Goal: Information Seeking & Learning: Find contact information

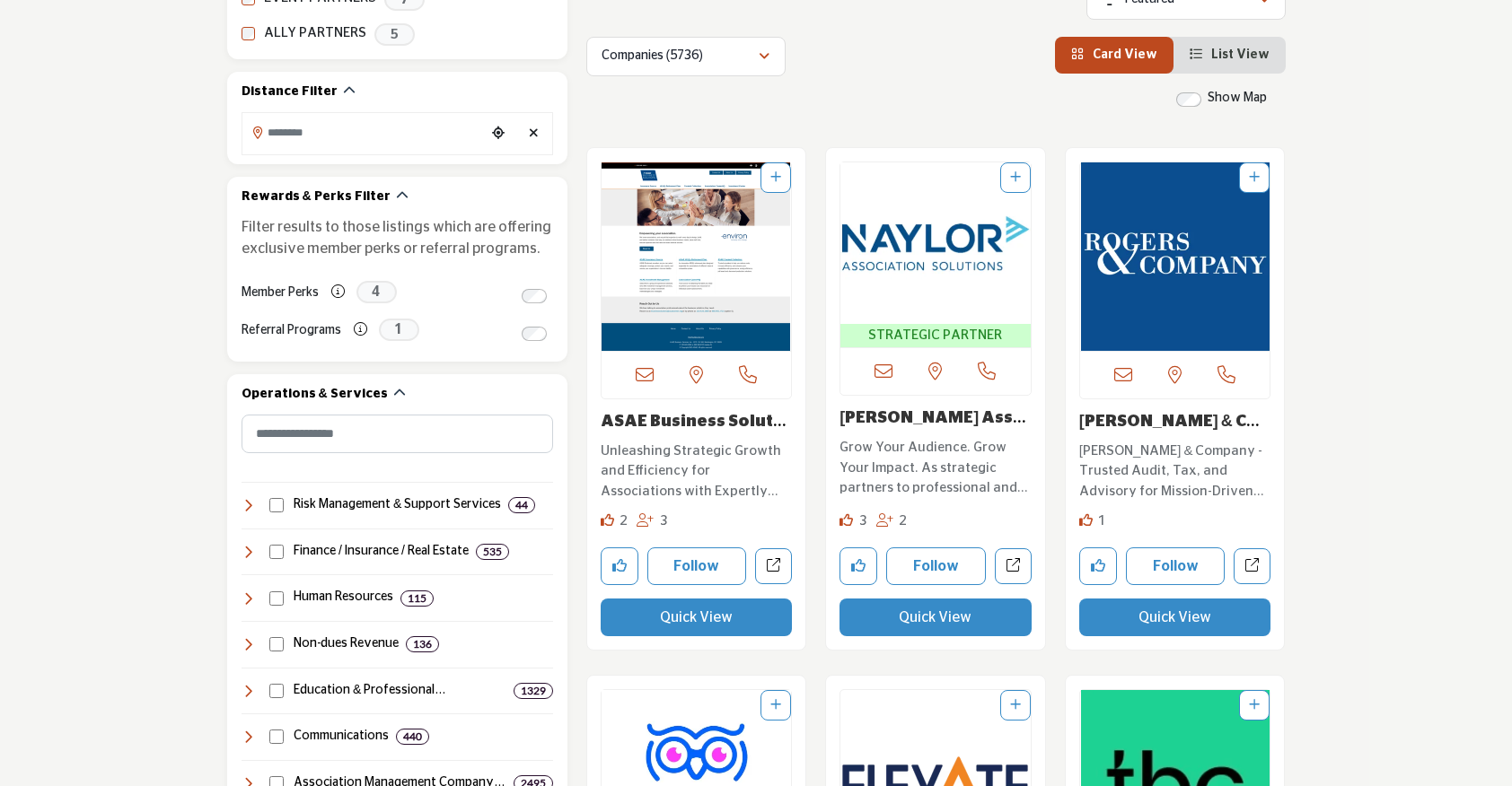
scroll to position [647, 0]
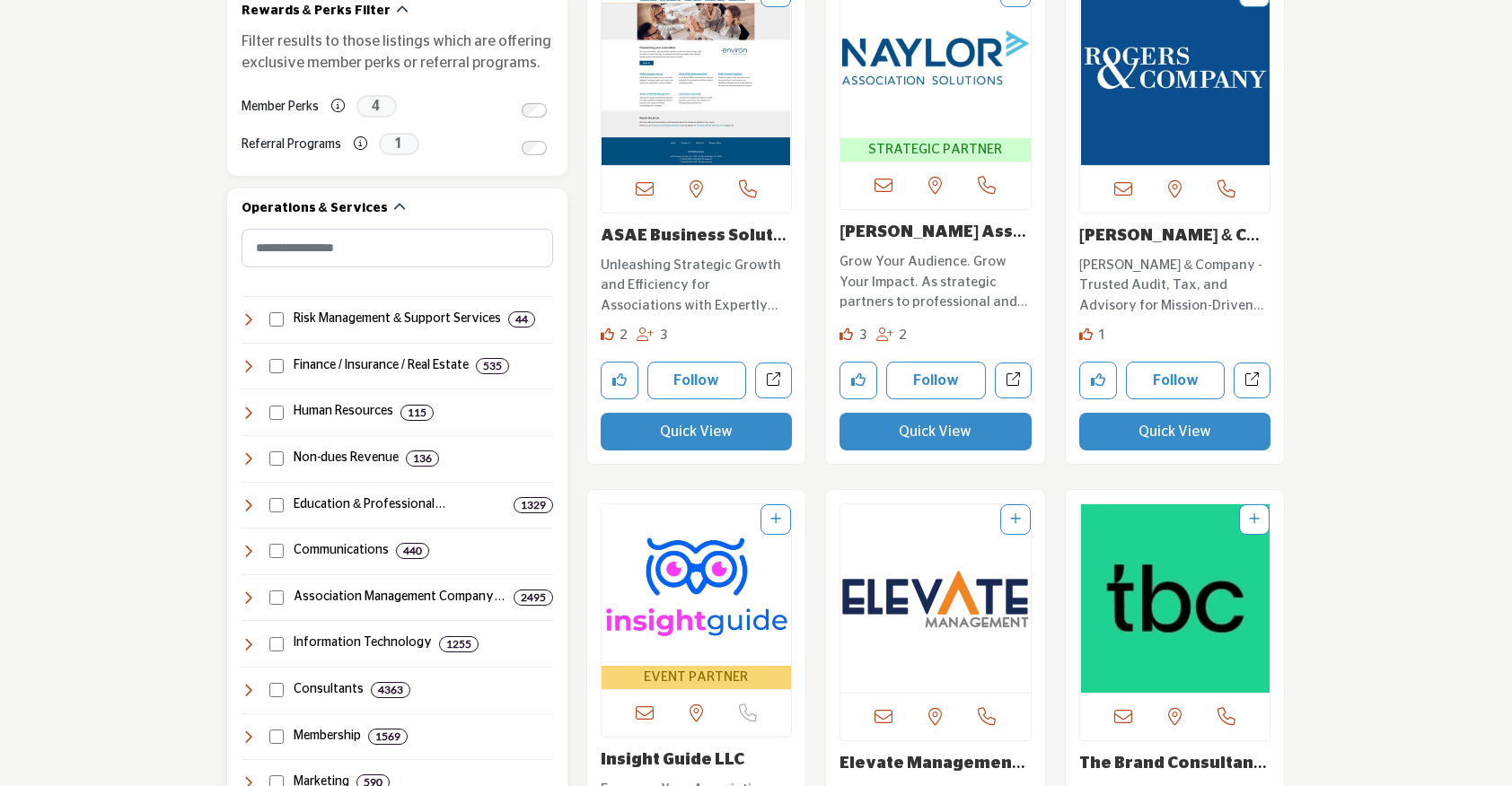
click at [247, 369] on icon at bounding box center [248, 366] width 14 height 14
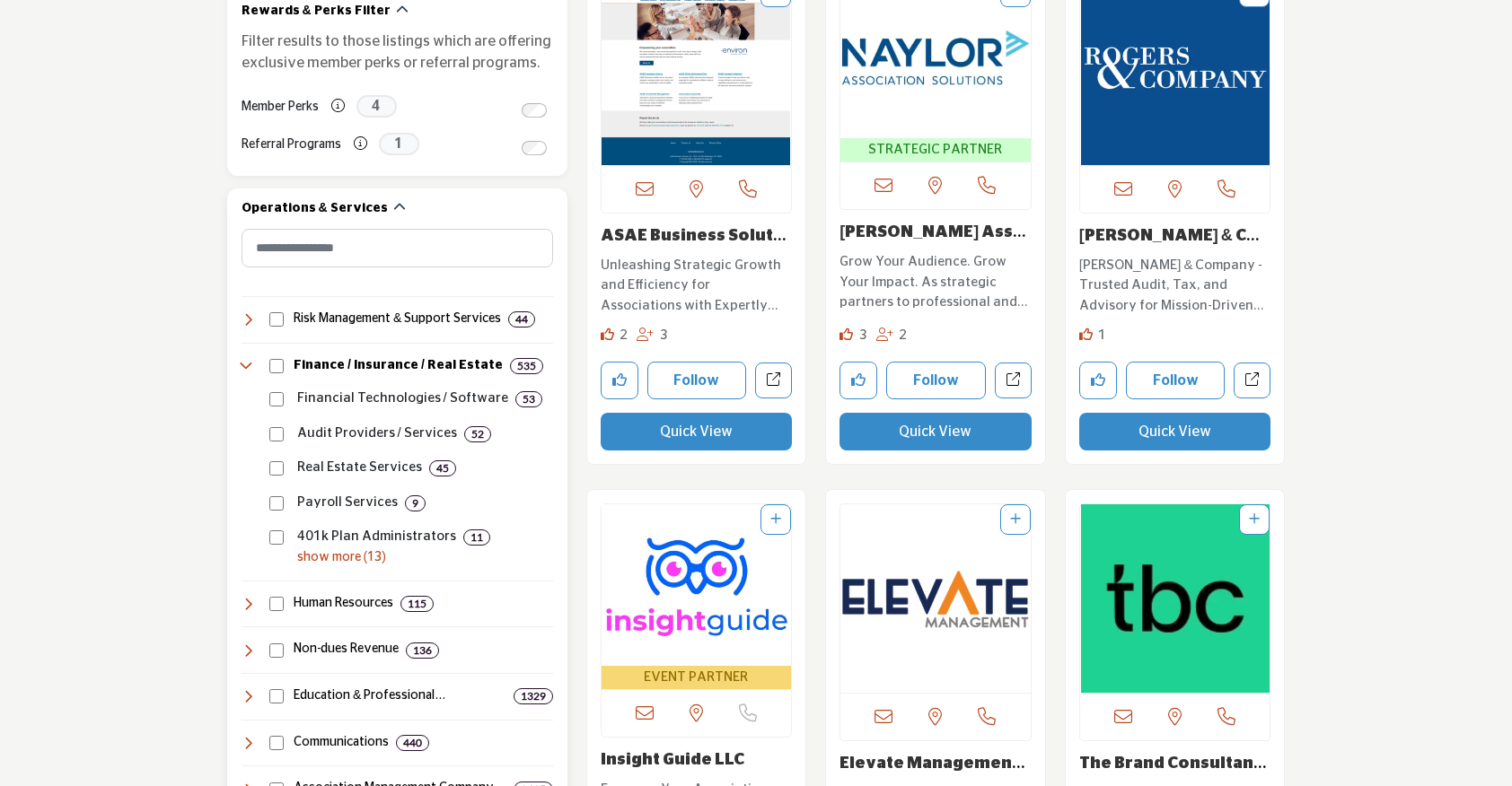
click at [247, 364] on icon at bounding box center [248, 366] width 14 height 14
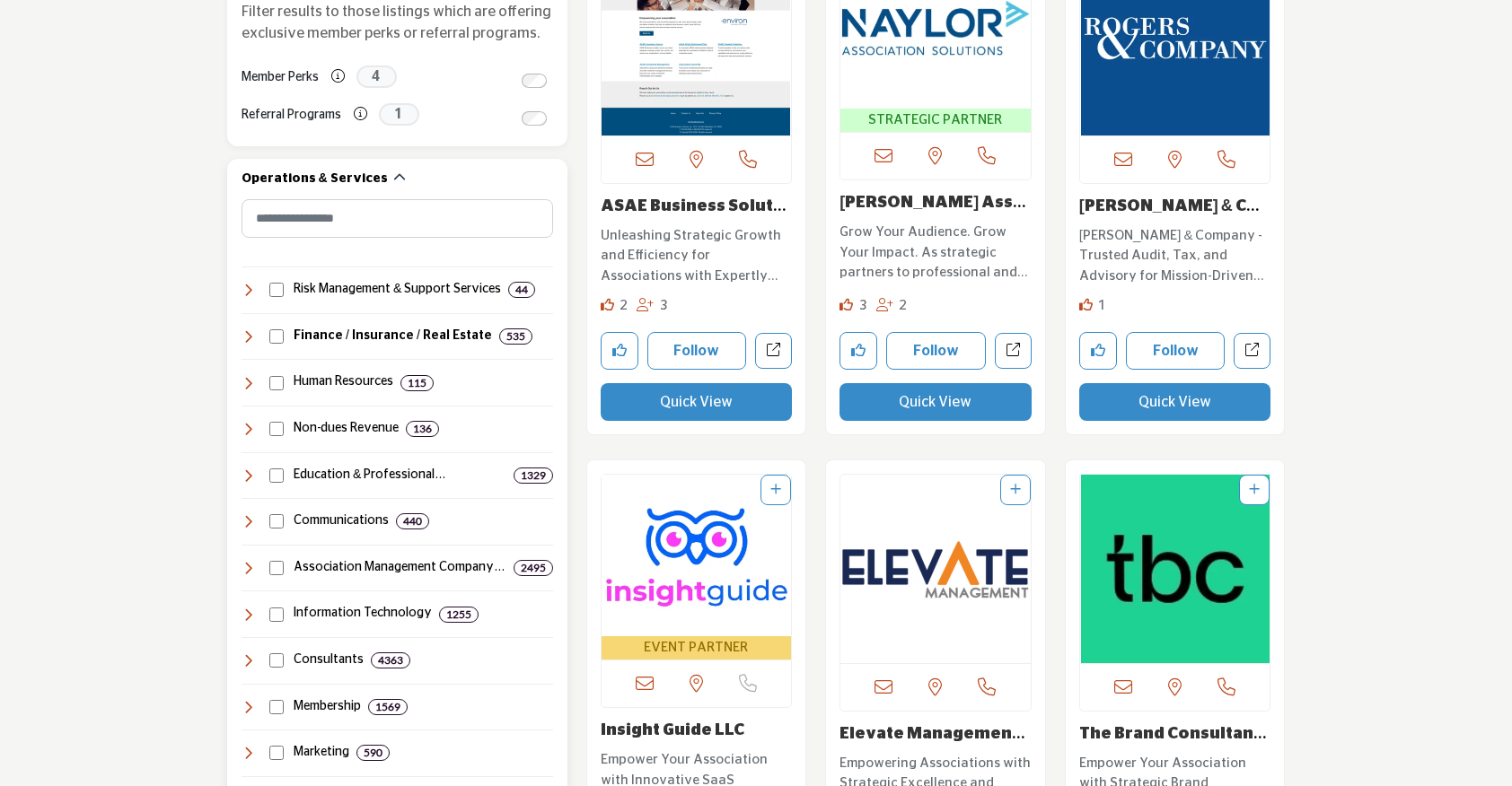
scroll to position [682, 0]
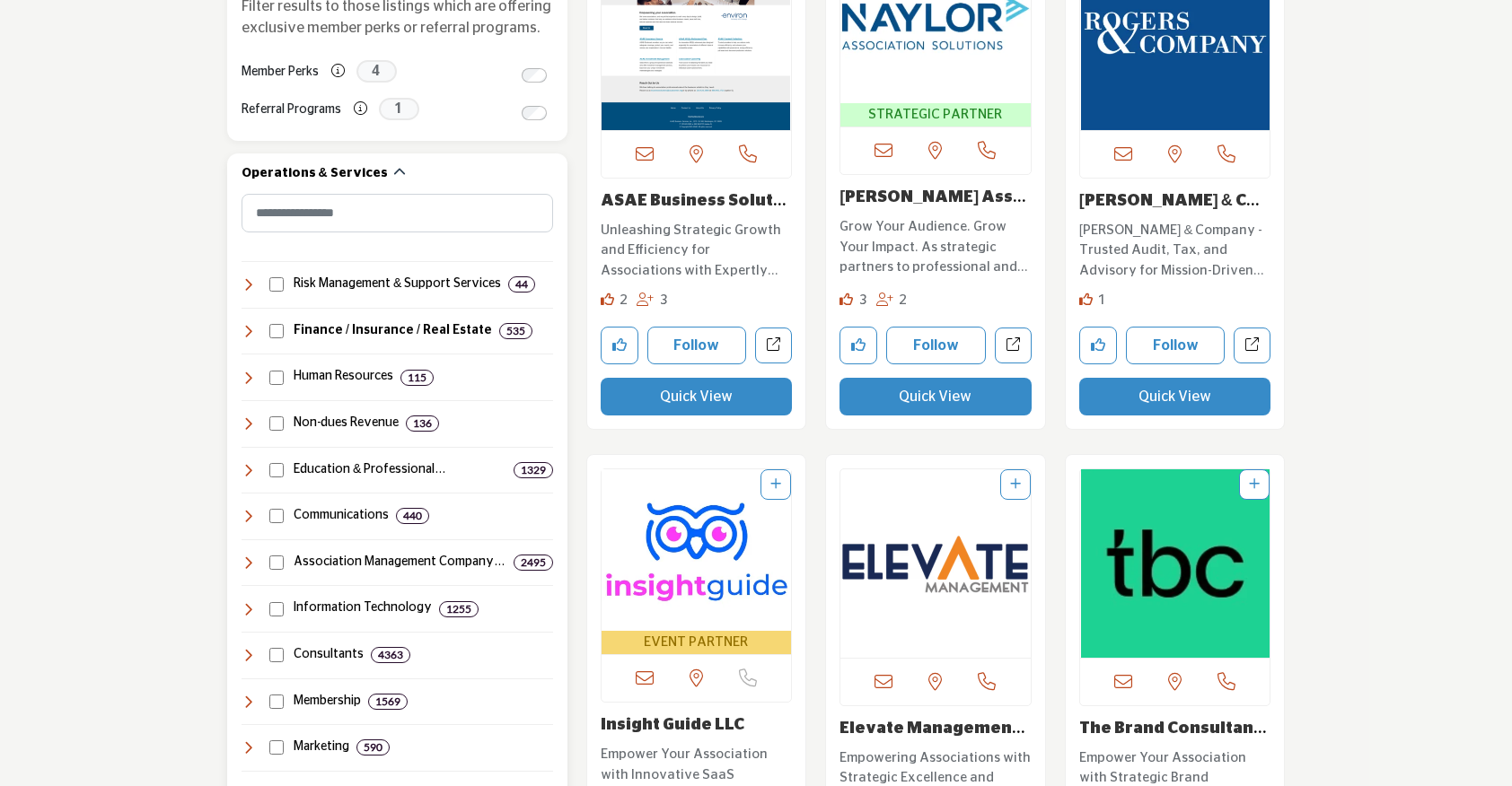
click at [246, 288] on icon at bounding box center [248, 284] width 14 height 14
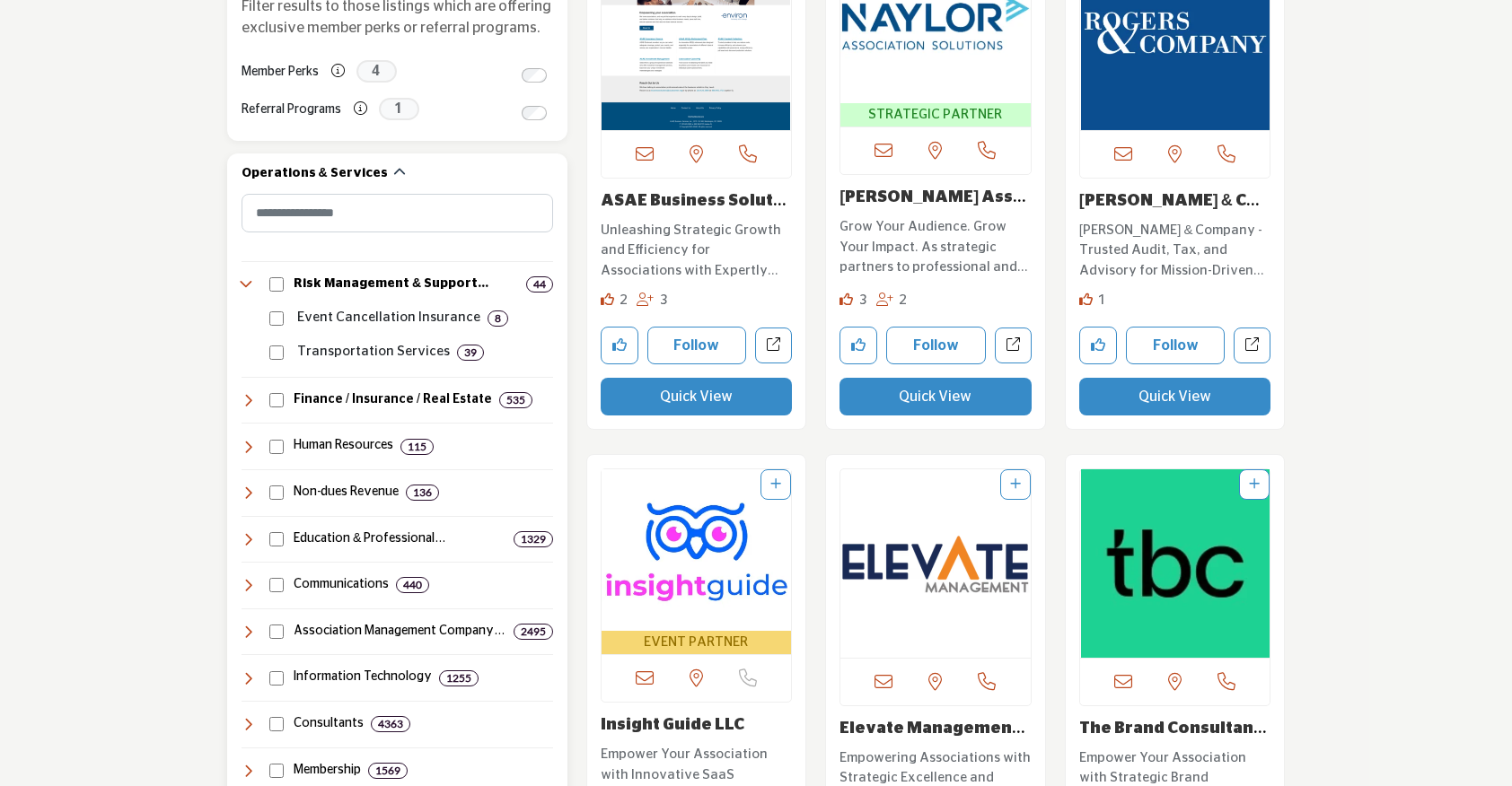
click at [246, 288] on icon at bounding box center [248, 284] width 14 height 14
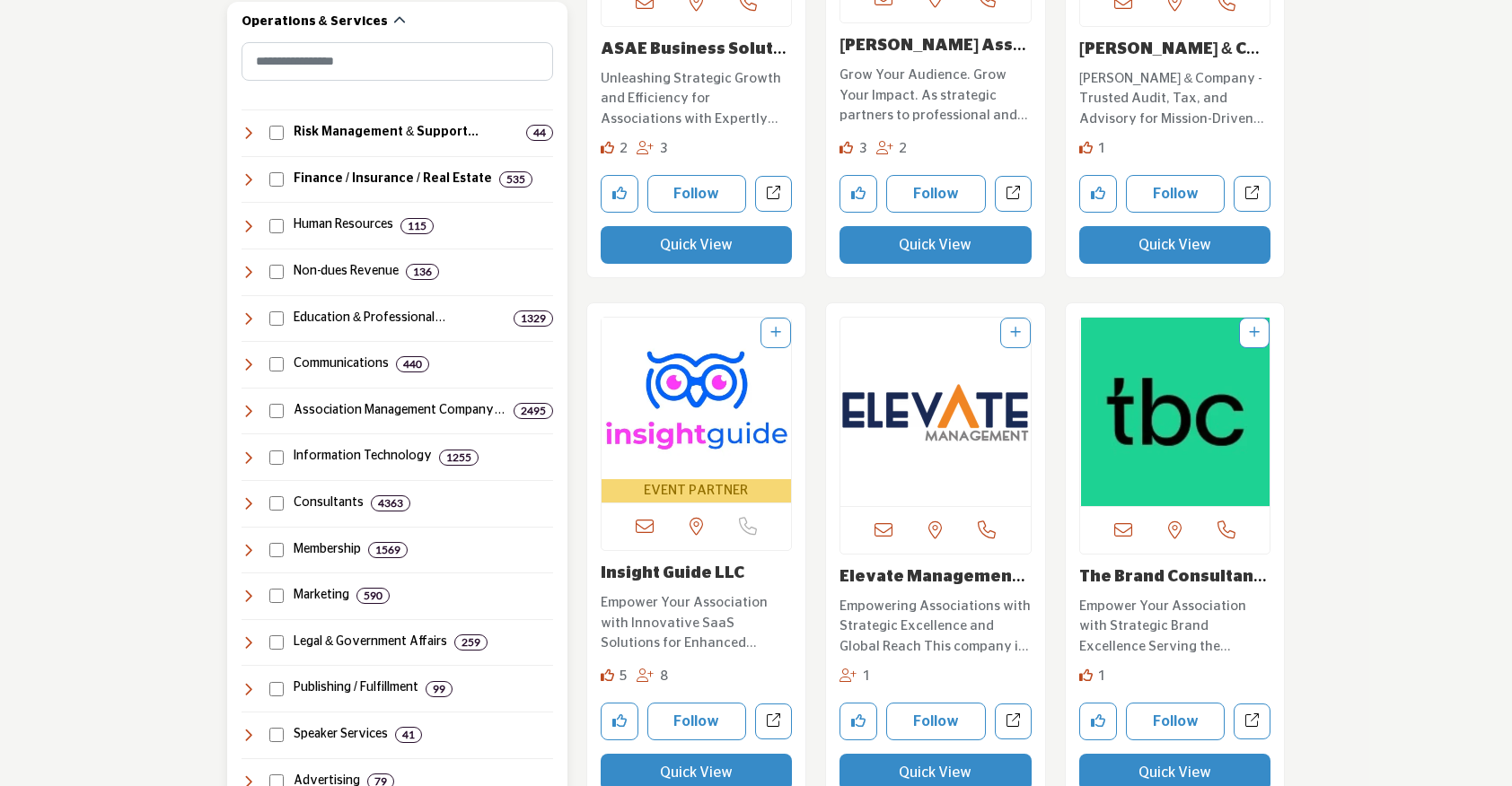
scroll to position [843, 0]
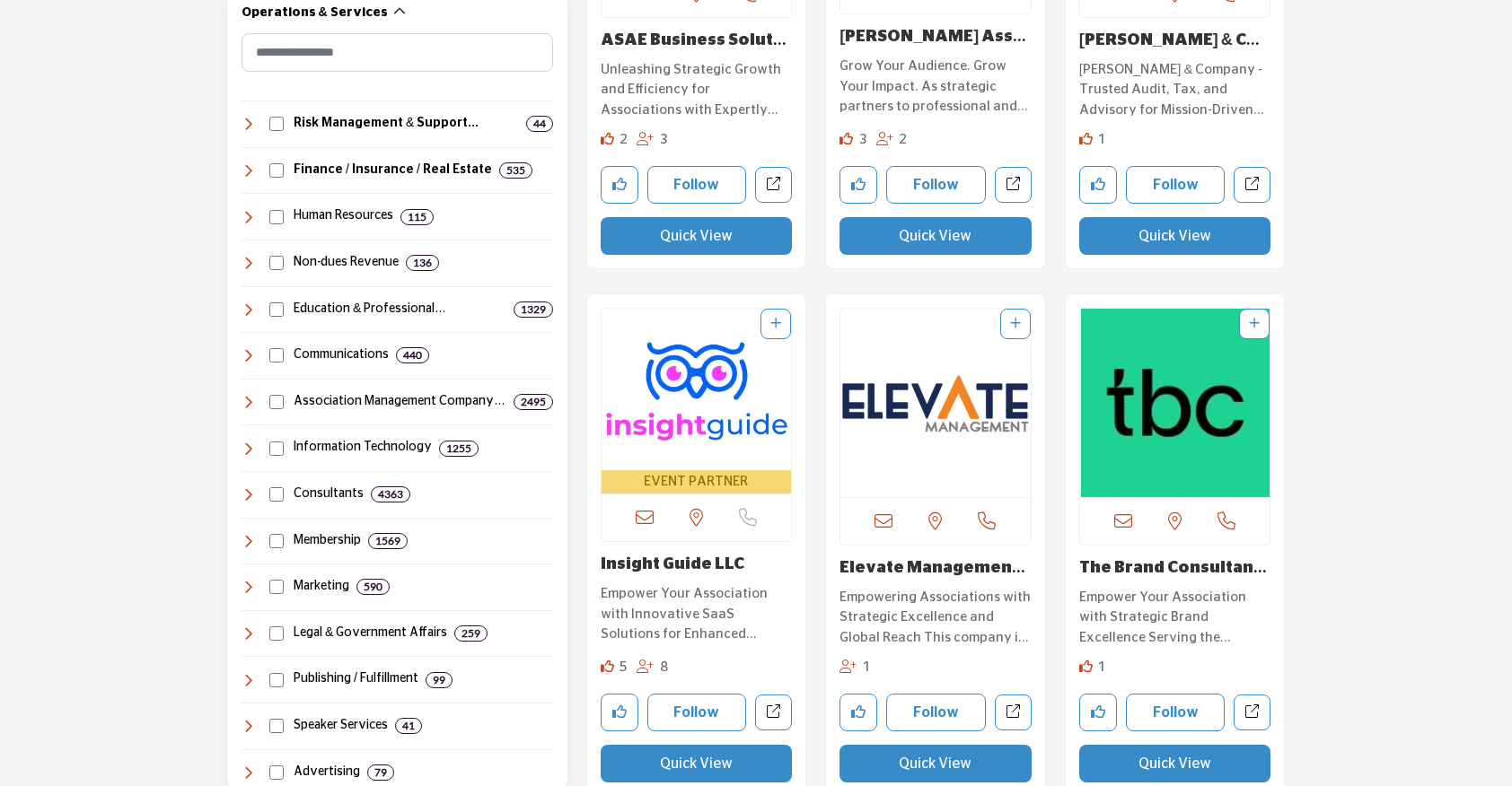
click at [249, 633] on icon at bounding box center [248, 634] width 14 height 14
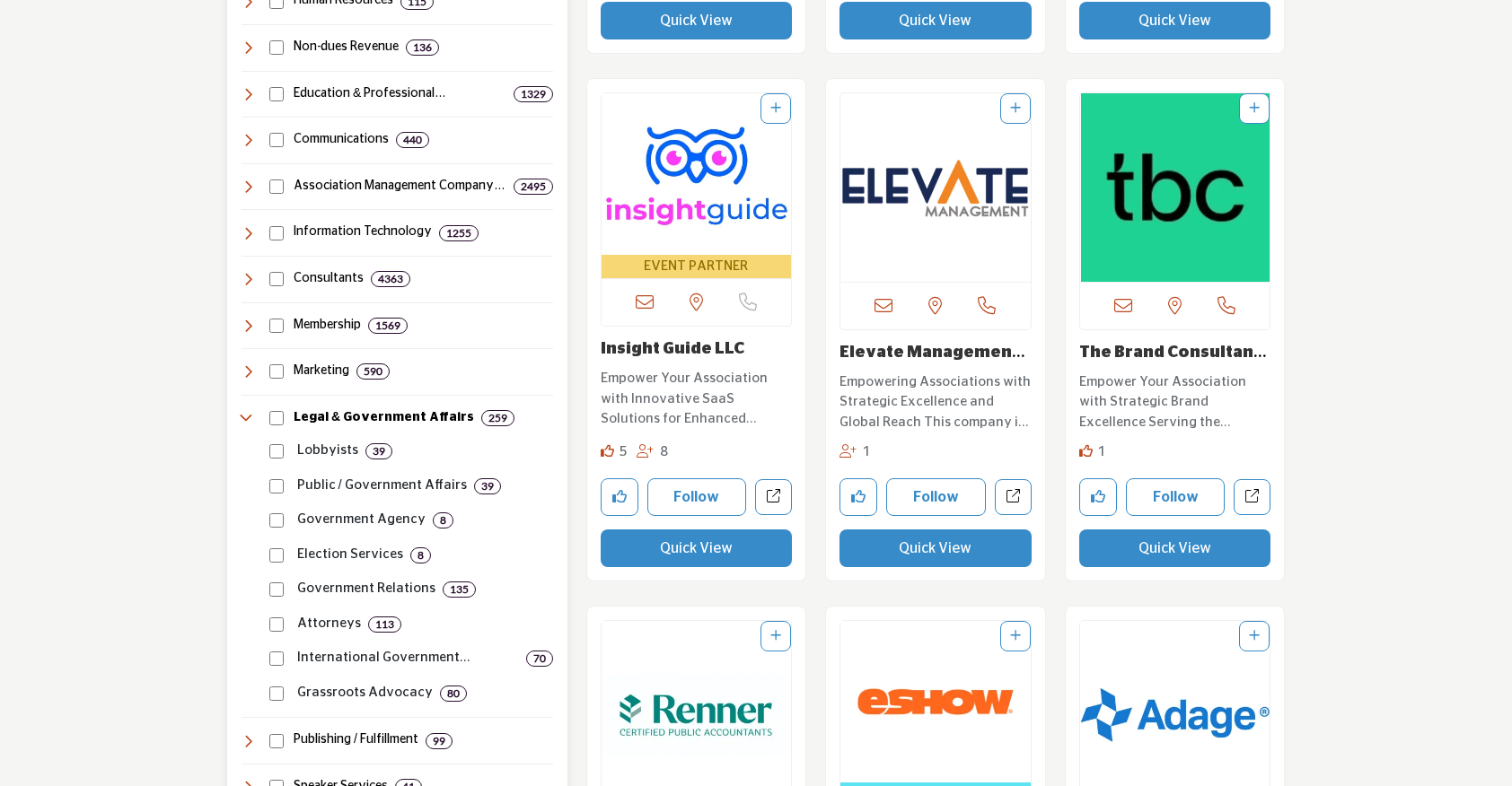
scroll to position [1104, 0]
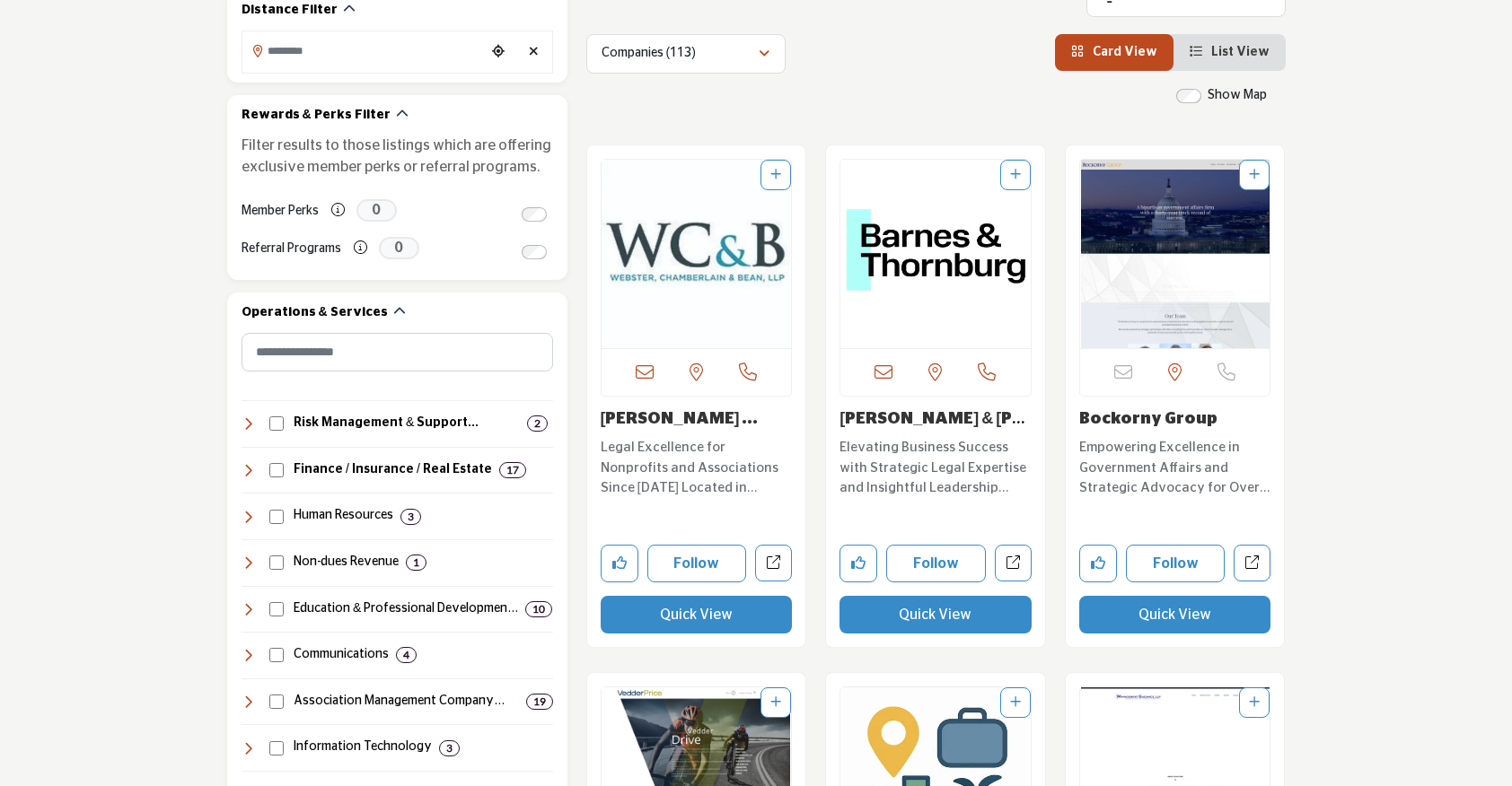
scroll to position [548, 0]
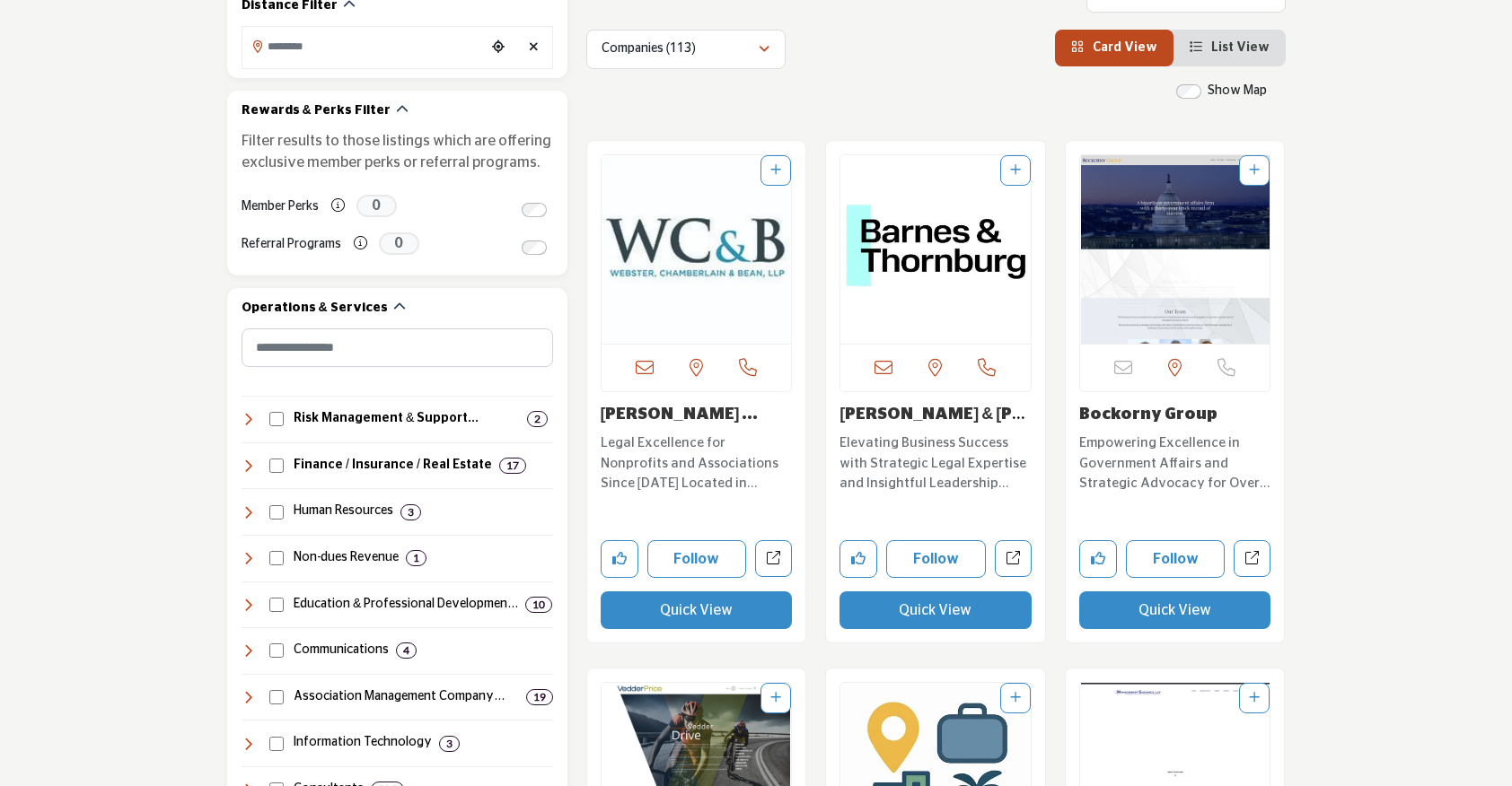
click at [724, 285] on img "Open Listing in new tab" at bounding box center [697, 249] width 190 height 189
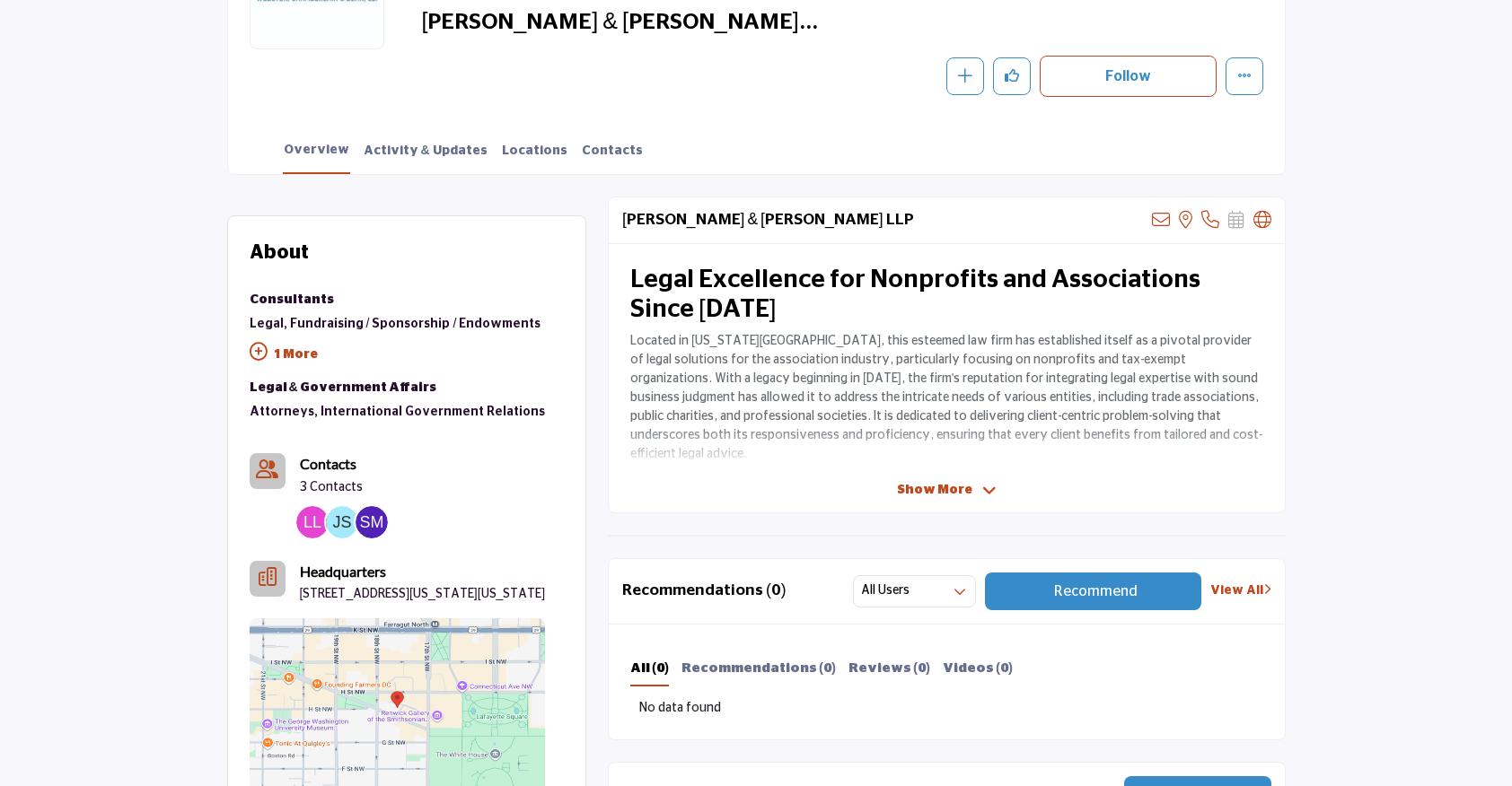
scroll to position [351, 0]
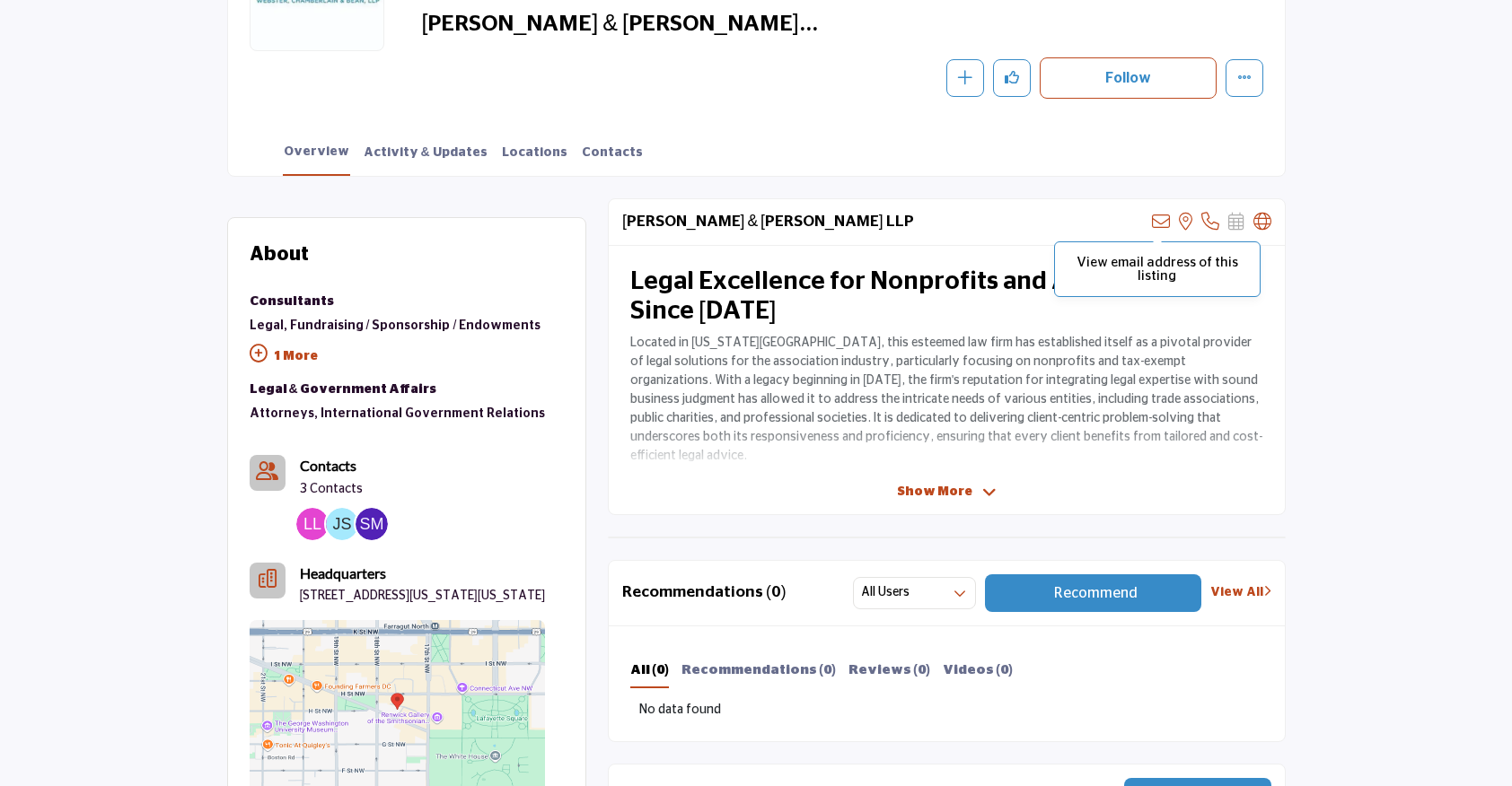
click at [1159, 224] on icon at bounding box center [1161, 222] width 18 height 18
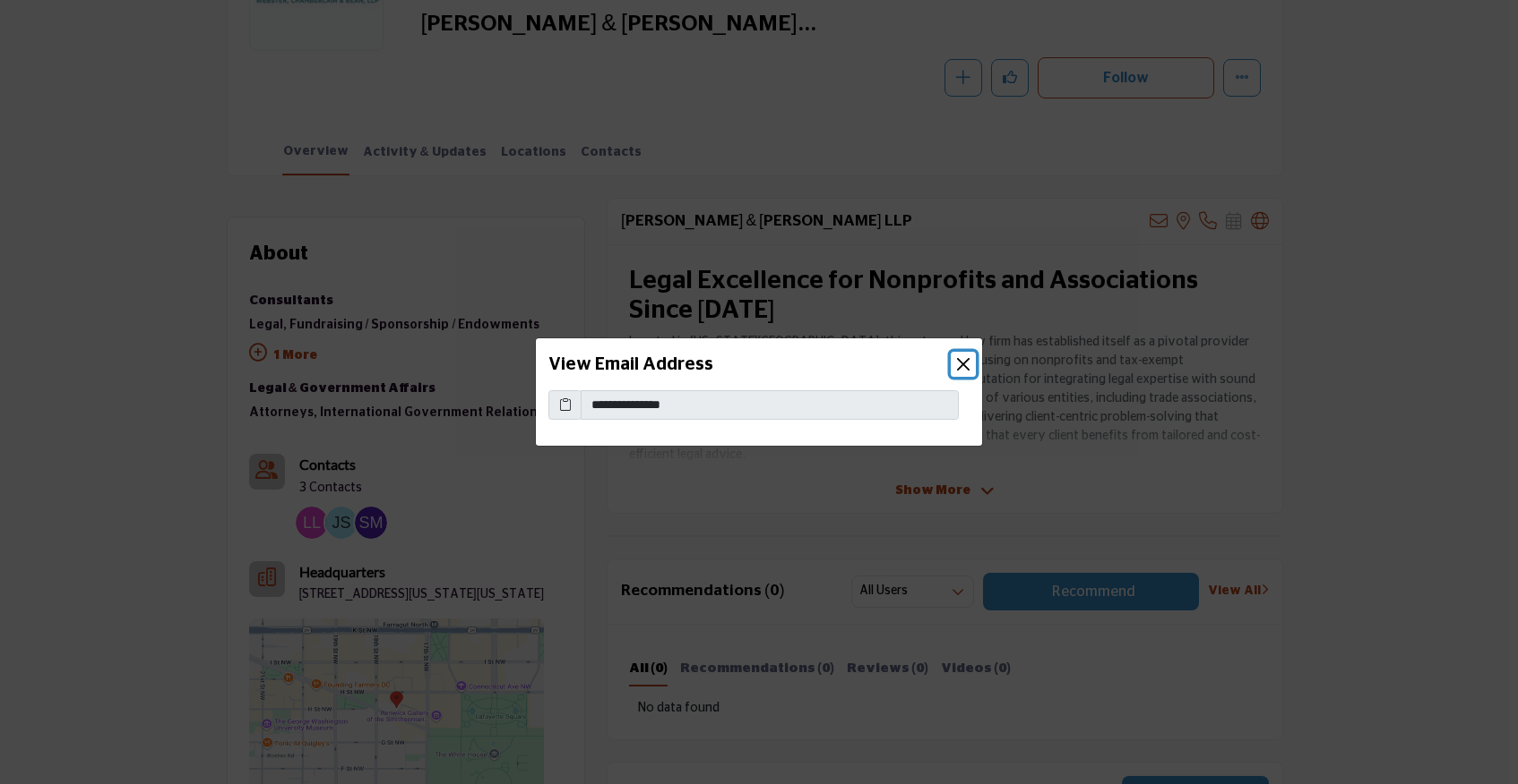
click at [962, 363] on button "Close" at bounding box center [963, 364] width 25 height 25
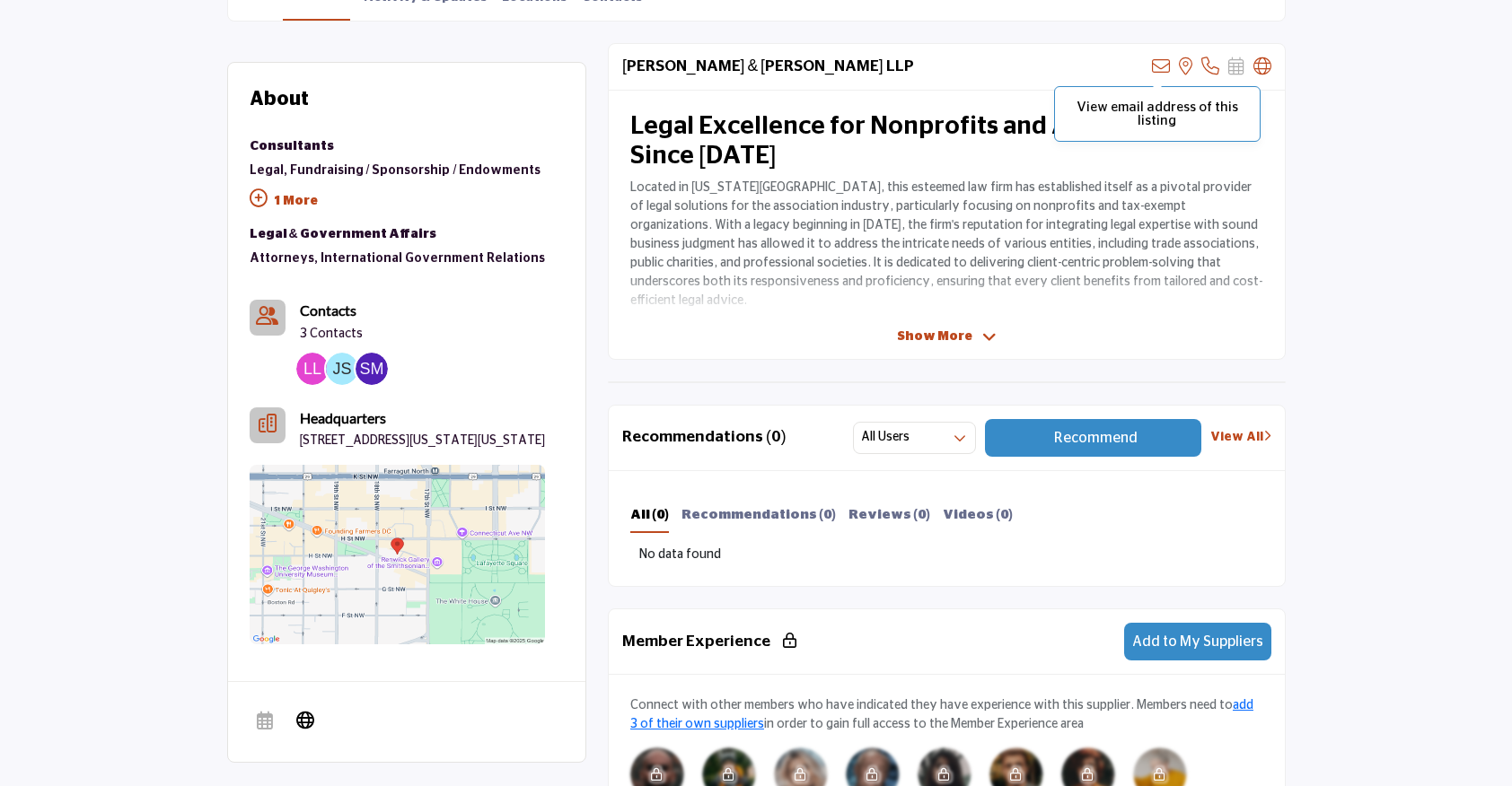
scroll to position [508, 0]
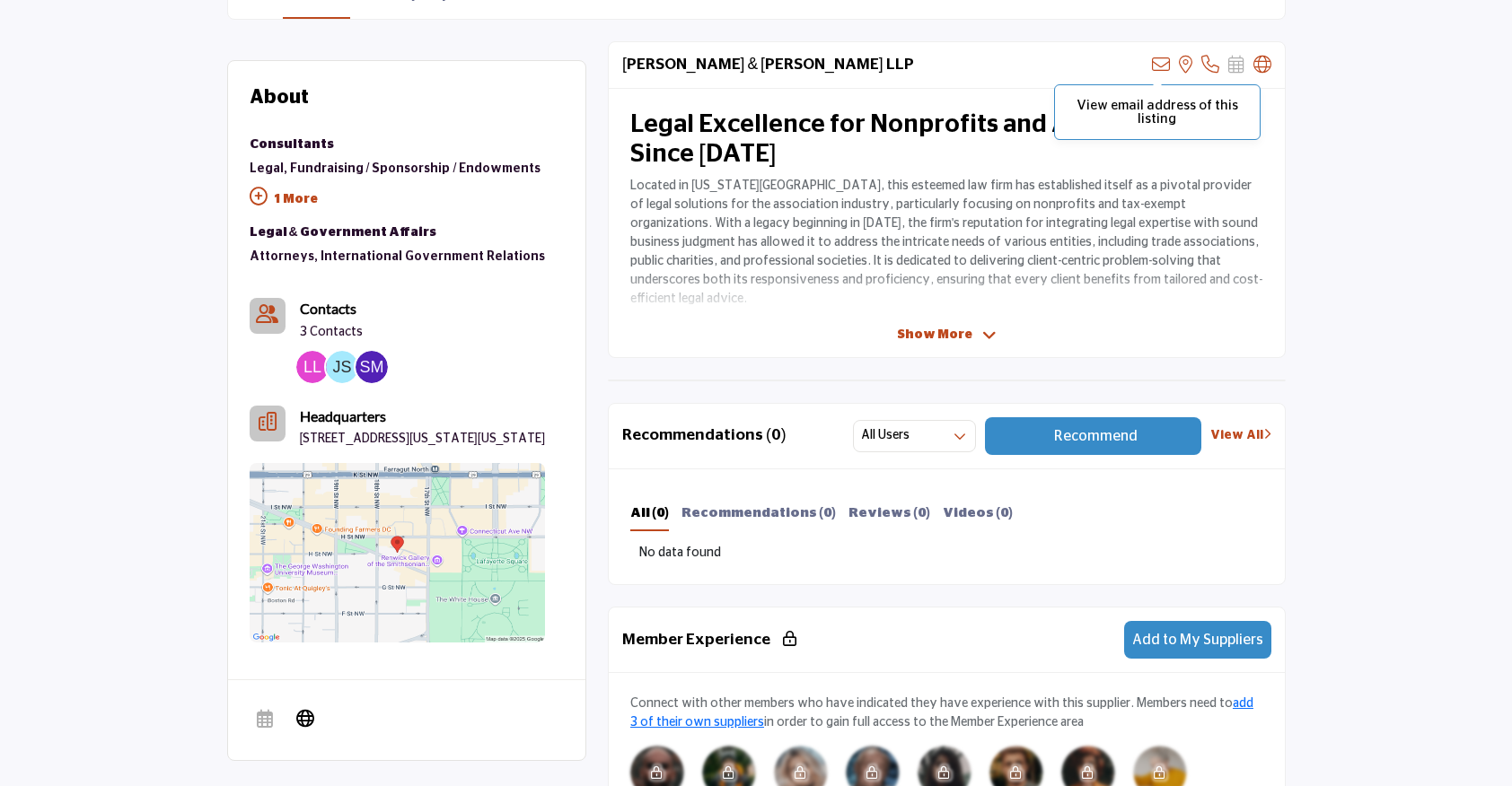
click at [1157, 57] on icon at bounding box center [1161, 65] width 18 height 18
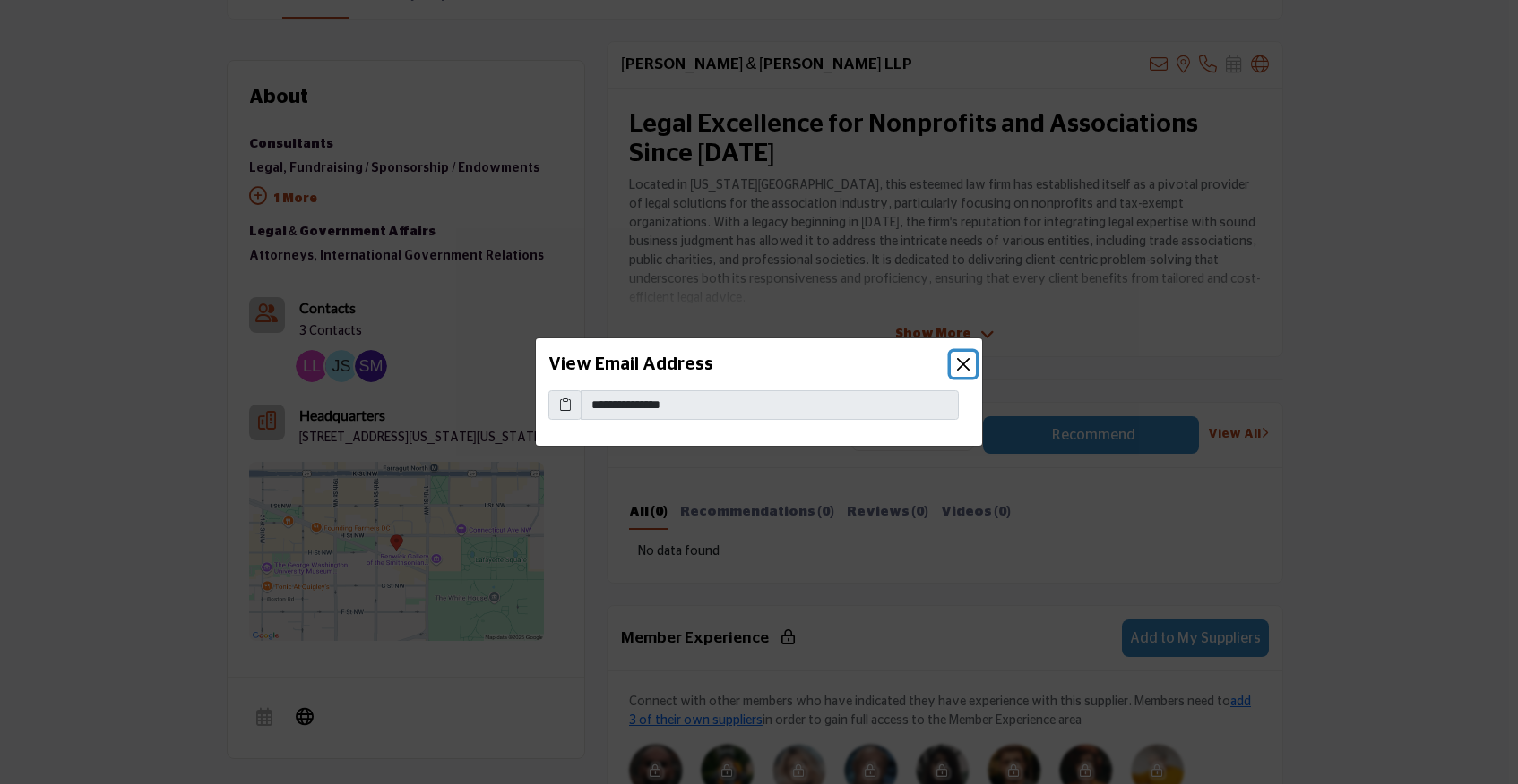
click at [951, 367] on button "Close" at bounding box center [963, 364] width 25 height 25
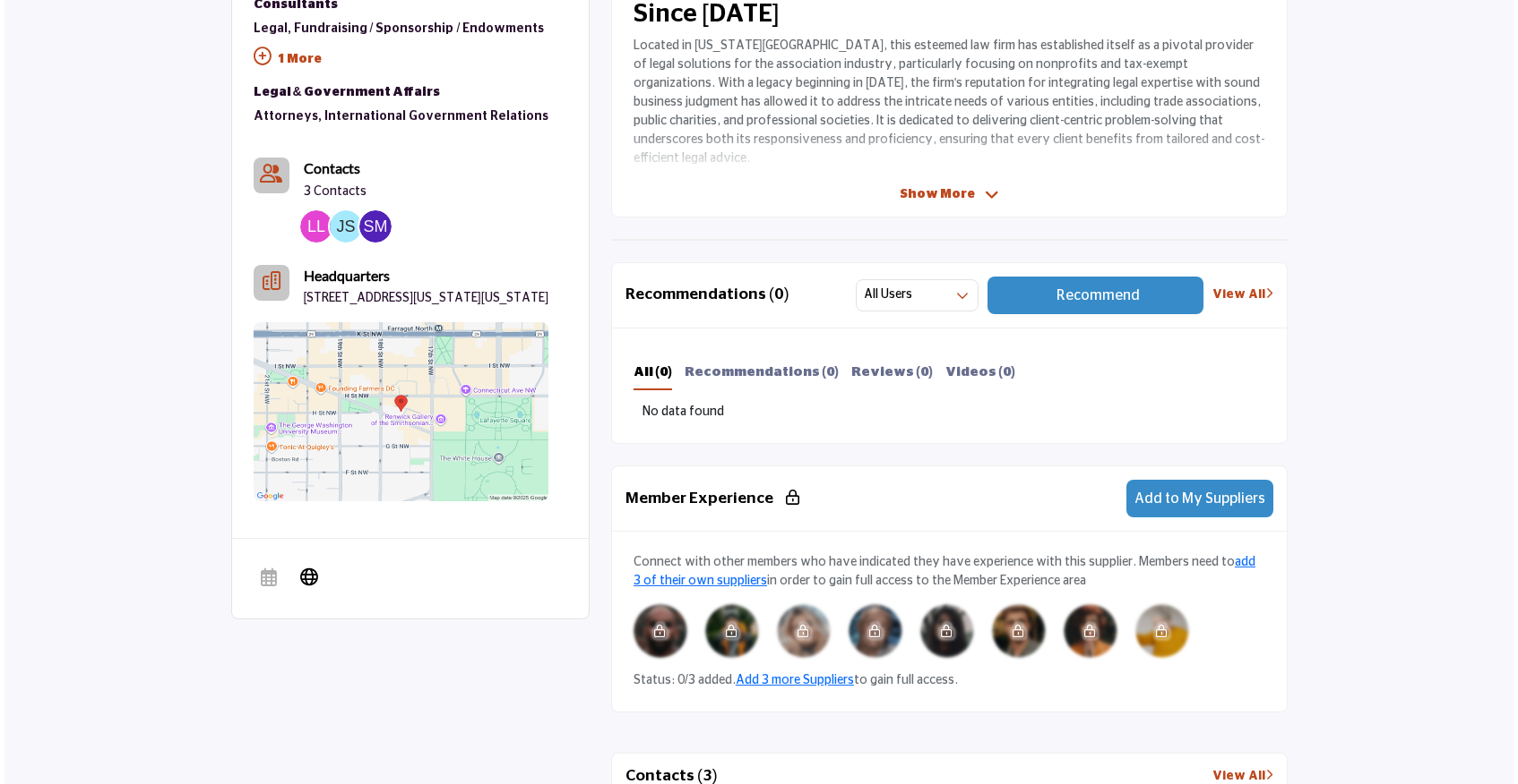
scroll to position [648, 0]
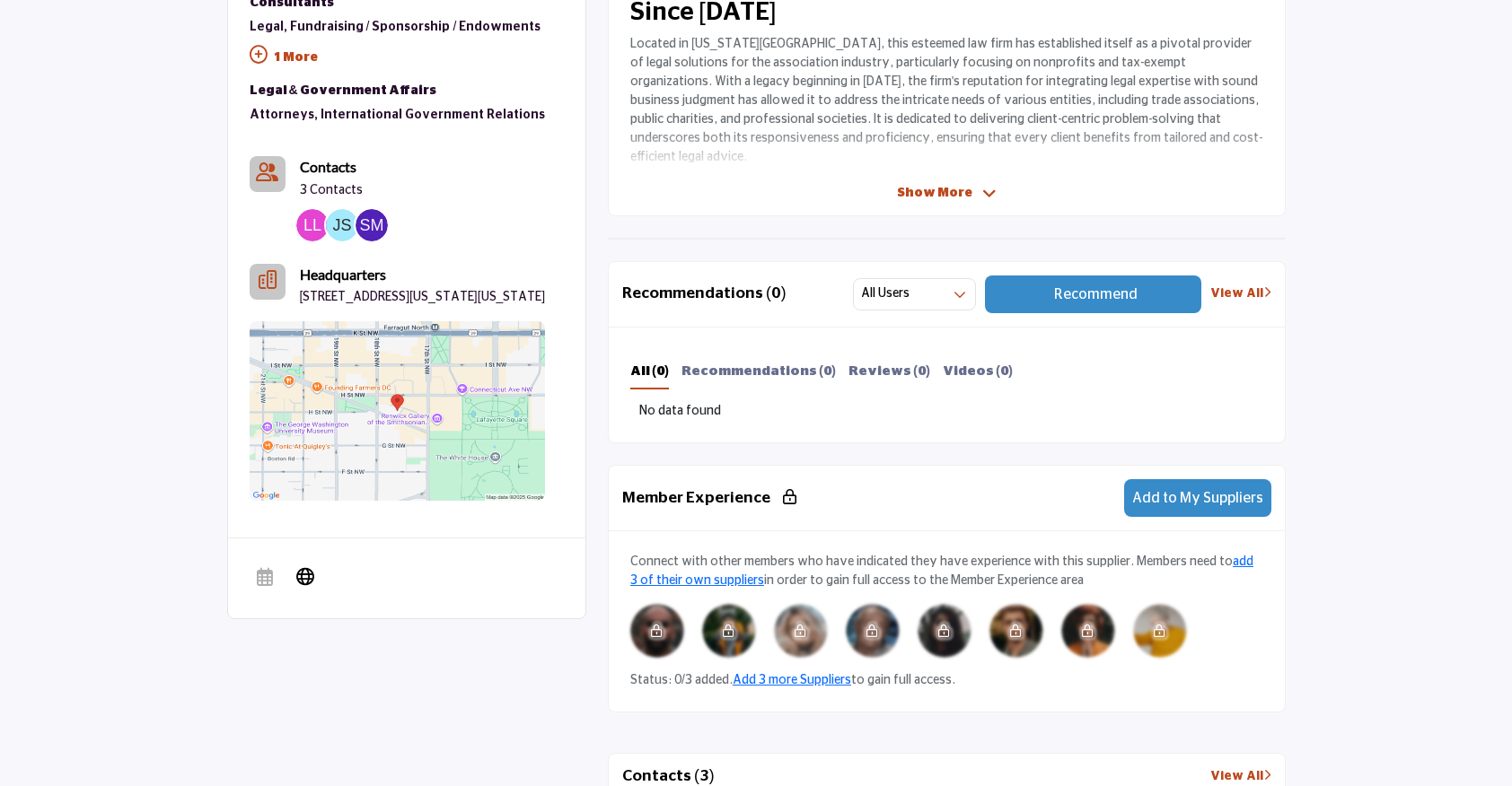
click at [312, 225] on img at bounding box center [312, 225] width 32 height 32
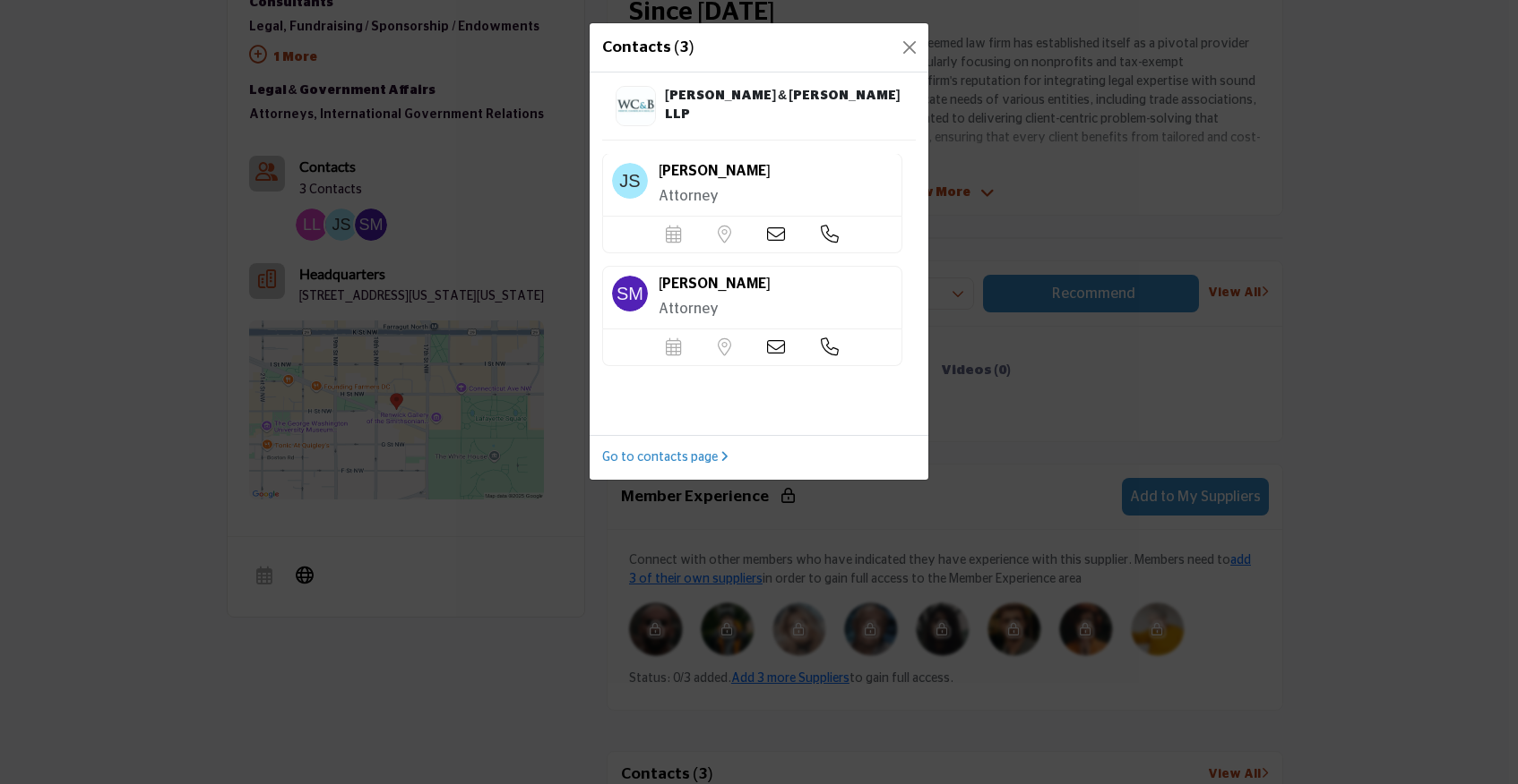
scroll to position [0, 0]
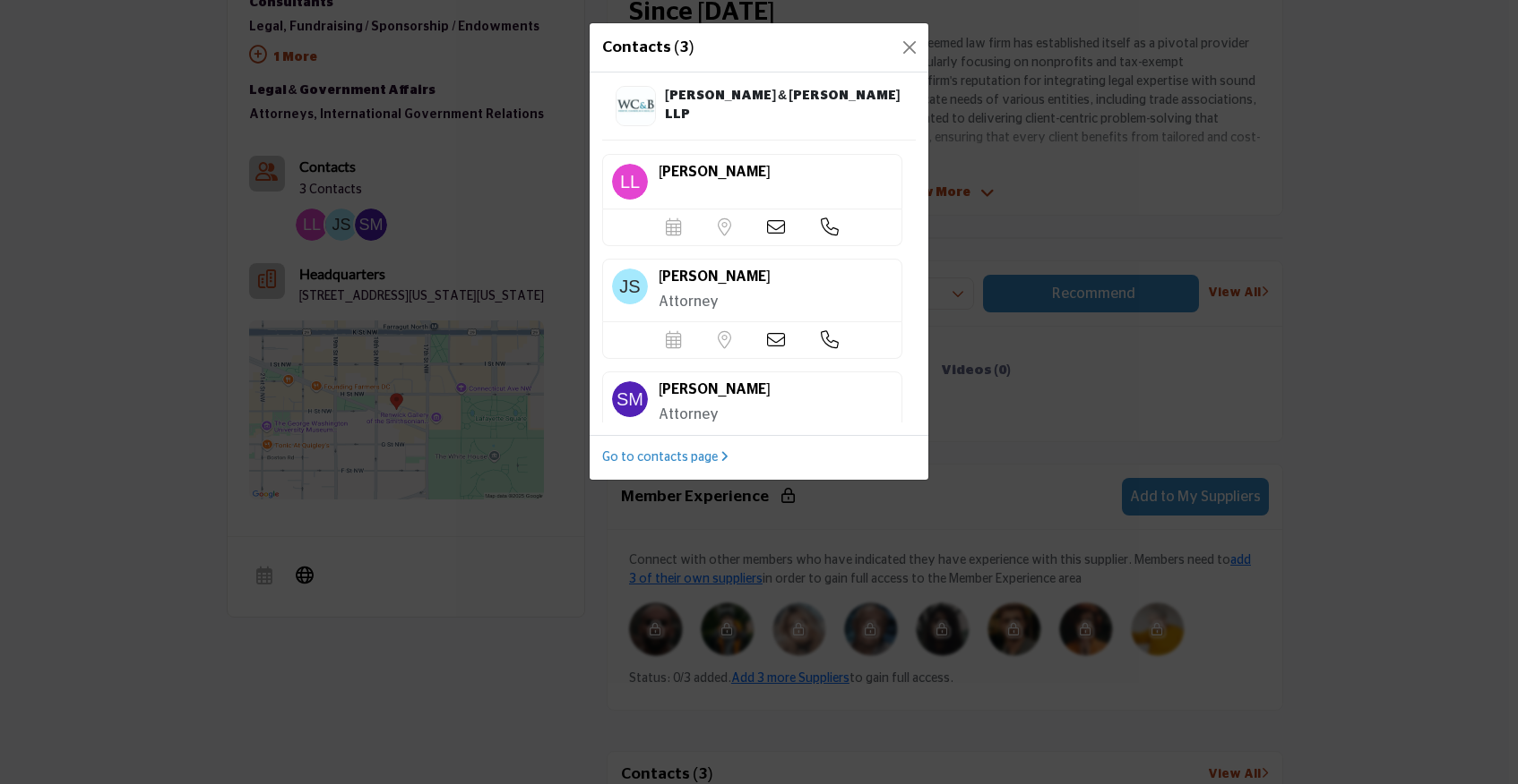
click at [766, 228] on icon at bounding box center [775, 227] width 18 height 18
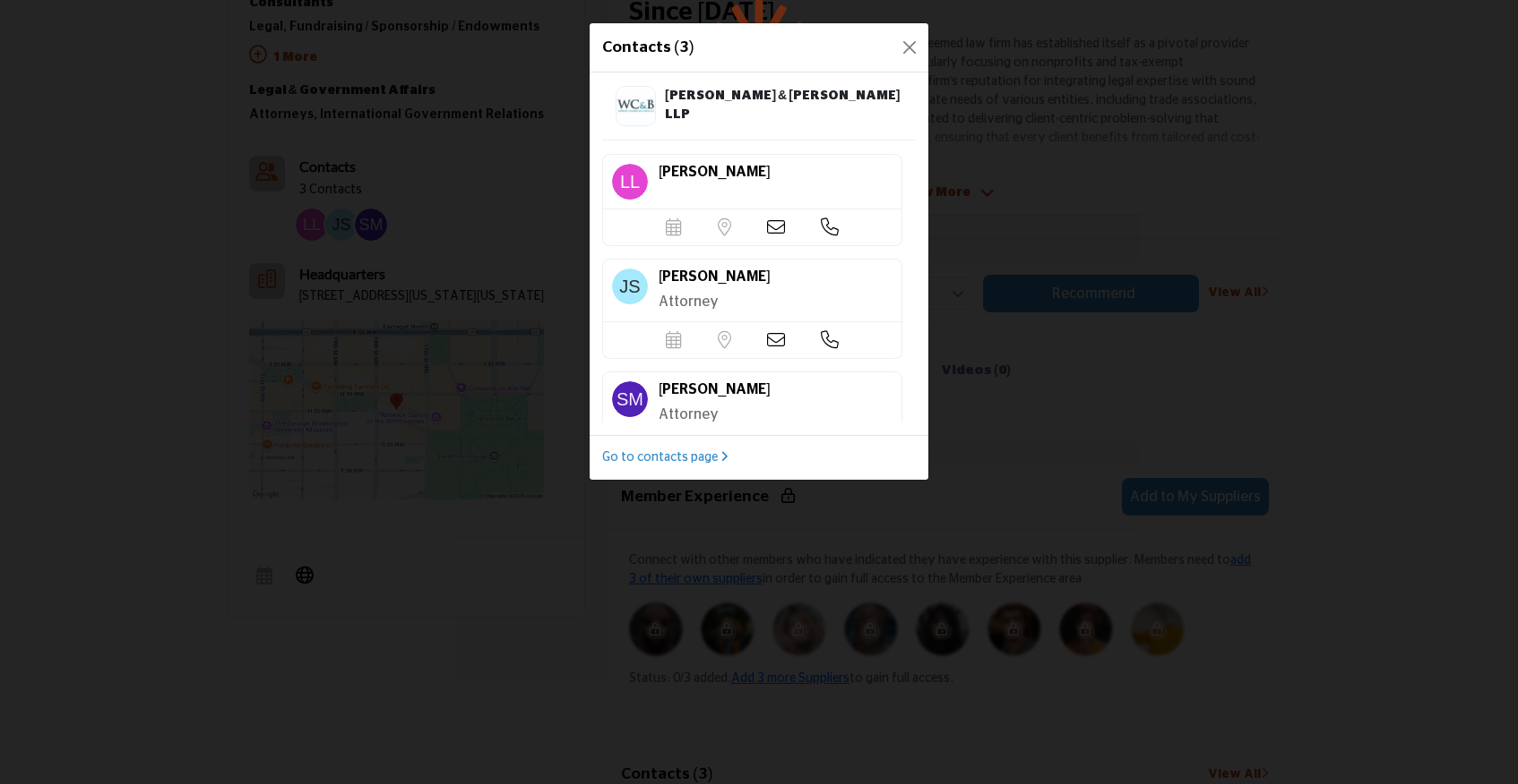
click at [769, 228] on icon at bounding box center [775, 227] width 18 height 18
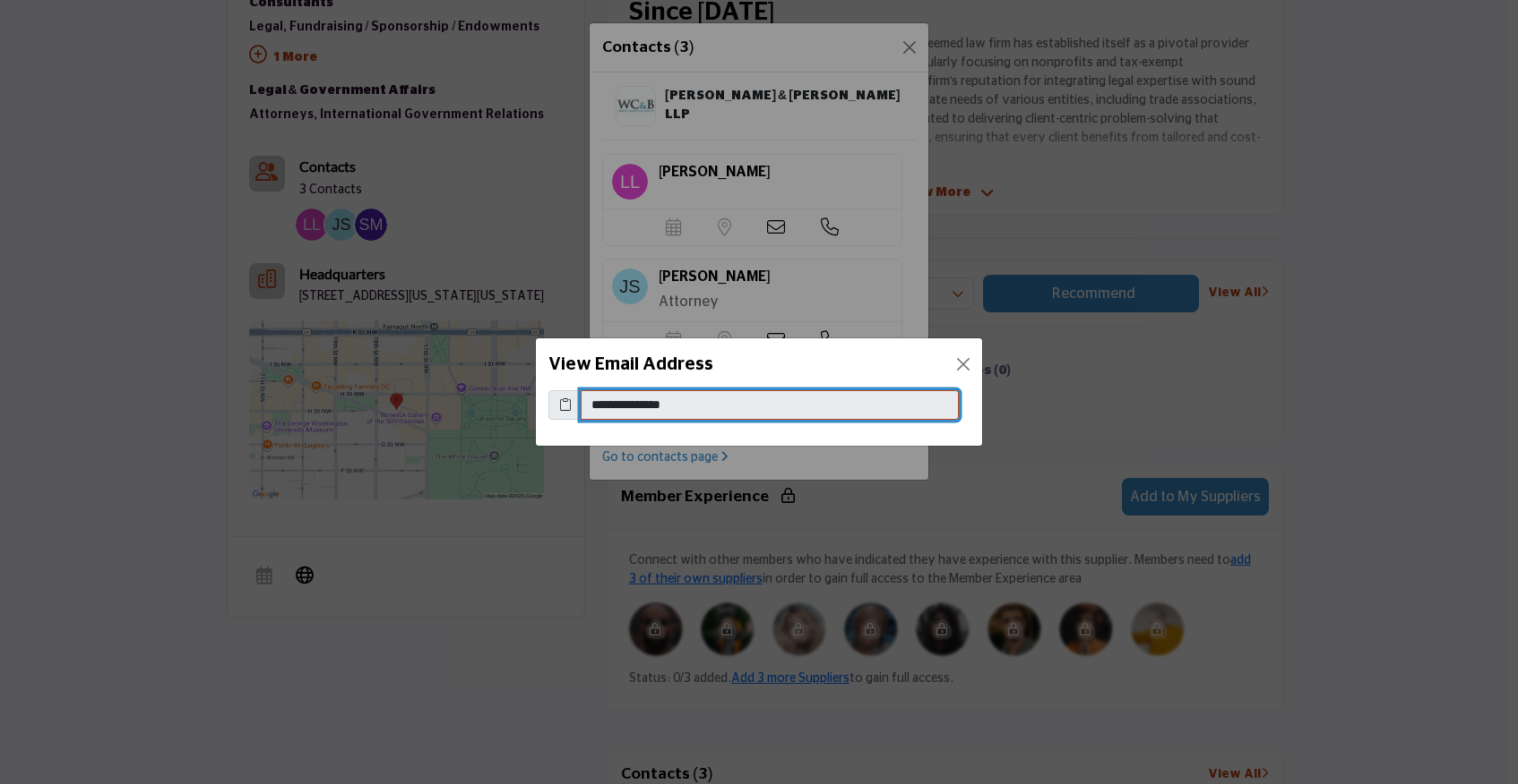
drag, startPoint x: 708, startPoint y: 404, endPoint x: 589, endPoint y: 402, distance: 119.0
click at [589, 402] on input "**********" at bounding box center [769, 405] width 378 height 31
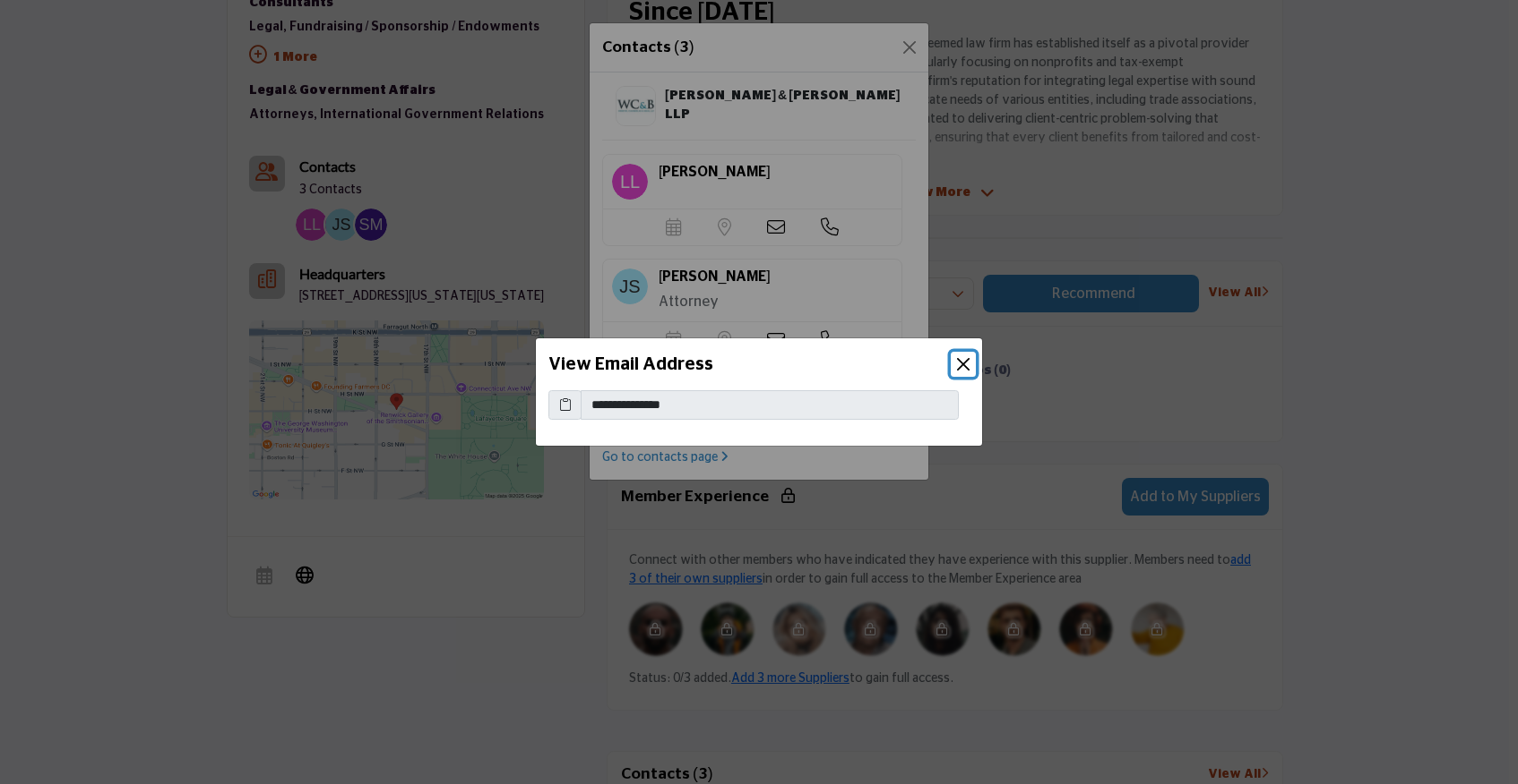
click at [962, 361] on button "Close" at bounding box center [963, 364] width 25 height 25
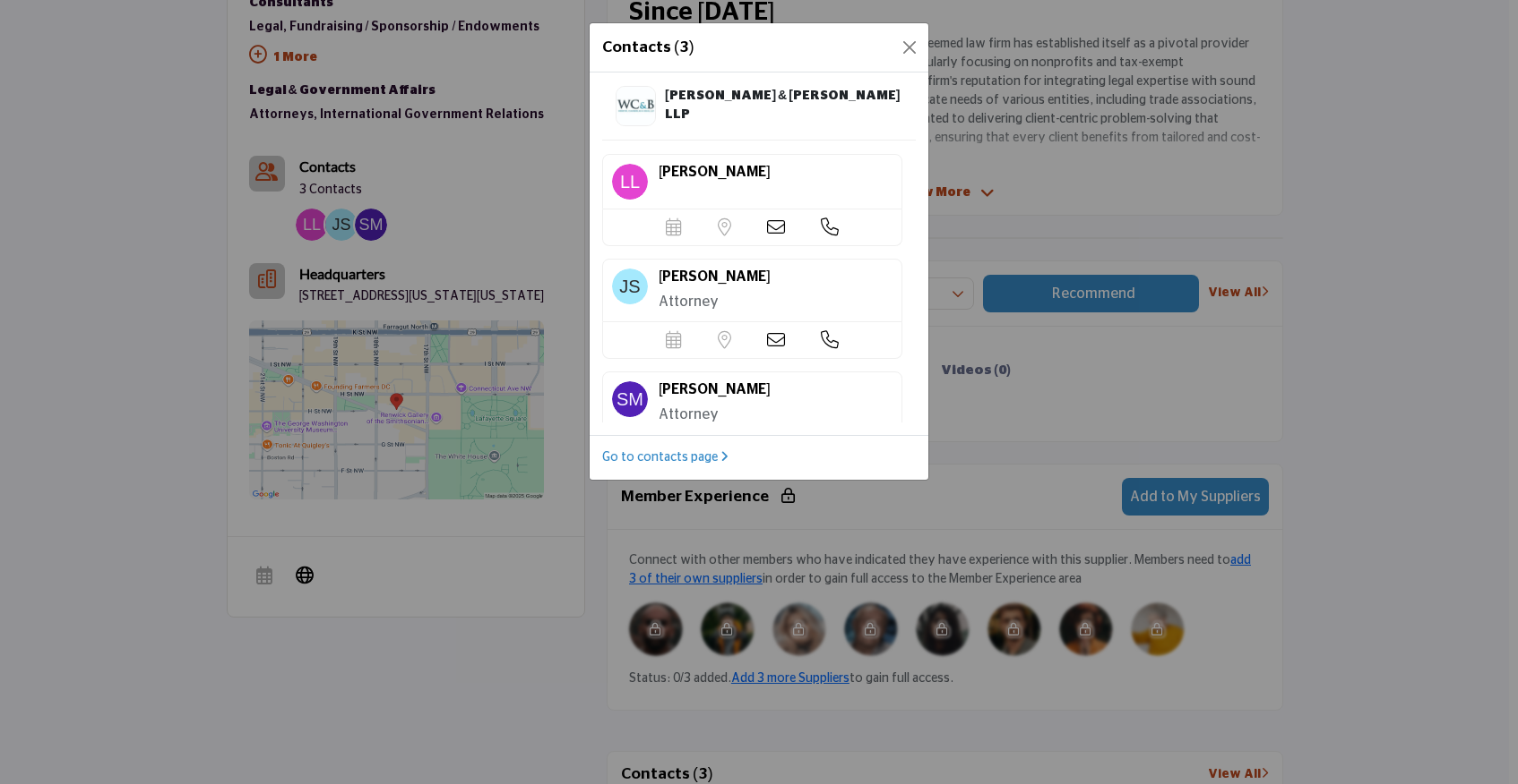
click at [769, 340] on icon at bounding box center [775, 340] width 18 height 18
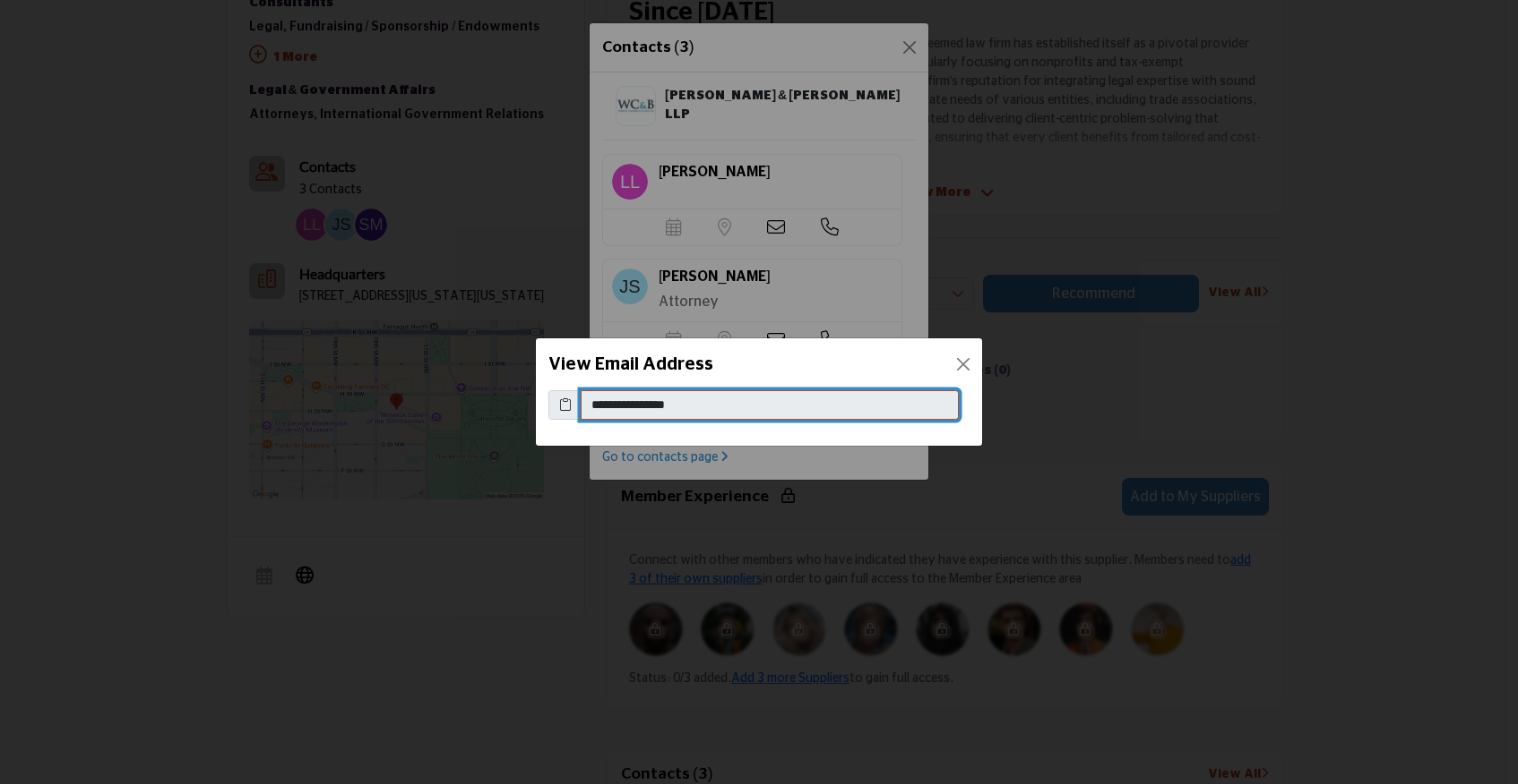
drag, startPoint x: 715, startPoint y: 407, endPoint x: 572, endPoint y: 411, distance: 143.1
click at [572, 411] on div "**********" at bounding box center [759, 405] width 421 height 31
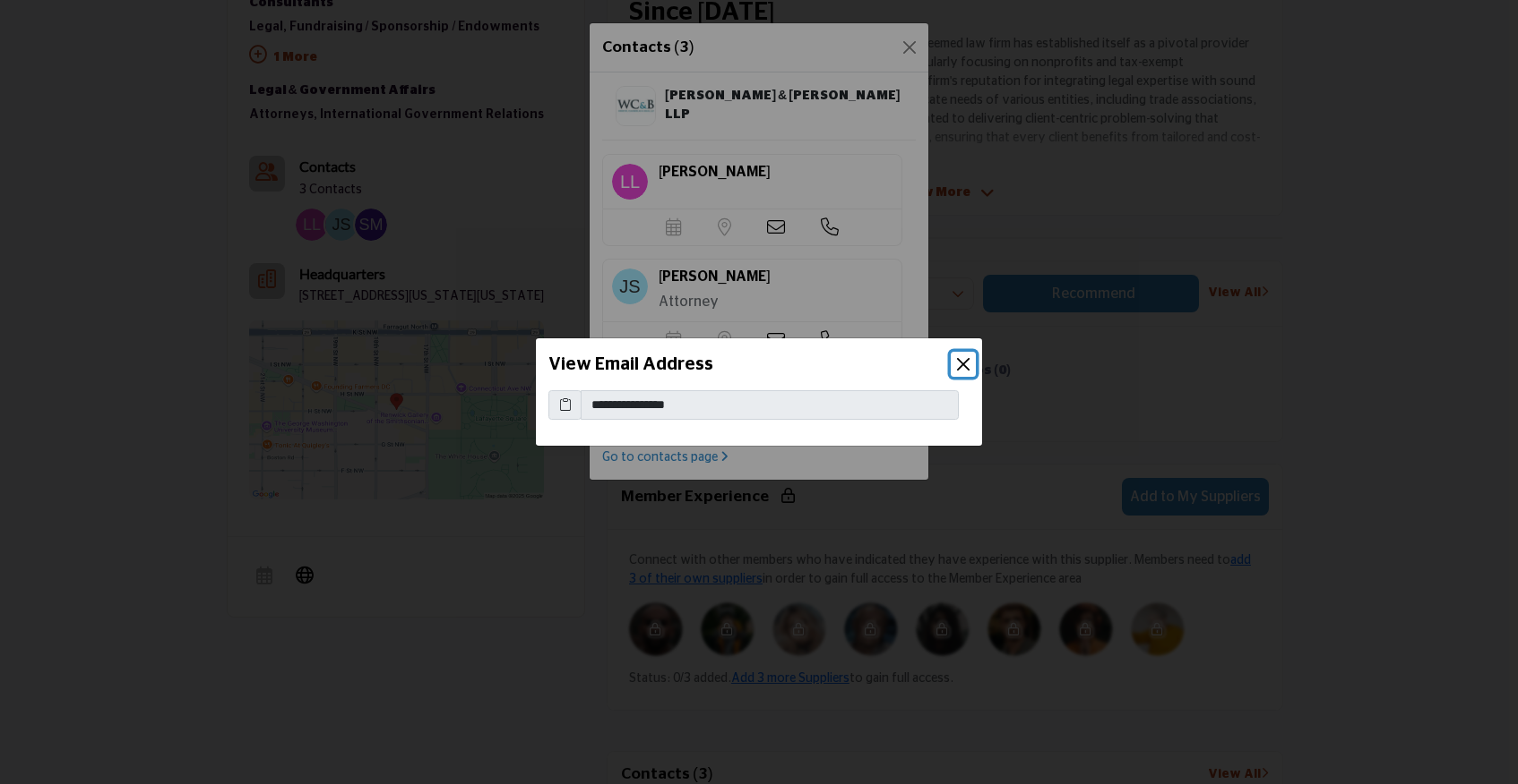
click at [960, 363] on button "Close" at bounding box center [963, 364] width 25 height 25
click at [960, 363] on div "View Email Address" at bounding box center [759, 364] width 446 height 52
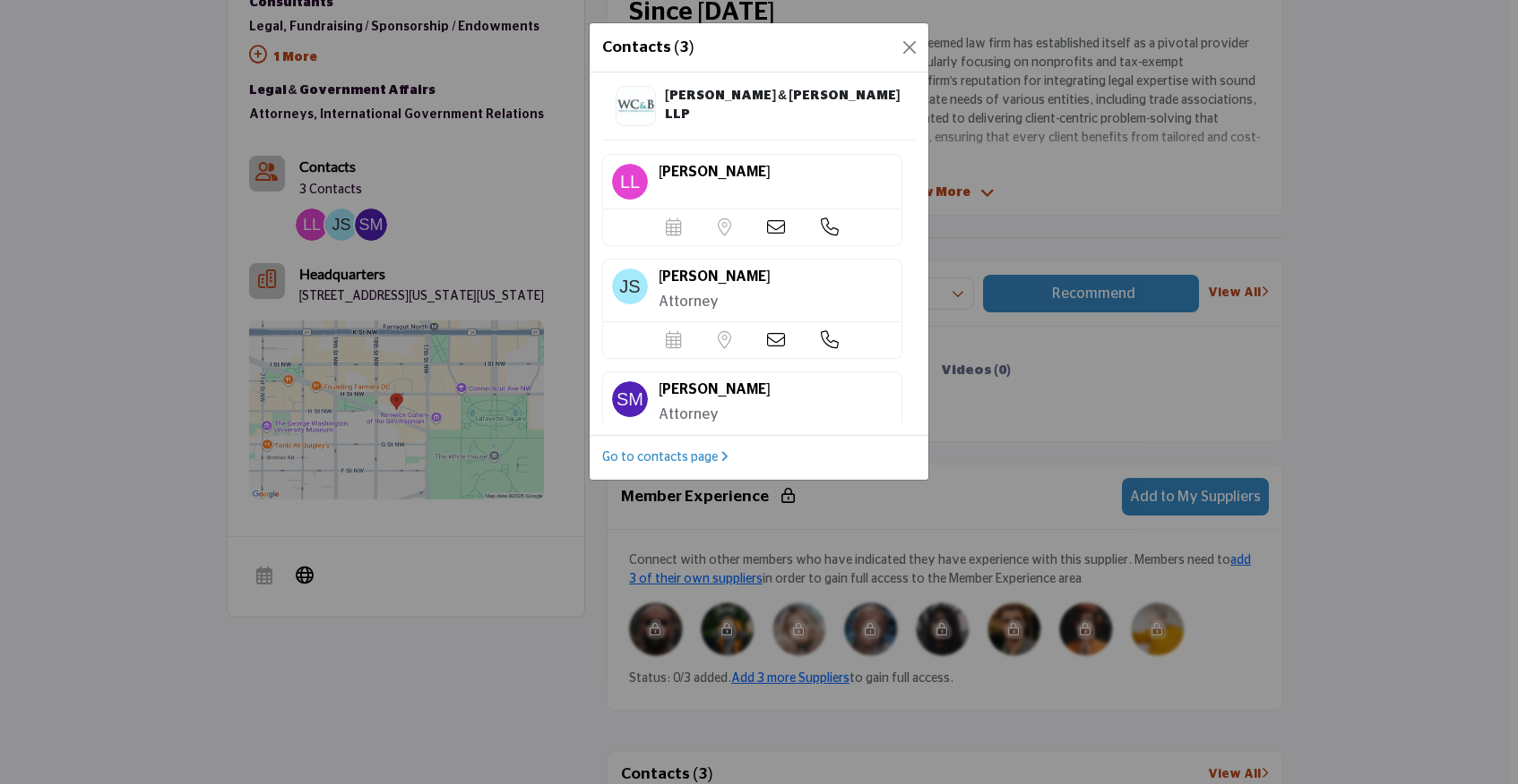
click at [745, 412] on p "Attorney" at bounding box center [775, 415] width 234 height 22
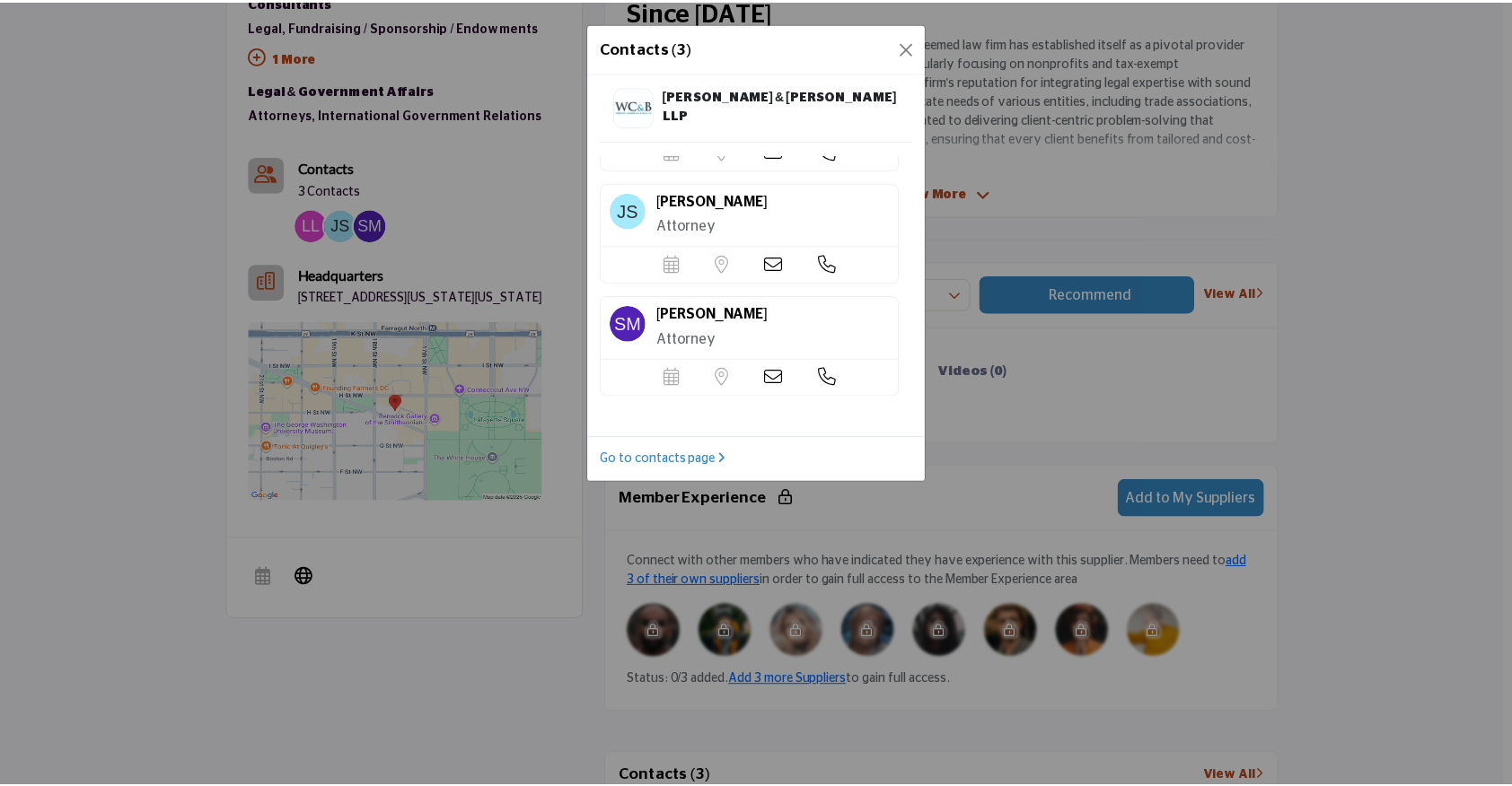
scroll to position [106, 0]
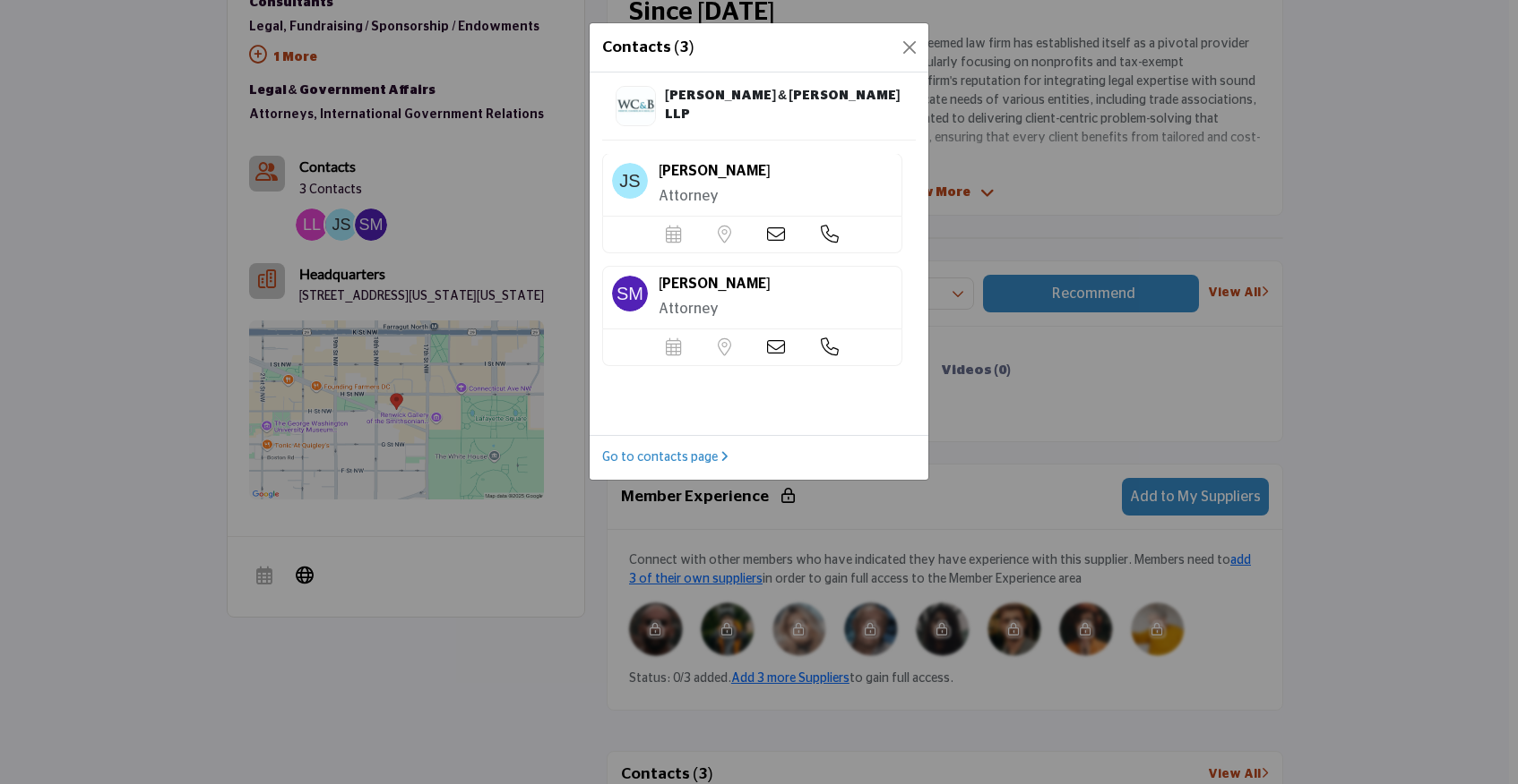
click at [770, 339] on icon at bounding box center [775, 347] width 18 height 18
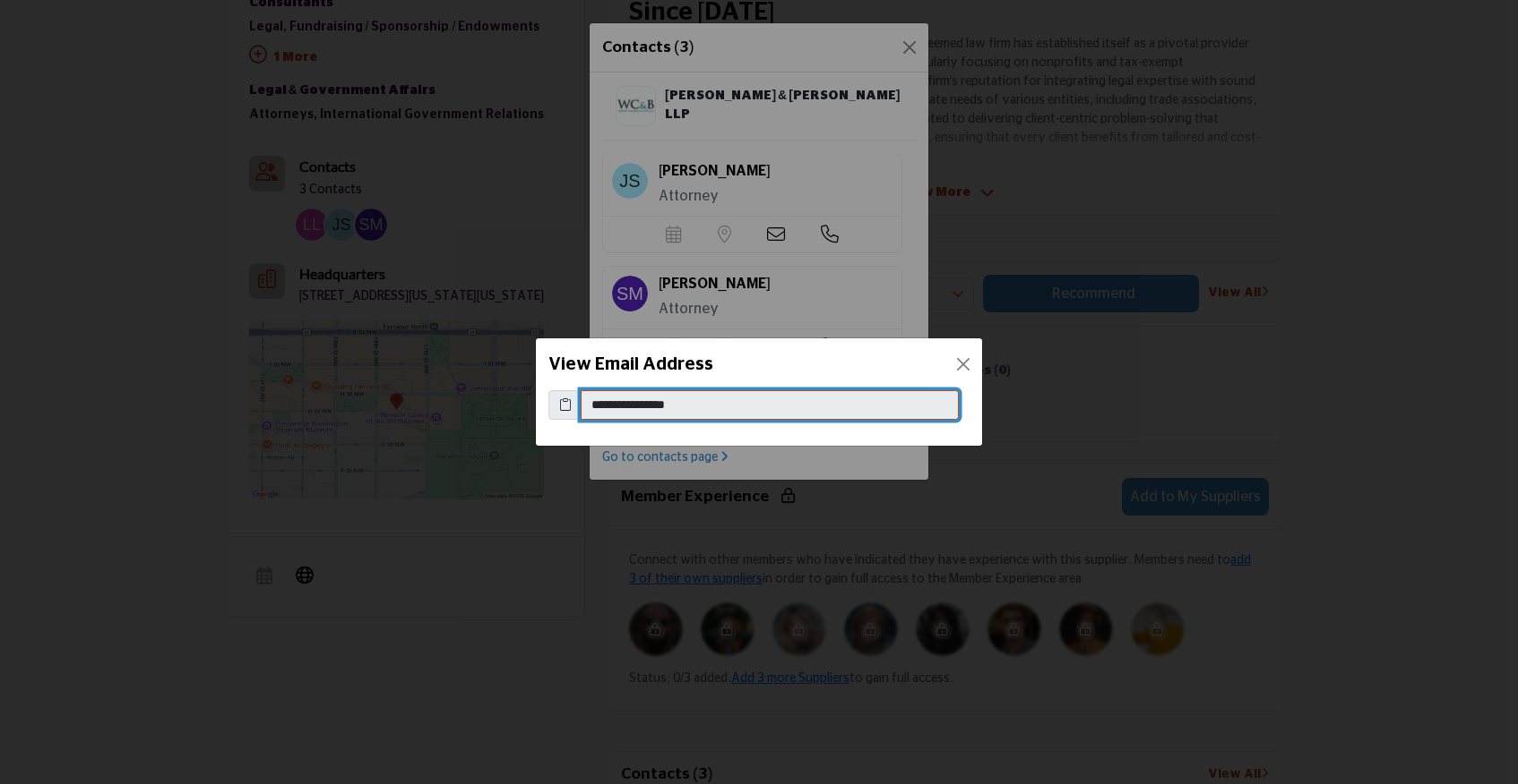
drag, startPoint x: 727, startPoint y: 406, endPoint x: 589, endPoint y: 403, distance: 138.0
click at [589, 403] on input "**********" at bounding box center [769, 405] width 378 height 31
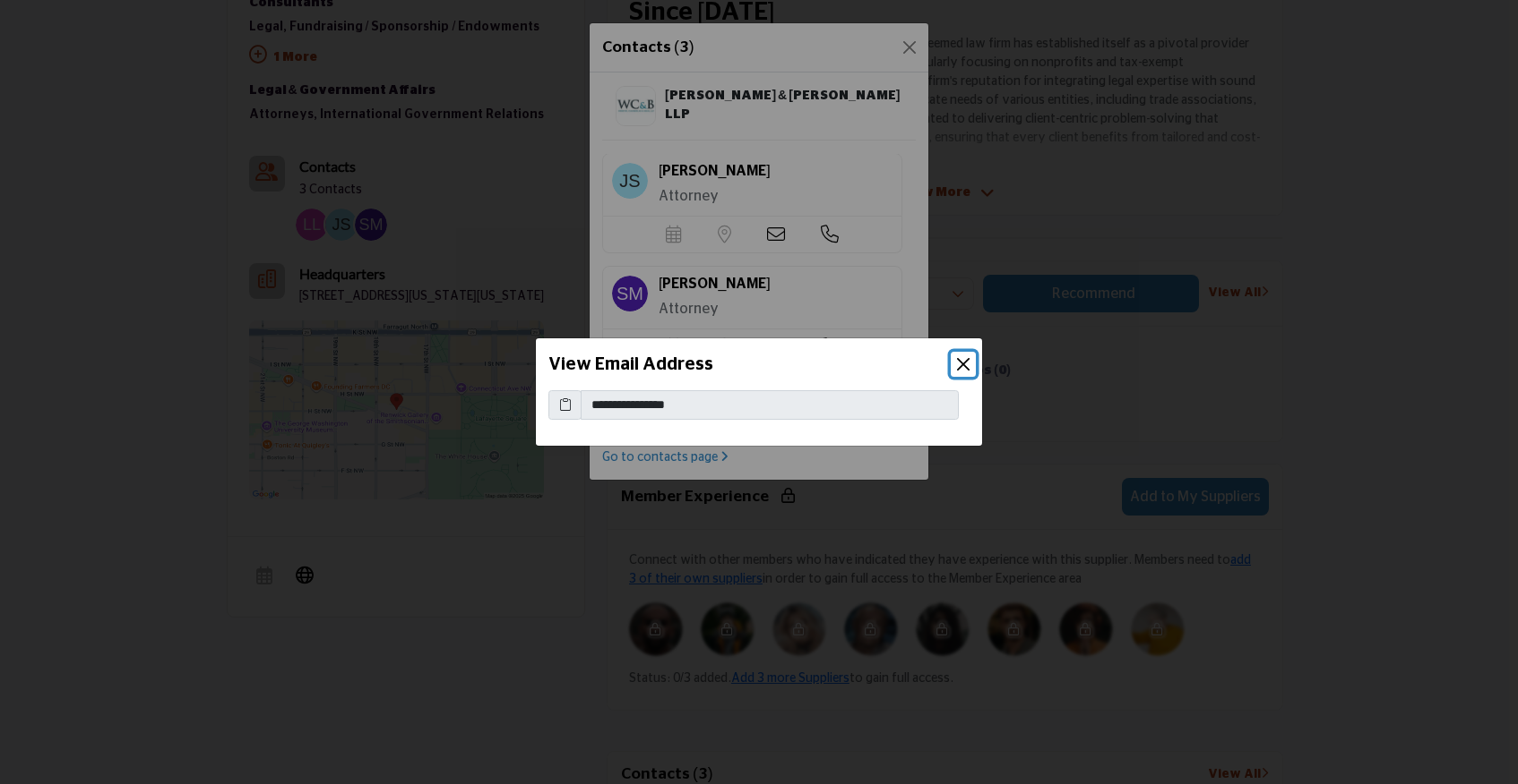
click at [958, 358] on button "Close" at bounding box center [963, 364] width 25 height 25
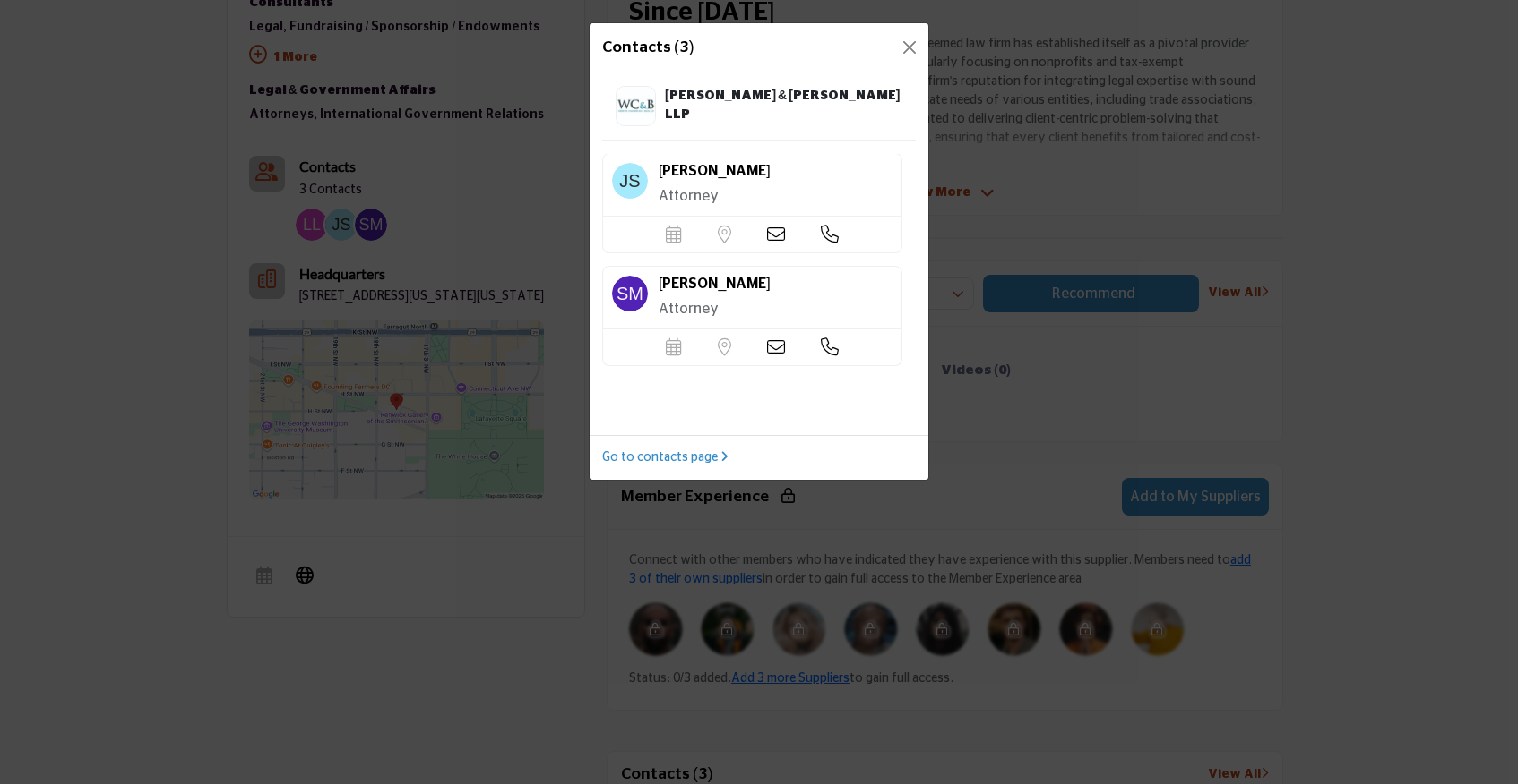
click at [958, 346] on div "View Email Address" at bounding box center [759, 319] width 446 height 52
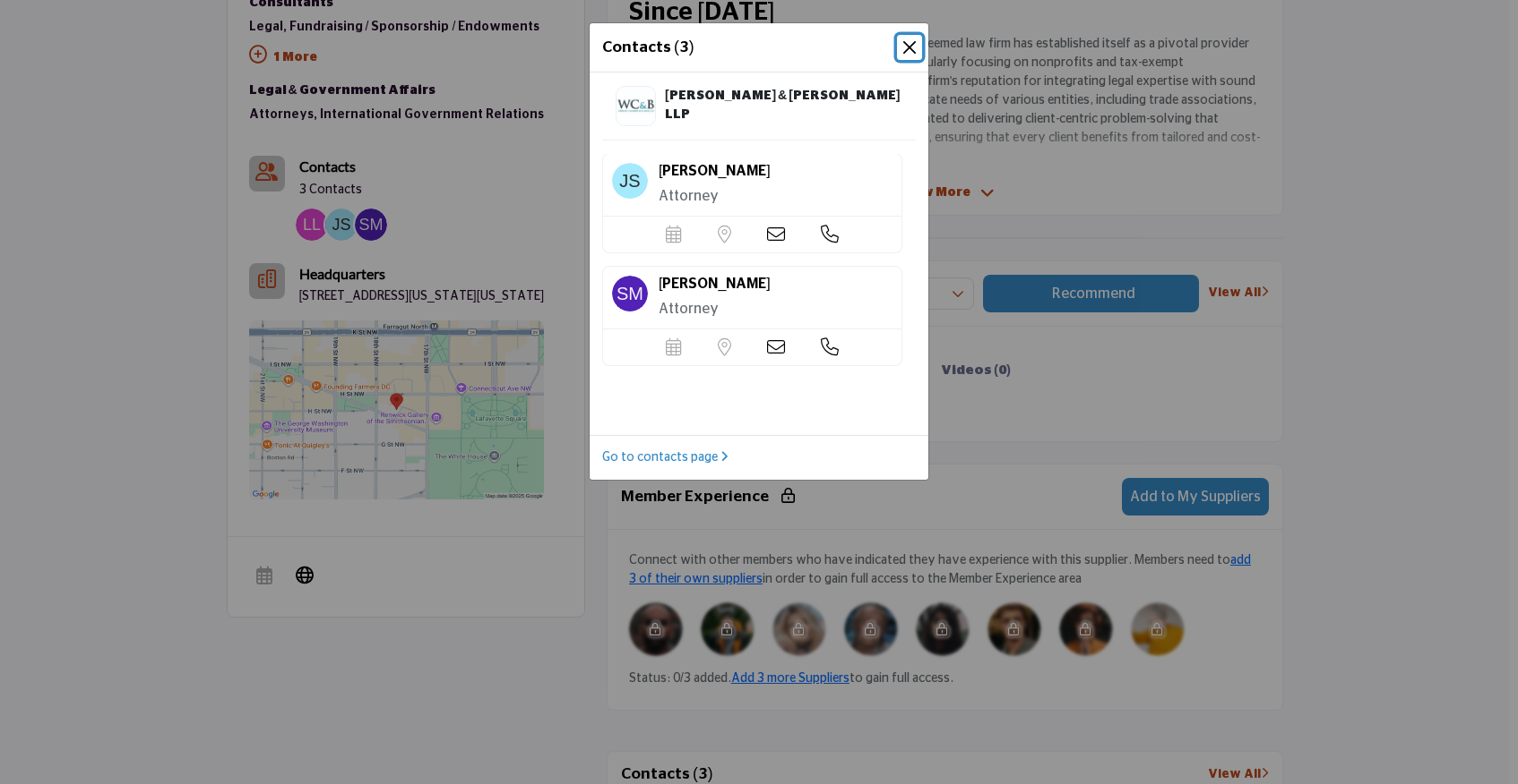
click at [913, 41] on button "Close" at bounding box center [909, 47] width 25 height 25
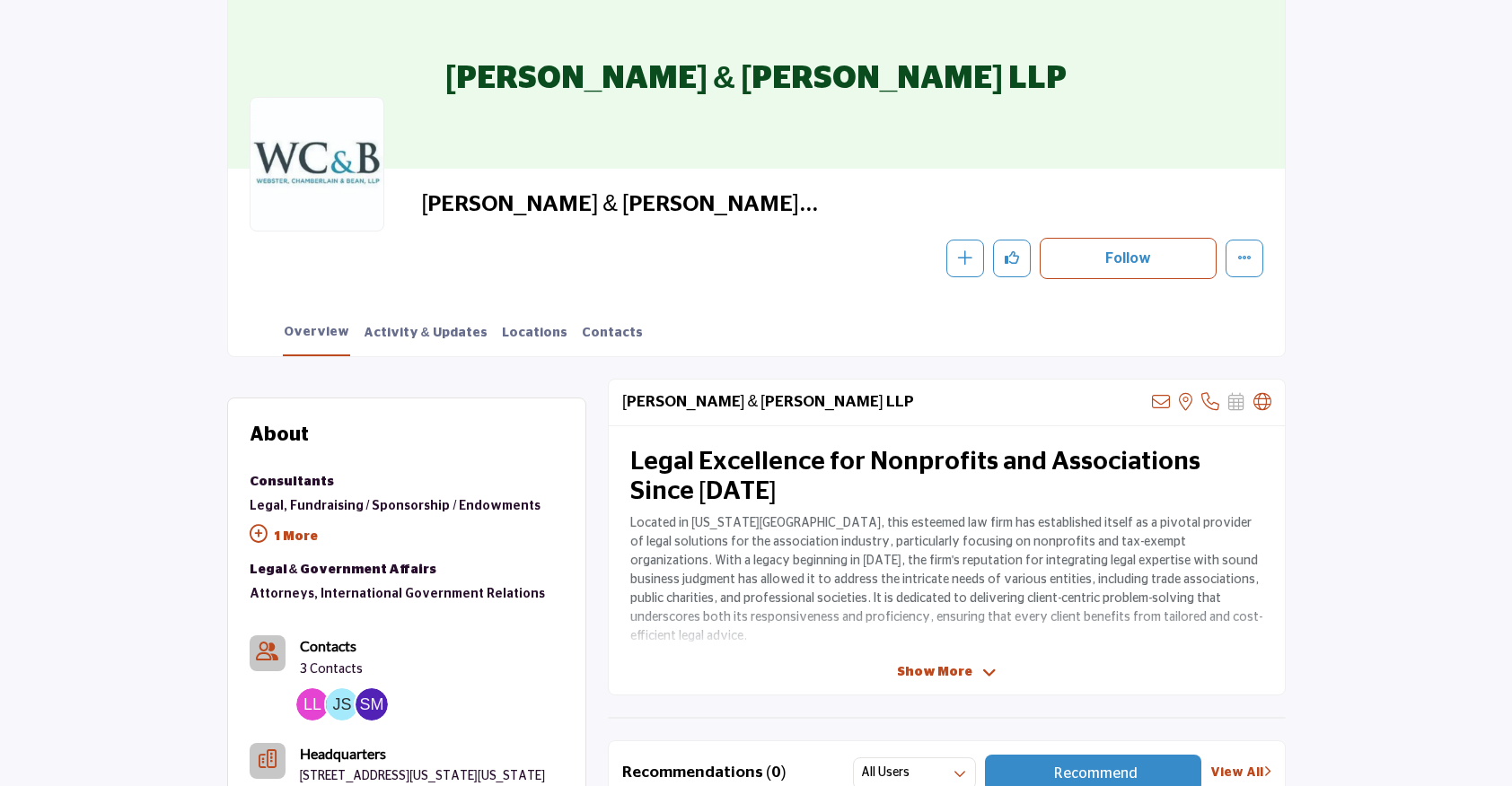
scroll to position [172, 0]
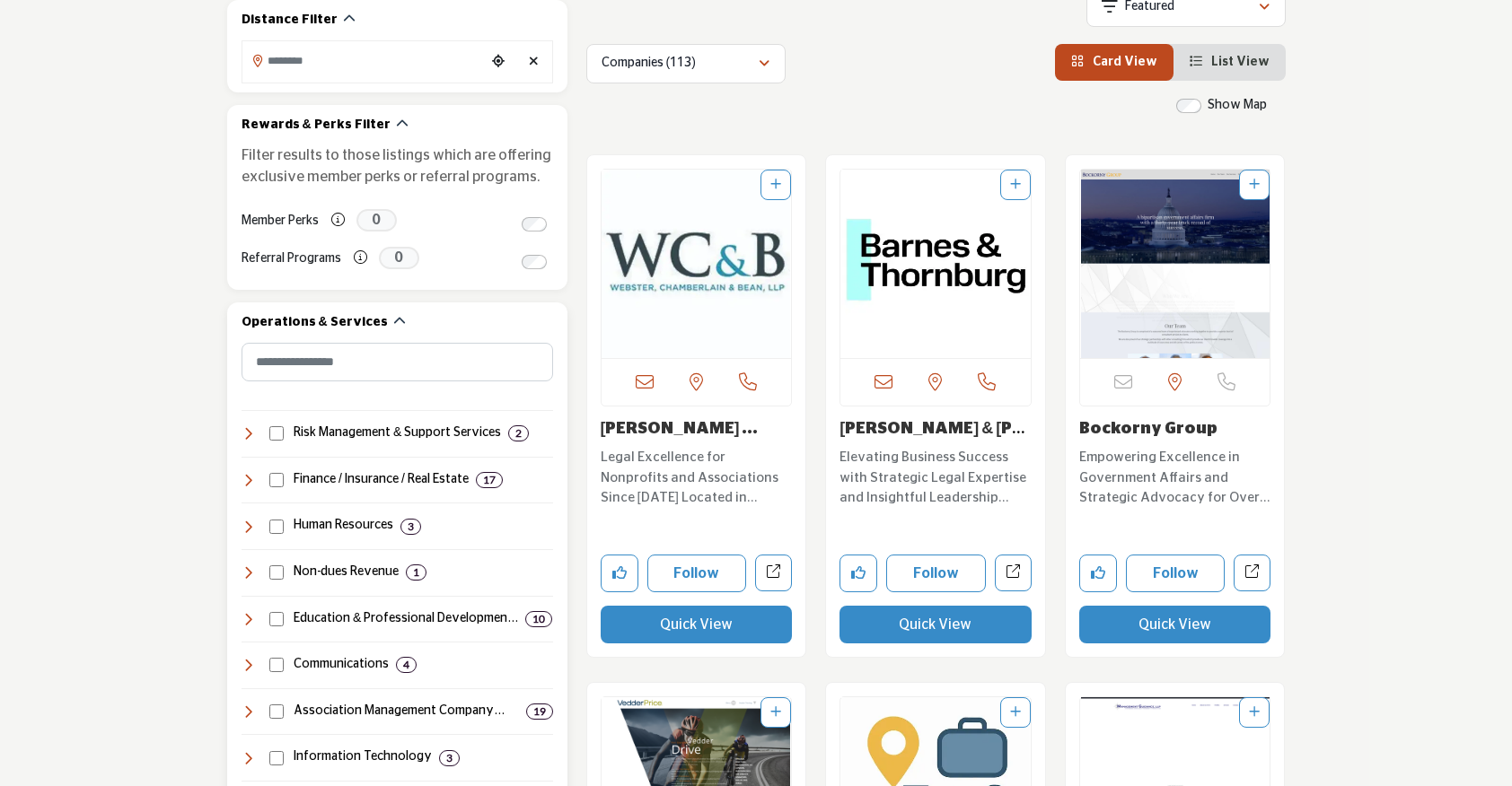
scroll to position [535, 0]
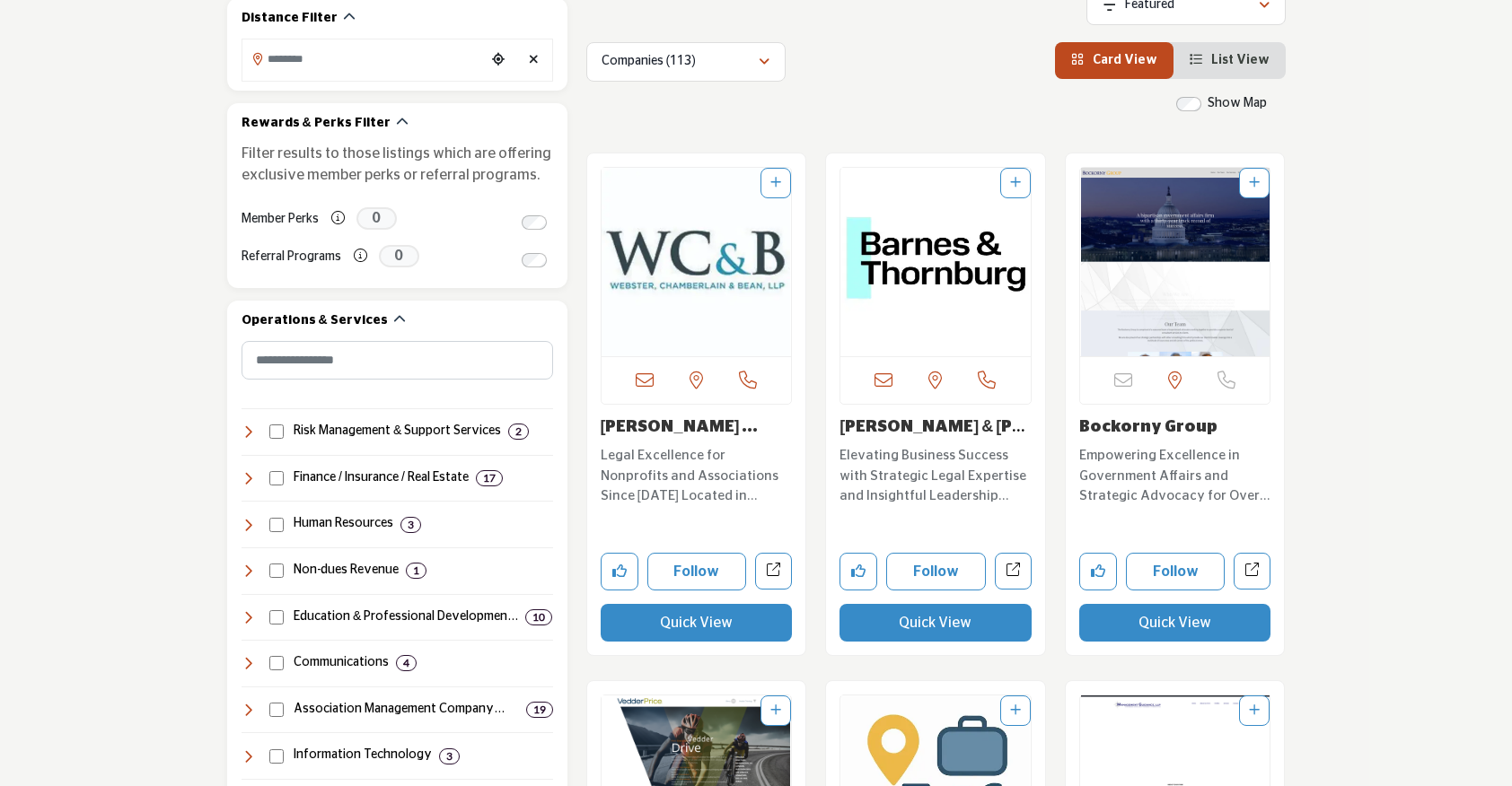
click at [885, 421] on link "[PERSON_NAME] & [PERSON_NAME] L..." at bounding box center [932, 437] width 186 height 36
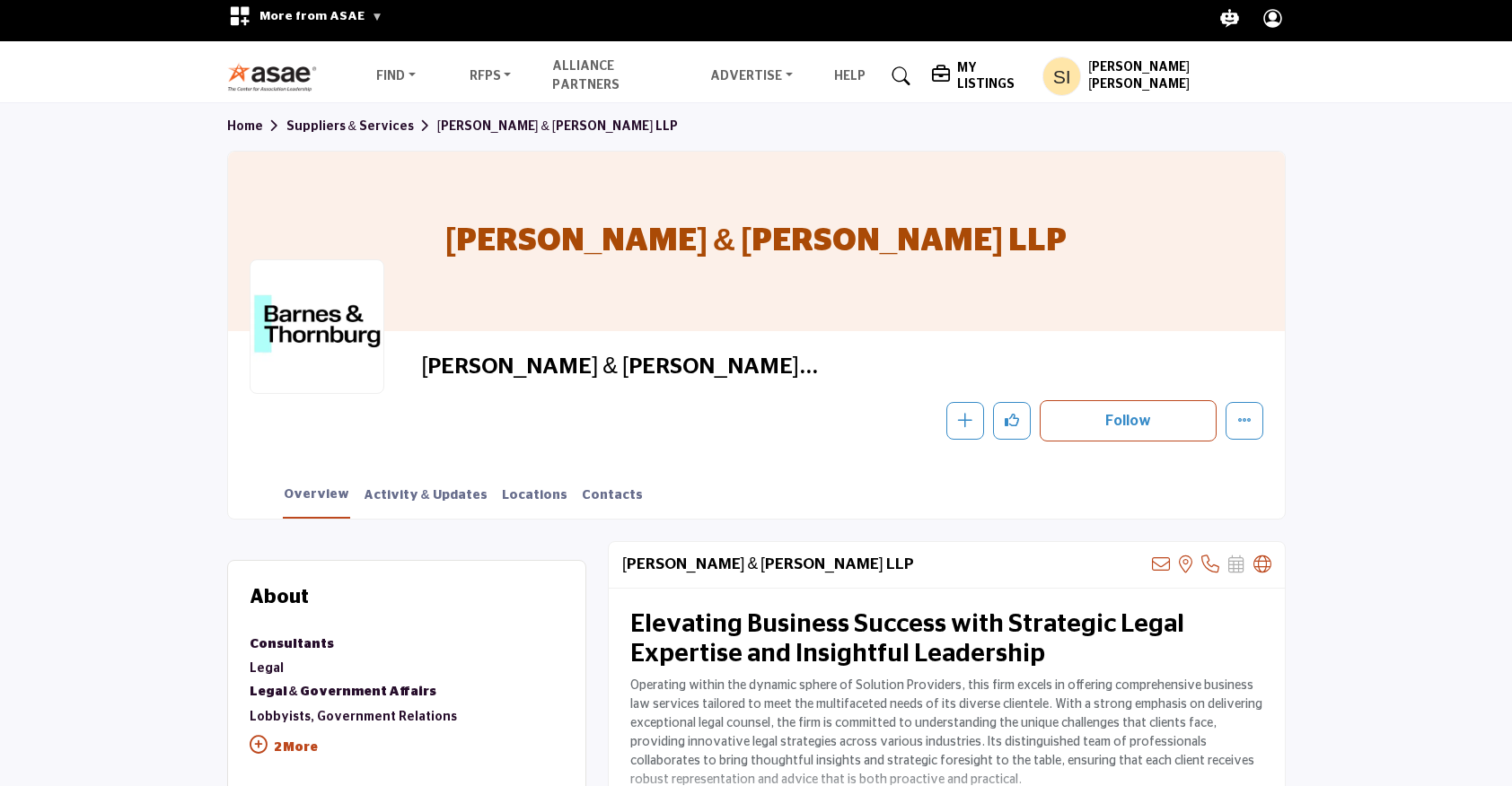
scroll to position [369, 0]
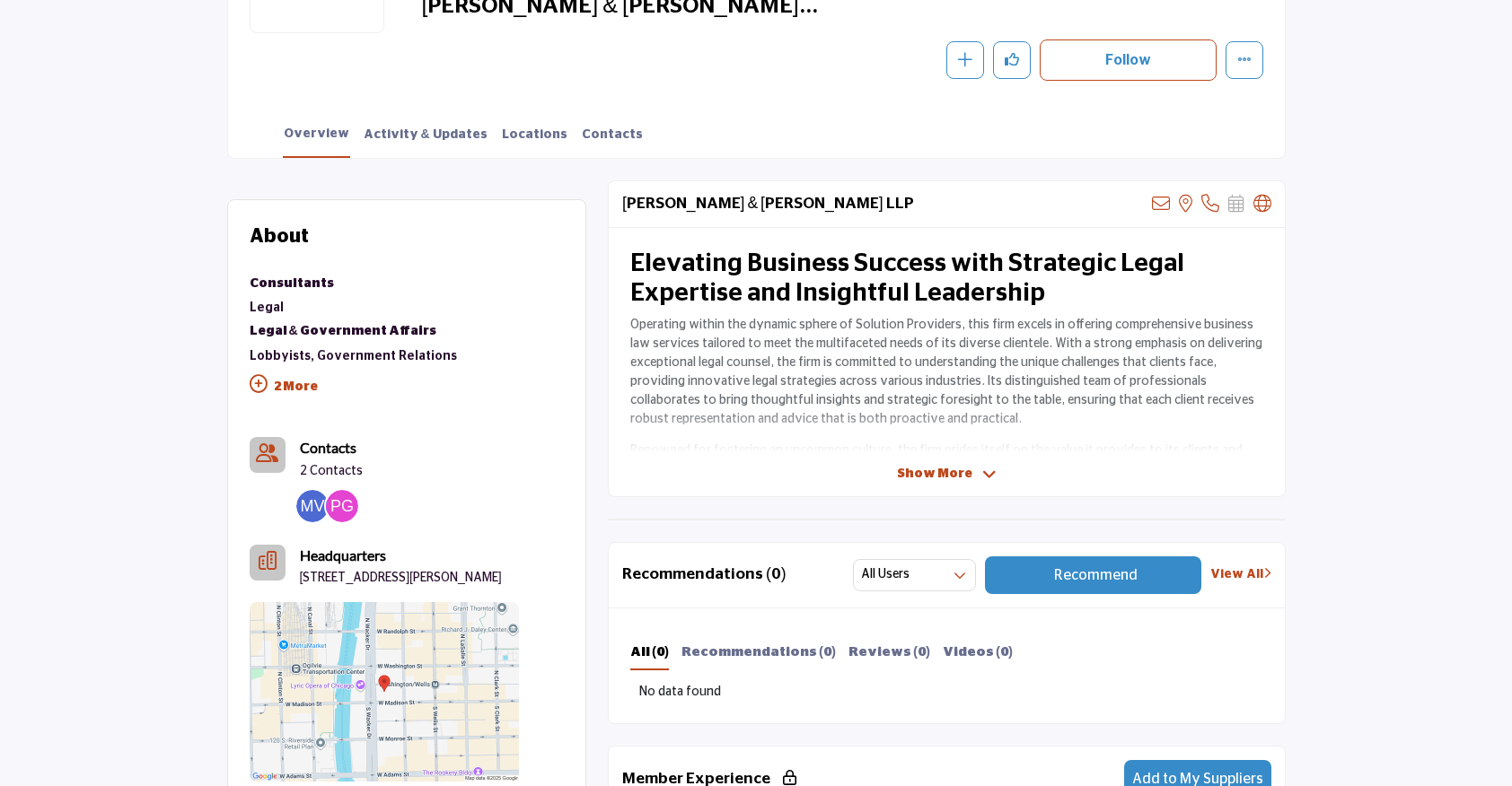
click at [313, 512] on img at bounding box center [312, 506] width 32 height 32
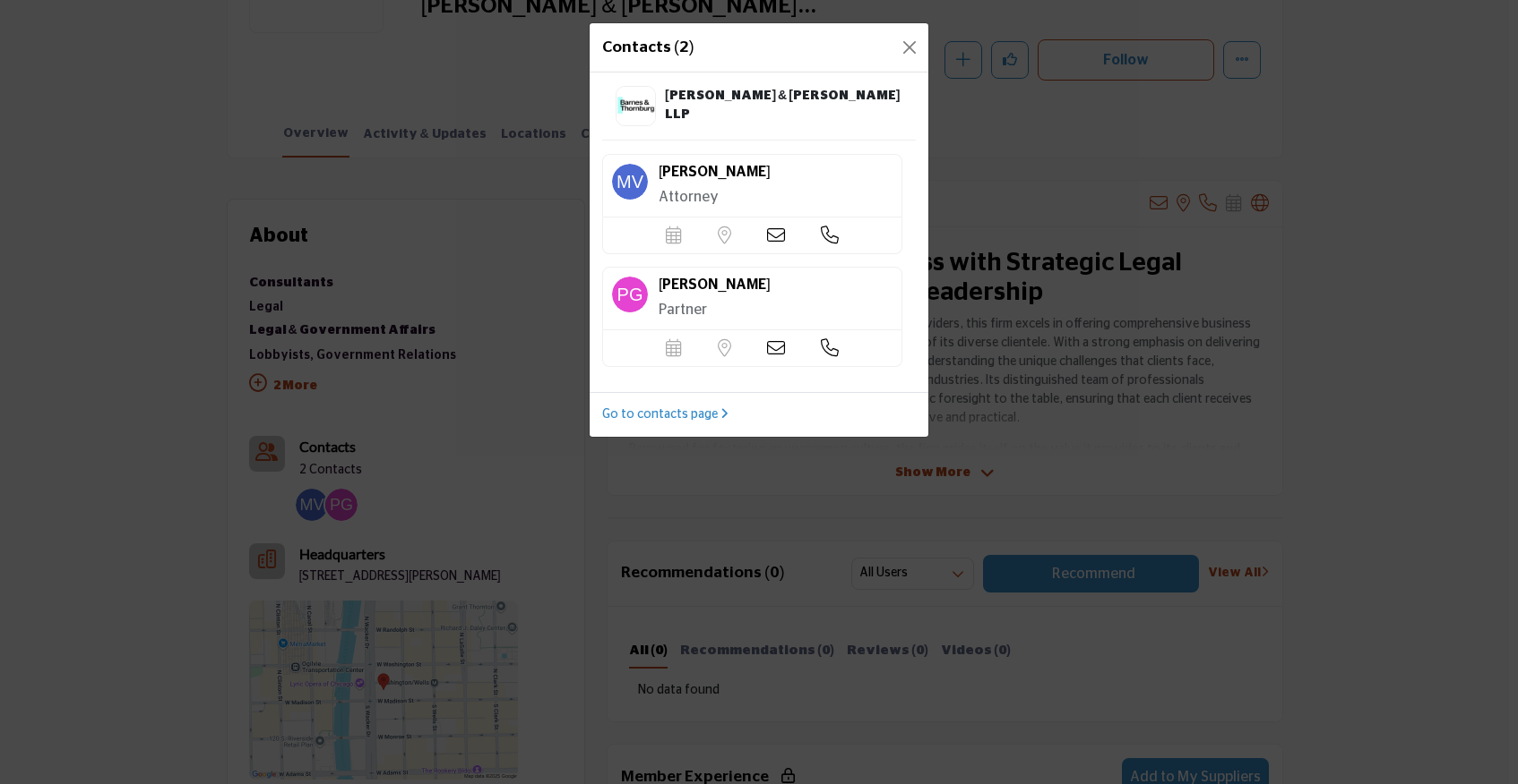
click at [774, 236] on icon at bounding box center [775, 235] width 18 height 18
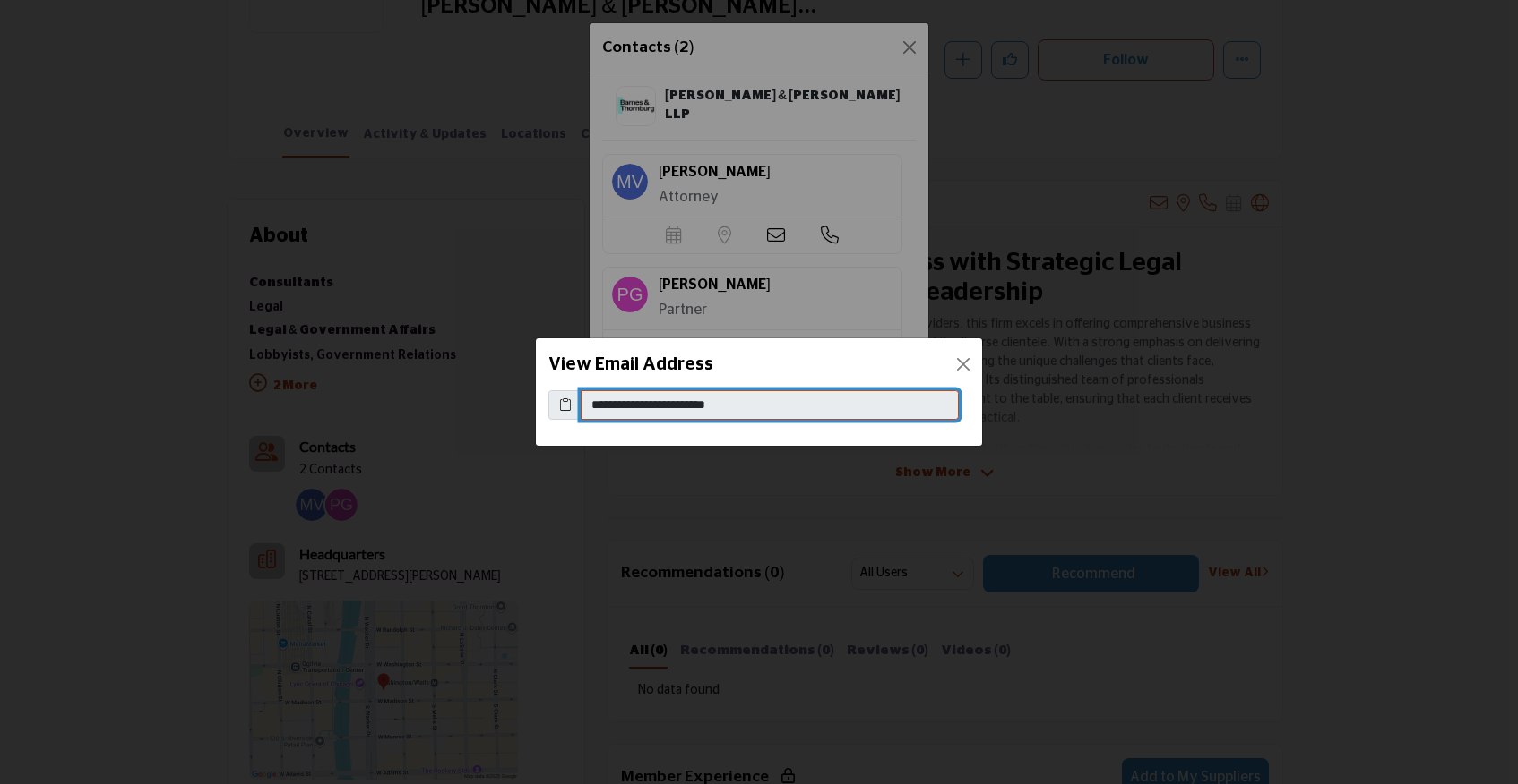
drag, startPoint x: 758, startPoint y: 403, endPoint x: 565, endPoint y: 406, distance: 193.0
click at [565, 406] on div "**********" at bounding box center [759, 405] width 421 height 31
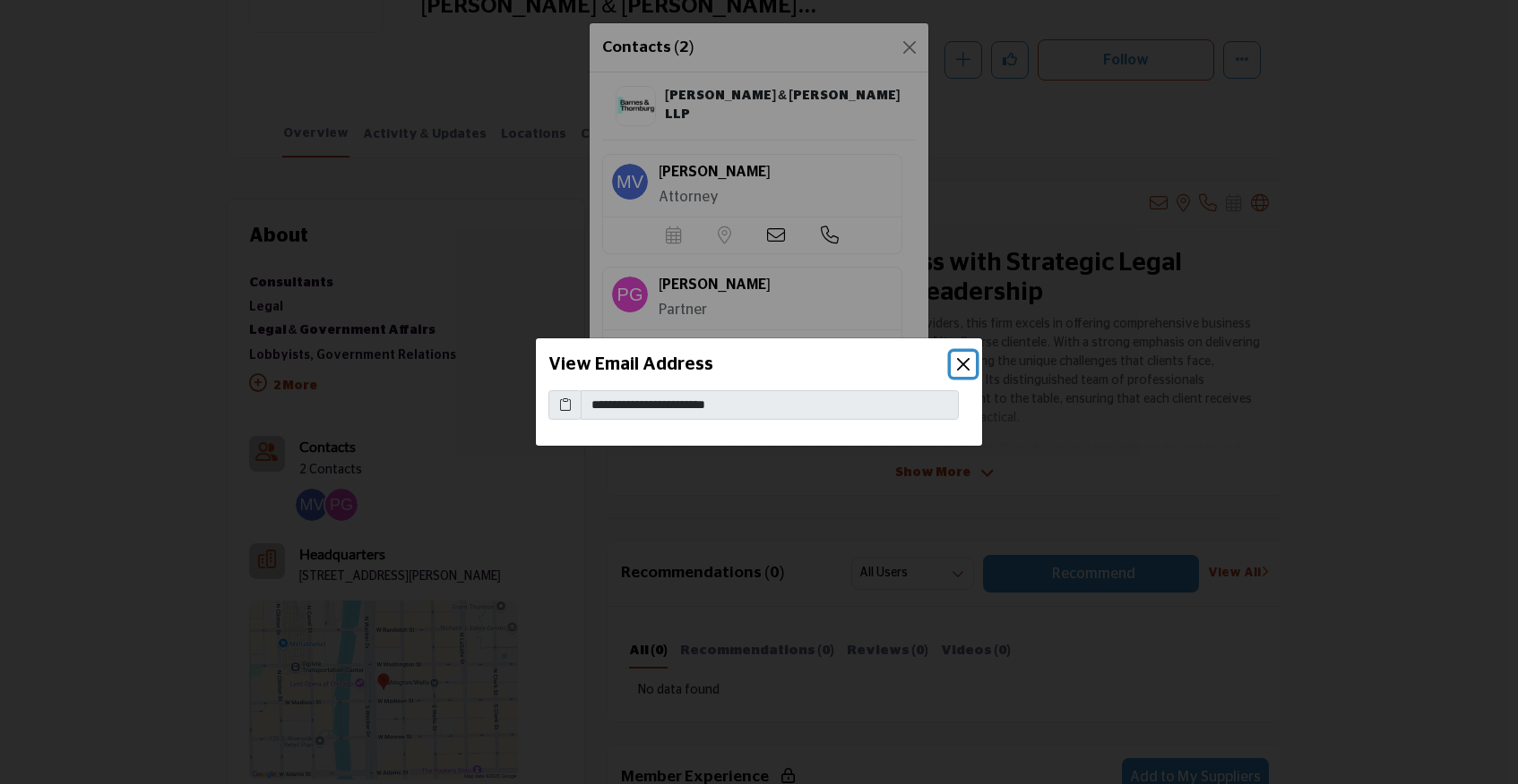
click at [964, 359] on button "Close" at bounding box center [963, 364] width 25 height 25
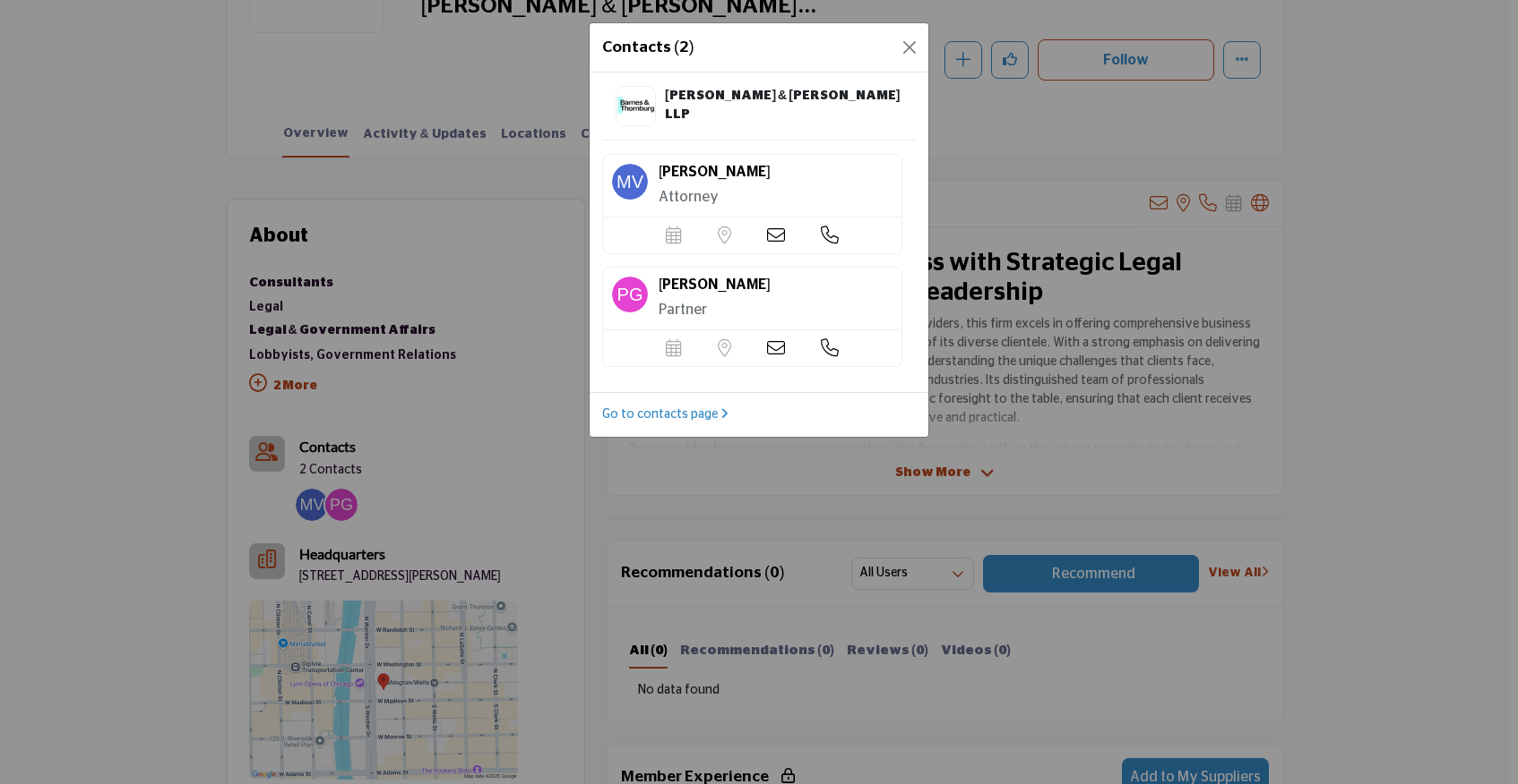
click at [771, 346] on icon at bounding box center [775, 348] width 18 height 18
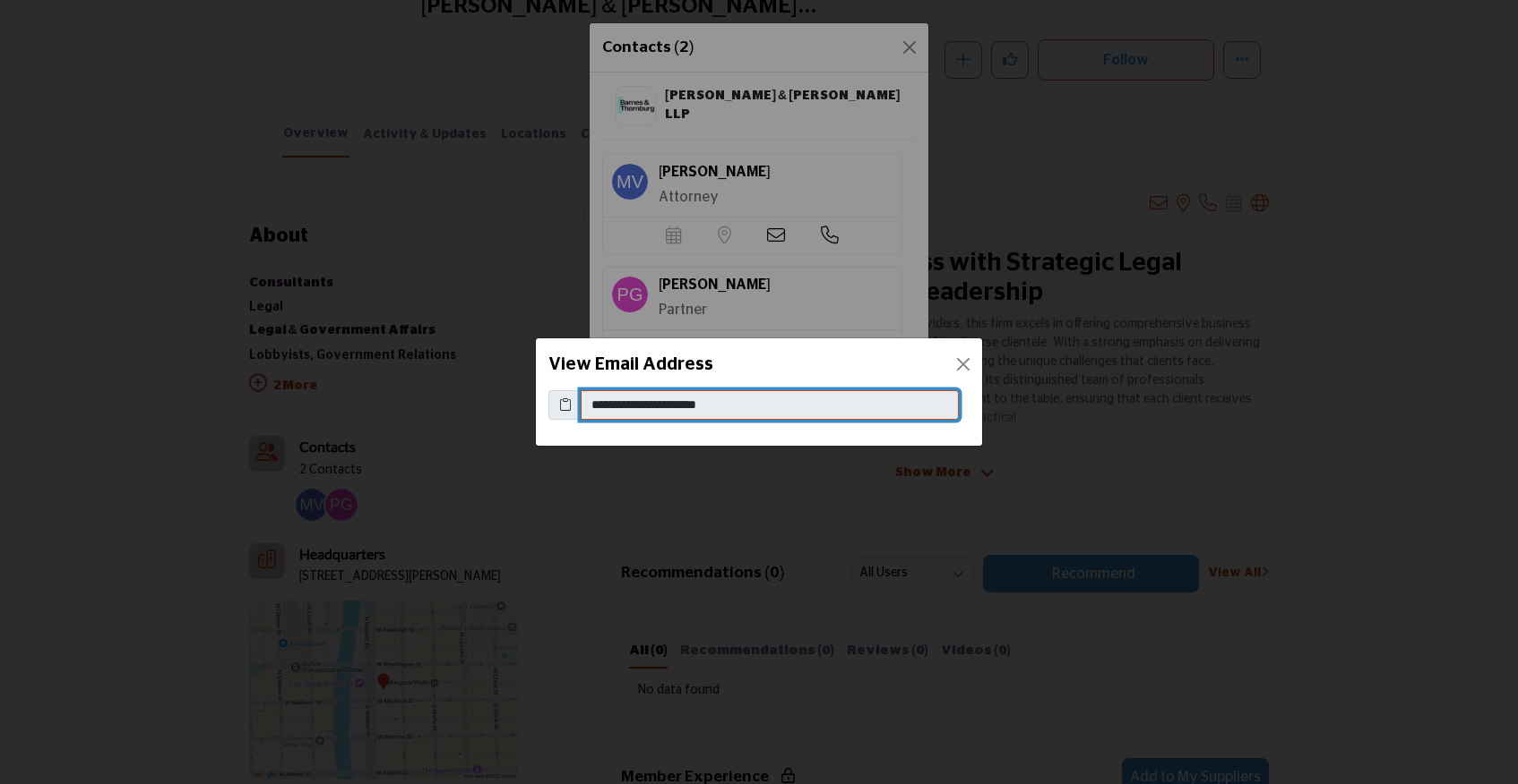
drag, startPoint x: 764, startPoint y: 399, endPoint x: 582, endPoint y: 405, distance: 182.1
click at [582, 405] on input "**********" at bounding box center [769, 405] width 378 height 31
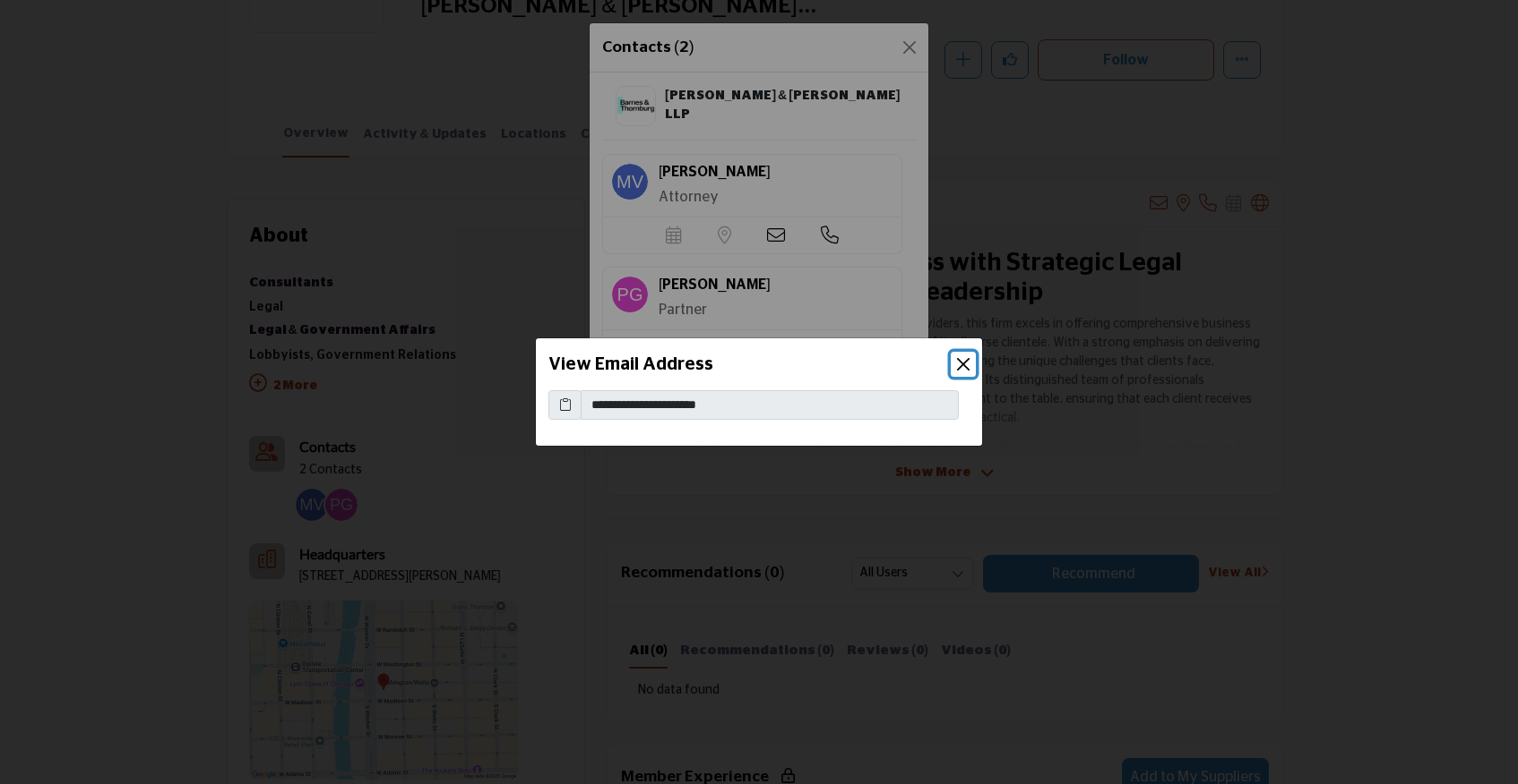
click at [964, 363] on button "Close" at bounding box center [963, 364] width 25 height 25
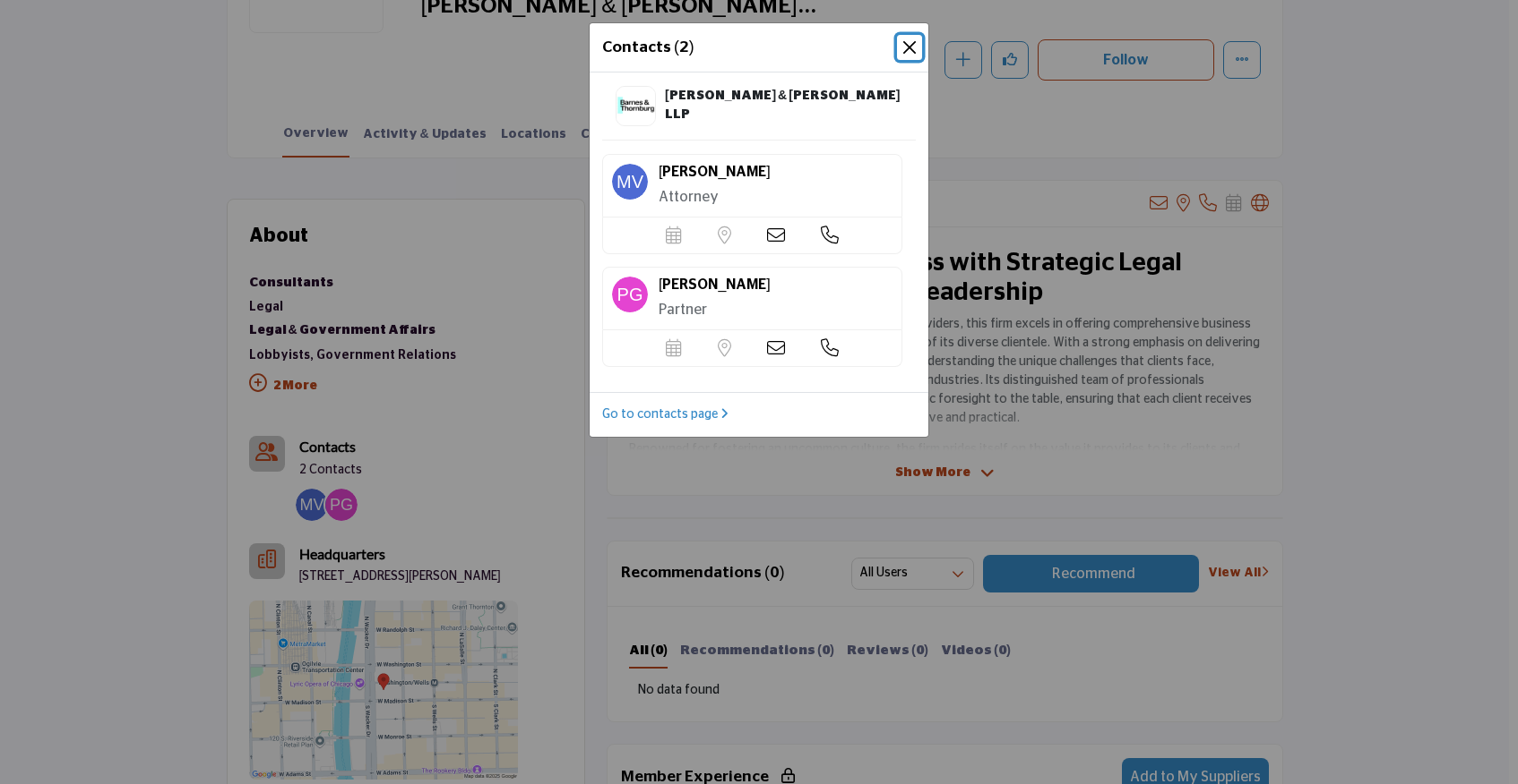
click at [915, 44] on button "Close" at bounding box center [909, 47] width 25 height 25
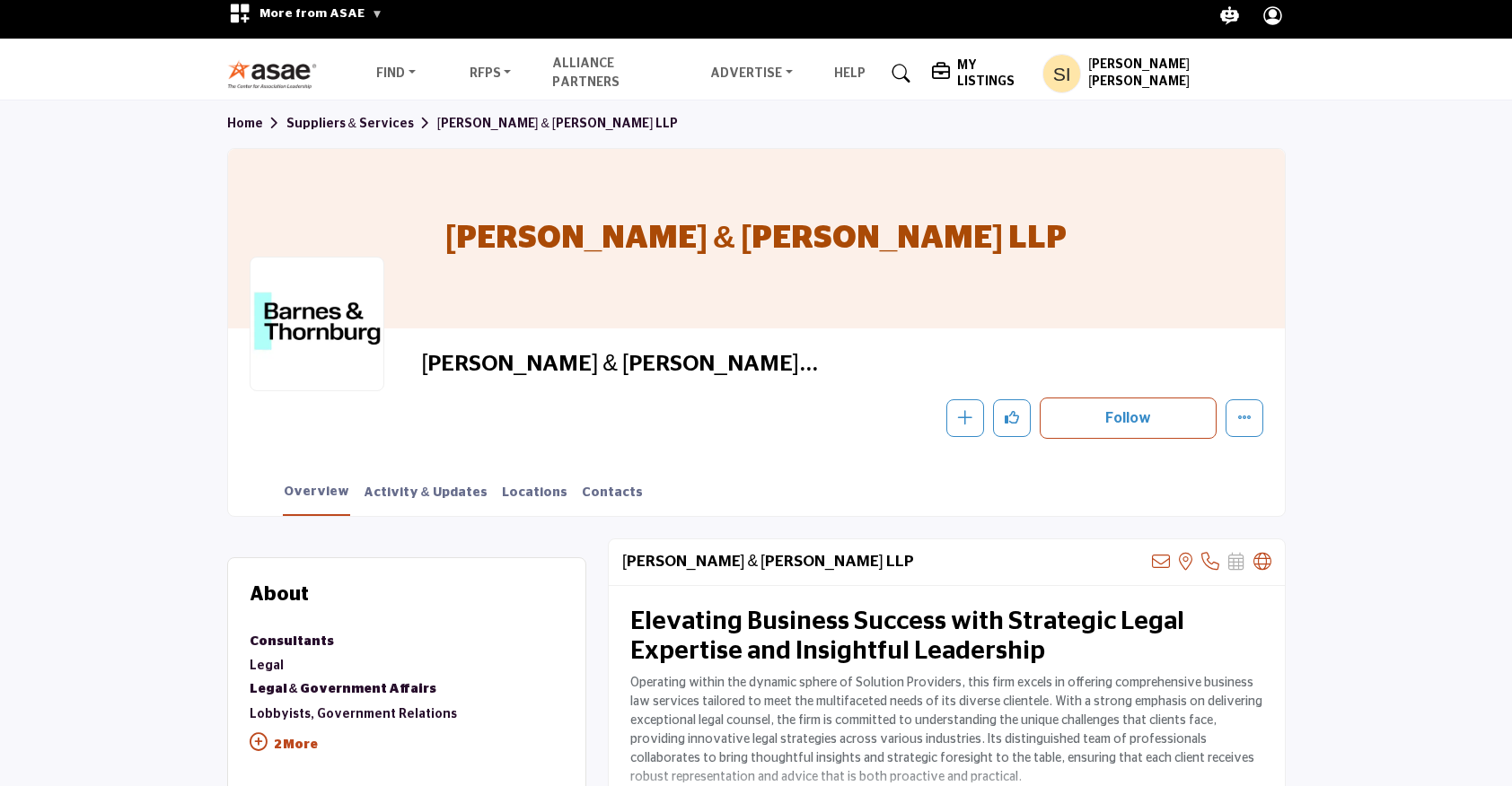
scroll to position [7, 0]
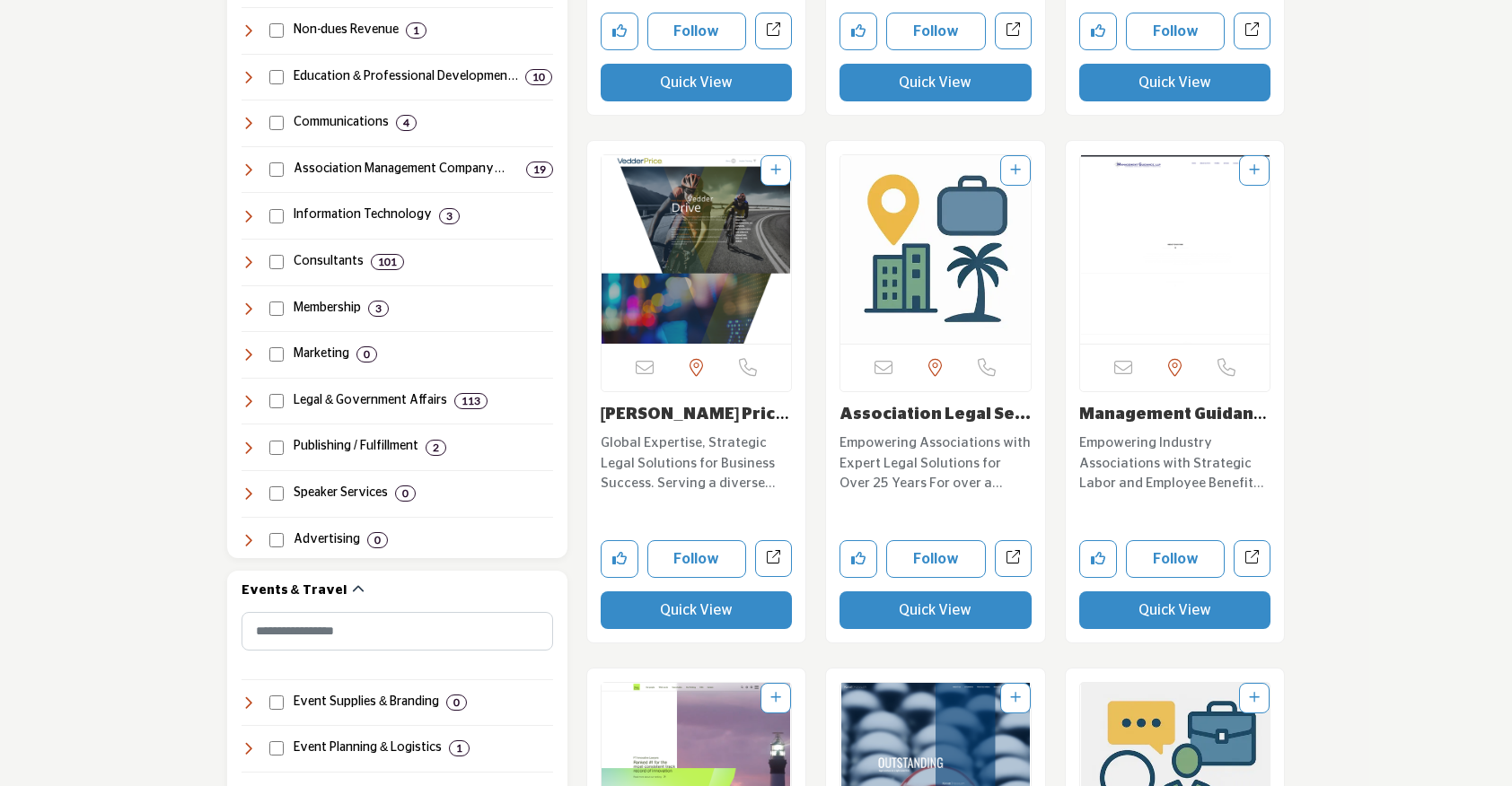
scroll to position [1155, 0]
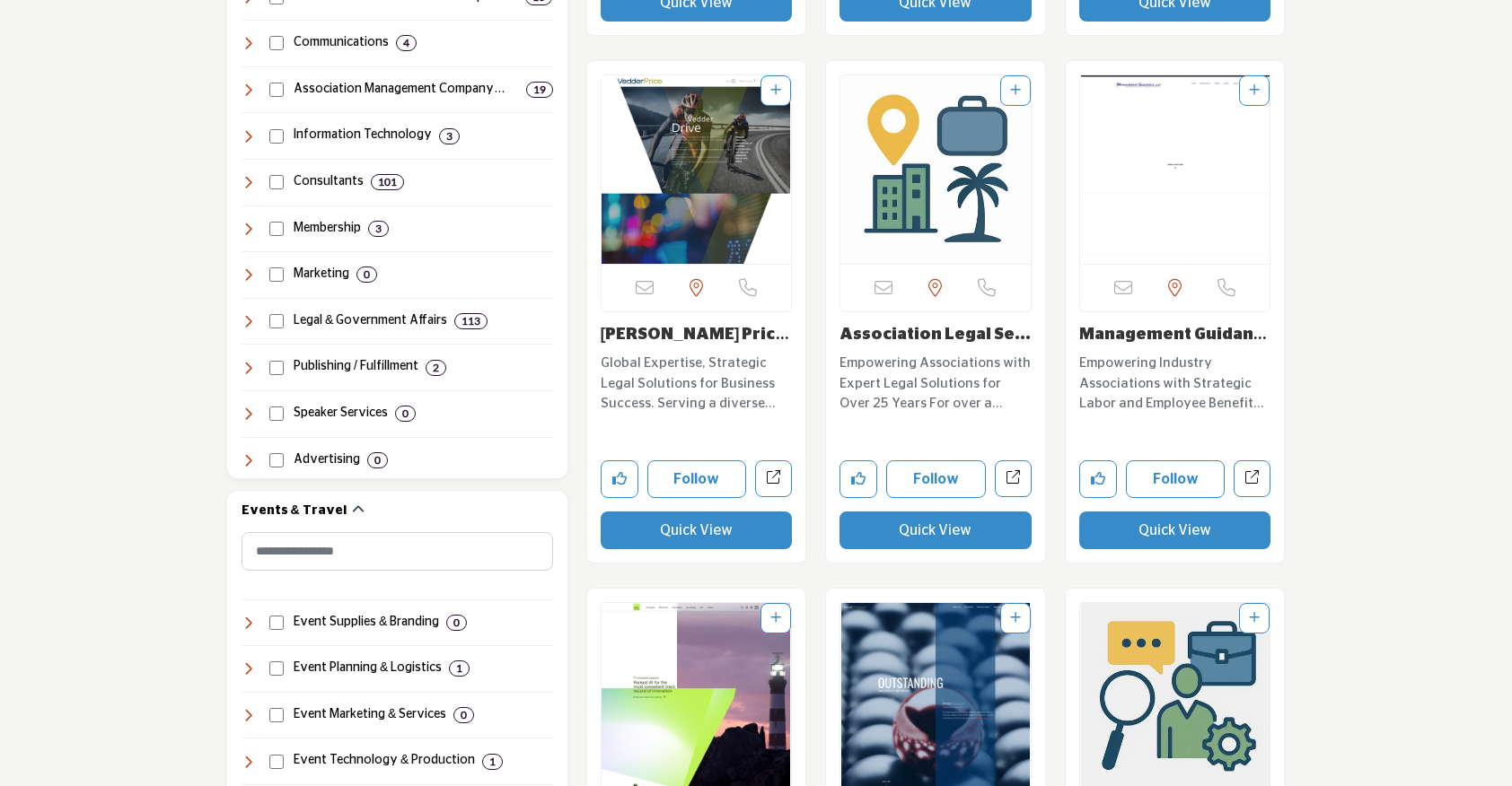
click at [671, 338] on link "[PERSON_NAME] Price P.C." at bounding box center [695, 345] width 189 height 36
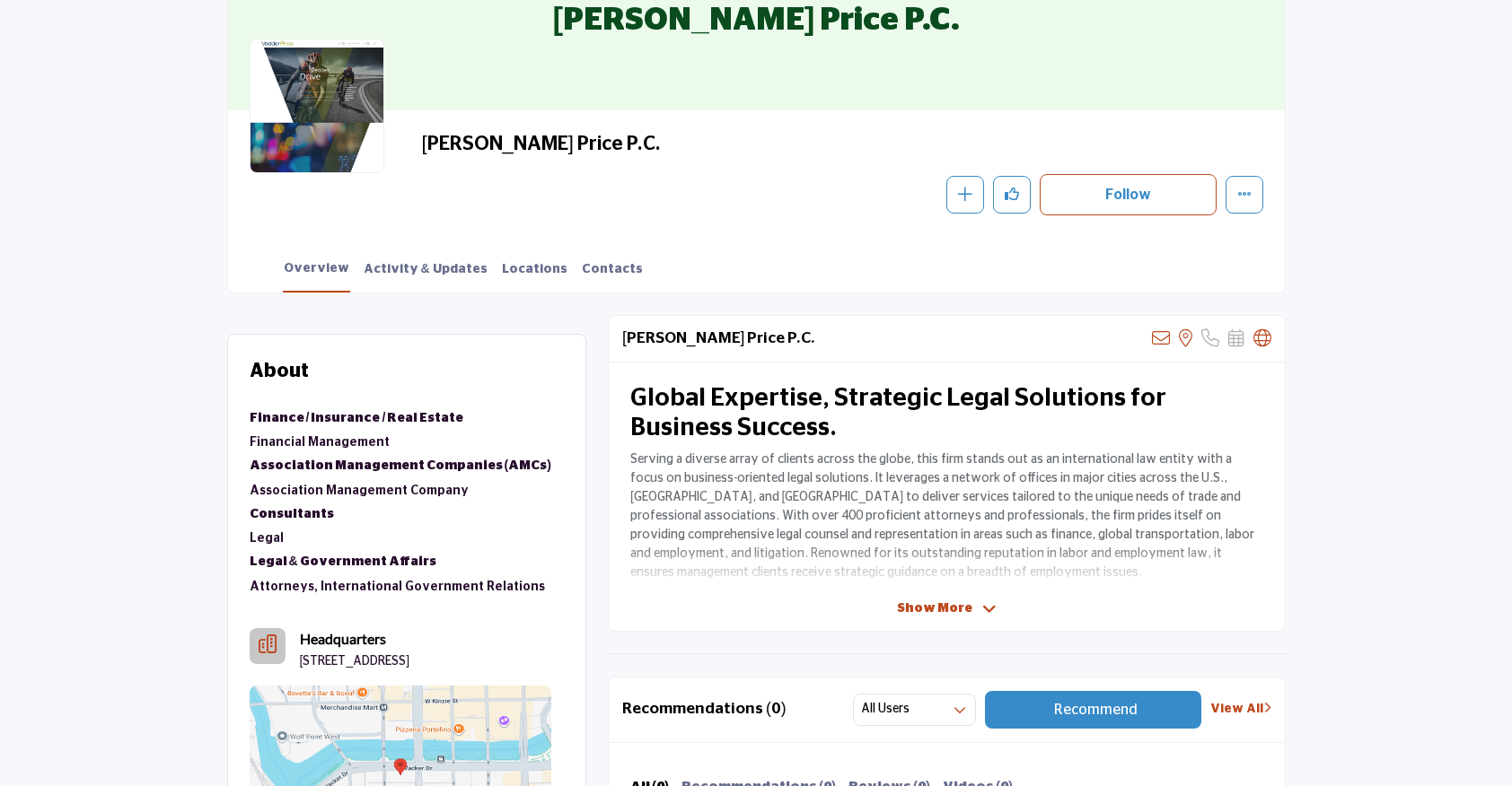
scroll to position [228, 0]
click at [581, 268] on link "Contacts" at bounding box center [612, 276] width 63 height 31
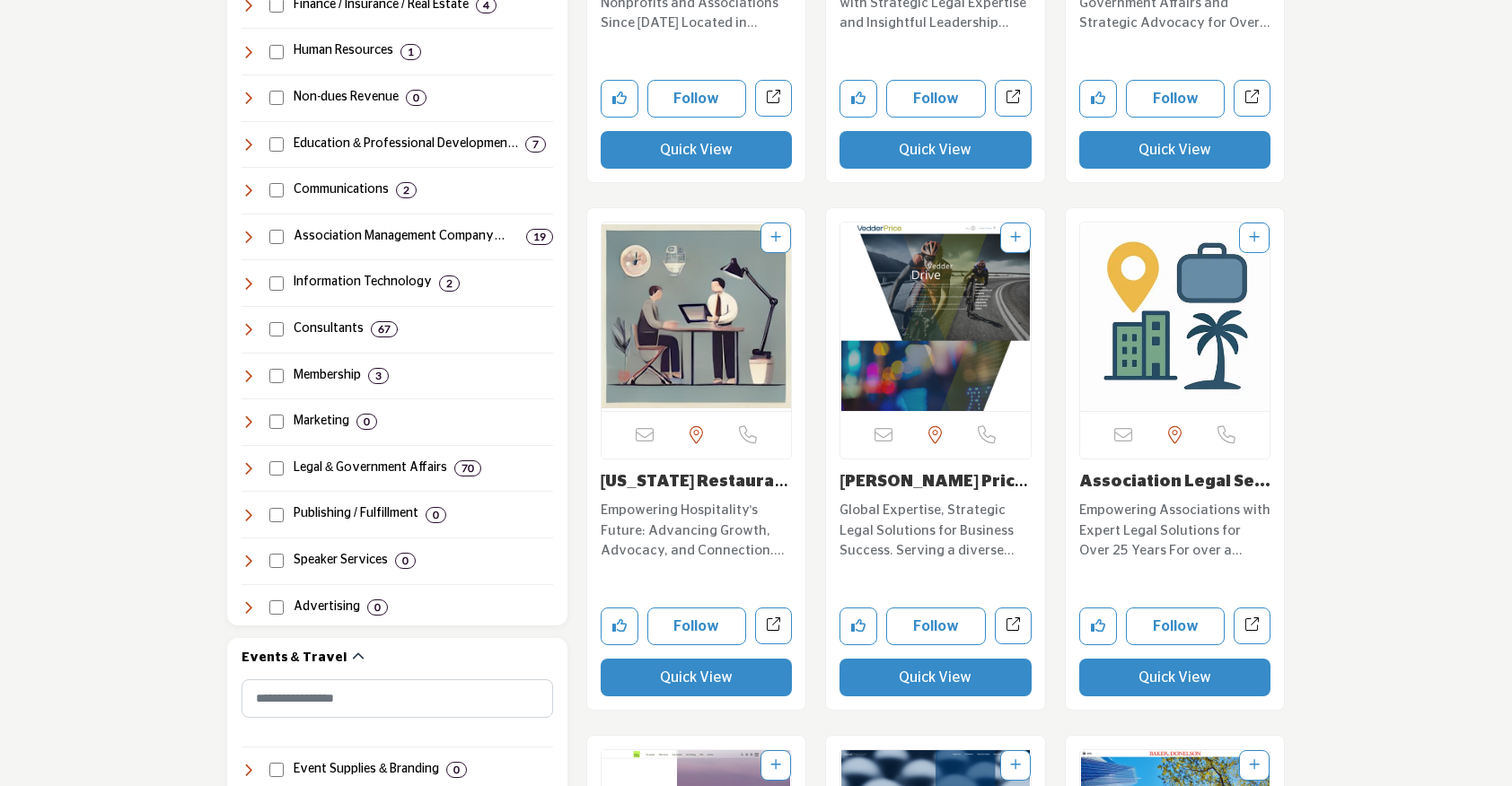
scroll to position [1030, 0]
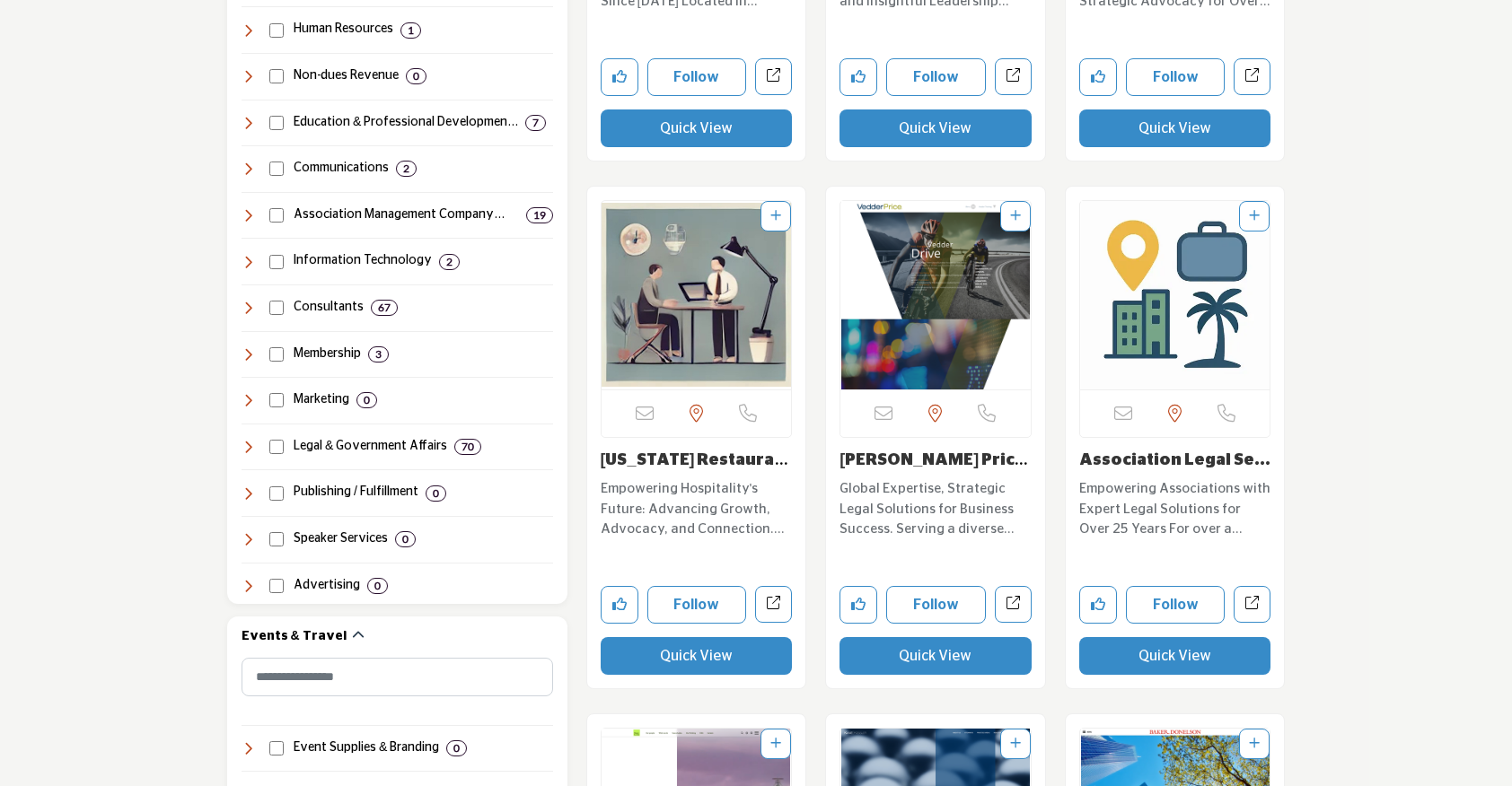
click at [1172, 462] on link "Association Legal Se..." at bounding box center [1174, 460] width 191 height 16
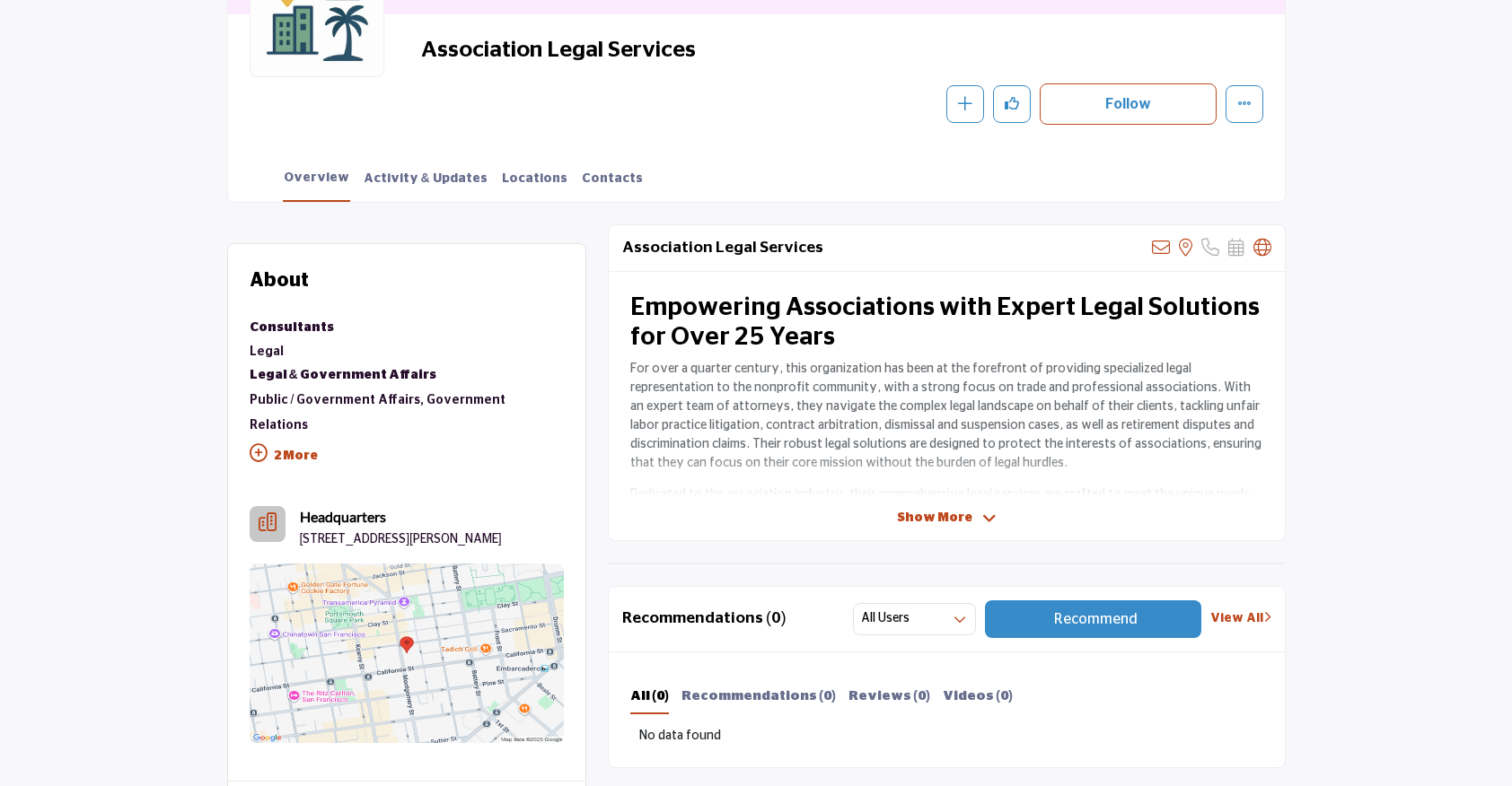
scroll to position [318, 0]
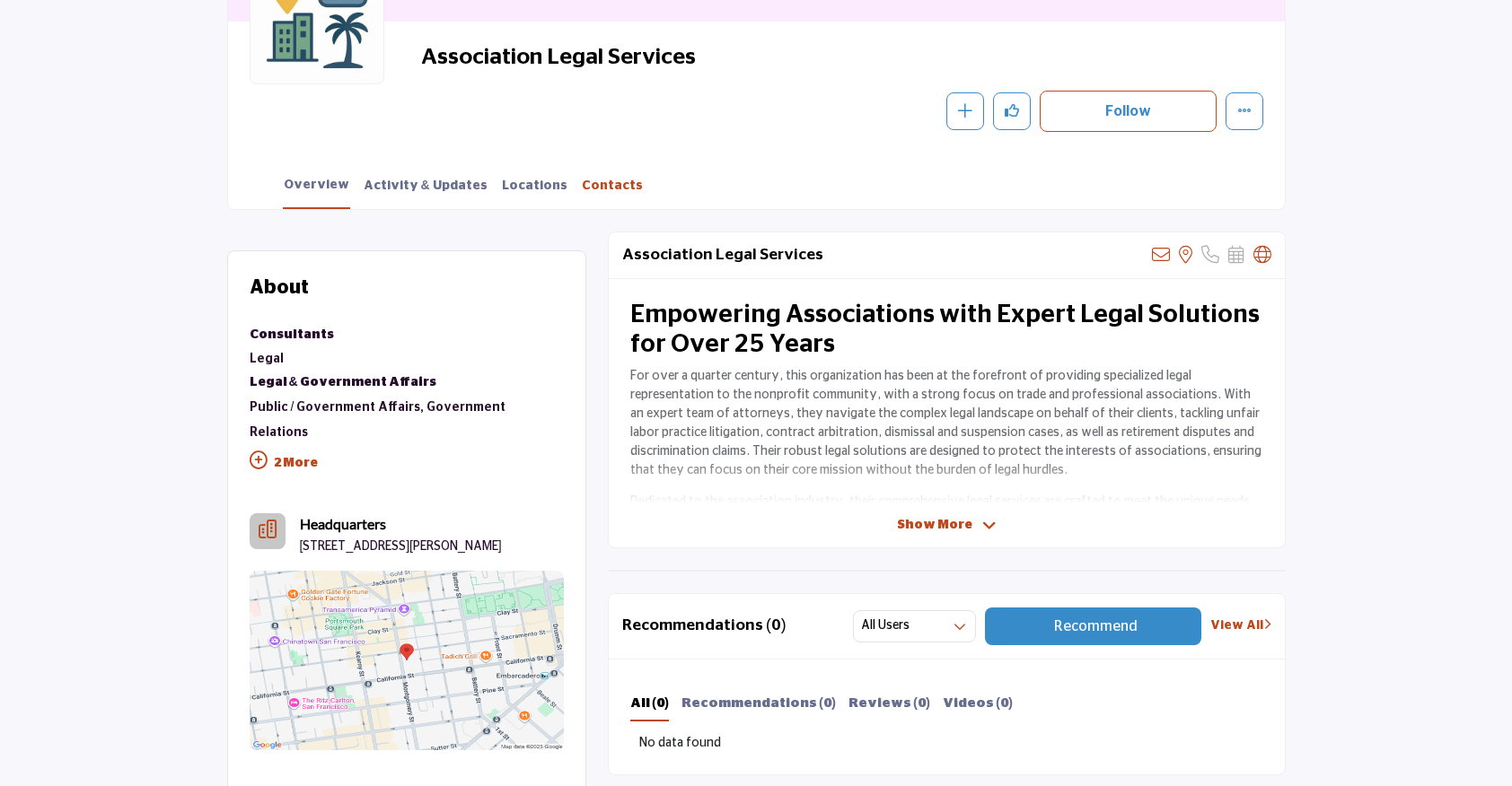
click at [592, 189] on link "Contacts" at bounding box center [612, 192] width 63 height 31
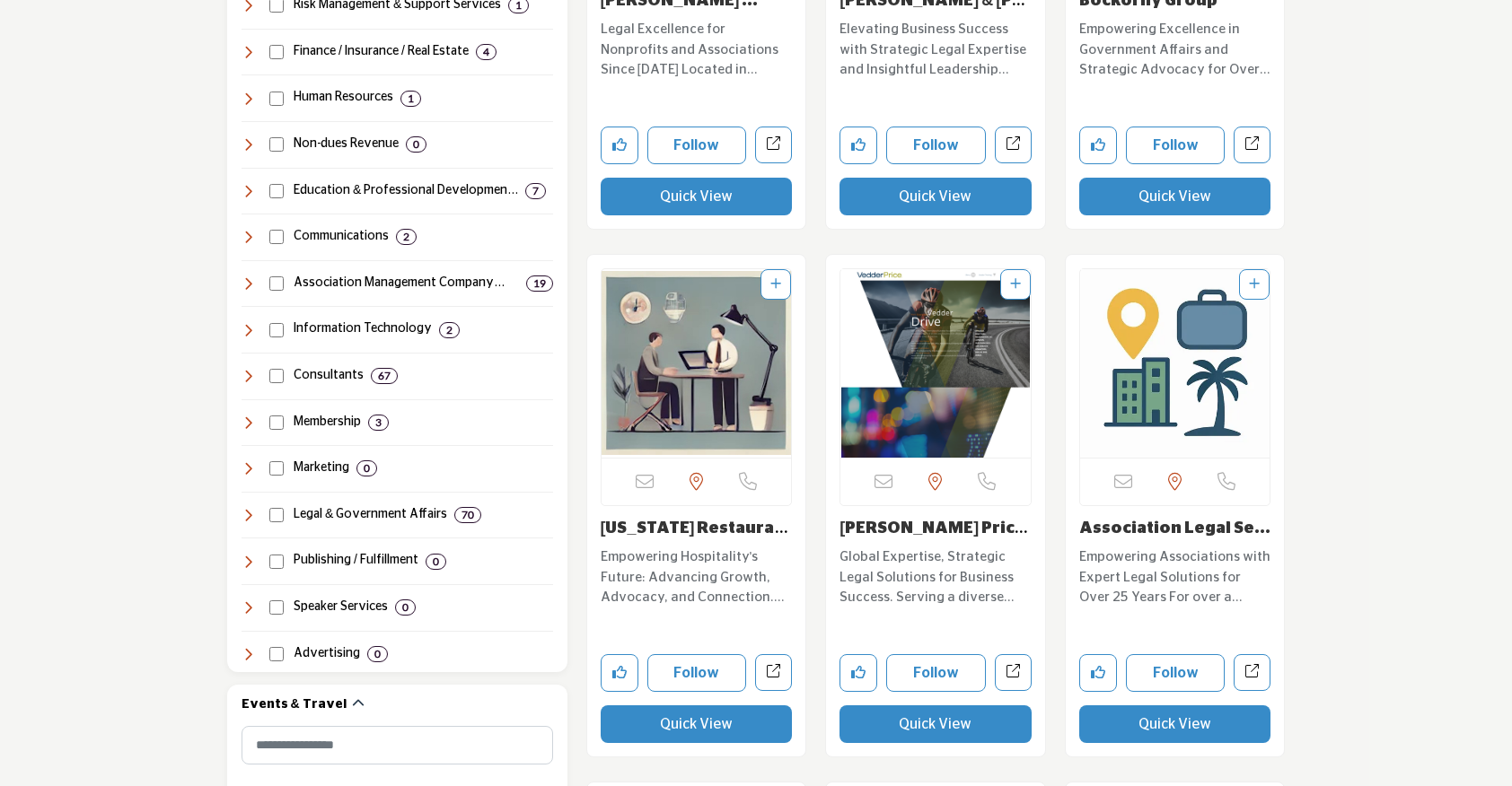
scroll to position [978, 0]
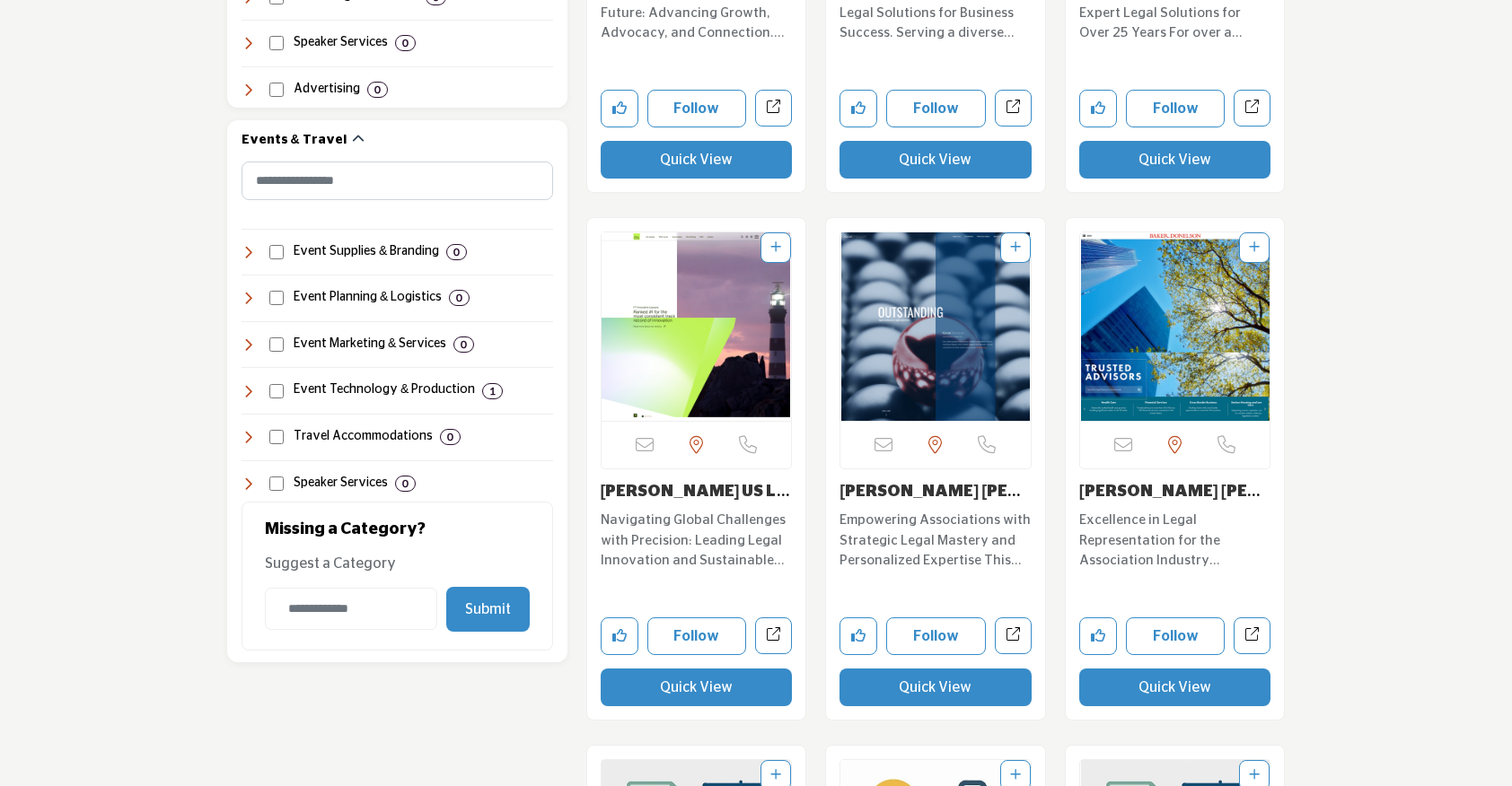
scroll to position [1572, 0]
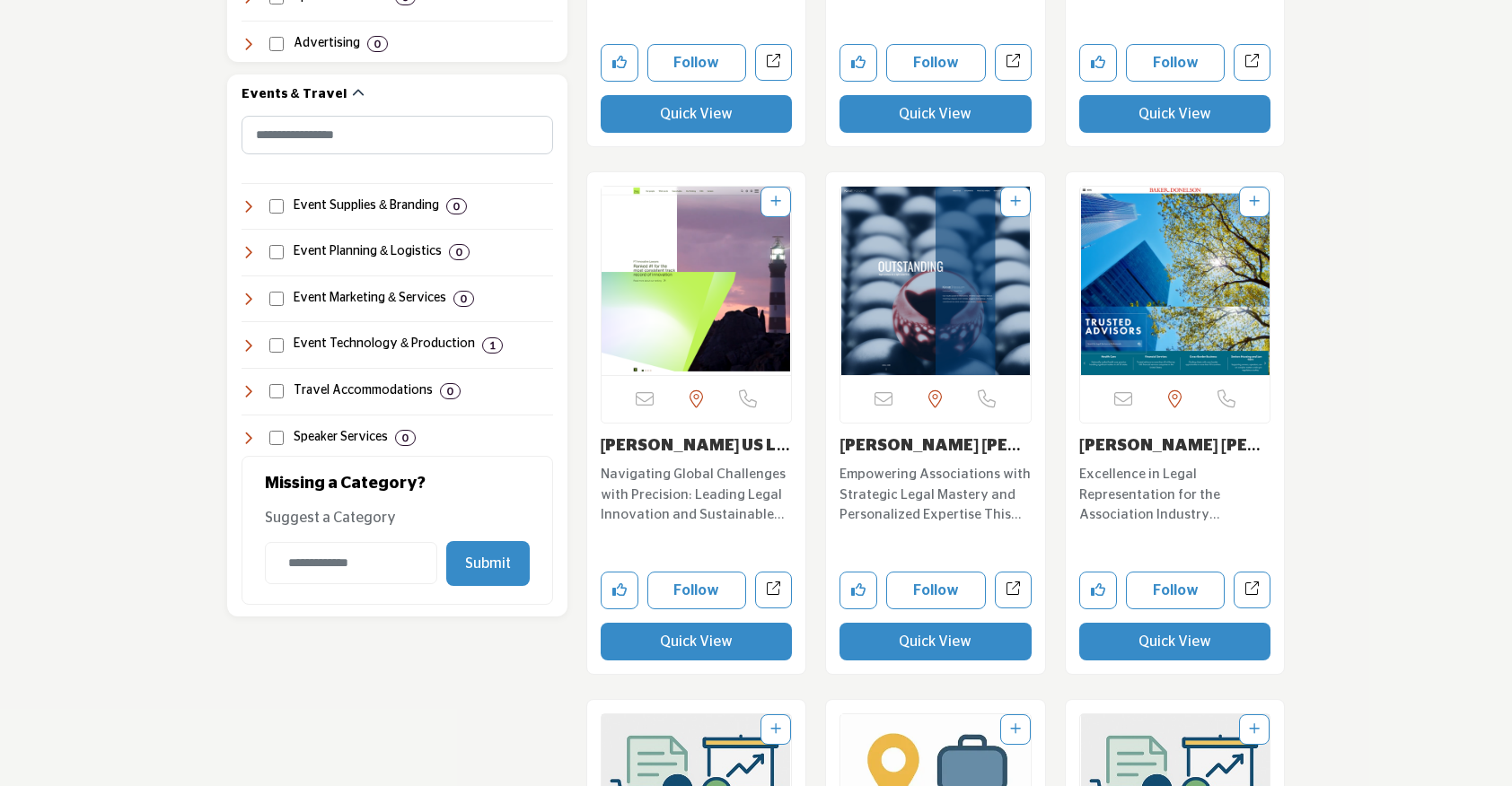
click at [706, 443] on link "Hogan Lovells US LL..." at bounding box center [695, 456] width 189 height 36
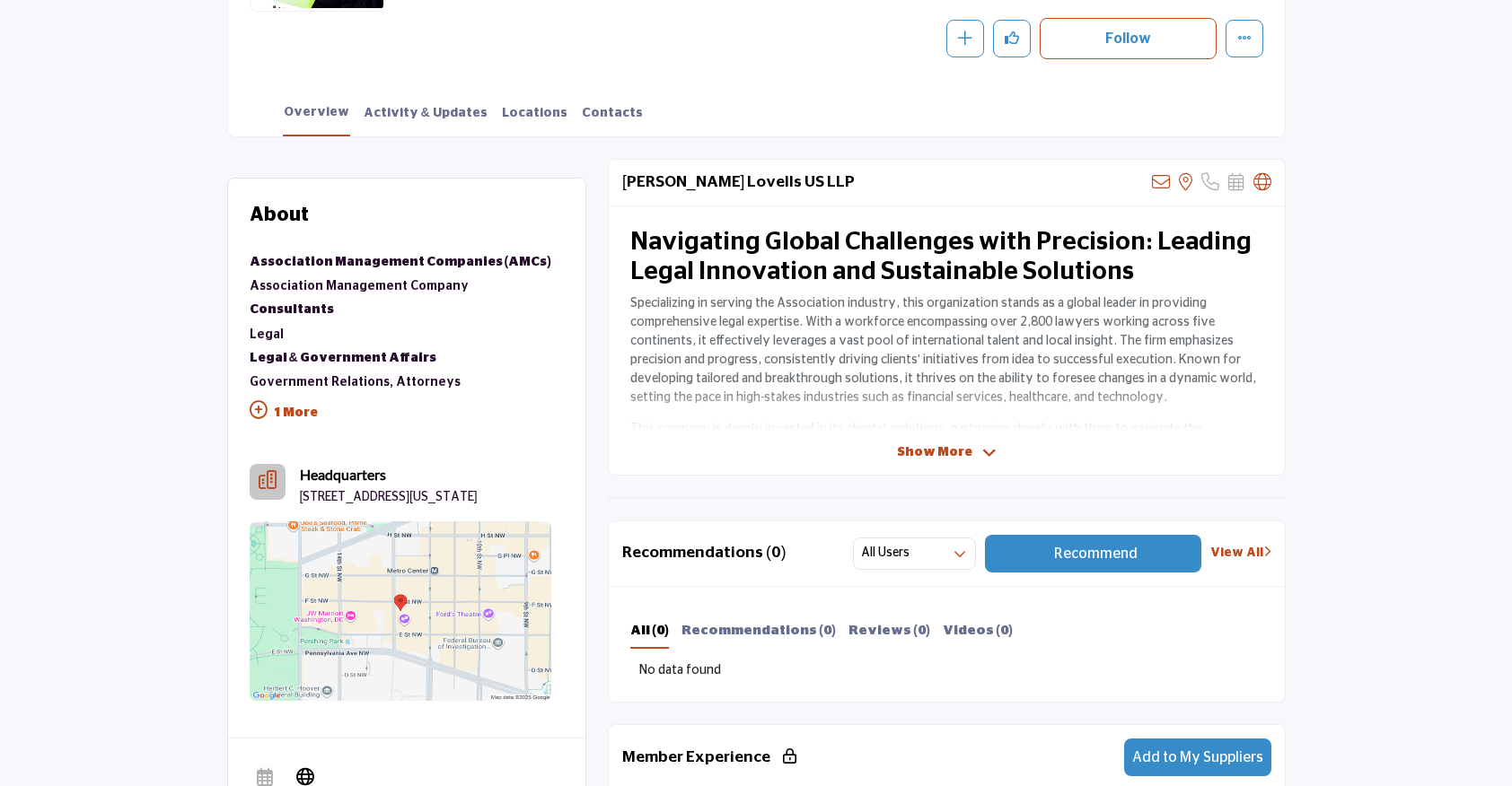
scroll to position [408, 0]
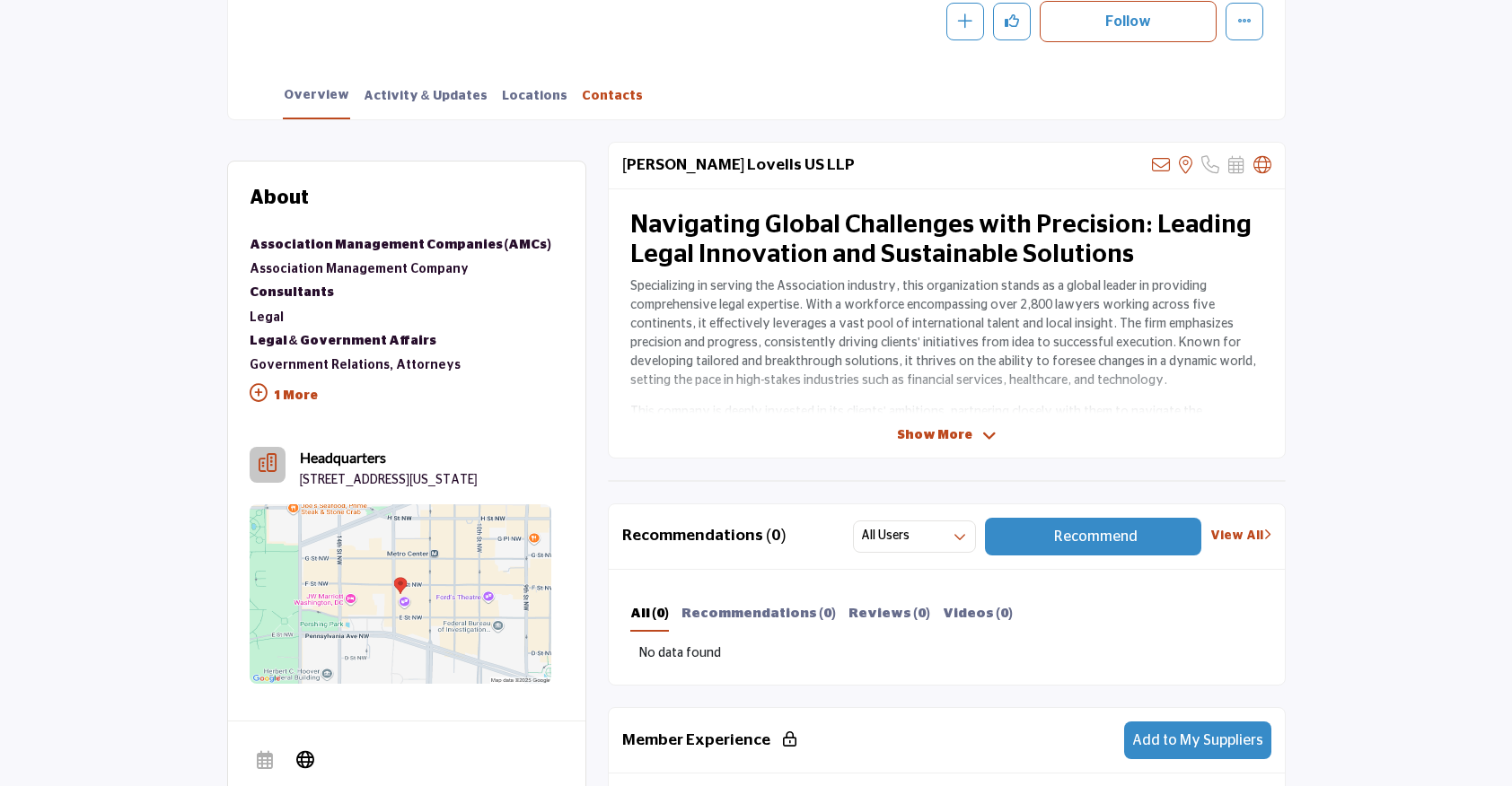
click at [581, 92] on link "Contacts" at bounding box center [612, 102] width 63 height 31
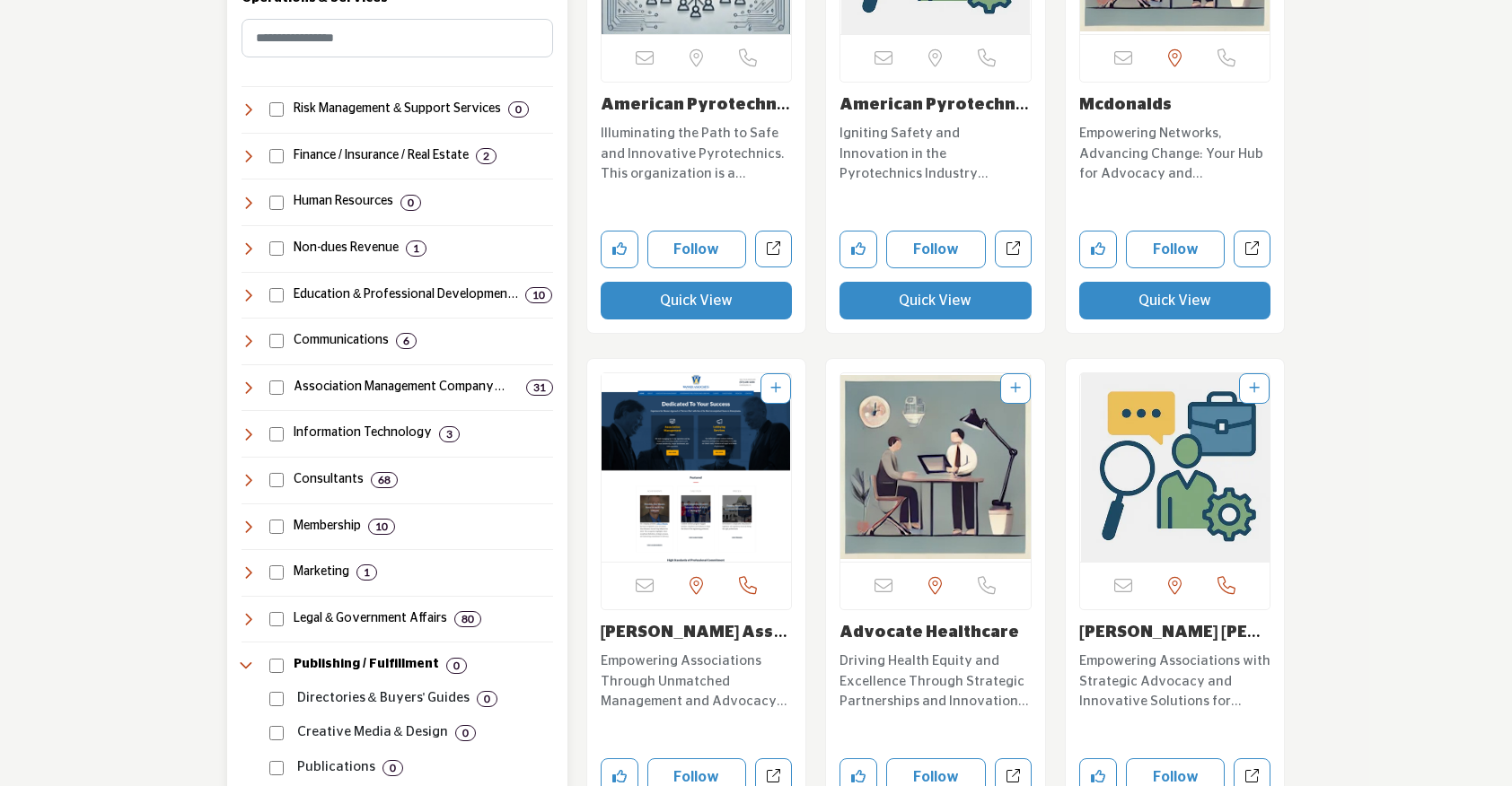
scroll to position [883, 0]
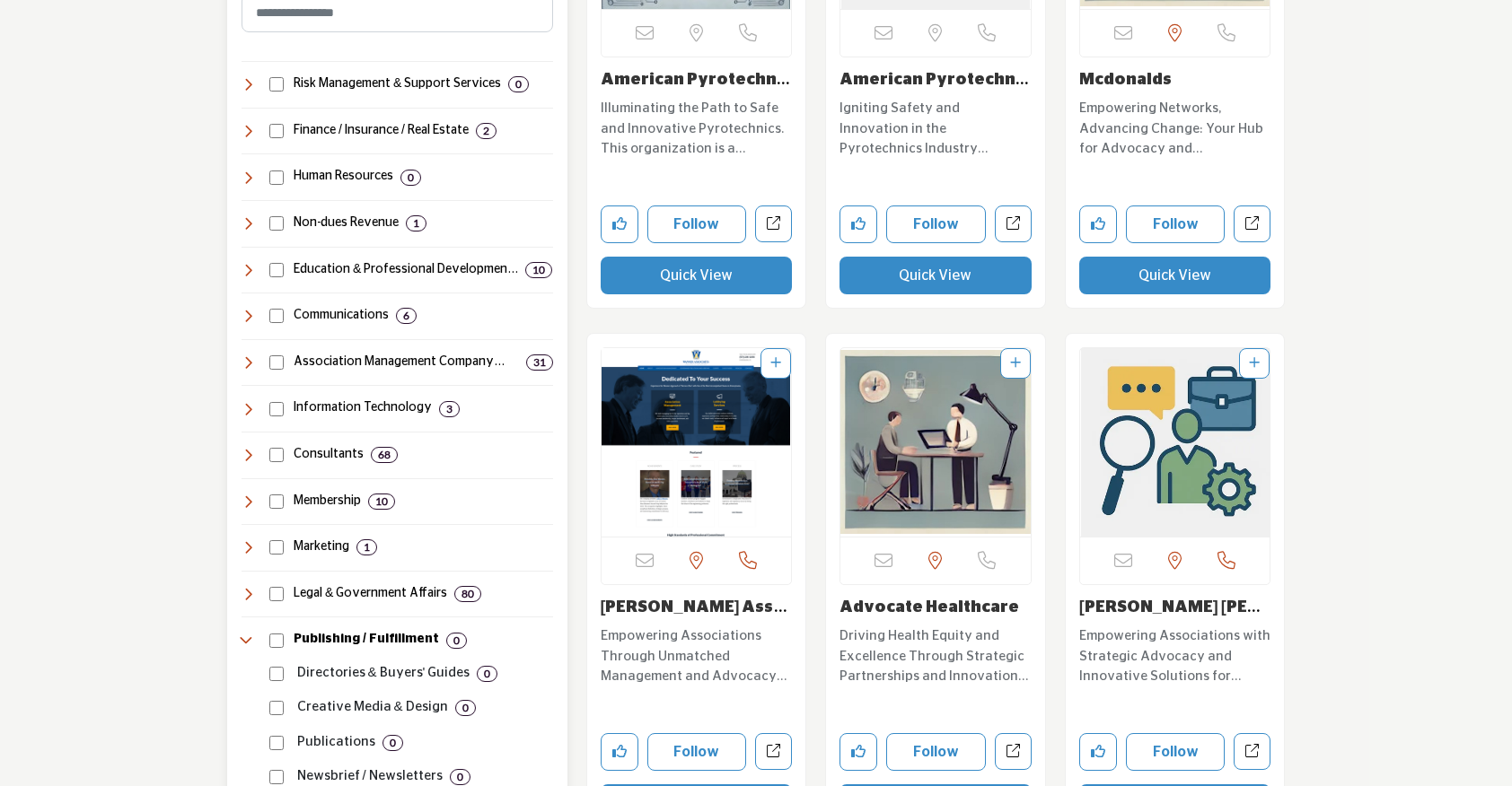
click at [250, 593] on icon at bounding box center [248, 594] width 14 height 14
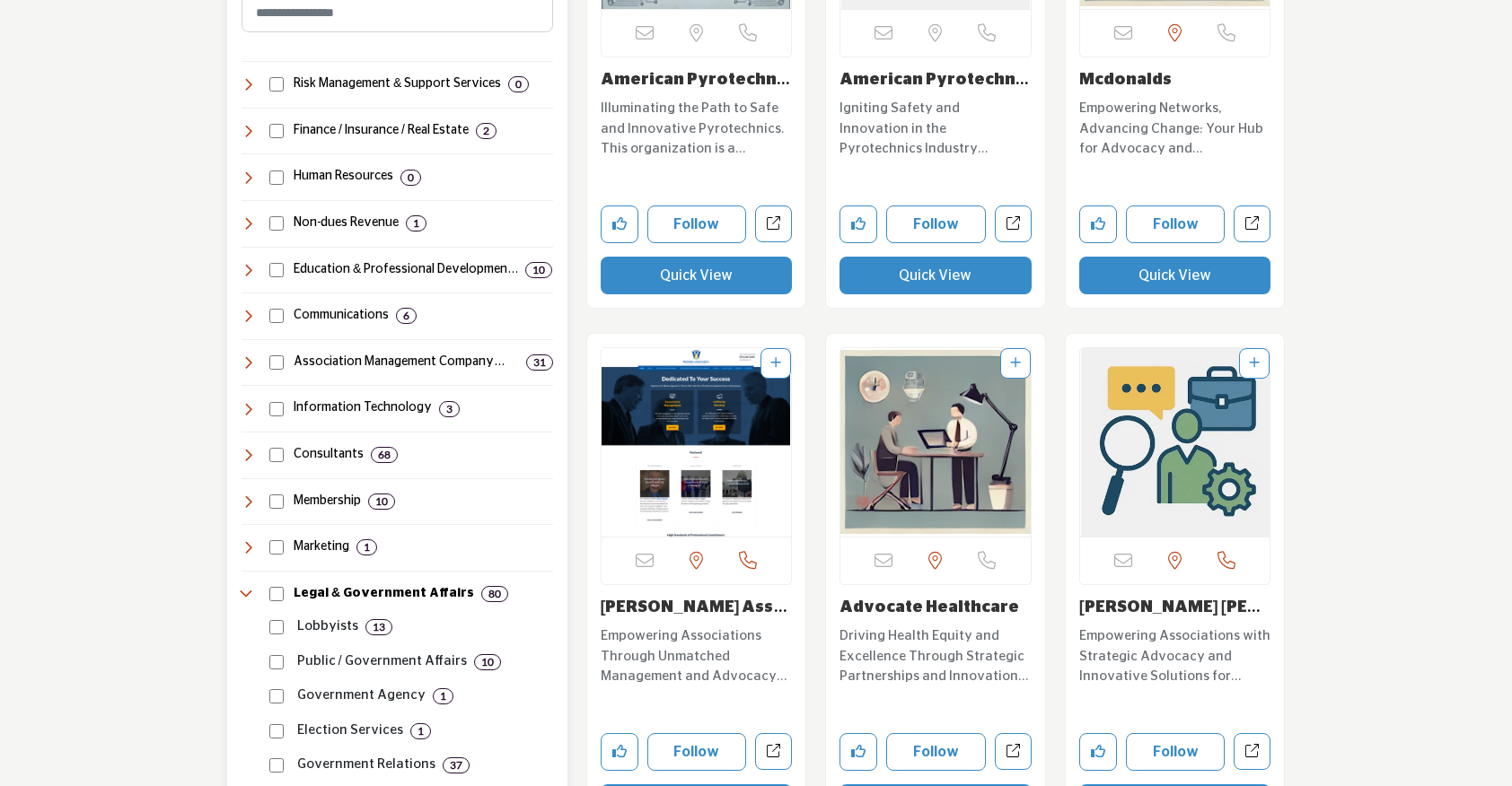
scroll to position [1082, 0]
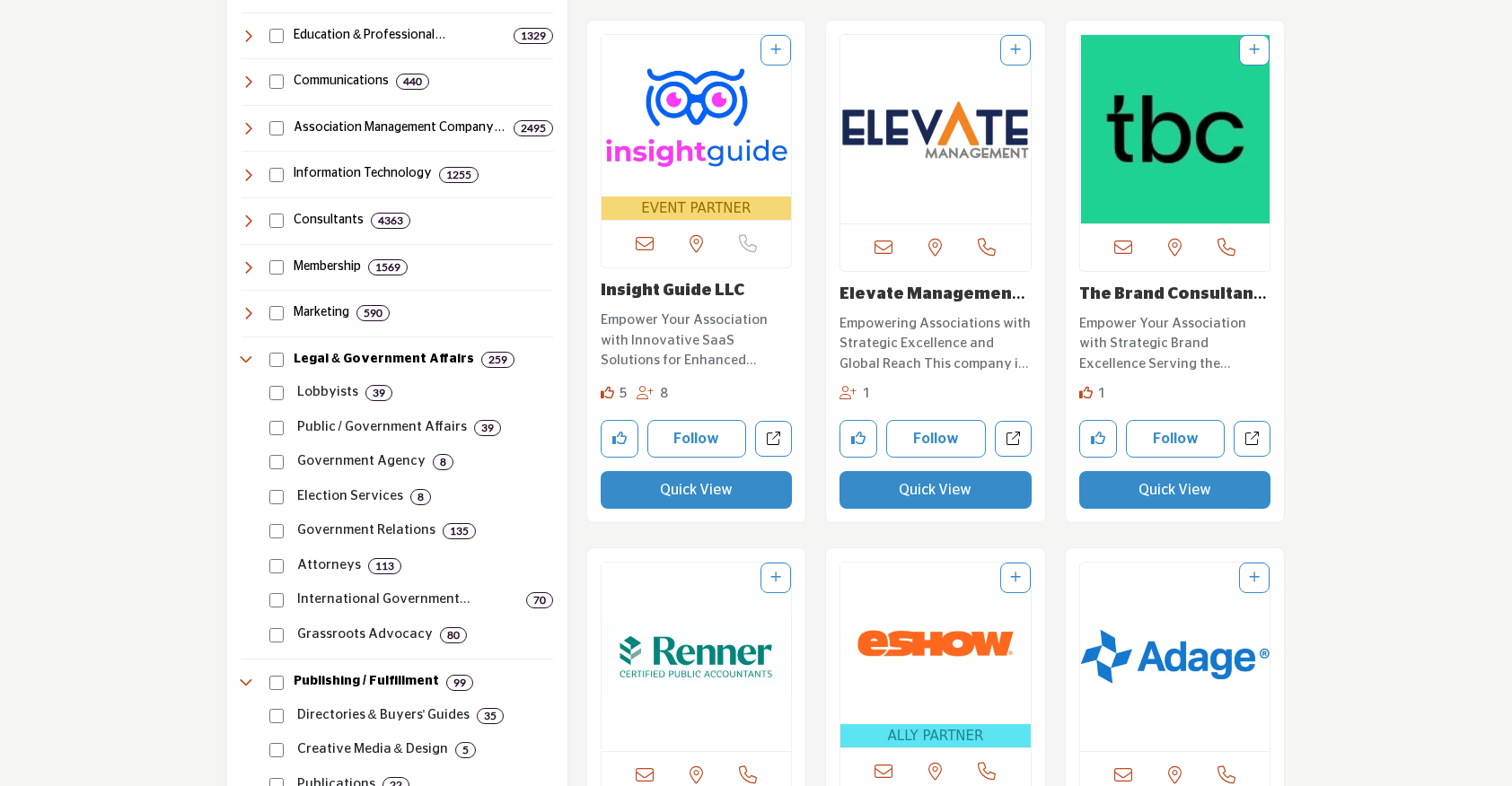
scroll to position [1124, 0]
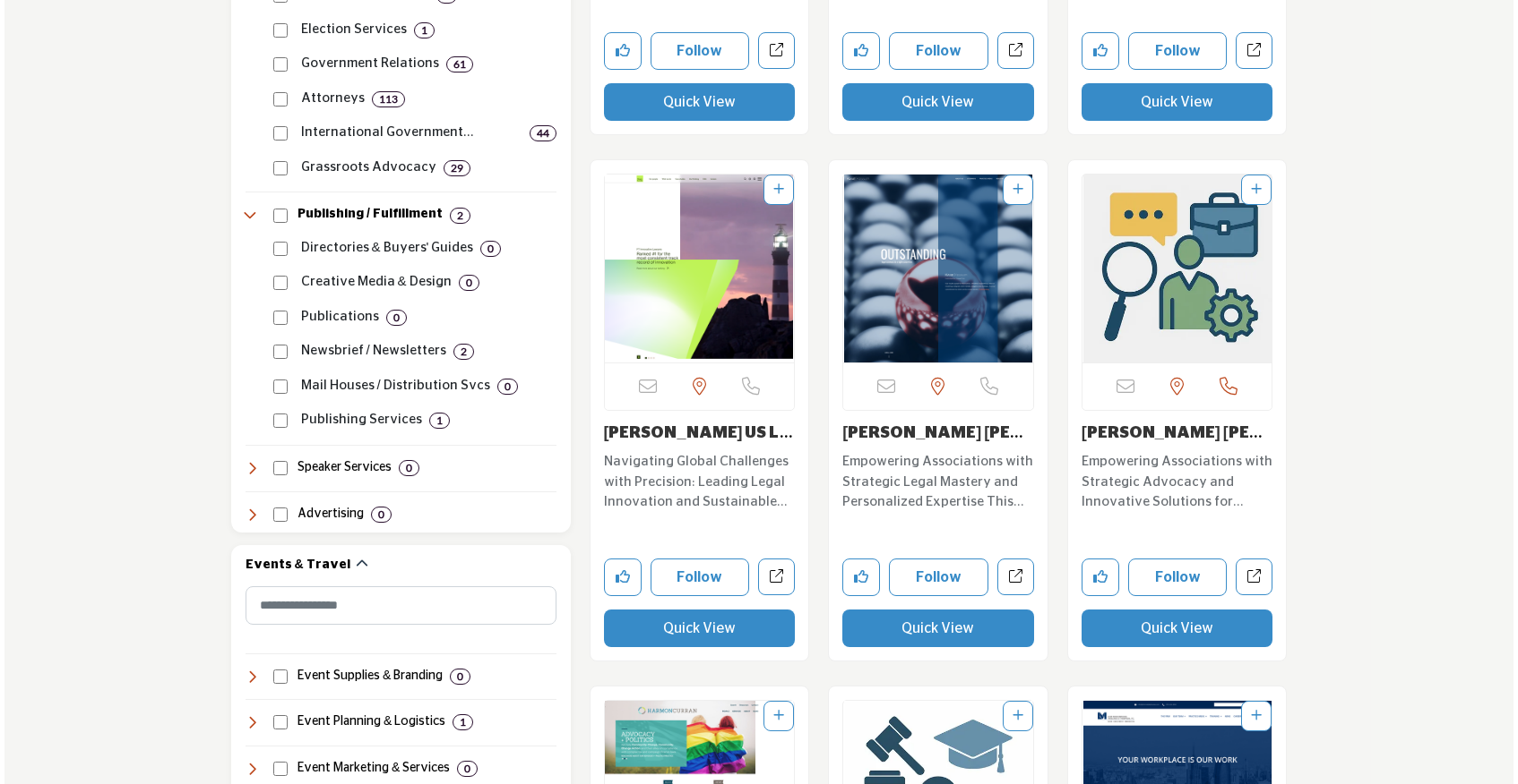
scroll to position [1581, 0]
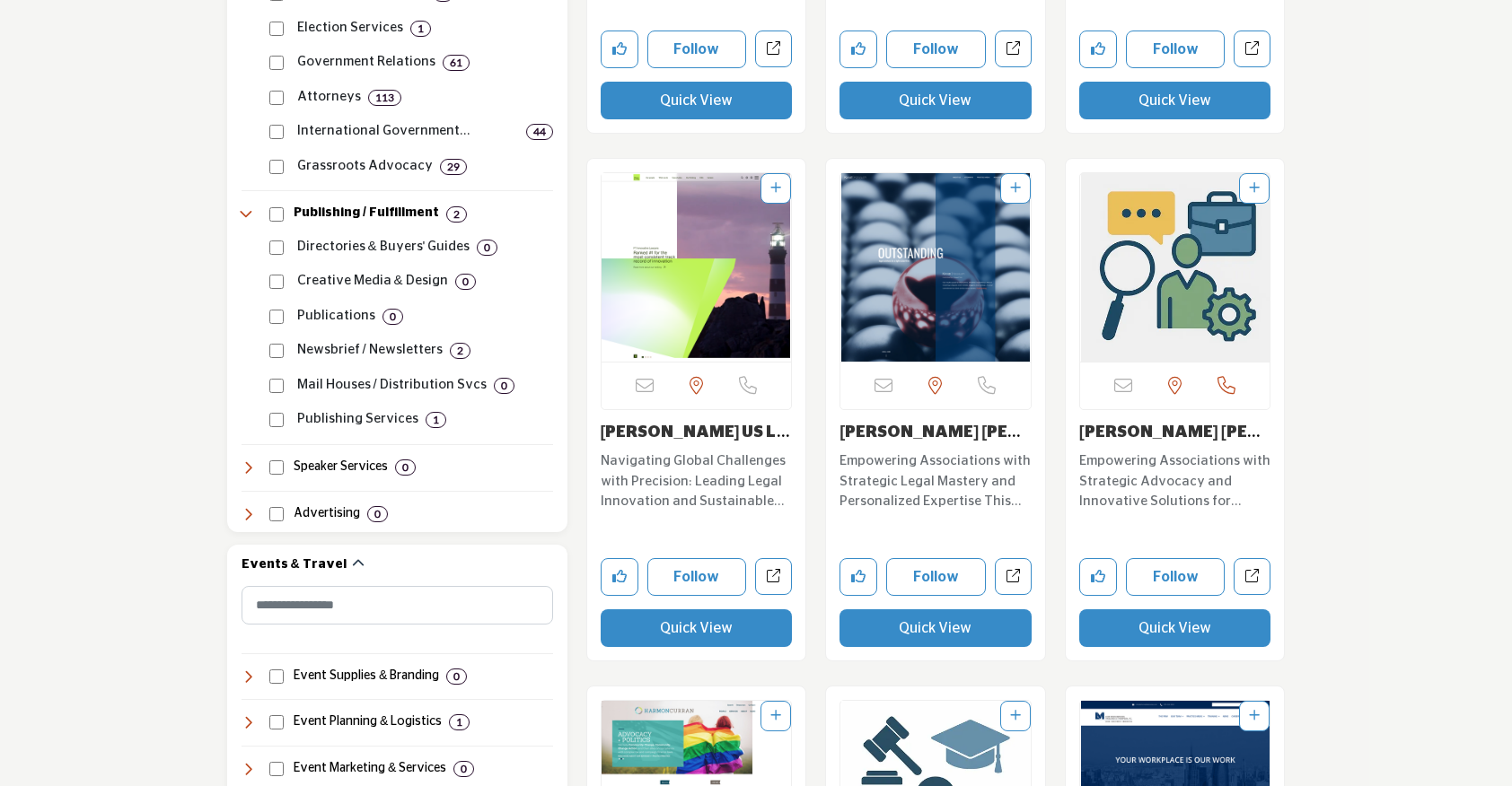
click at [923, 628] on button "Quick View" at bounding box center [935, 629] width 192 height 38
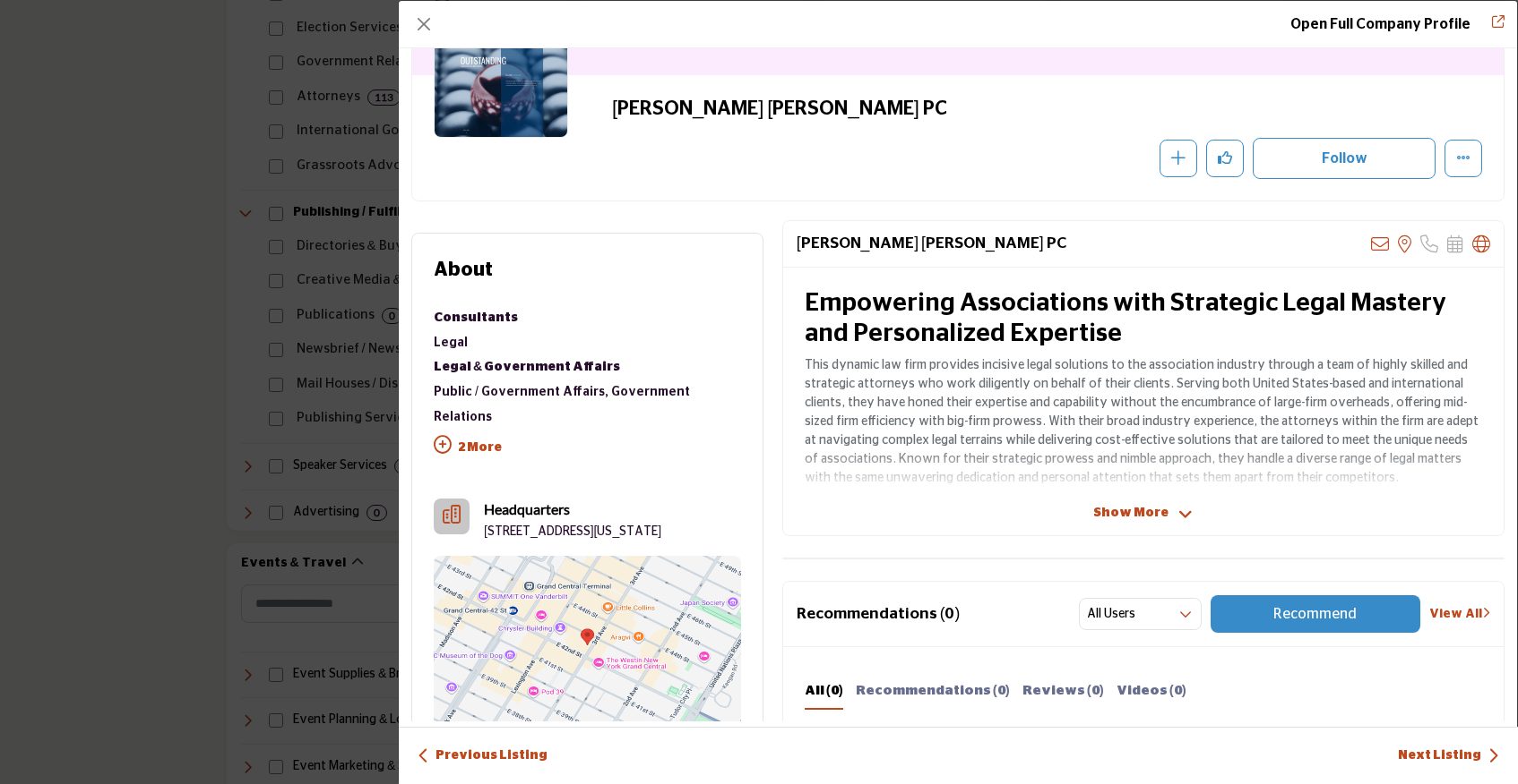
scroll to position [0, 0]
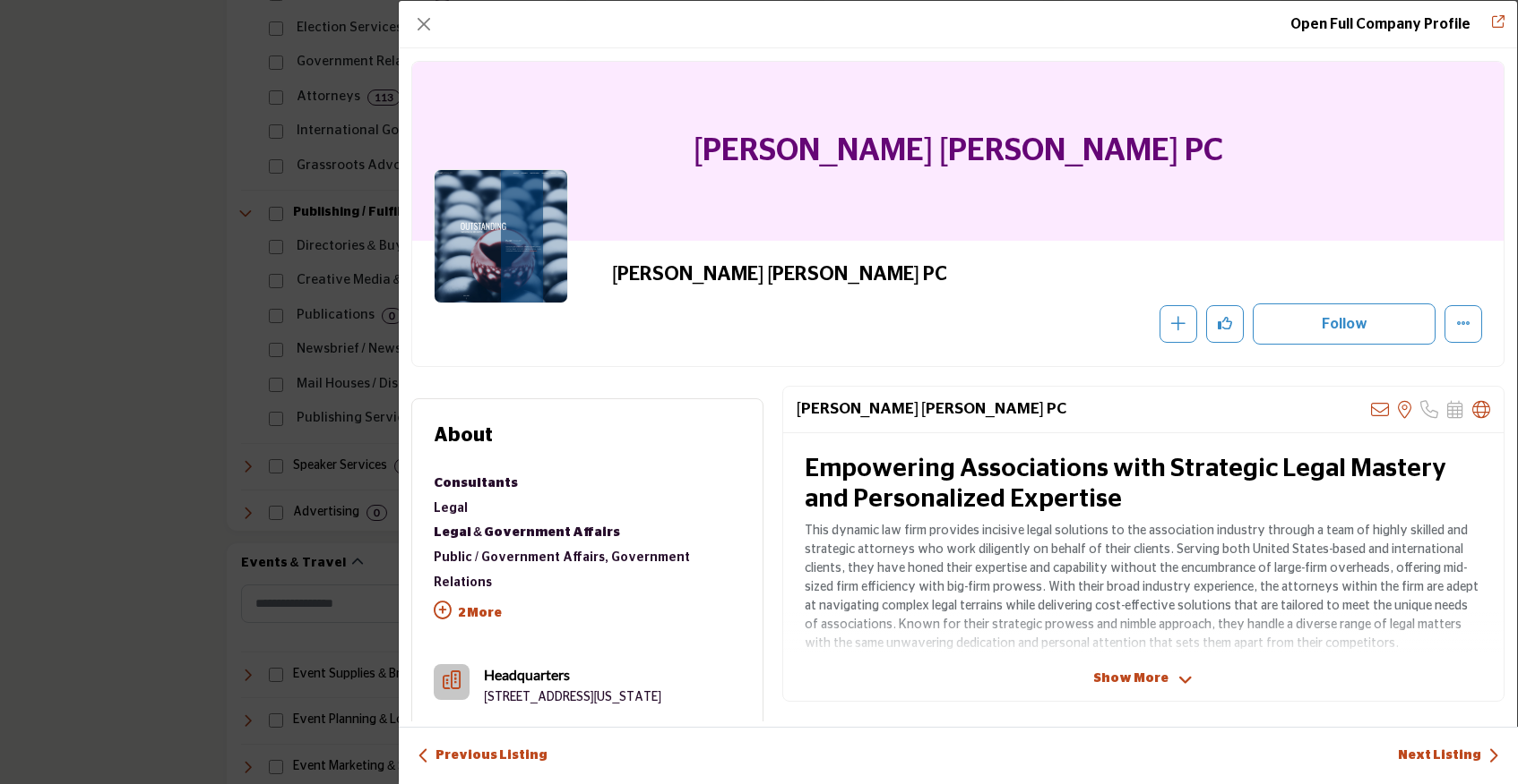
click at [492, 595] on p "2 More" at bounding box center [588, 615] width 307 height 40
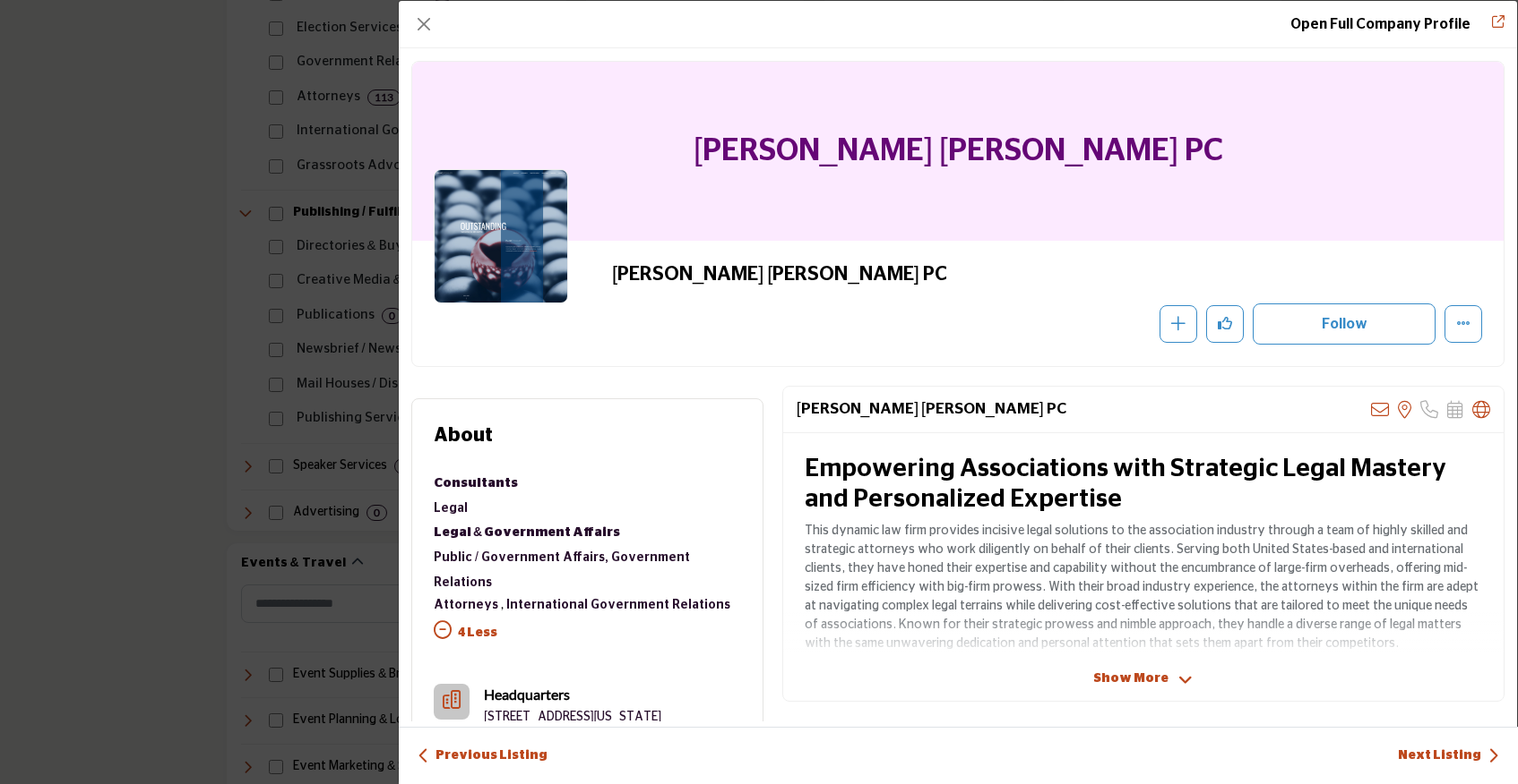
scroll to position [13, 0]
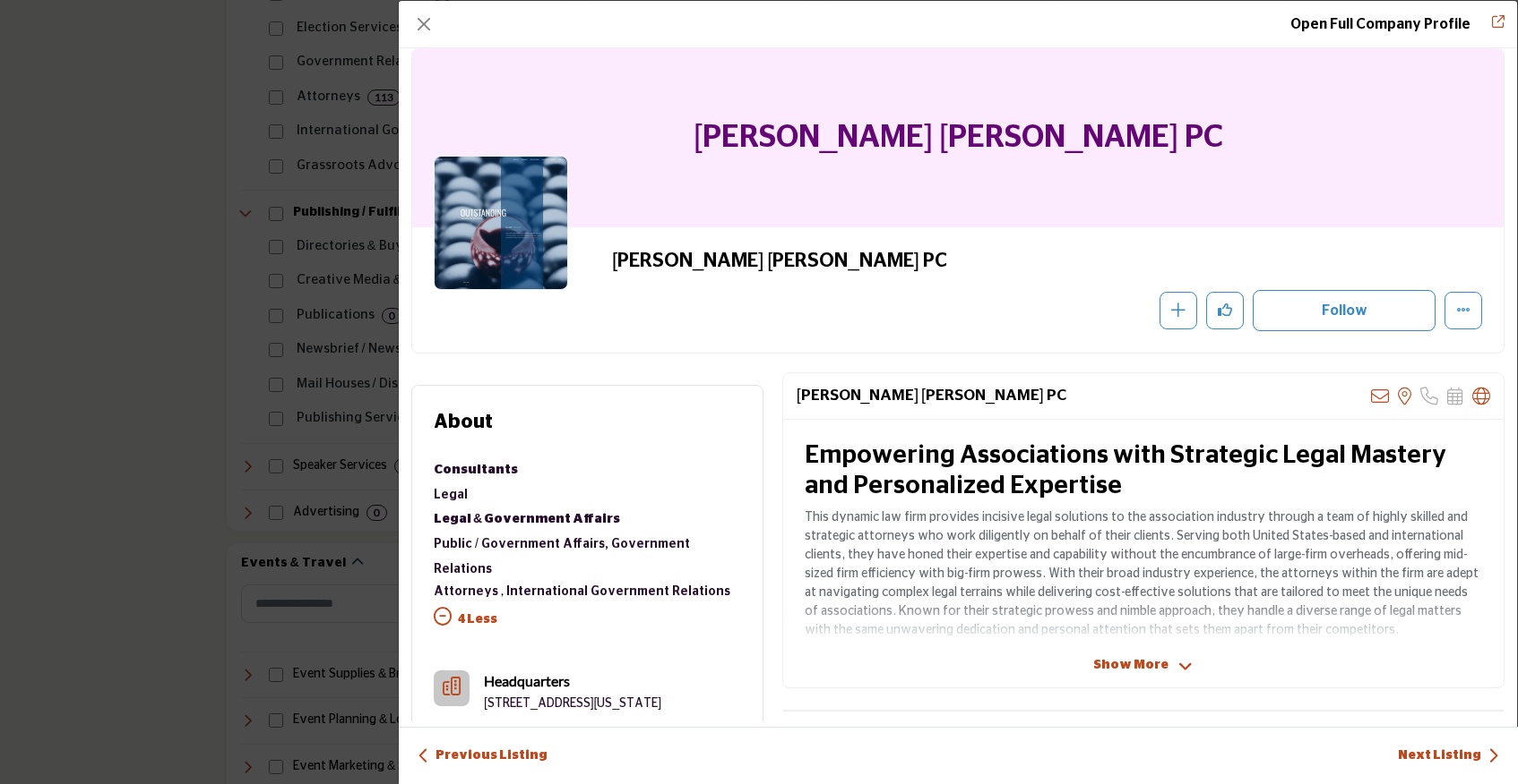
click at [1112, 664] on span "Show More" at bounding box center [1130, 665] width 75 height 19
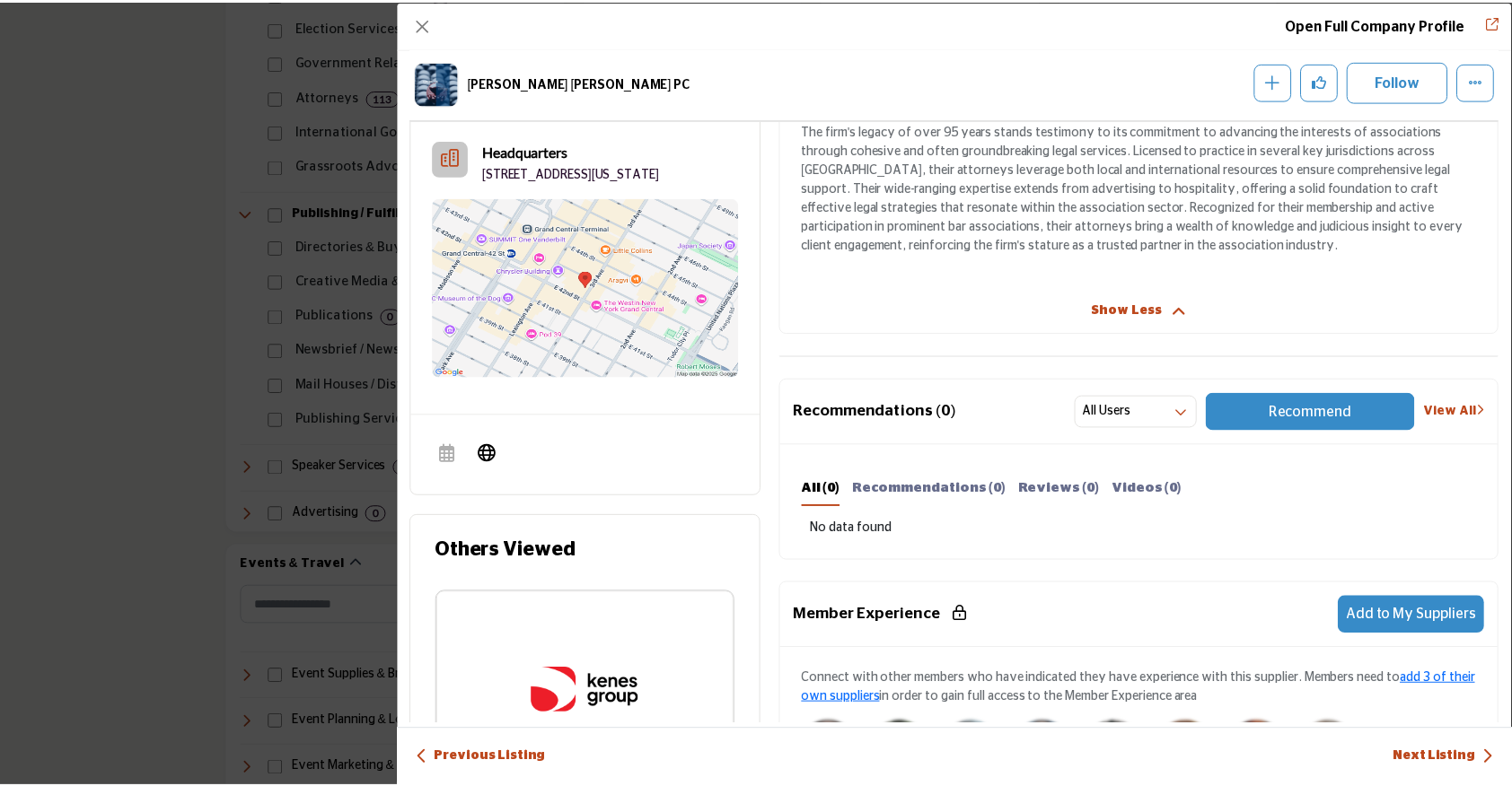
scroll to position [0, 0]
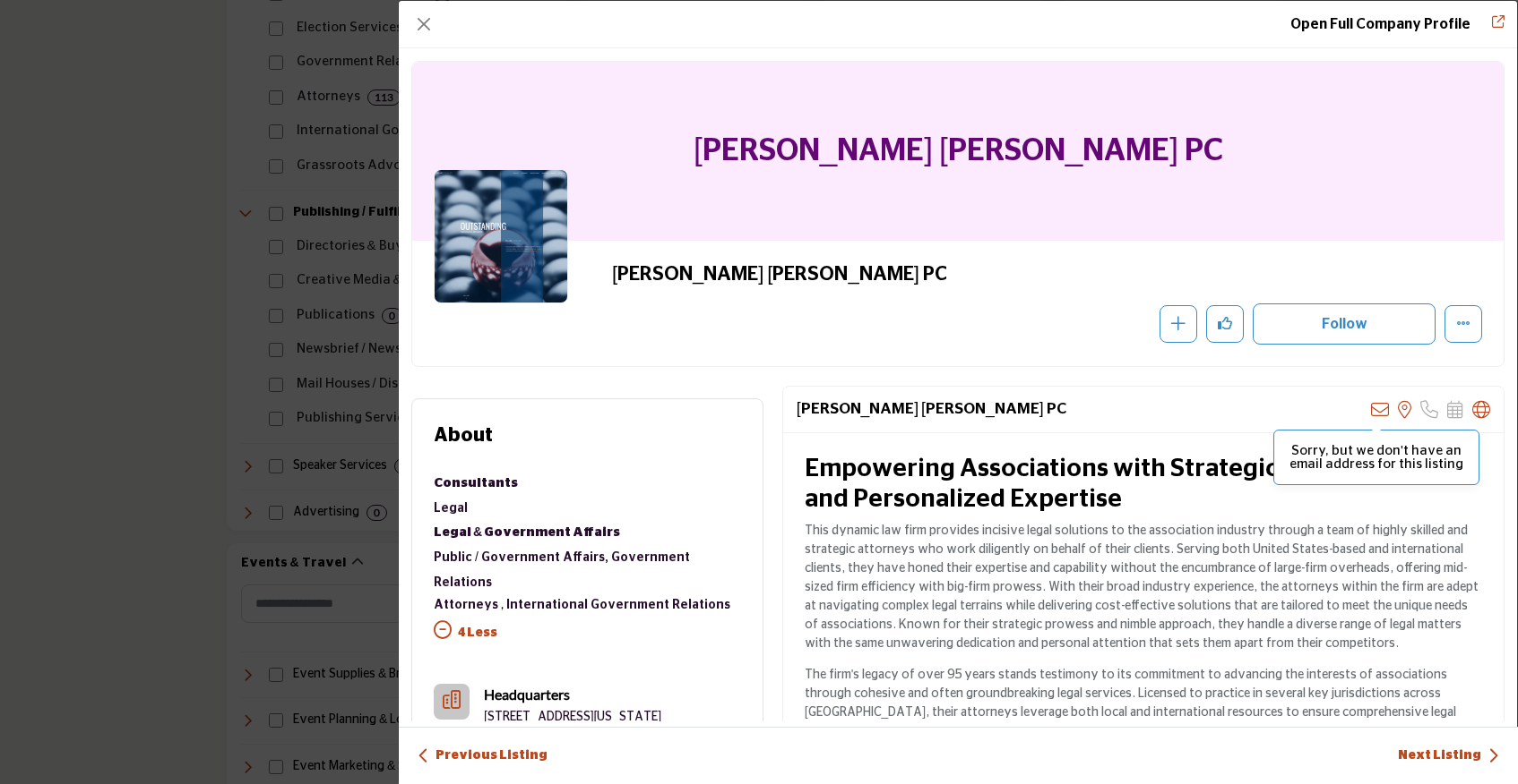
click at [1375, 407] on icon "Company Data Modal" at bounding box center [1380, 410] width 18 height 18
click at [426, 20] on button "Close" at bounding box center [423, 24] width 25 height 25
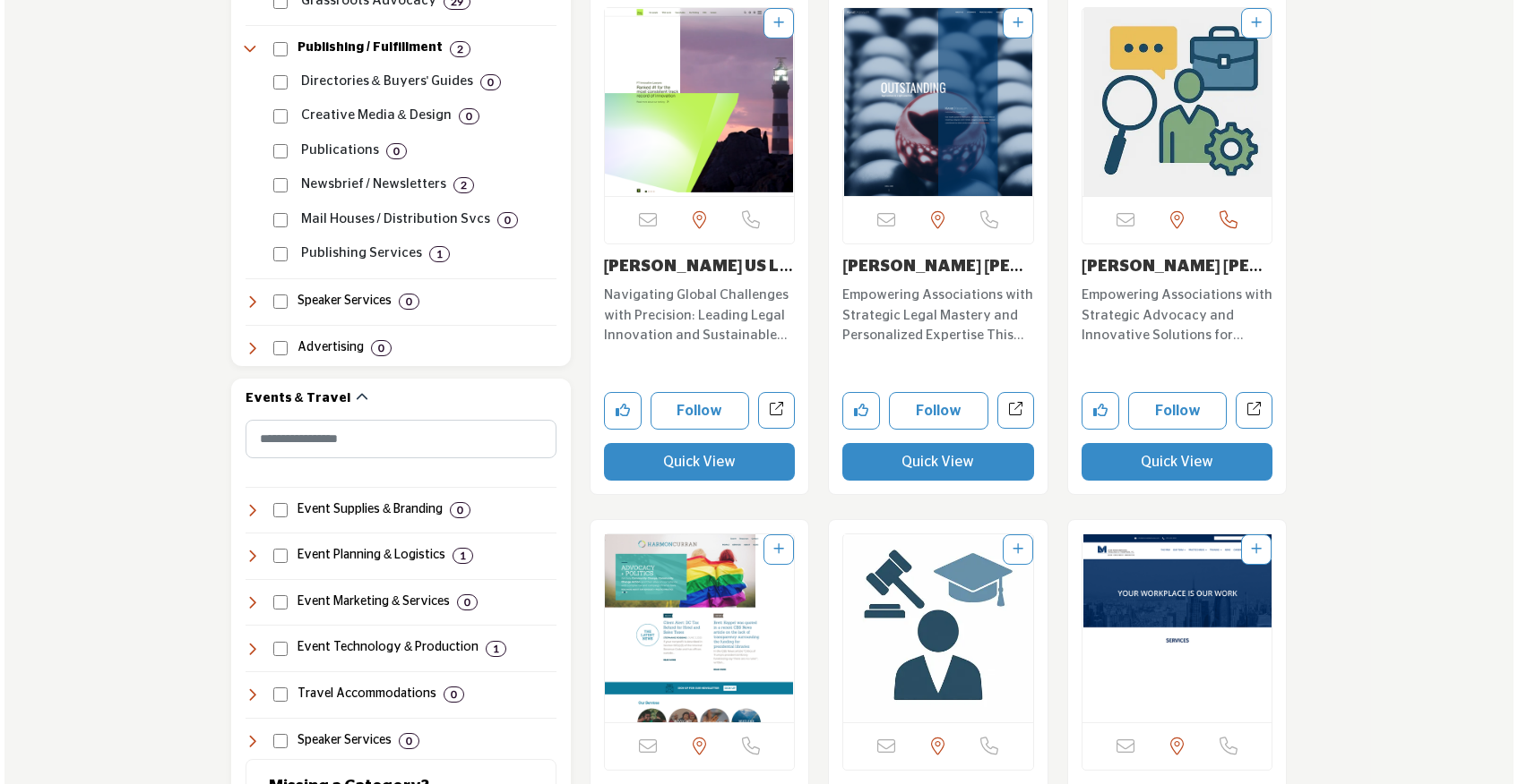
scroll to position [1748, 0]
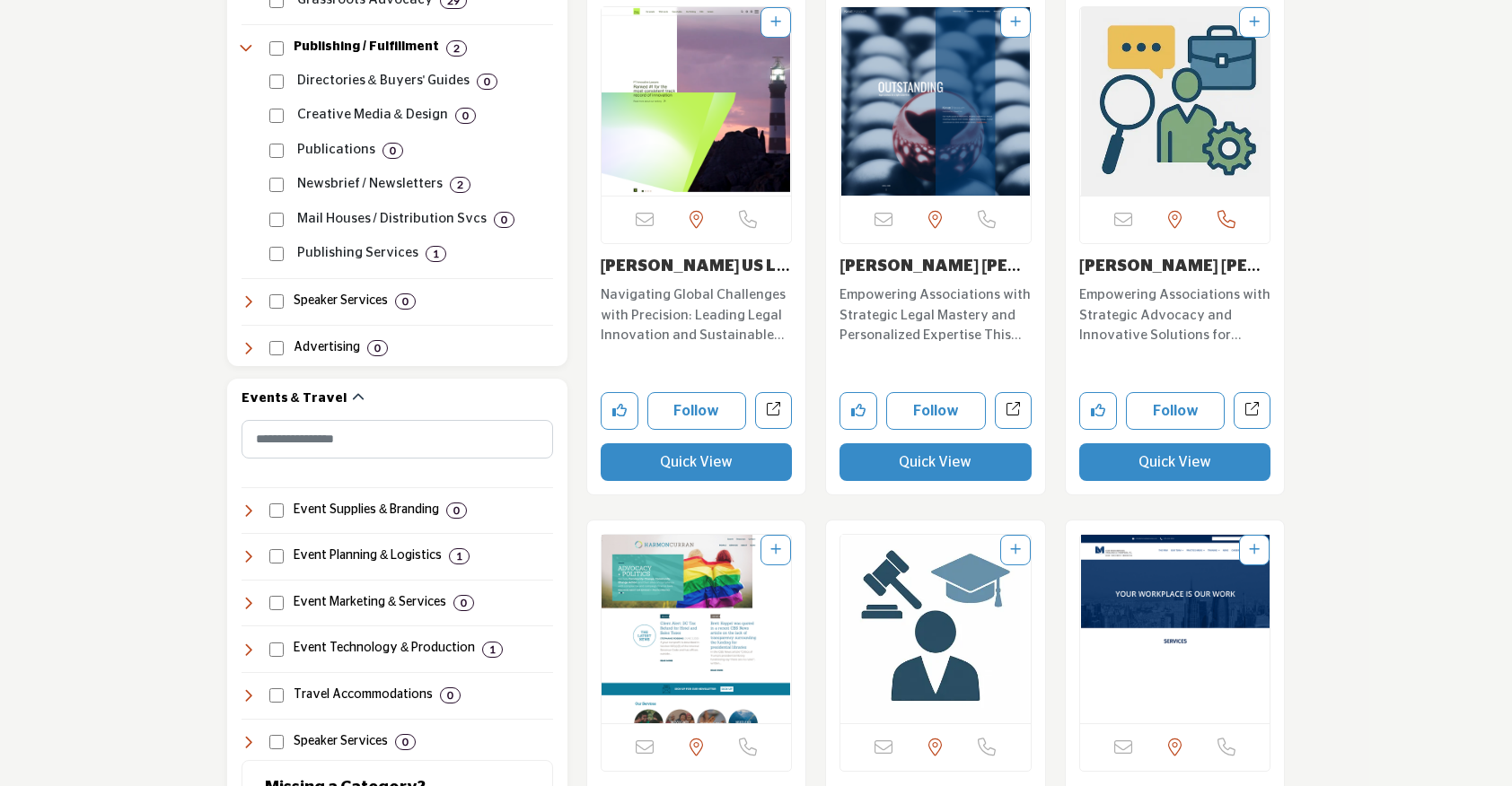
click at [1159, 467] on button "Quick View" at bounding box center [1175, 462] width 192 height 38
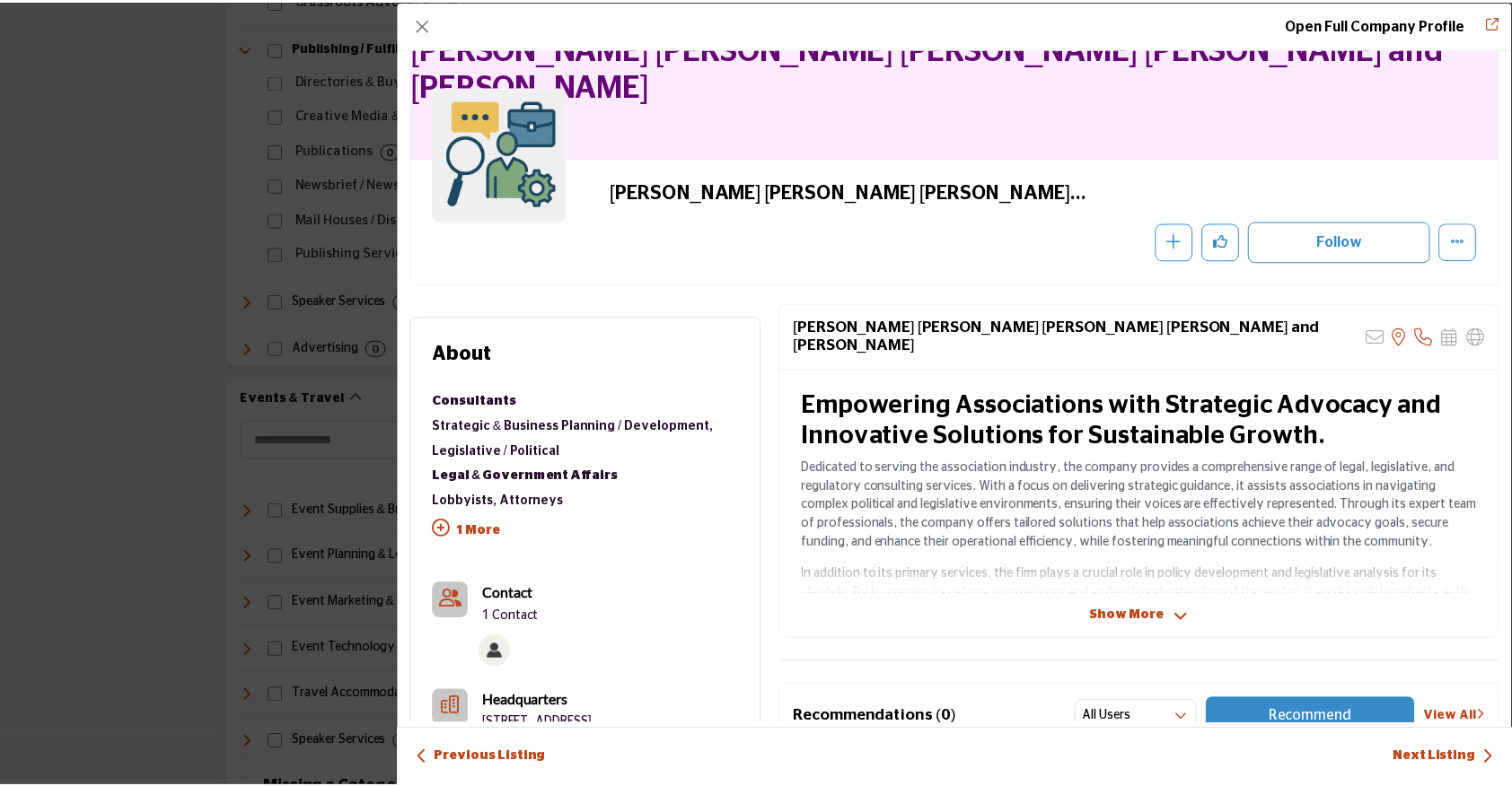
scroll to position [88, 0]
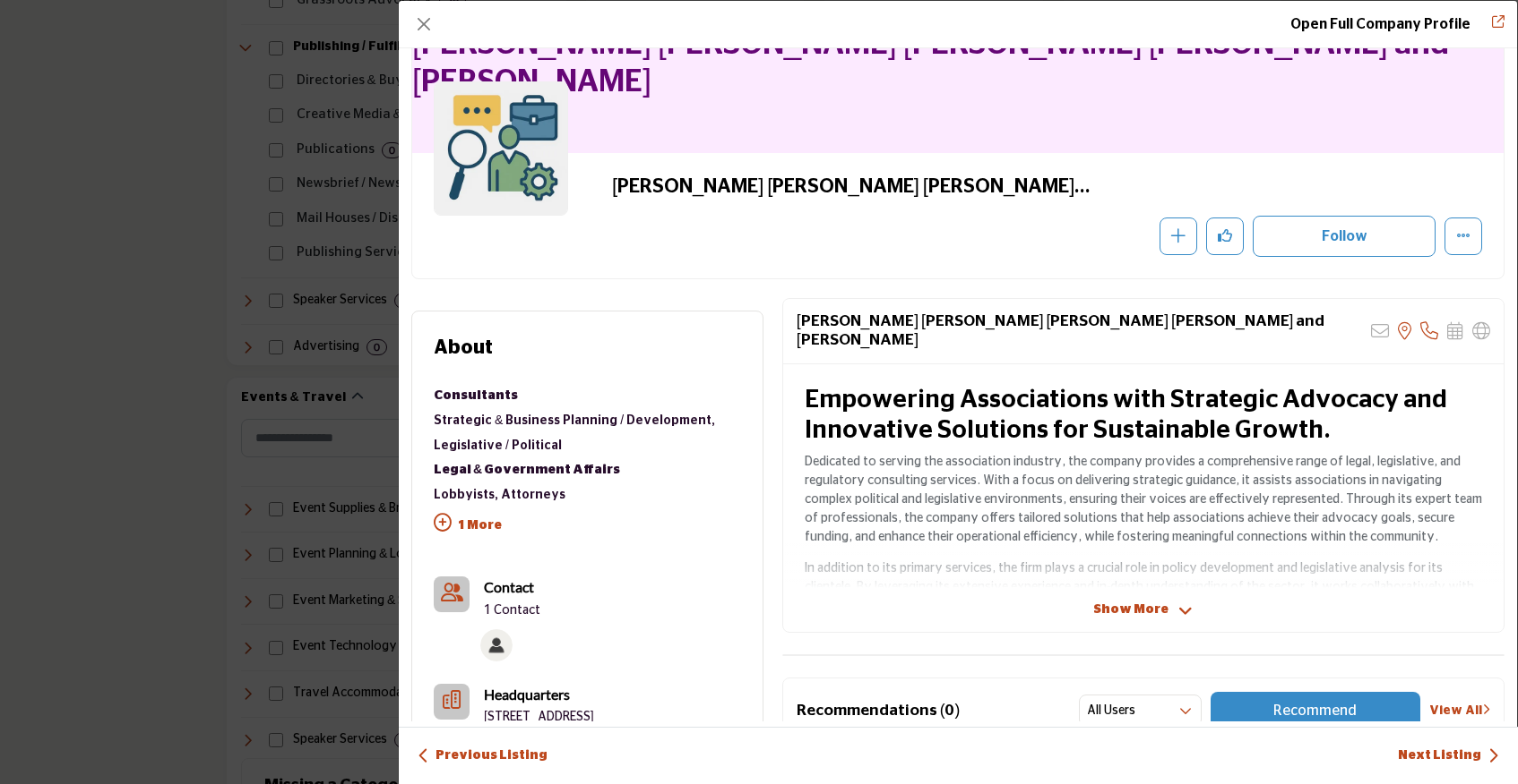
click at [499, 637] on img "Company Data Modal" at bounding box center [496, 645] width 32 height 32
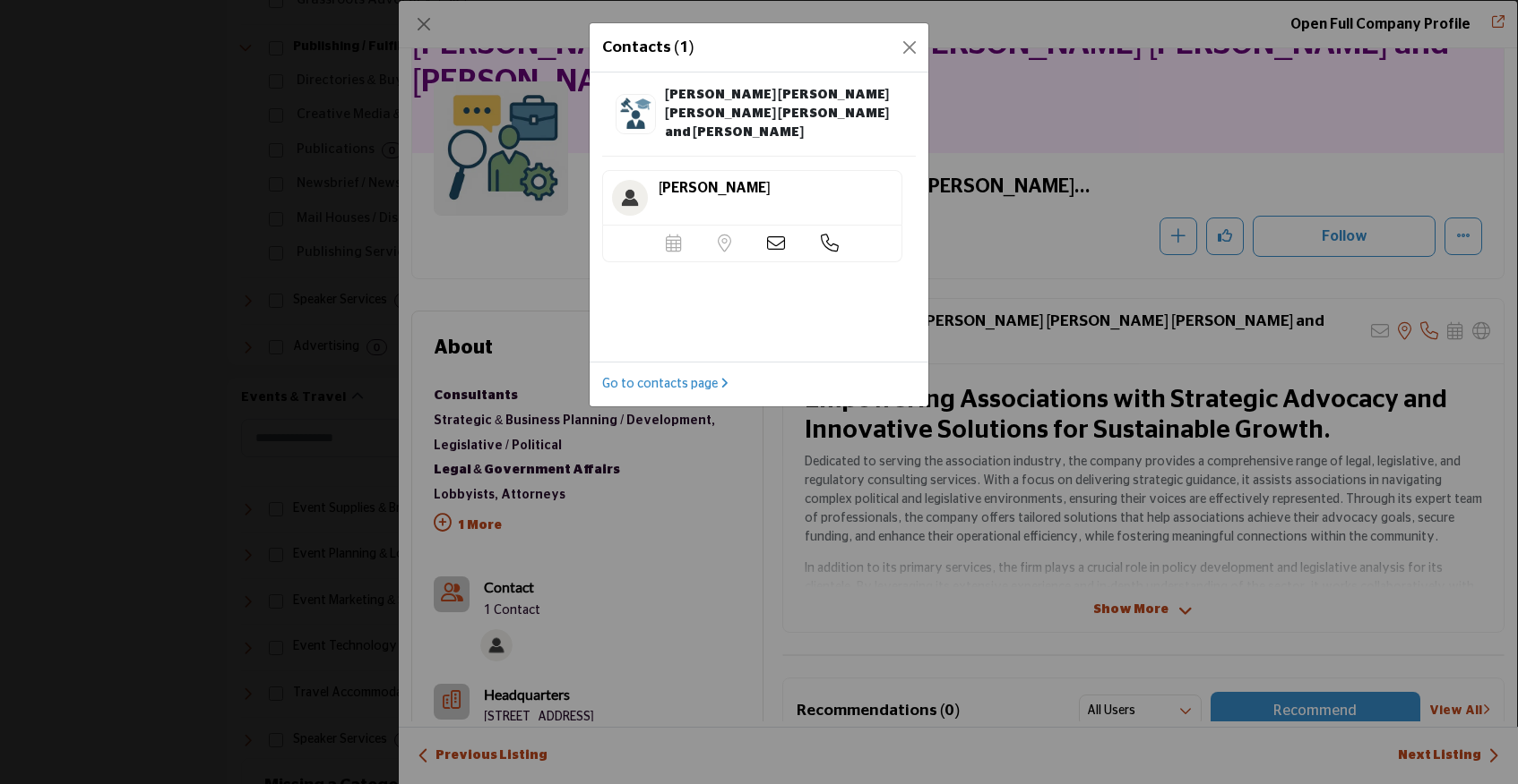
click at [776, 234] on icon at bounding box center [775, 243] width 18 height 18
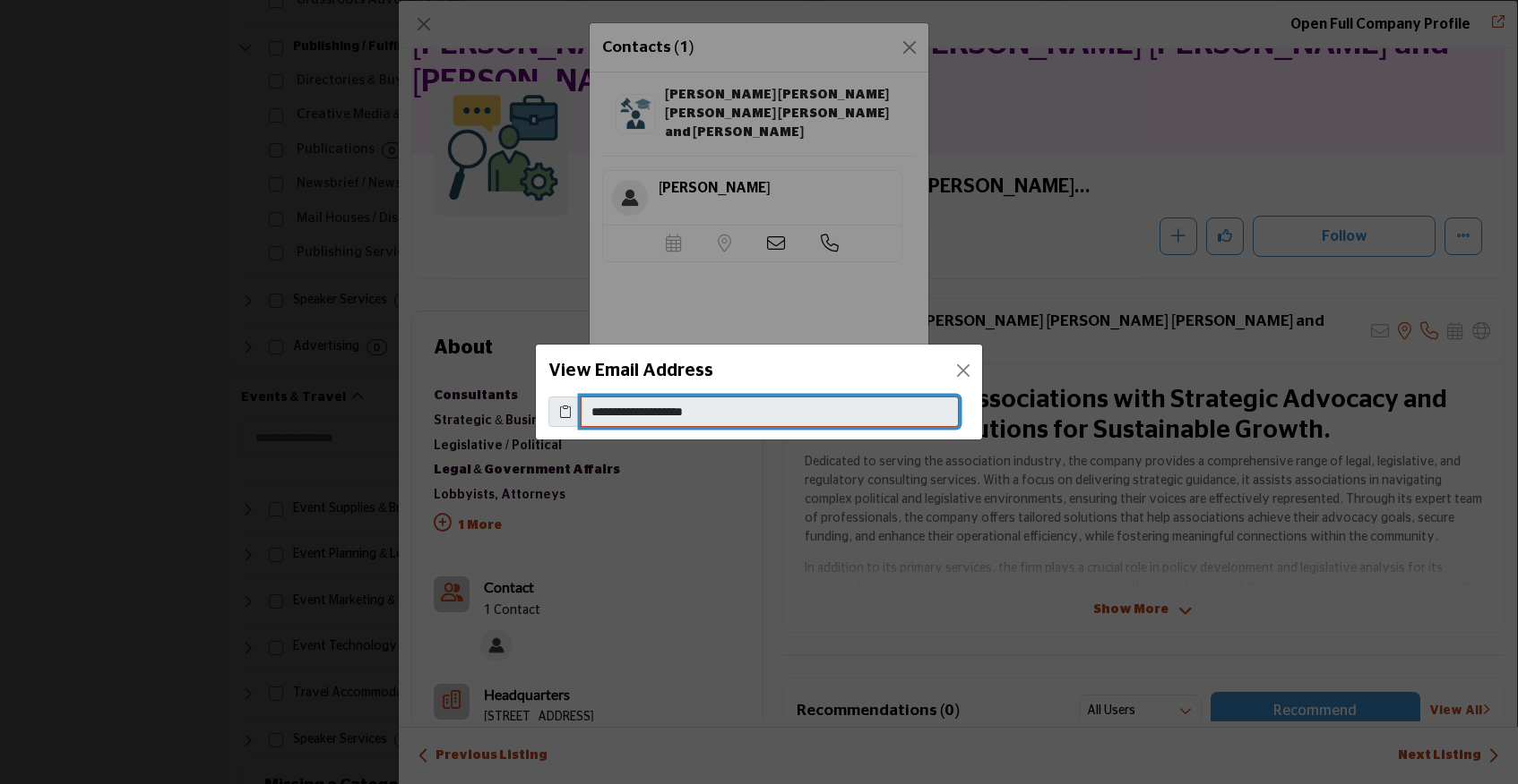
drag, startPoint x: 744, startPoint y: 406, endPoint x: 583, endPoint y: 408, distance: 161.0
click at [583, 408] on input "**********" at bounding box center [769, 412] width 378 height 31
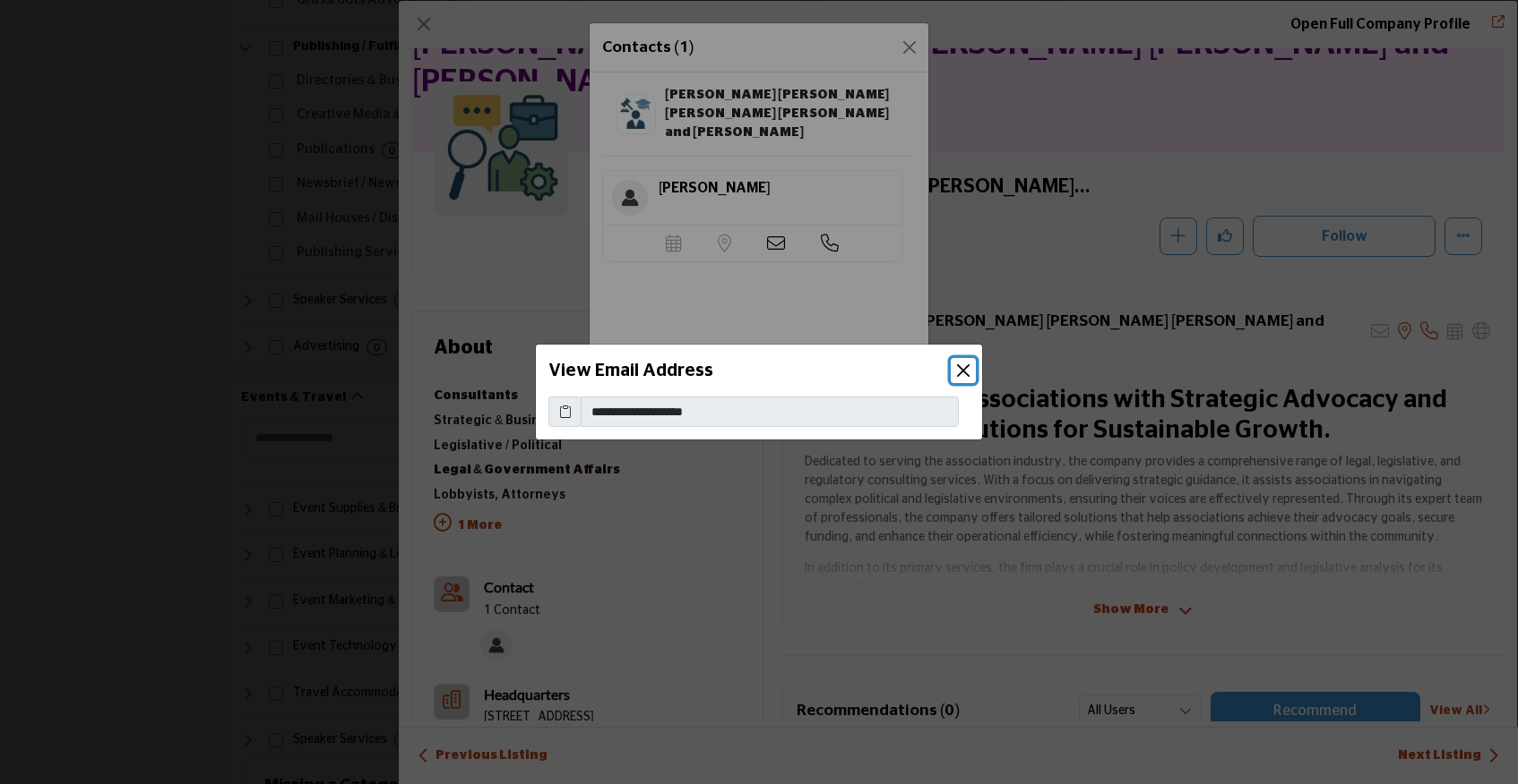
click at [960, 371] on button "Close" at bounding box center [963, 370] width 25 height 25
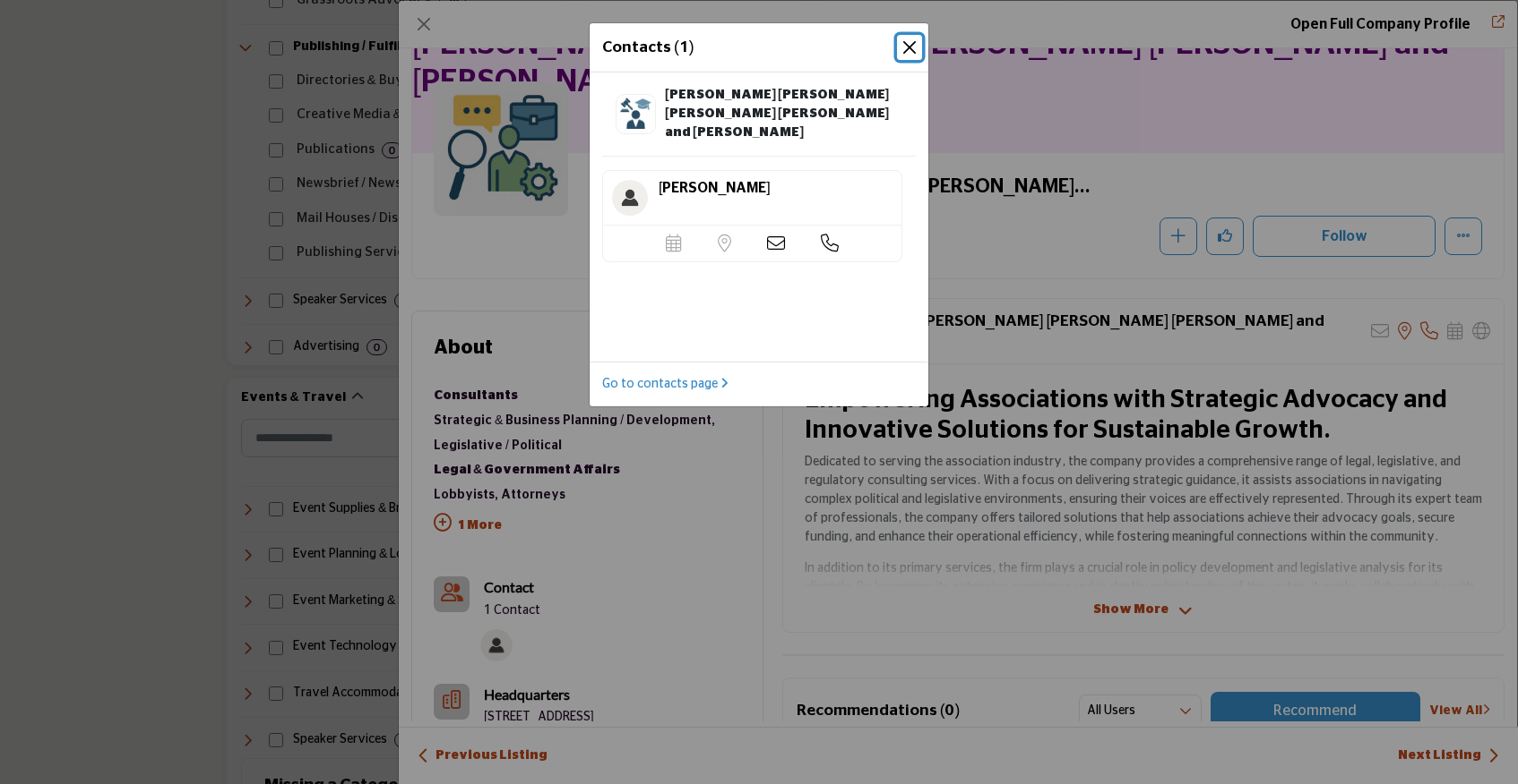
click at [916, 48] on button "Close" at bounding box center [909, 47] width 25 height 25
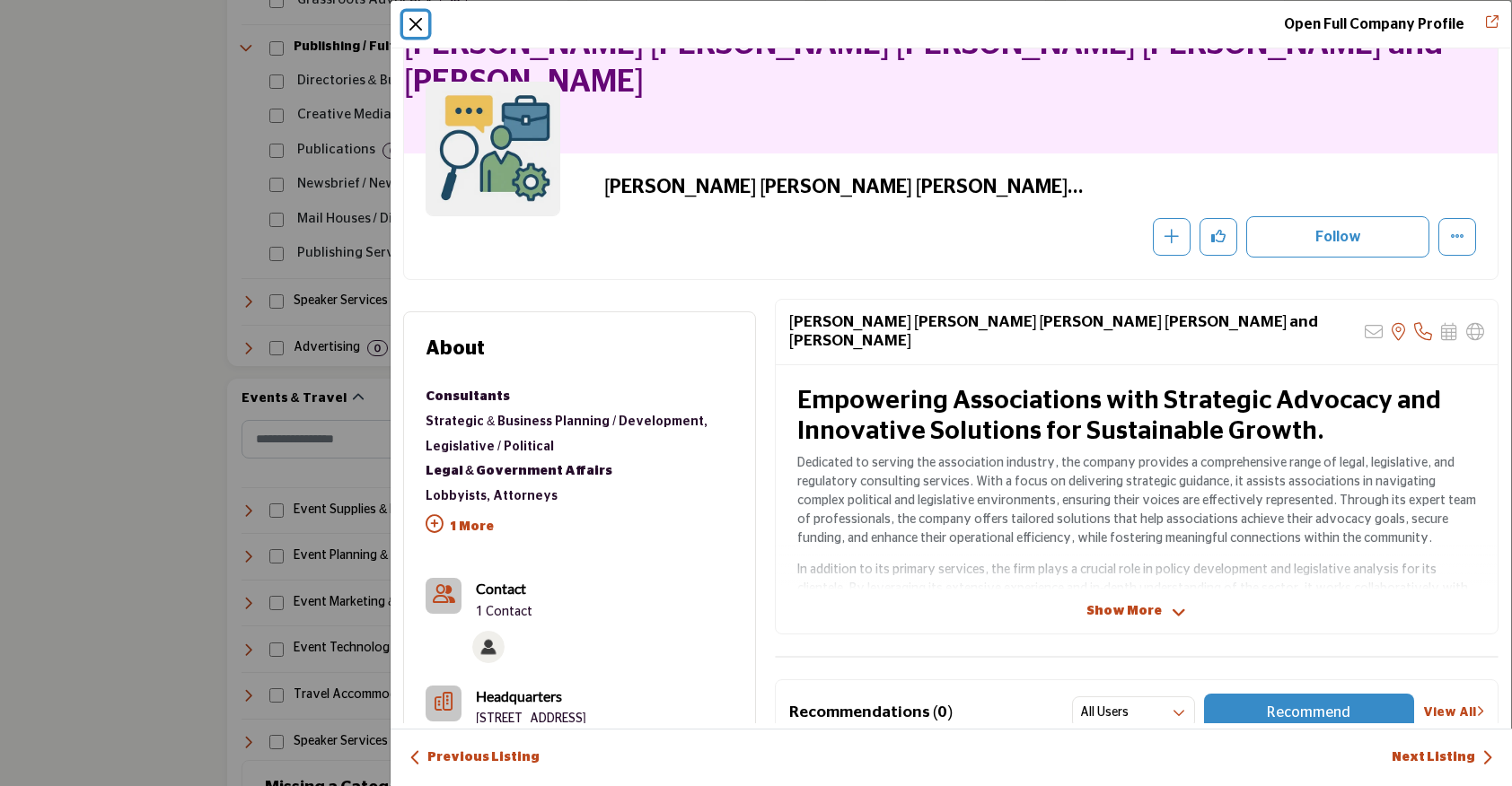
click at [418, 23] on button "Close" at bounding box center [415, 24] width 25 height 25
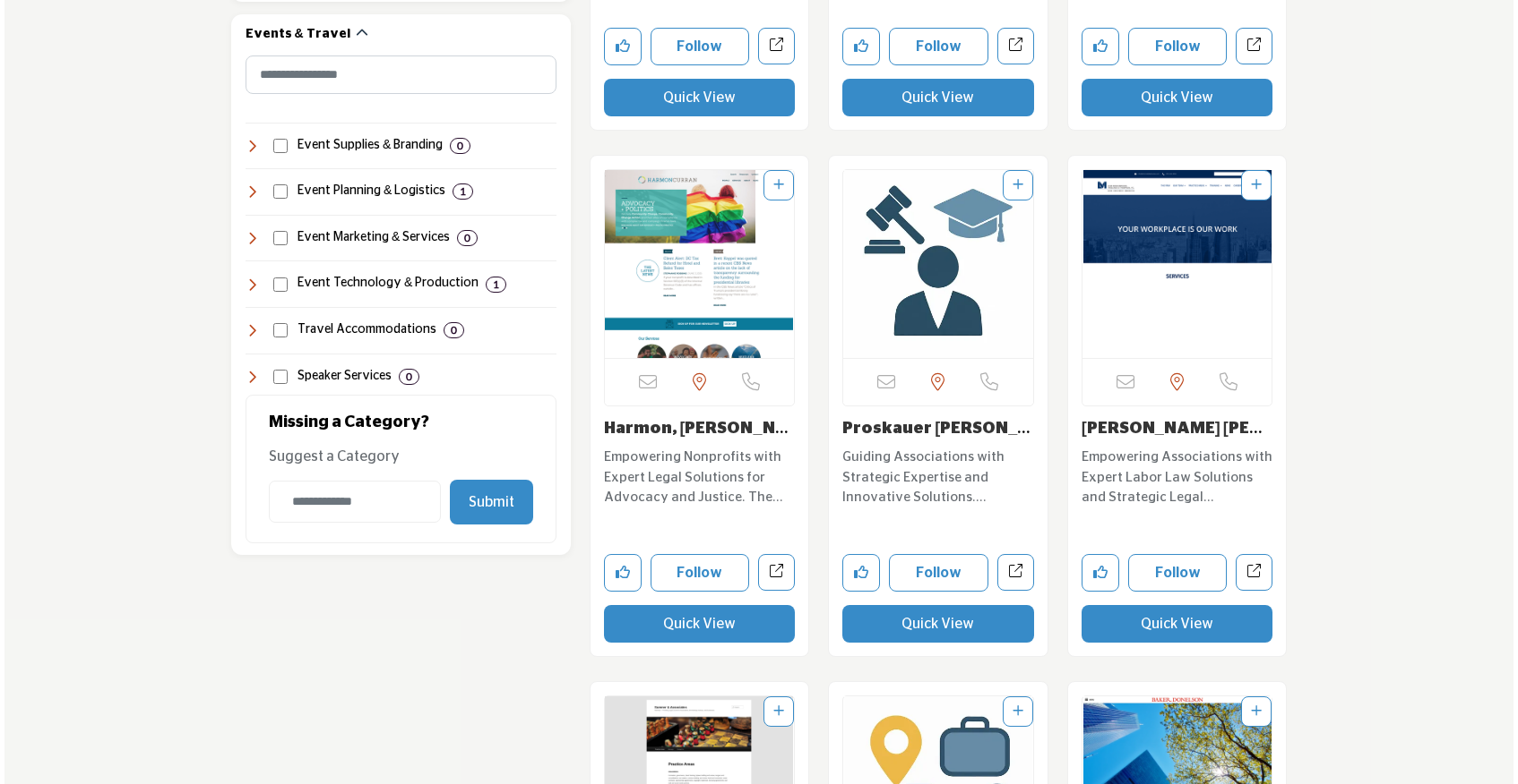
scroll to position [2142, 0]
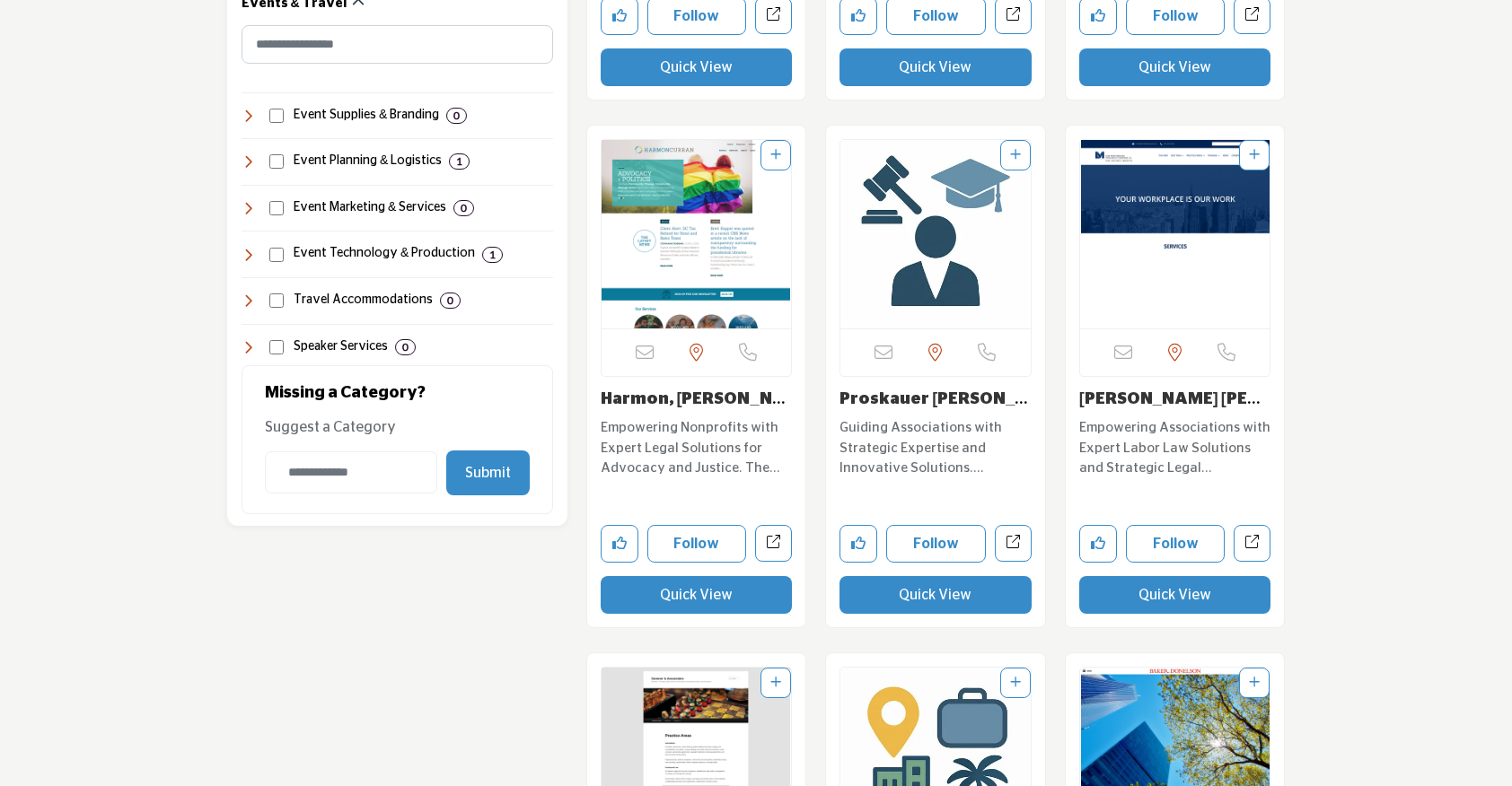
click at [683, 610] on button "Quick View" at bounding box center [697, 595] width 192 height 38
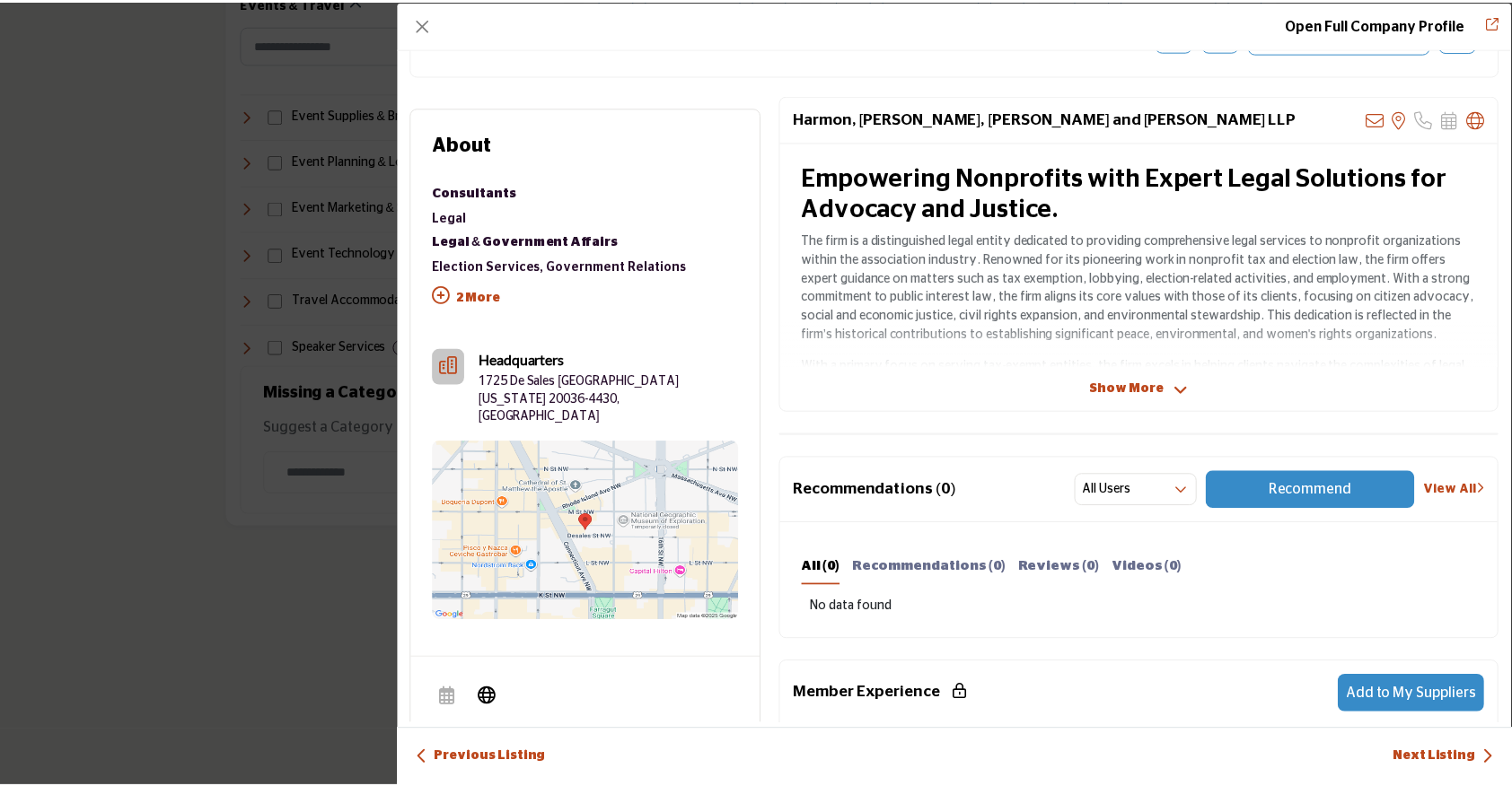
scroll to position [164, 0]
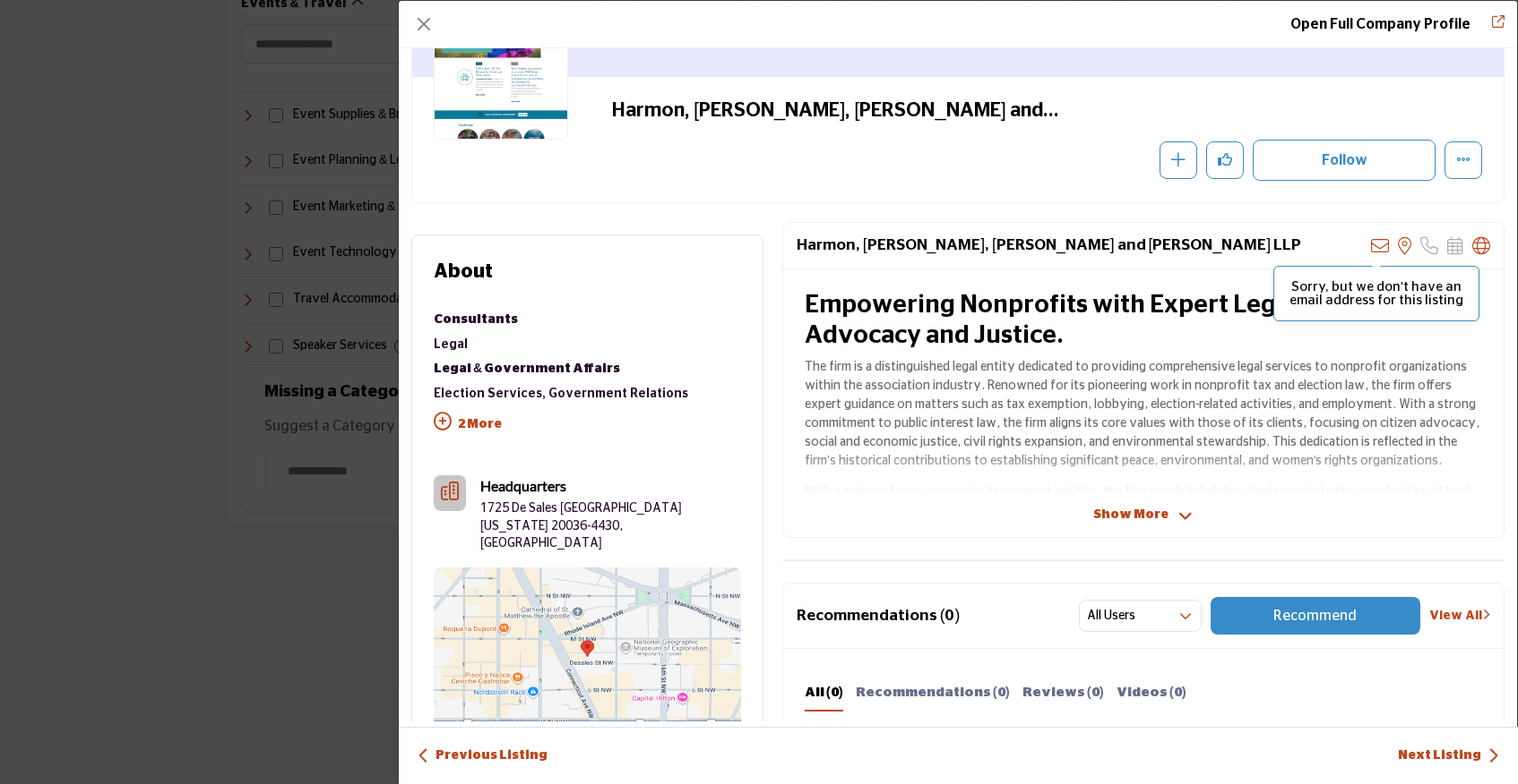
click at [1374, 241] on icon "Company Data Modal" at bounding box center [1380, 246] width 18 height 18
click at [416, 14] on button "Close" at bounding box center [423, 24] width 25 height 25
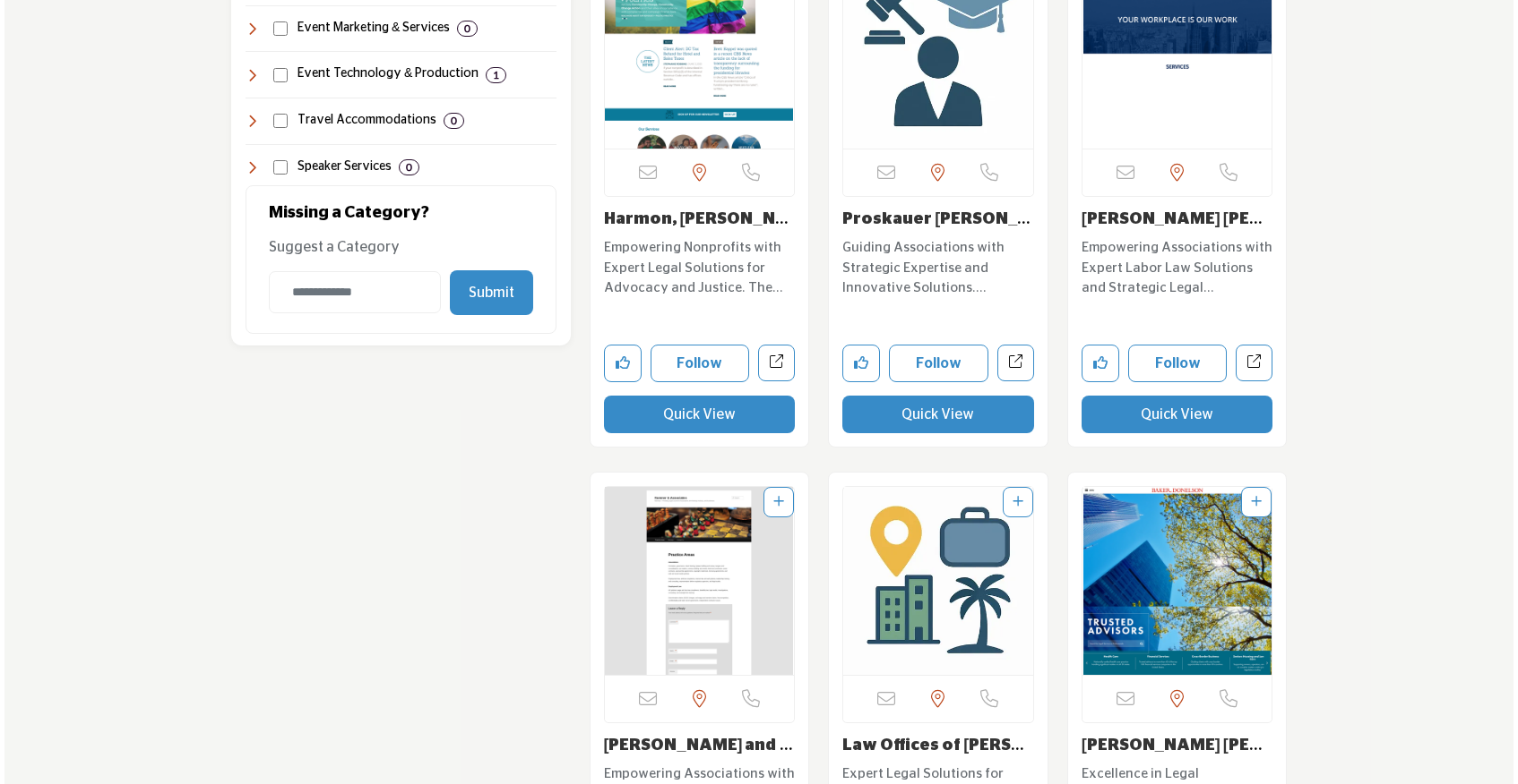
scroll to position [2322, 0]
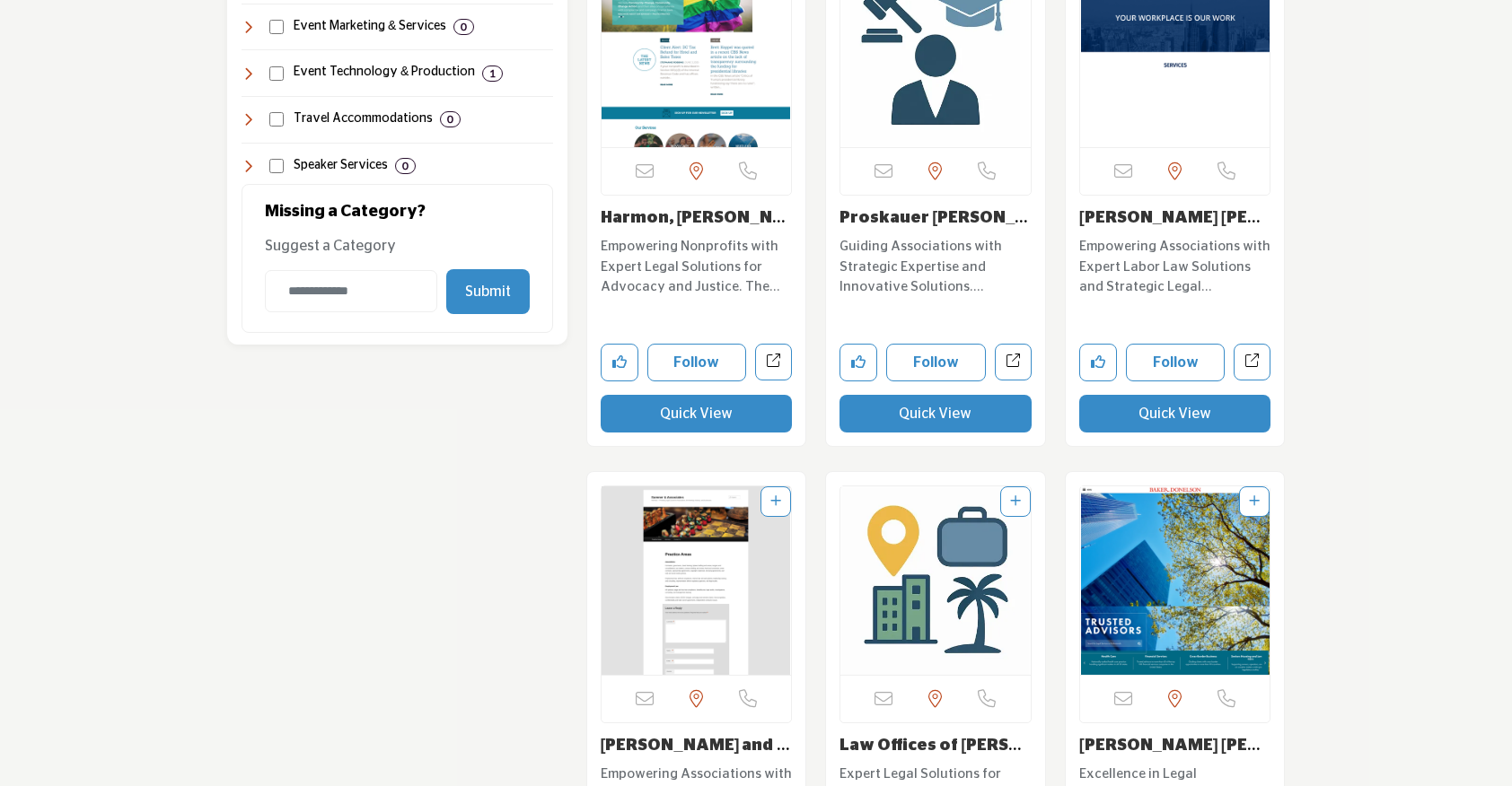
click at [925, 418] on button "Quick View" at bounding box center [935, 414] width 192 height 38
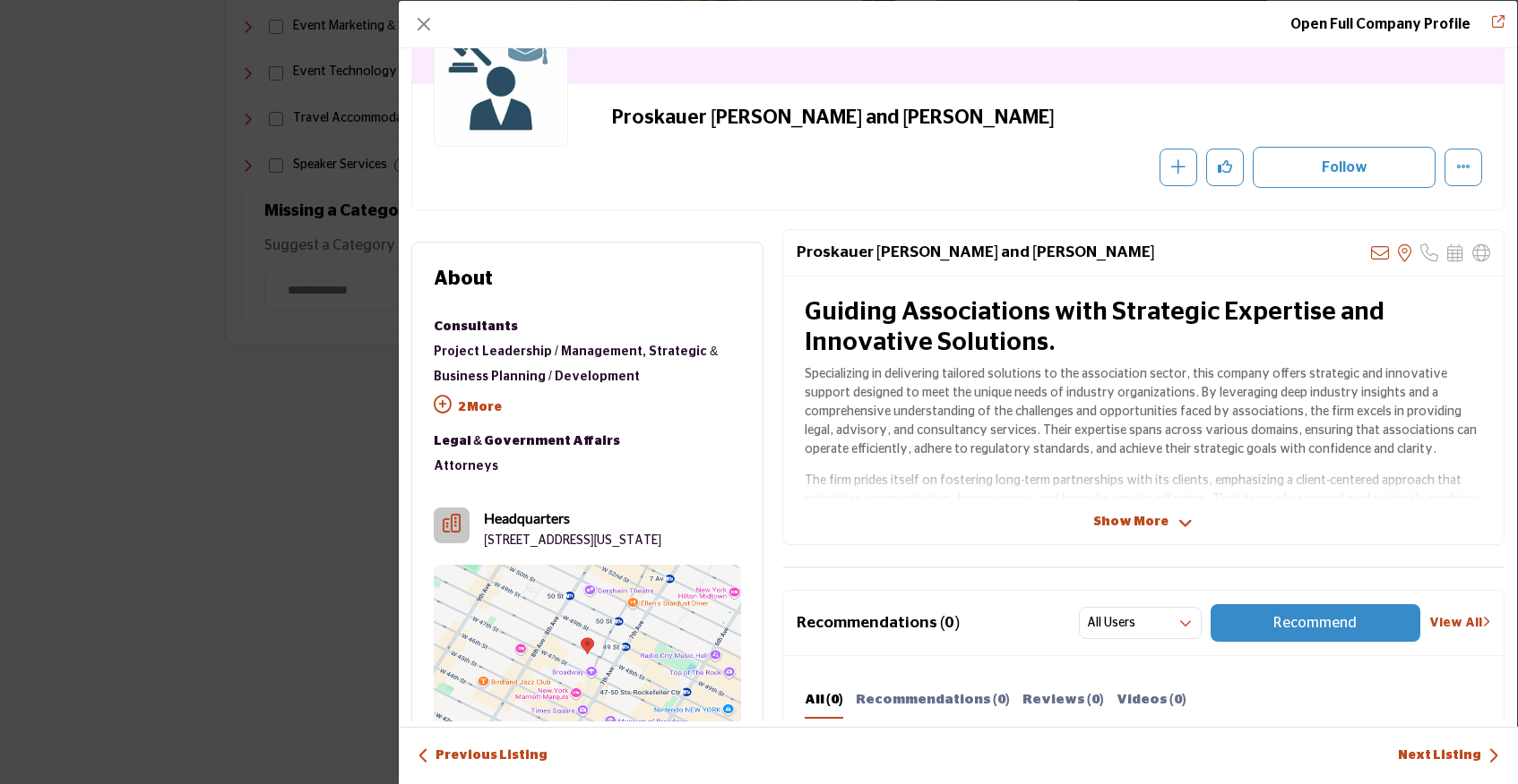
scroll to position [158, 0]
click at [425, 18] on button "Close" at bounding box center [423, 24] width 25 height 25
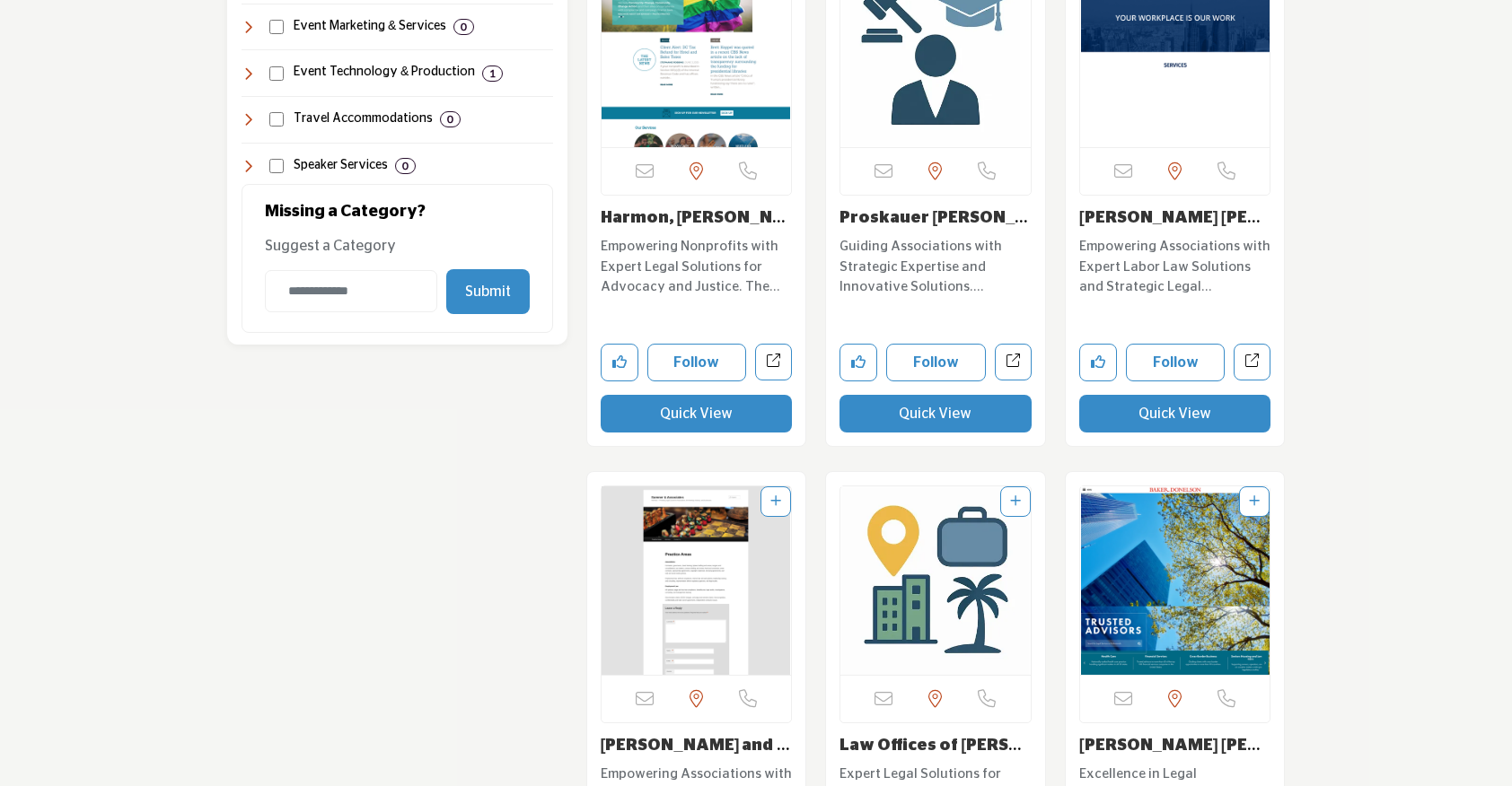
click at [1171, 413] on button "Quick View" at bounding box center [1175, 414] width 192 height 38
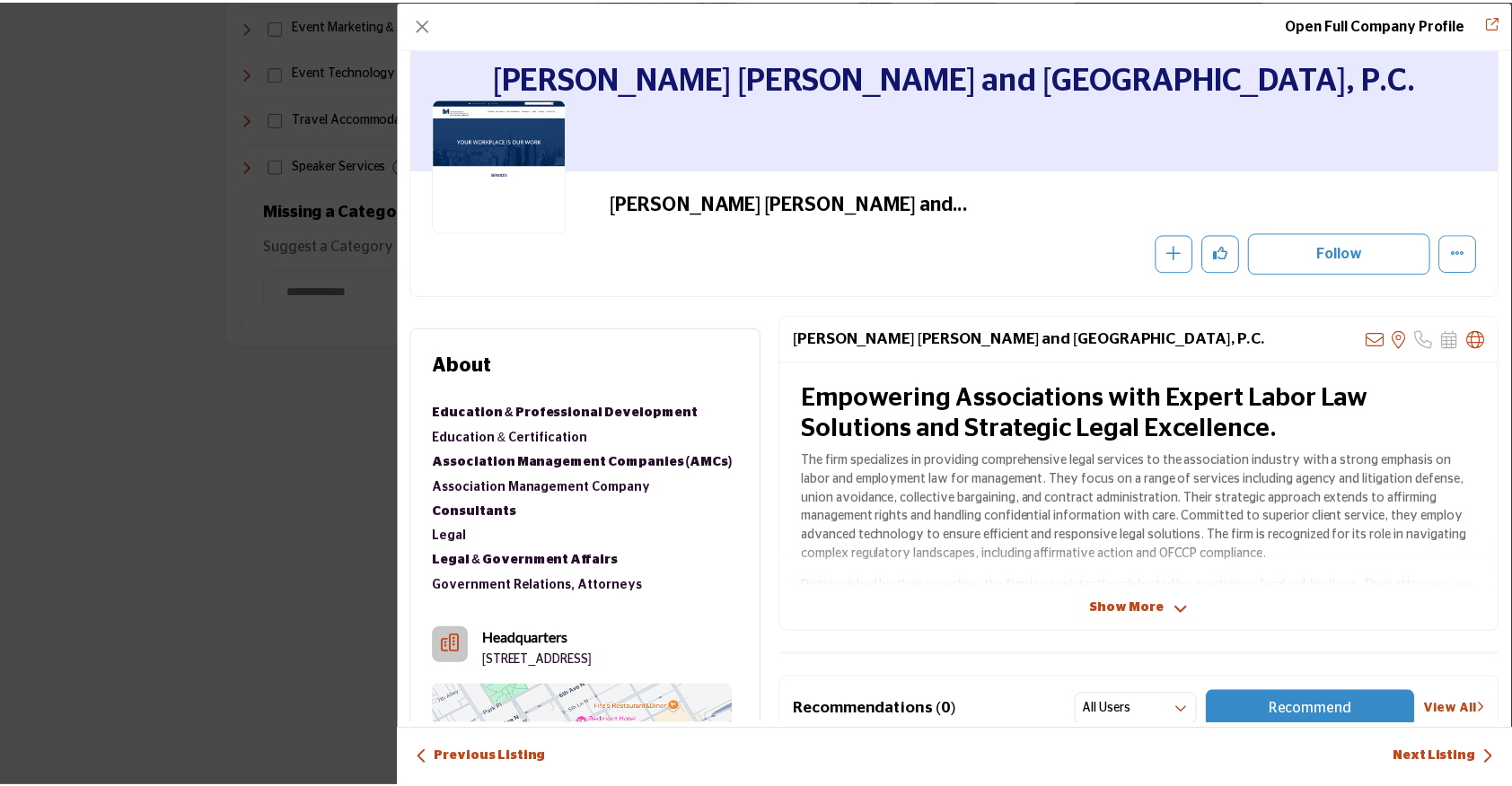
scroll to position [48, 0]
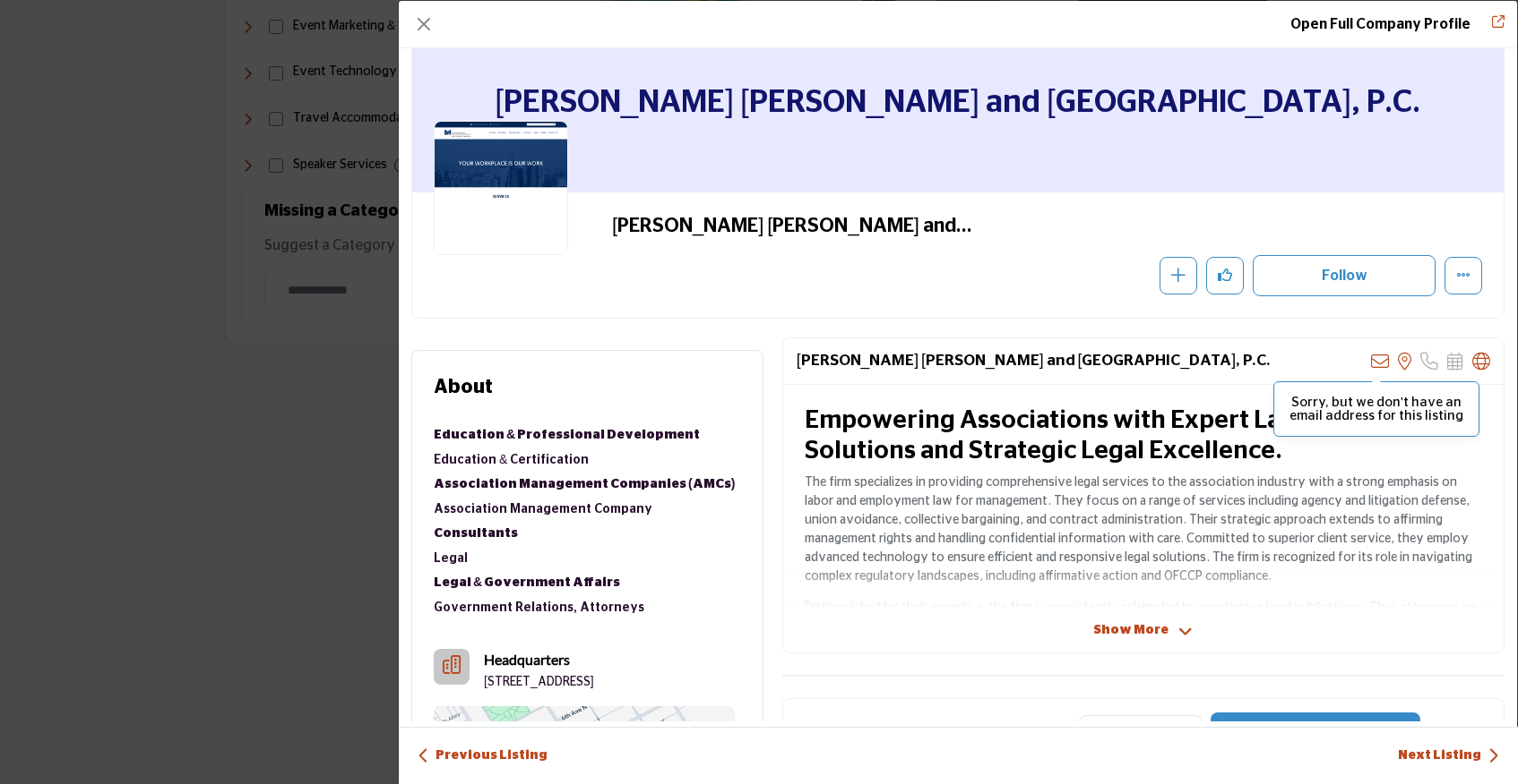
click at [1371, 363] on icon "Company Data Modal" at bounding box center [1380, 362] width 18 height 18
click at [417, 22] on button "Close" at bounding box center [423, 24] width 25 height 25
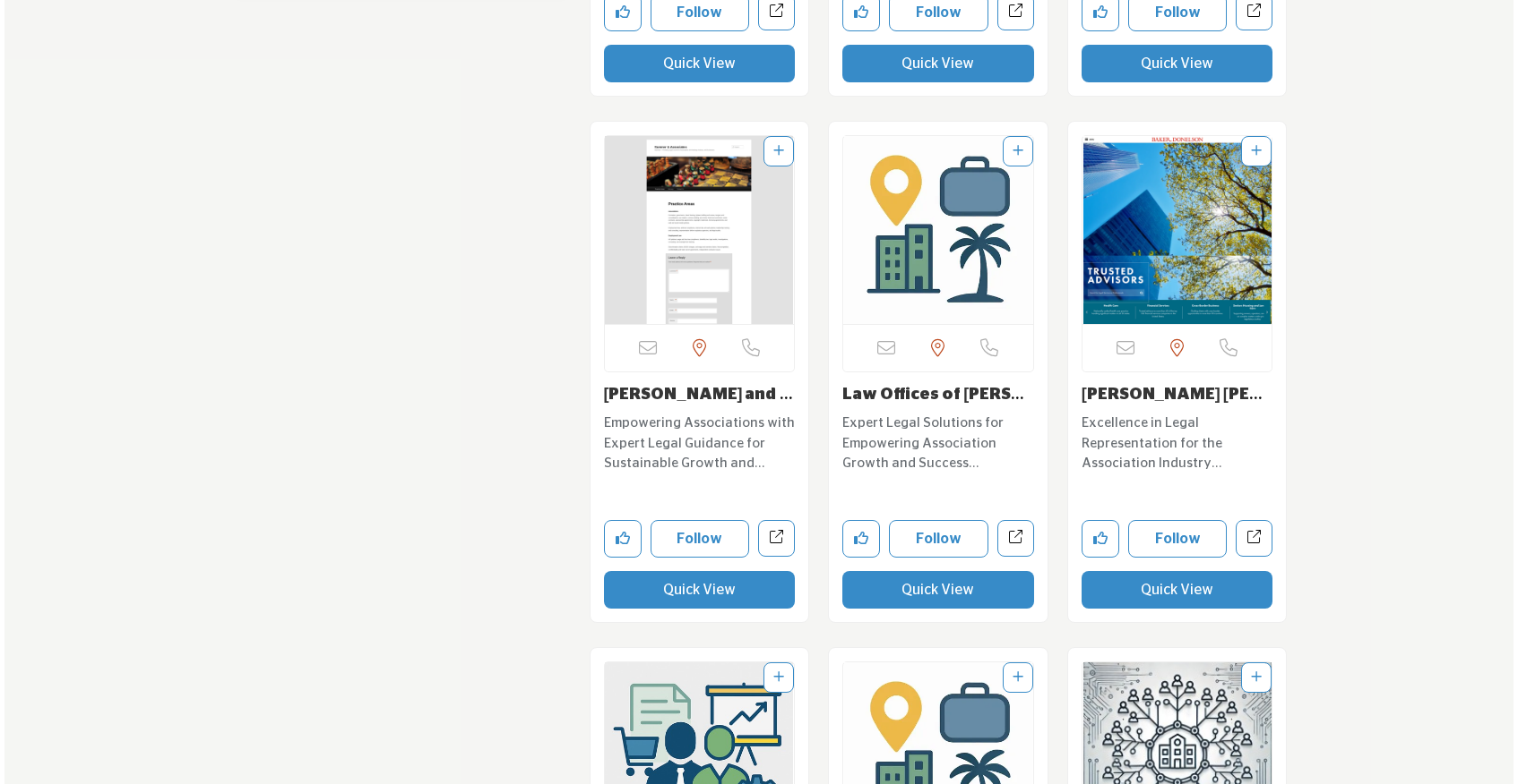
scroll to position [2674, 0]
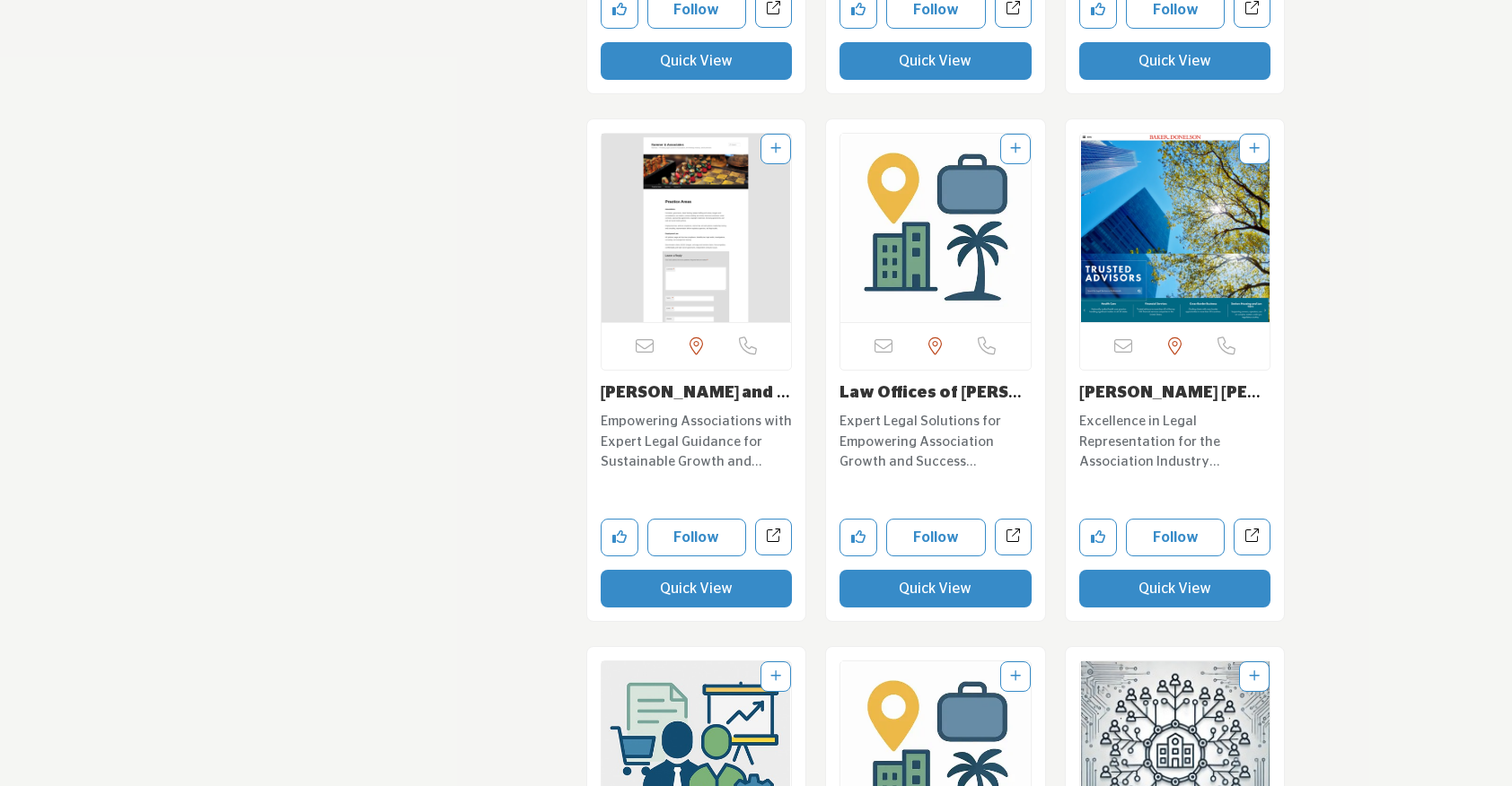
click at [699, 592] on button "Quick View" at bounding box center [697, 589] width 192 height 38
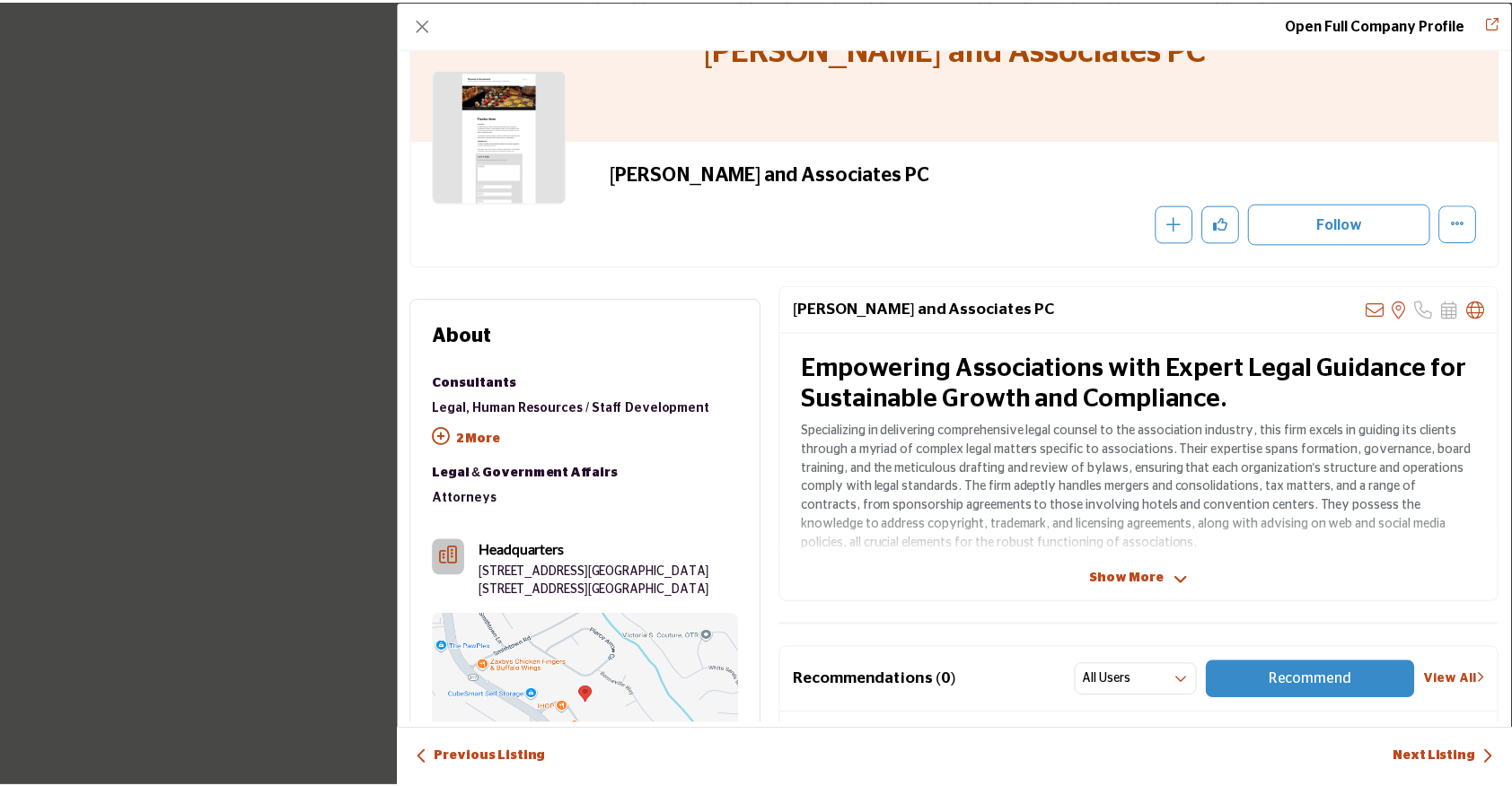
scroll to position [71, 0]
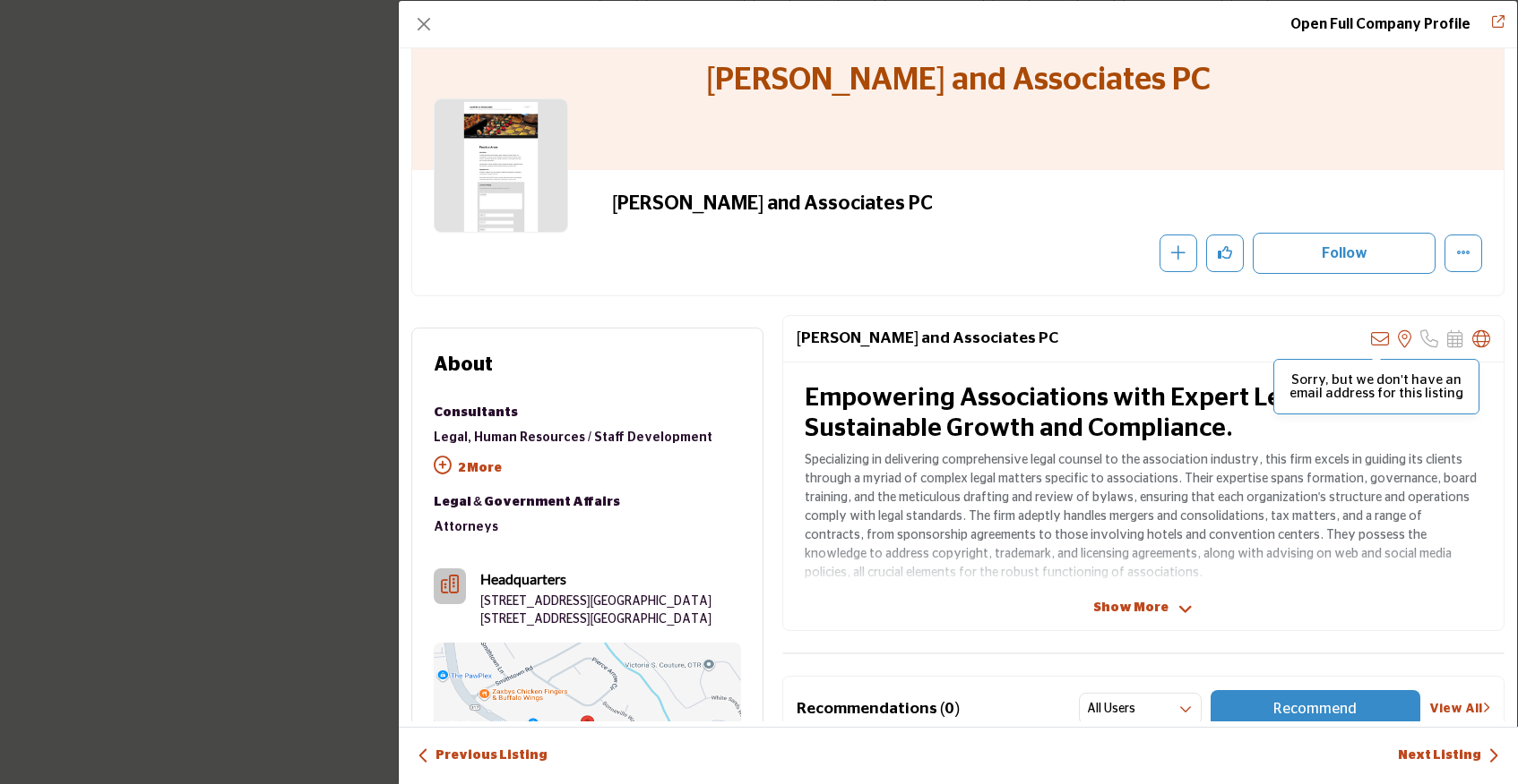
click at [1371, 338] on icon "Company Data Modal" at bounding box center [1380, 339] width 18 height 18
click at [417, 23] on button "Close" at bounding box center [423, 24] width 25 height 25
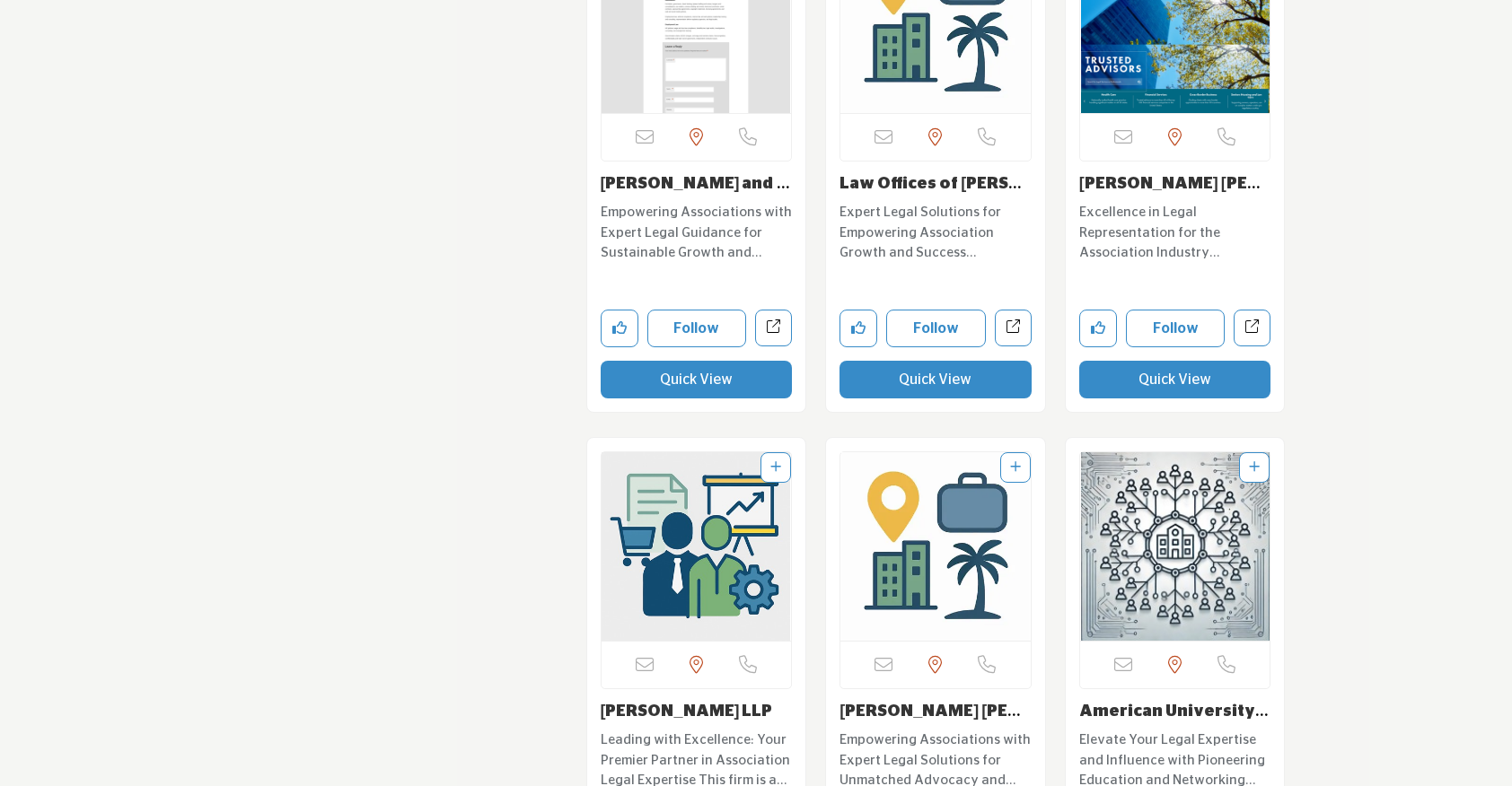
scroll to position [2895, 0]
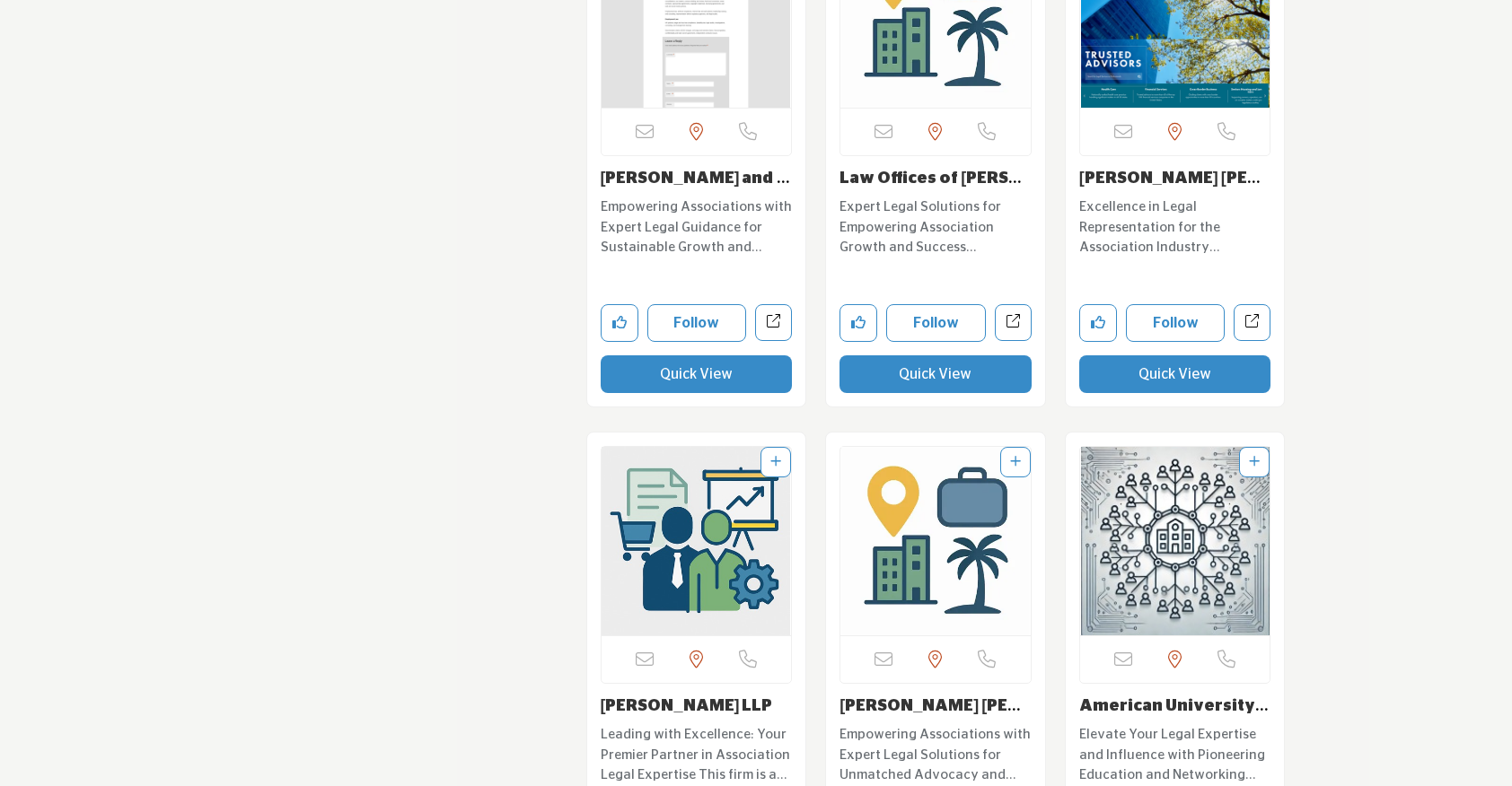
click at [923, 384] on button "Quick View" at bounding box center [935, 375] width 192 height 38
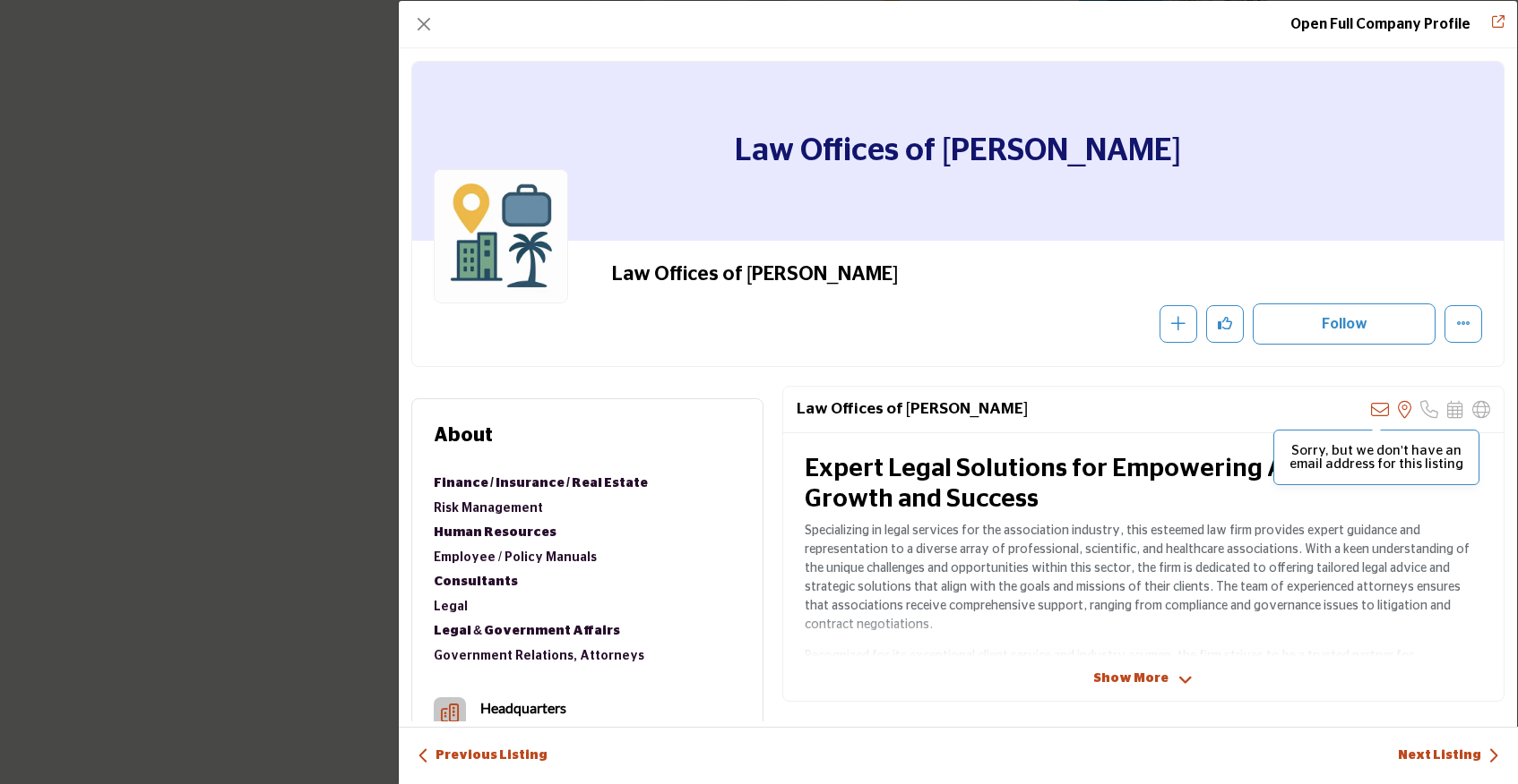
click at [1371, 412] on icon "Company Data Modal" at bounding box center [1380, 410] width 18 height 18
click at [420, 31] on button "Close" at bounding box center [423, 24] width 25 height 25
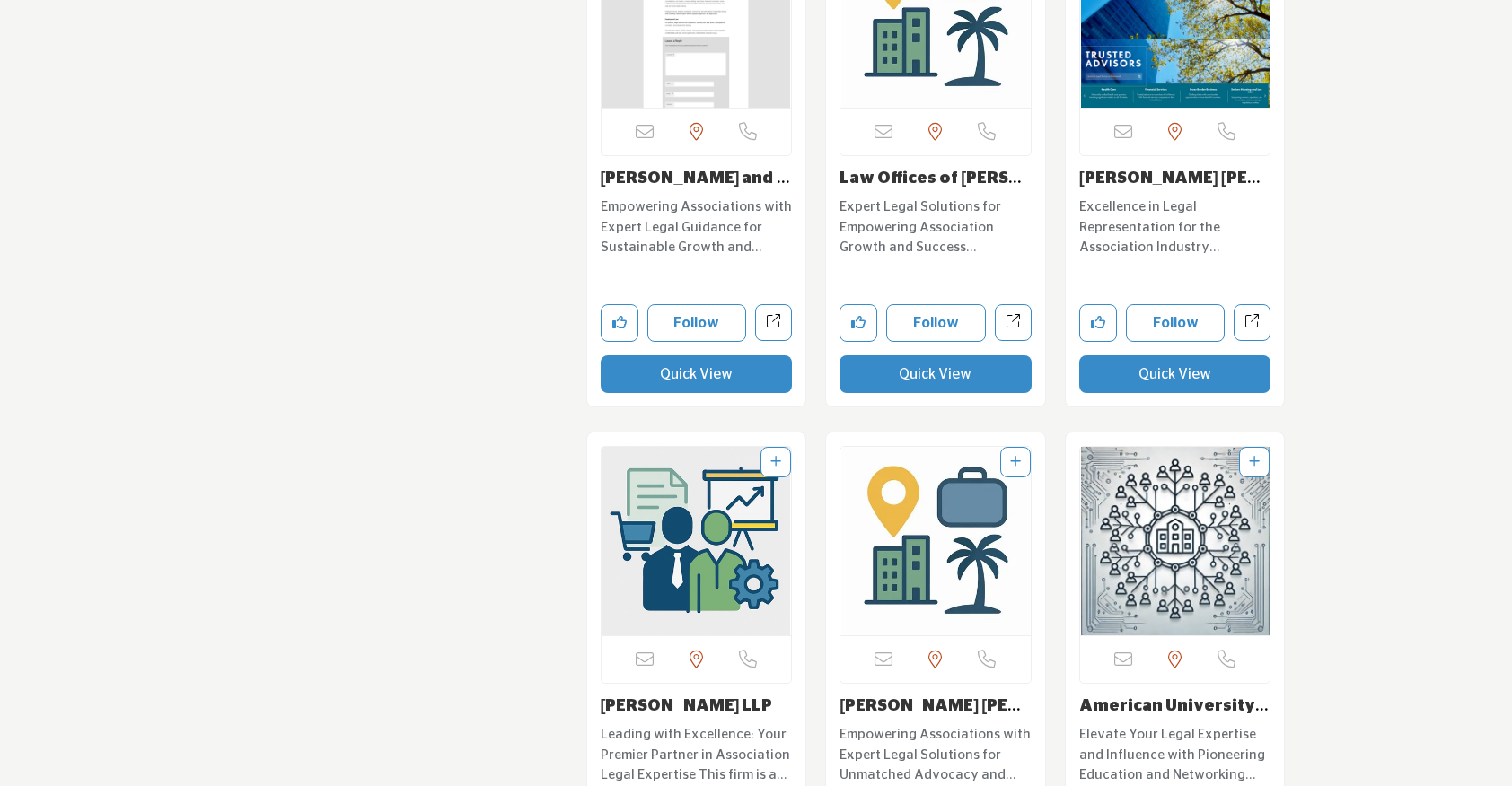
click at [1148, 374] on button "Quick View" at bounding box center [1175, 375] width 192 height 38
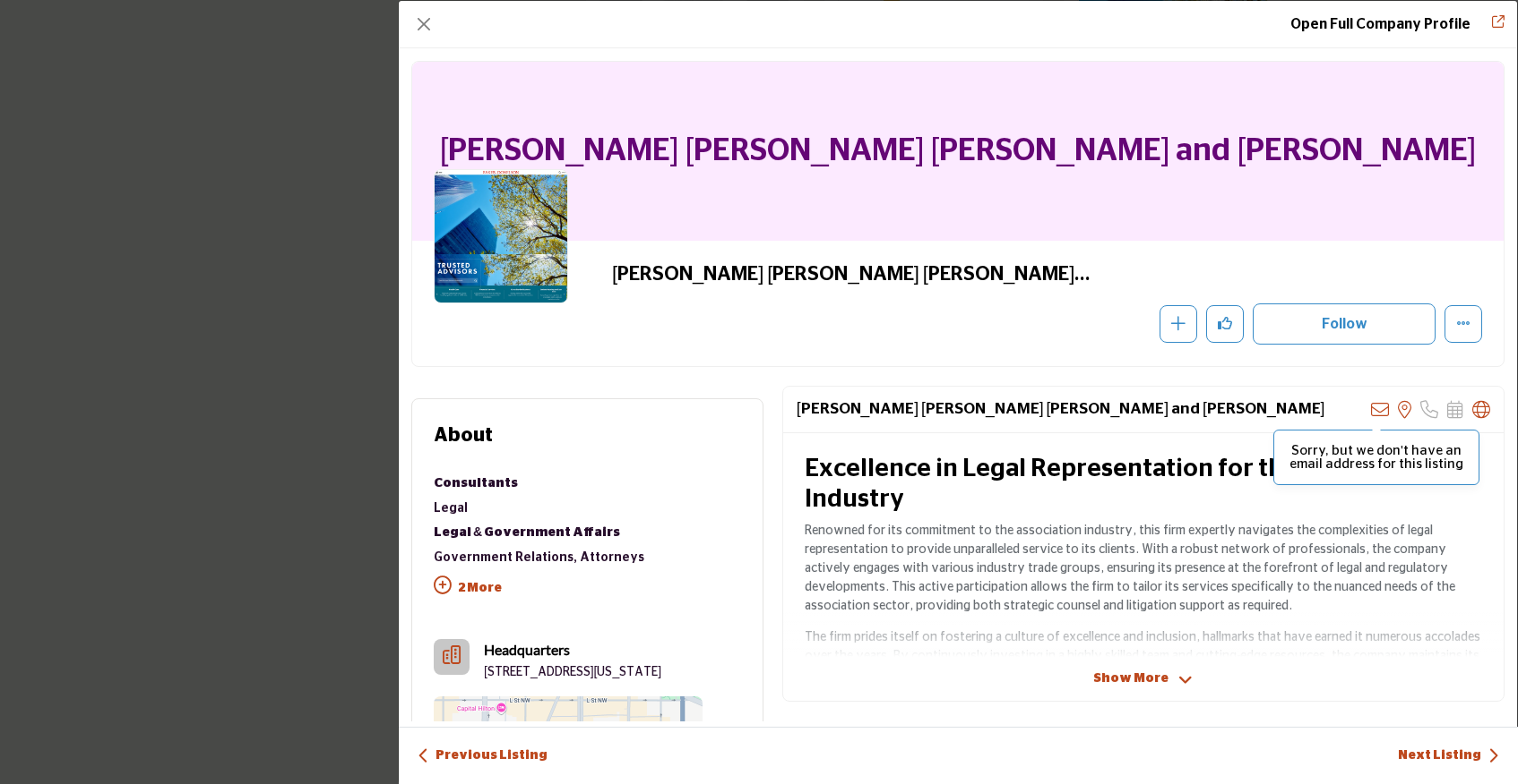
click at [1371, 407] on icon "Company Data Modal" at bounding box center [1380, 410] width 18 height 18
click at [421, 25] on button "Close" at bounding box center [423, 24] width 25 height 25
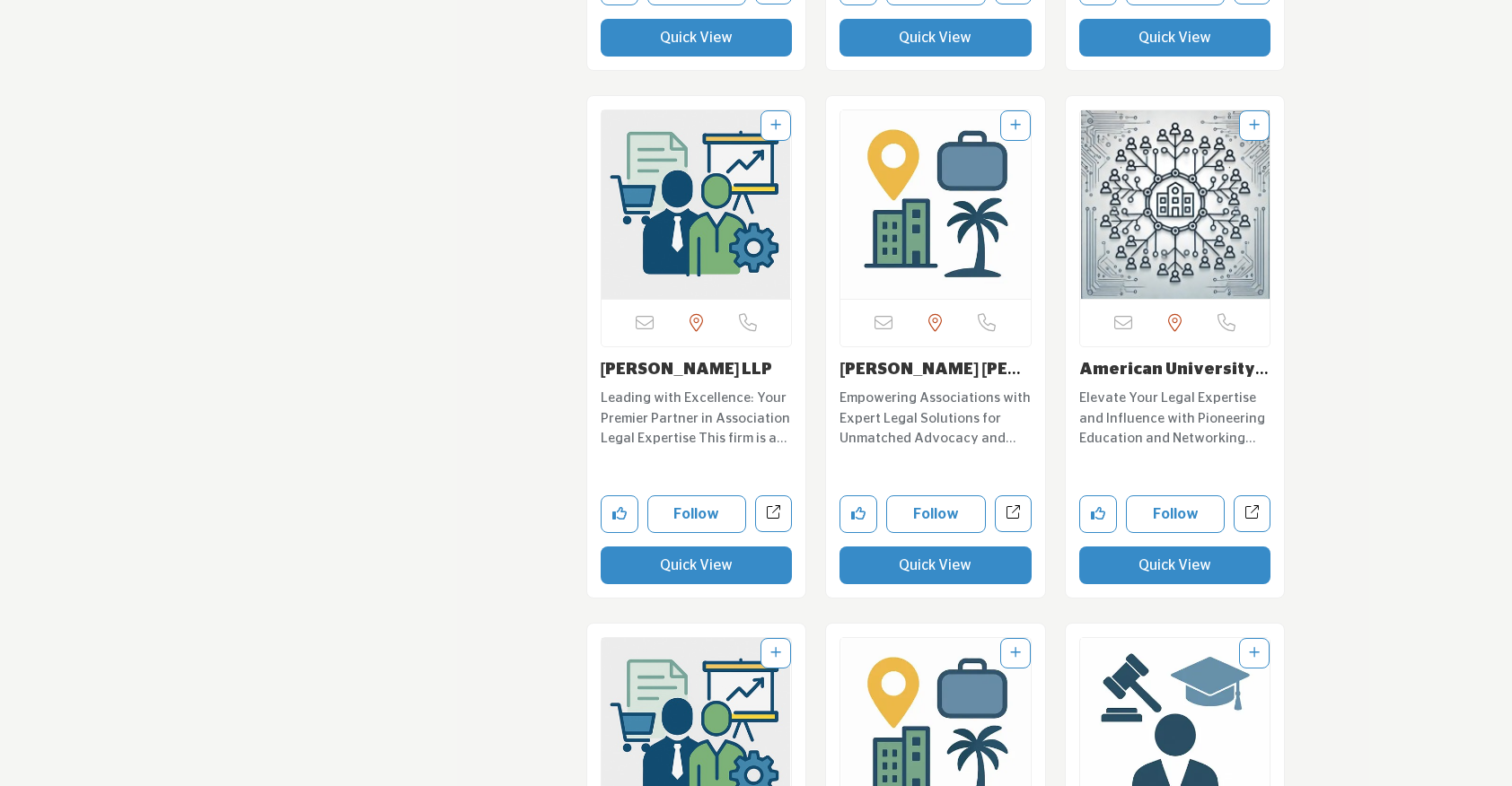
scroll to position [3245, 0]
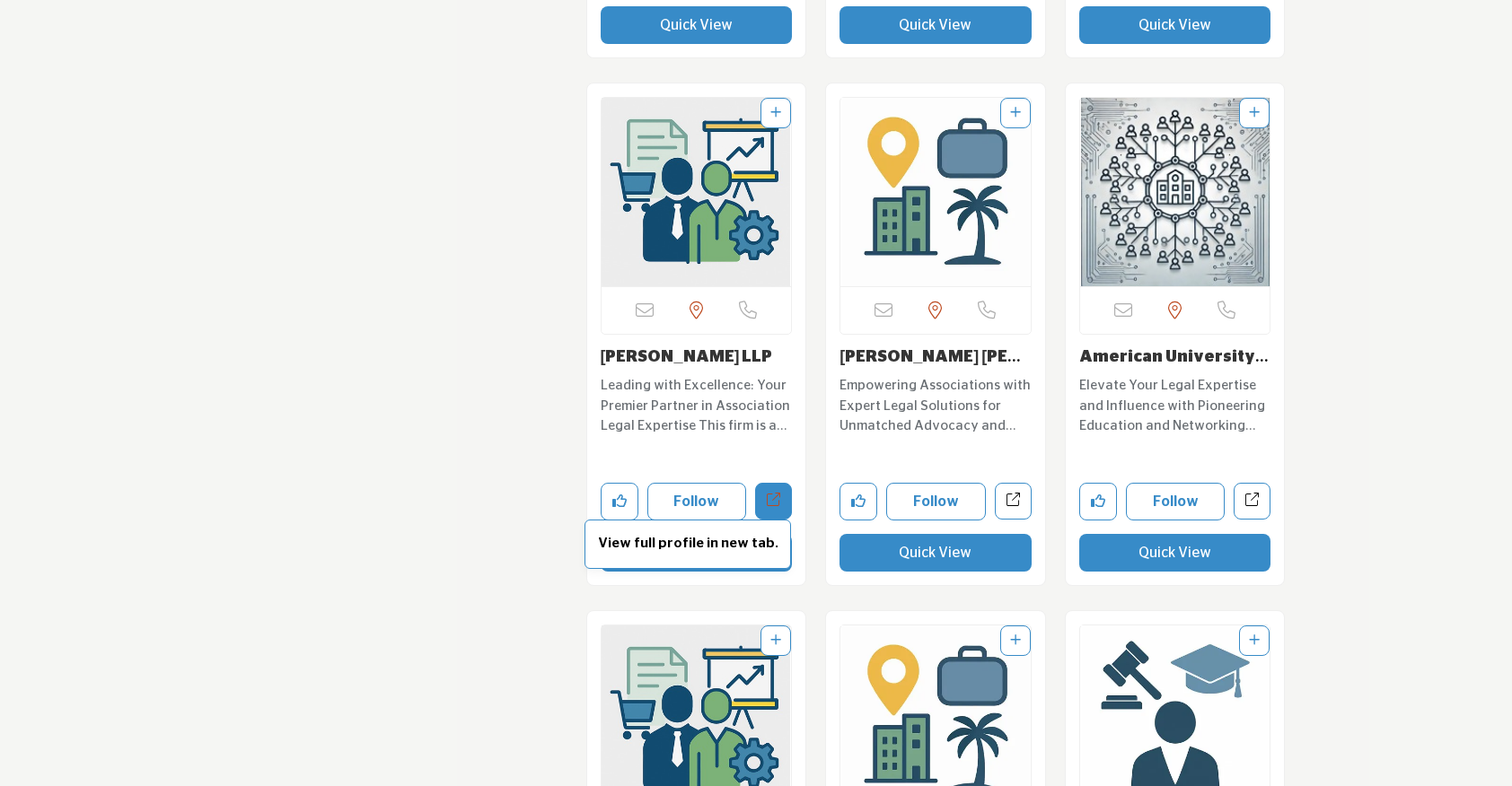
click at [695, 557] on span "View full profile in new tab." at bounding box center [687, 544] width 206 height 49
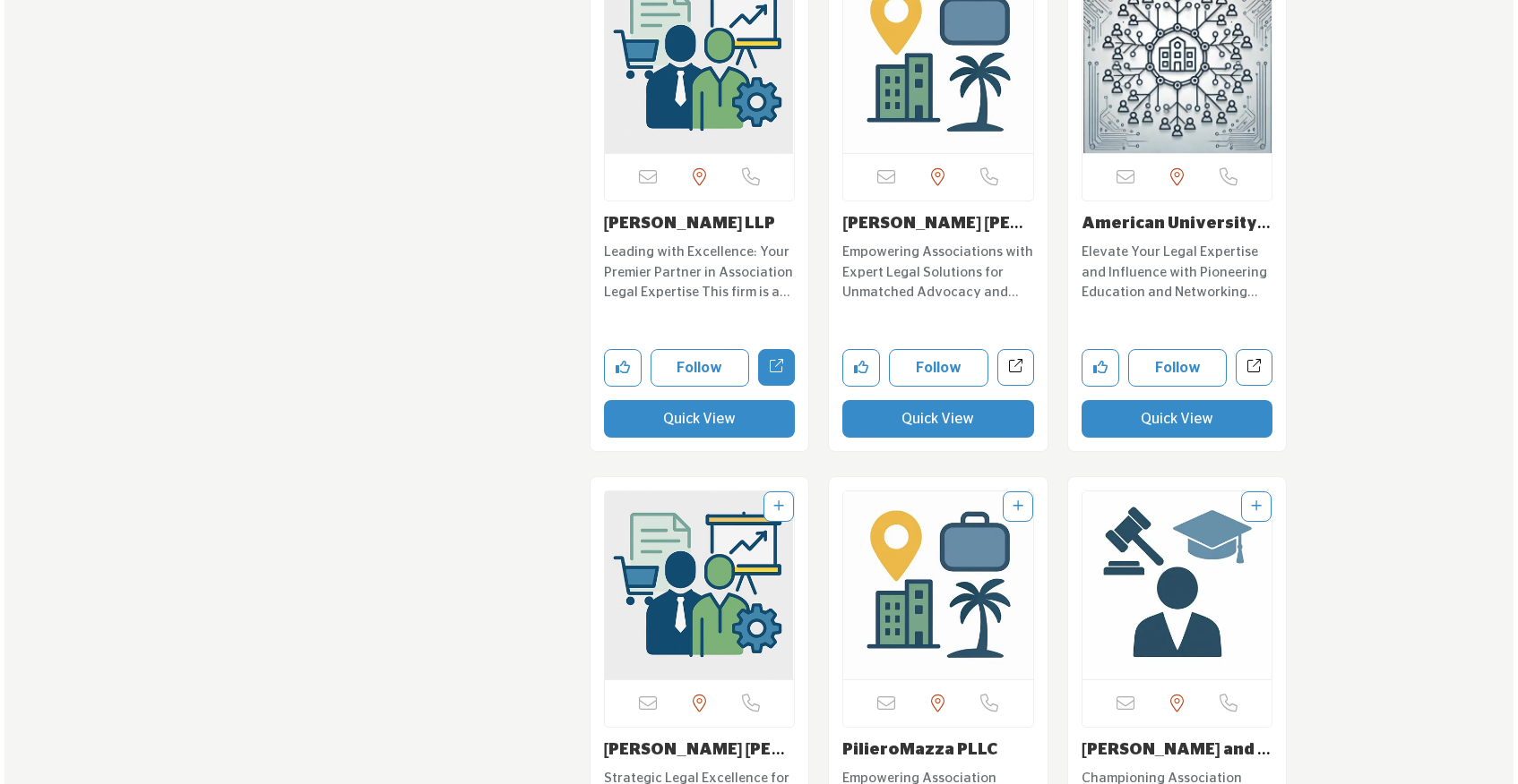
scroll to position [3372, 0]
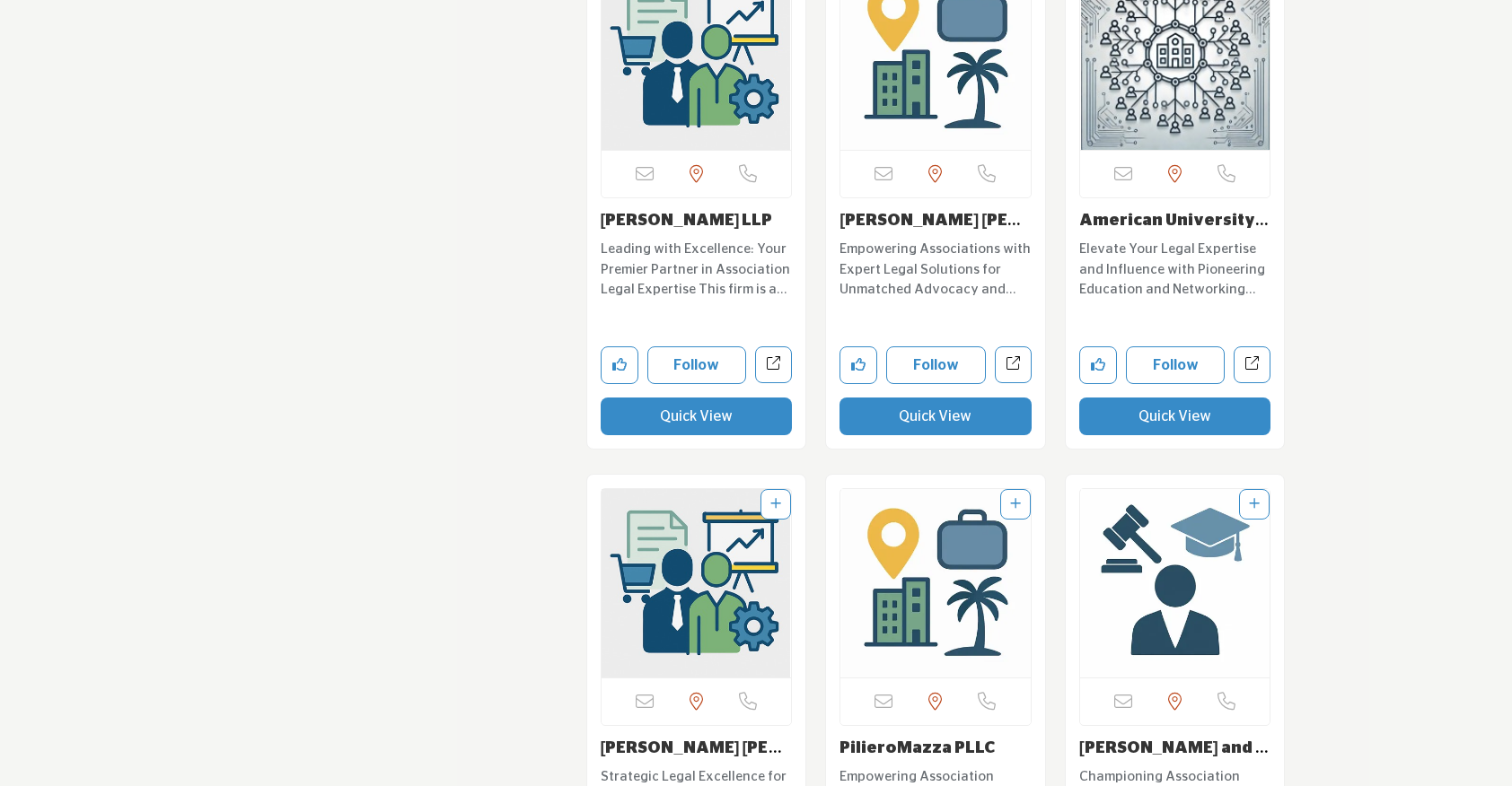
click at [929, 413] on button "Quick View" at bounding box center [935, 417] width 192 height 38
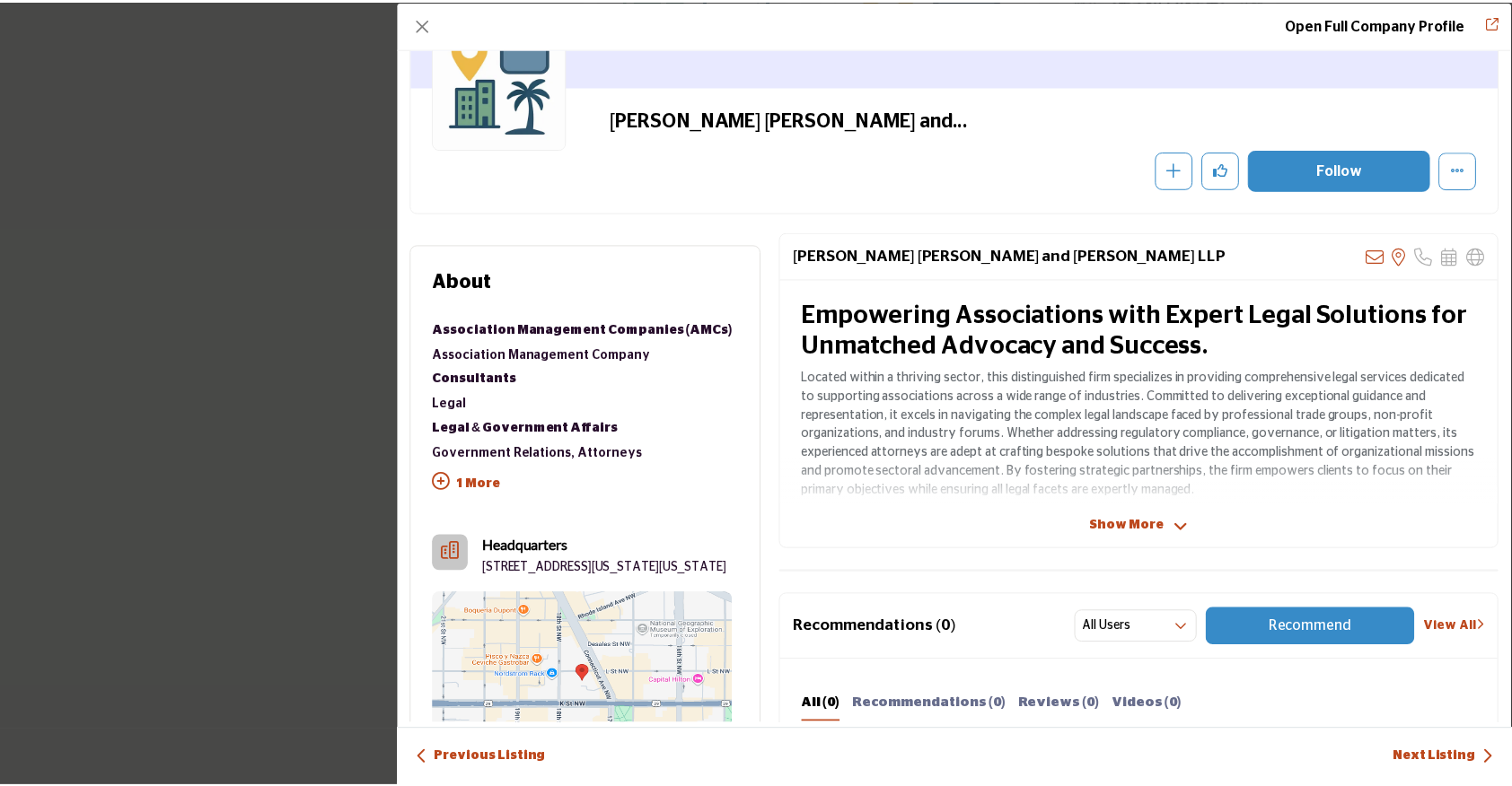
scroll to position [154, 0]
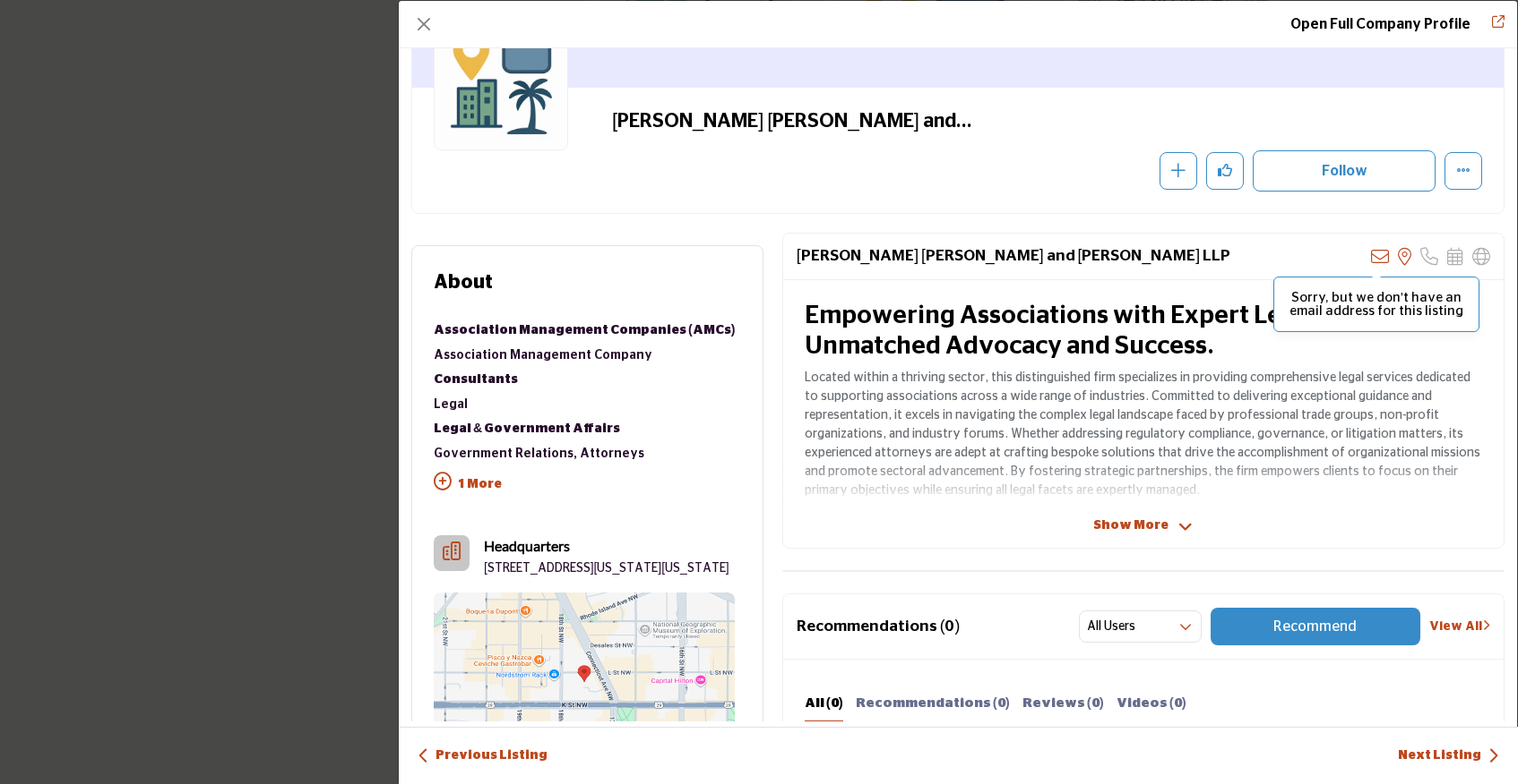
click at [1371, 260] on icon "Company Data Modal" at bounding box center [1380, 257] width 18 height 18
click at [420, 33] on button "Close" at bounding box center [423, 24] width 25 height 25
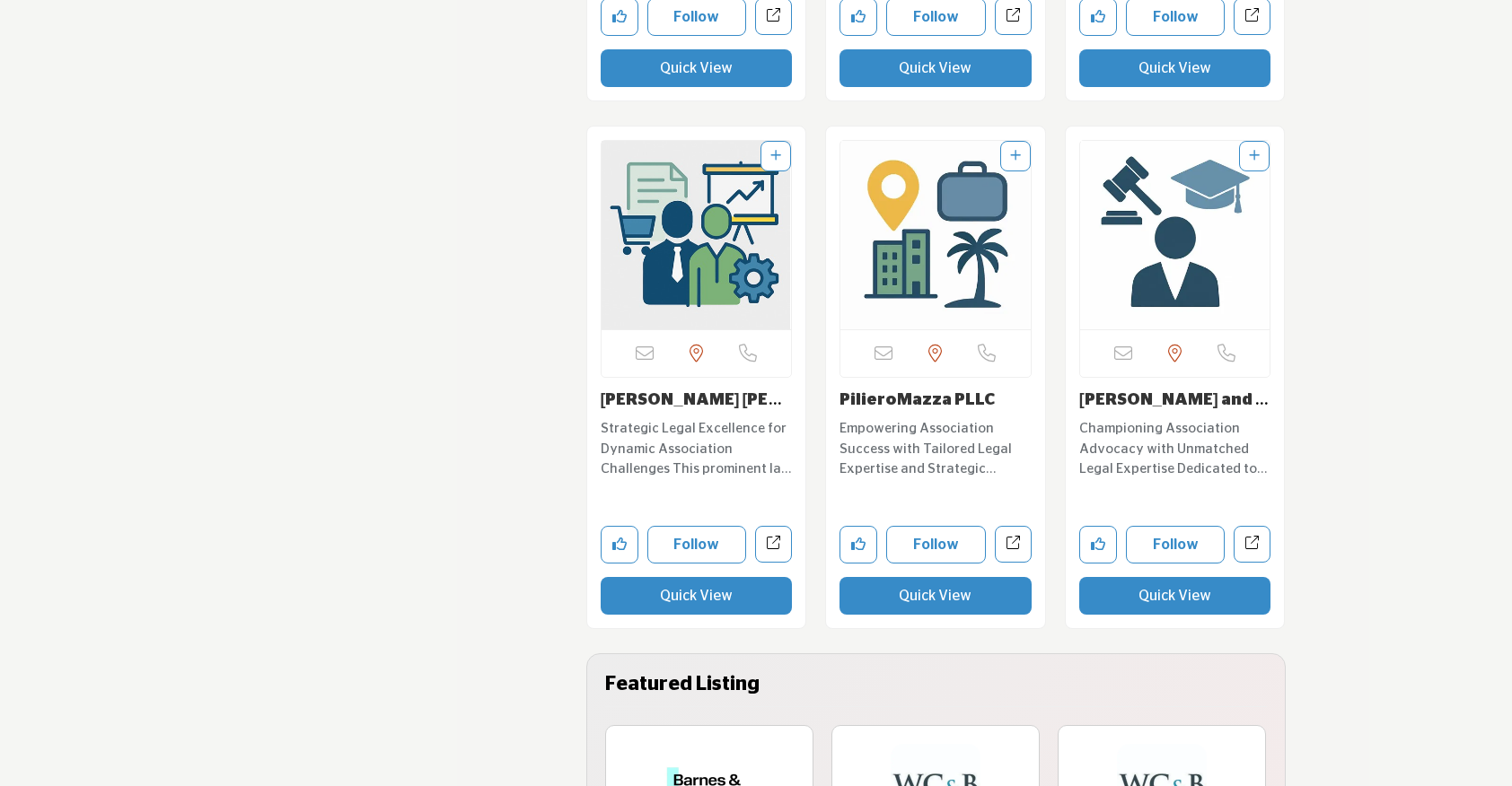
scroll to position [3736, 0]
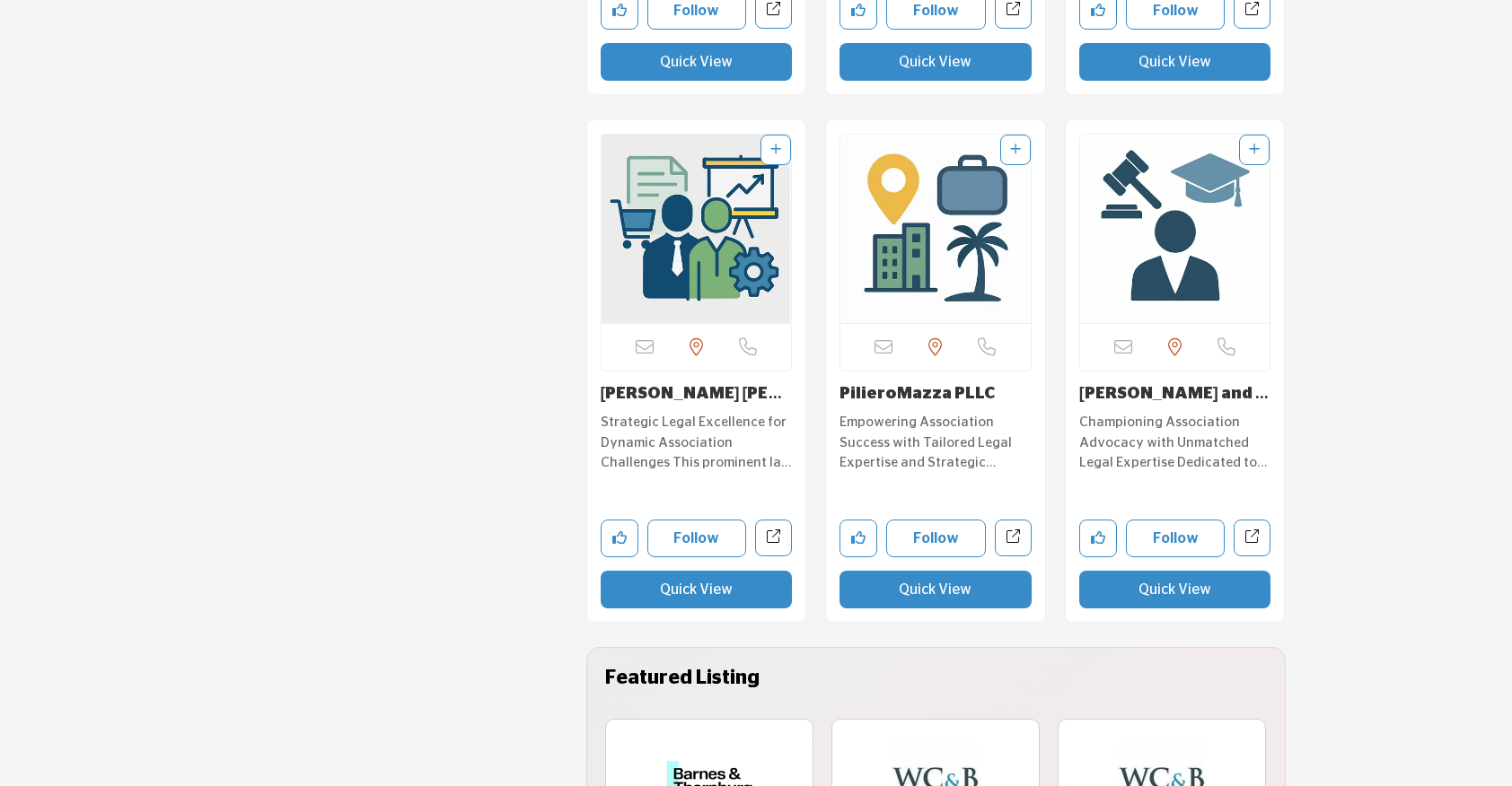
click at [721, 593] on button "Quick View" at bounding box center [697, 590] width 192 height 38
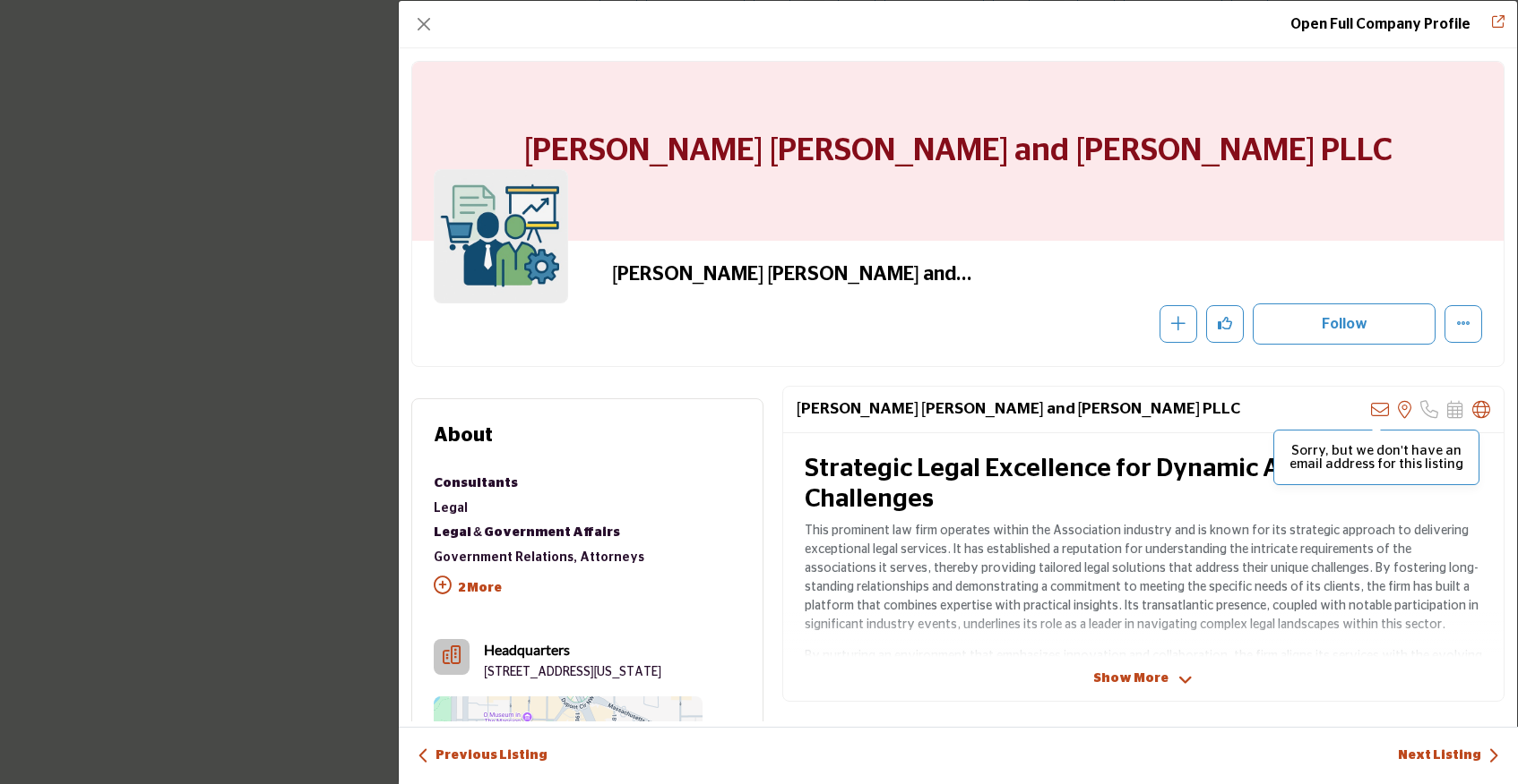
click at [1371, 408] on icon "Company Data Modal" at bounding box center [1380, 410] width 18 height 18
click at [426, 22] on button "Close" at bounding box center [423, 24] width 25 height 25
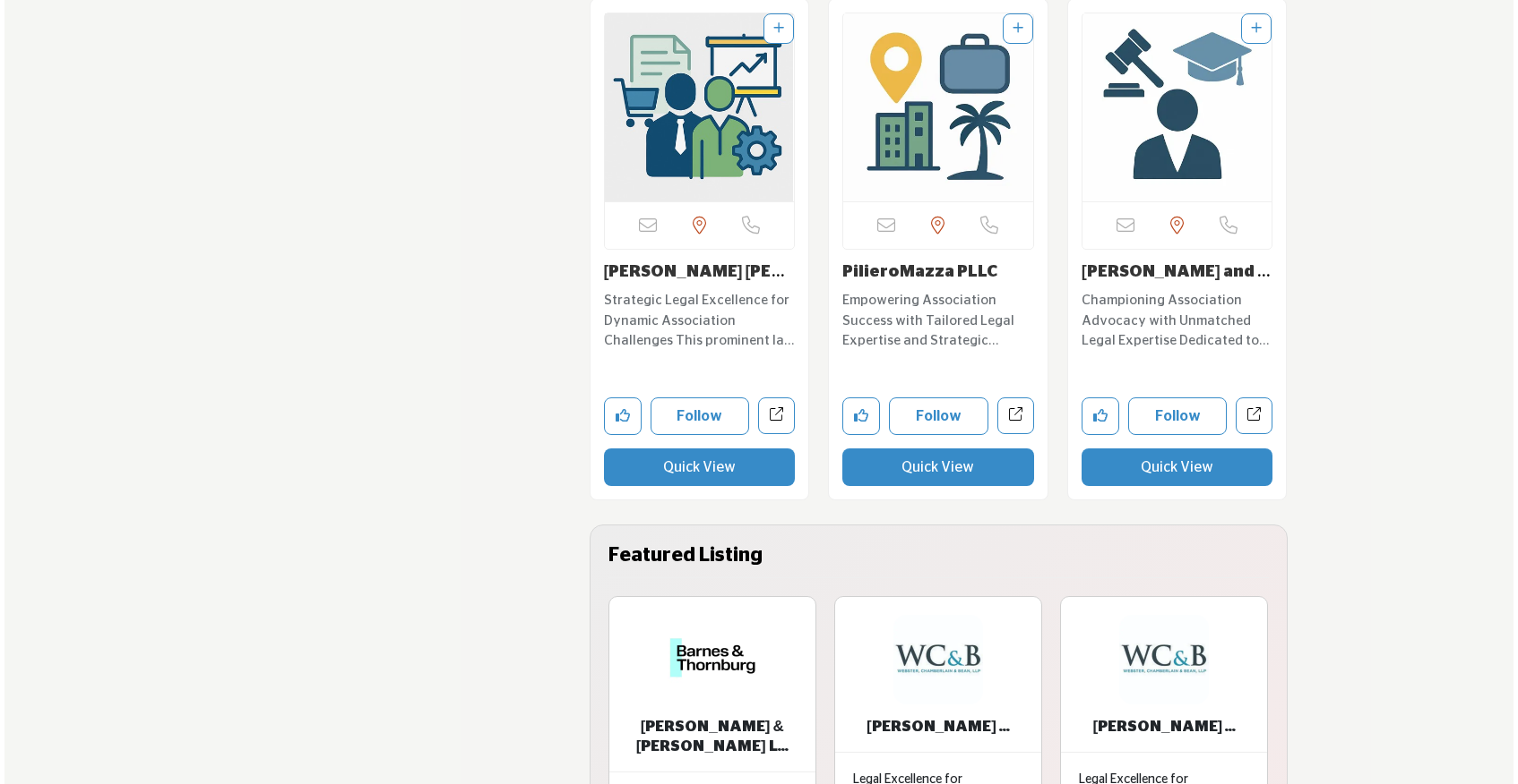
scroll to position [3851, 0]
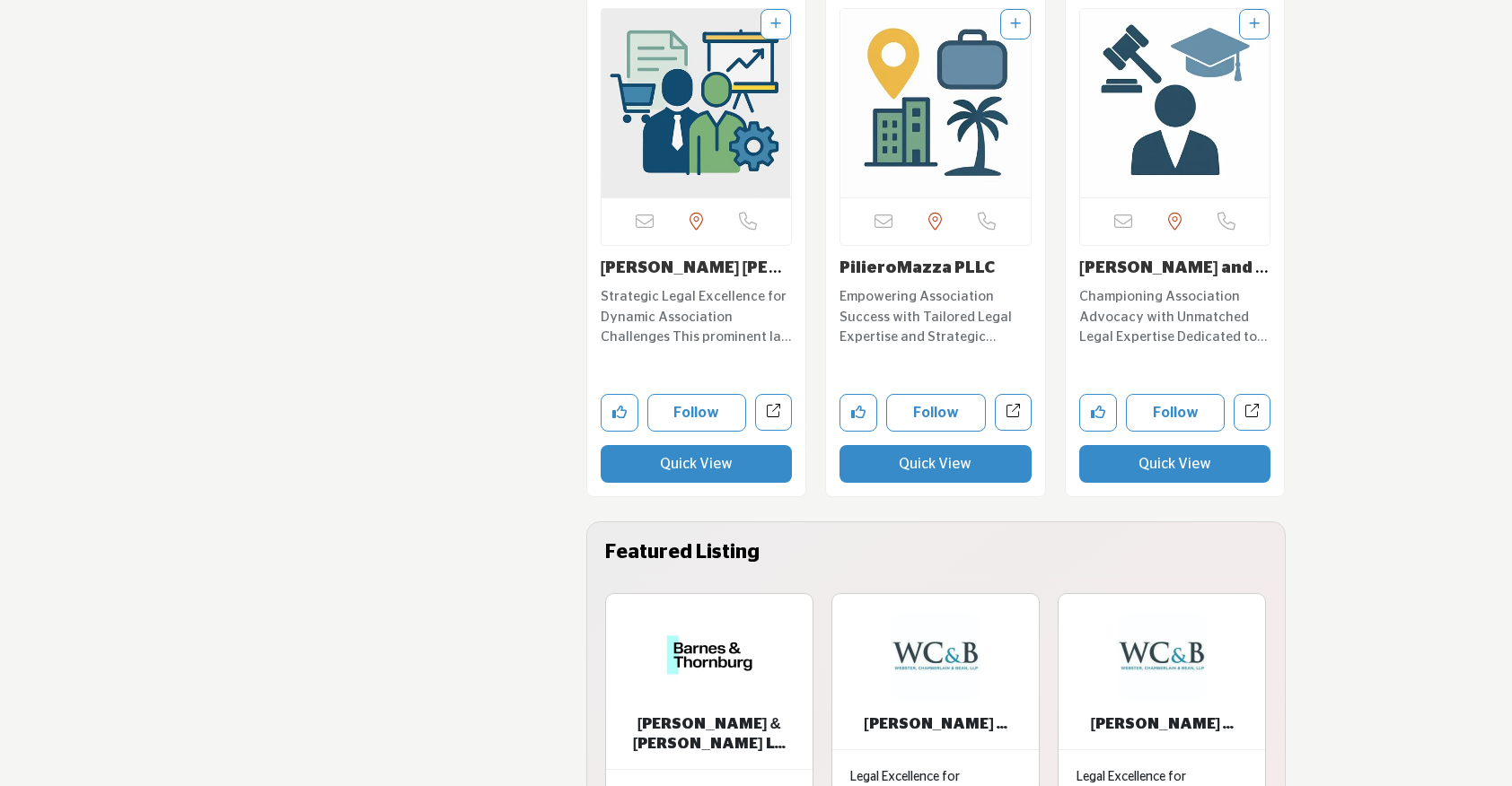
click at [909, 464] on button "Quick View" at bounding box center [935, 464] width 192 height 38
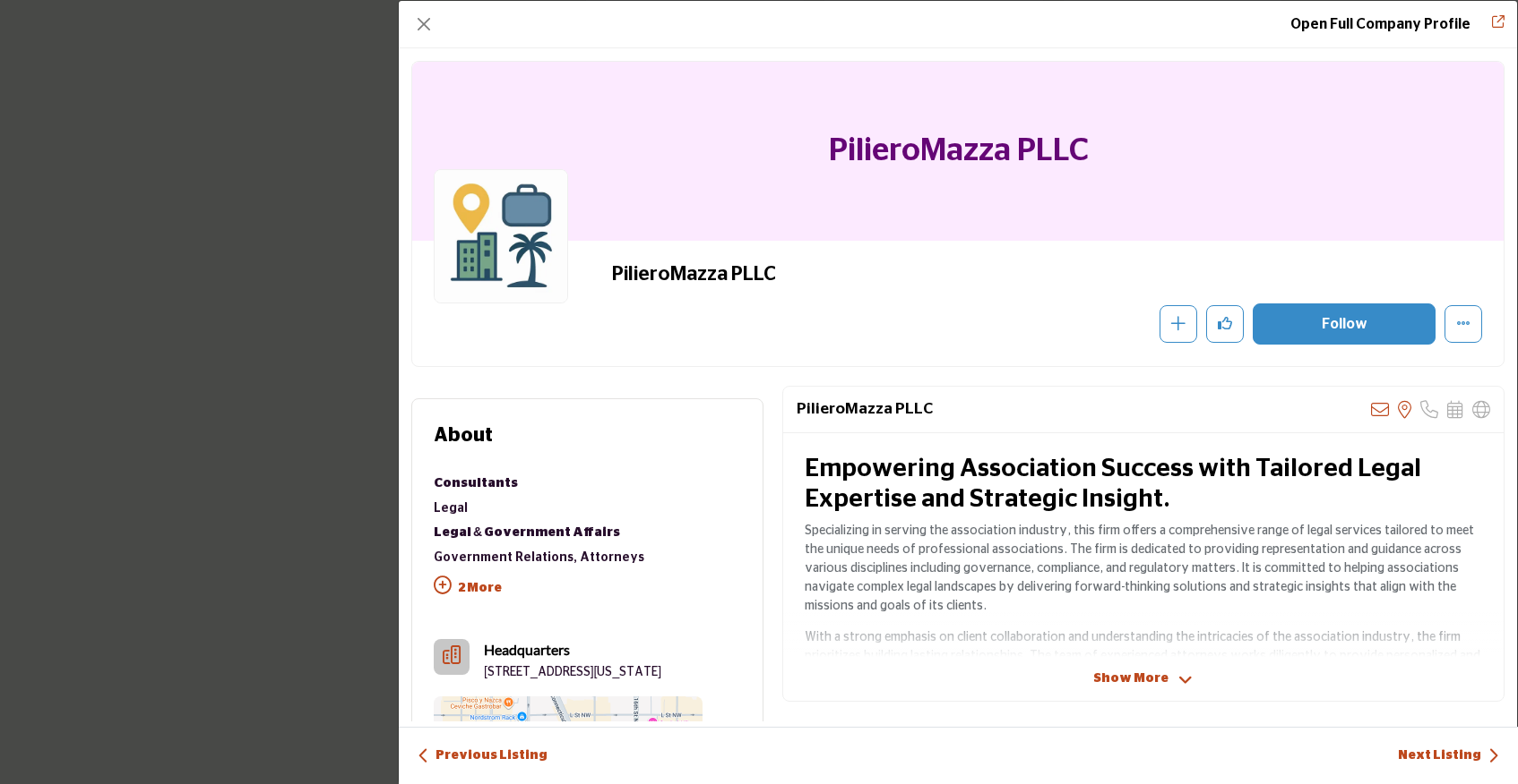
click at [1300, 325] on button "Follow" at bounding box center [1343, 323] width 183 height 41
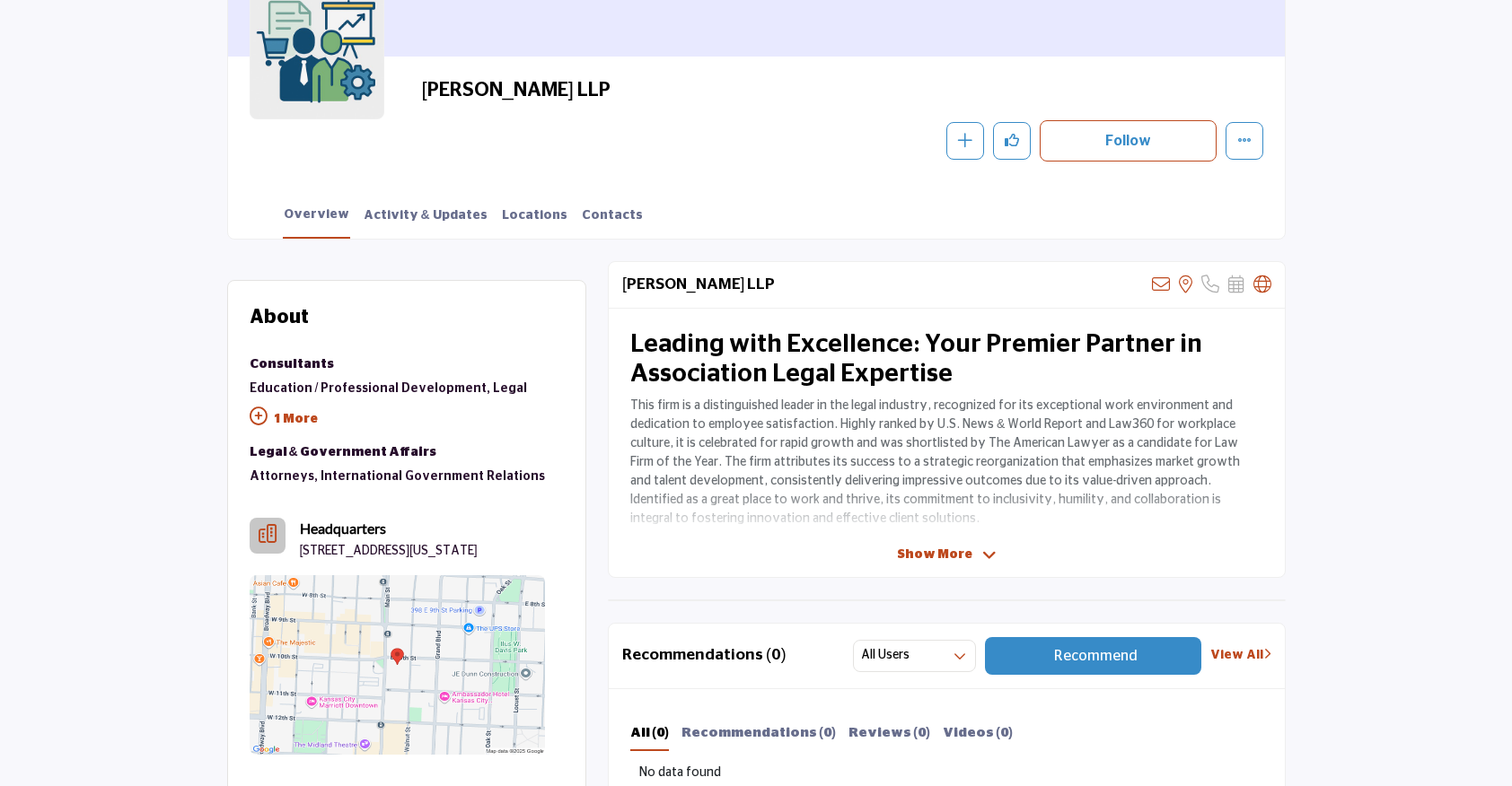
scroll to position [143, 0]
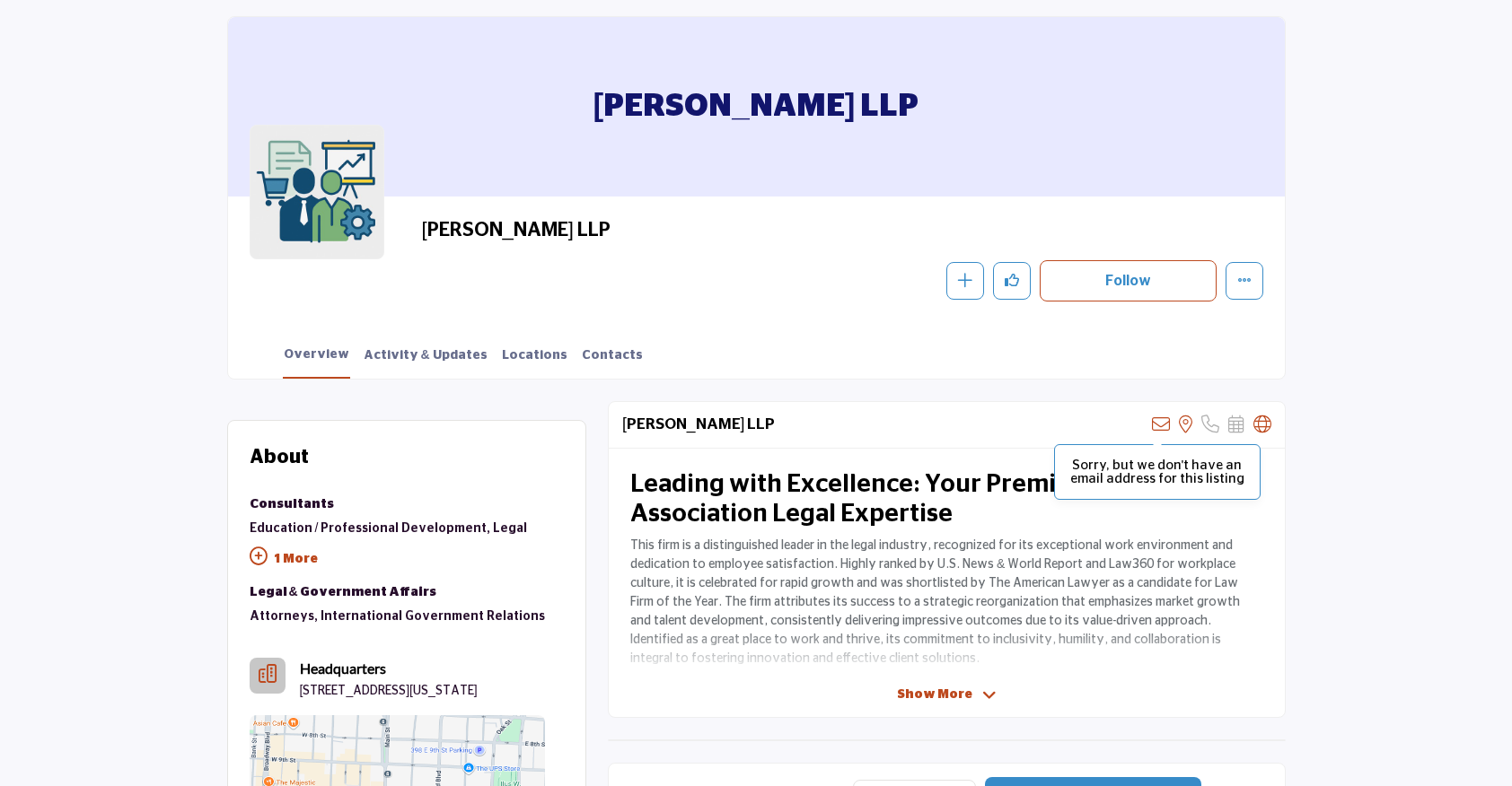
click at [1164, 427] on icon at bounding box center [1161, 425] width 18 height 18
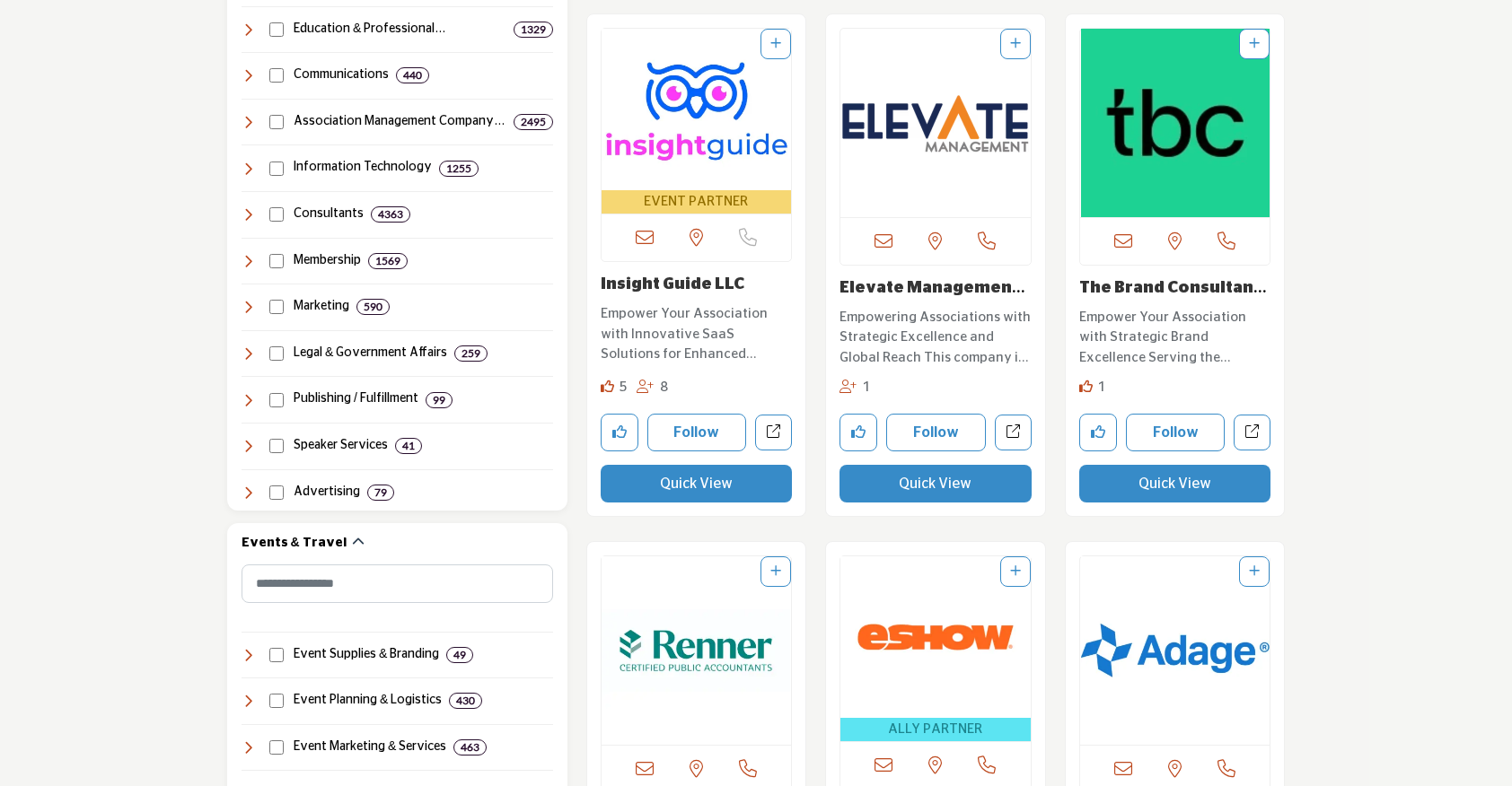
scroll to position [1083, 0]
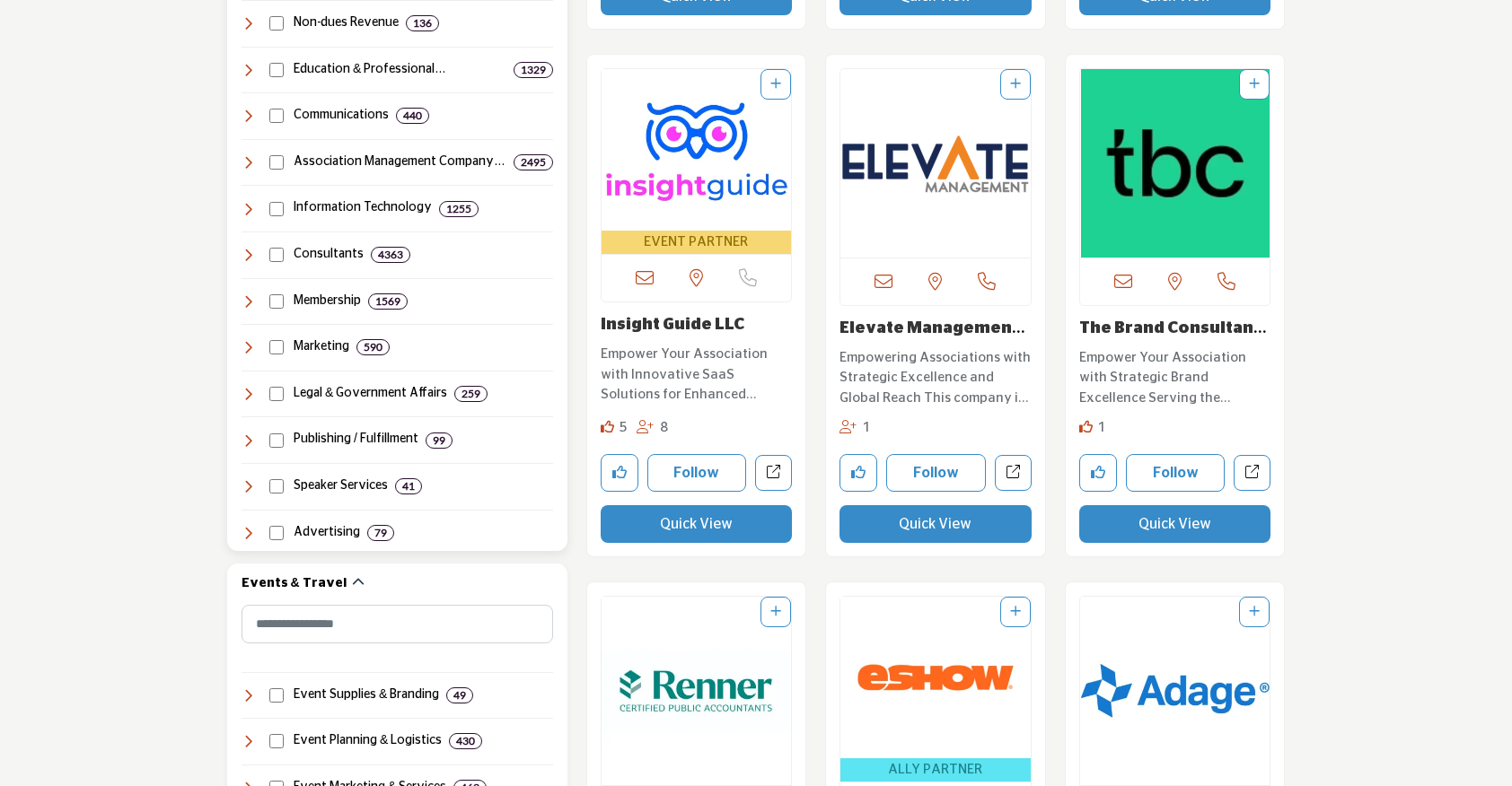
click at [251, 394] on icon at bounding box center [248, 394] width 14 height 14
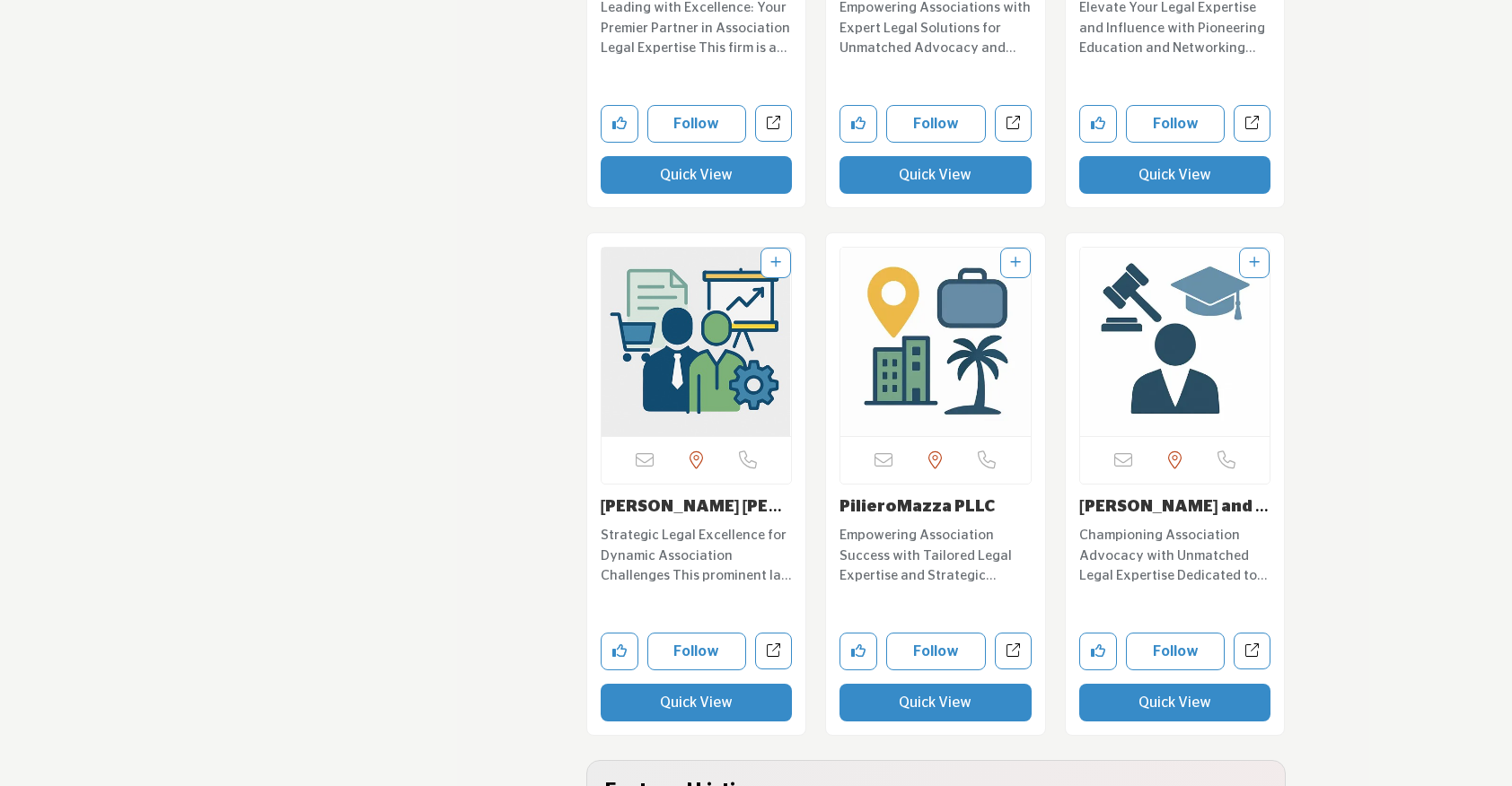
scroll to position [3646, 0]
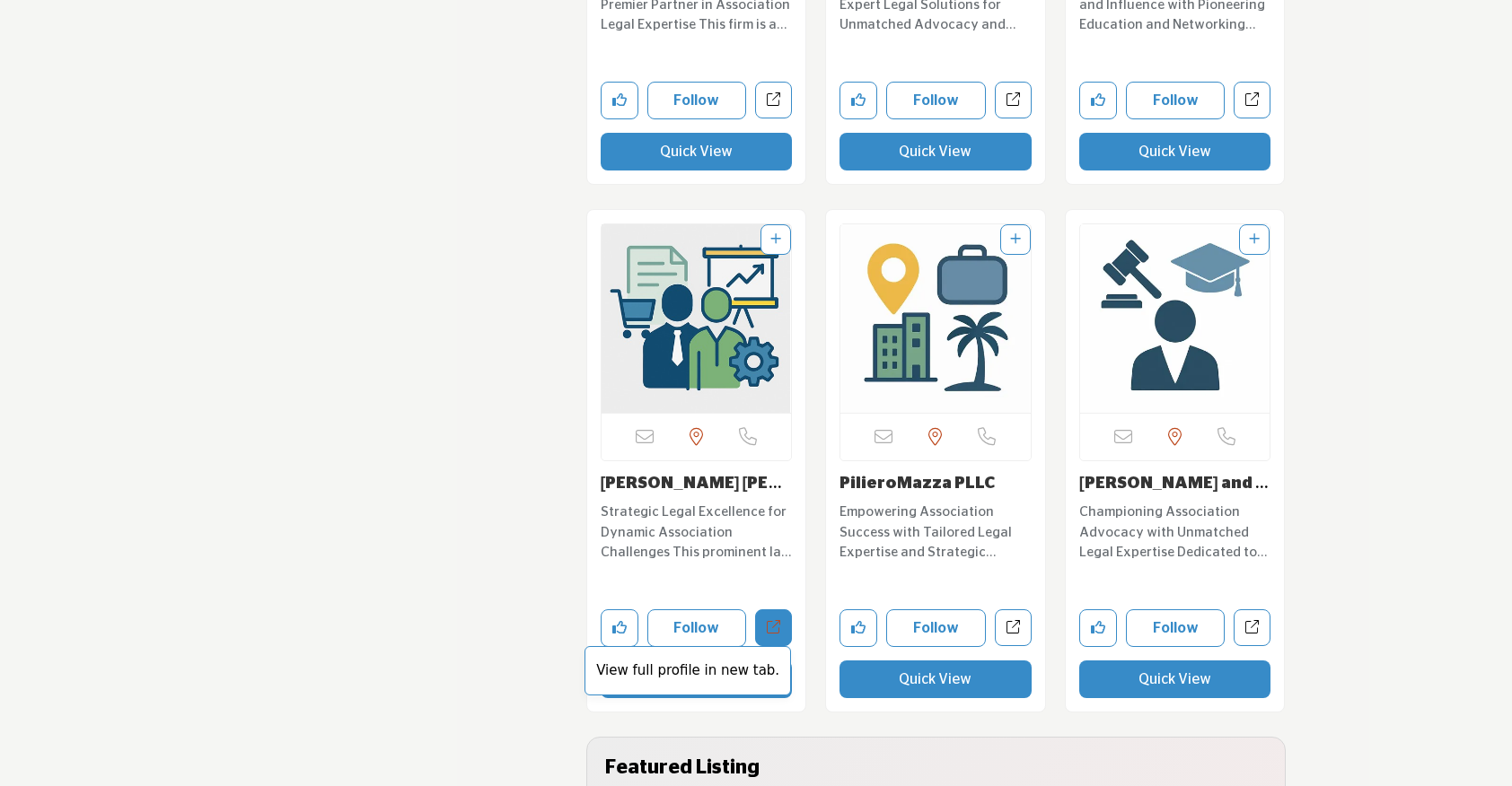
click at [717, 684] on span "View full profile in new tab." at bounding box center [687, 670] width 206 height 49
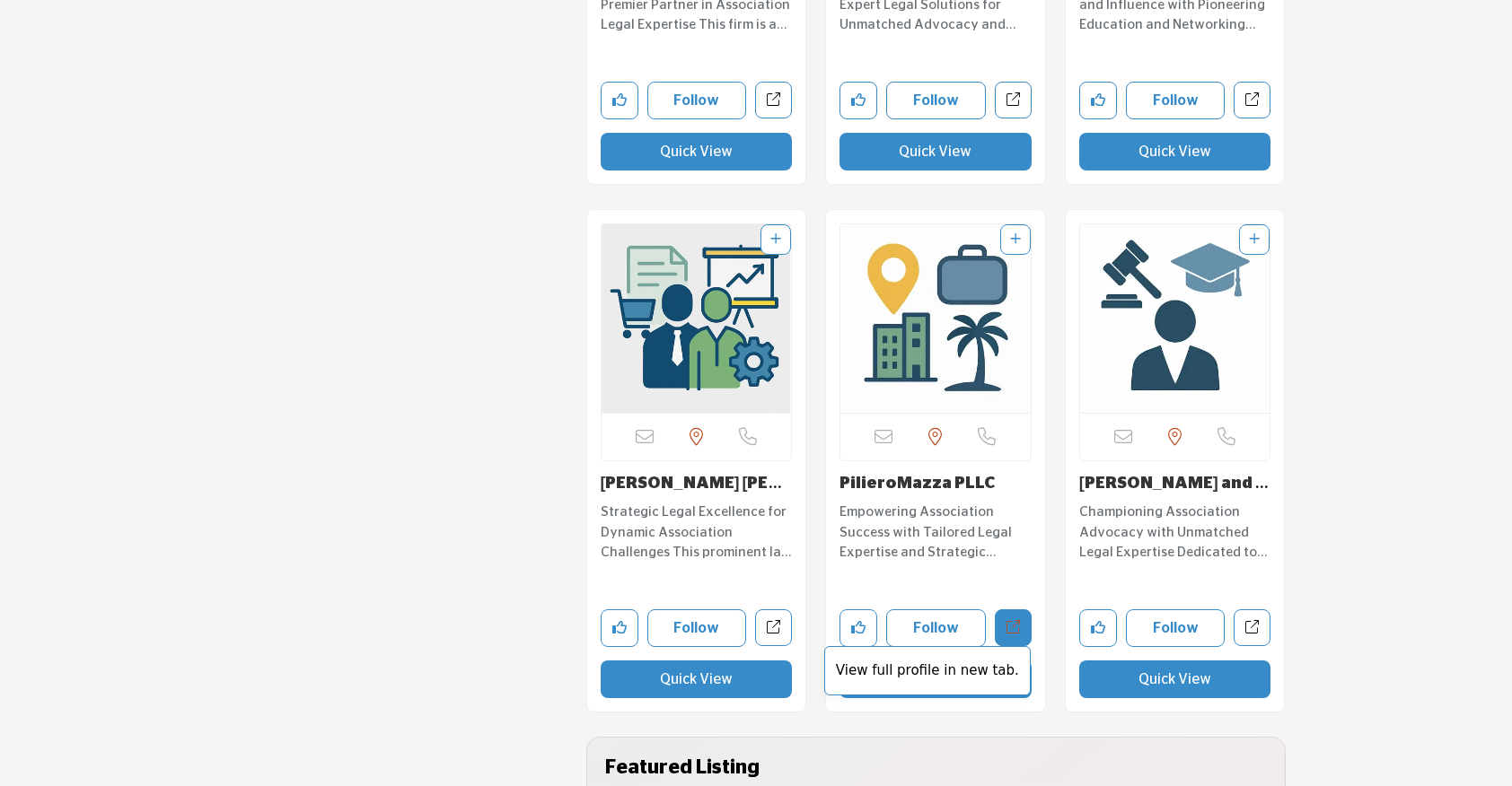
click at [944, 671] on p "View full profile in new tab." at bounding box center [927, 671] width 187 height 21
click at [1134, 689] on button "Quick View" at bounding box center [1175, 680] width 192 height 38
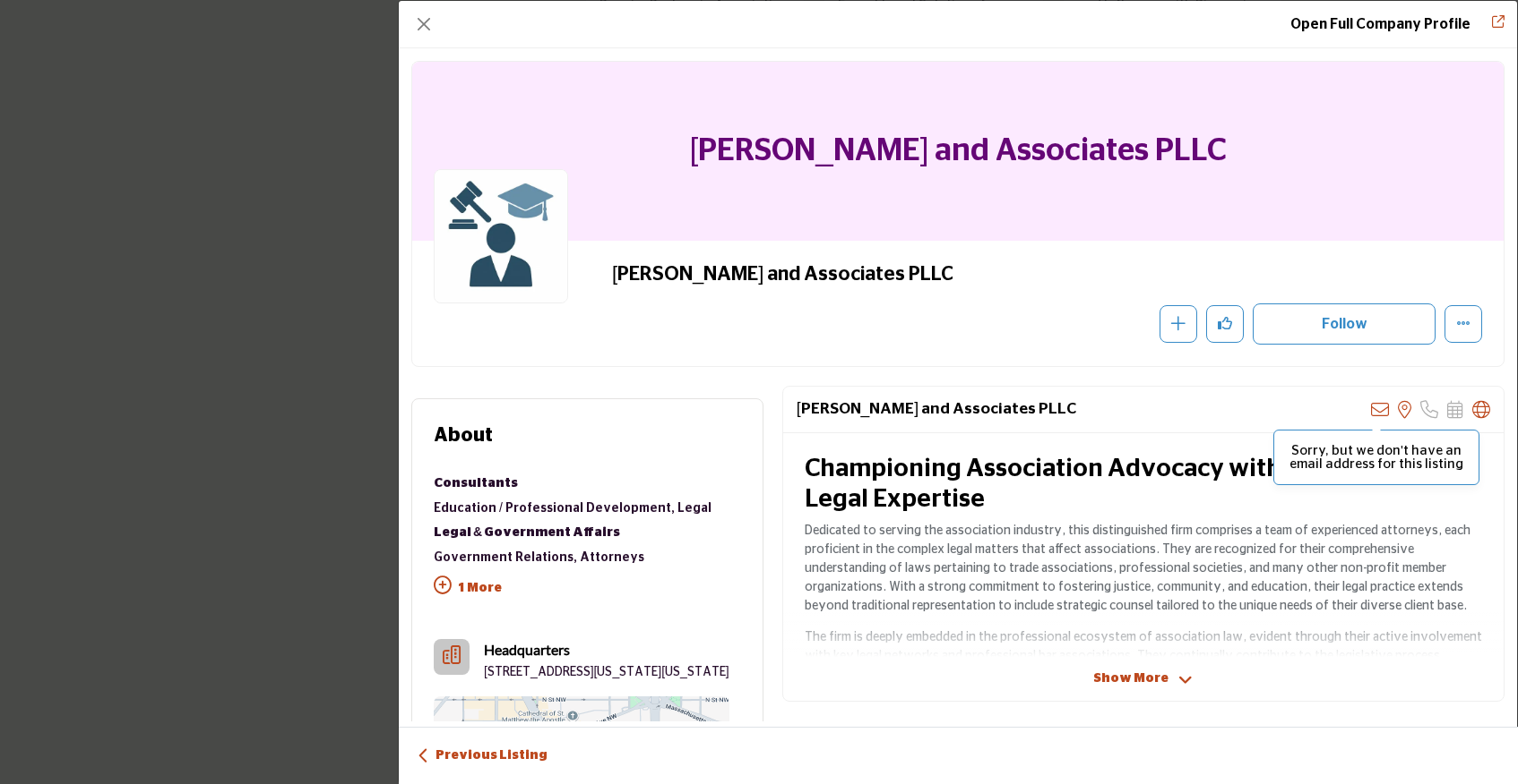
click at [1371, 415] on icon "Company Data Modal" at bounding box center [1380, 410] width 18 height 18
click at [419, 27] on button "Close" at bounding box center [423, 24] width 25 height 25
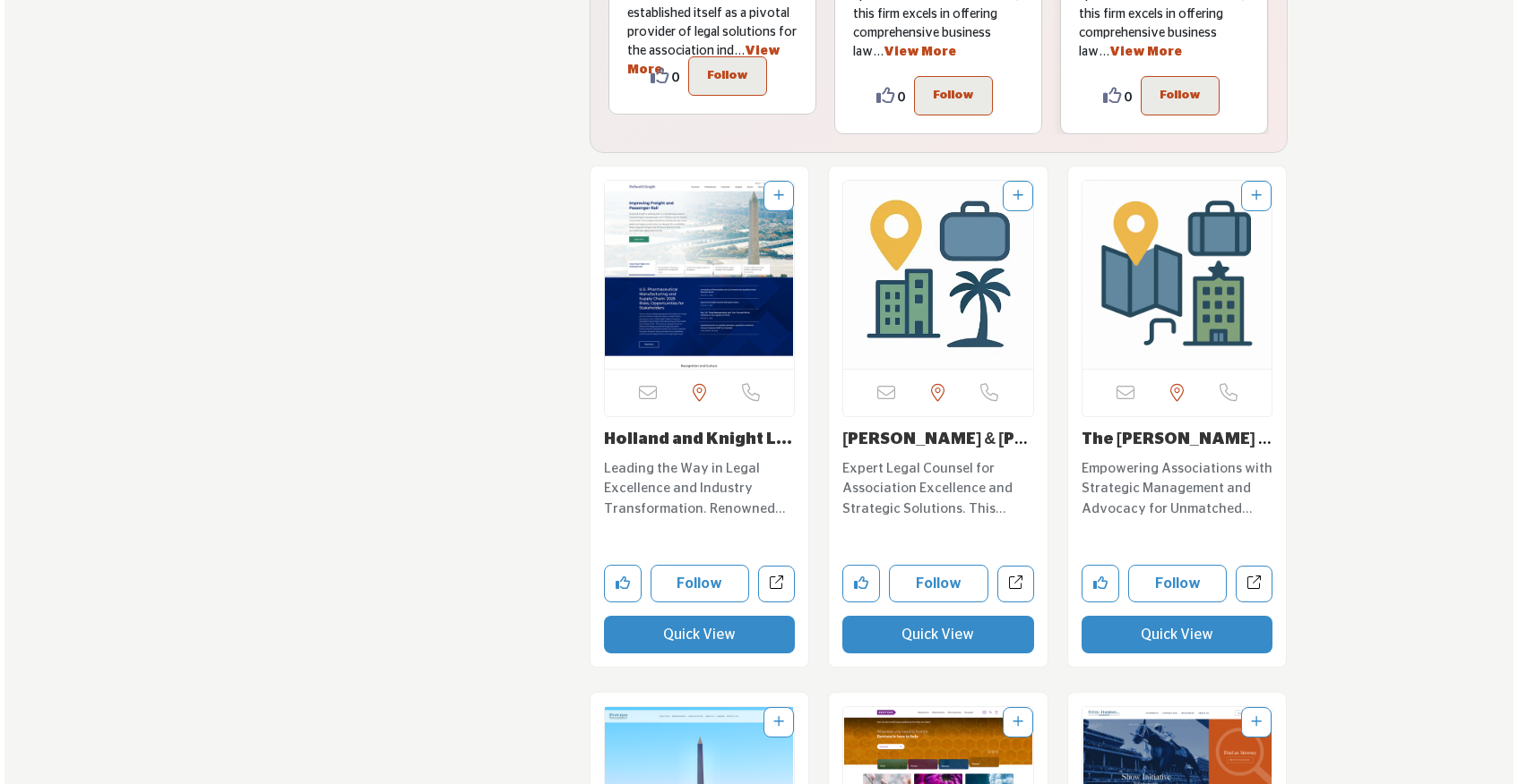
scroll to position [4771, 0]
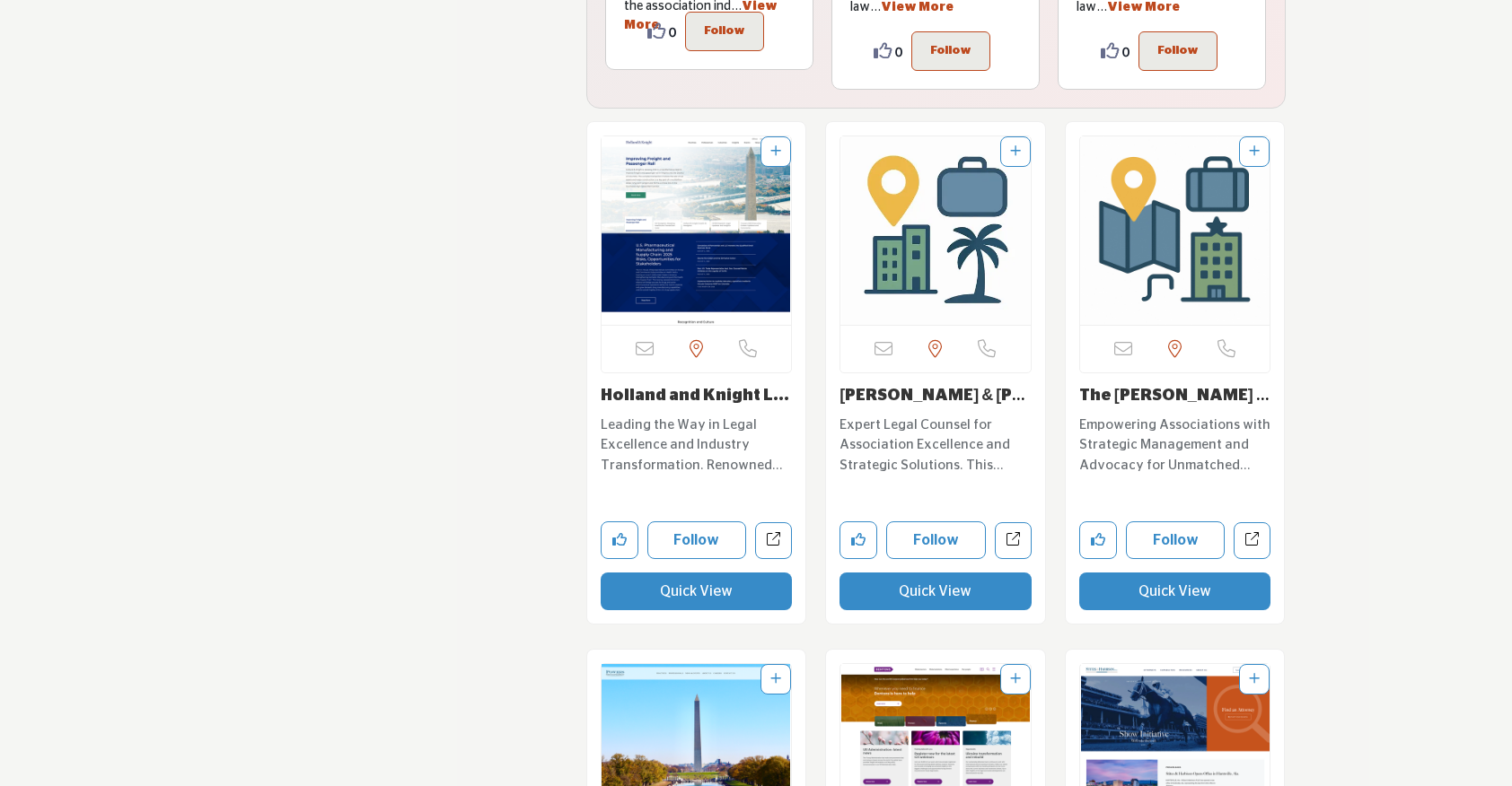
click at [683, 581] on button "Quick View" at bounding box center [697, 592] width 192 height 38
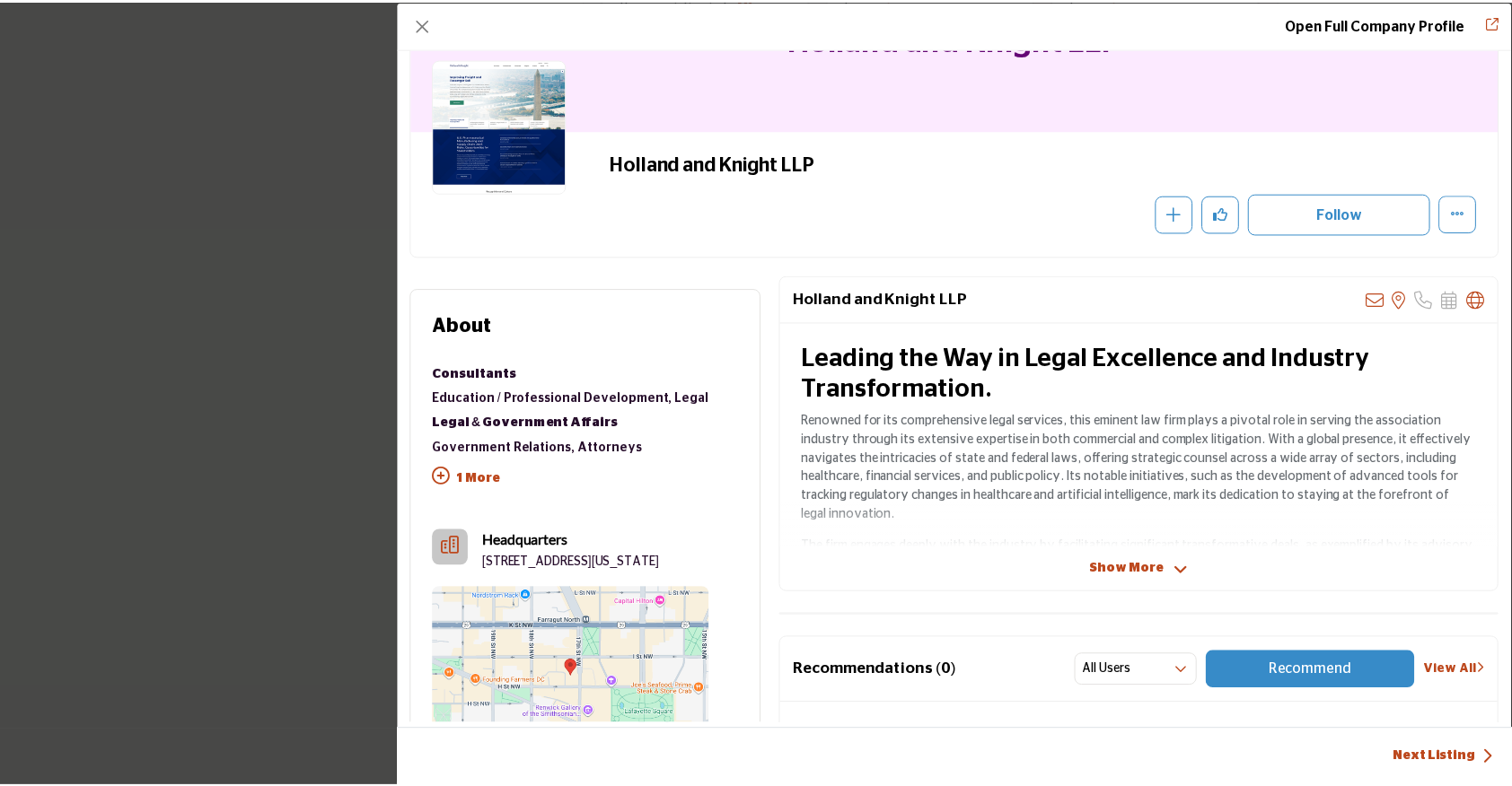
scroll to position [97, 0]
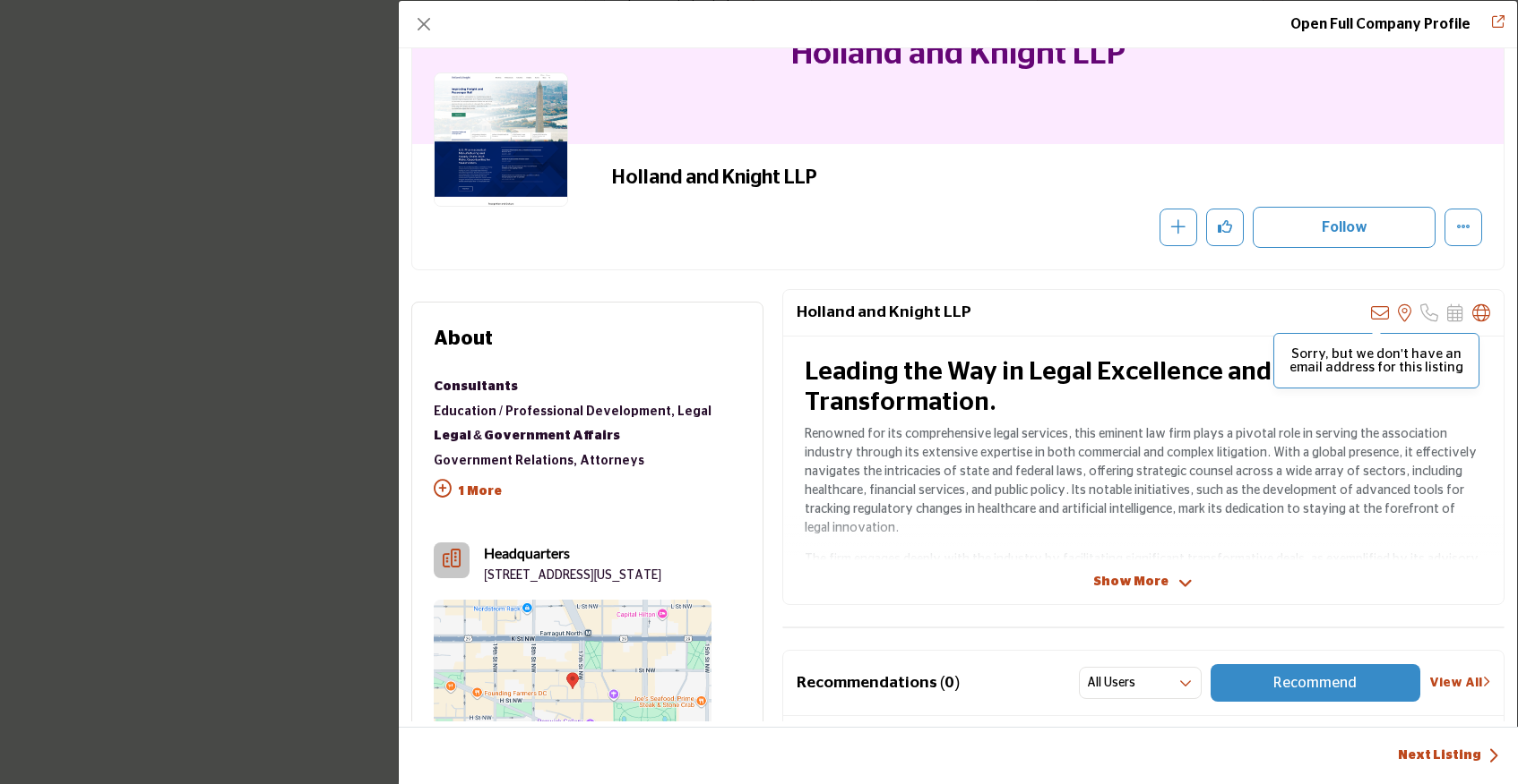
click at [1371, 313] on icon "Company Data Modal" at bounding box center [1380, 313] width 18 height 18
click at [429, 18] on button "Close" at bounding box center [423, 24] width 25 height 25
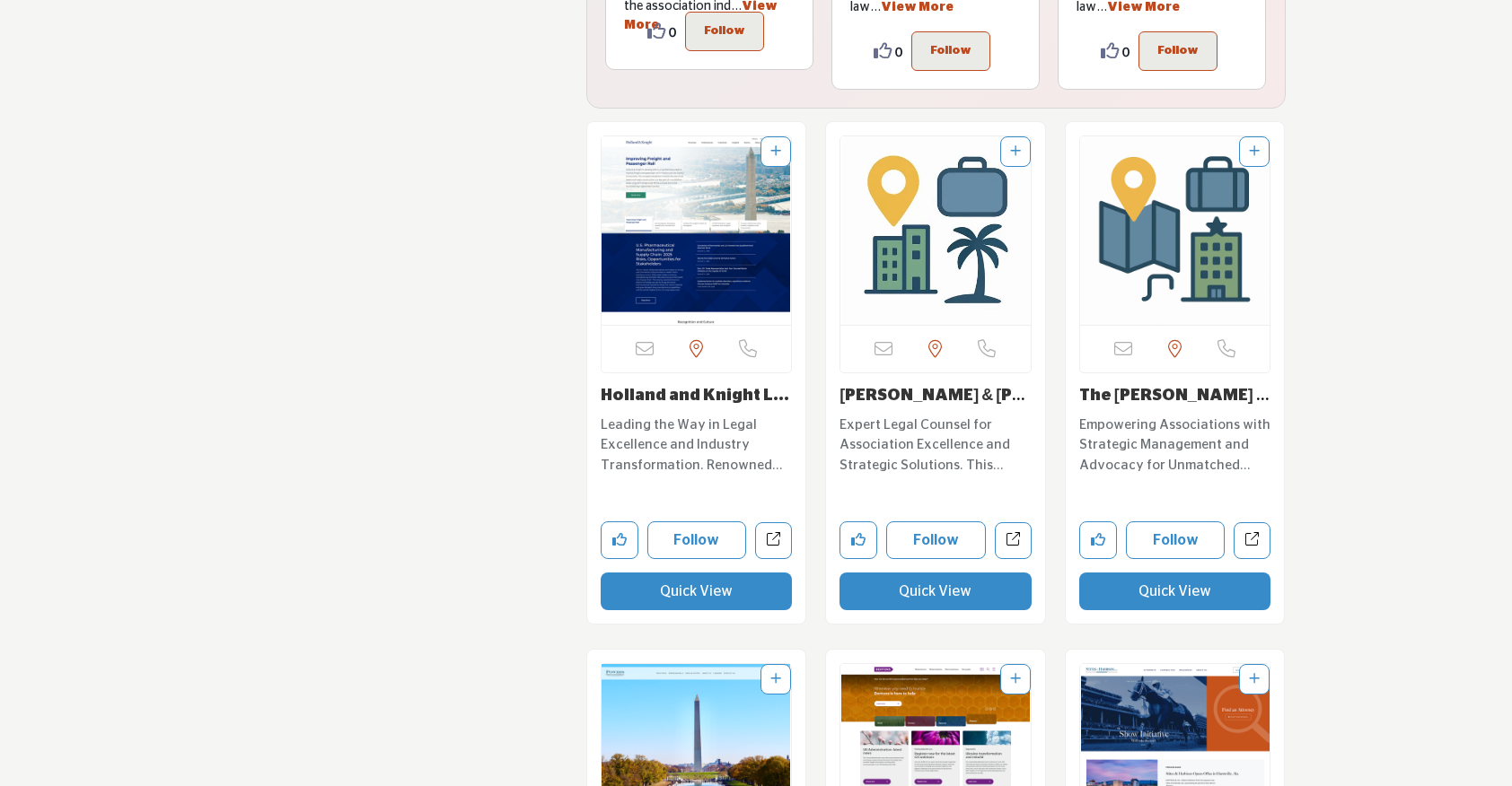
click at [966, 575] on button "Quick View" at bounding box center [935, 592] width 192 height 38
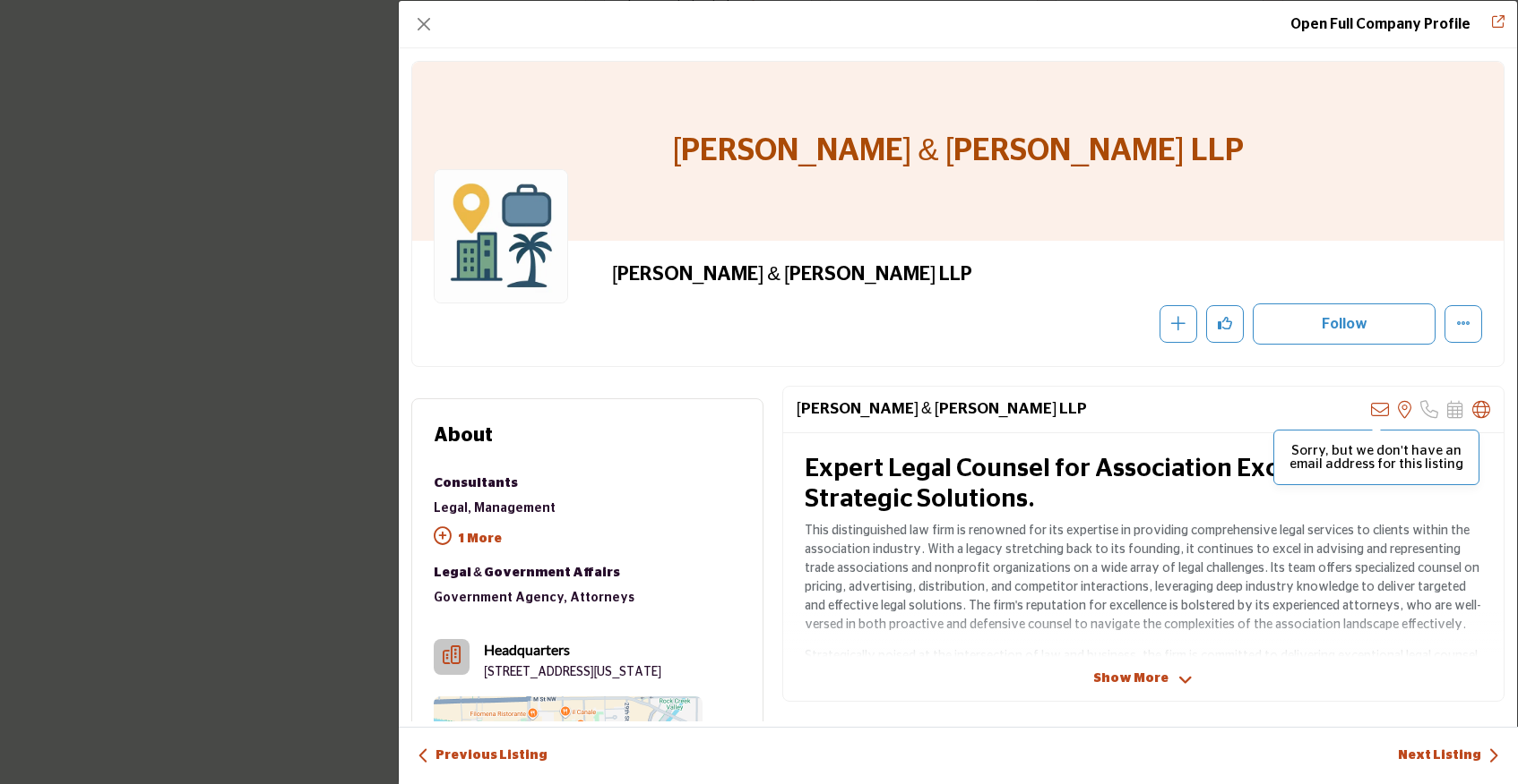
click at [1371, 412] on icon "Company Data Modal" at bounding box center [1380, 410] width 18 height 18
click at [416, 16] on button "Close" at bounding box center [423, 24] width 25 height 25
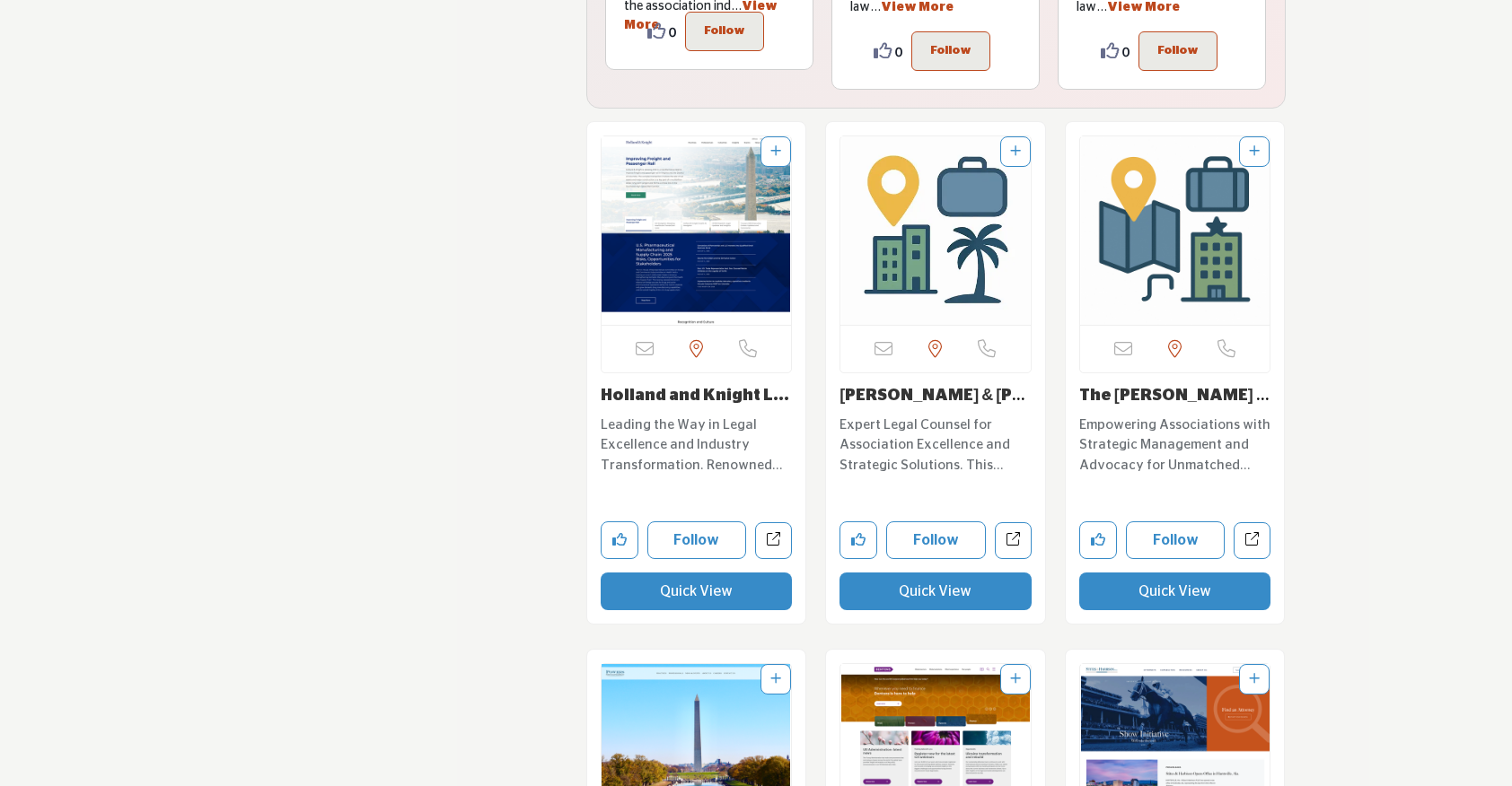
click at [1148, 582] on button "Quick View" at bounding box center [1175, 592] width 192 height 38
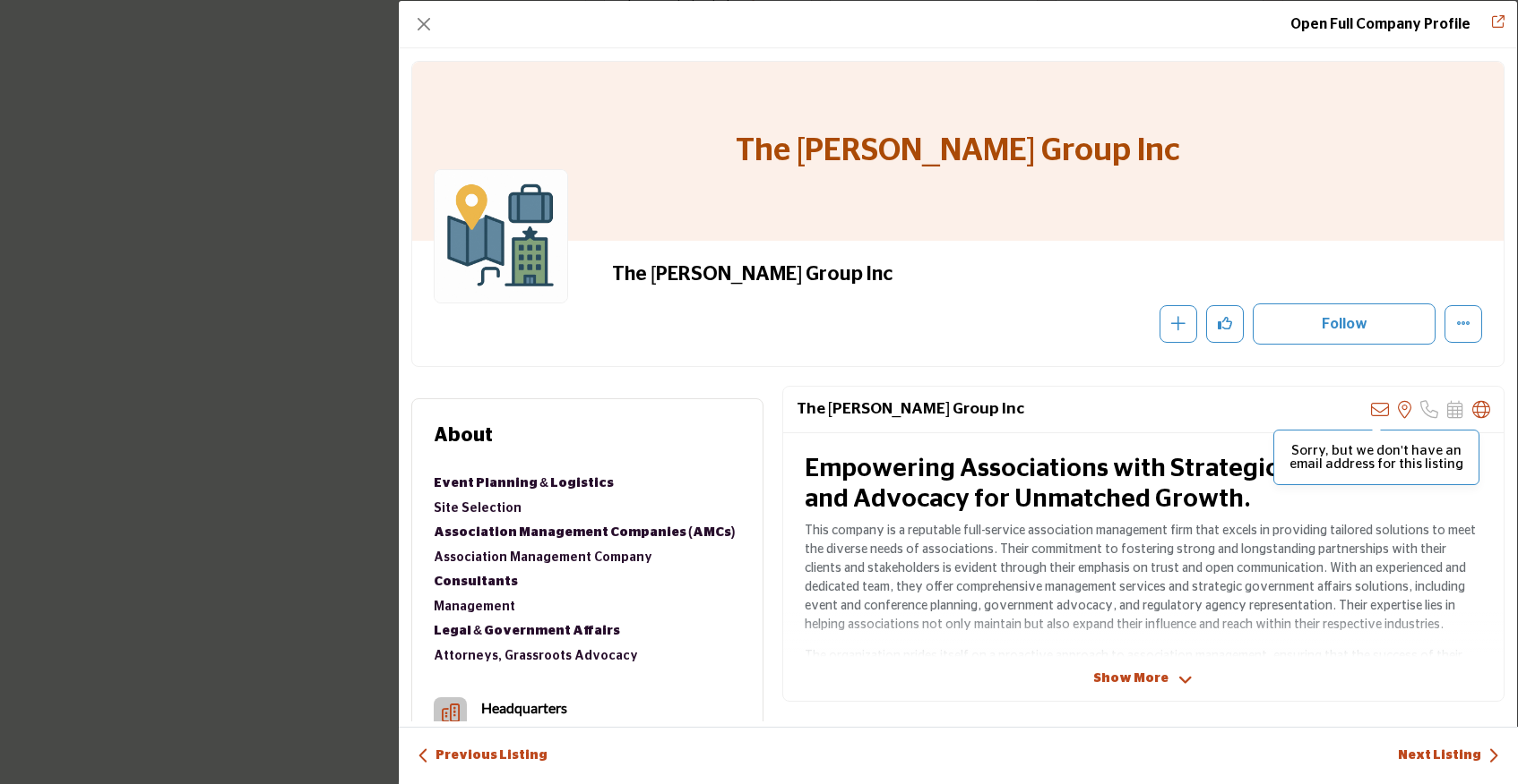
click at [1371, 414] on icon "Company Data Modal" at bounding box center [1380, 410] width 18 height 18
click at [424, 25] on button "Close" at bounding box center [423, 24] width 25 height 25
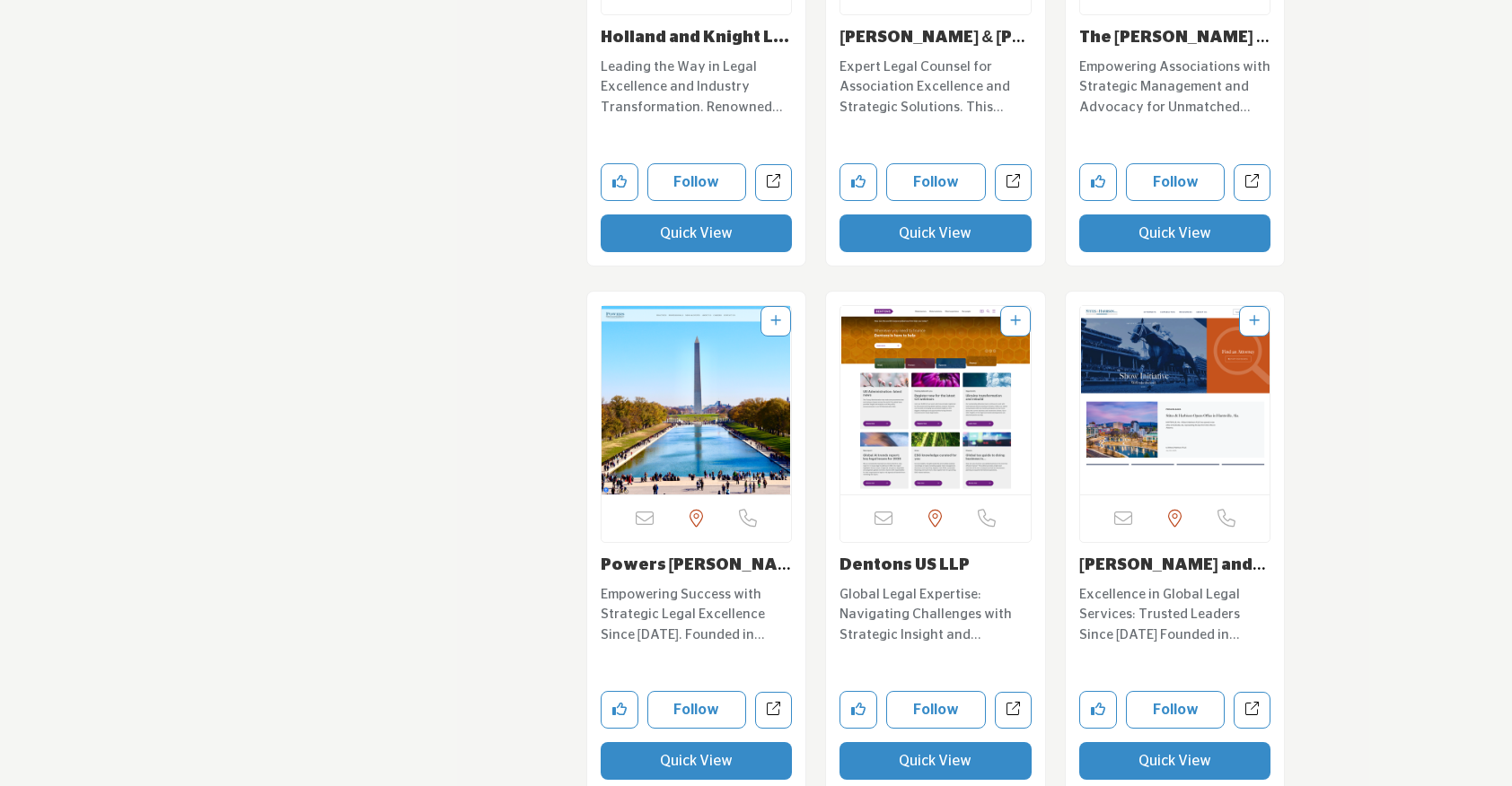
scroll to position [5319, 0]
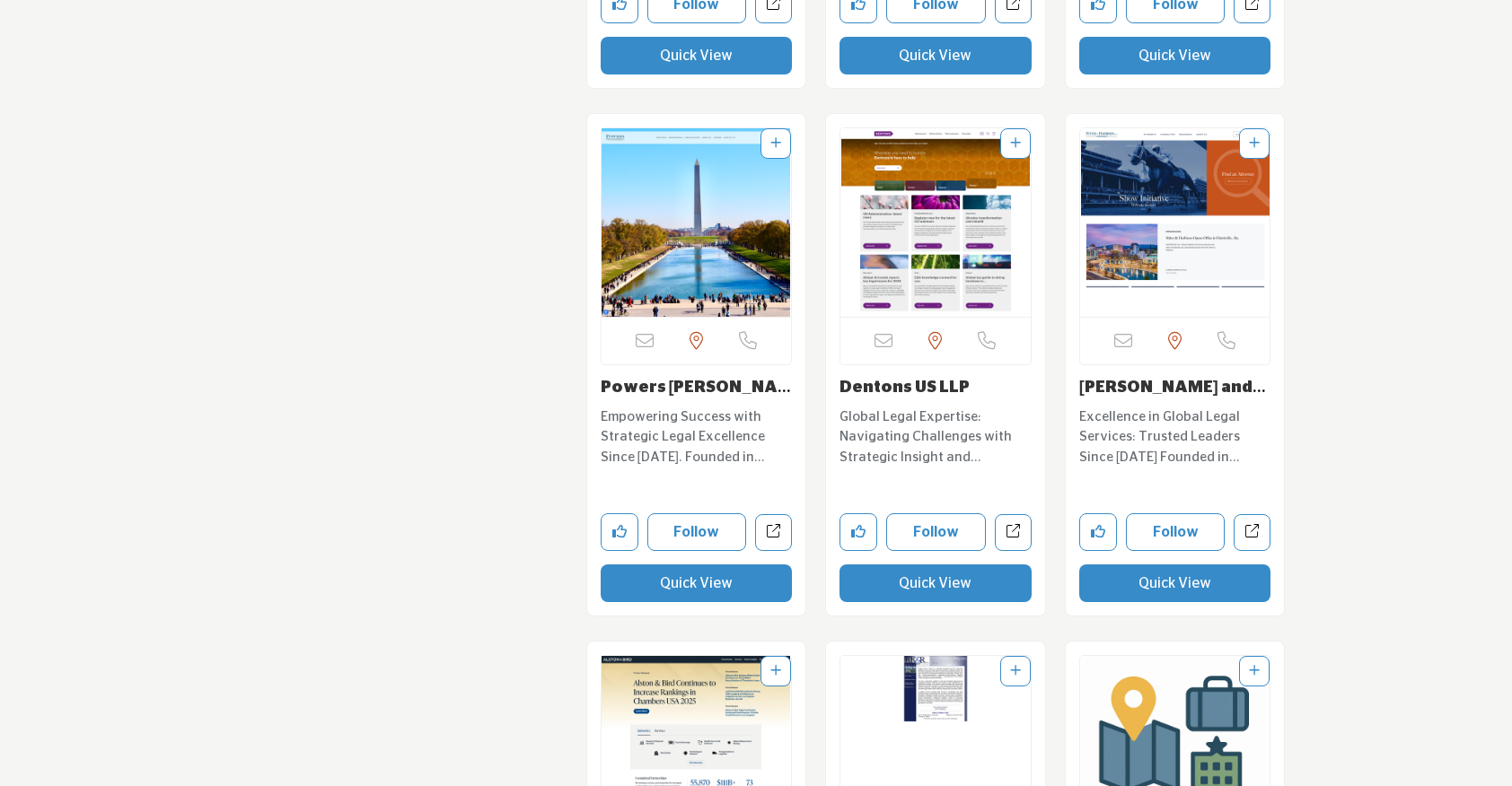
click at [695, 566] on button "Quick View" at bounding box center [697, 584] width 192 height 38
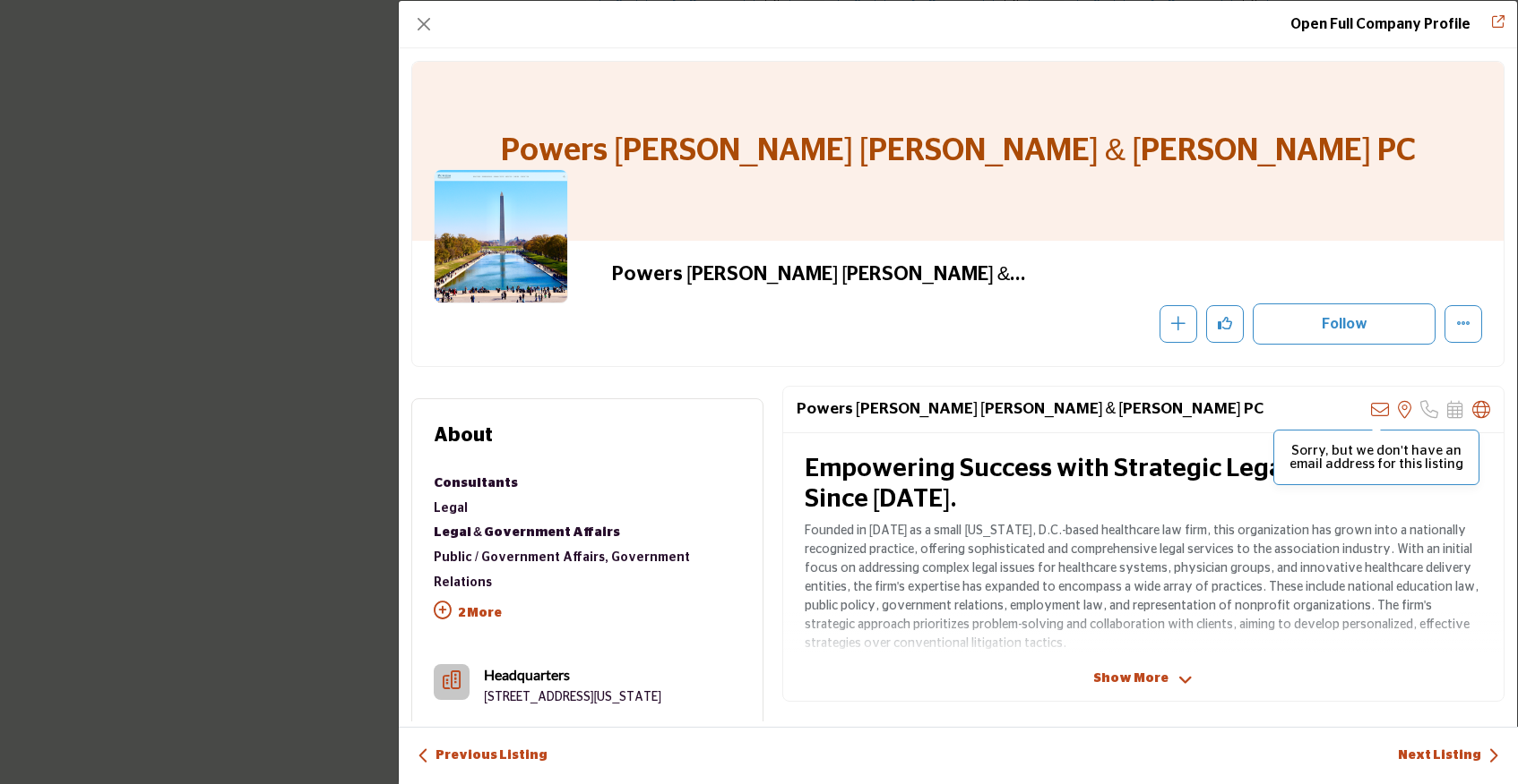
click at [1371, 410] on icon "Company Data Modal" at bounding box center [1380, 410] width 18 height 18
click at [420, 25] on button "Close" at bounding box center [423, 24] width 25 height 25
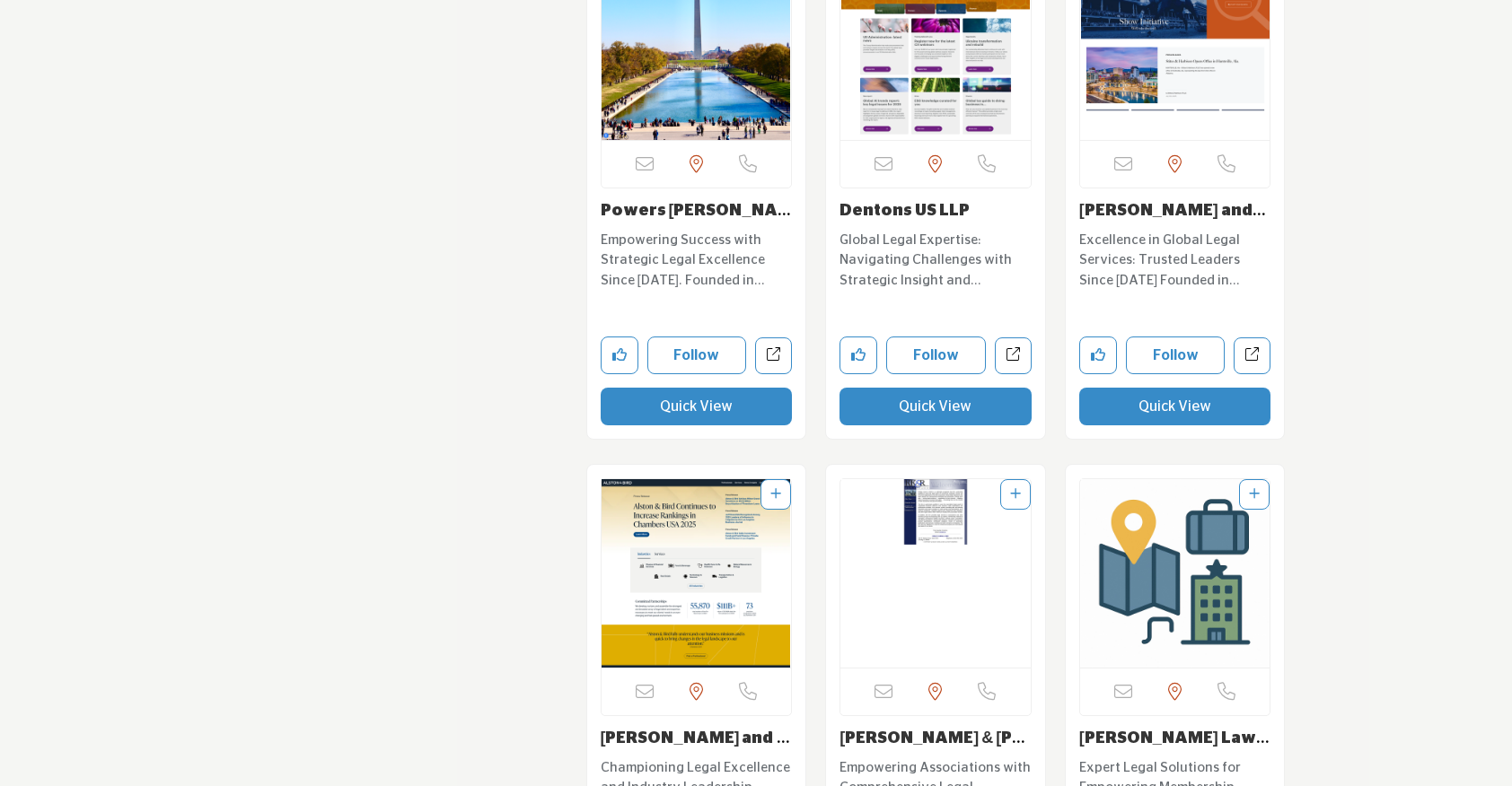
scroll to position [5498, 0]
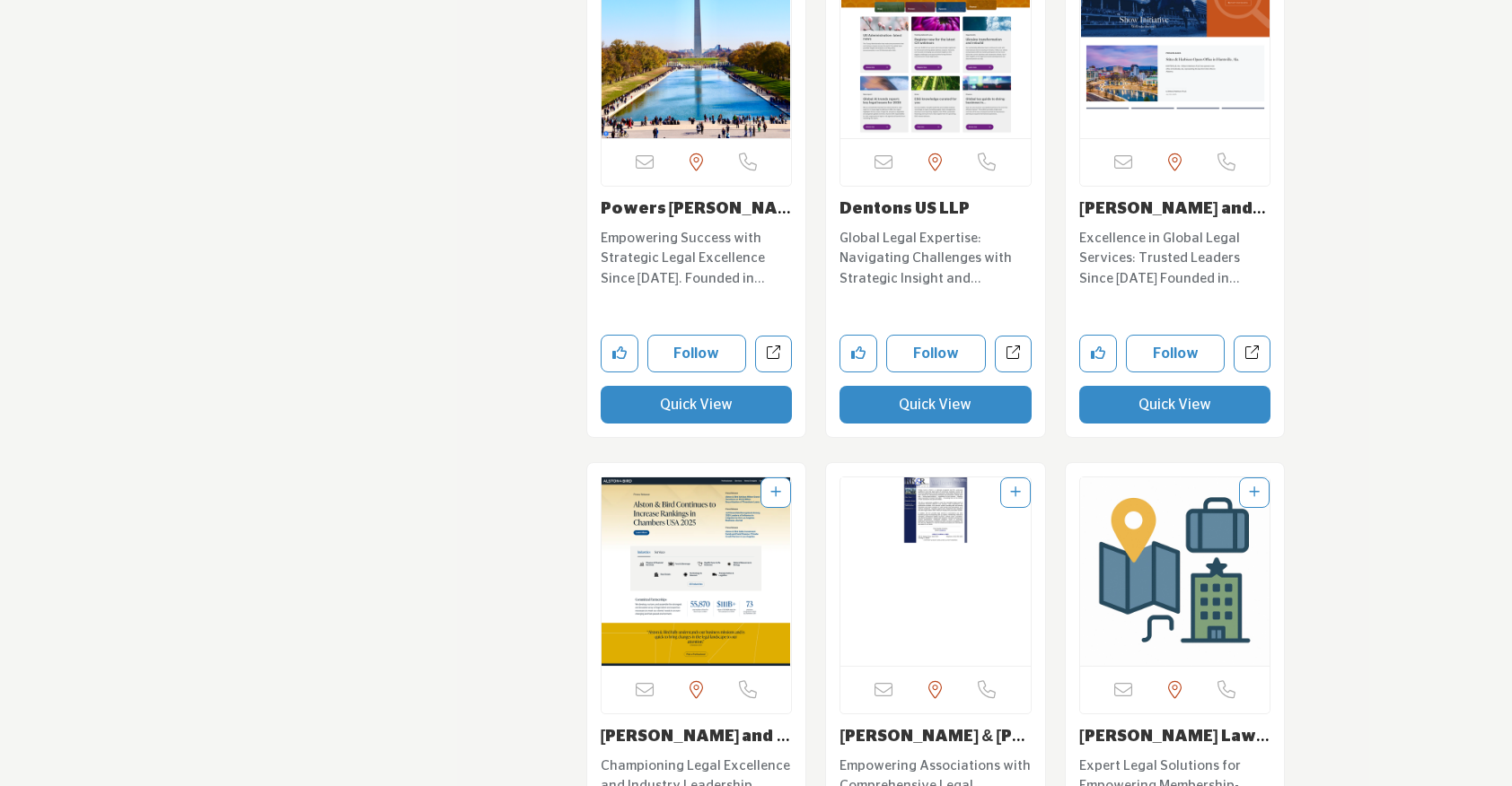
click at [1159, 391] on button "Quick View" at bounding box center [1175, 405] width 192 height 38
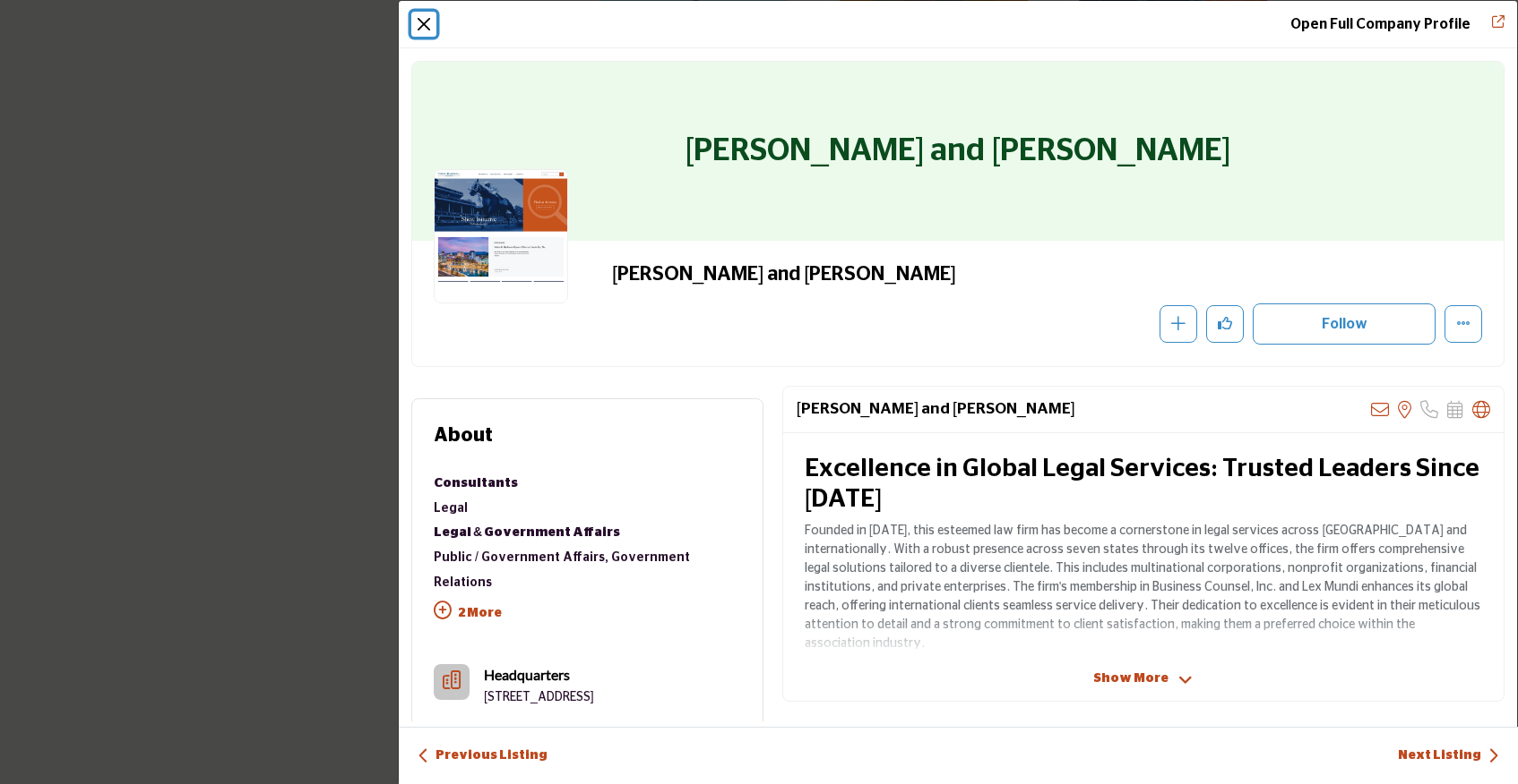
click at [425, 15] on button "Close" at bounding box center [423, 24] width 25 height 25
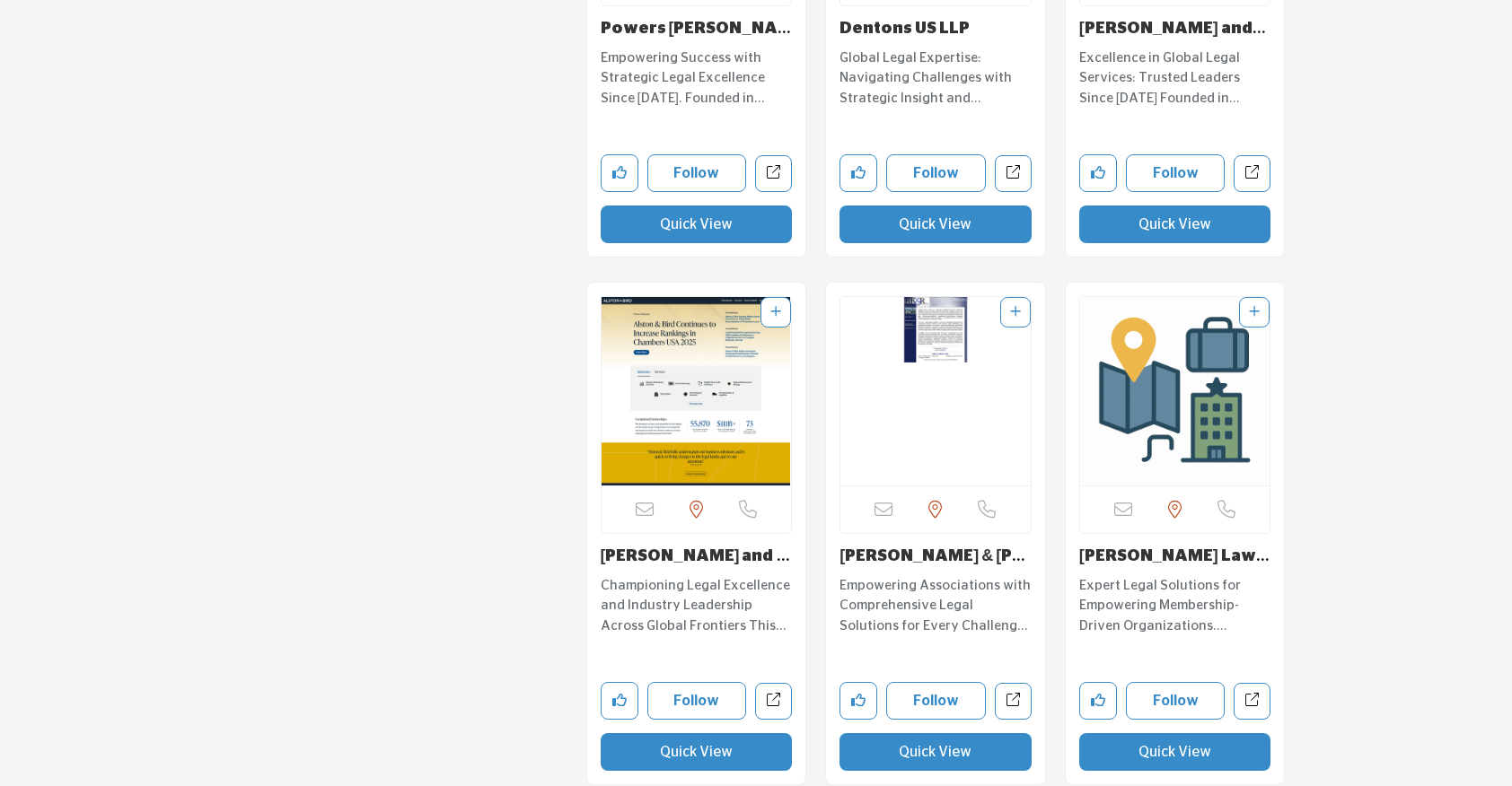
scroll to position [5905, 0]
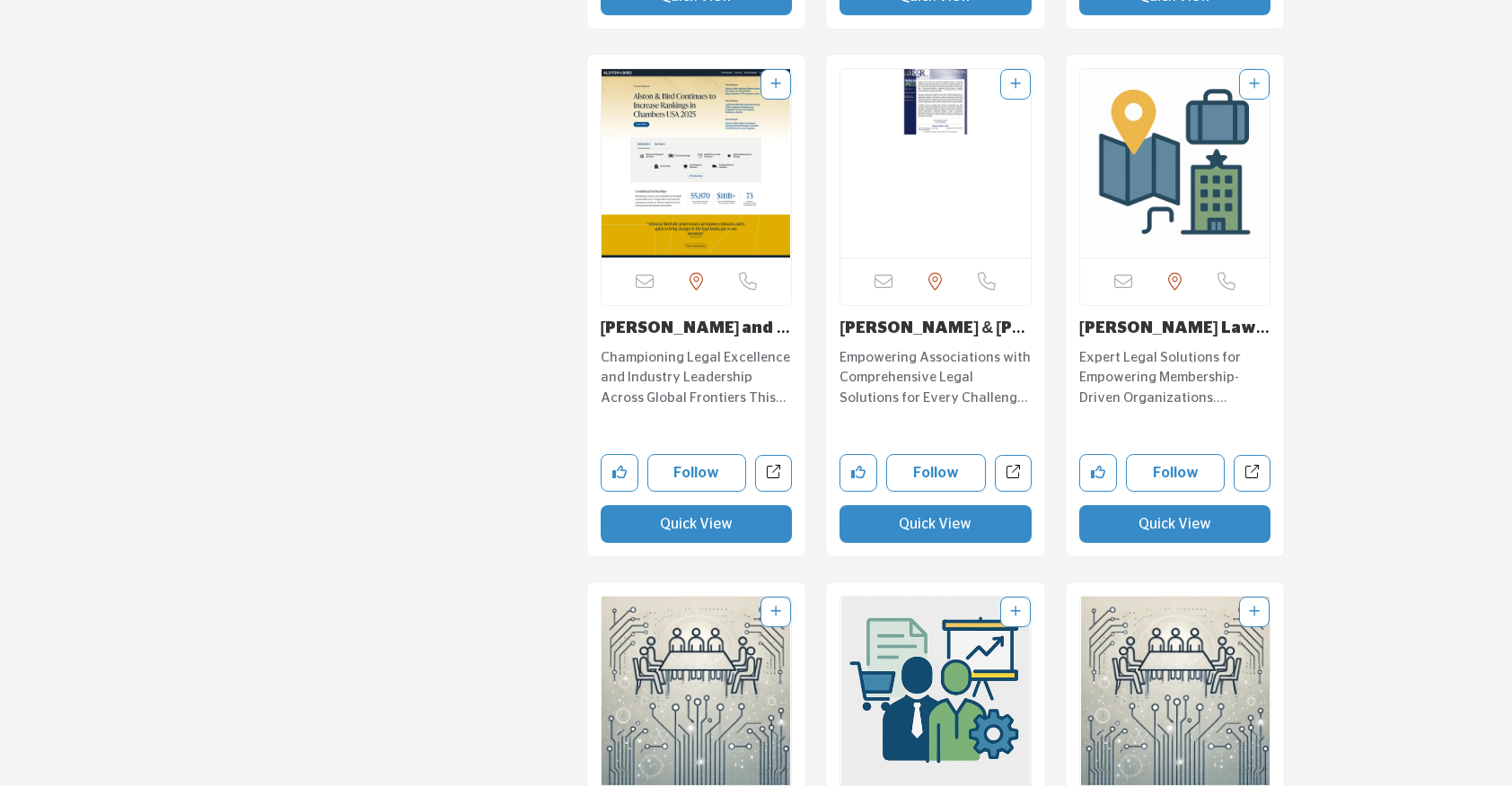
click at [680, 505] on button "Quick View" at bounding box center [697, 524] width 192 height 38
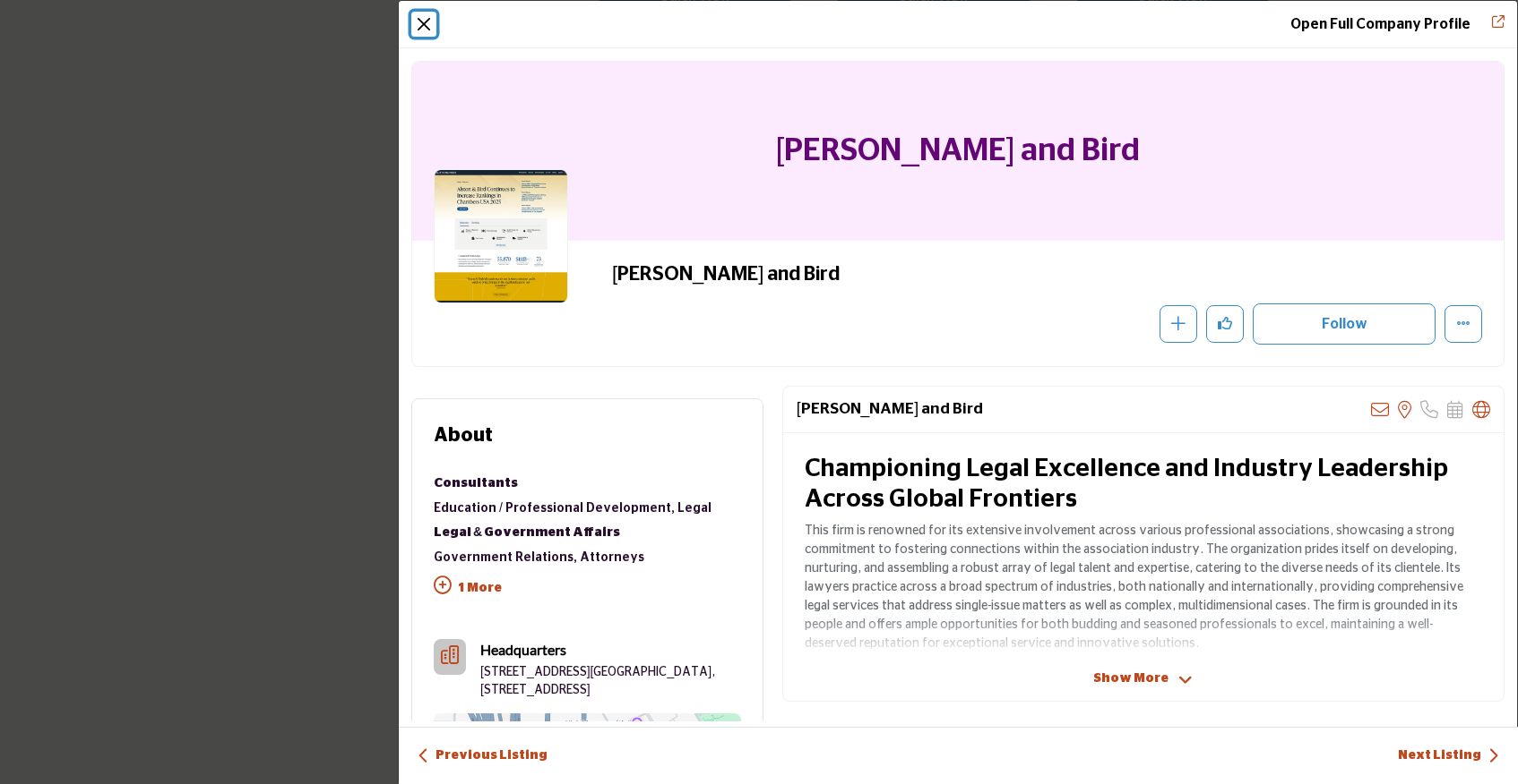
click at [424, 17] on button "Close" at bounding box center [423, 24] width 25 height 25
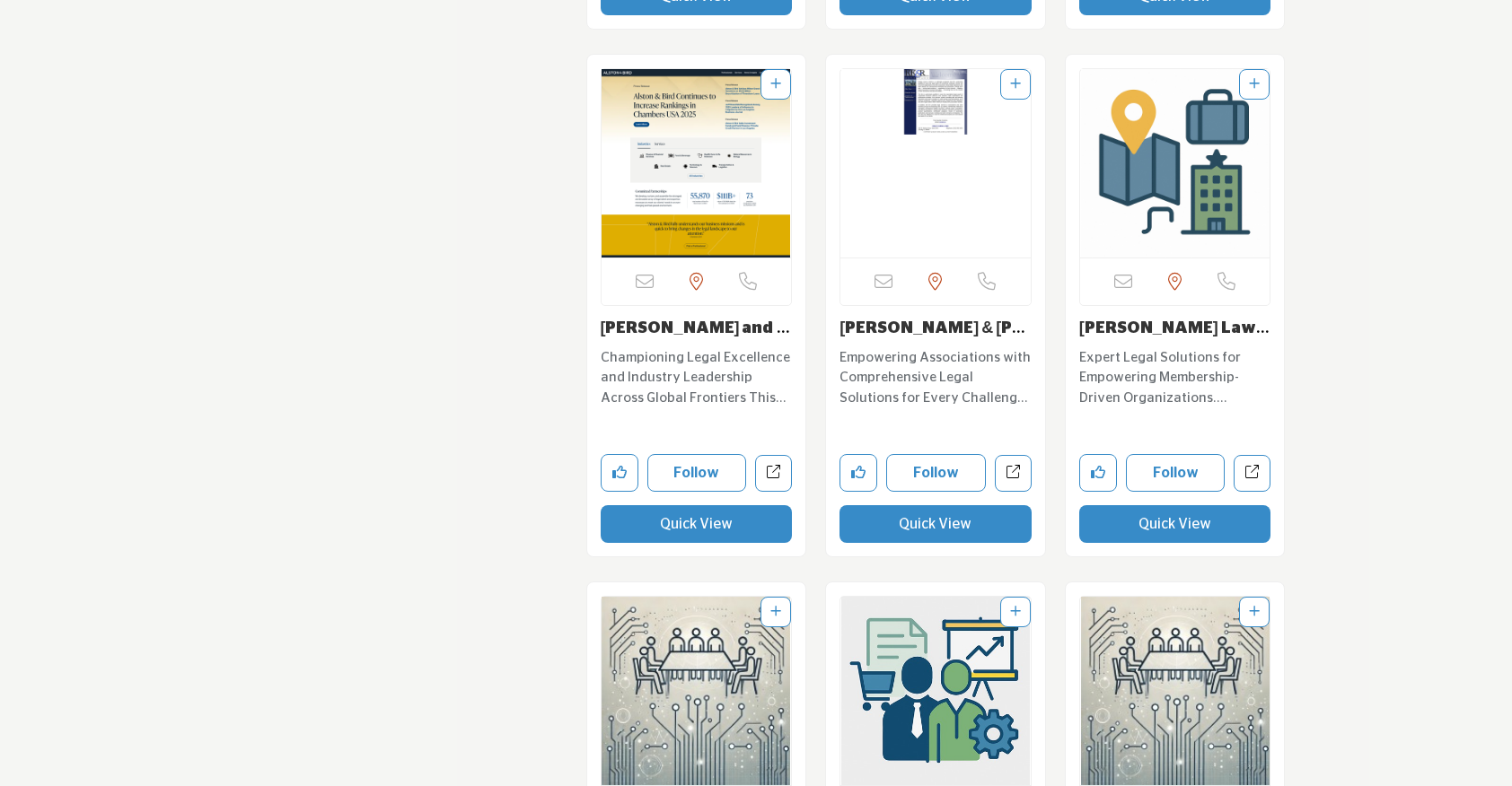
click at [941, 510] on button "Quick View" at bounding box center [935, 524] width 192 height 38
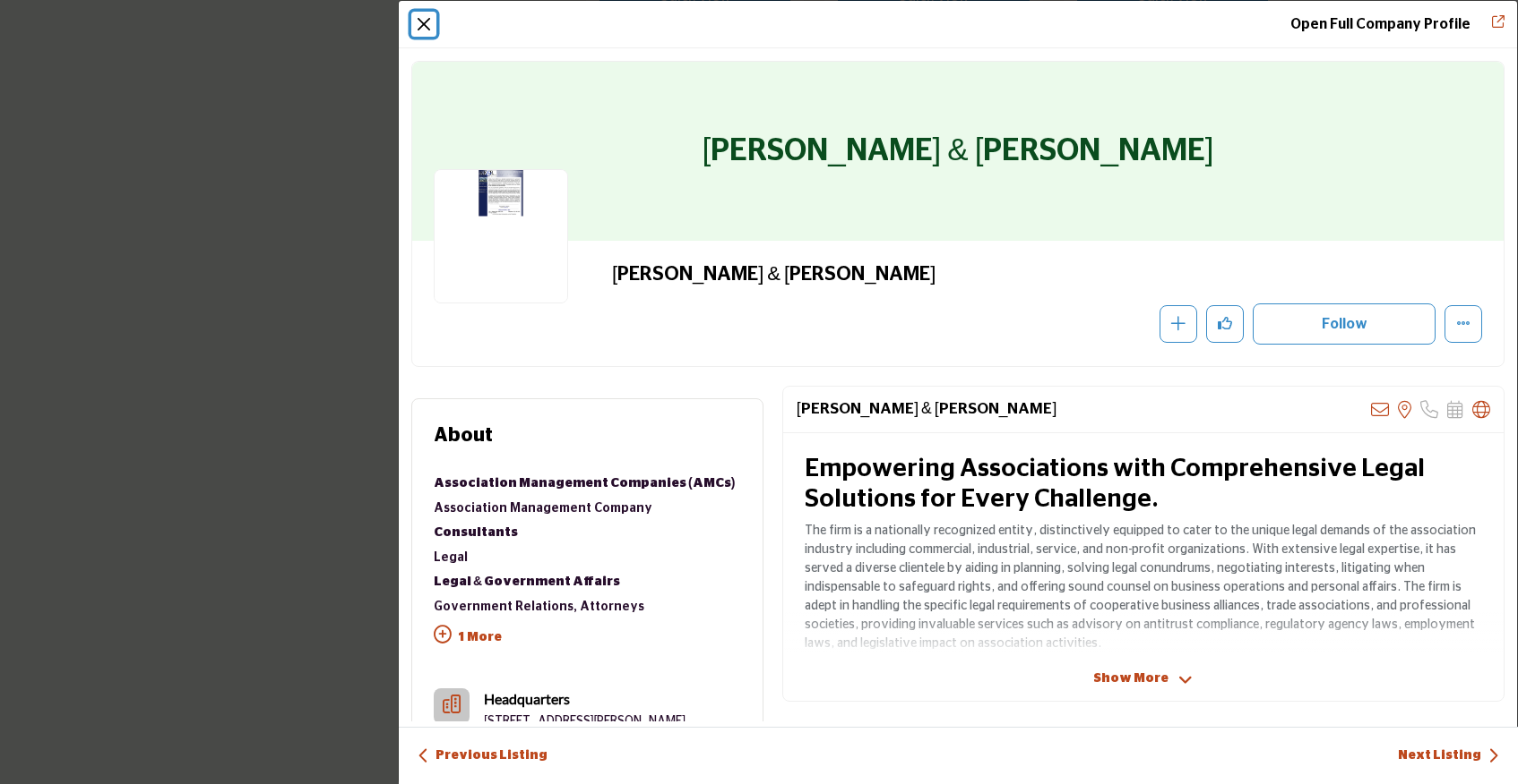
click at [428, 24] on button "Close" at bounding box center [423, 24] width 25 height 25
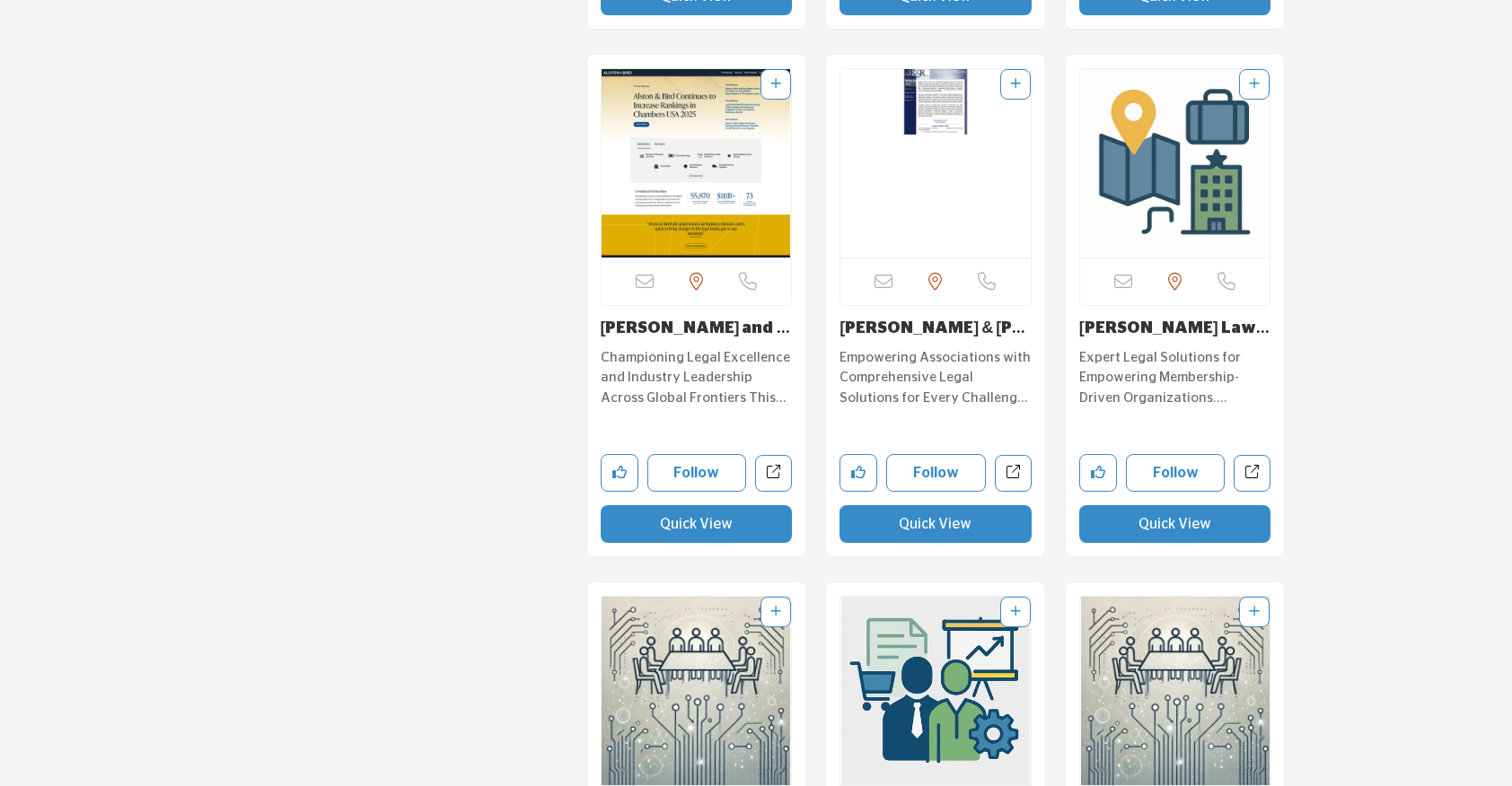
click at [1122, 505] on button "Quick View" at bounding box center [1175, 524] width 192 height 38
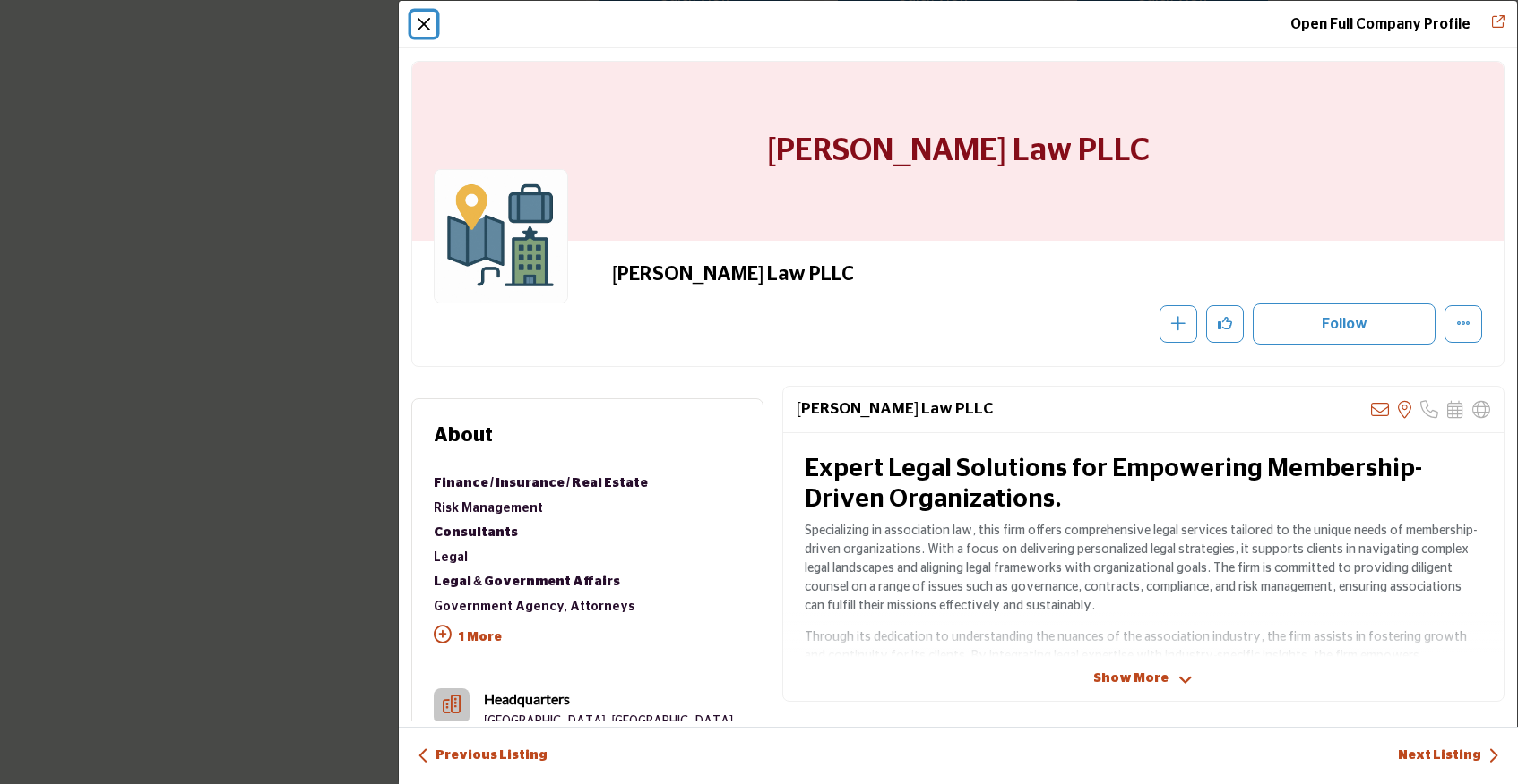
click at [416, 20] on button "Close" at bounding box center [423, 24] width 25 height 25
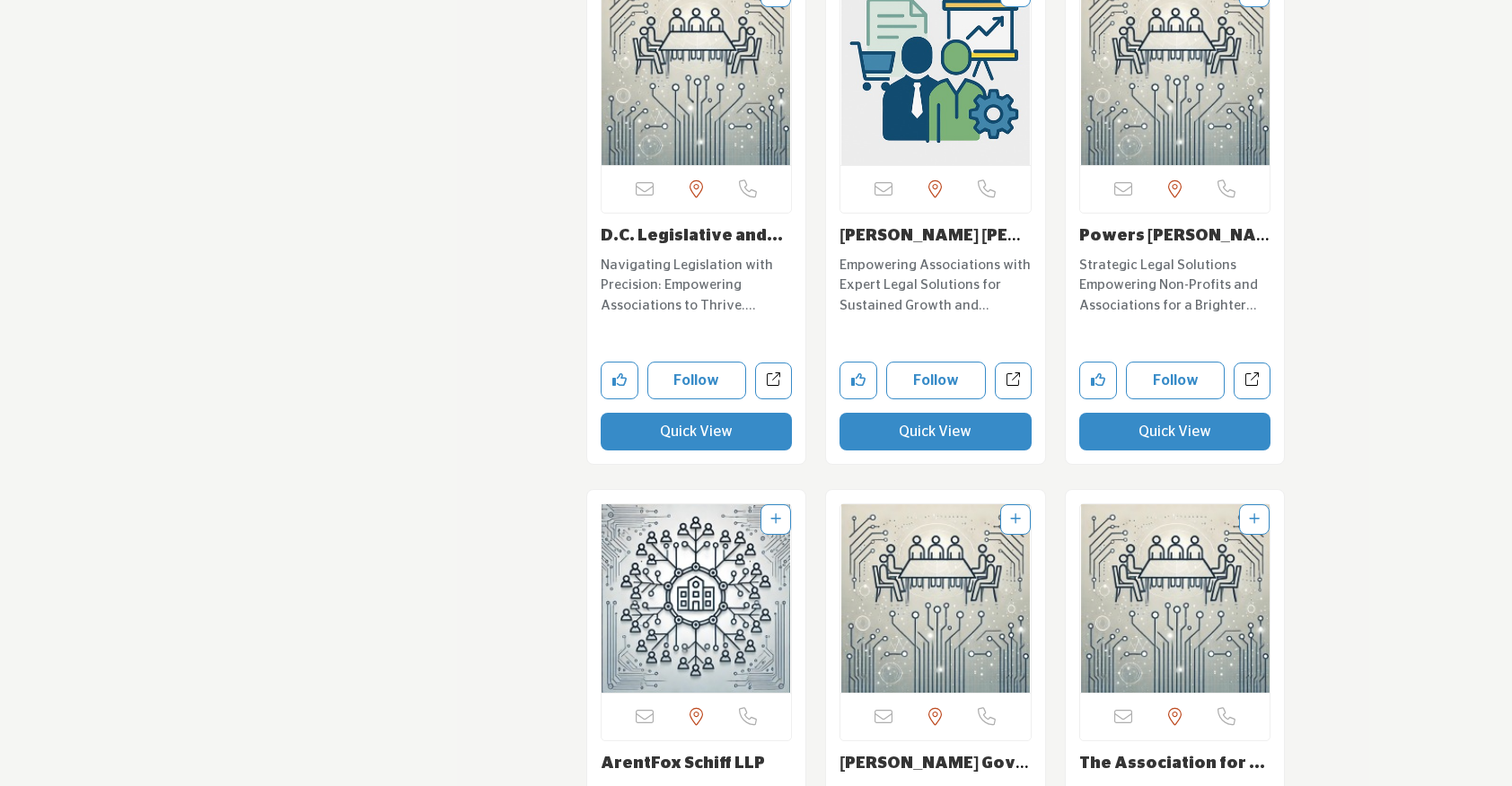
scroll to position [6527, 0]
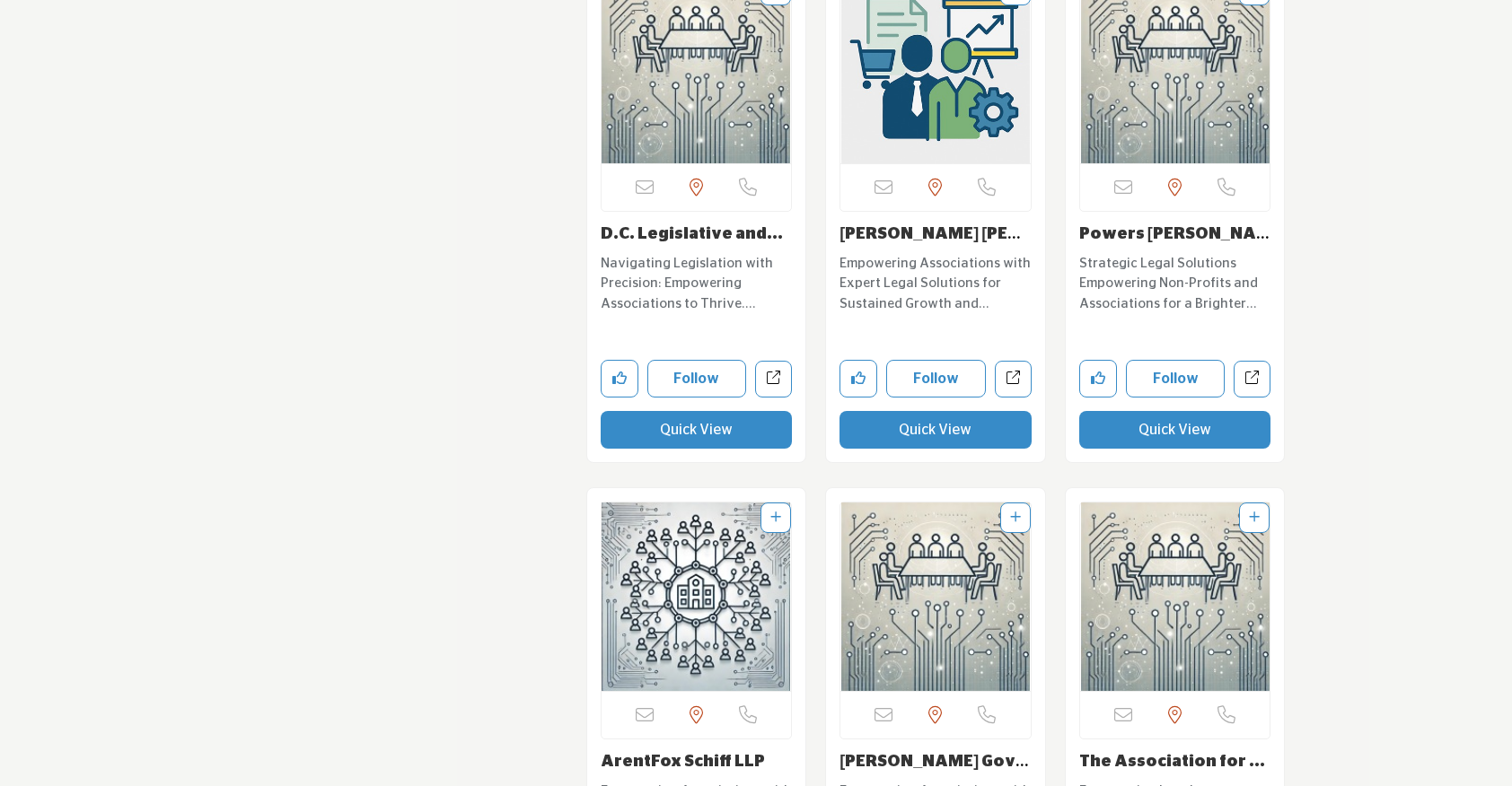
click at [971, 411] on button "Quick View" at bounding box center [935, 430] width 192 height 38
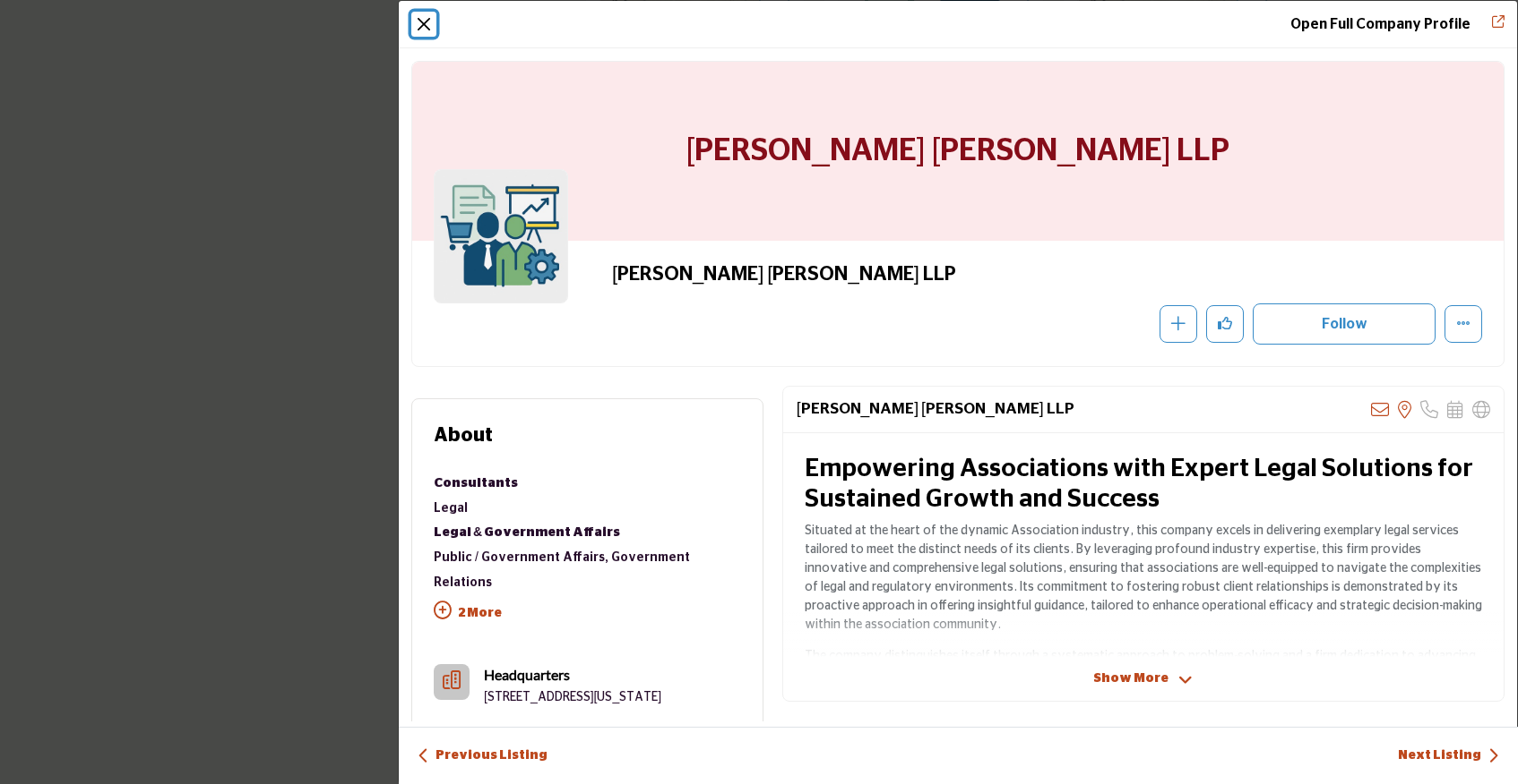
click at [419, 28] on button "Close" at bounding box center [423, 24] width 25 height 25
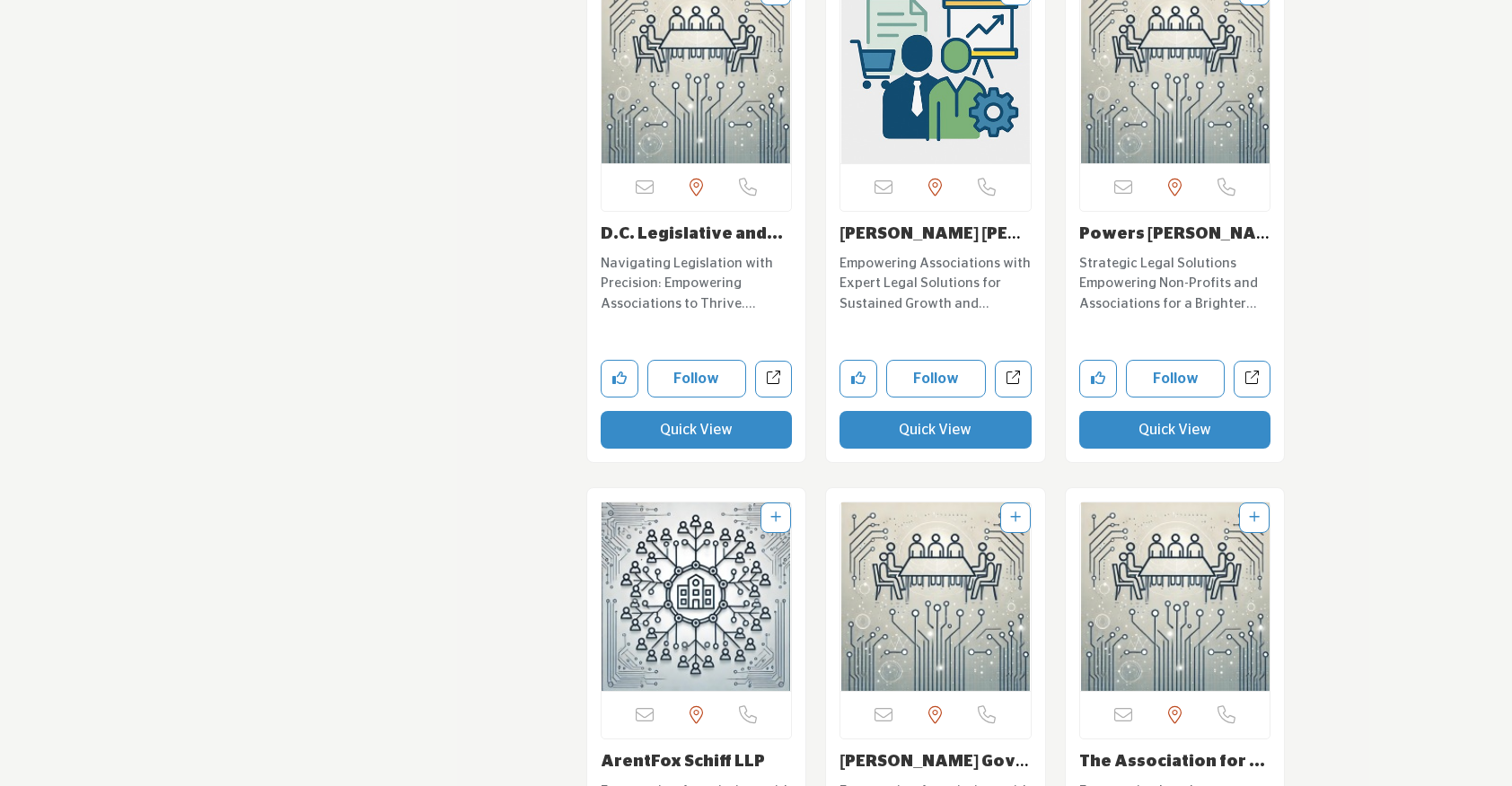
click at [1154, 411] on button "Quick View" at bounding box center [1175, 430] width 192 height 38
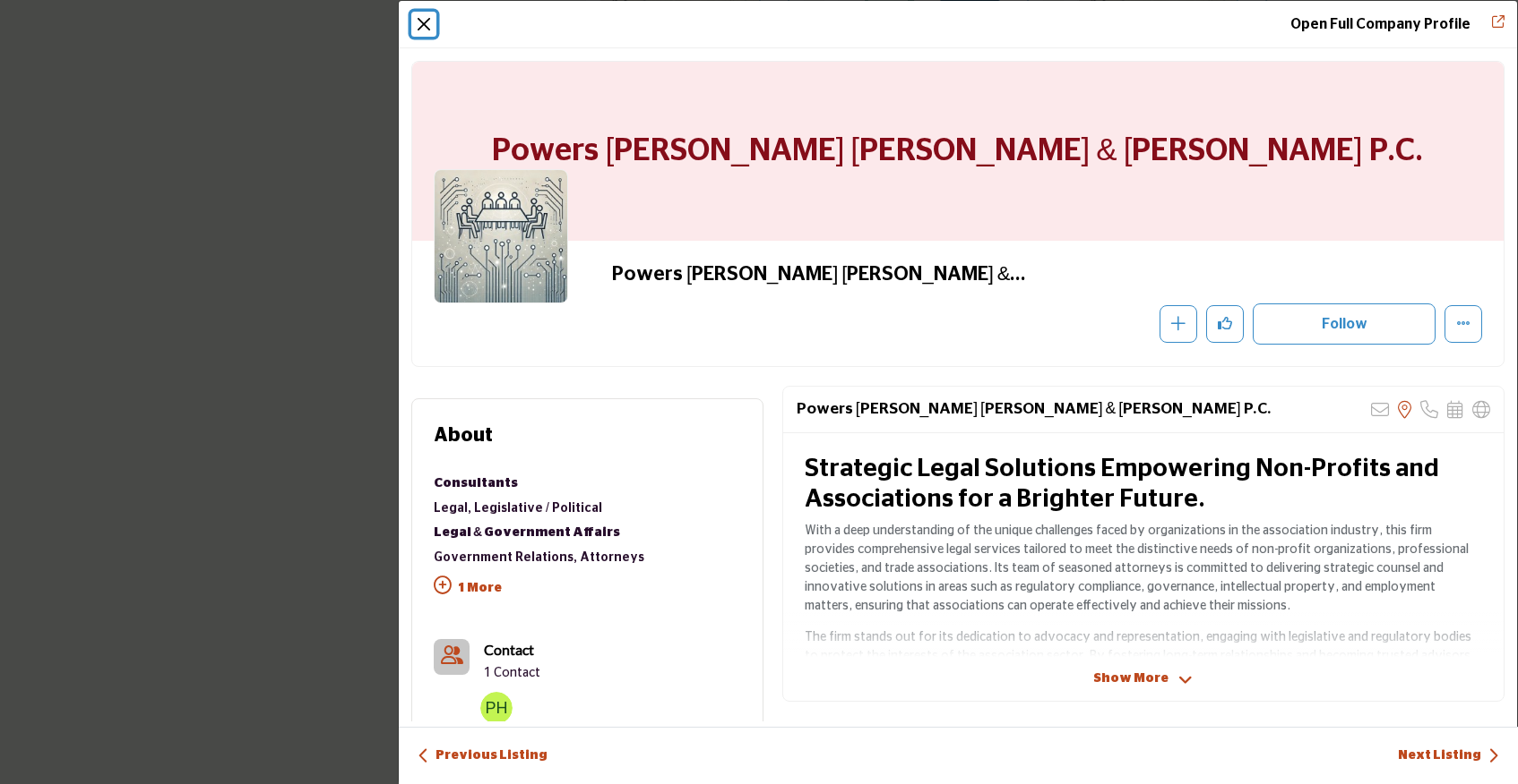
click at [426, 27] on button "Close" at bounding box center [423, 24] width 25 height 25
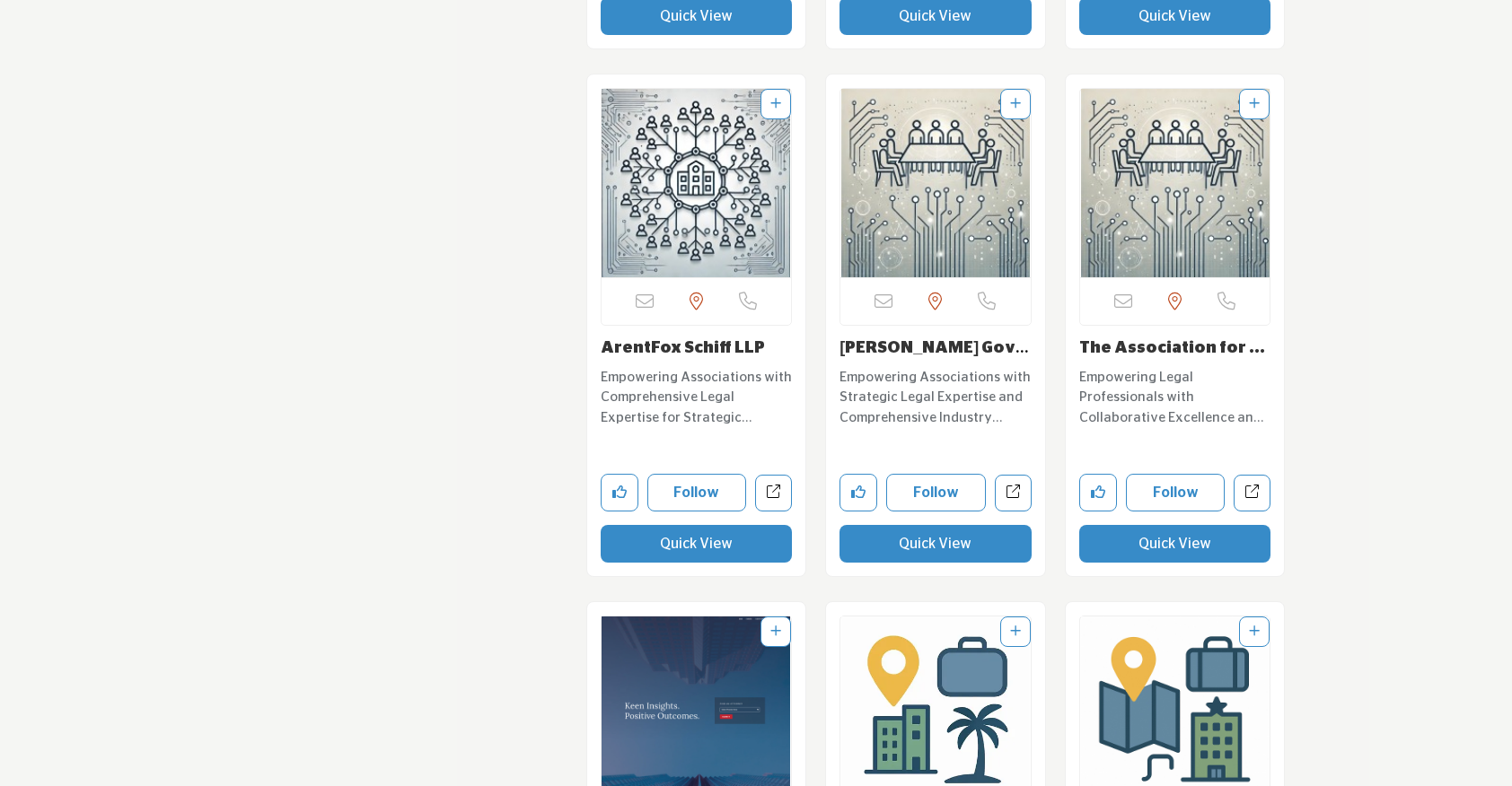
scroll to position [6963, 0]
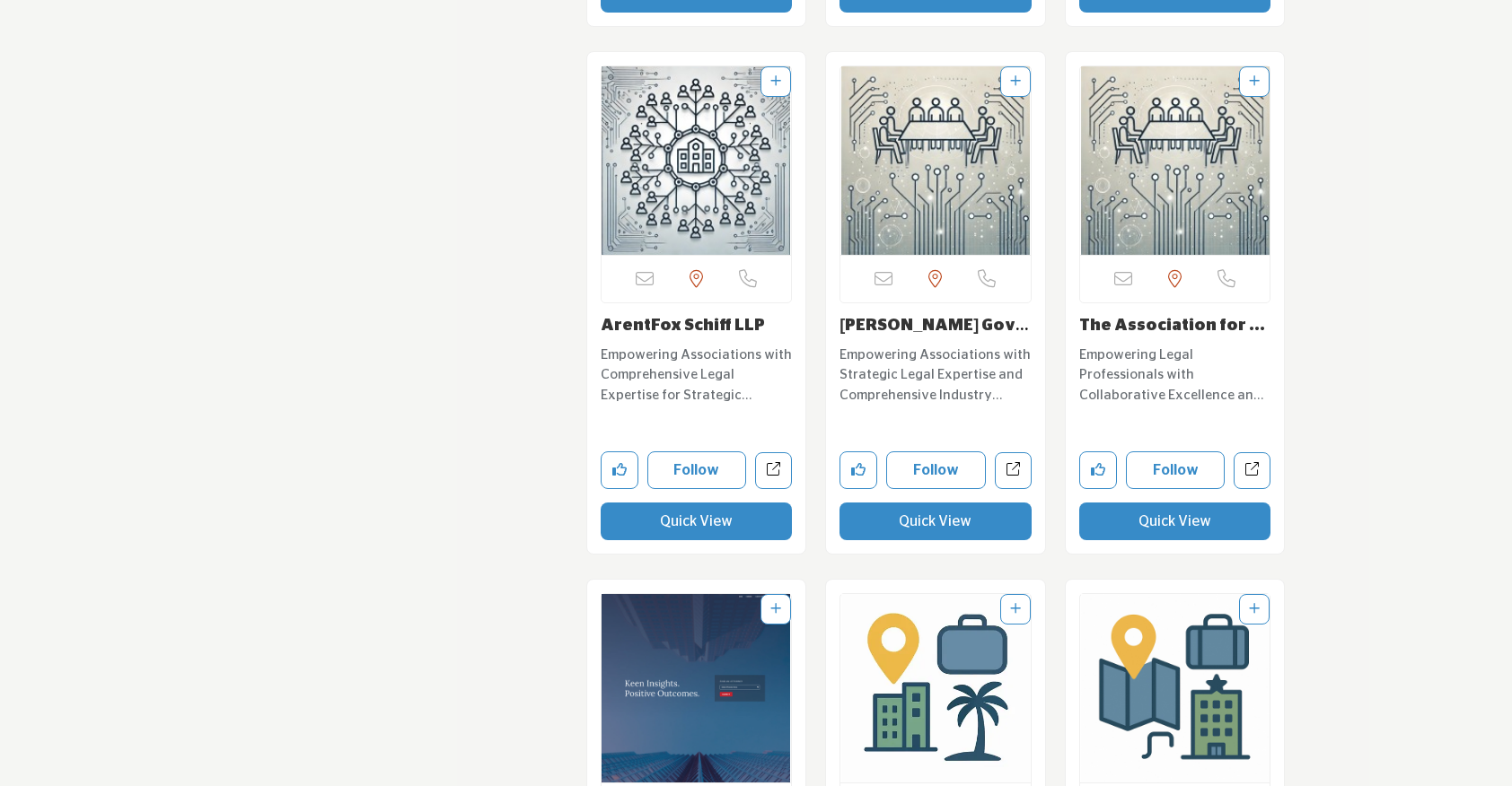
click at [689, 503] on button "Quick View" at bounding box center [697, 522] width 192 height 38
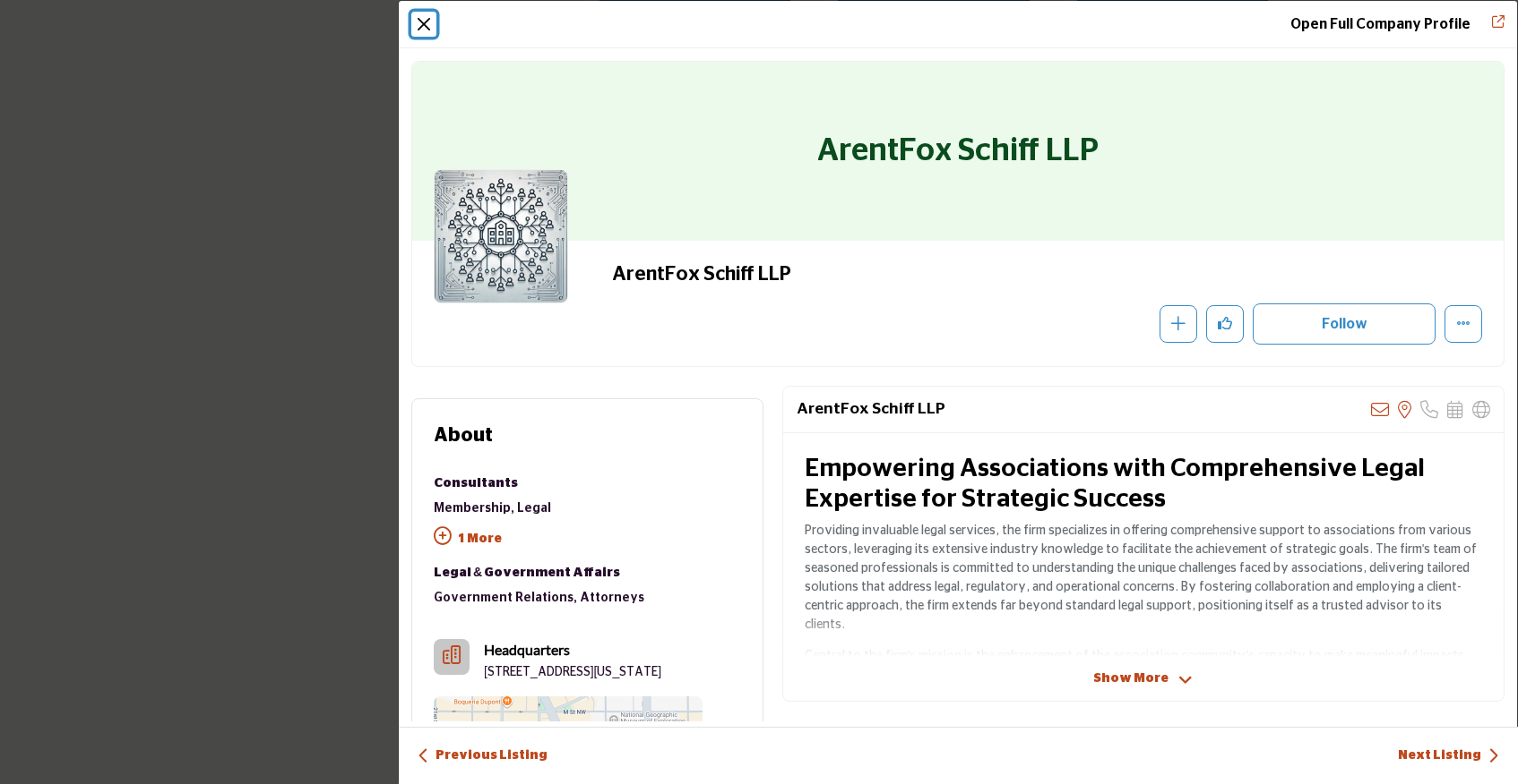
click at [411, 27] on button "Close" at bounding box center [423, 24] width 25 height 25
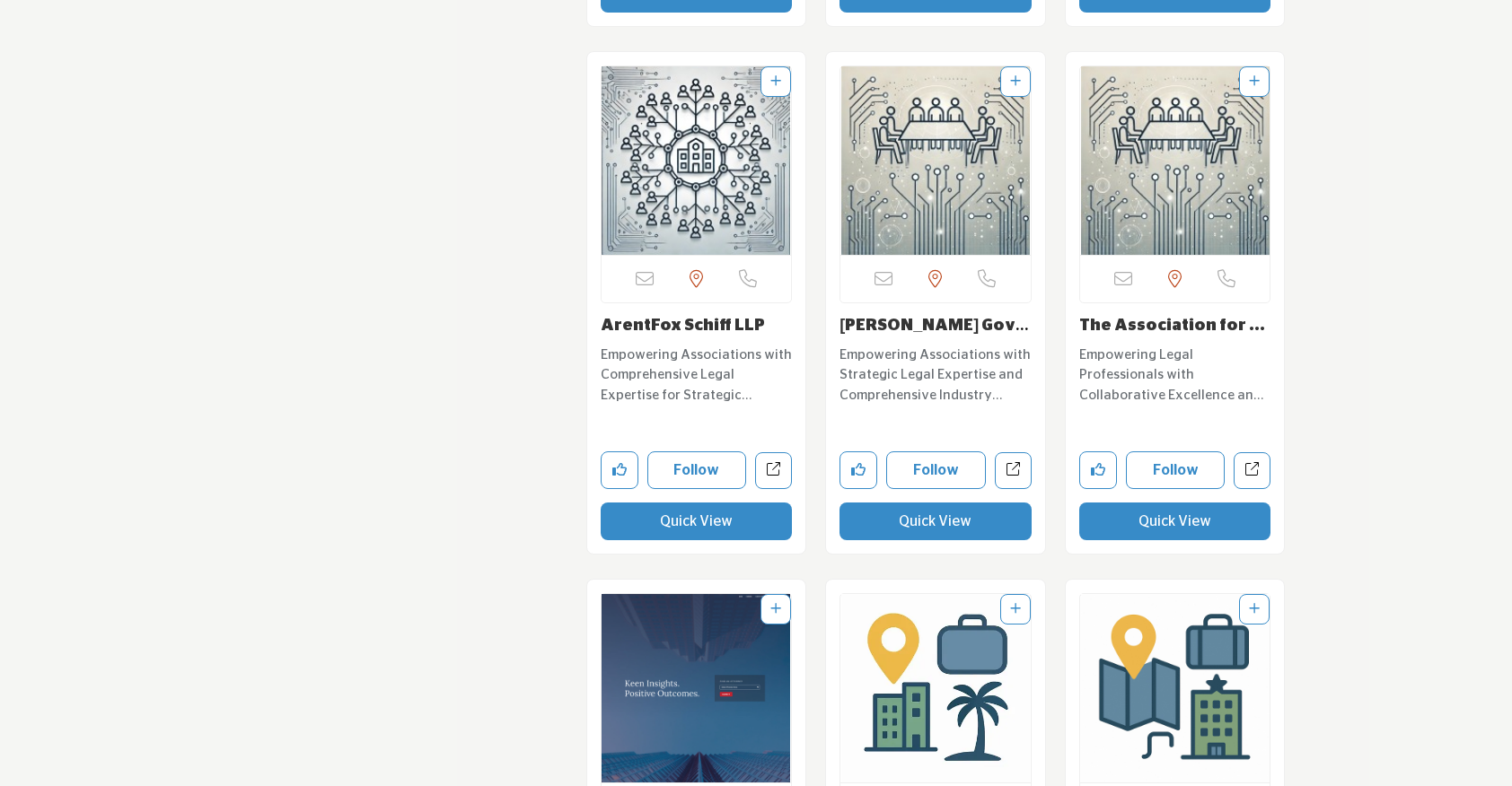
click at [898, 503] on button "Quick View" at bounding box center [935, 522] width 192 height 38
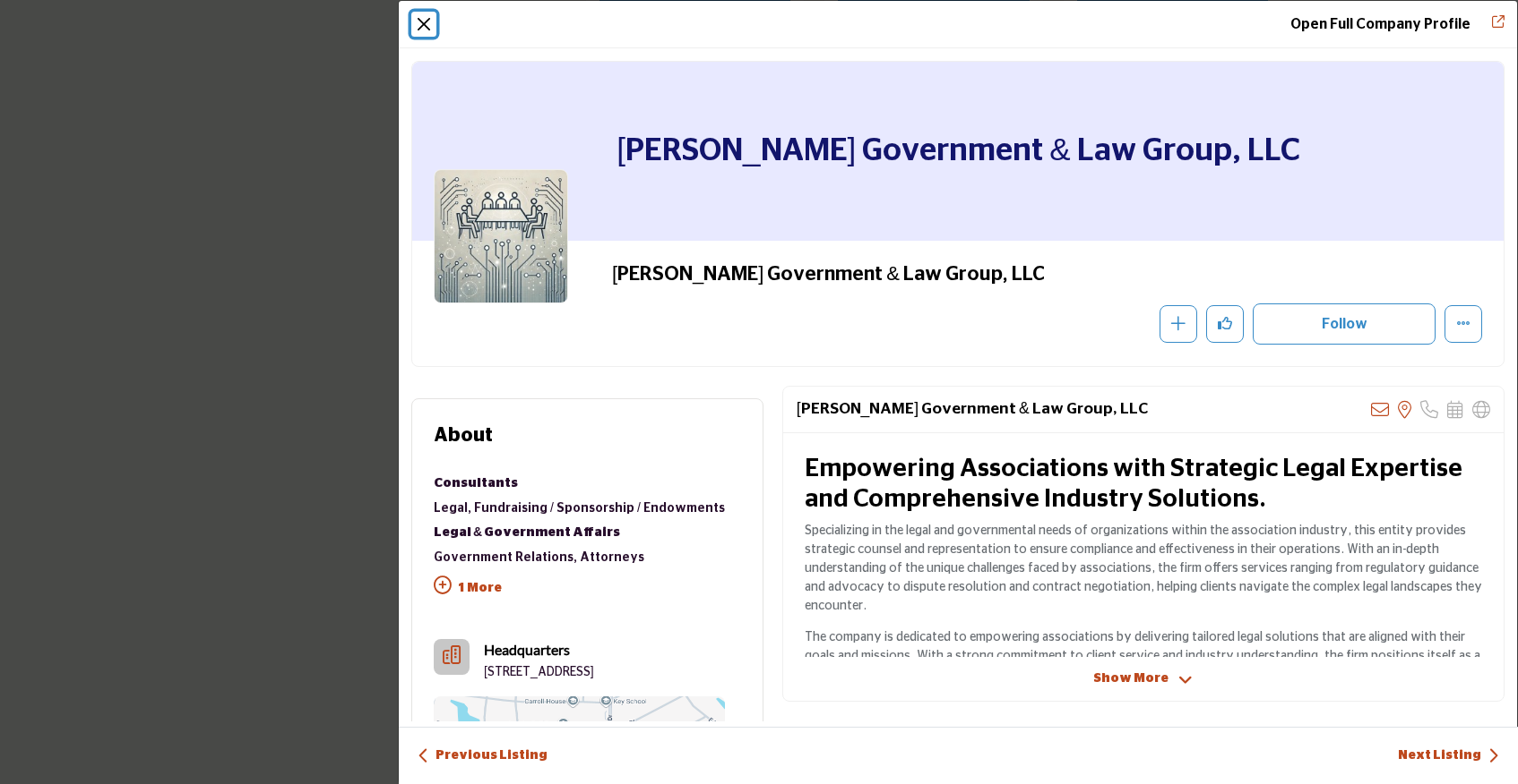
click at [427, 12] on button "Close" at bounding box center [423, 24] width 25 height 25
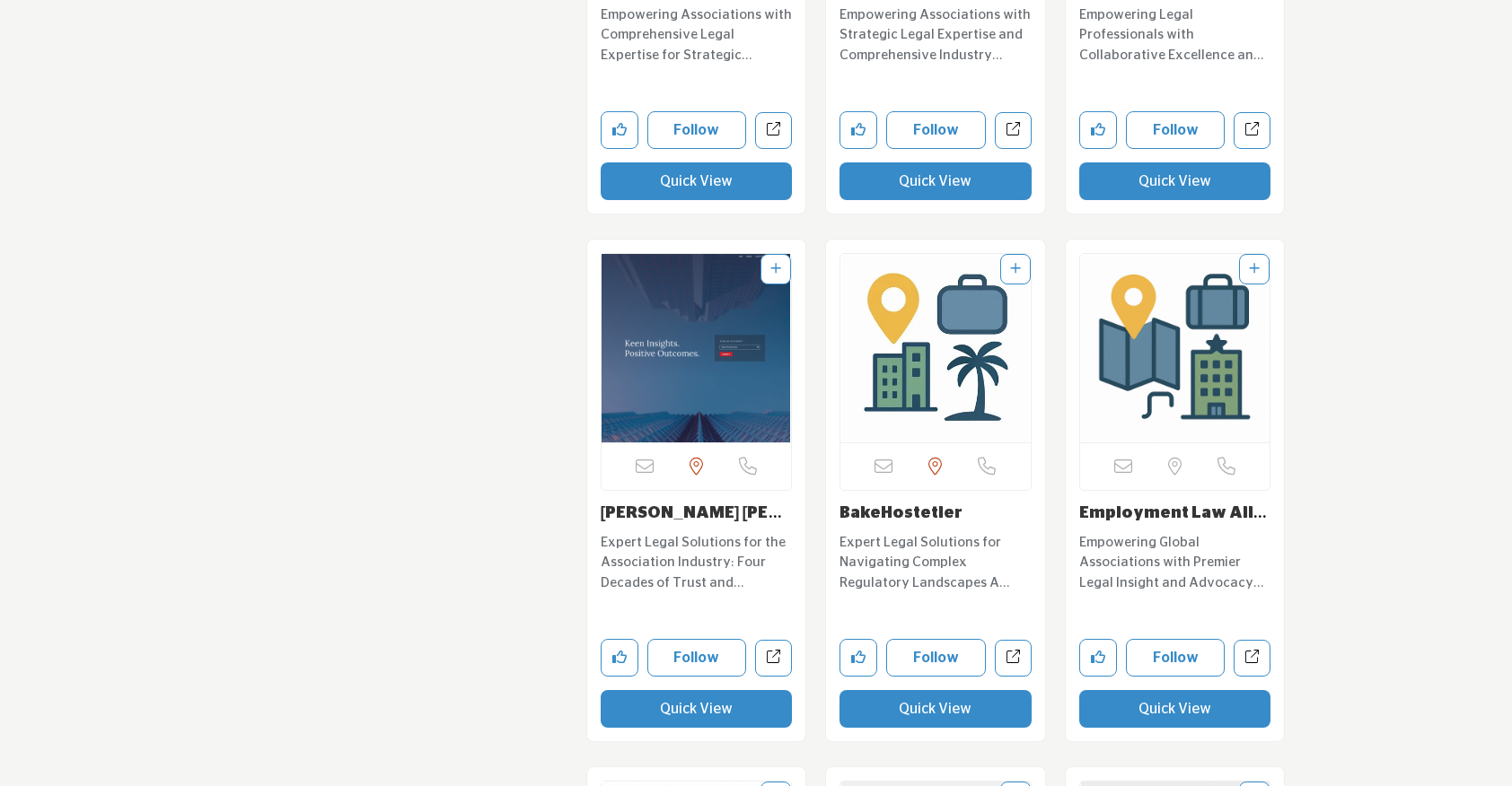
scroll to position [7359, 0]
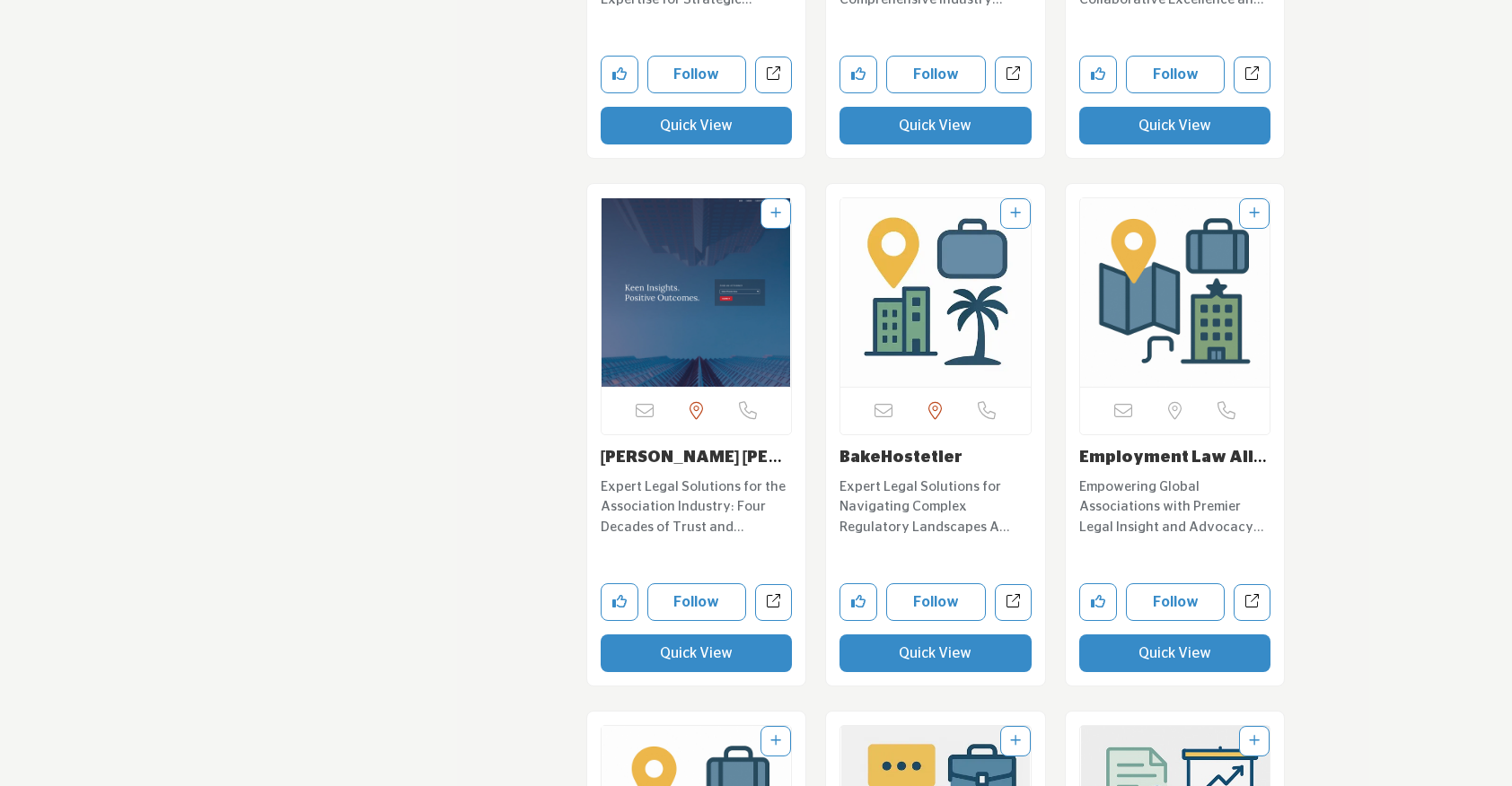
click at [694, 637] on button "Quick View" at bounding box center [697, 654] width 192 height 38
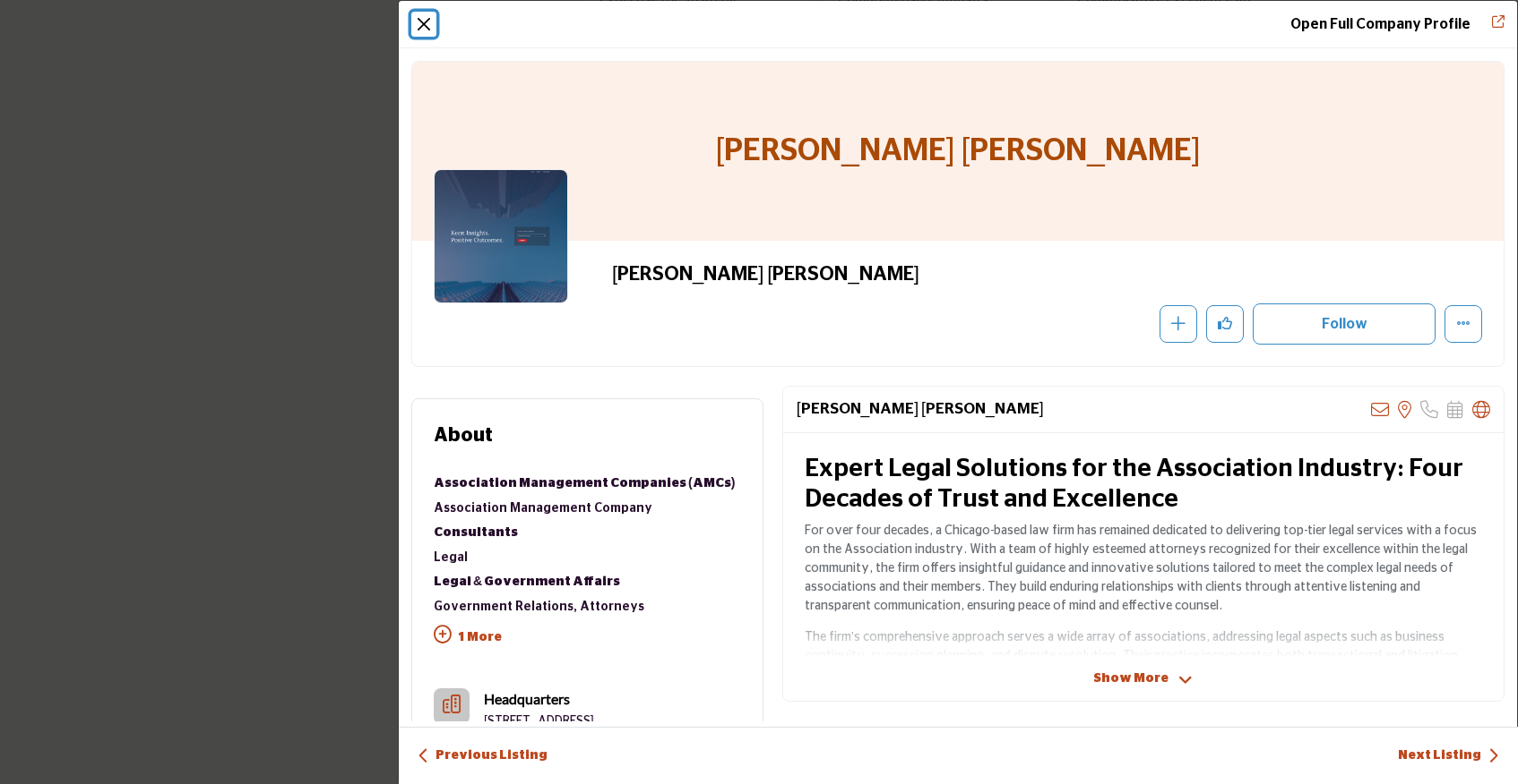
click at [425, 22] on button "Close" at bounding box center [423, 24] width 25 height 25
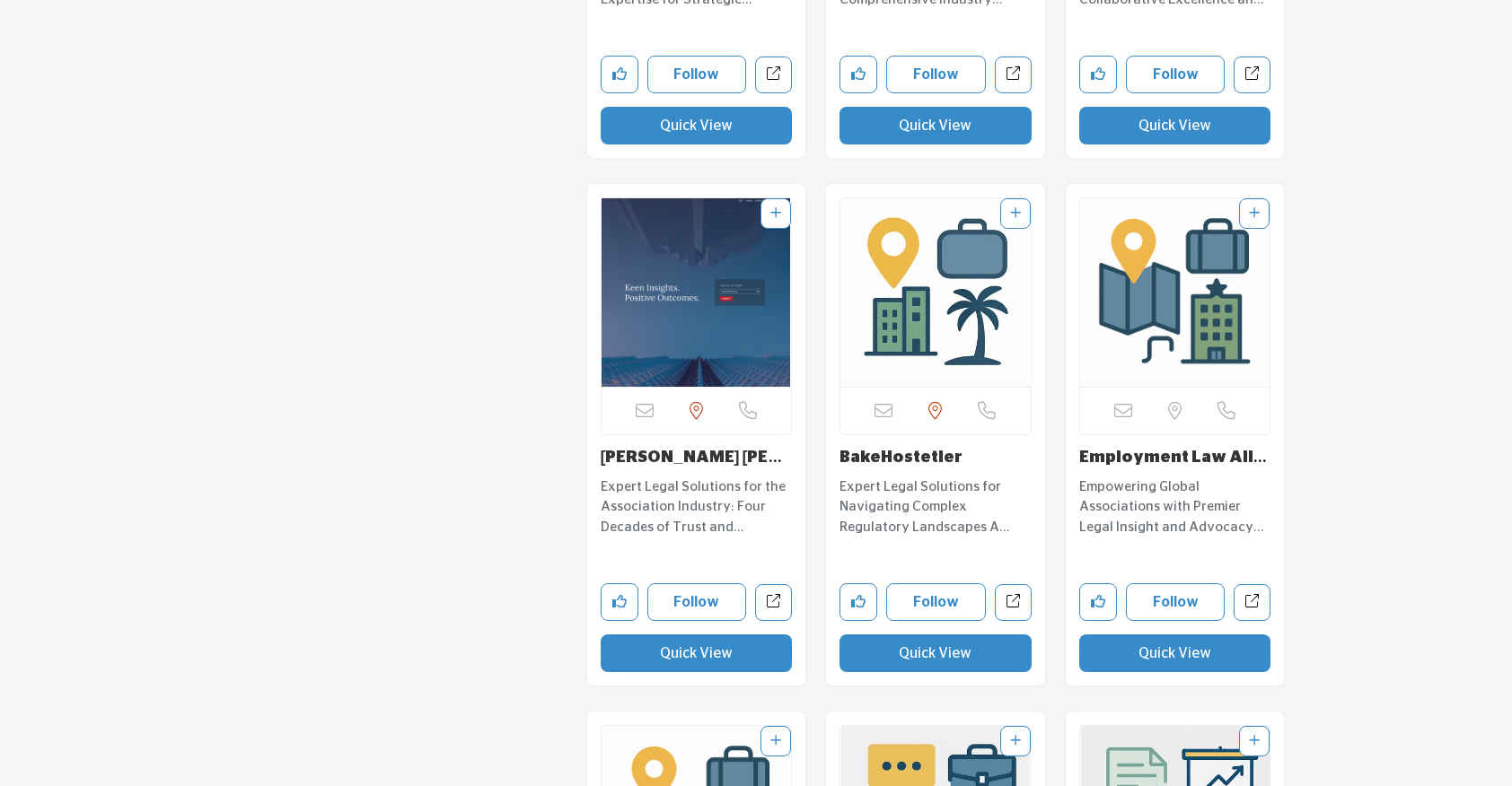
click at [889, 639] on button "Quick View" at bounding box center [935, 654] width 192 height 38
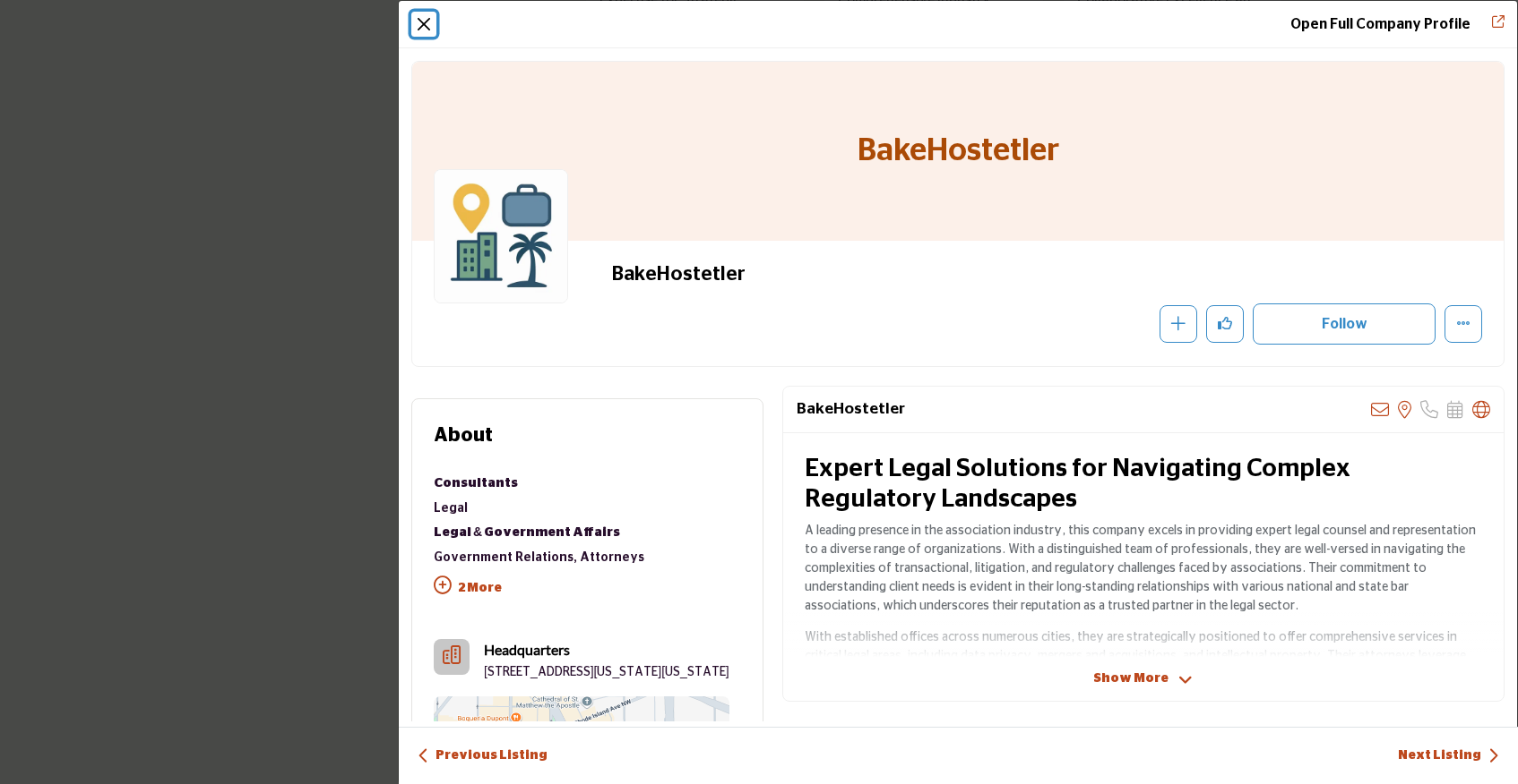
click at [420, 27] on button "Close" at bounding box center [423, 24] width 25 height 25
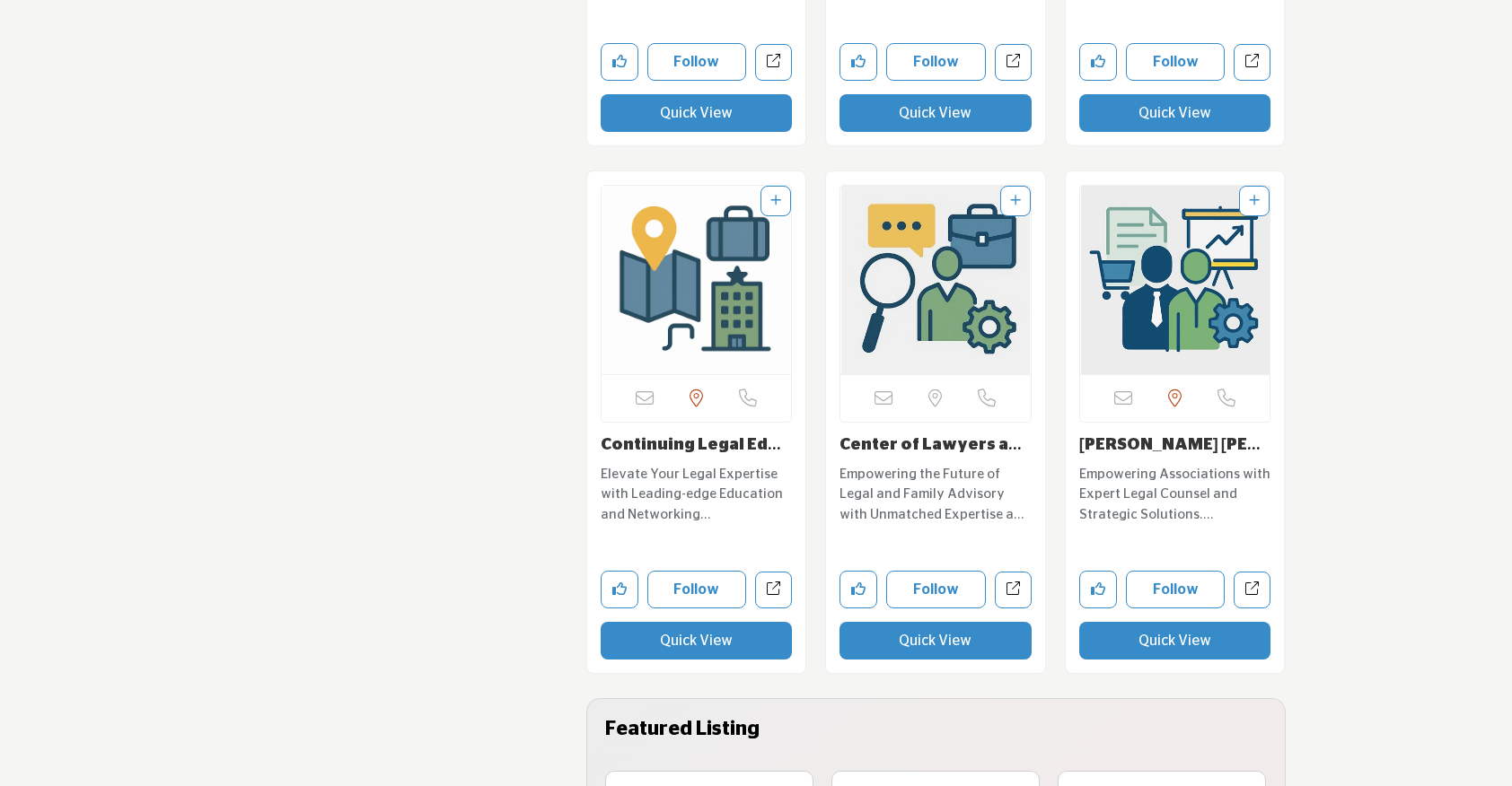
scroll to position [7942, 0]
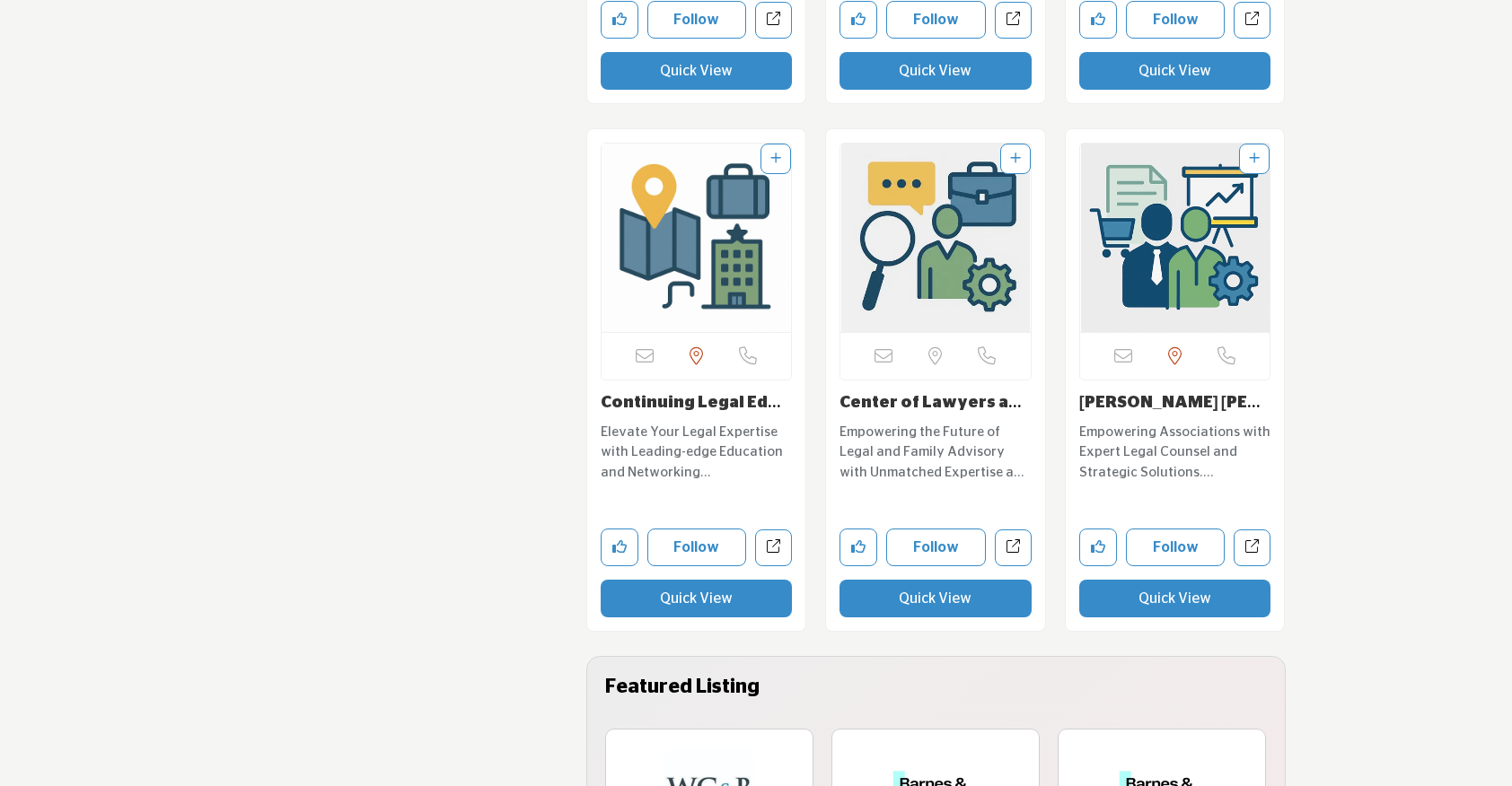
click at [1169, 580] on button "Quick View" at bounding box center [1175, 599] width 192 height 38
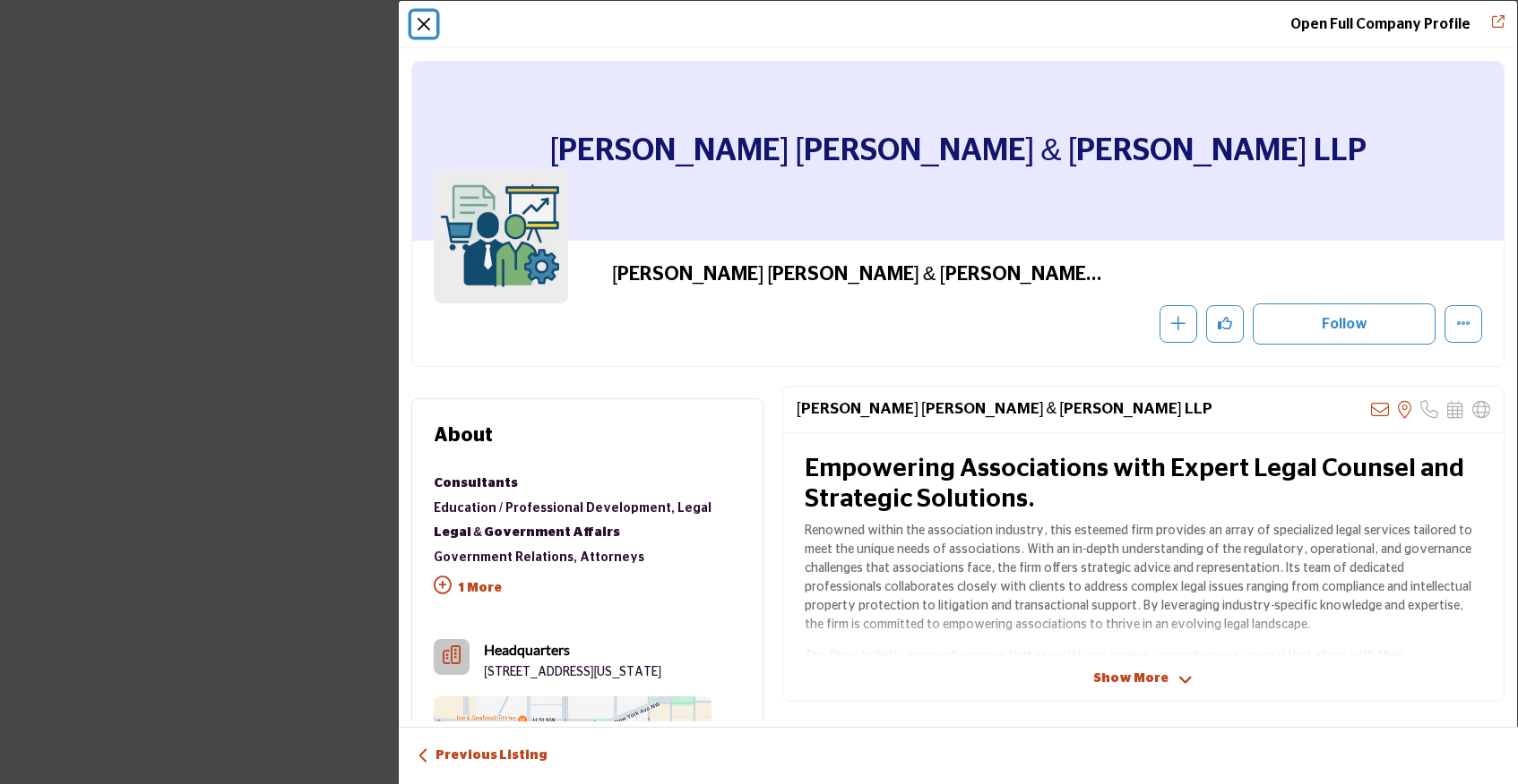
click at [426, 24] on button "Close" at bounding box center [423, 24] width 25 height 25
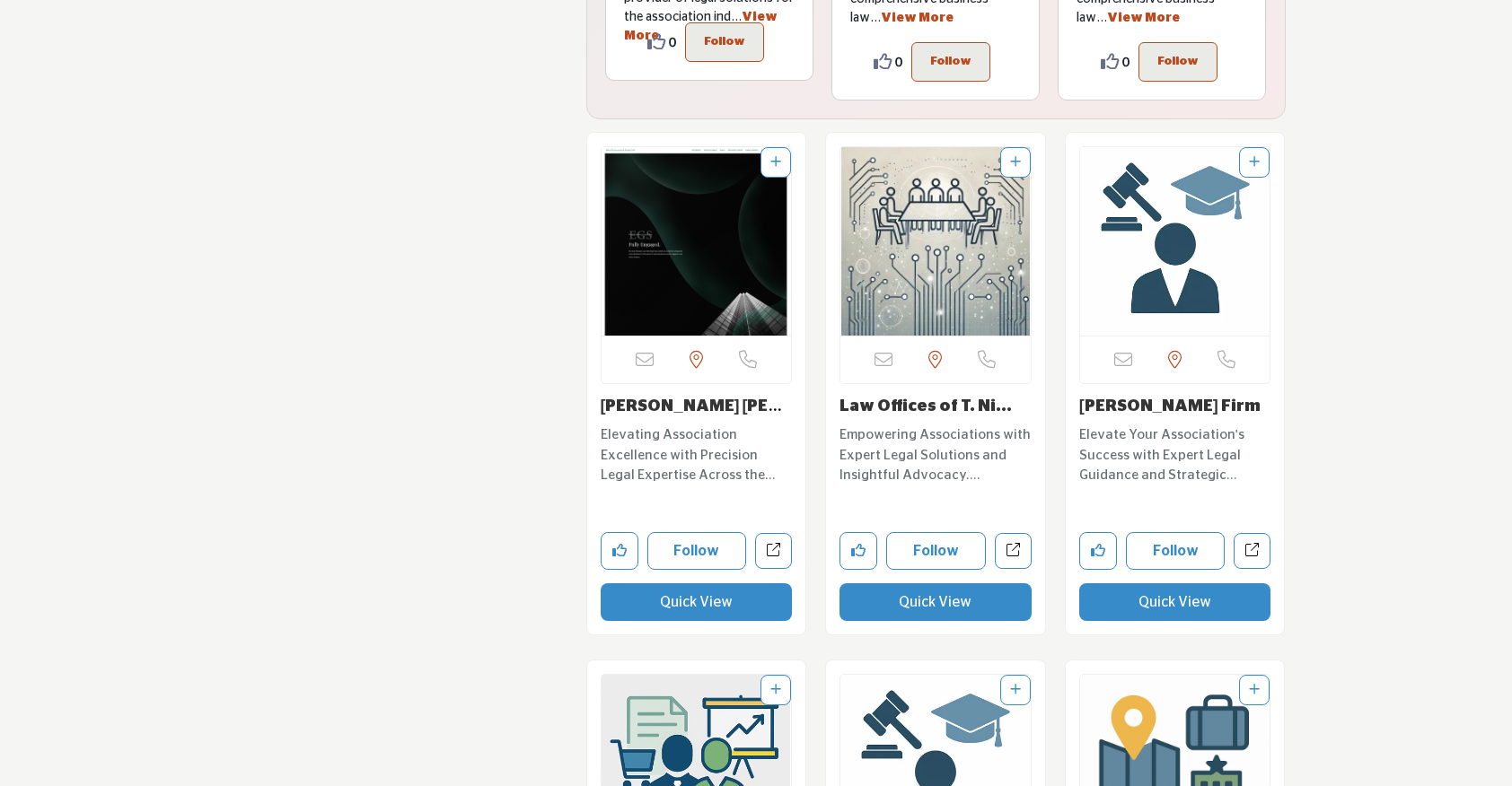
scroll to position [8989, 0]
click at [759, 583] on button "Quick View" at bounding box center [697, 602] width 192 height 38
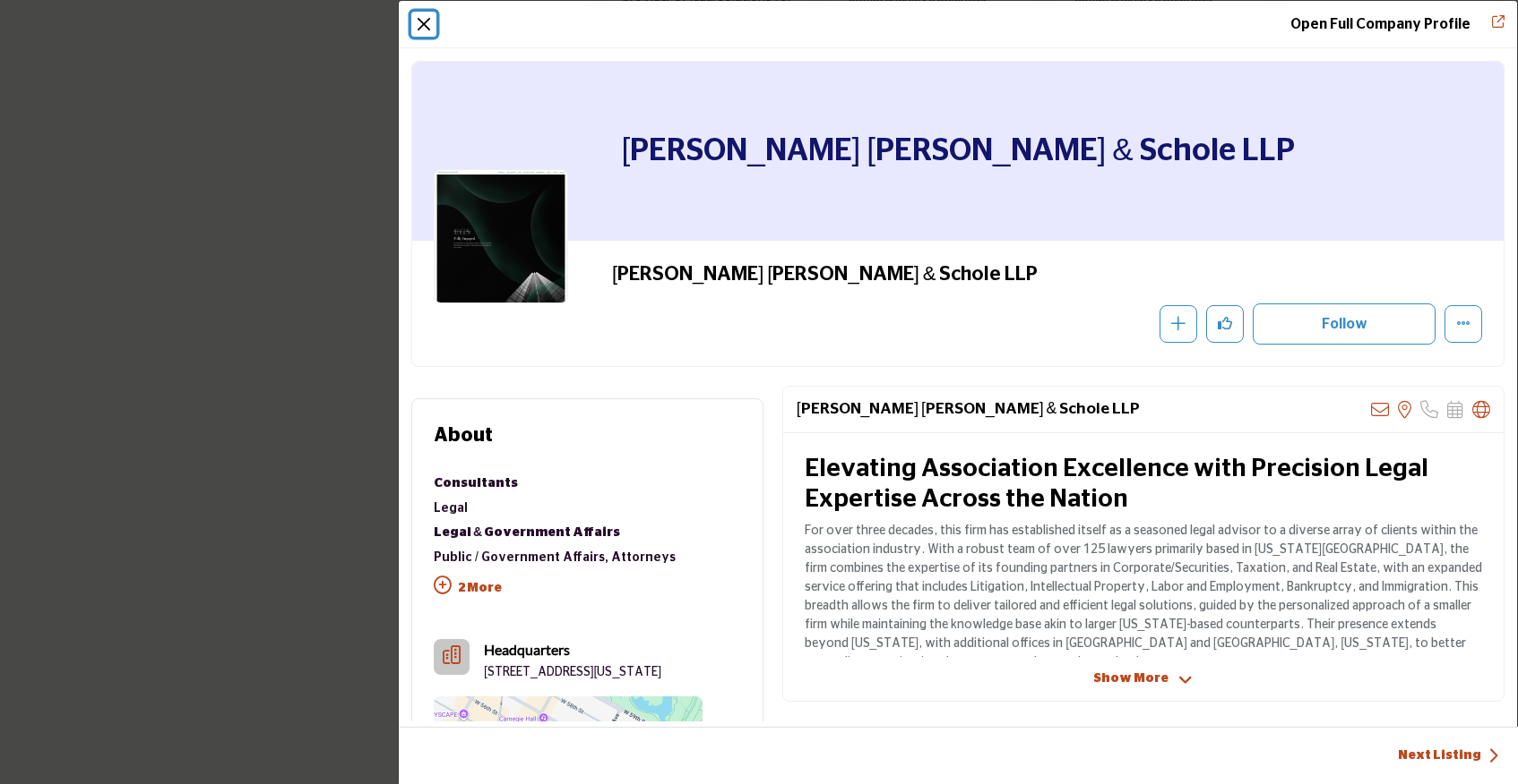
click at [427, 23] on button "Close" at bounding box center [423, 24] width 25 height 25
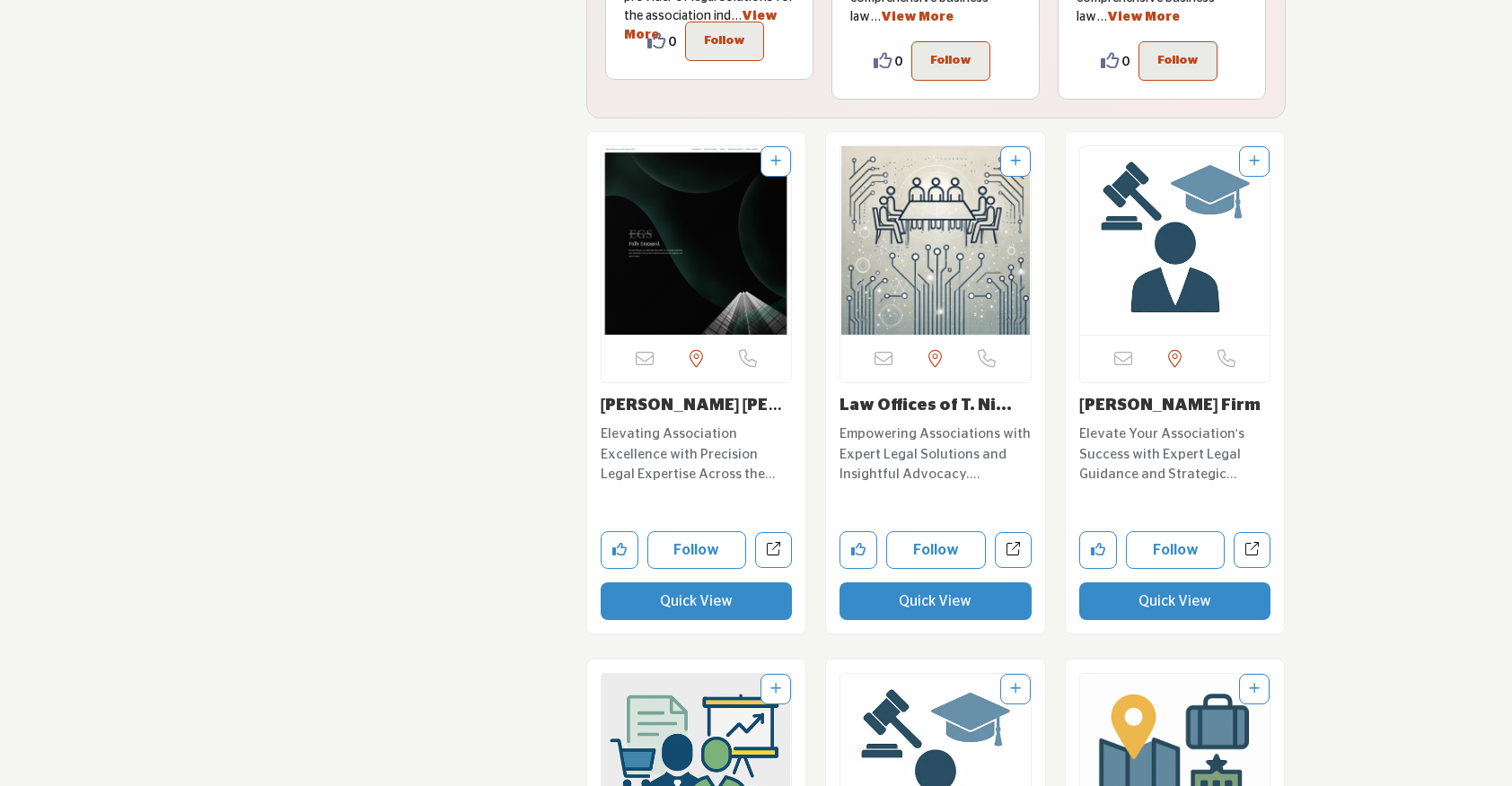
click at [911, 583] on button "Quick View" at bounding box center [935, 602] width 192 height 38
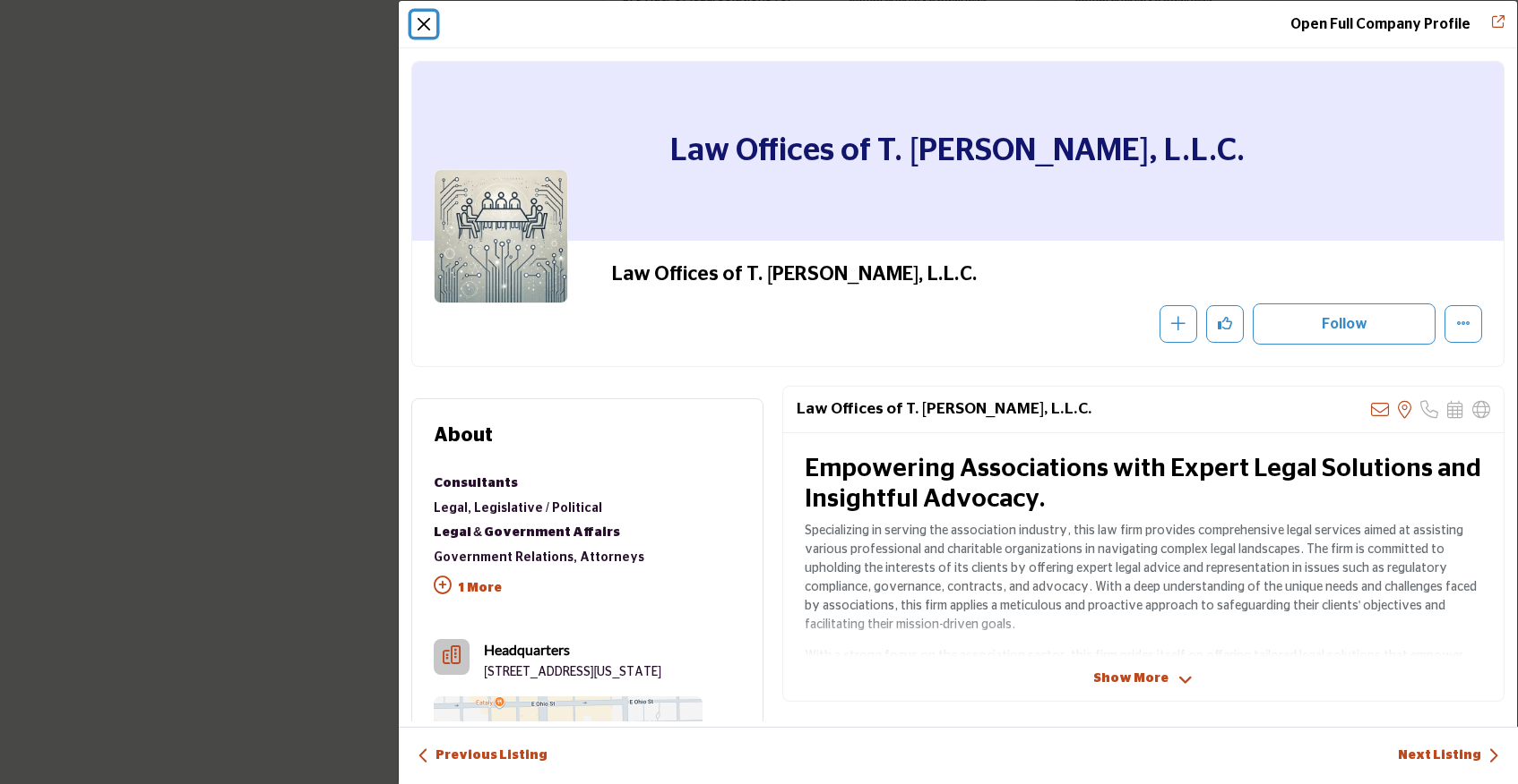
click at [425, 21] on button "Close" at bounding box center [423, 24] width 25 height 25
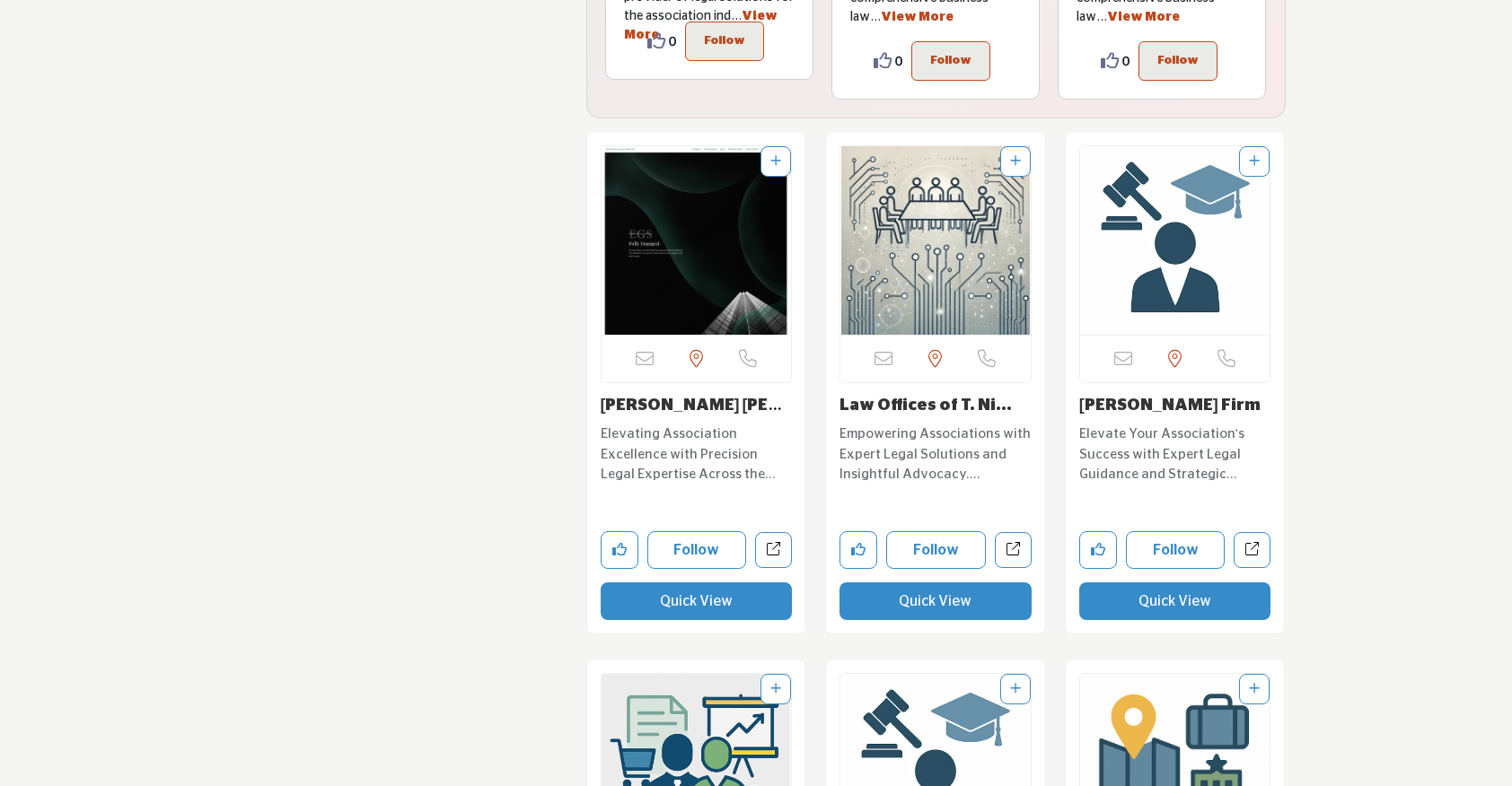
click at [1158, 583] on button "Quick View" at bounding box center [1175, 602] width 192 height 38
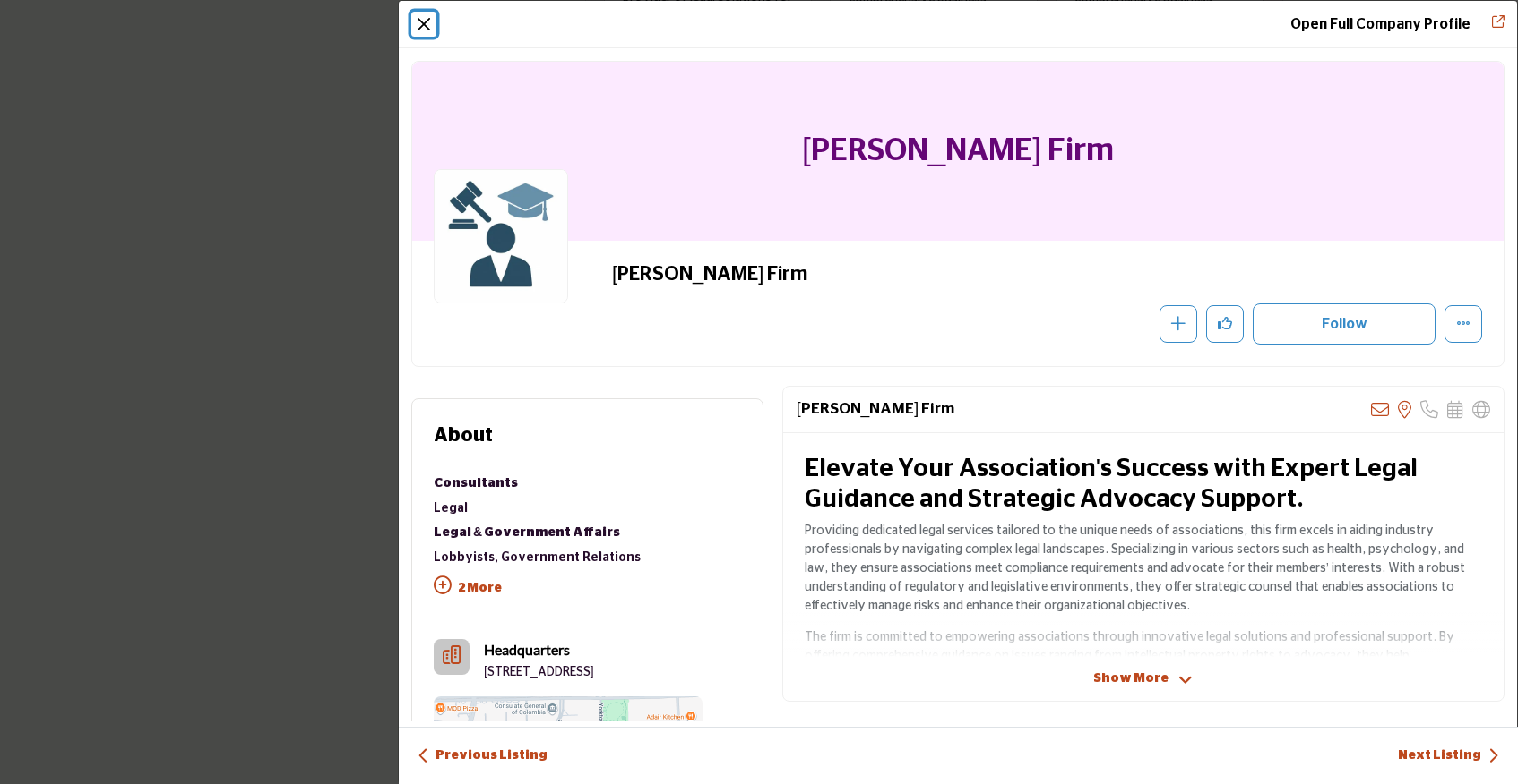
click at [419, 27] on button "Close" at bounding box center [423, 24] width 25 height 25
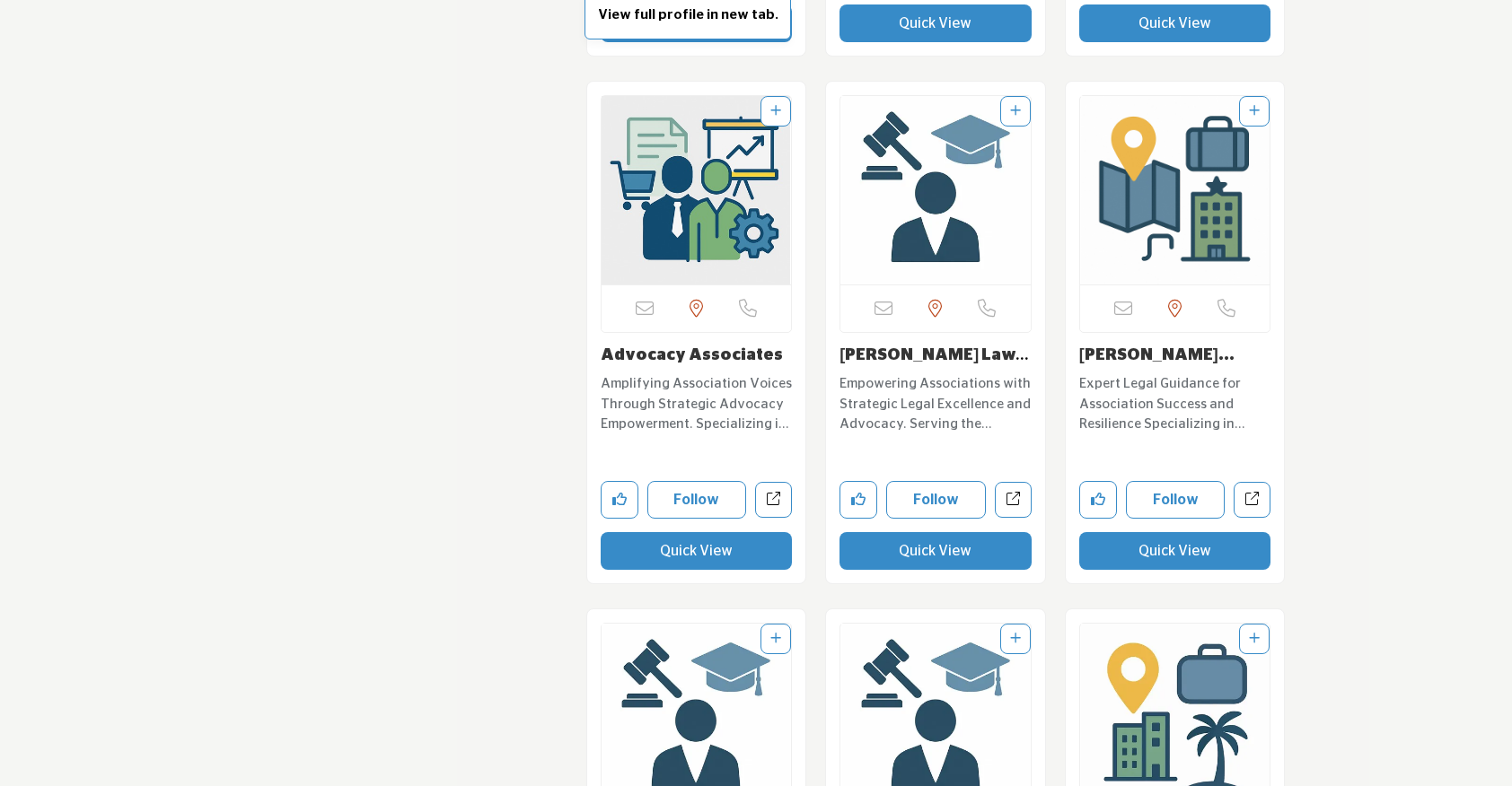
scroll to position [9569, 0]
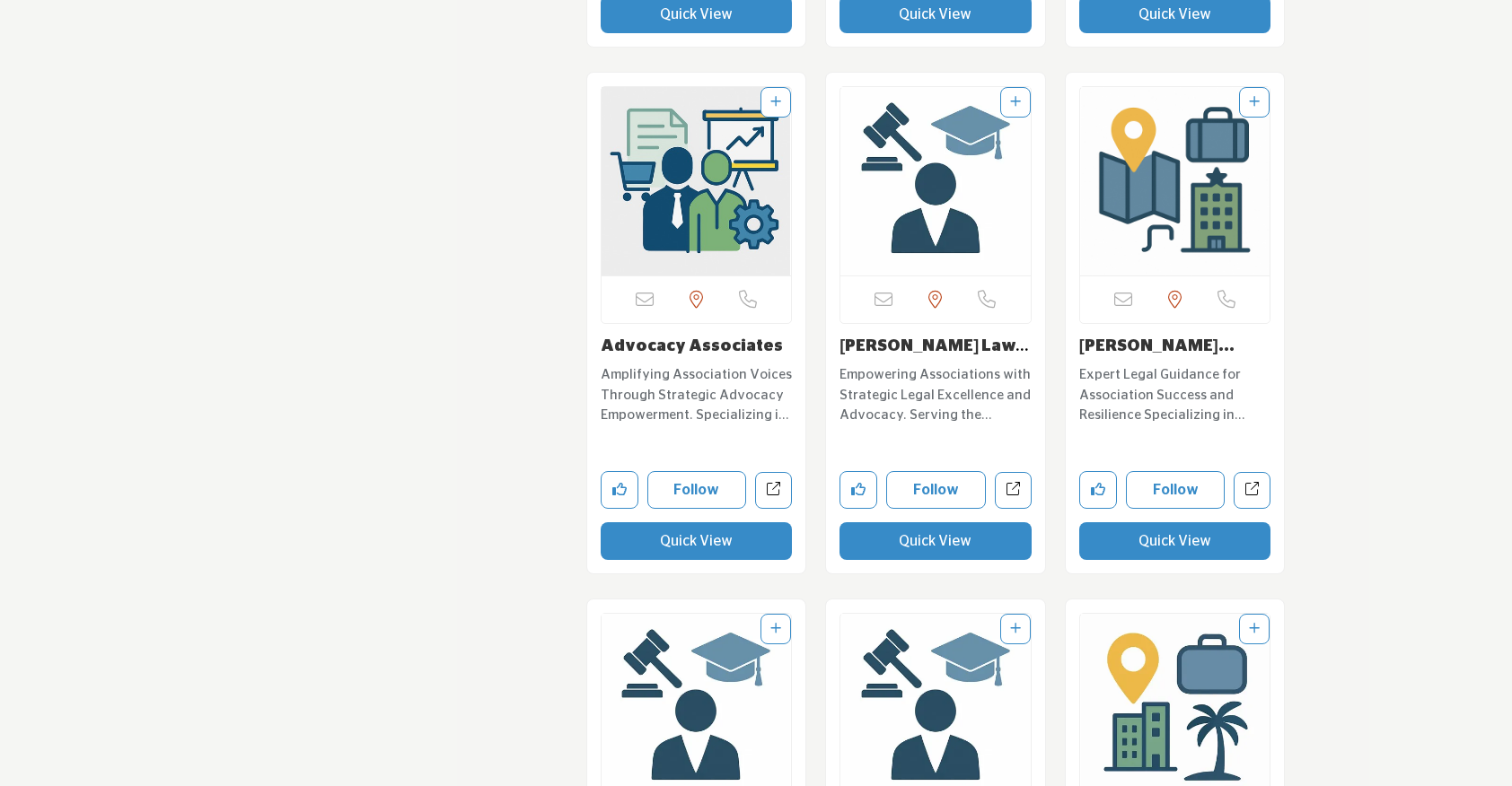
click at [891, 522] on button "Quick View" at bounding box center [935, 541] width 192 height 38
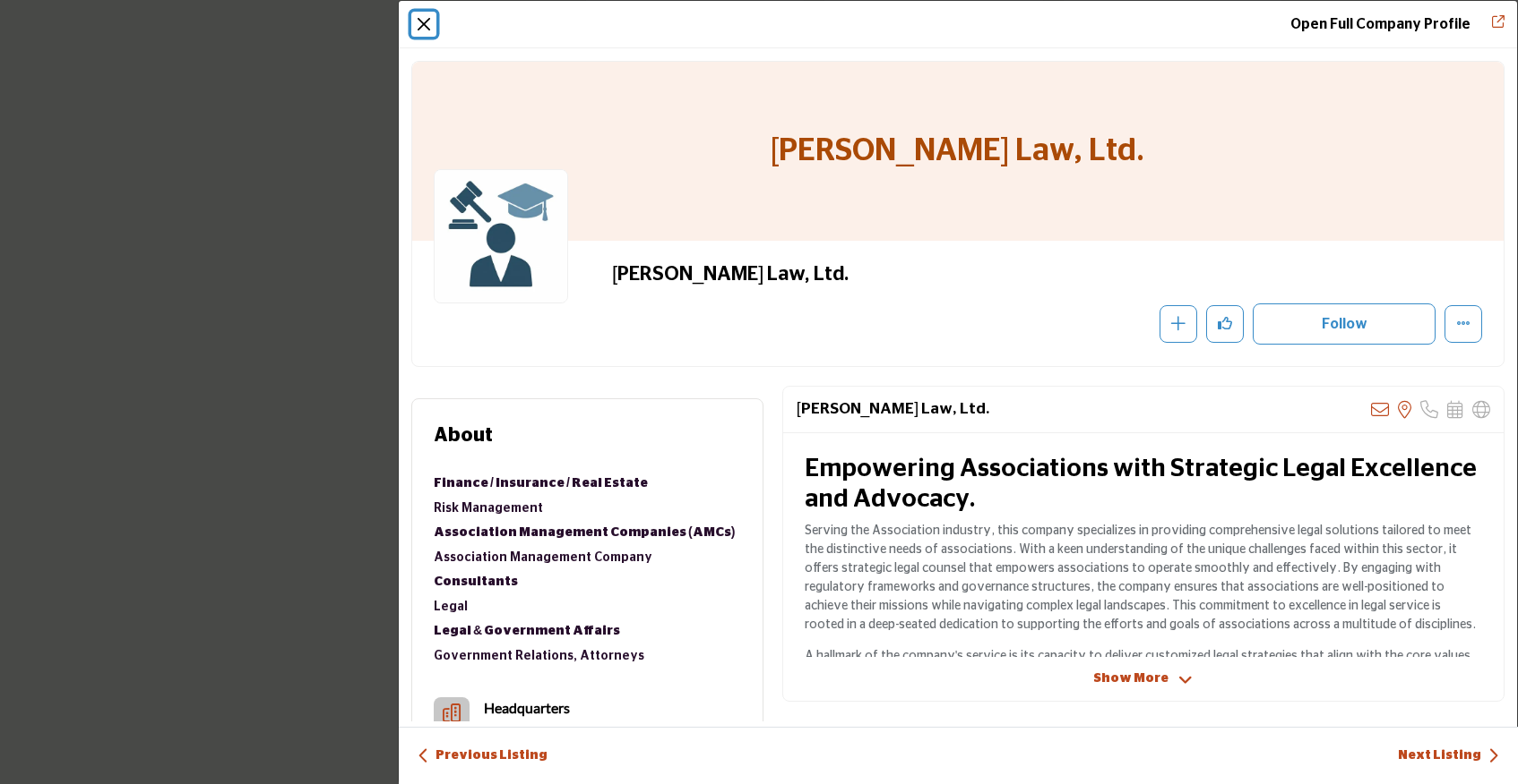
click at [426, 17] on button "Close" at bounding box center [423, 24] width 25 height 25
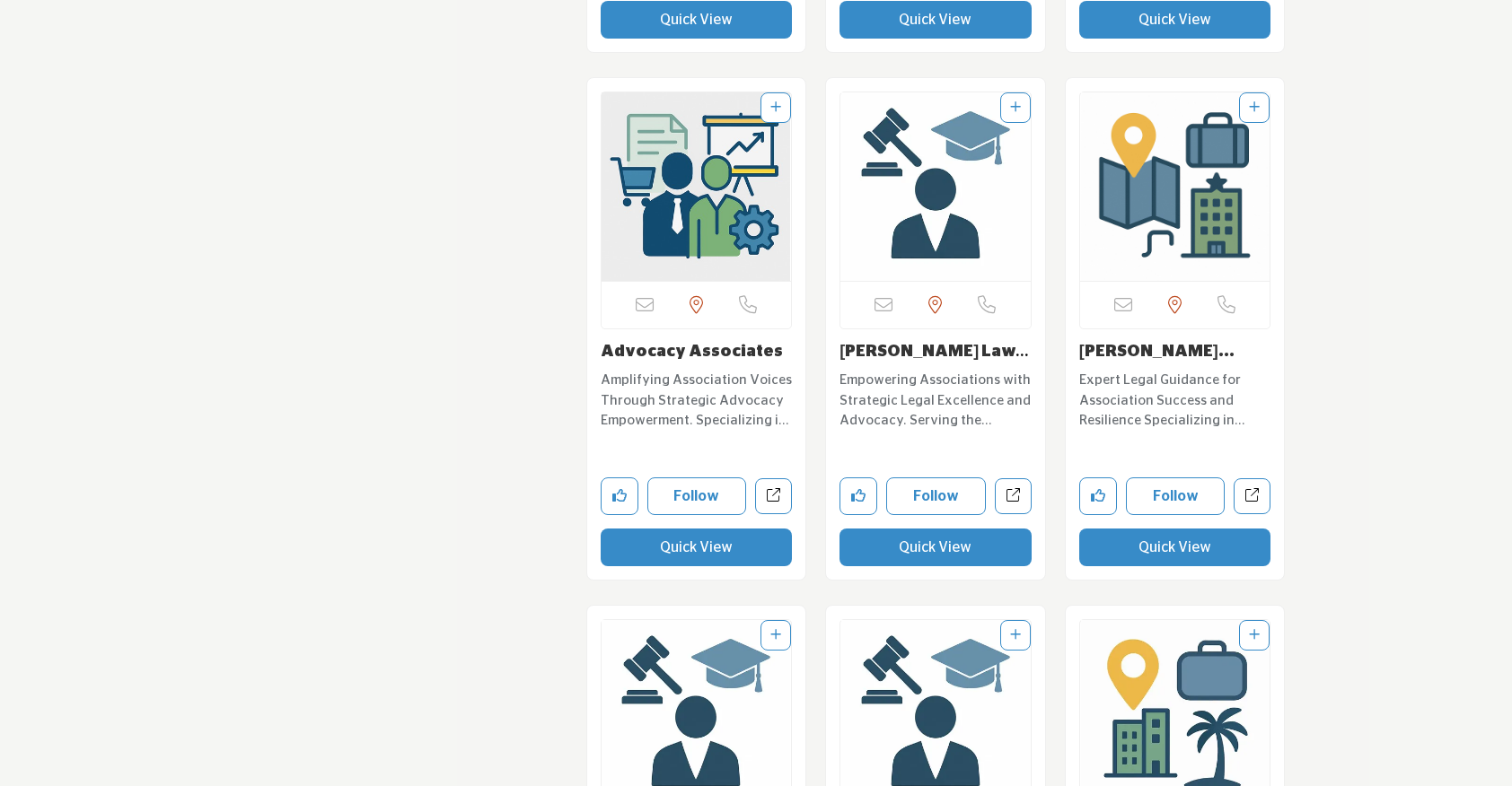
click at [1144, 529] on button "Quick View" at bounding box center [1175, 548] width 192 height 38
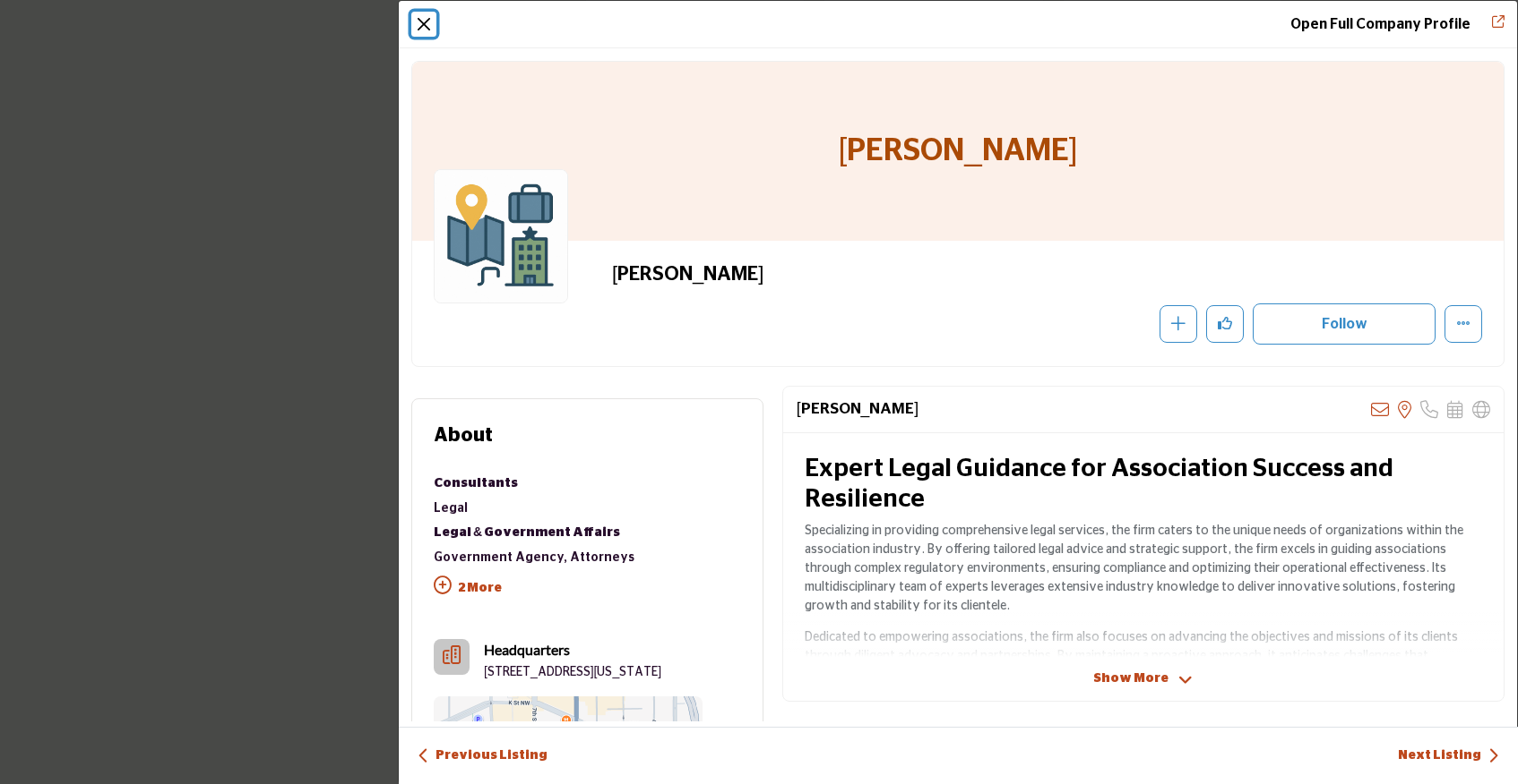
click at [424, 24] on button "Close" at bounding box center [423, 24] width 25 height 25
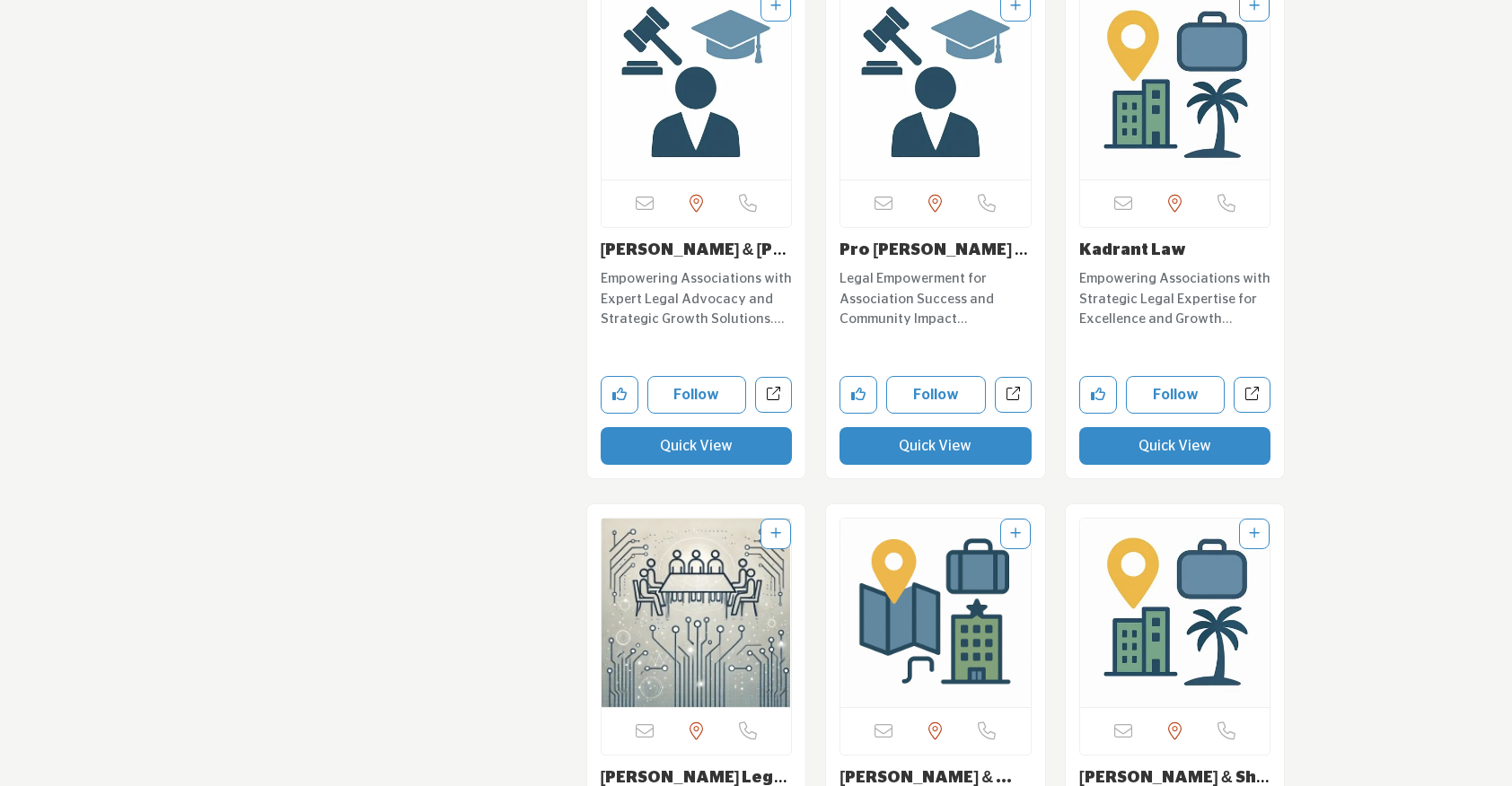
scroll to position [10200, 0]
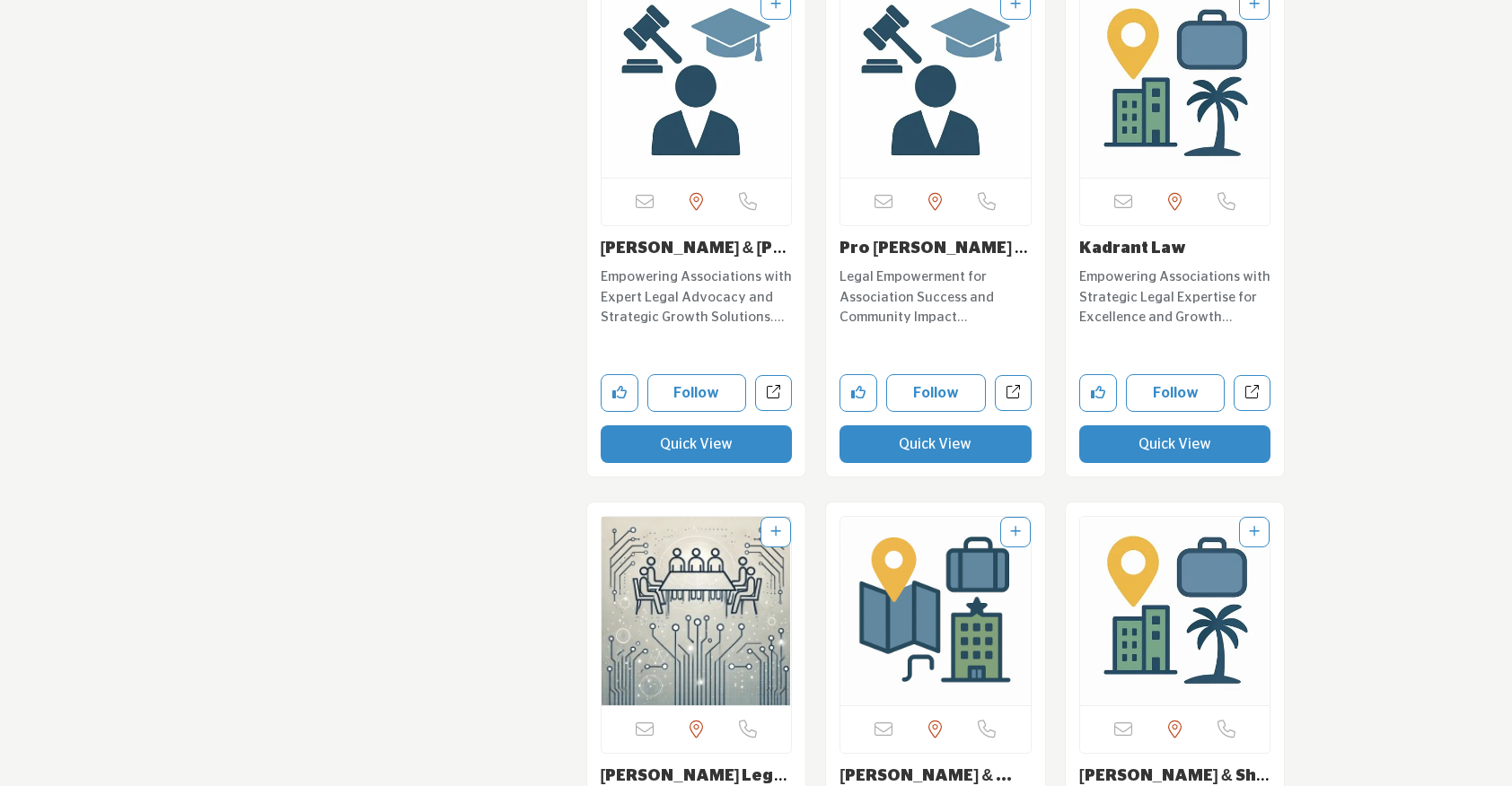
click at [723, 426] on button "Quick View" at bounding box center [697, 445] width 192 height 38
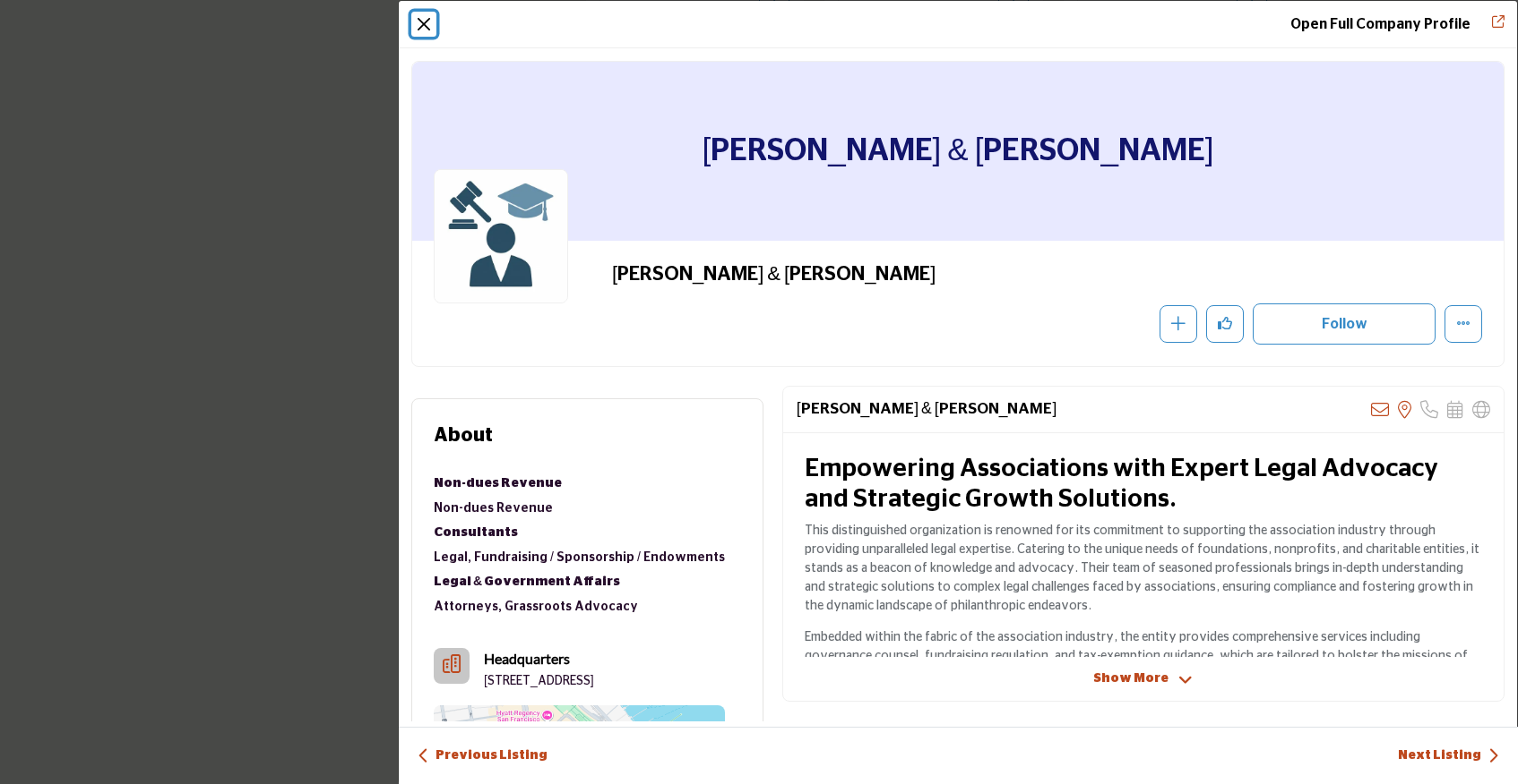
click at [425, 22] on button "Close" at bounding box center [423, 24] width 25 height 25
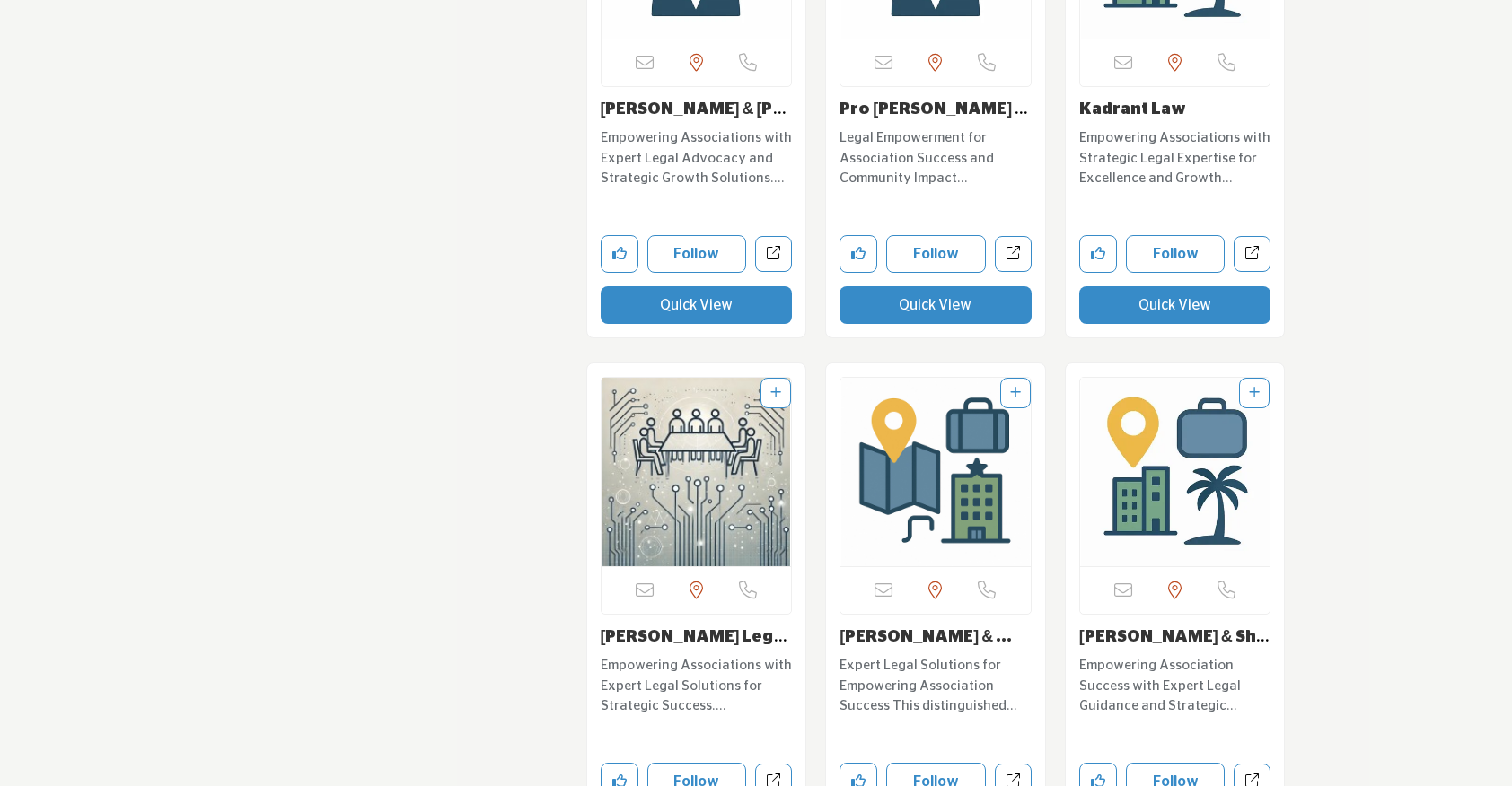
scroll to position [10340, 0]
click at [1172, 285] on button "Quick View" at bounding box center [1175, 304] width 192 height 38
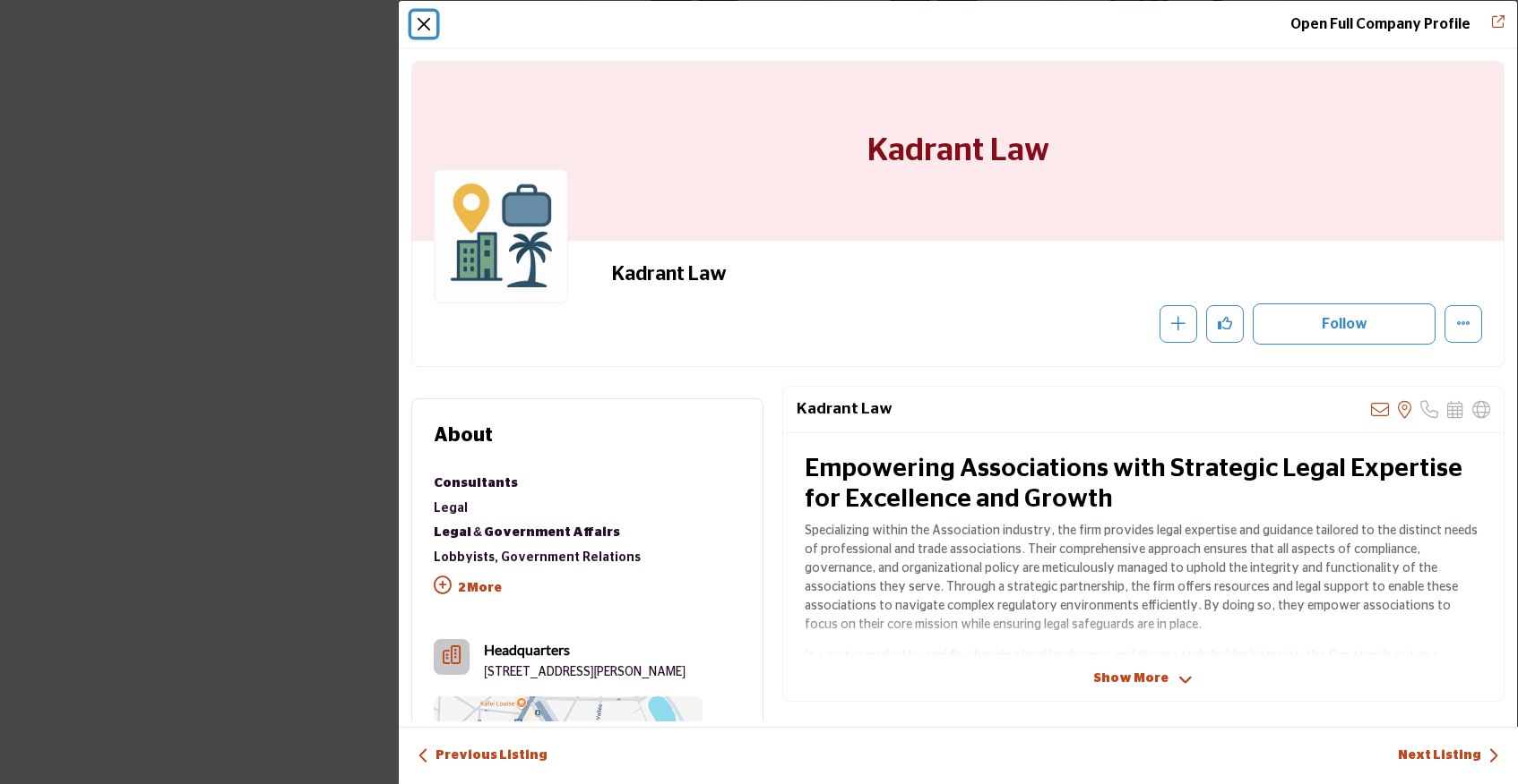
click at [423, 14] on button "Close" at bounding box center [423, 24] width 25 height 25
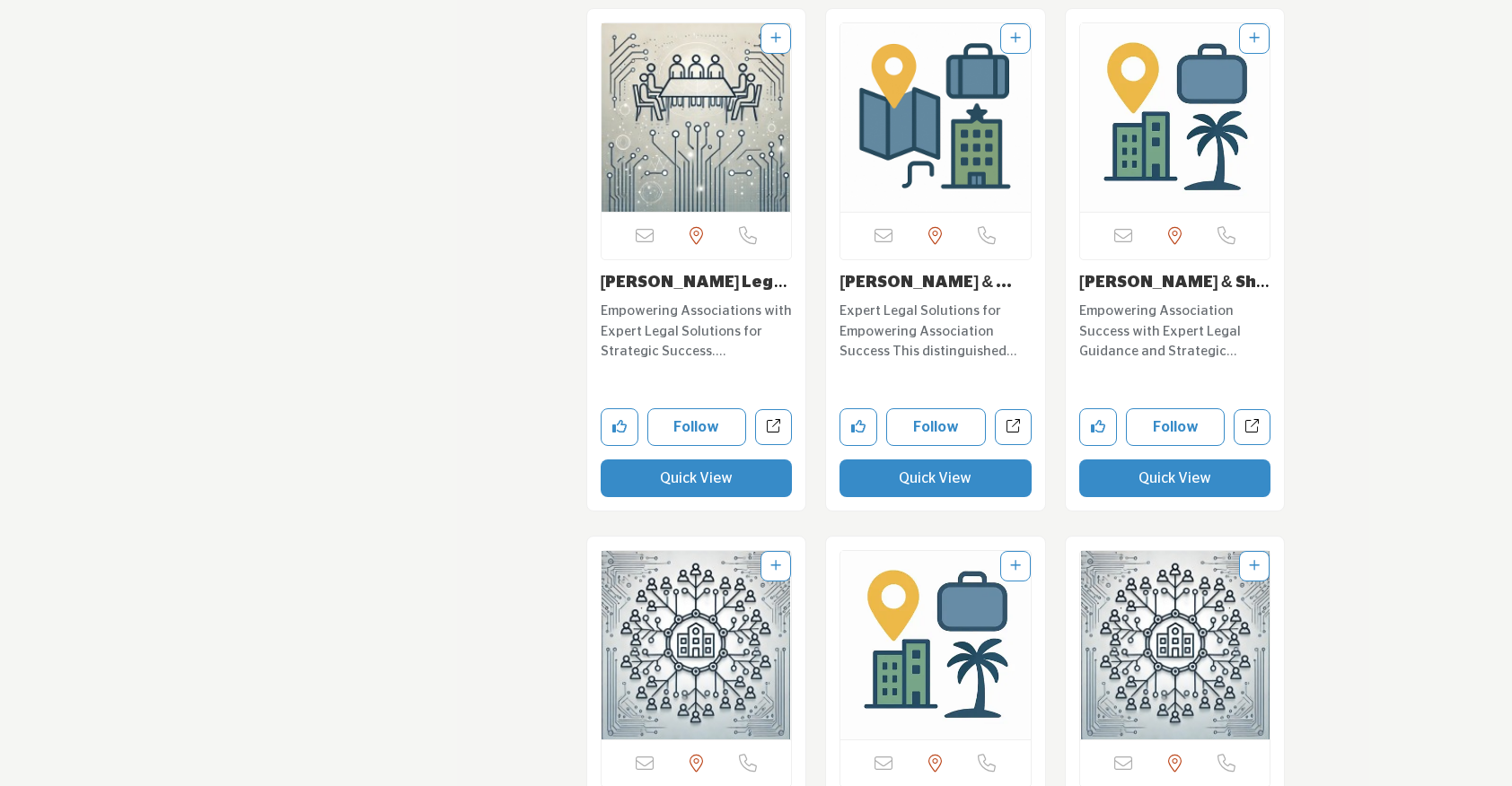
scroll to position [10704, 0]
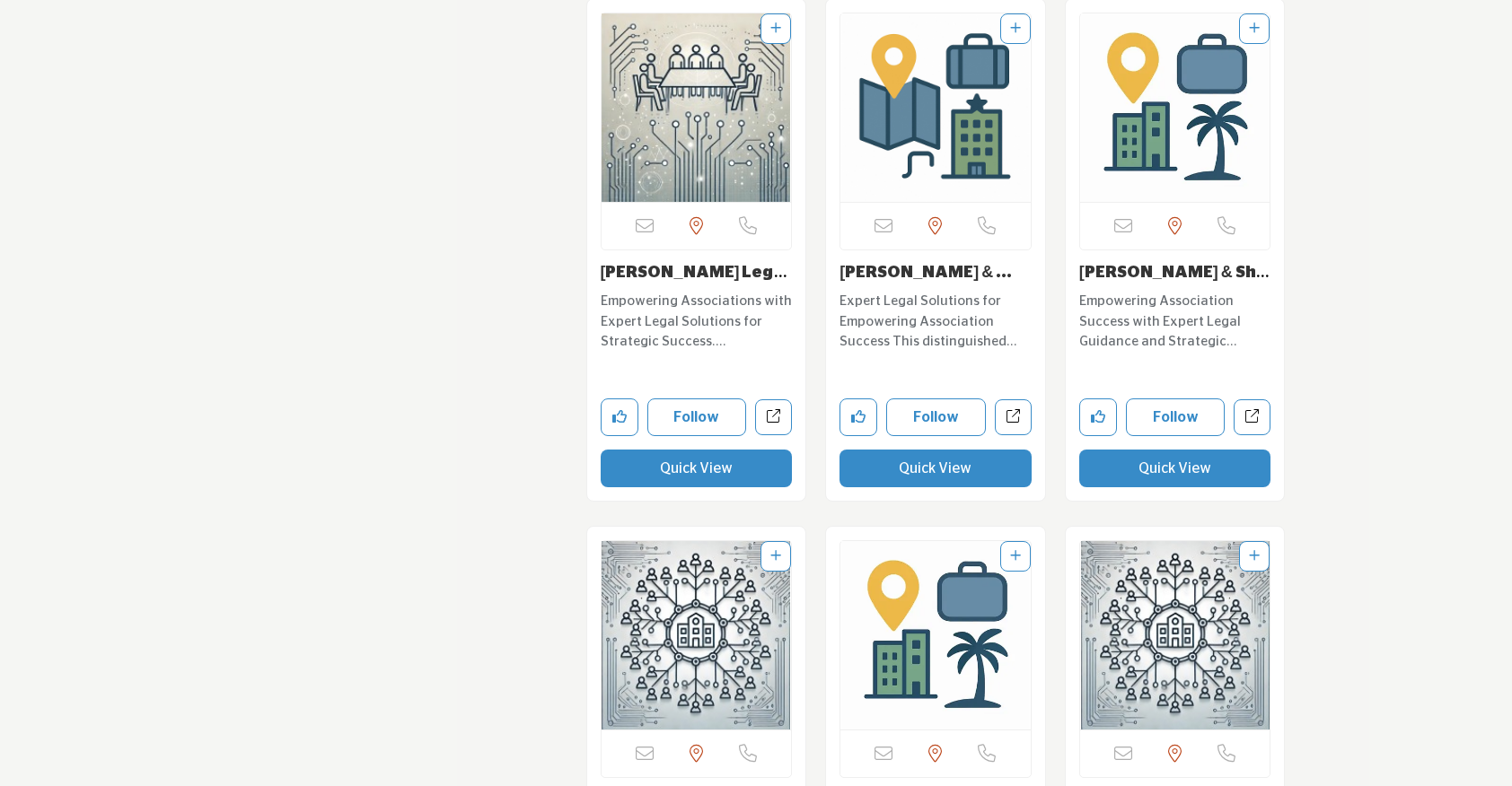
click at [680, 450] on button "Quick View" at bounding box center [697, 469] width 192 height 38
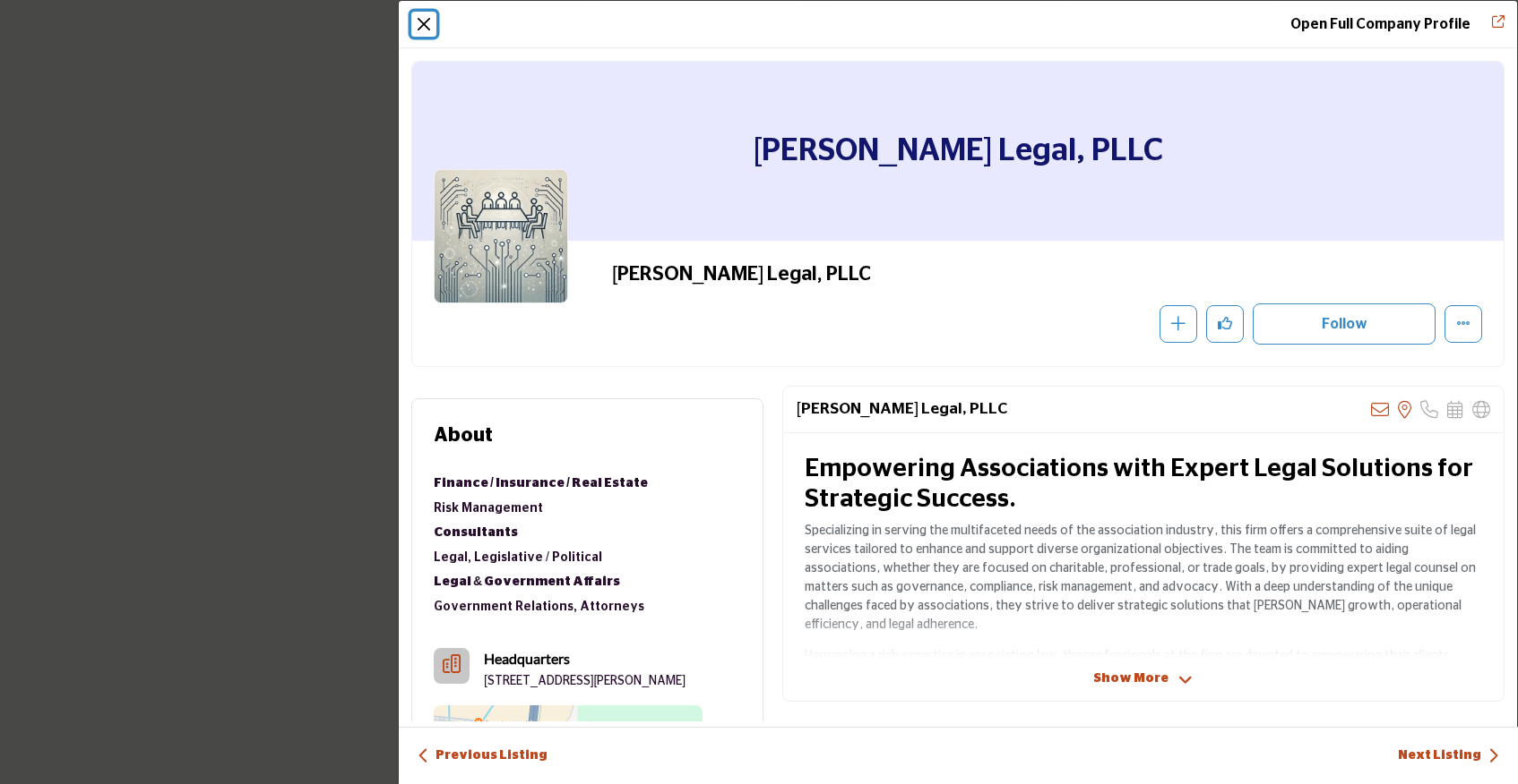
click at [430, 24] on button "Close" at bounding box center [423, 24] width 25 height 25
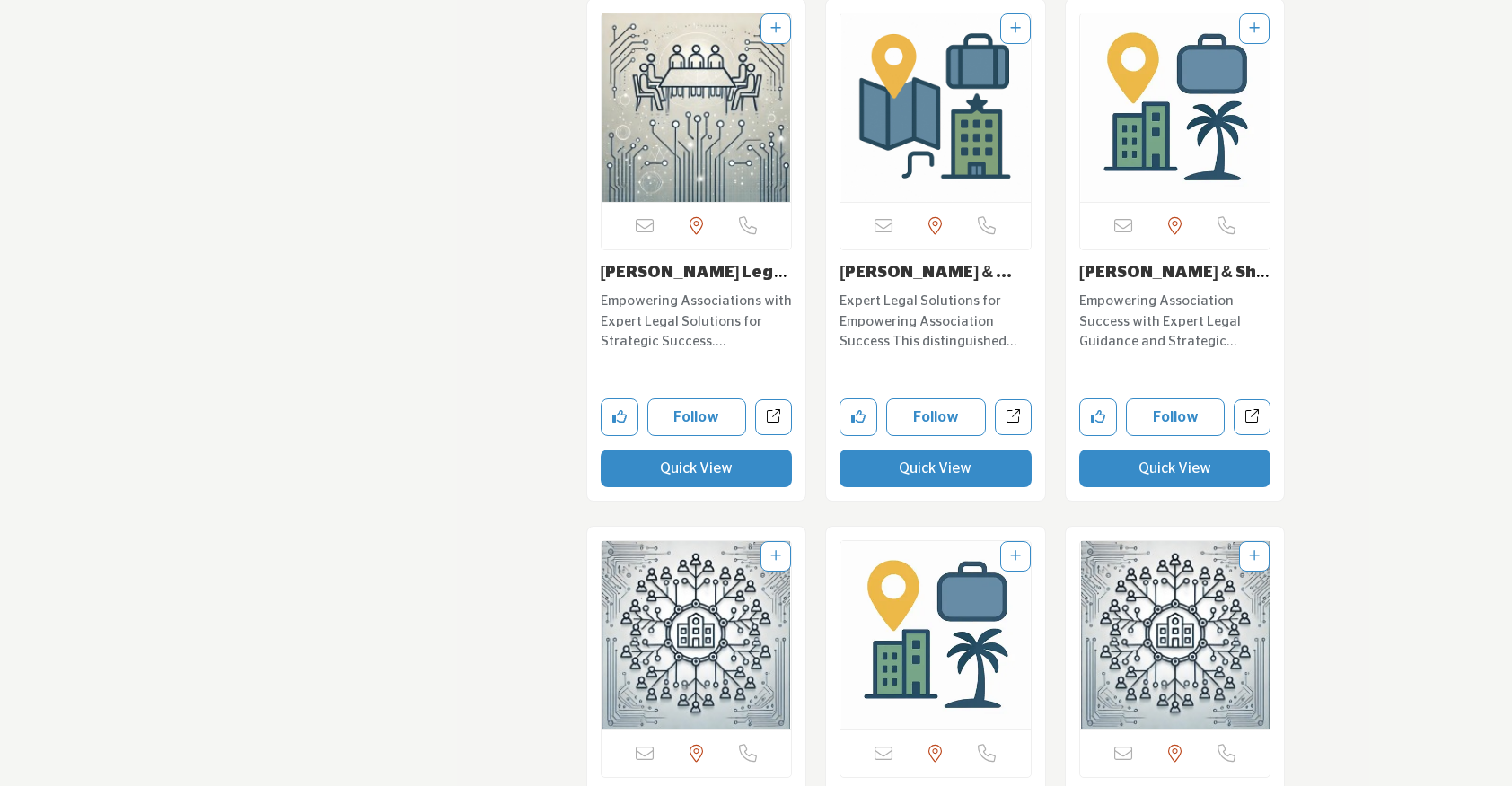
click at [903, 450] on button "Quick View" at bounding box center [935, 469] width 192 height 38
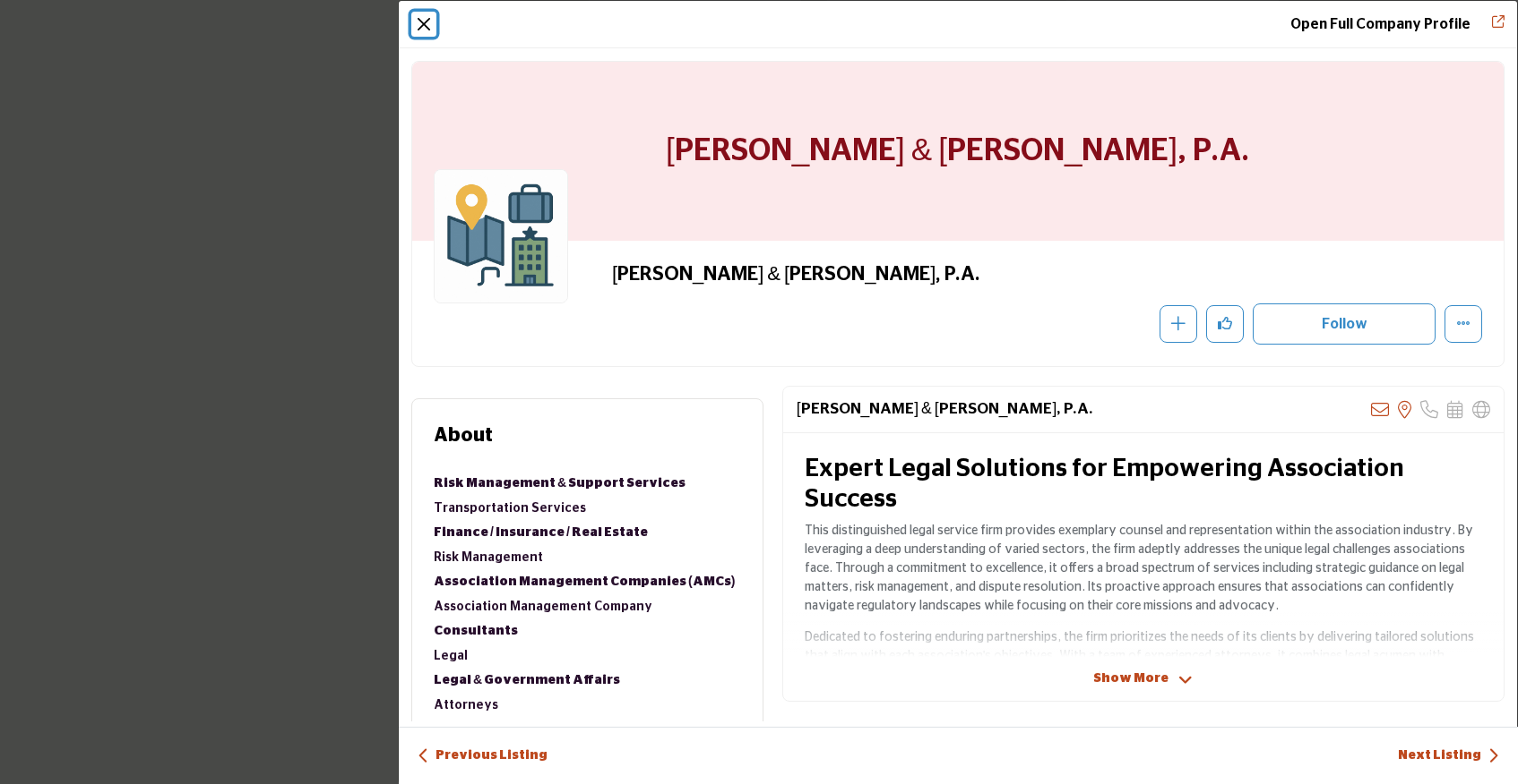
click at [412, 19] on button "Close" at bounding box center [423, 24] width 25 height 25
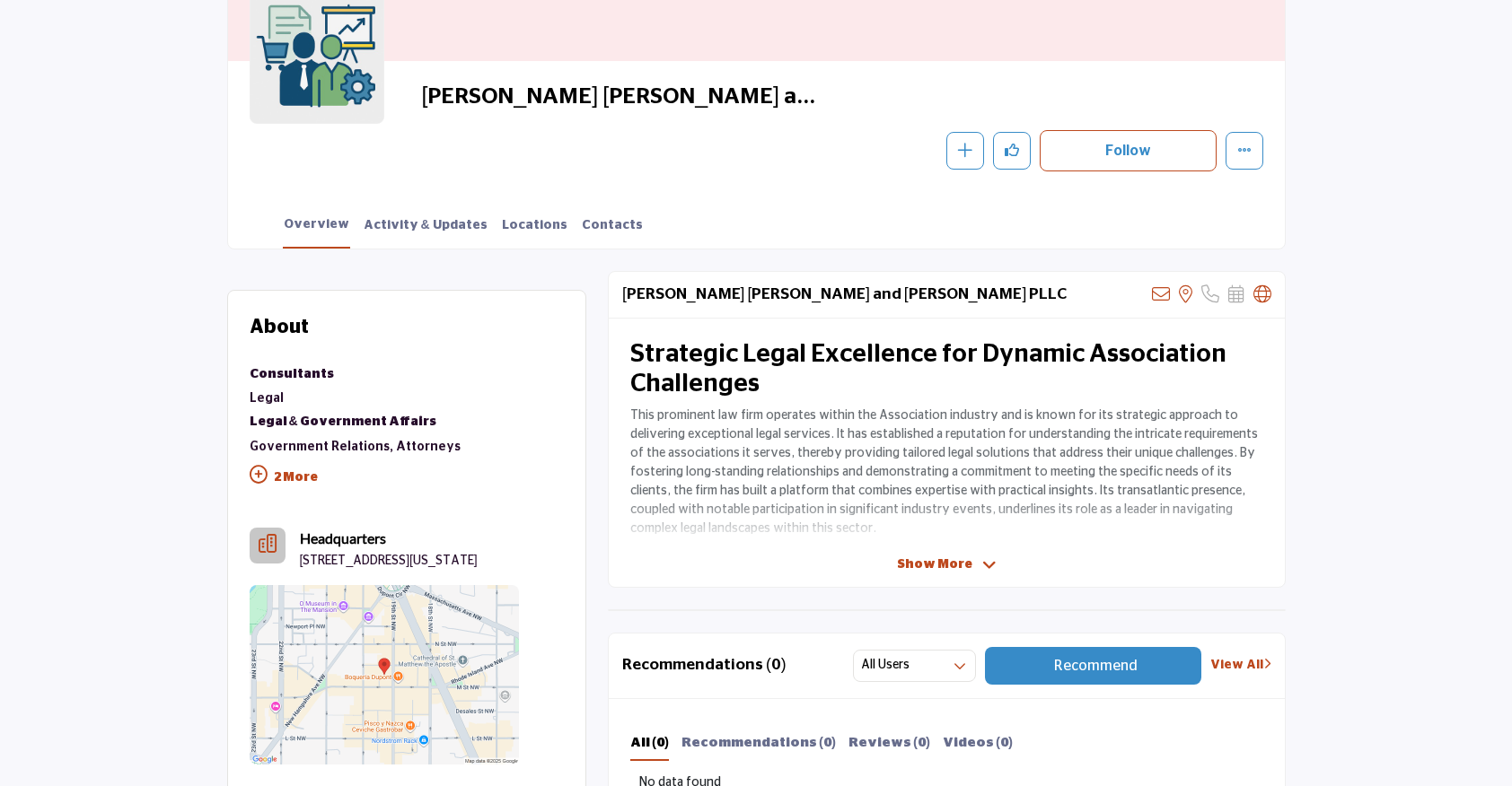
scroll to position [149, 0]
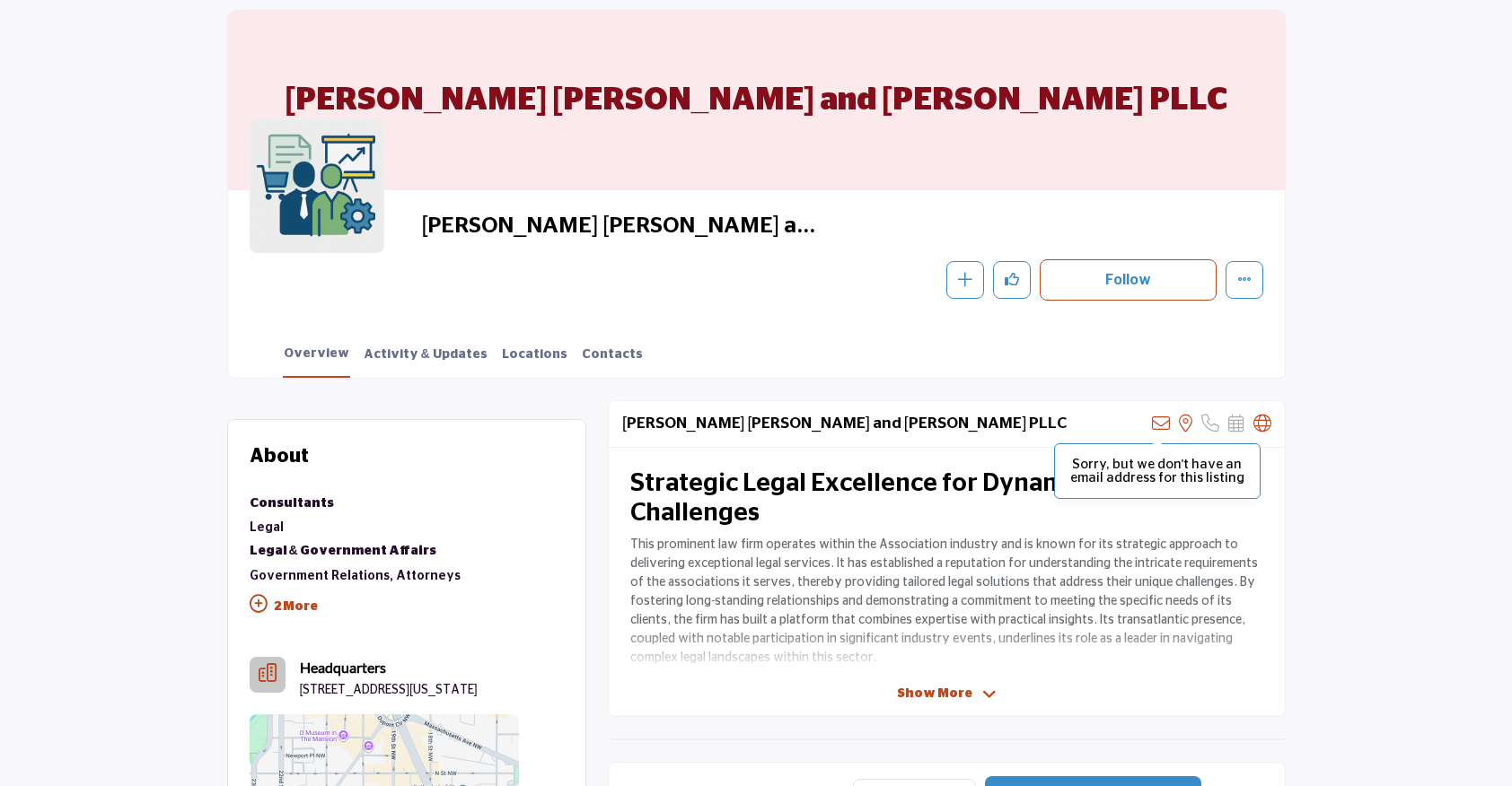
click at [1155, 419] on icon at bounding box center [1161, 424] width 18 height 18
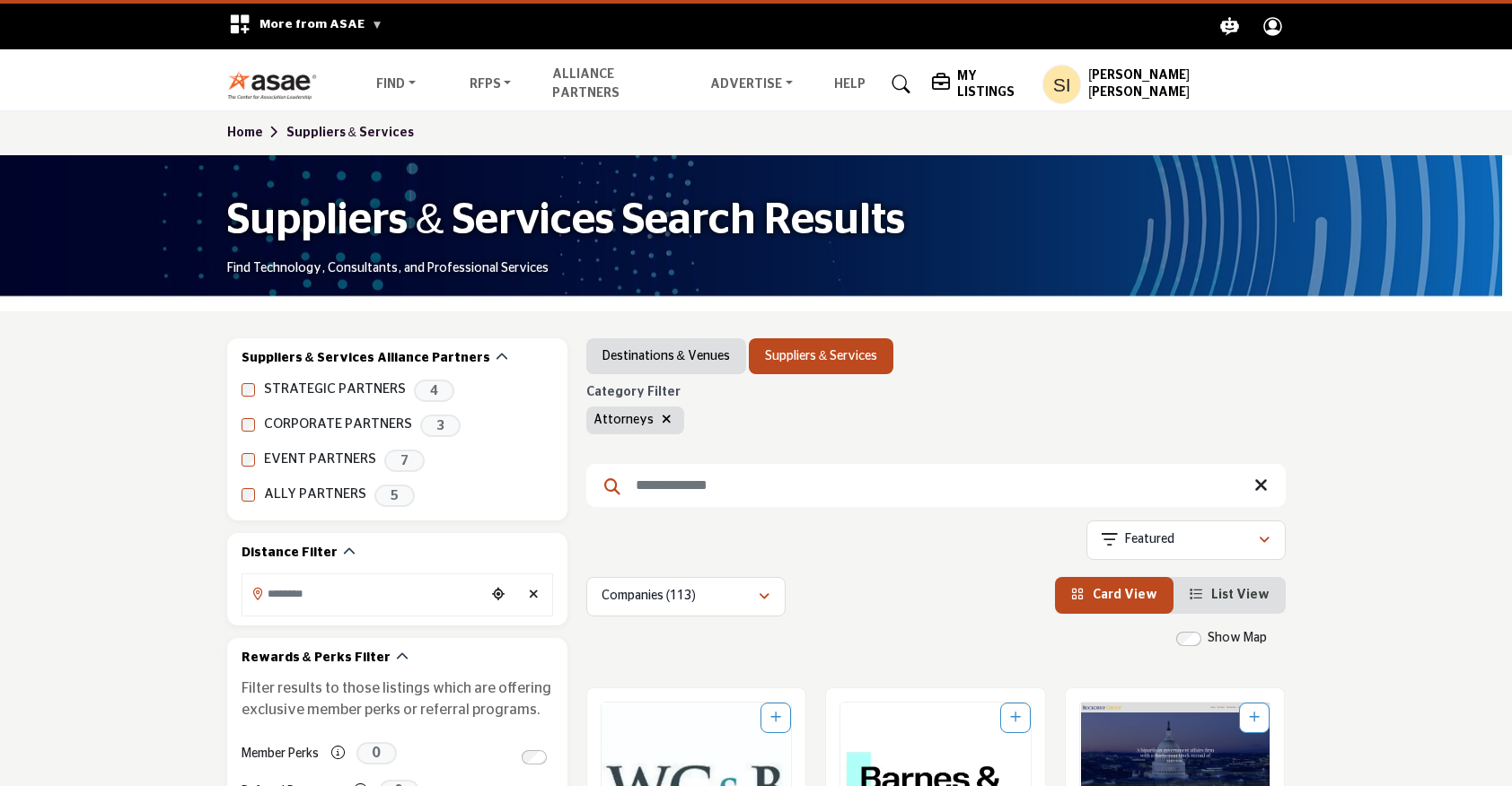
scroll to position [10704, 0]
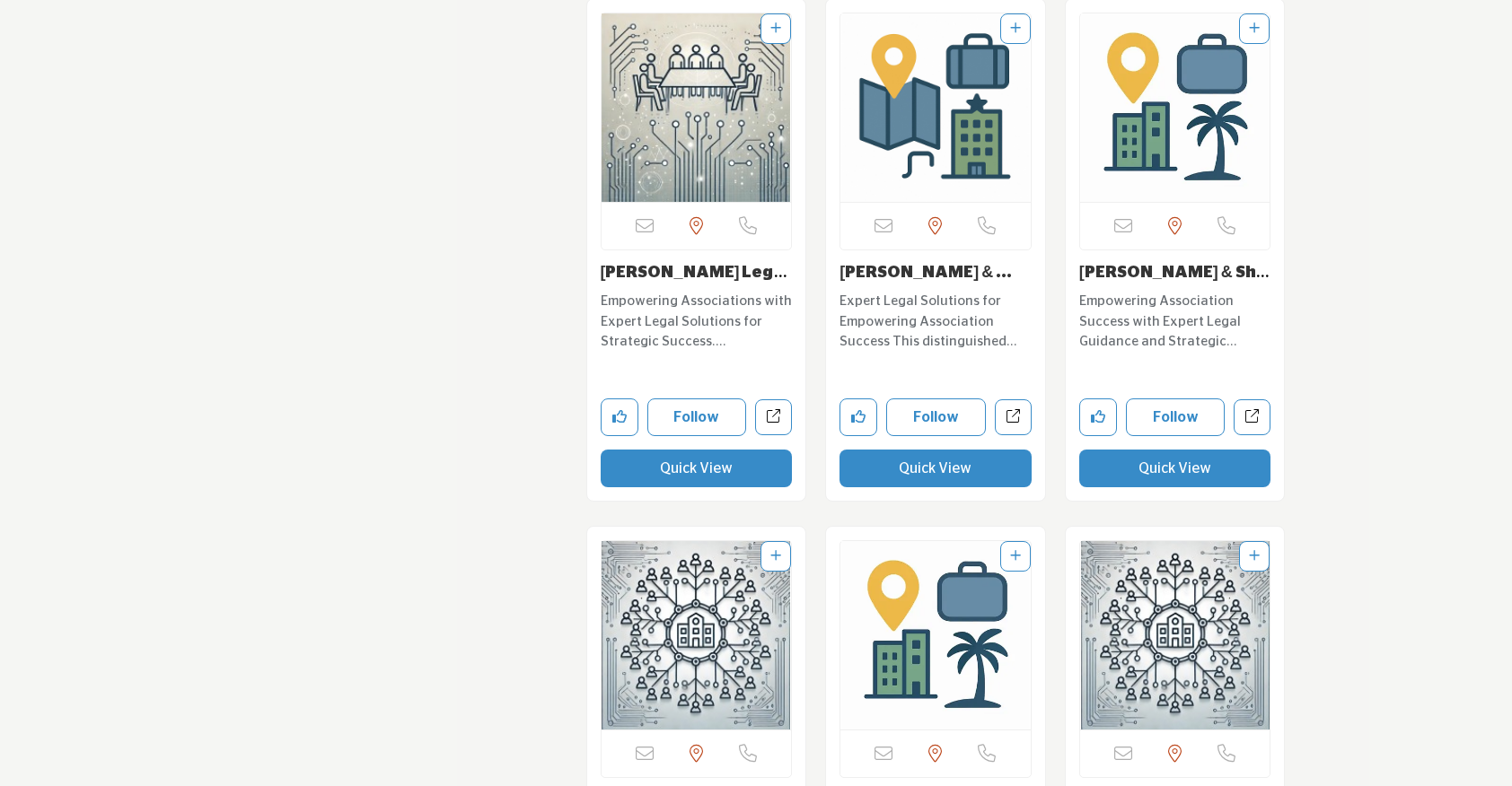
click at [1137, 450] on button "Quick View" at bounding box center [1175, 469] width 192 height 38
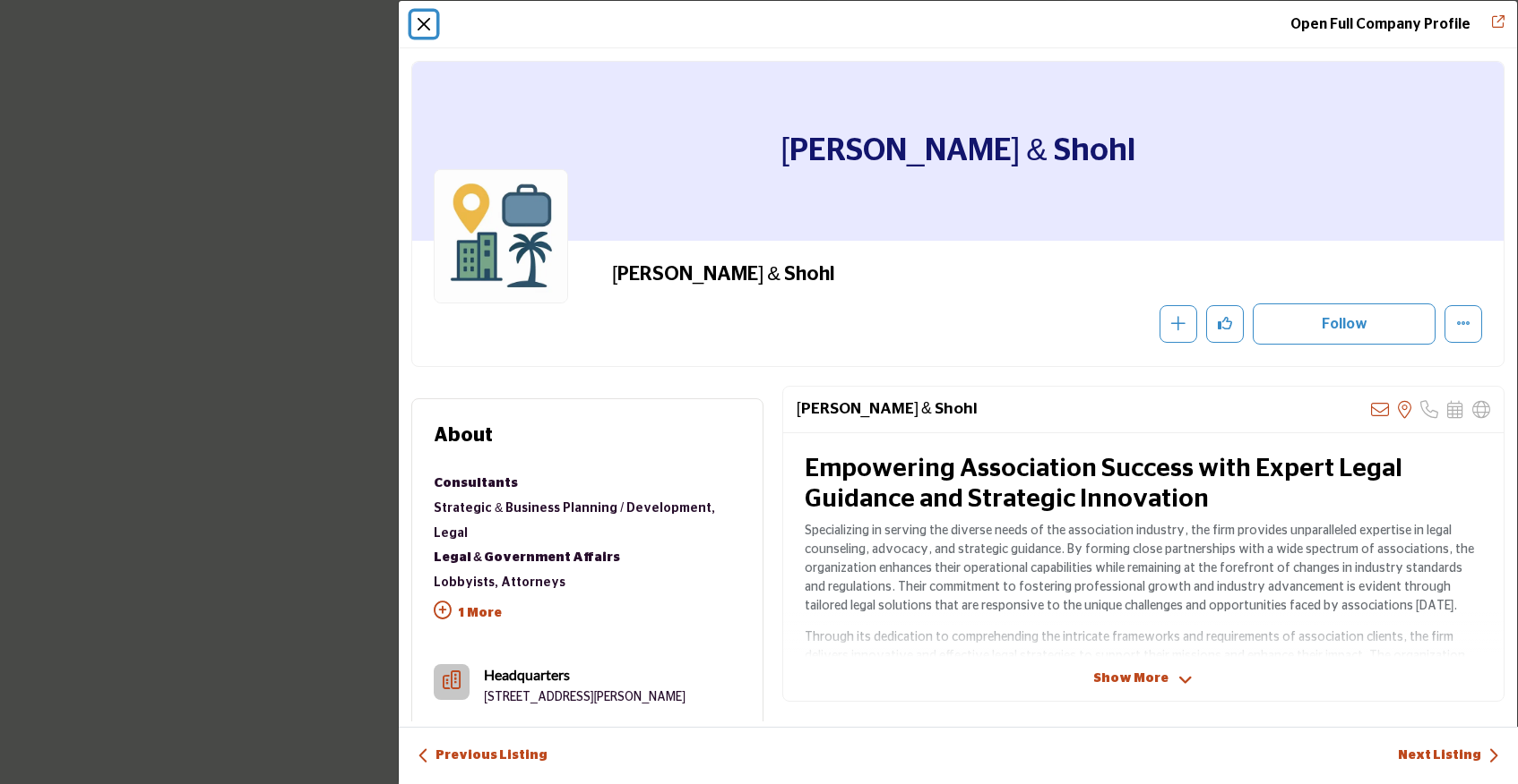
click at [418, 24] on button "Close" at bounding box center [423, 24] width 25 height 25
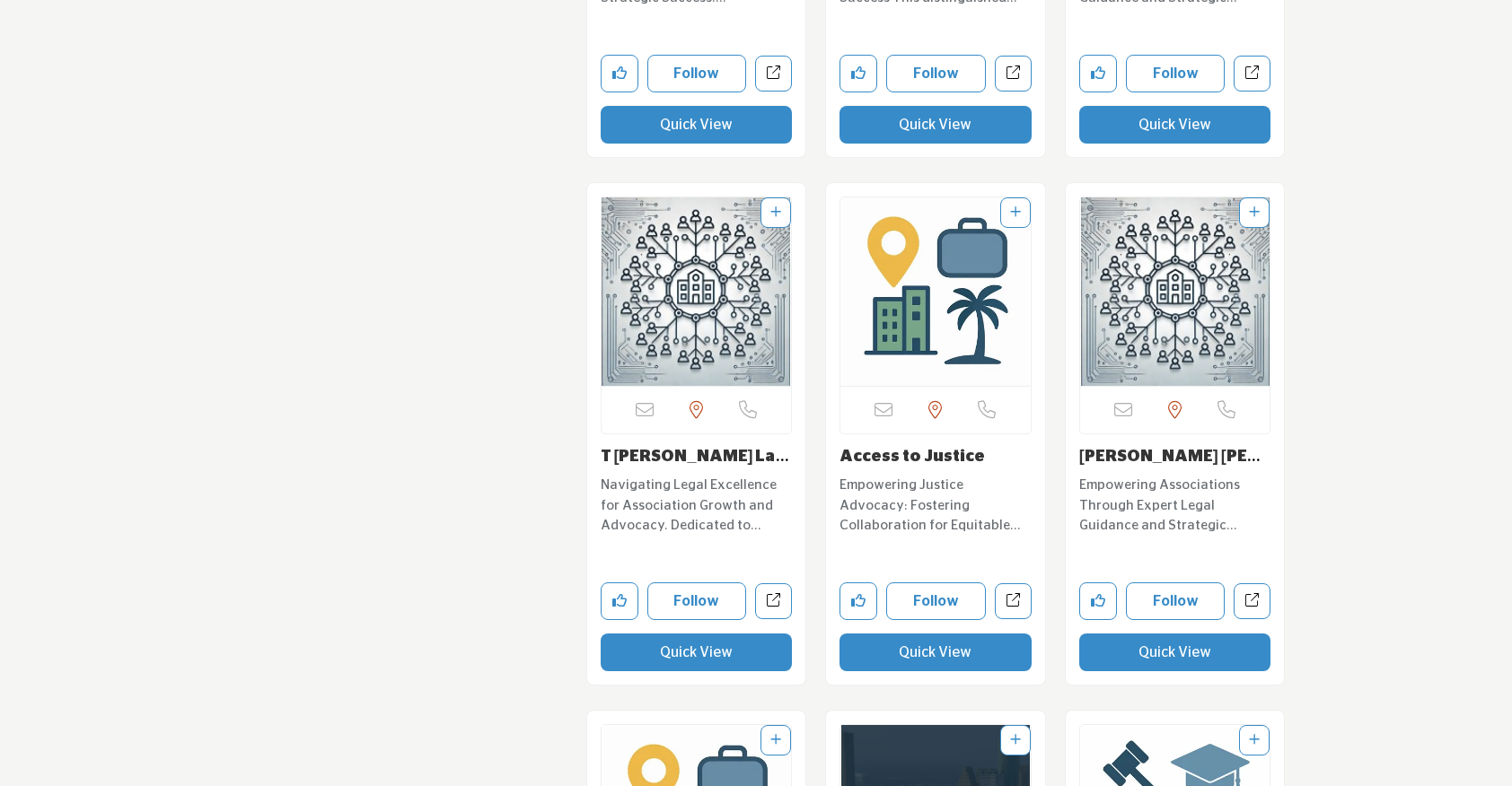
scroll to position [11055, 0]
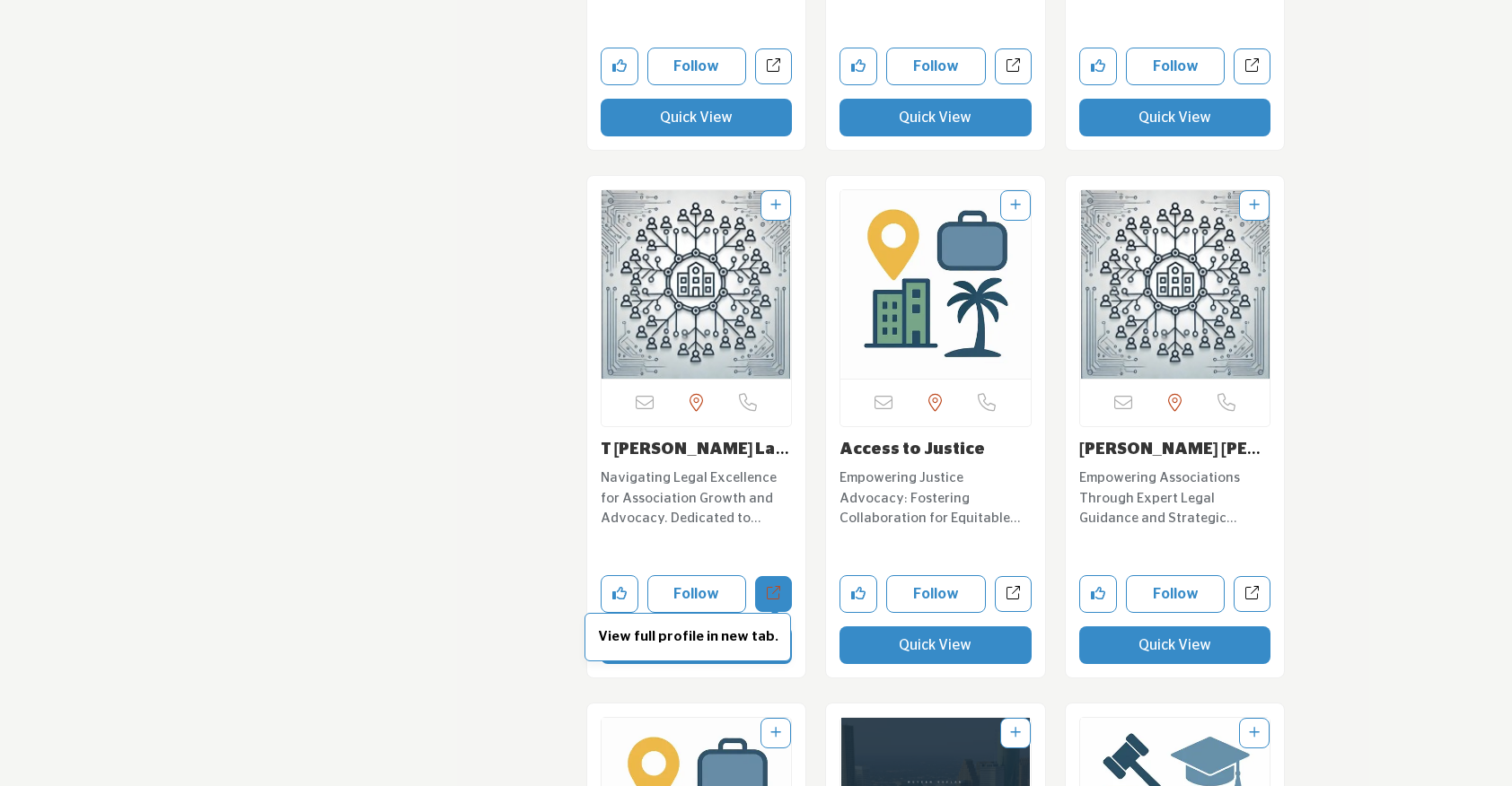
click at [707, 614] on span "View full profile in new tab." at bounding box center [687, 637] width 206 height 49
click at [713, 627] on button "Quick View" at bounding box center [697, 646] width 192 height 38
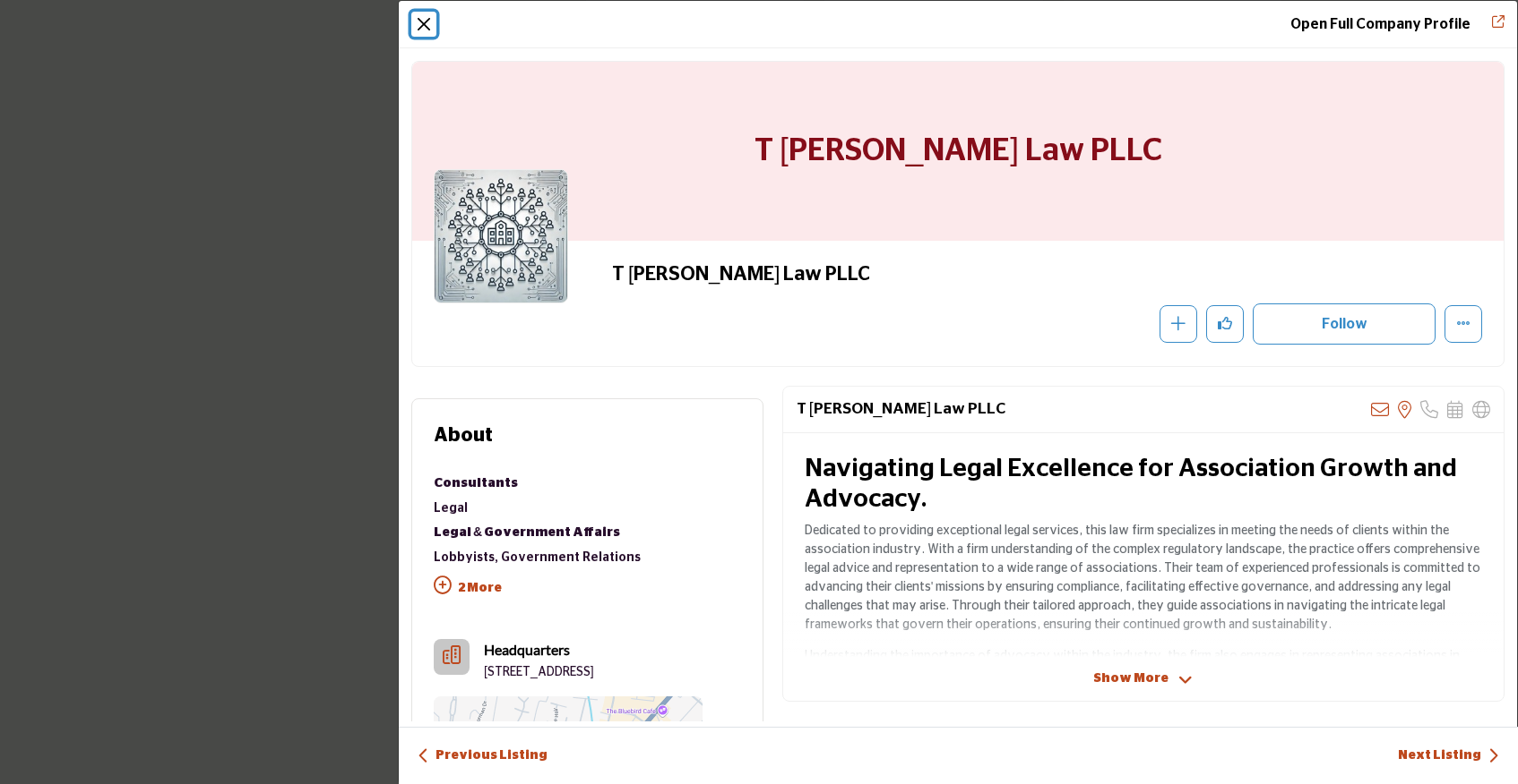
click at [416, 22] on button "Close" at bounding box center [423, 24] width 25 height 25
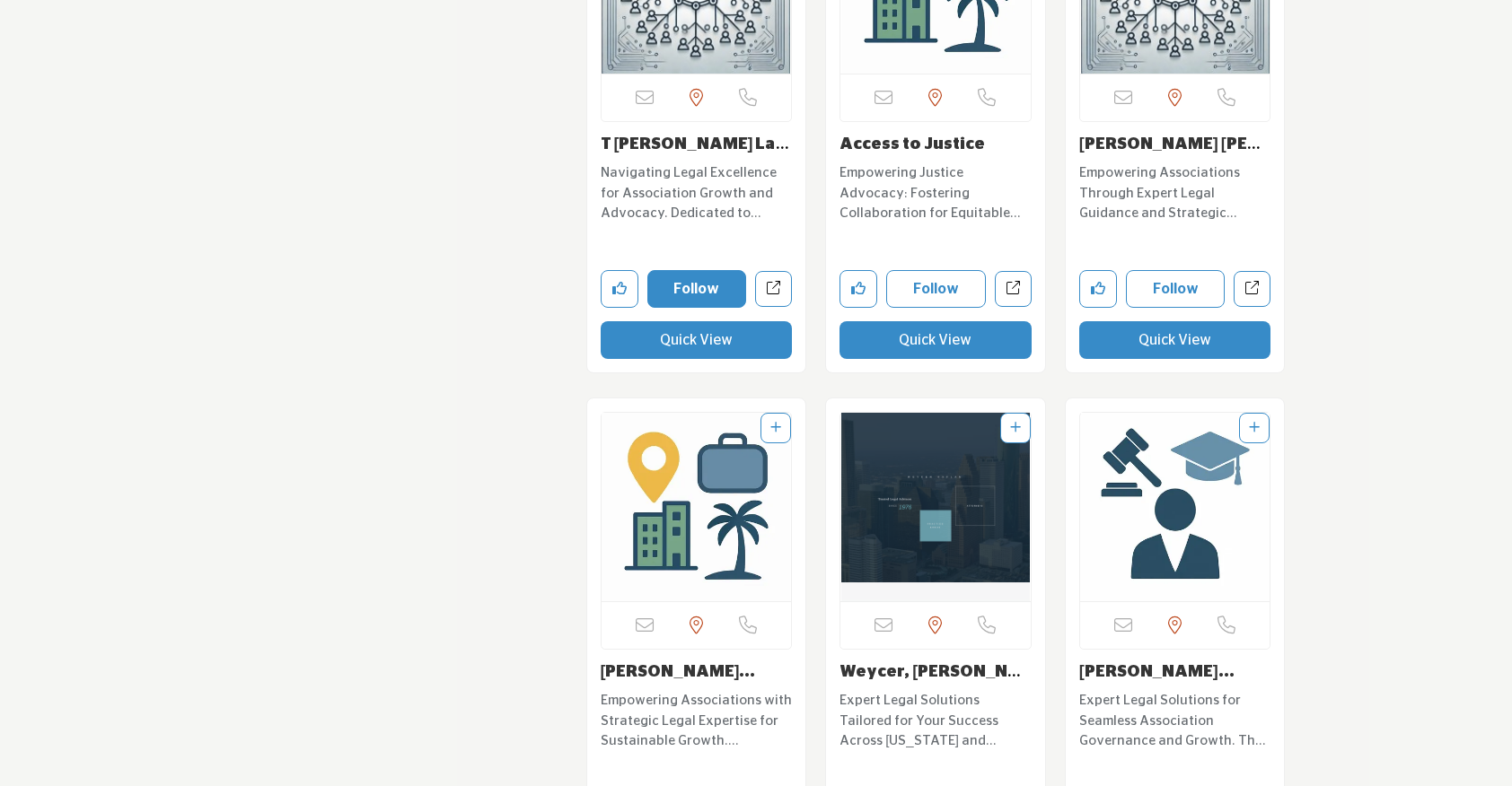
scroll to position [11367, 0]
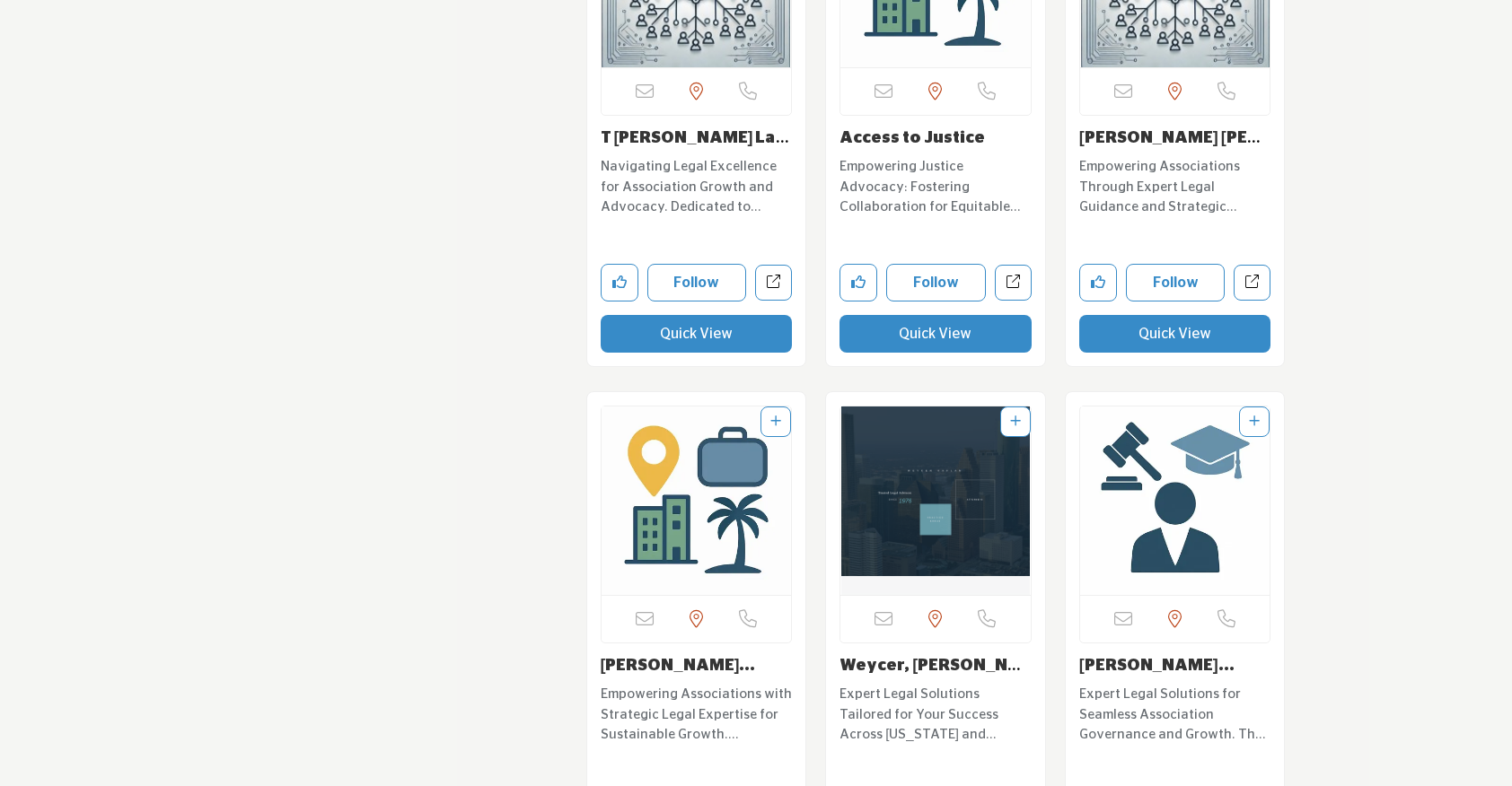
click at [1124, 315] on button "Quick View" at bounding box center [1175, 334] width 192 height 38
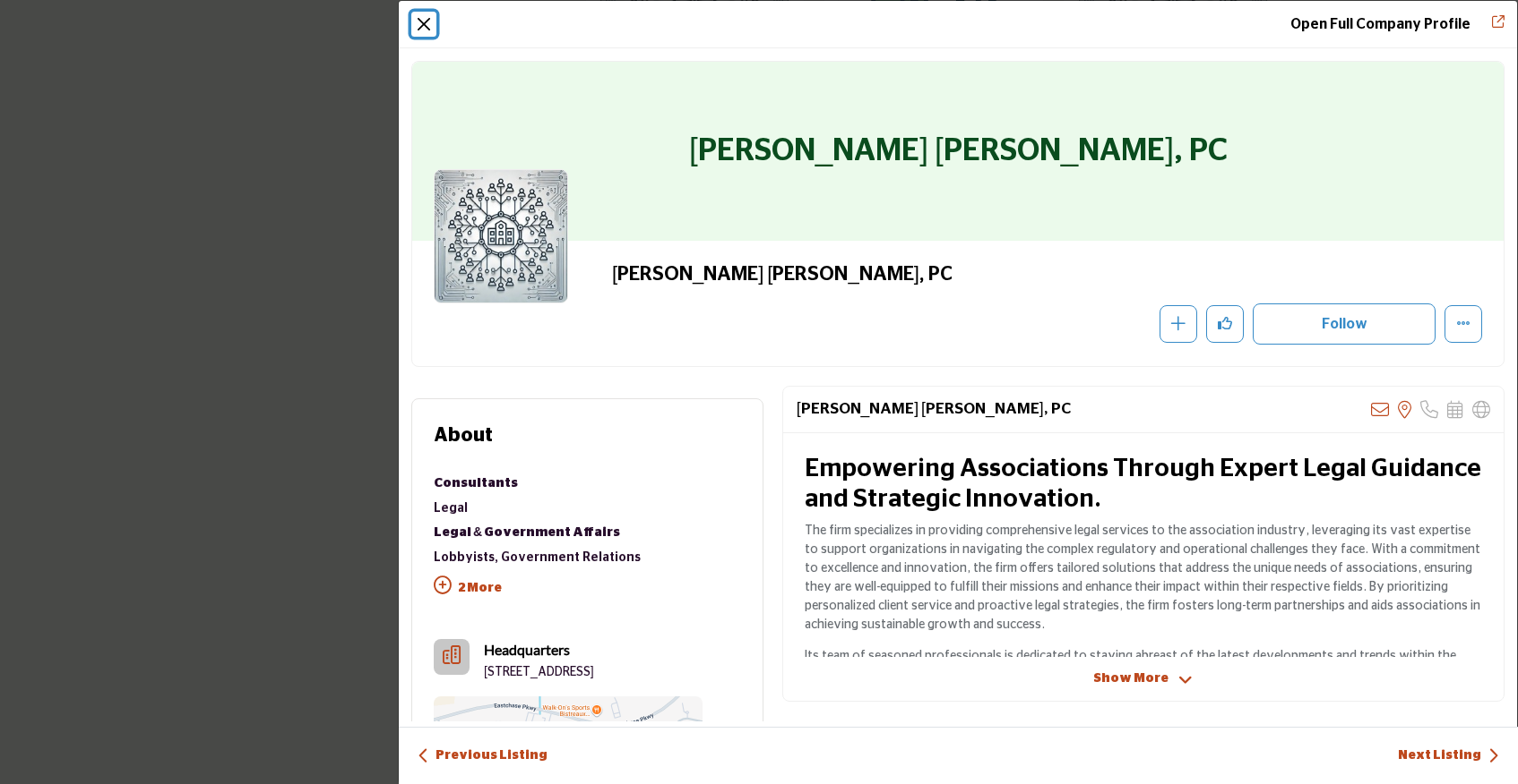
click at [420, 33] on button "Close" at bounding box center [423, 24] width 25 height 25
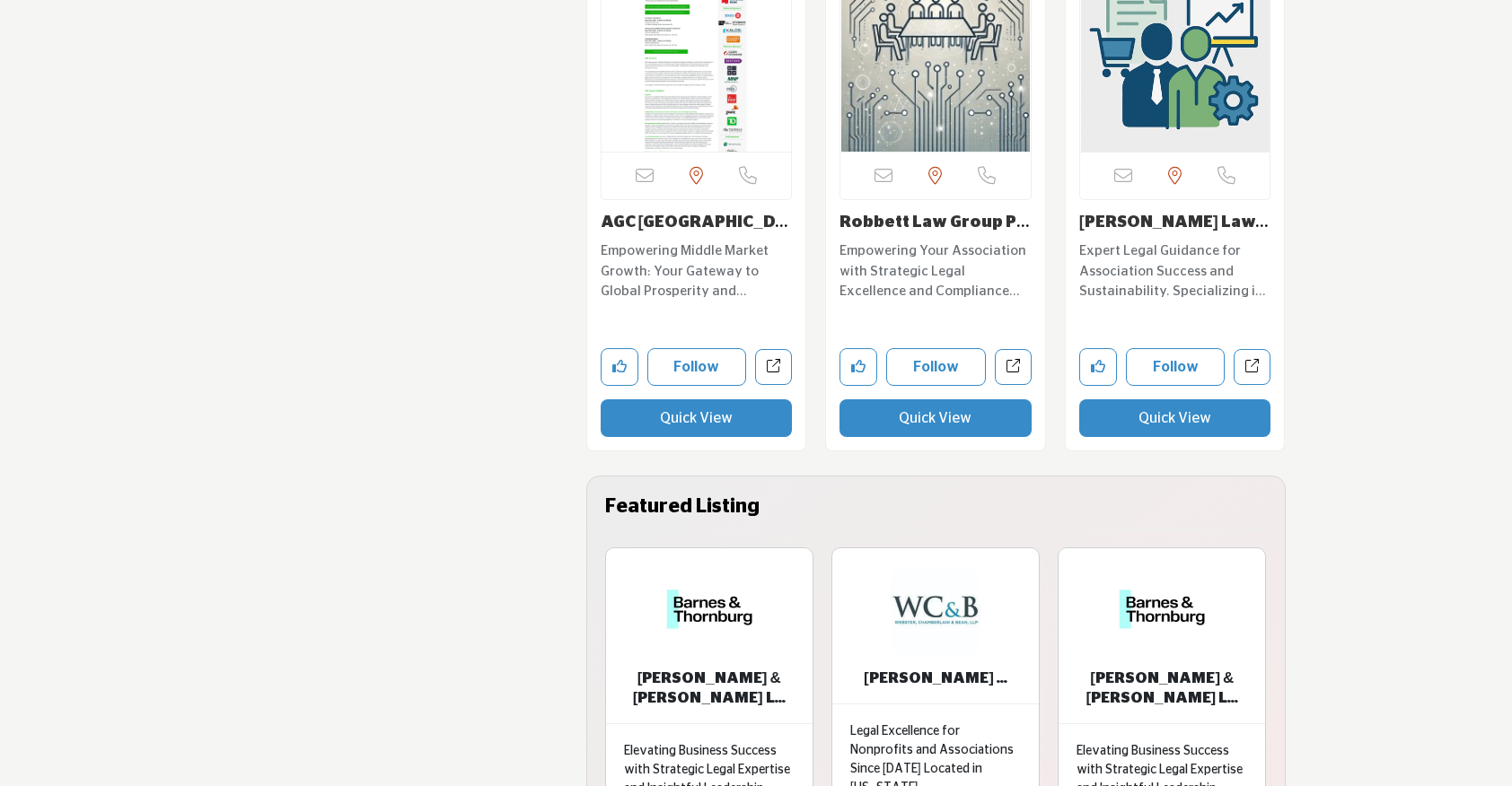
scroll to position [12341, 0]
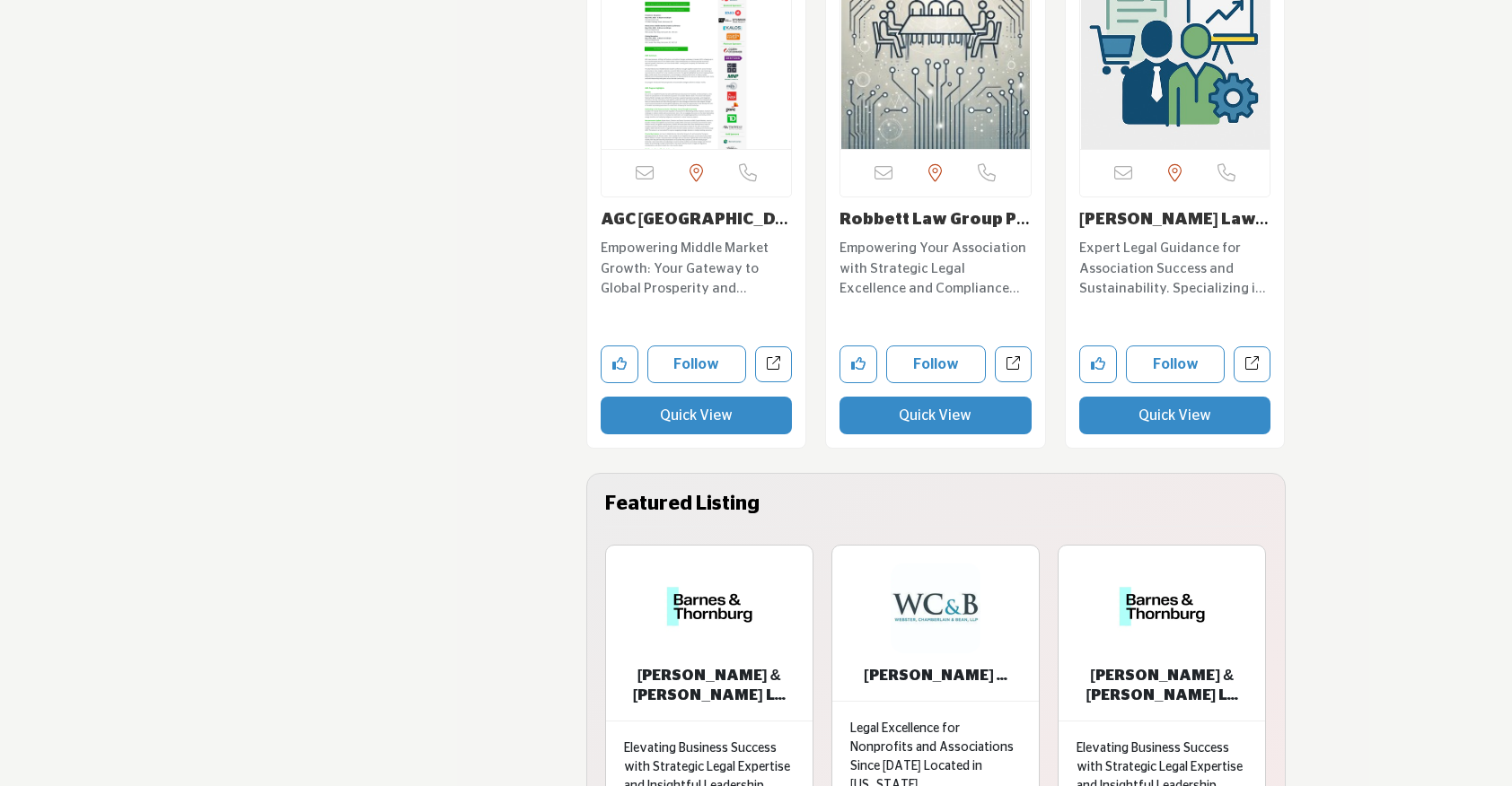
click at [907, 397] on button "Quick View" at bounding box center [935, 416] width 192 height 38
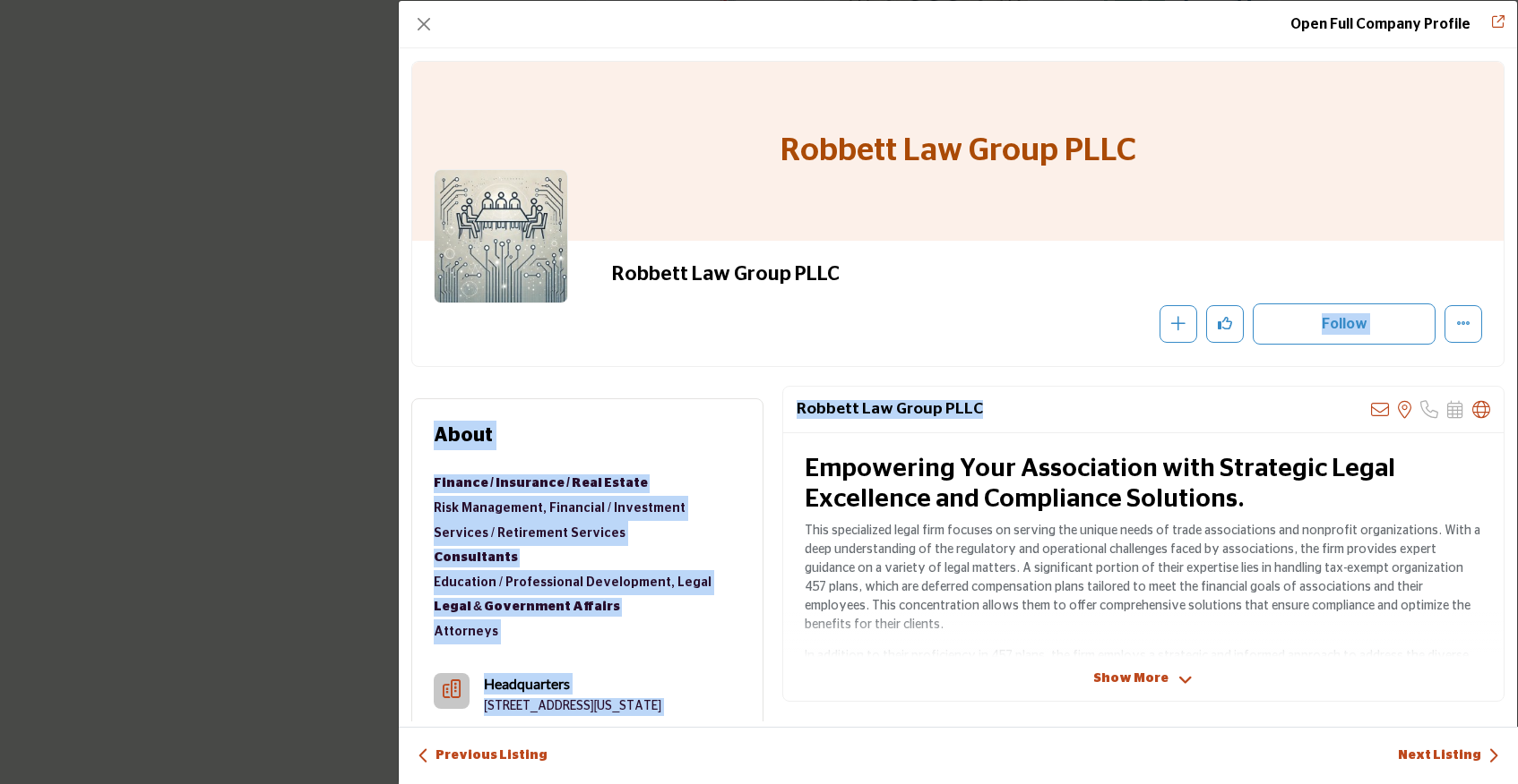
drag, startPoint x: 1360, startPoint y: 412, endPoint x: 882, endPoint y: 284, distance: 494.8
click at [885, 296] on div "Robbett Law Group PLLC Follow Following Message" at bounding box center [958, 384] width 1118 height 673
click at [417, 26] on button "Close" at bounding box center [423, 24] width 25 height 25
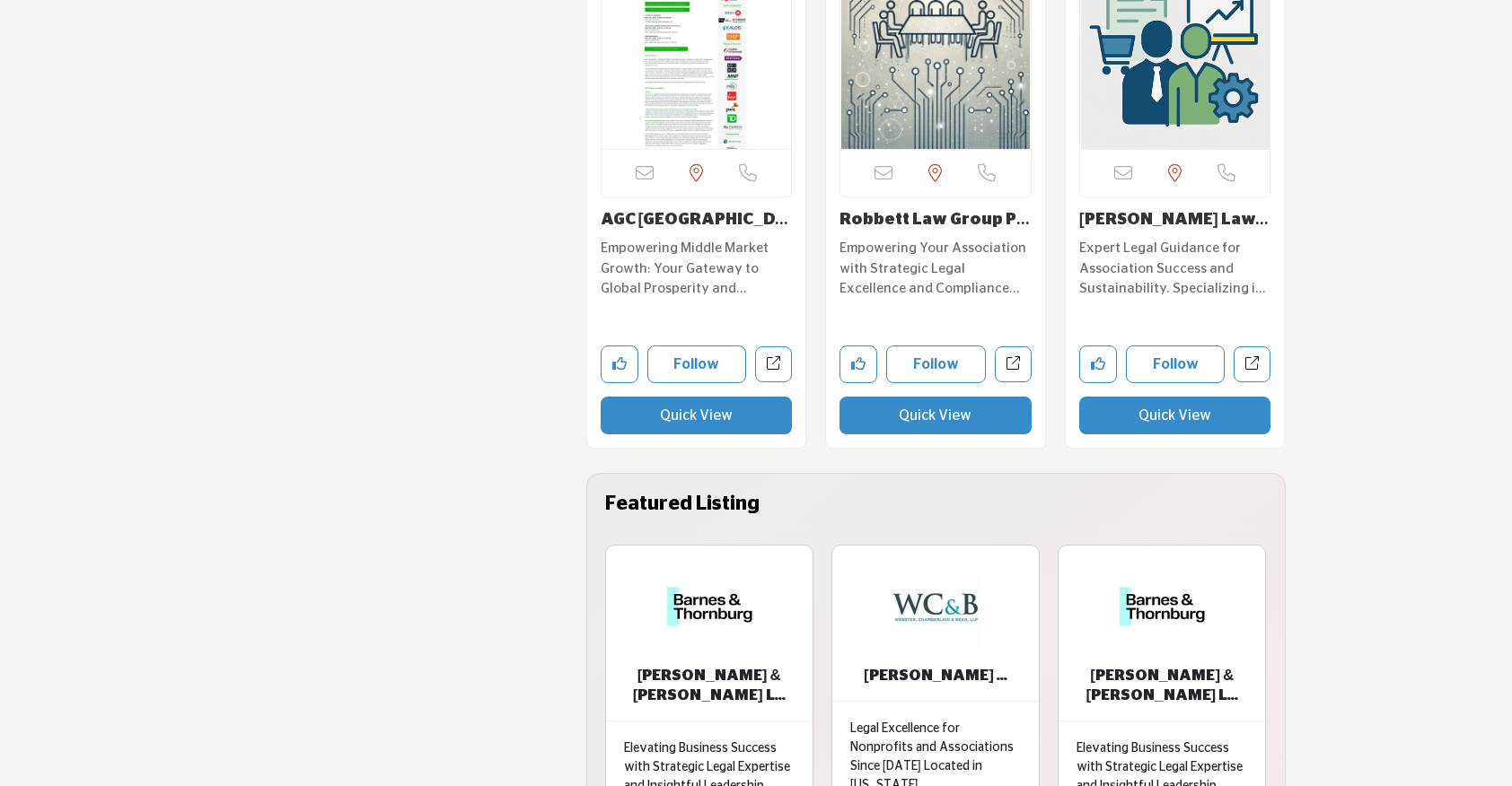
click at [1138, 397] on button "Quick View" at bounding box center [1175, 416] width 192 height 38
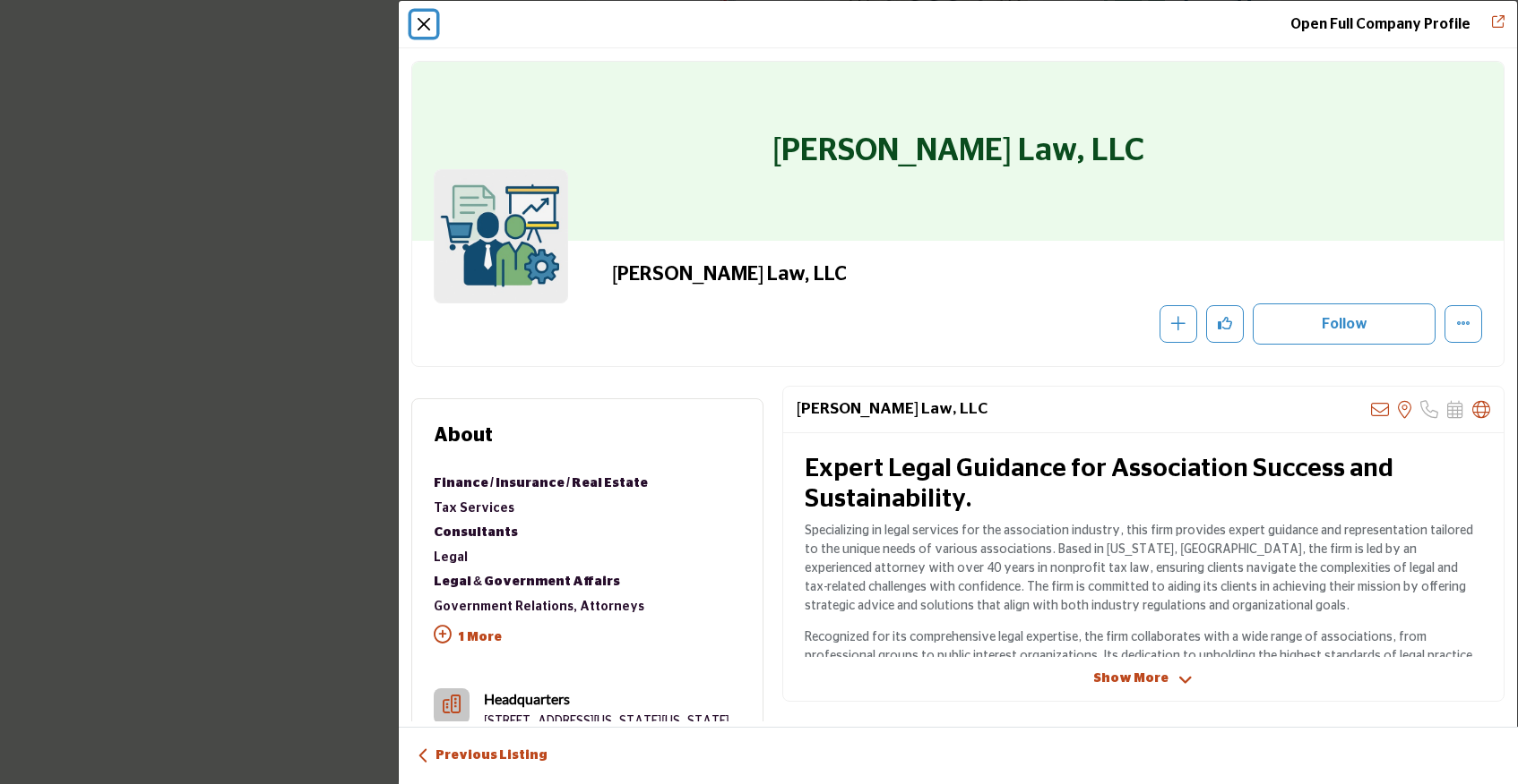
click at [425, 19] on button "Close" at bounding box center [423, 24] width 25 height 25
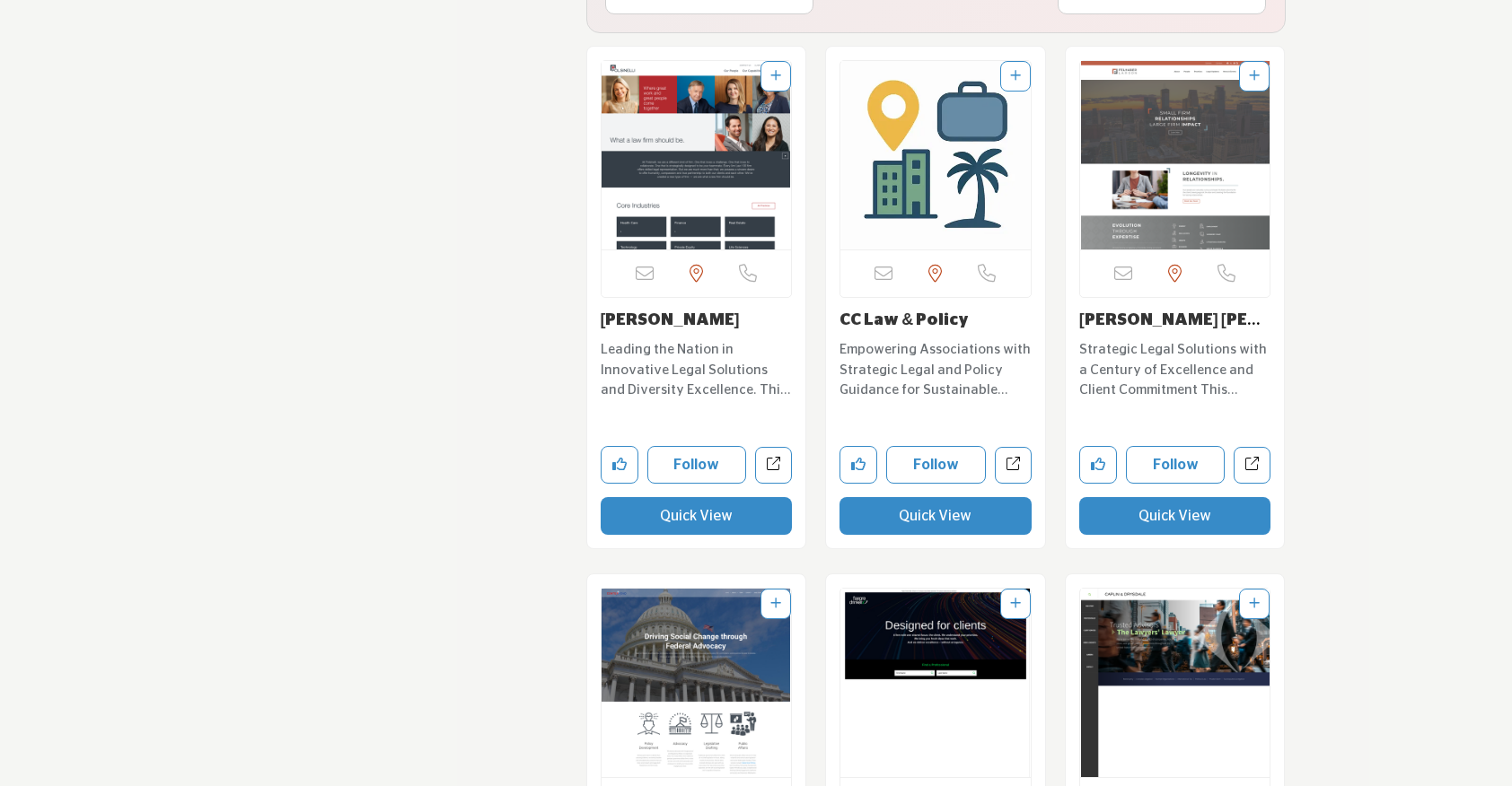
scroll to position [13291, 0]
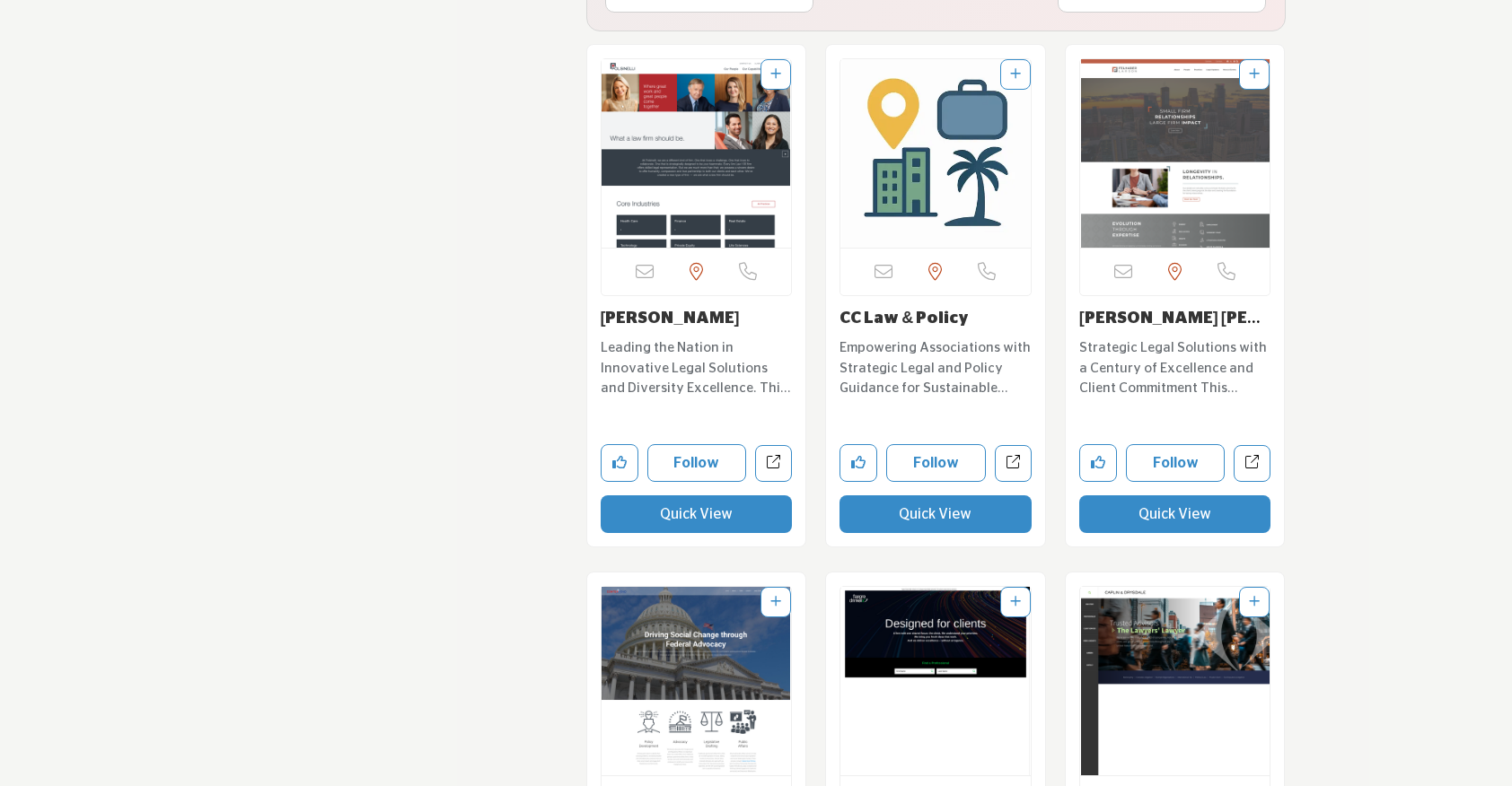
click at [922, 496] on button "Quick View" at bounding box center [935, 515] width 192 height 38
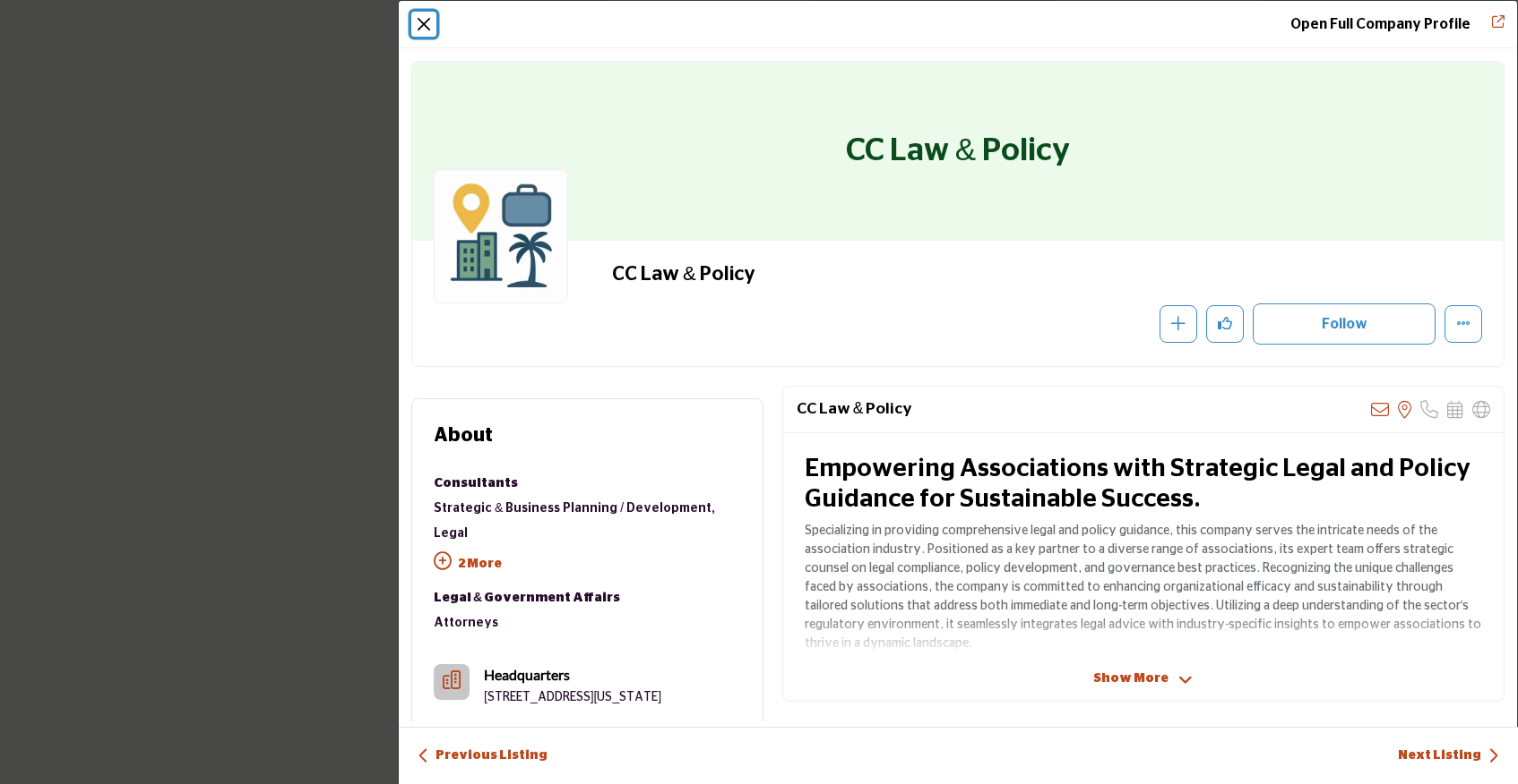
click at [424, 20] on button "Close" at bounding box center [423, 24] width 25 height 25
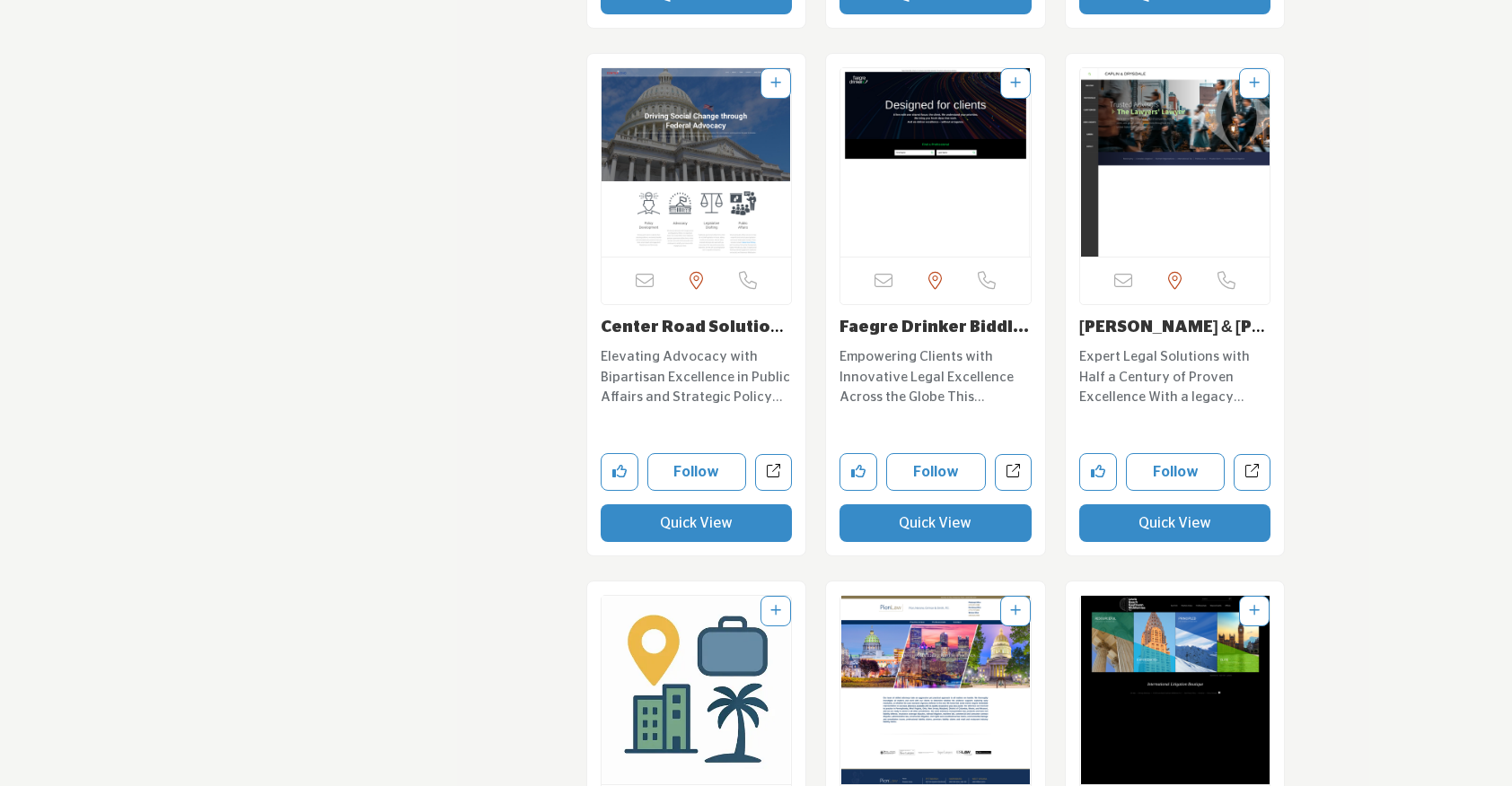
scroll to position [13815, 0]
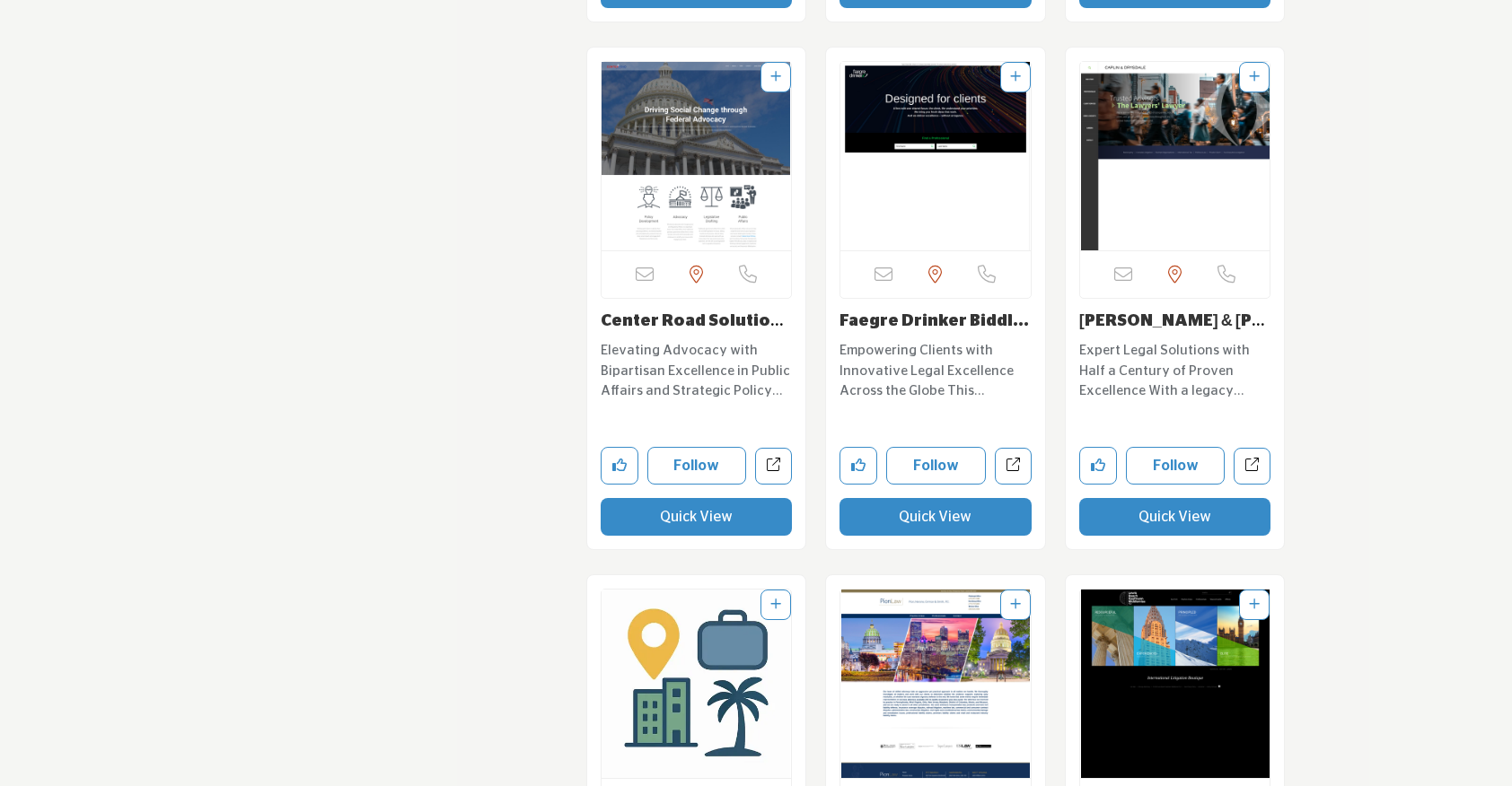
drag, startPoint x: 761, startPoint y: 477, endPoint x: 912, endPoint y: 467, distance: 151.1
click at [912, 498] on button "Quick View" at bounding box center [935, 517] width 192 height 38
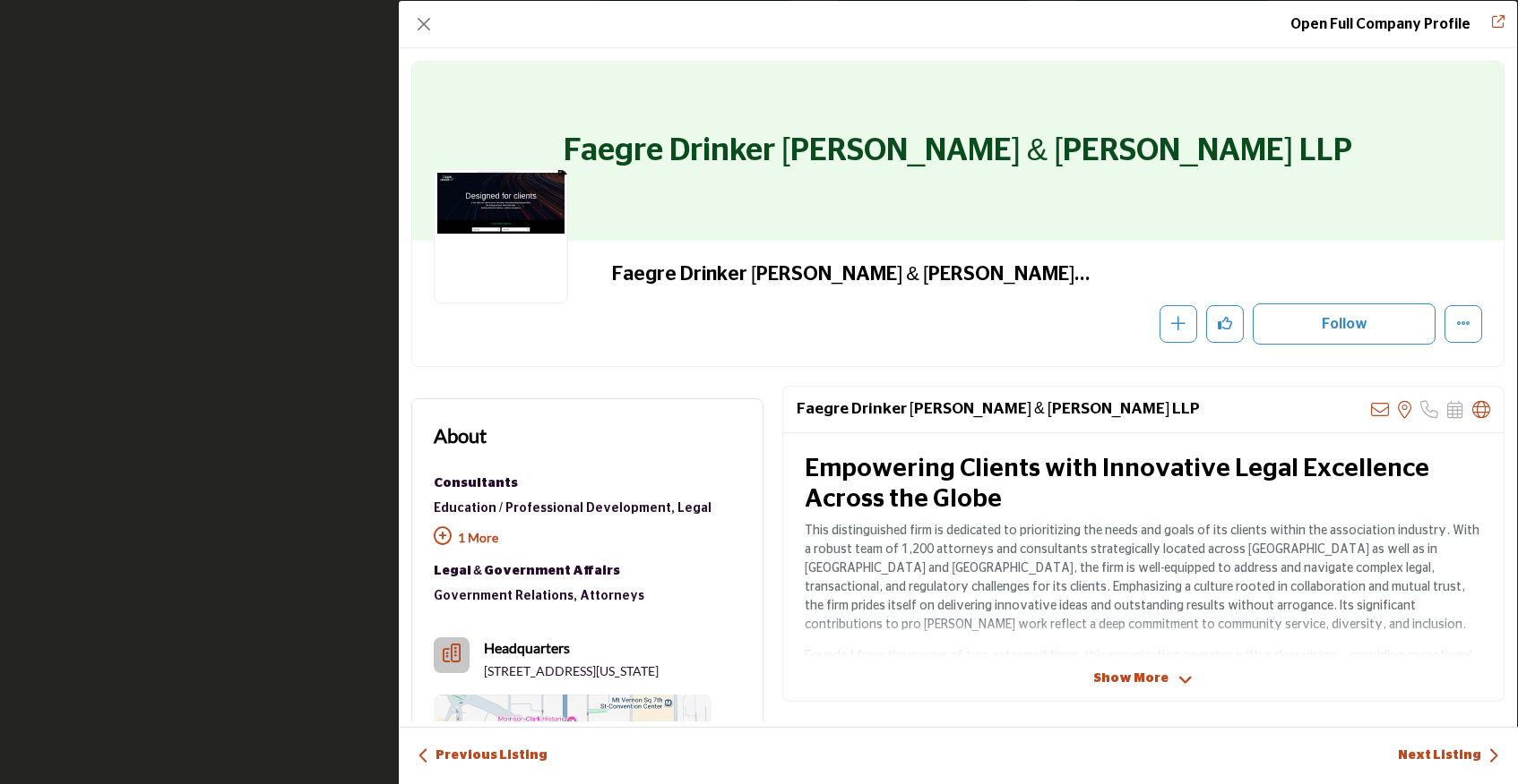
click at [907, 467] on h2 "Empowering Clients with Innovative Legal Excellence Across the Globe" at bounding box center [1143, 485] width 678 height 60
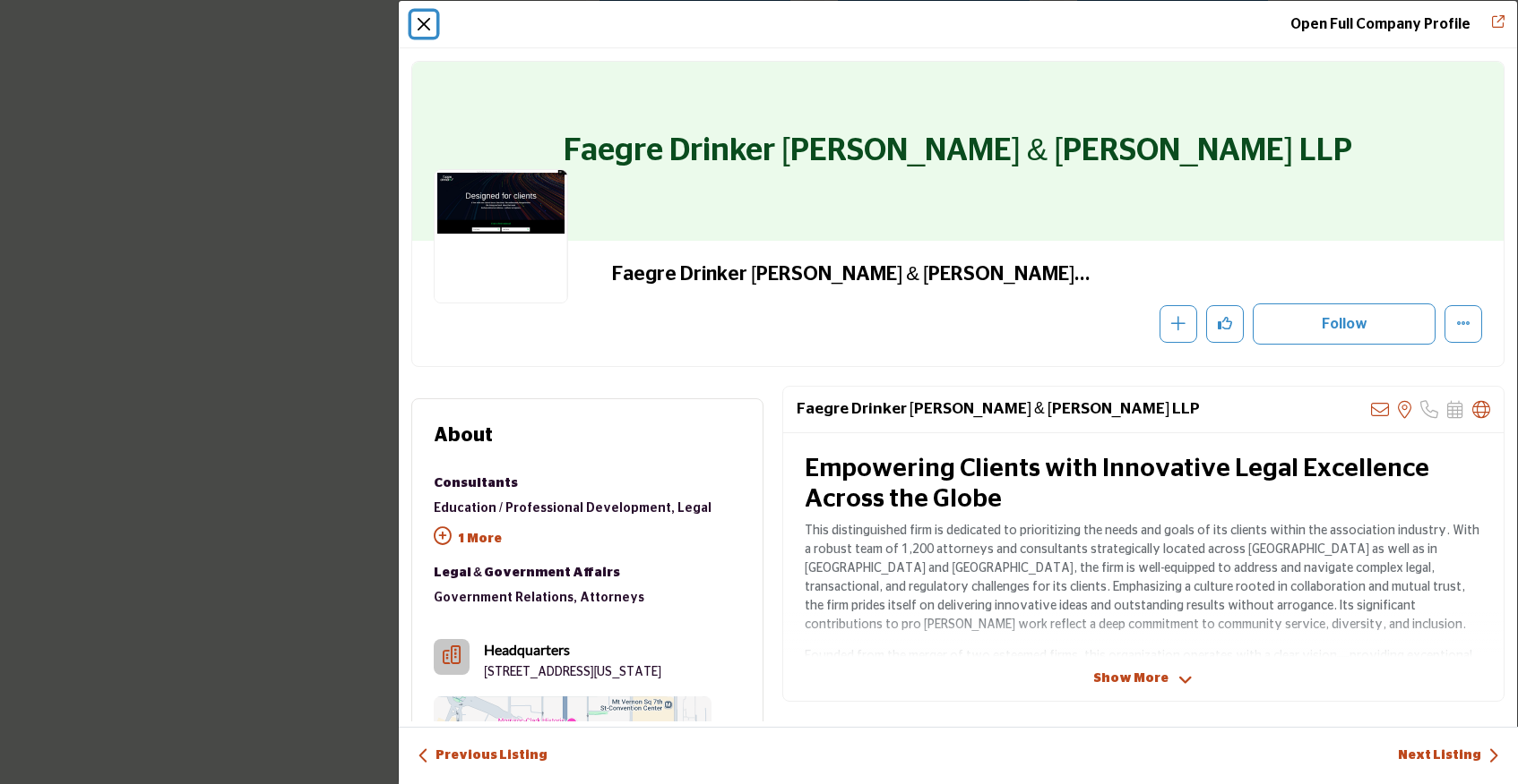
click at [428, 24] on button "Close" at bounding box center [423, 24] width 25 height 25
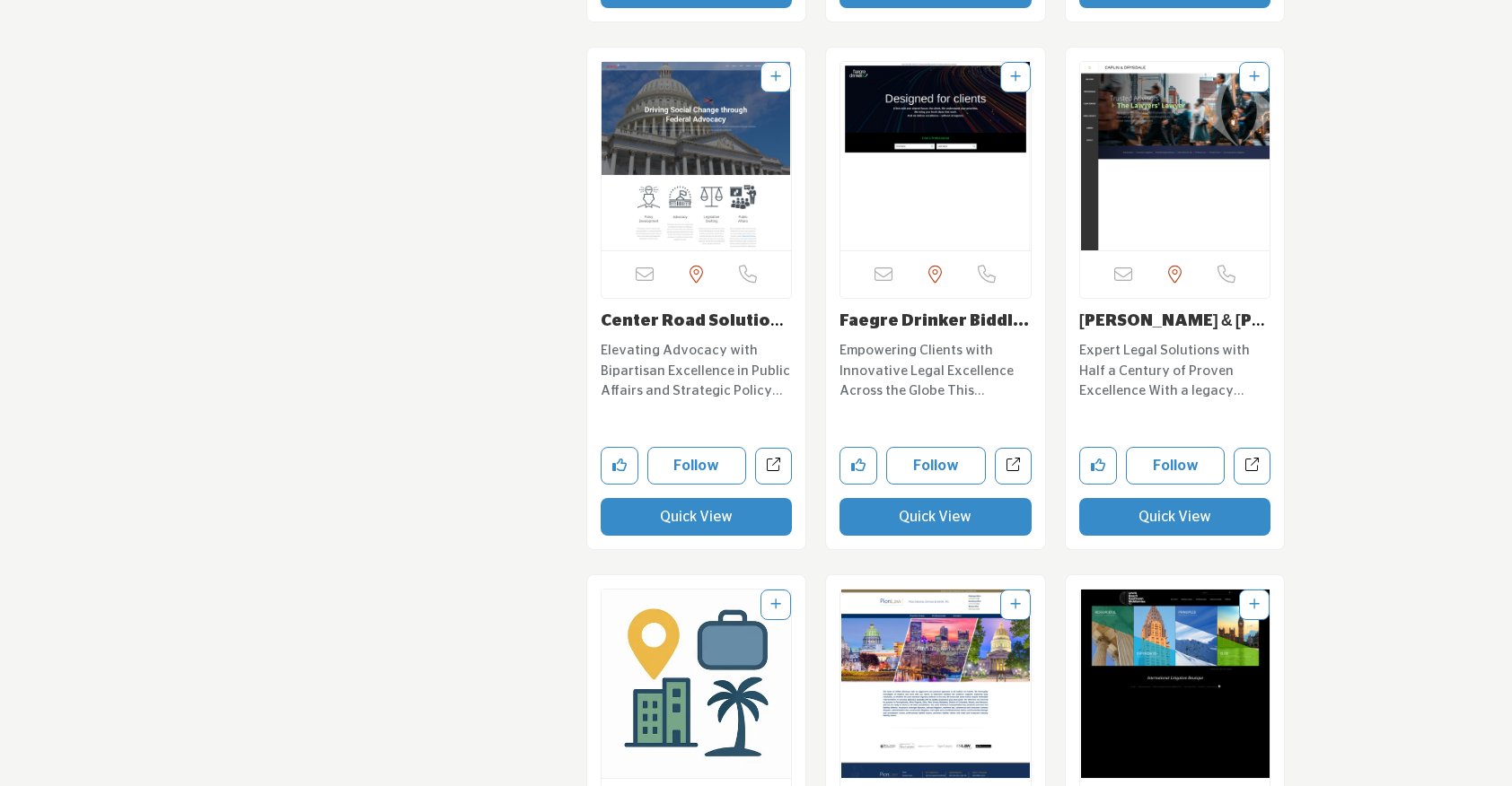
click at [1151, 498] on button "Quick View" at bounding box center [1175, 517] width 192 height 38
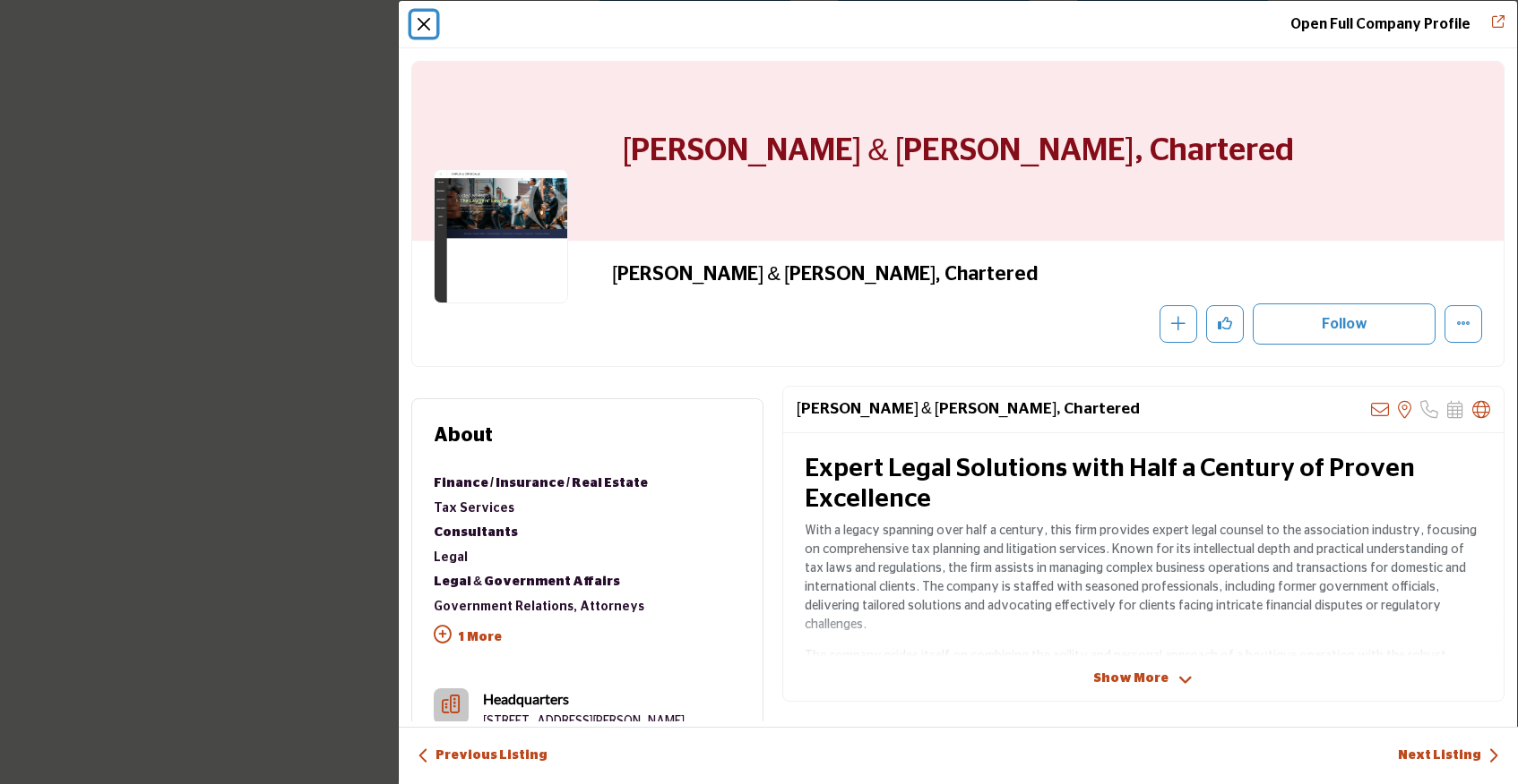
click at [416, 21] on button "Close" at bounding box center [423, 24] width 25 height 25
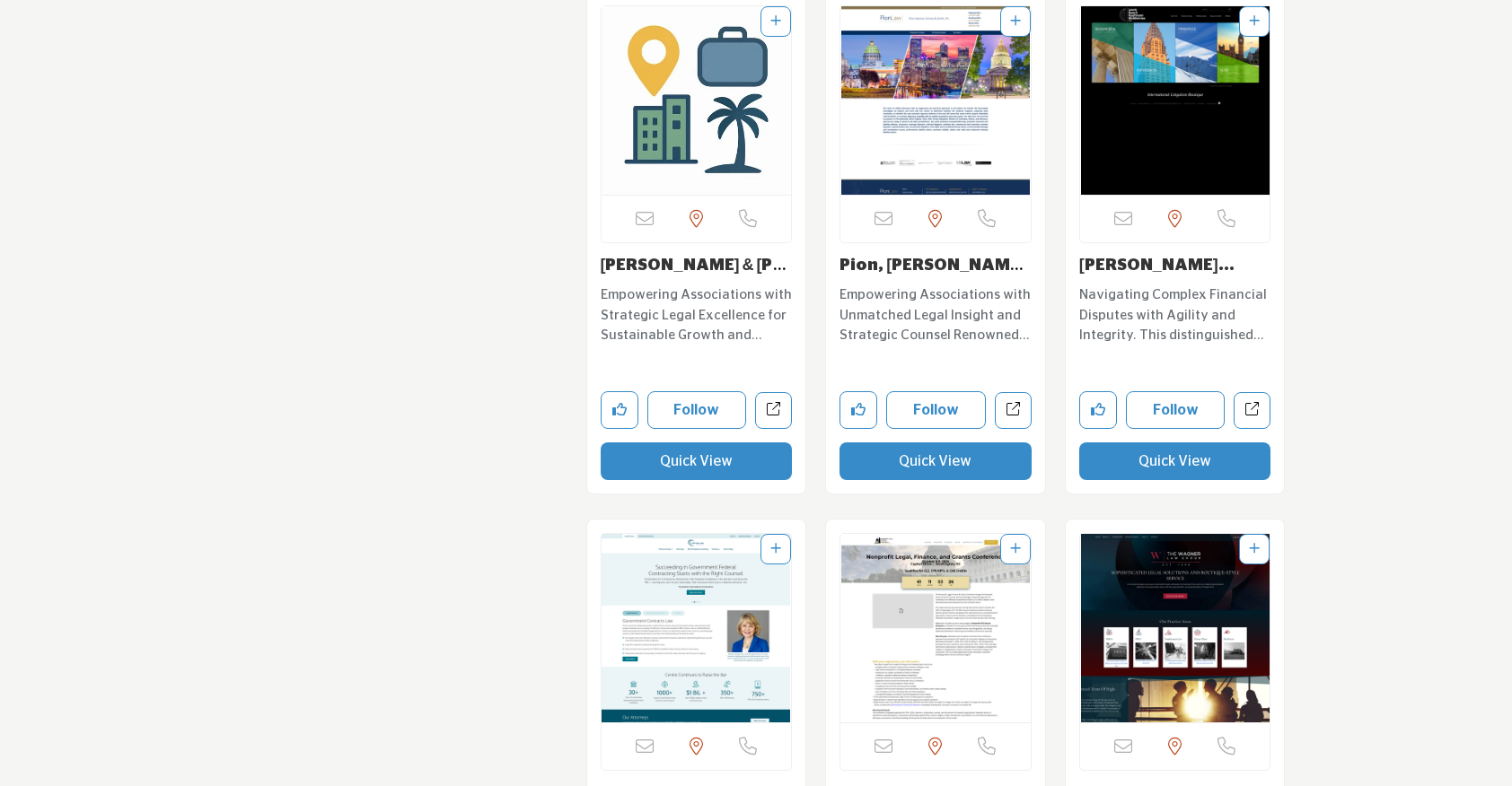
scroll to position [14400, 0]
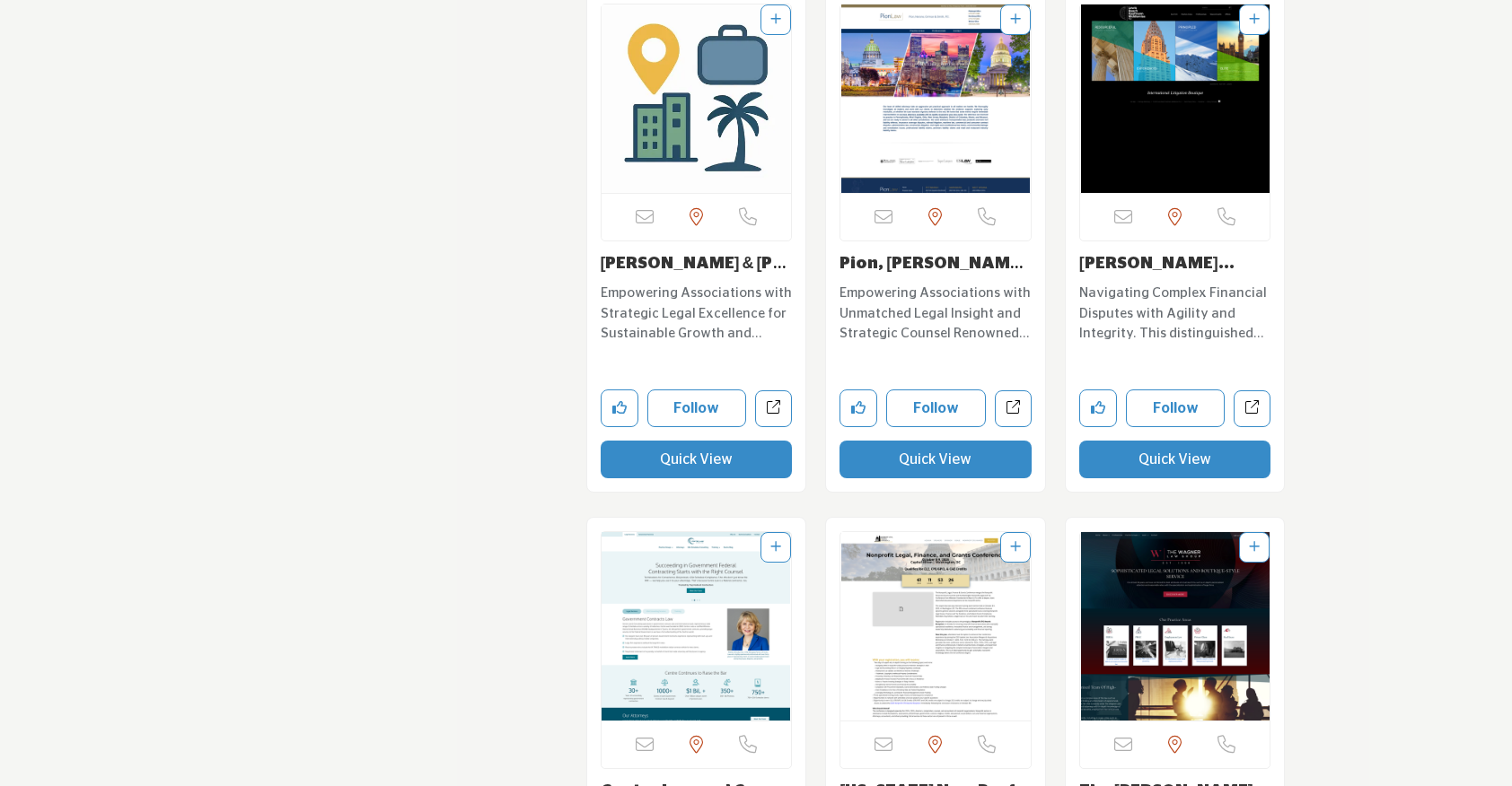
click at [689, 441] on button "Quick View" at bounding box center [697, 460] width 192 height 38
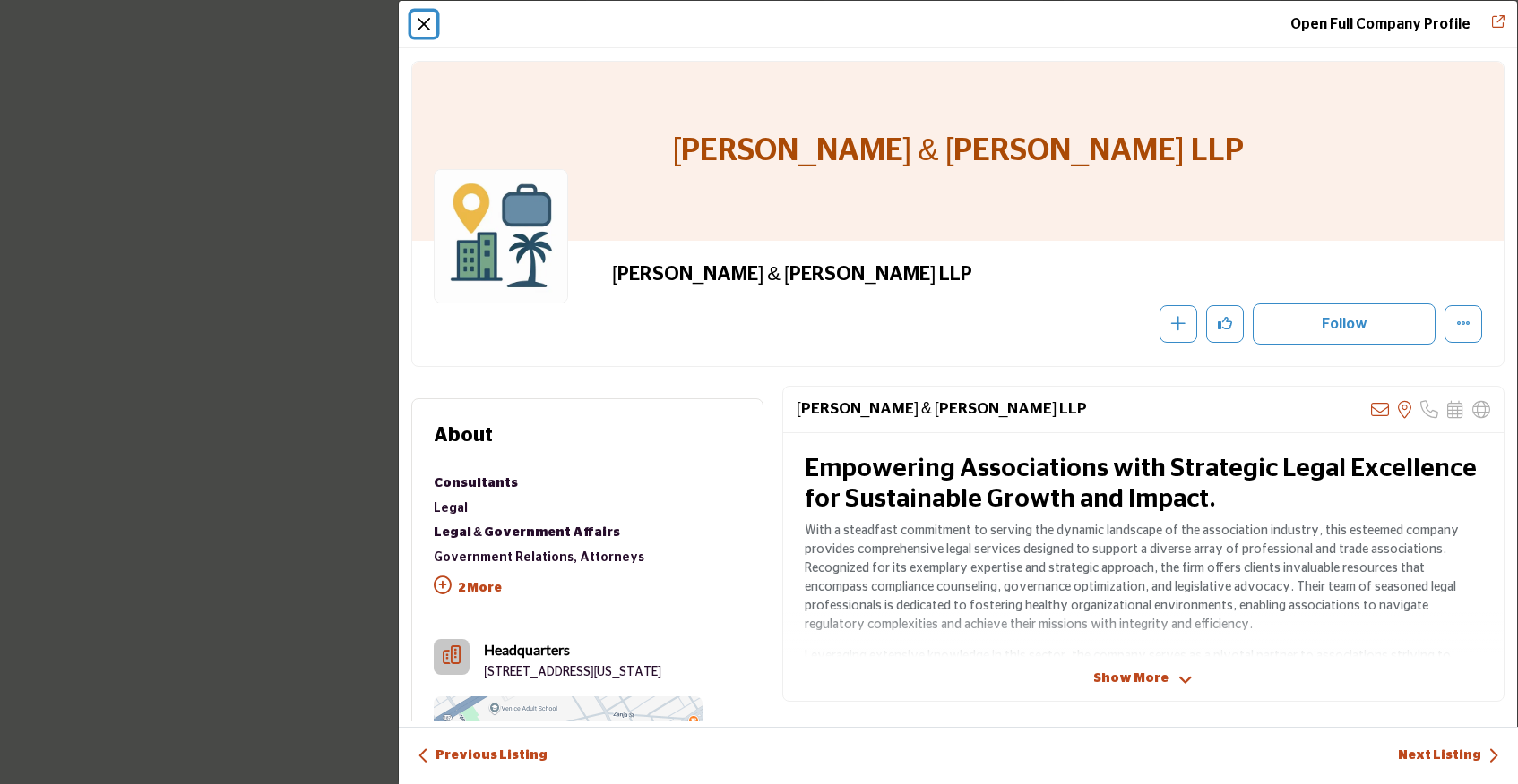
click at [421, 26] on button "Close" at bounding box center [423, 24] width 25 height 25
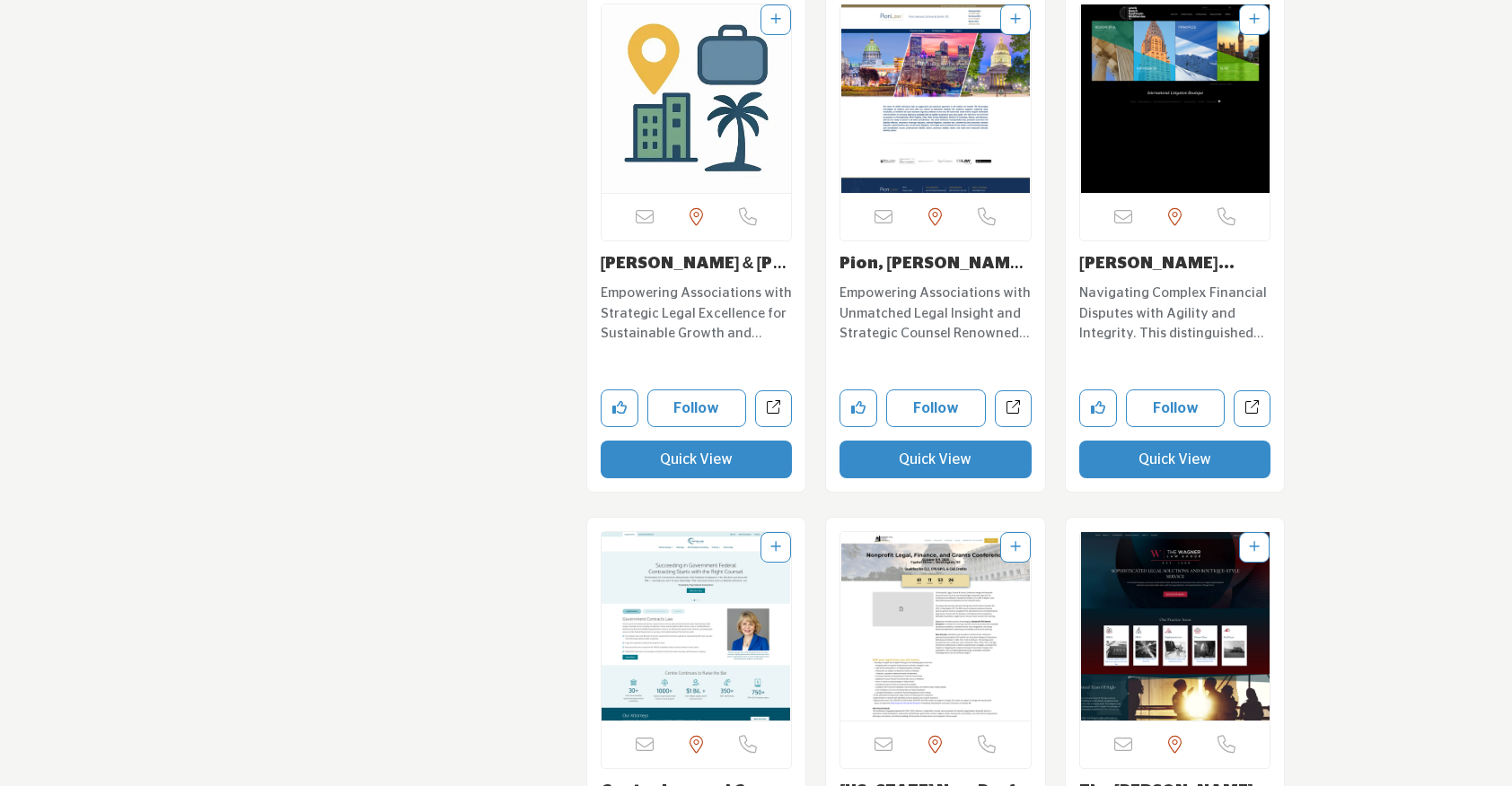
click at [929, 441] on button "Quick View" at bounding box center [935, 460] width 192 height 38
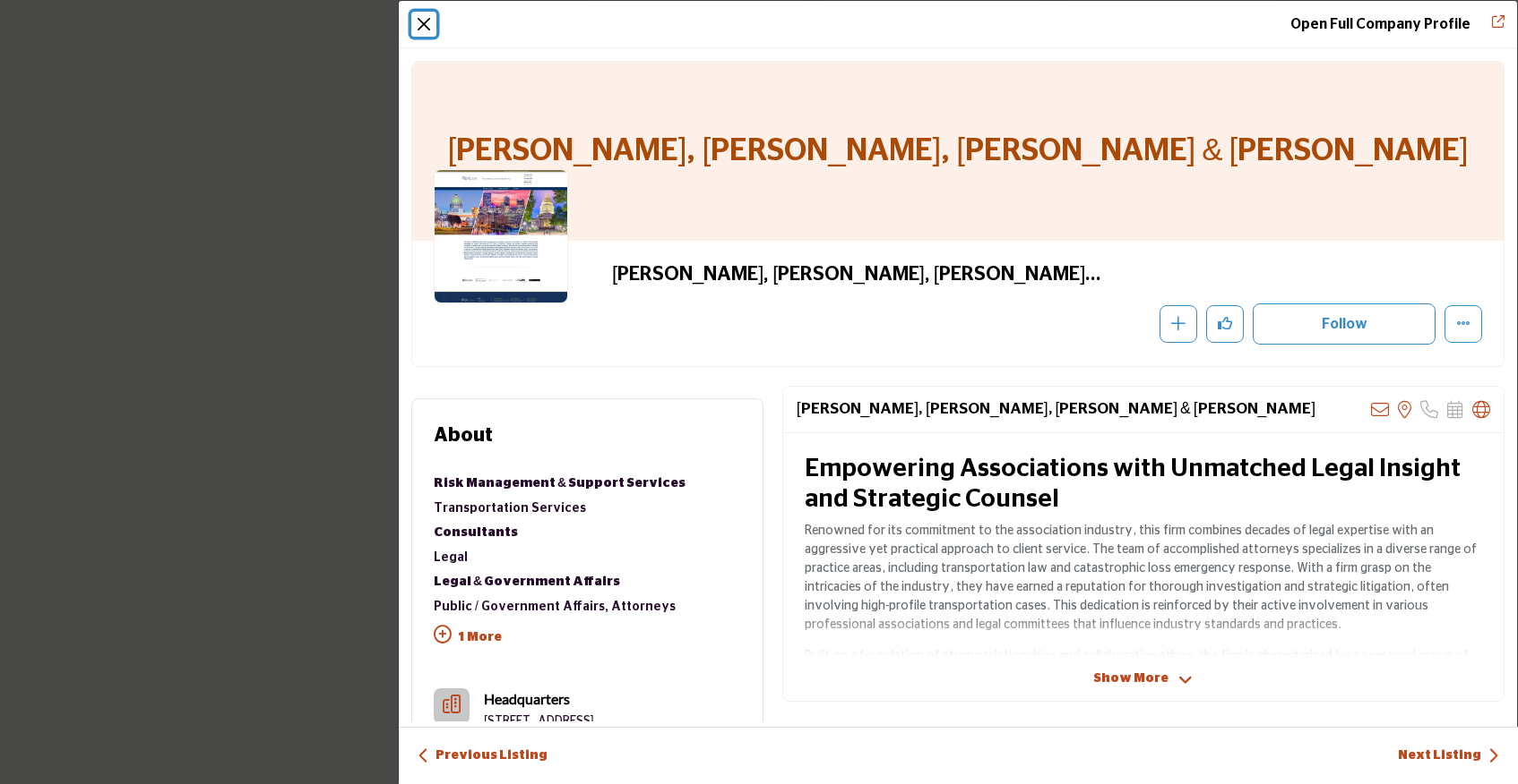
click at [425, 29] on button "Close" at bounding box center [423, 24] width 25 height 25
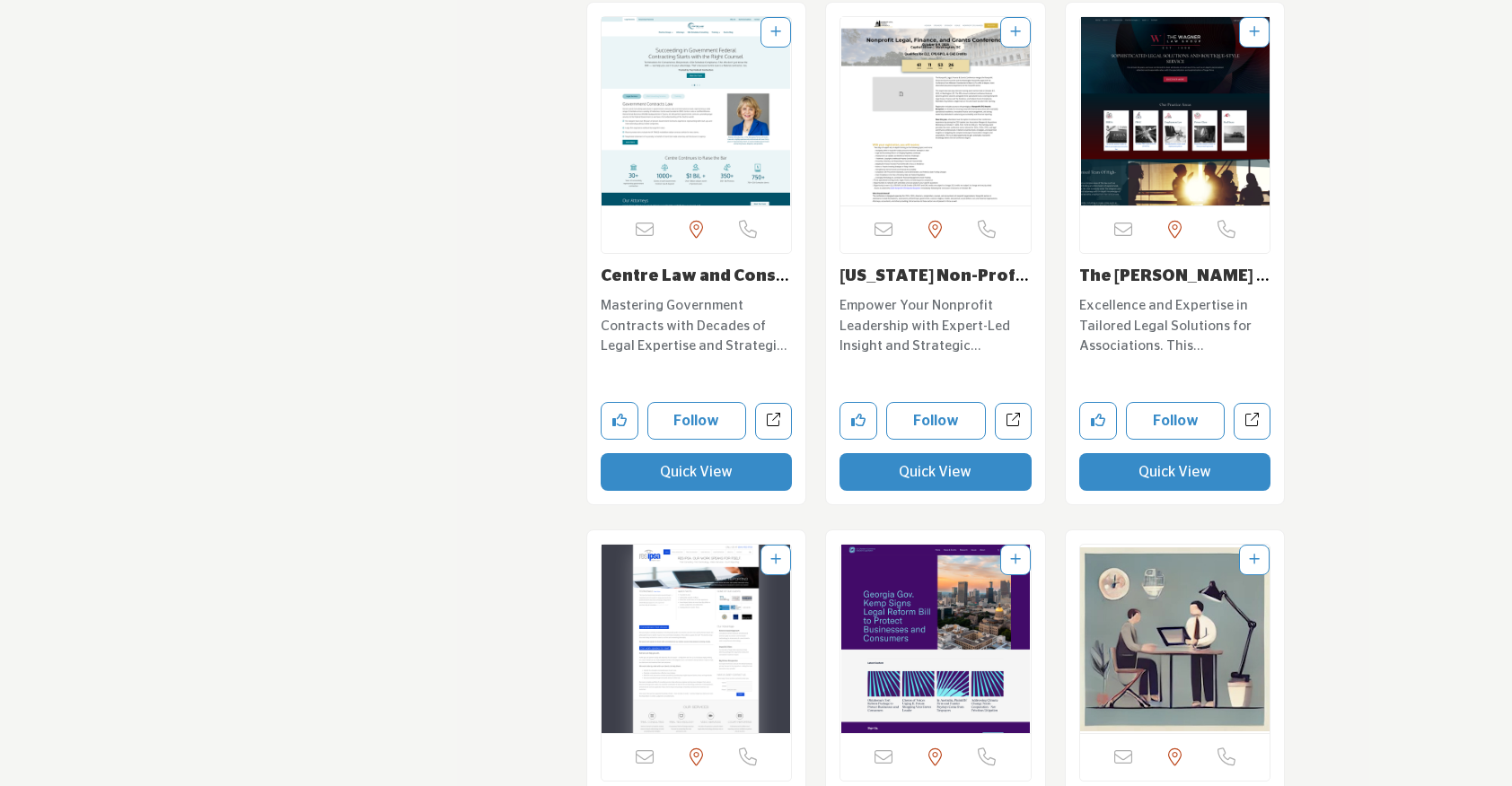
scroll to position [14916, 0]
click at [1148, 452] on button "Quick View" at bounding box center [1175, 471] width 192 height 38
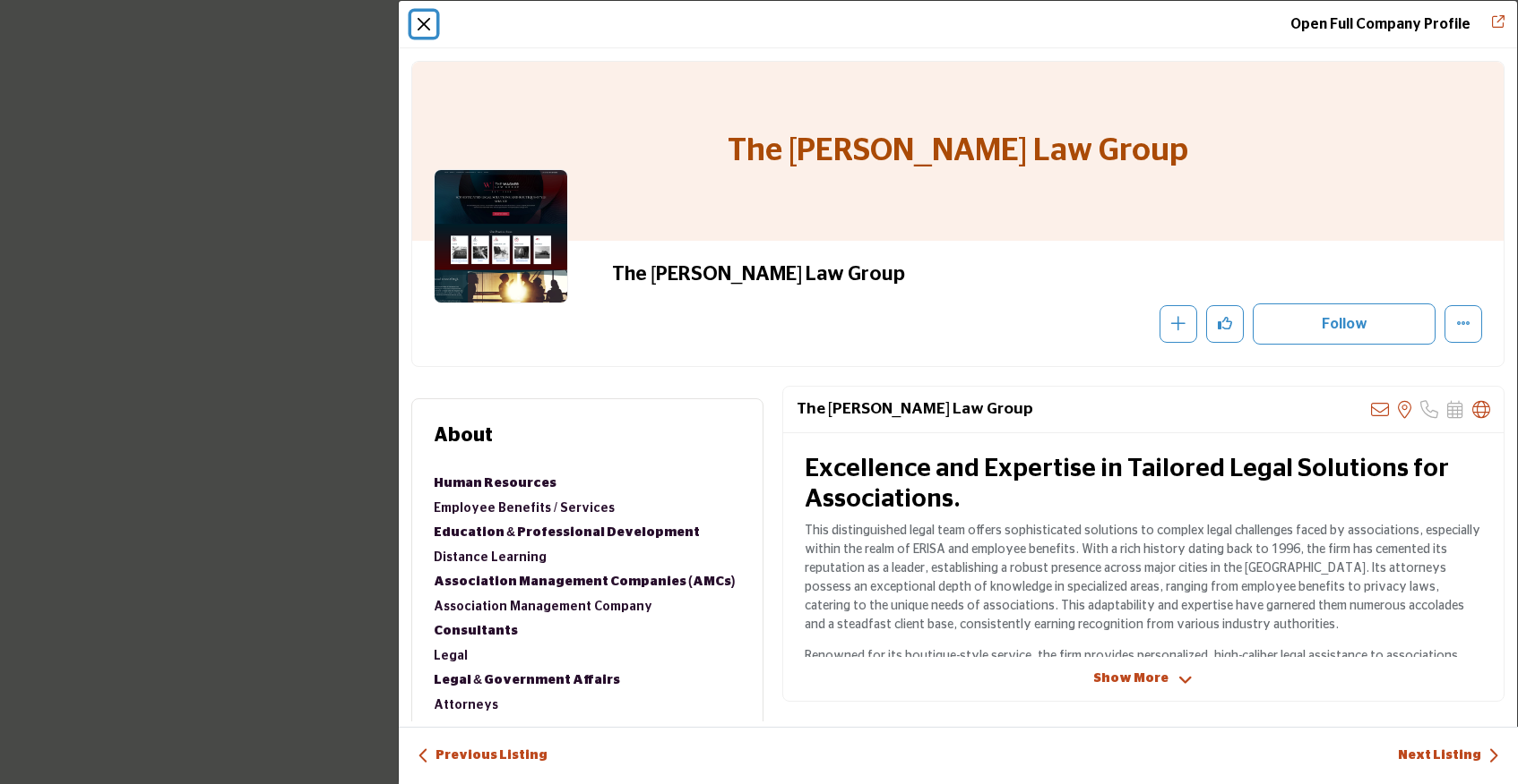
click at [425, 17] on button "Close" at bounding box center [423, 24] width 25 height 25
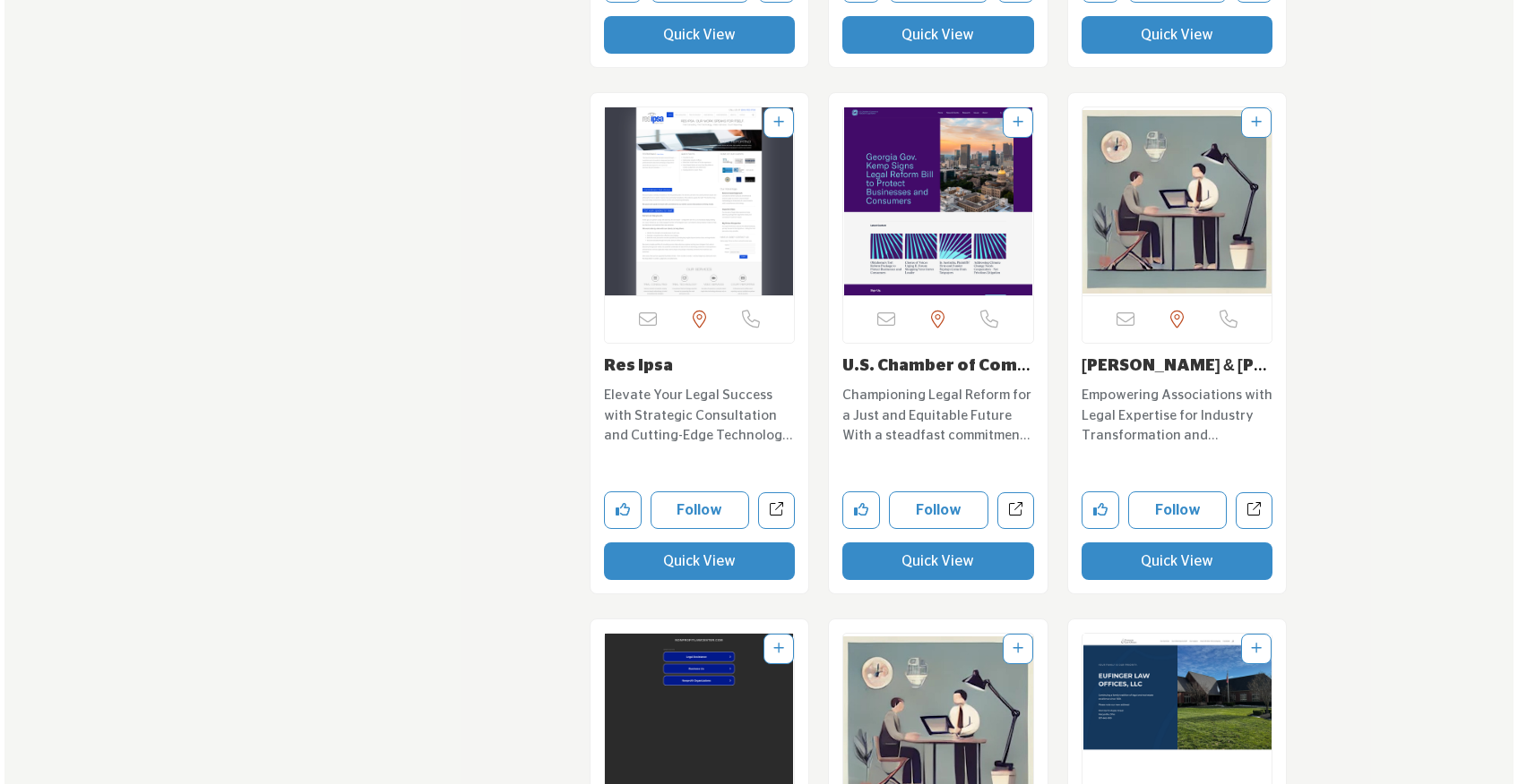
scroll to position [15736, 0]
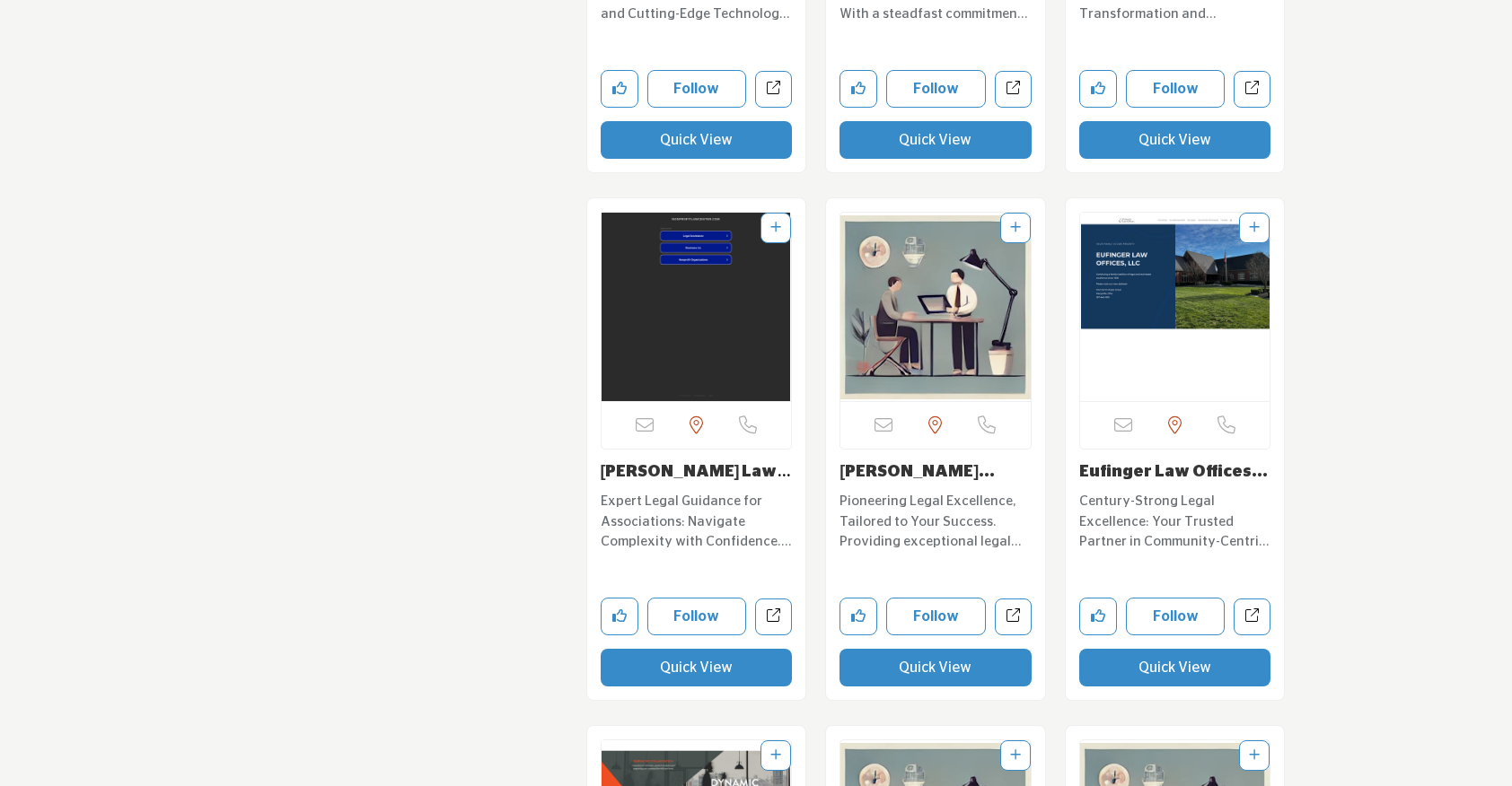
click at [674, 649] on button "Quick View" at bounding box center [697, 668] width 192 height 38
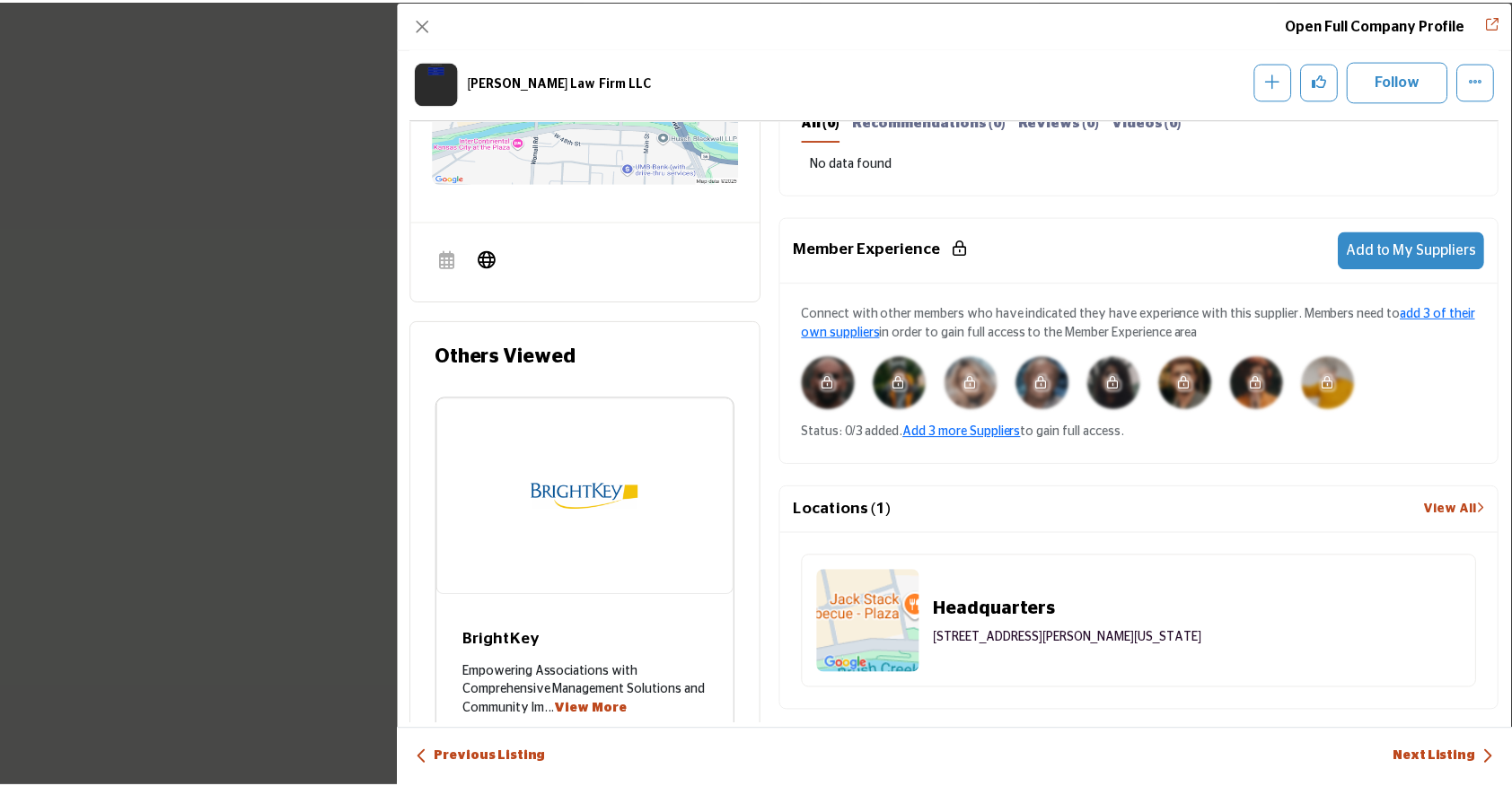
scroll to position [808, 0]
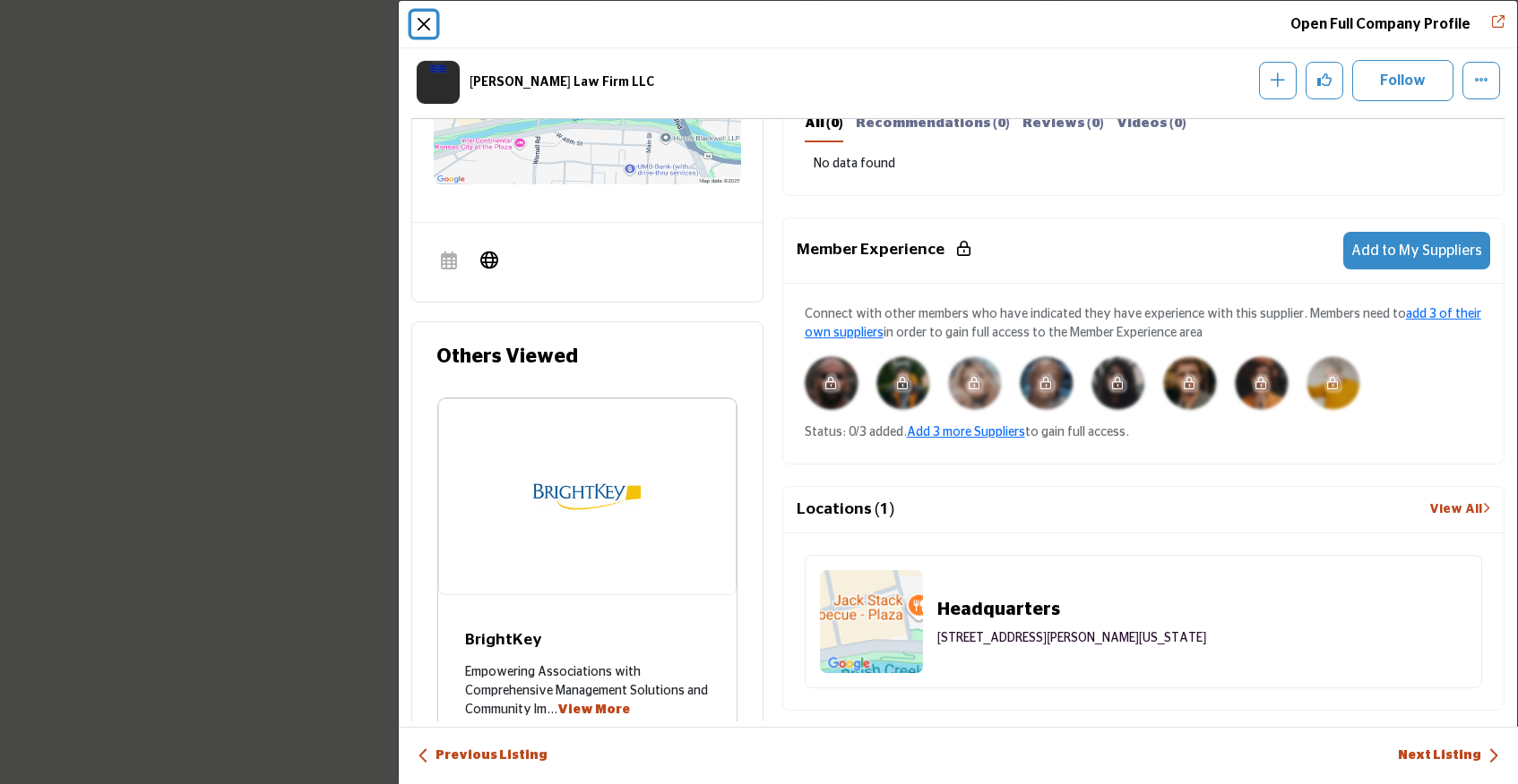
click at [426, 23] on button "Close" at bounding box center [423, 24] width 25 height 25
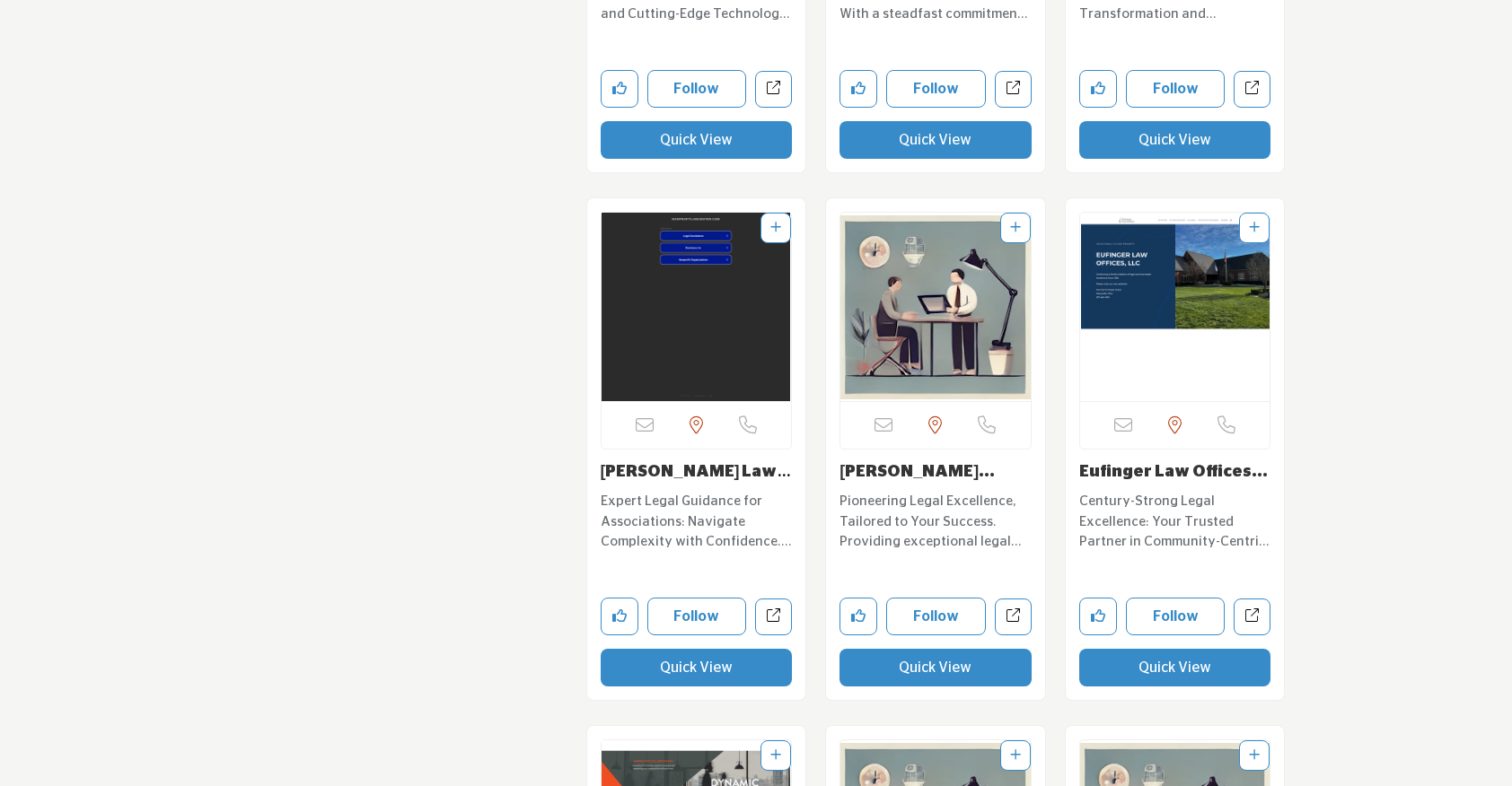
click at [952, 649] on button "Quick View" at bounding box center [935, 668] width 192 height 38
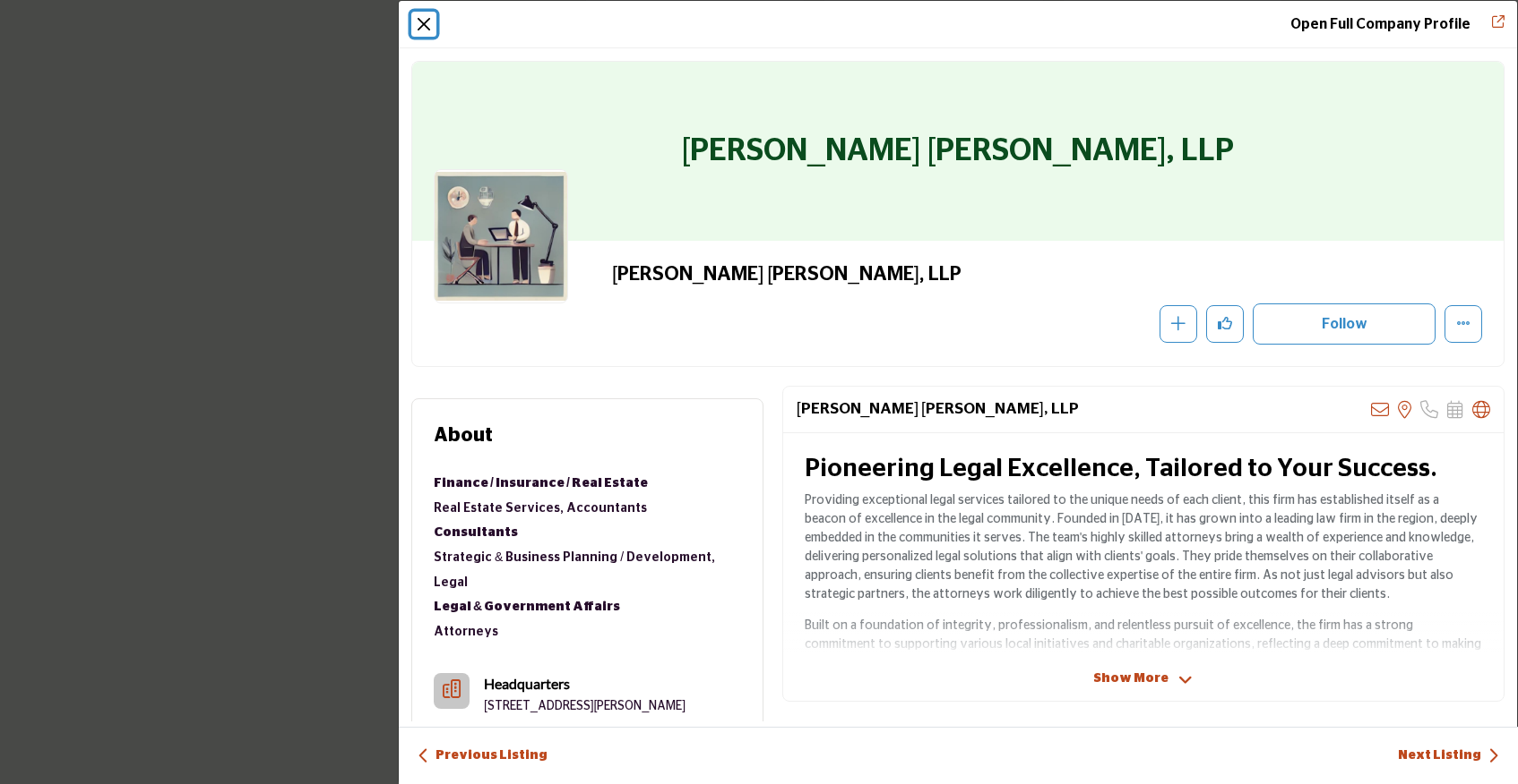
click at [426, 21] on button "Close" at bounding box center [423, 24] width 25 height 25
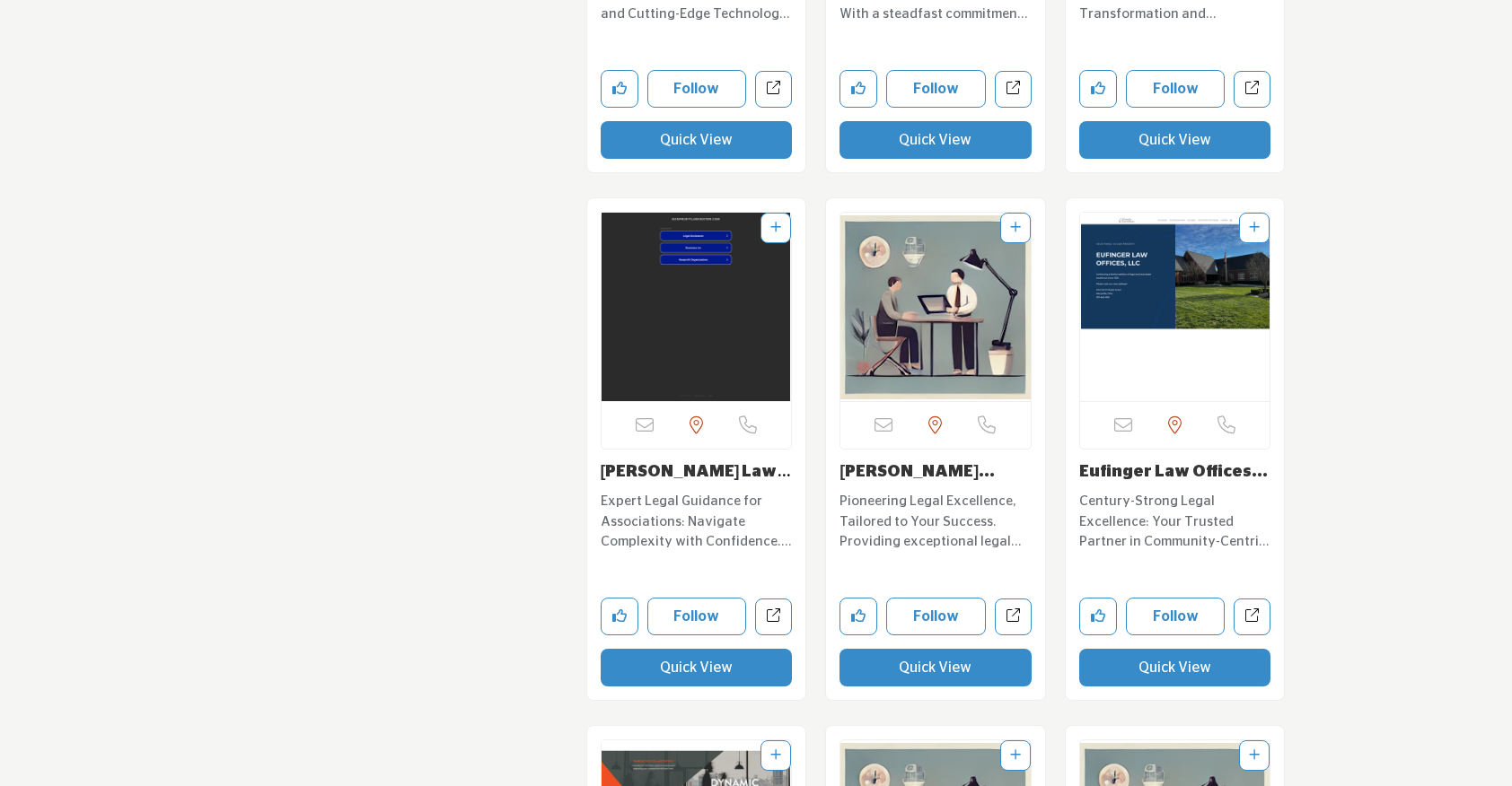
click at [1138, 649] on button "Quick View" at bounding box center [1175, 668] width 192 height 38
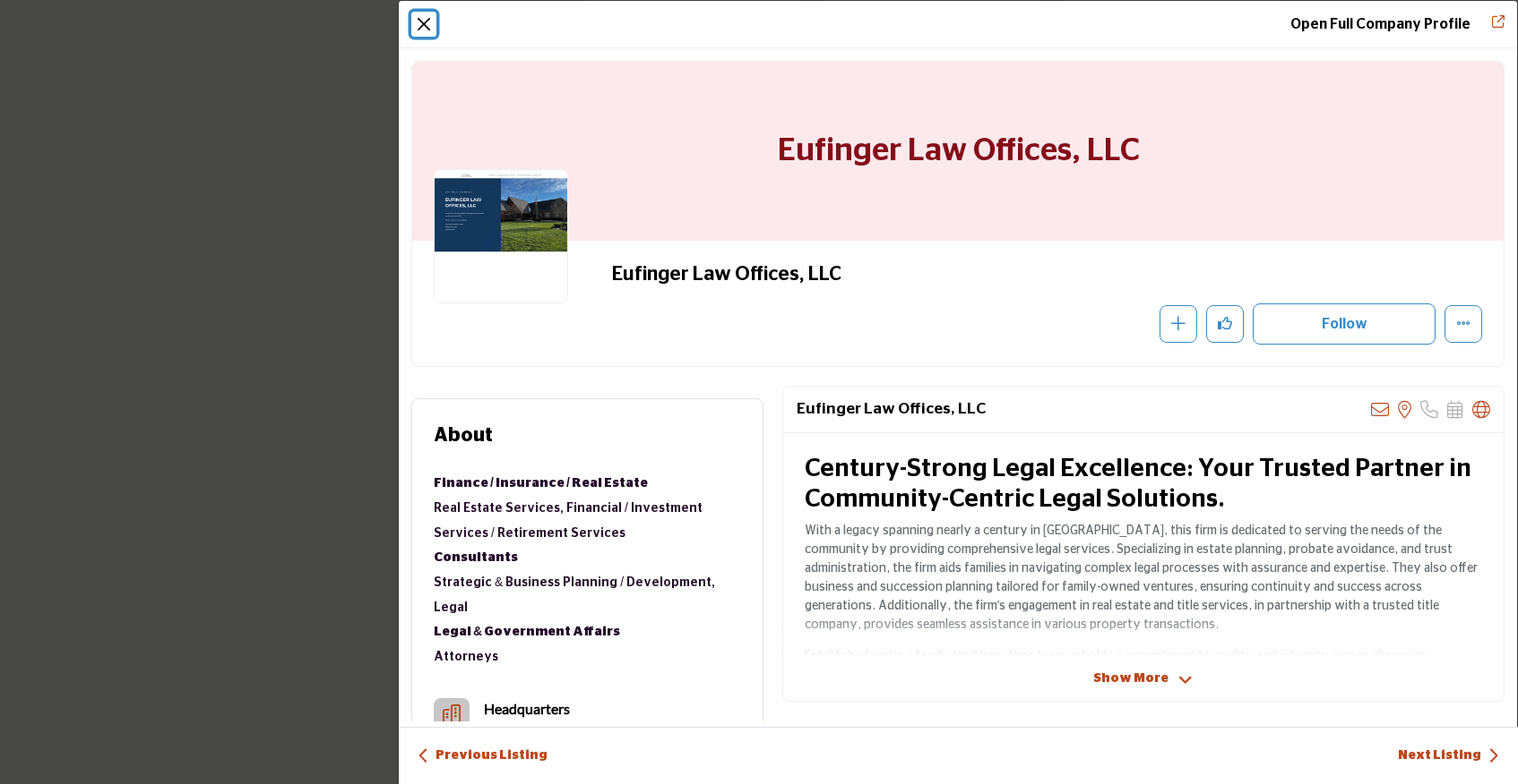
click at [418, 25] on button "Close" at bounding box center [423, 24] width 25 height 25
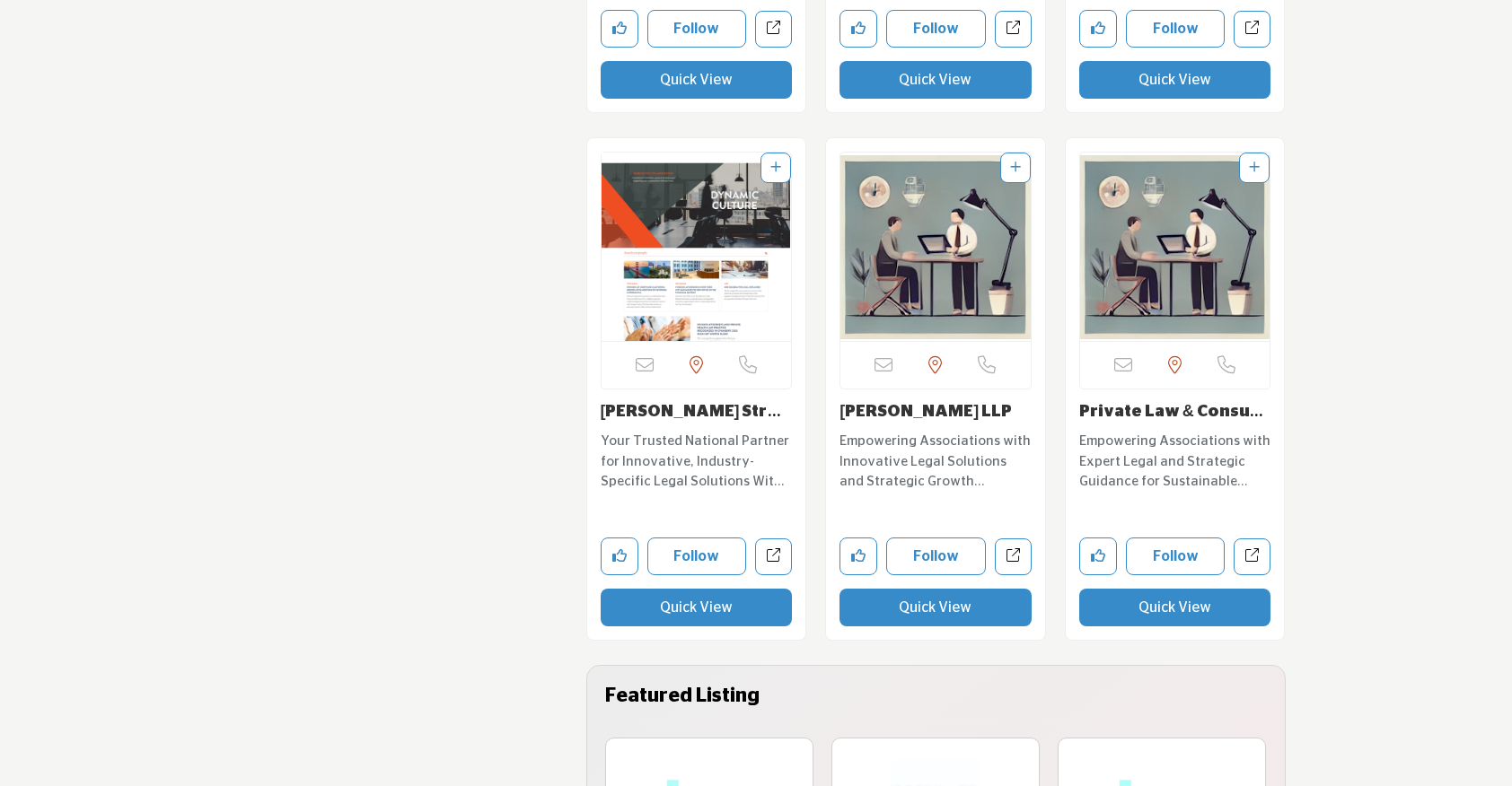
scroll to position [16370, 0]
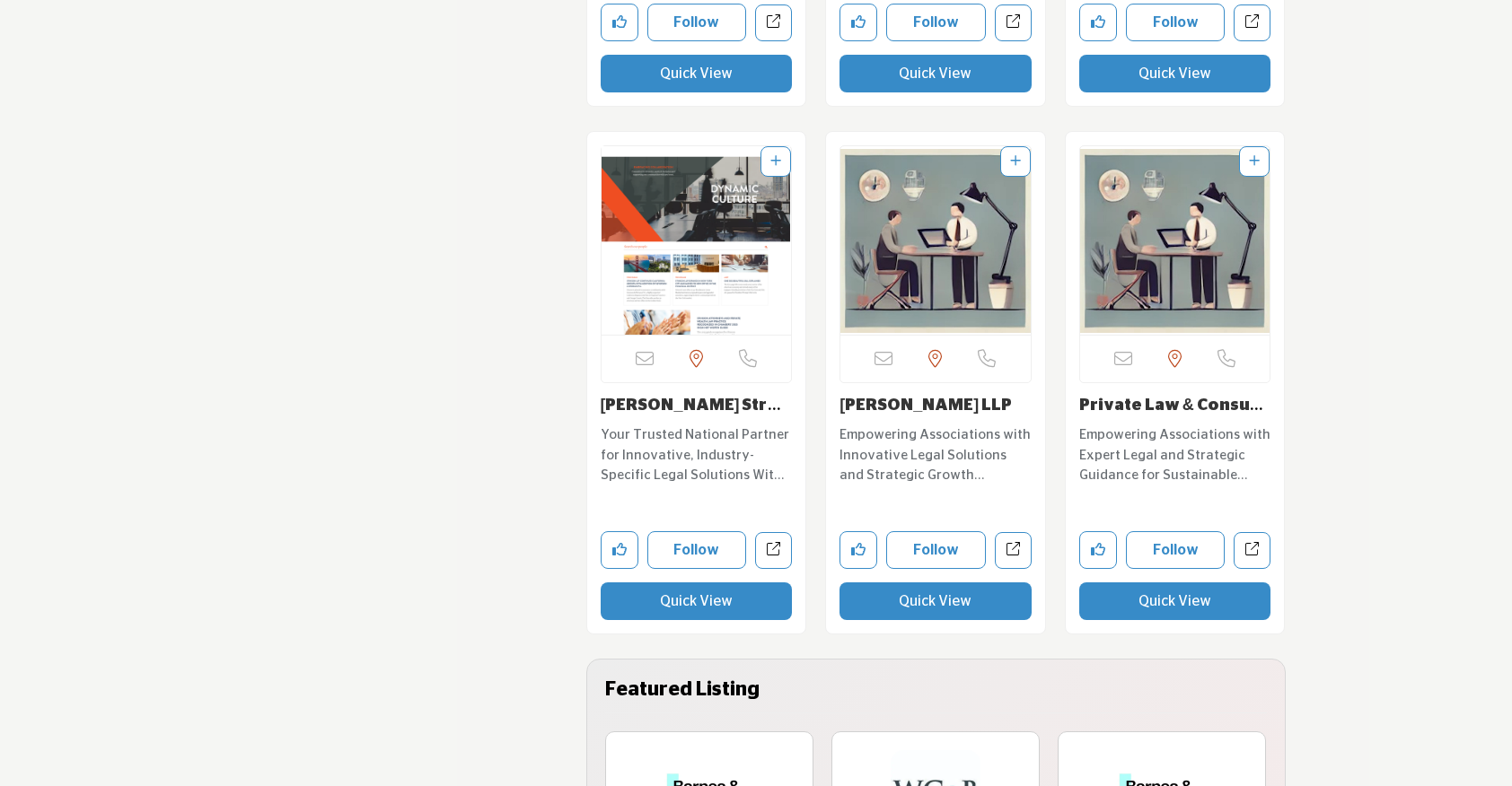
click at [917, 583] on button "Quick View" at bounding box center [935, 602] width 192 height 38
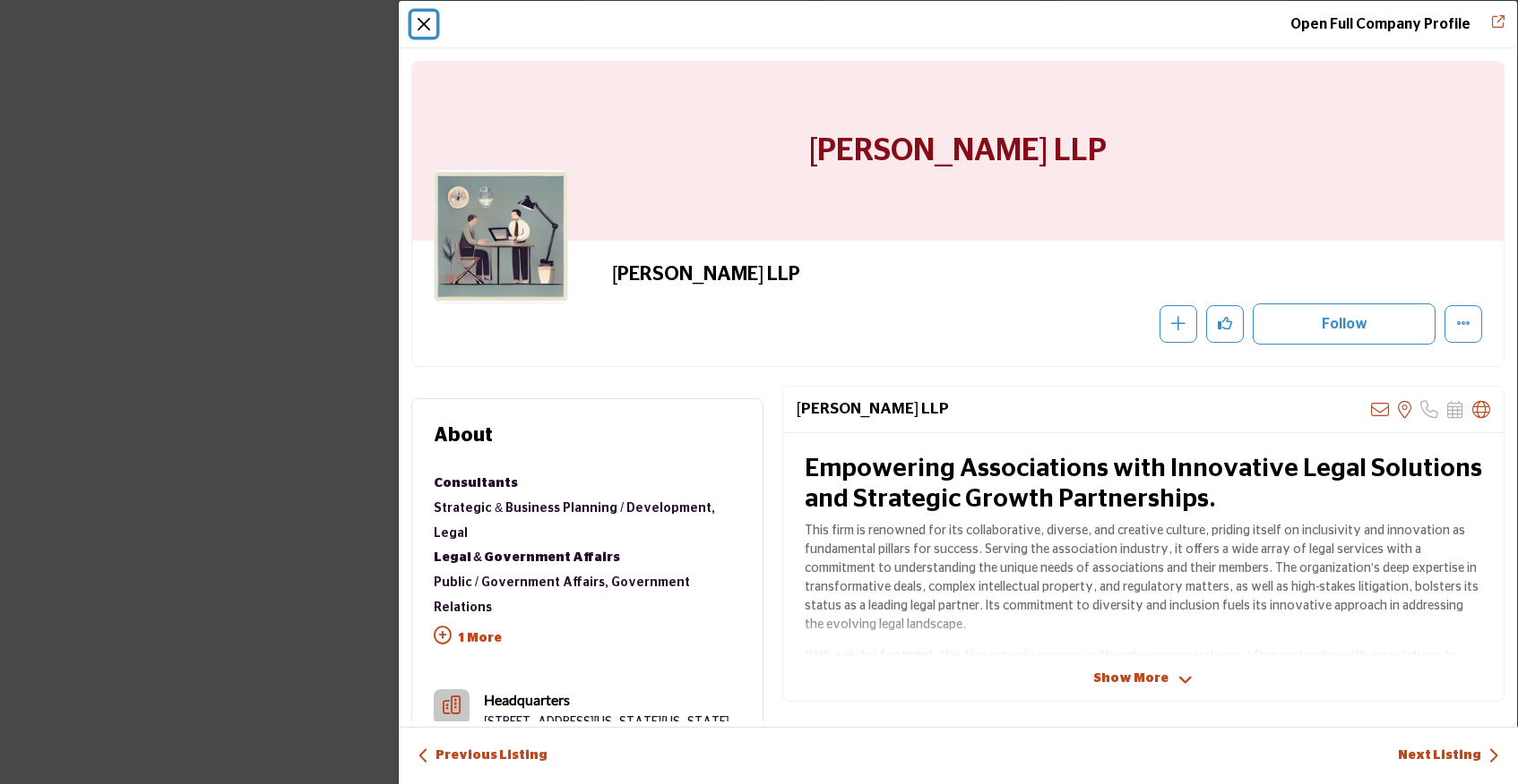
click at [419, 29] on button "Close" at bounding box center [423, 24] width 25 height 25
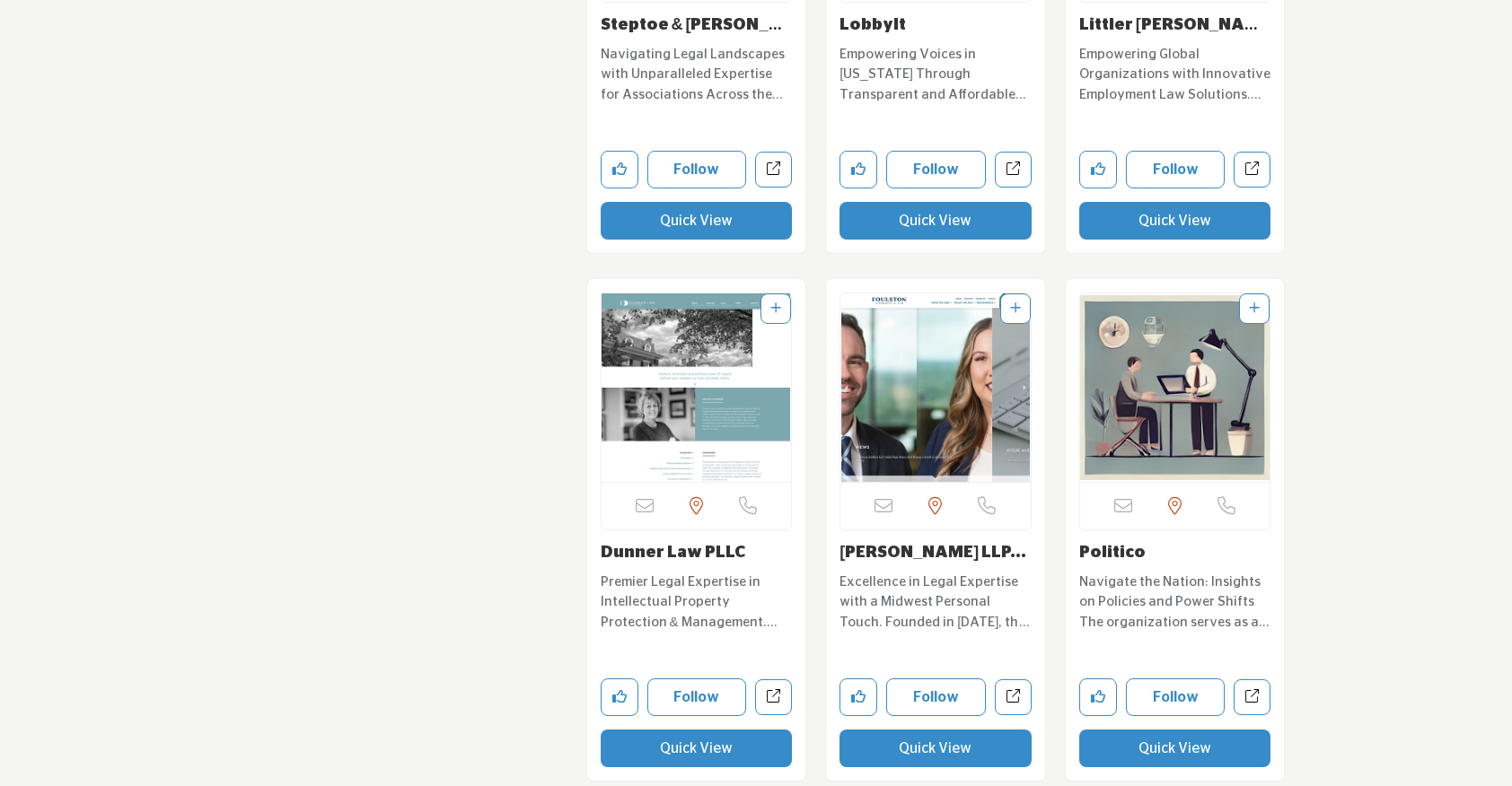
scroll to position [18865, 0]
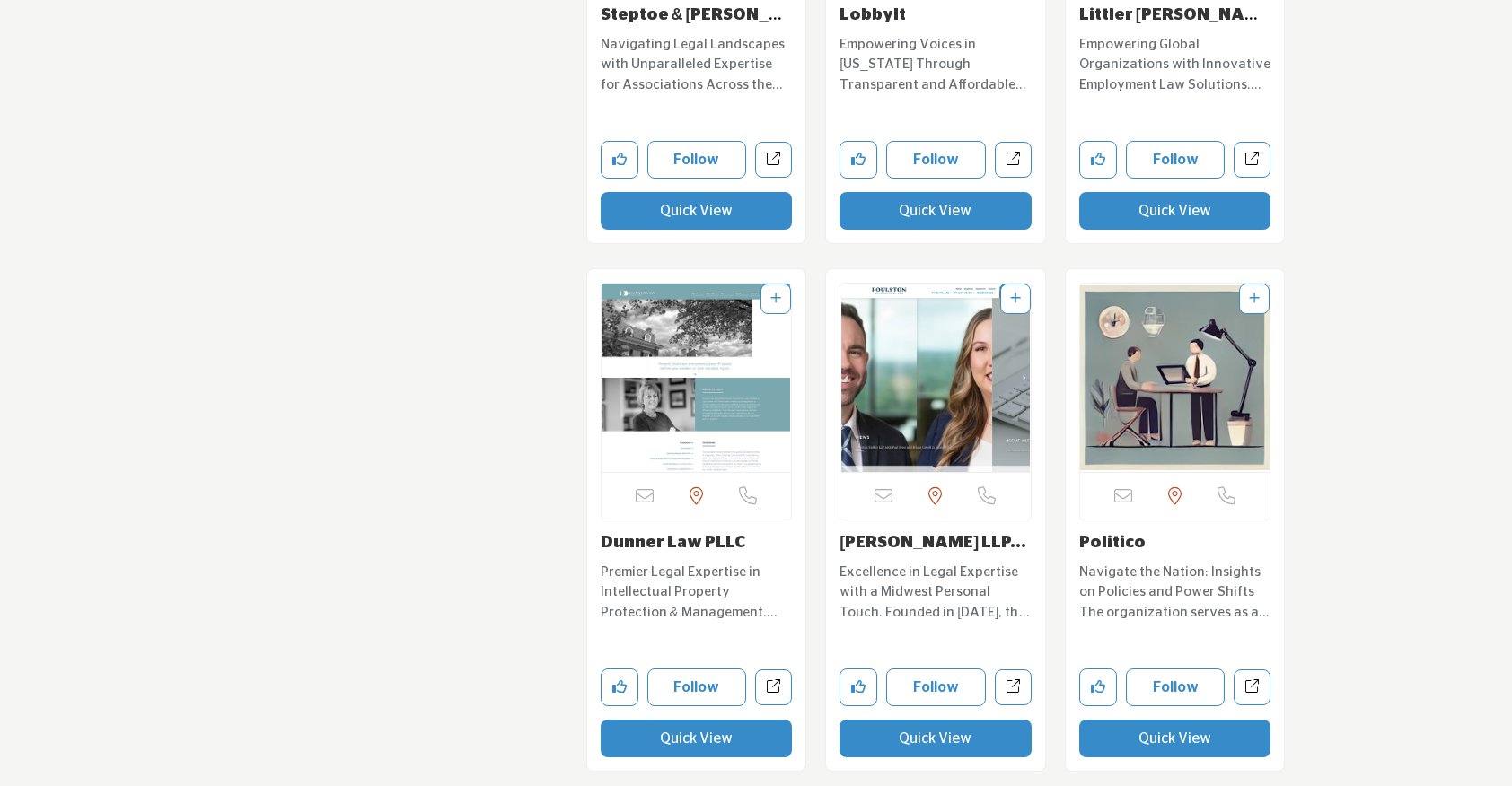
click at [934, 720] on button "Quick View" at bounding box center [935, 739] width 192 height 38
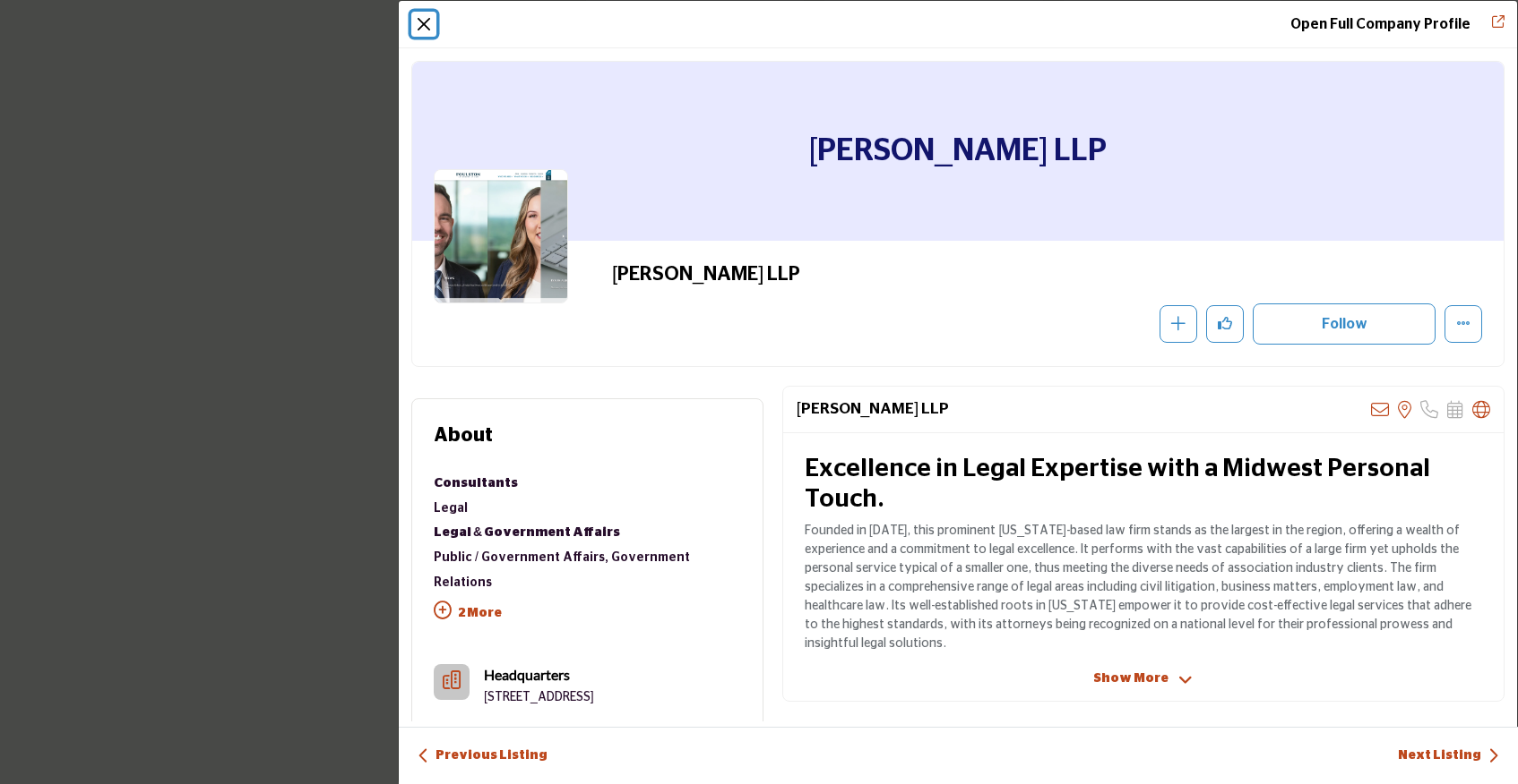
click at [428, 23] on button "Close" at bounding box center [423, 24] width 25 height 25
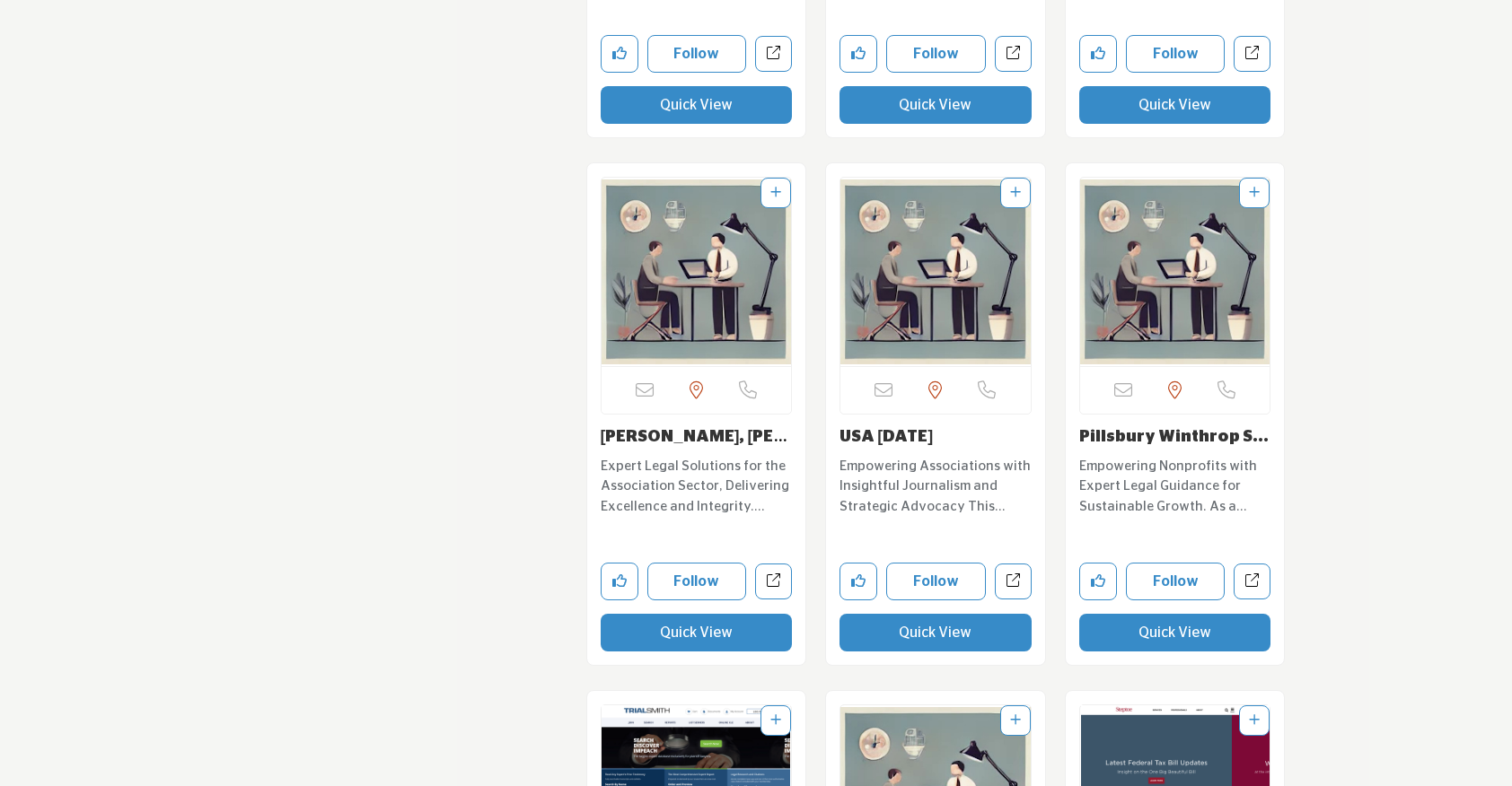
scroll to position [19499, 0]
click at [720, 613] on button "Quick View" at bounding box center [697, 632] width 192 height 38
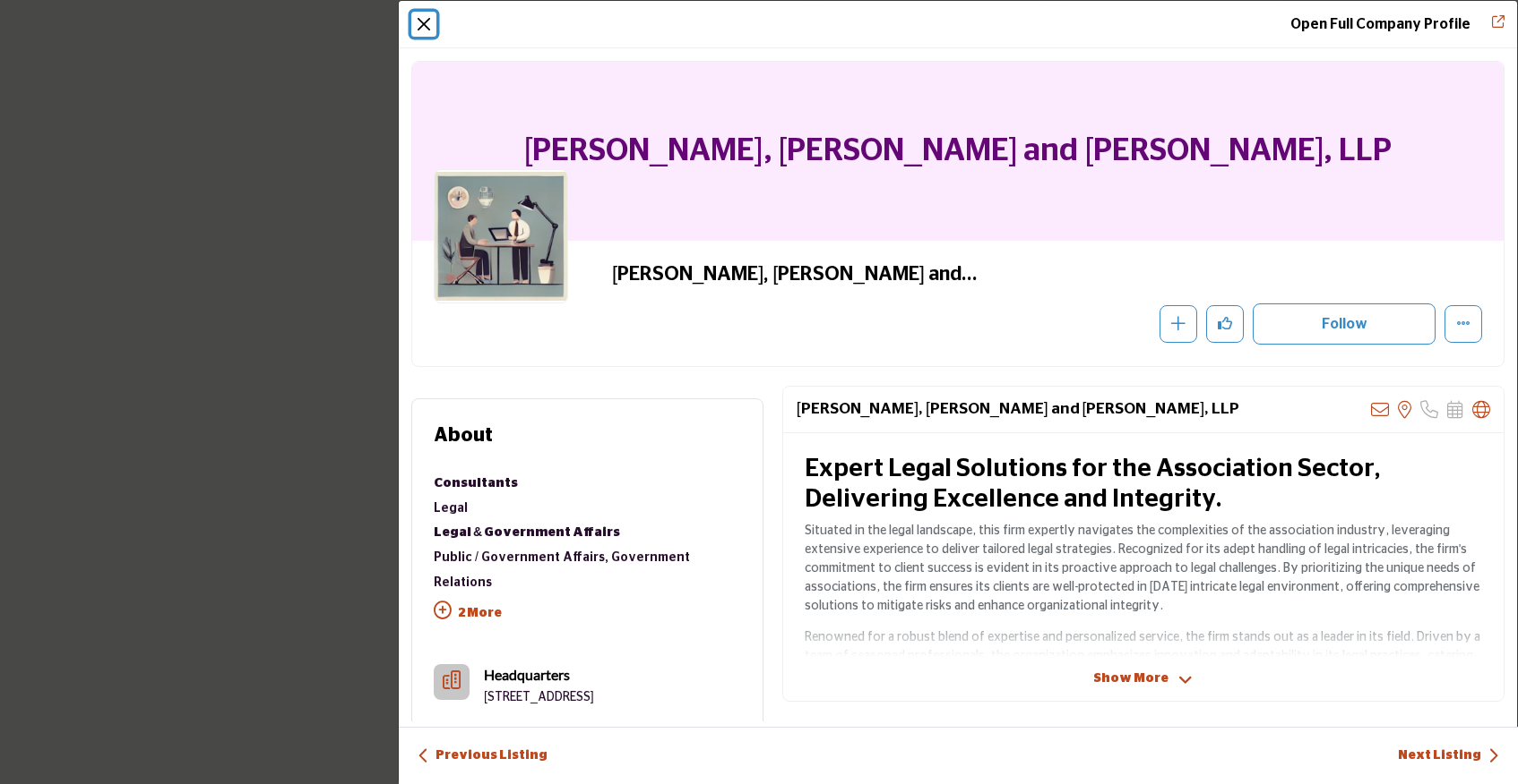
click at [420, 24] on button "Close" at bounding box center [423, 24] width 25 height 25
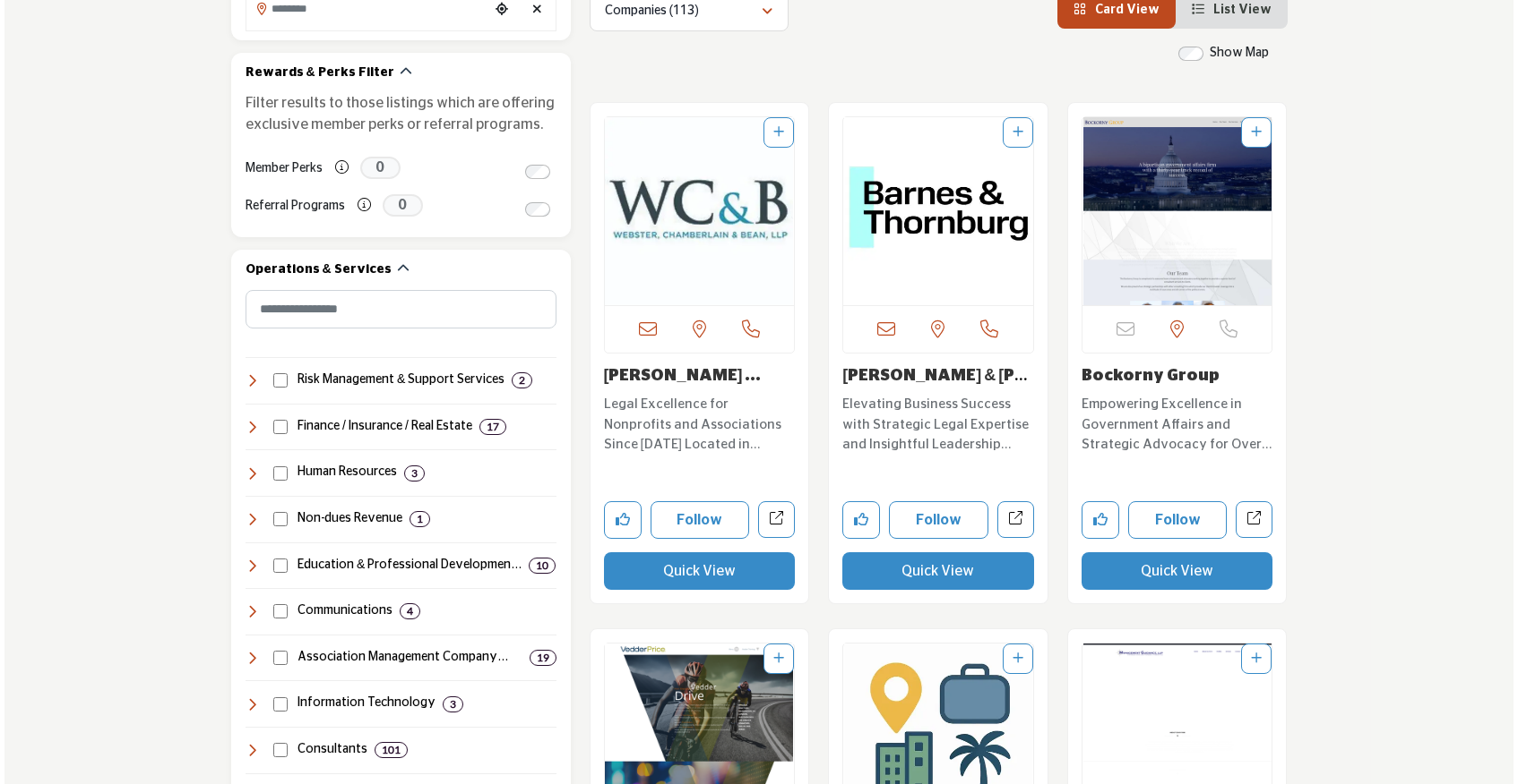
scroll to position [713, 0]
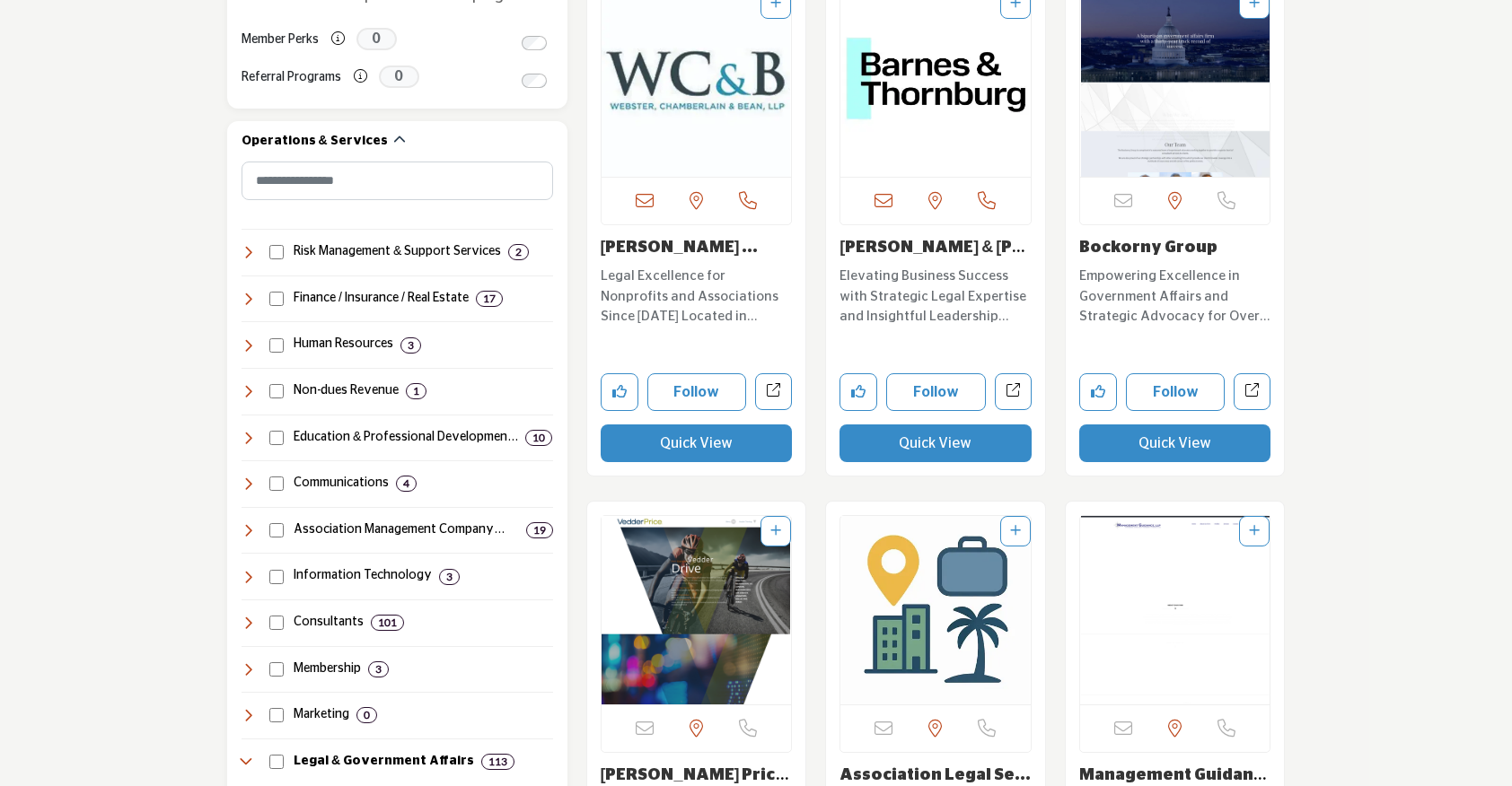
click at [664, 442] on button "Quick View" at bounding box center [697, 444] width 192 height 38
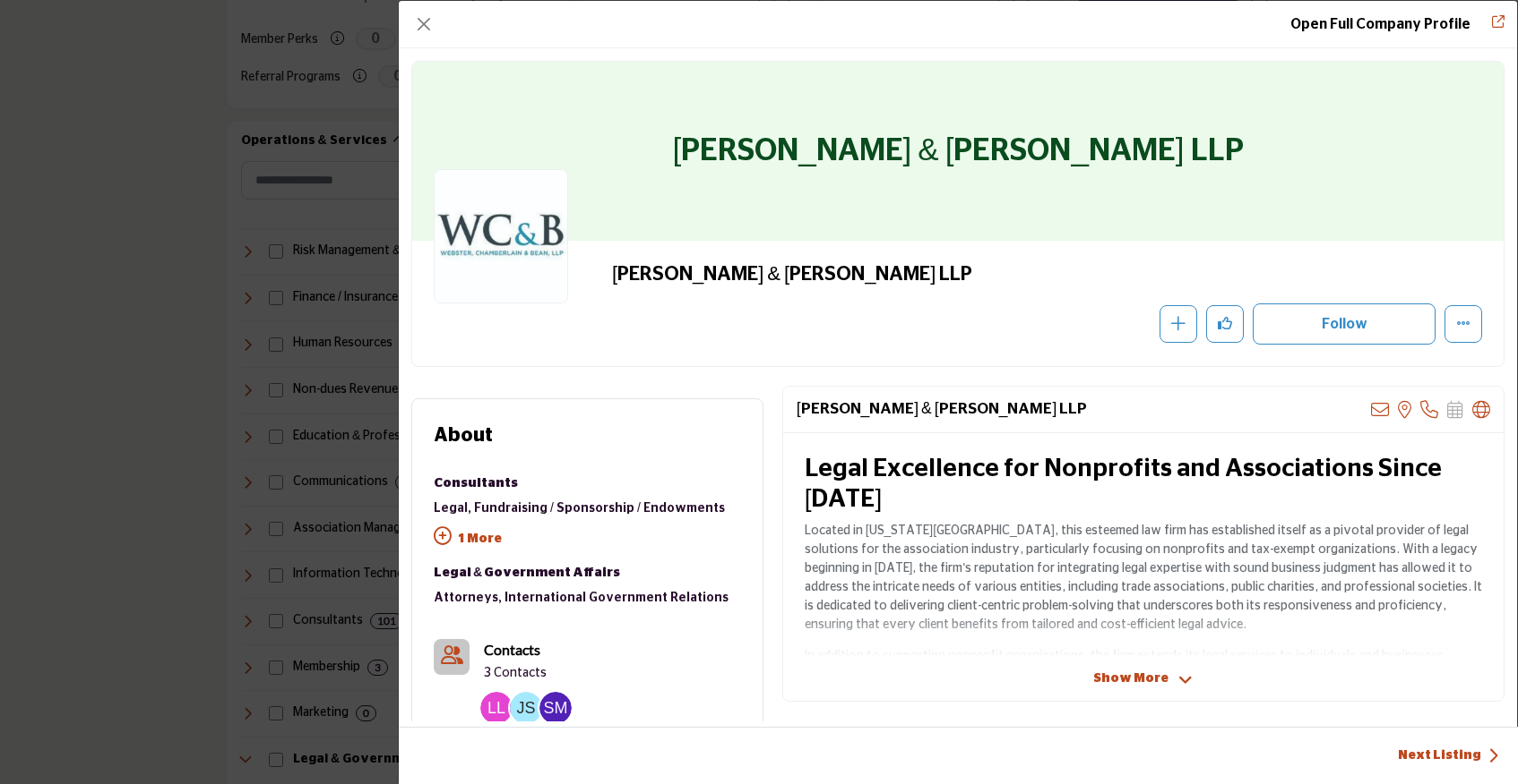
scroll to position [281, 0]
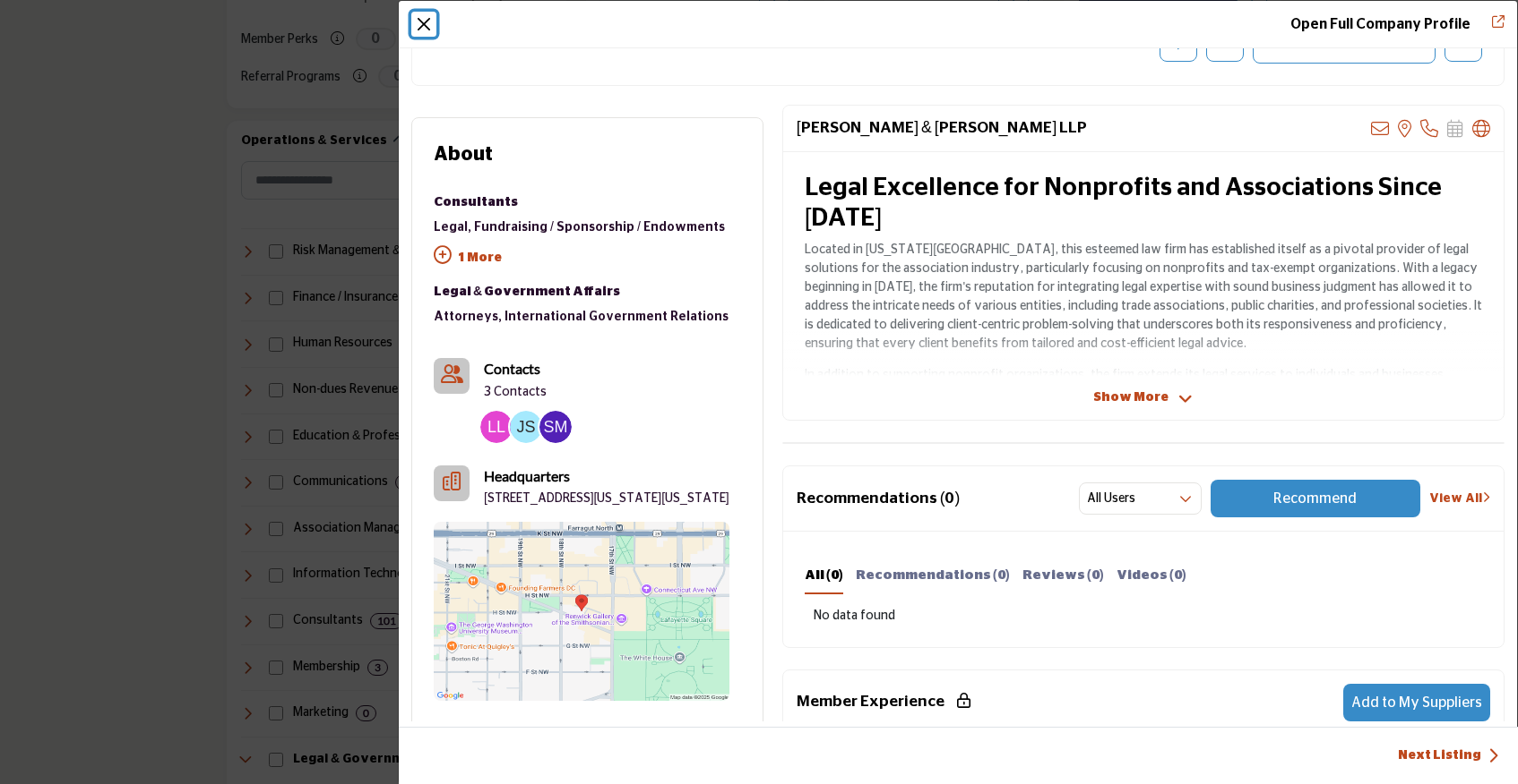
click at [415, 14] on button "Close" at bounding box center [423, 24] width 25 height 25
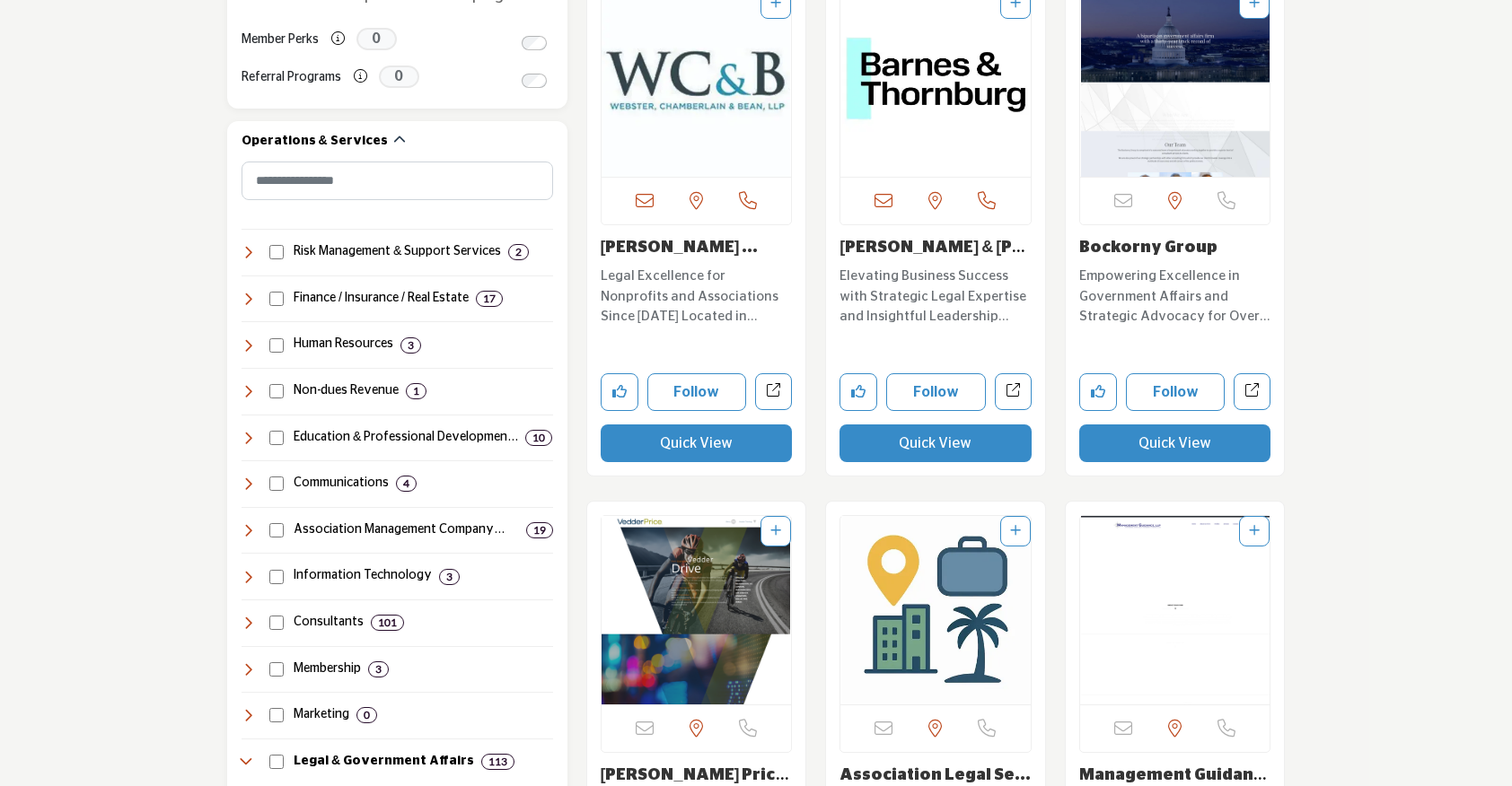
click at [909, 437] on button "Quick View" at bounding box center [935, 444] width 192 height 38
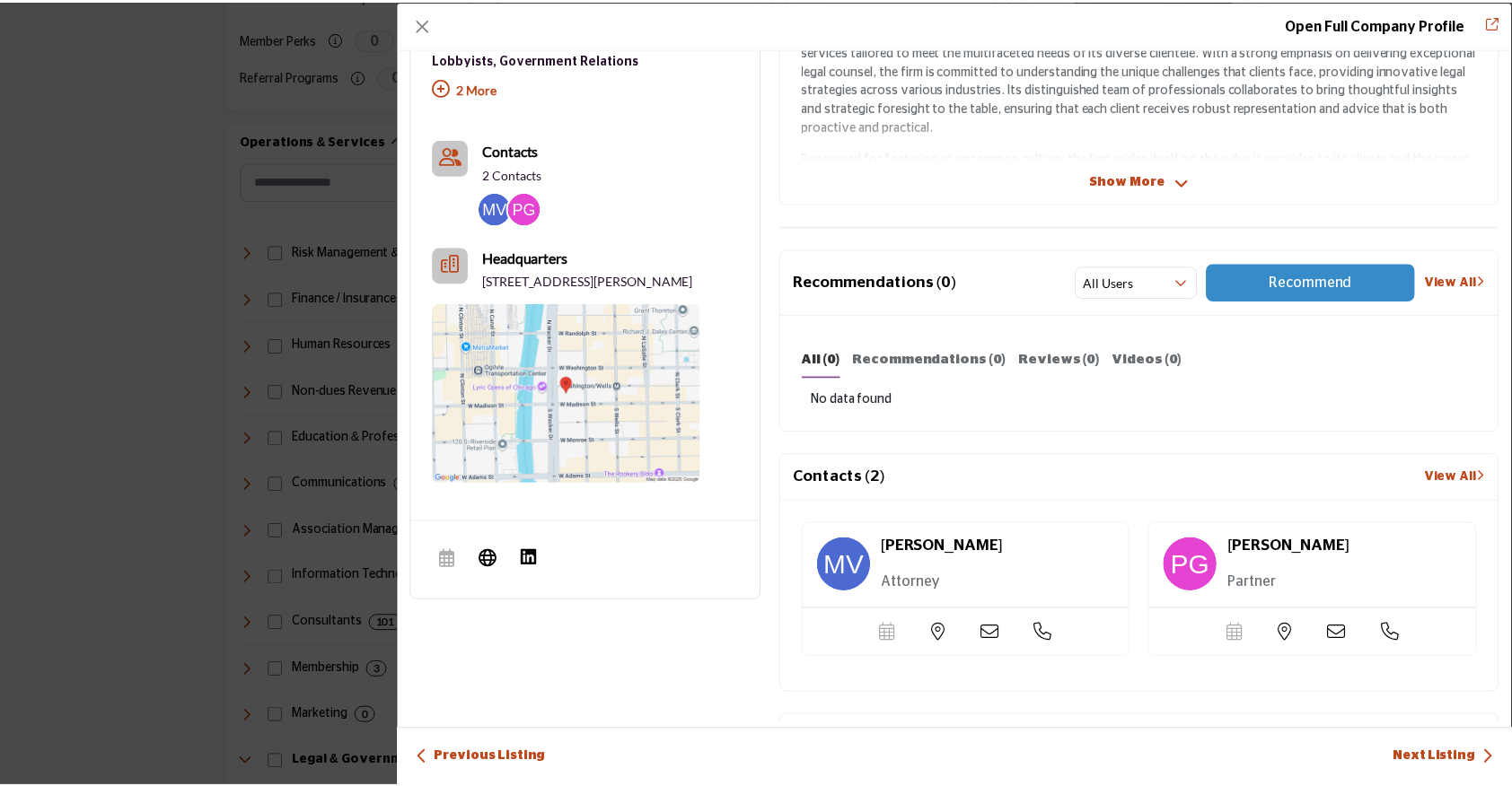
scroll to position [0, 0]
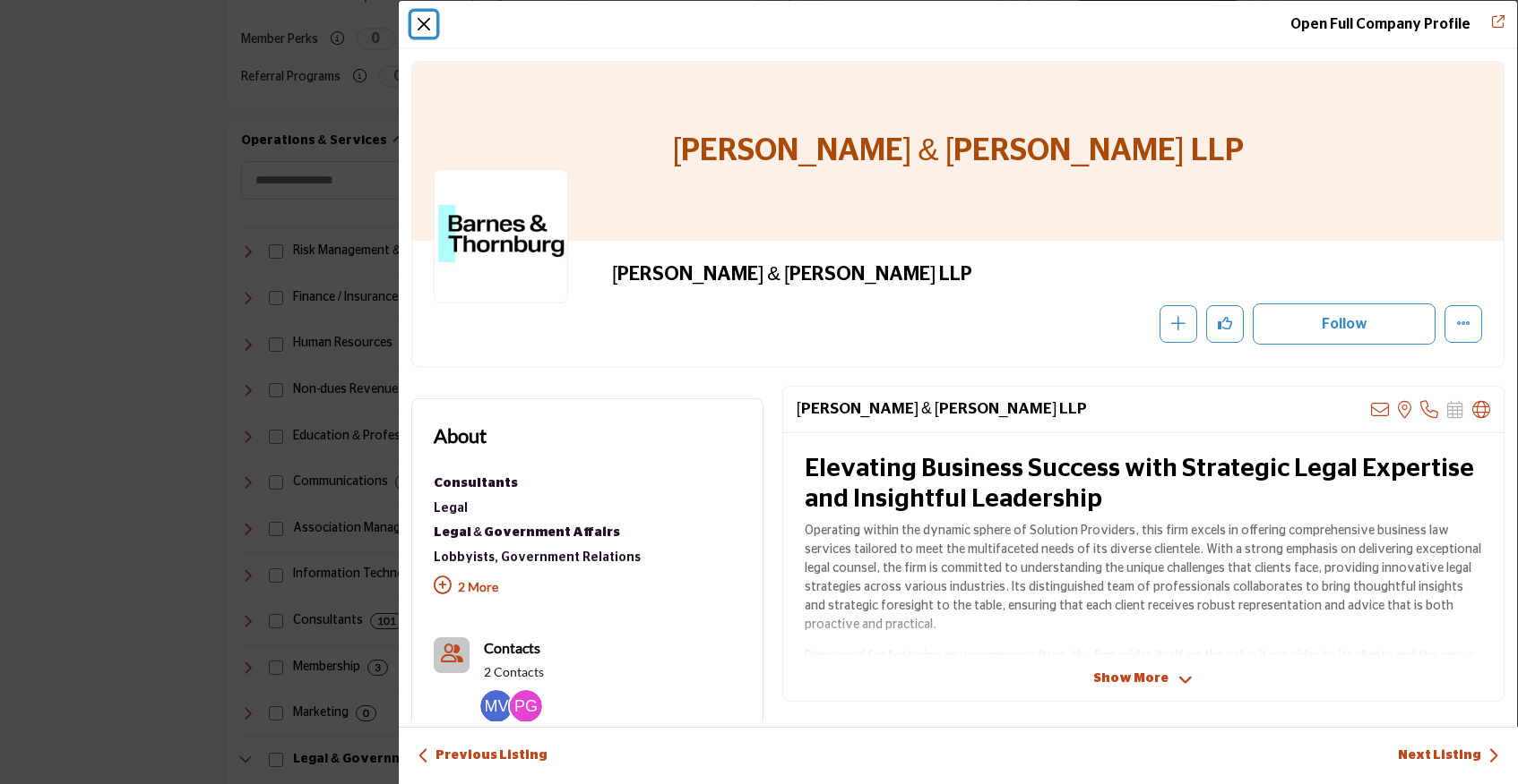
click at [423, 20] on button "Close" at bounding box center [423, 24] width 25 height 25
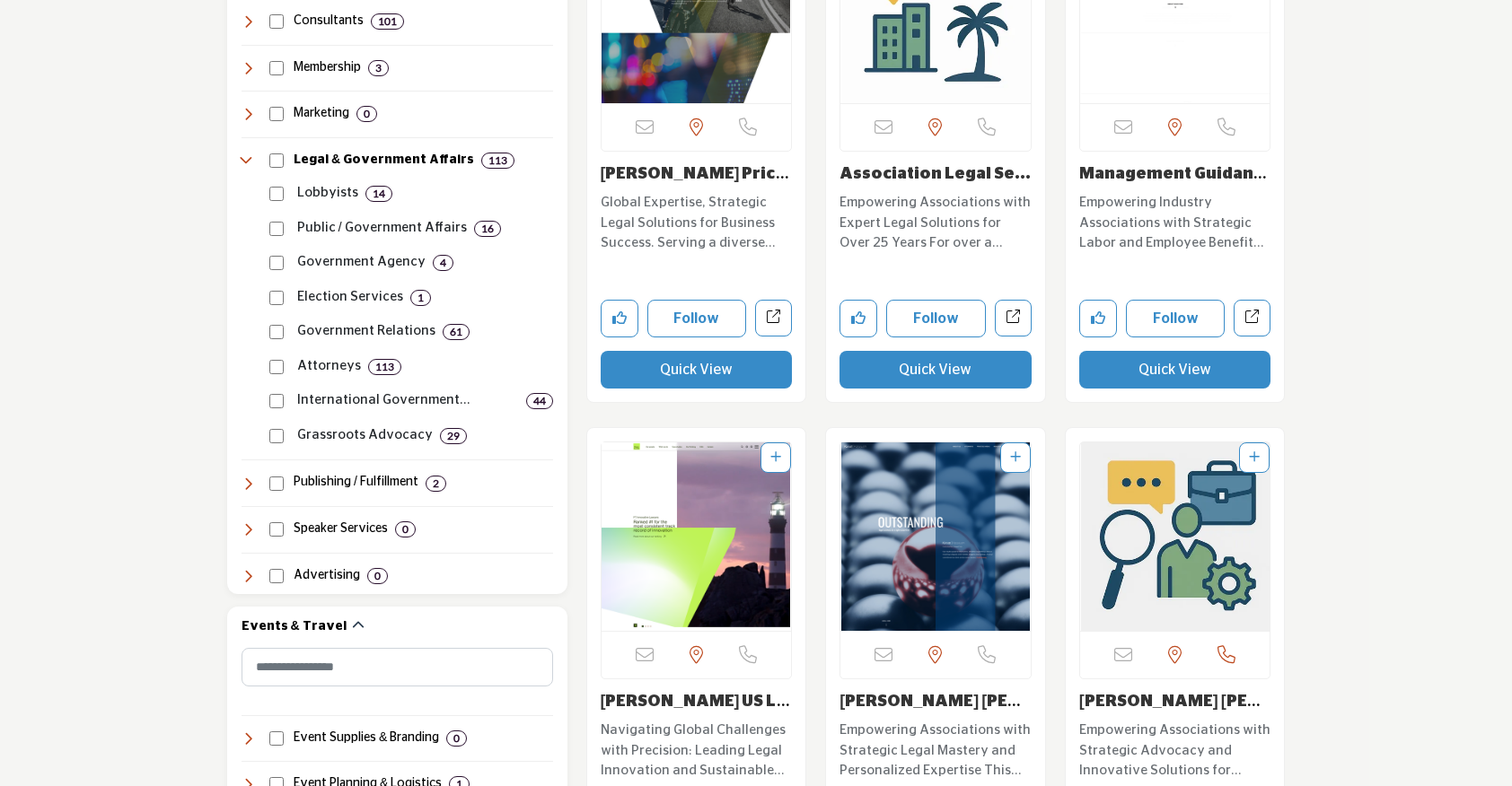
scroll to position [1448, 0]
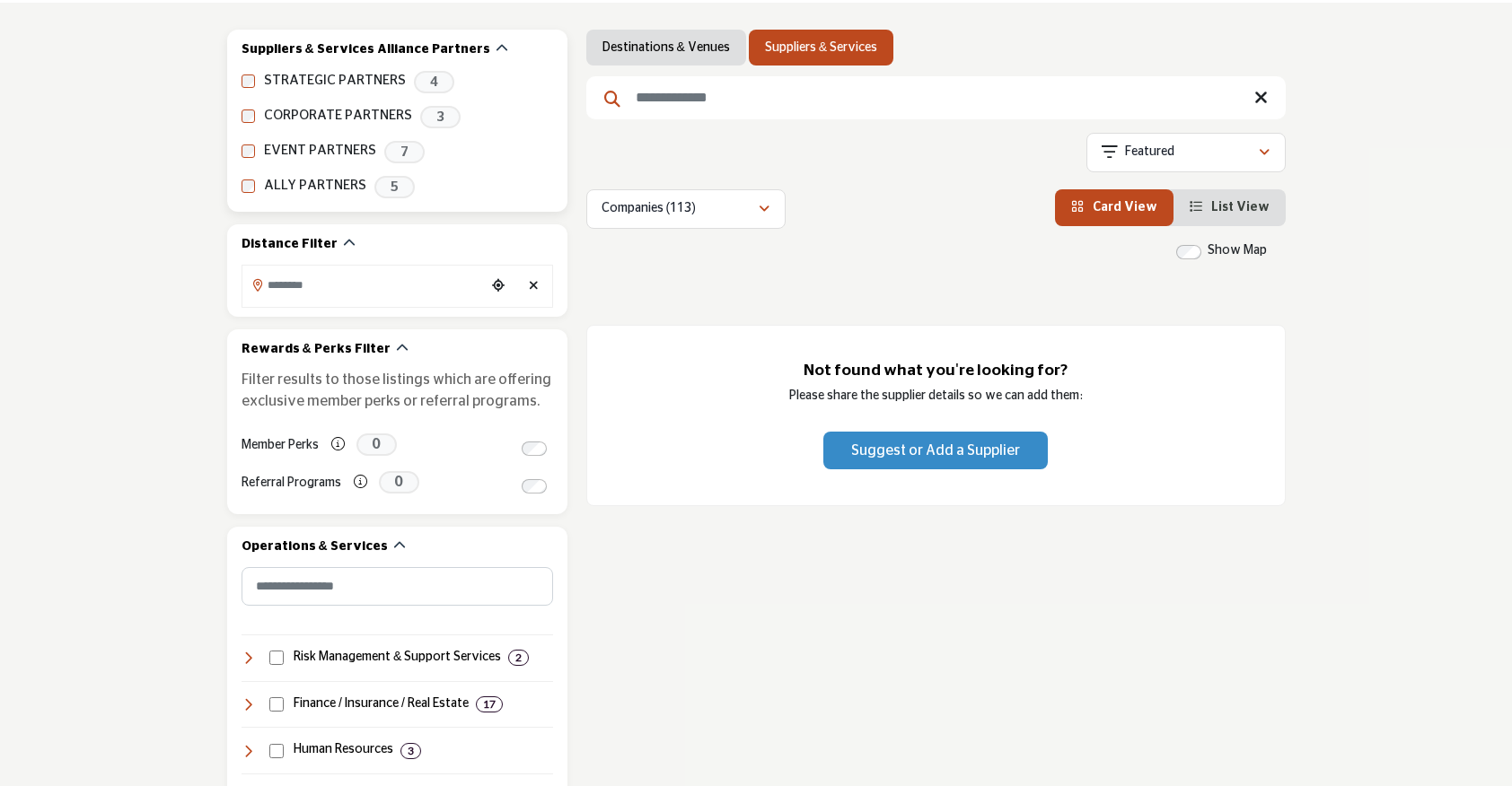
scroll to position [321, 0]
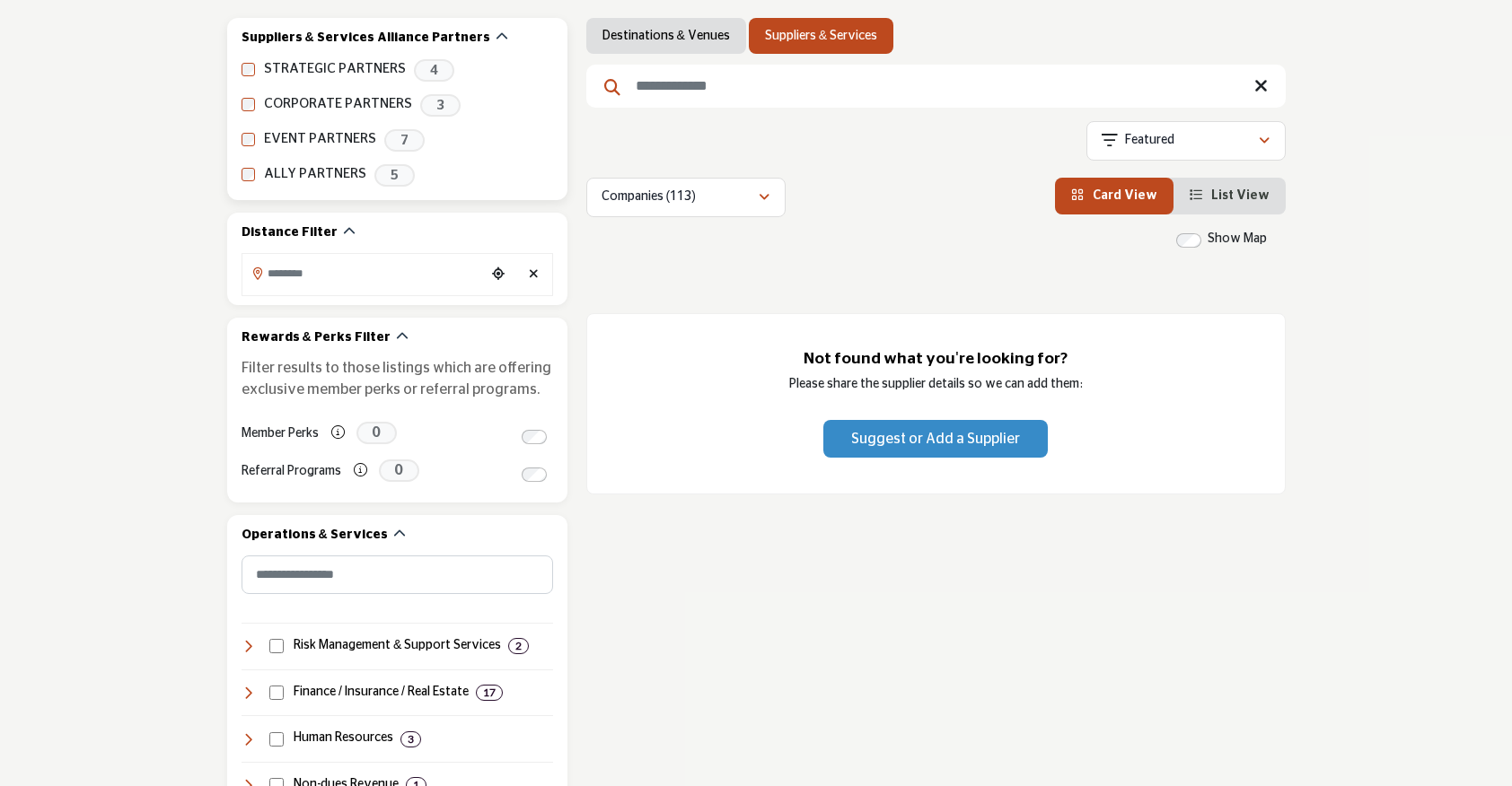
click at [254, 75] on div "STRATEGIC PARTNERS 4" at bounding box center [397, 70] width 312 height 22
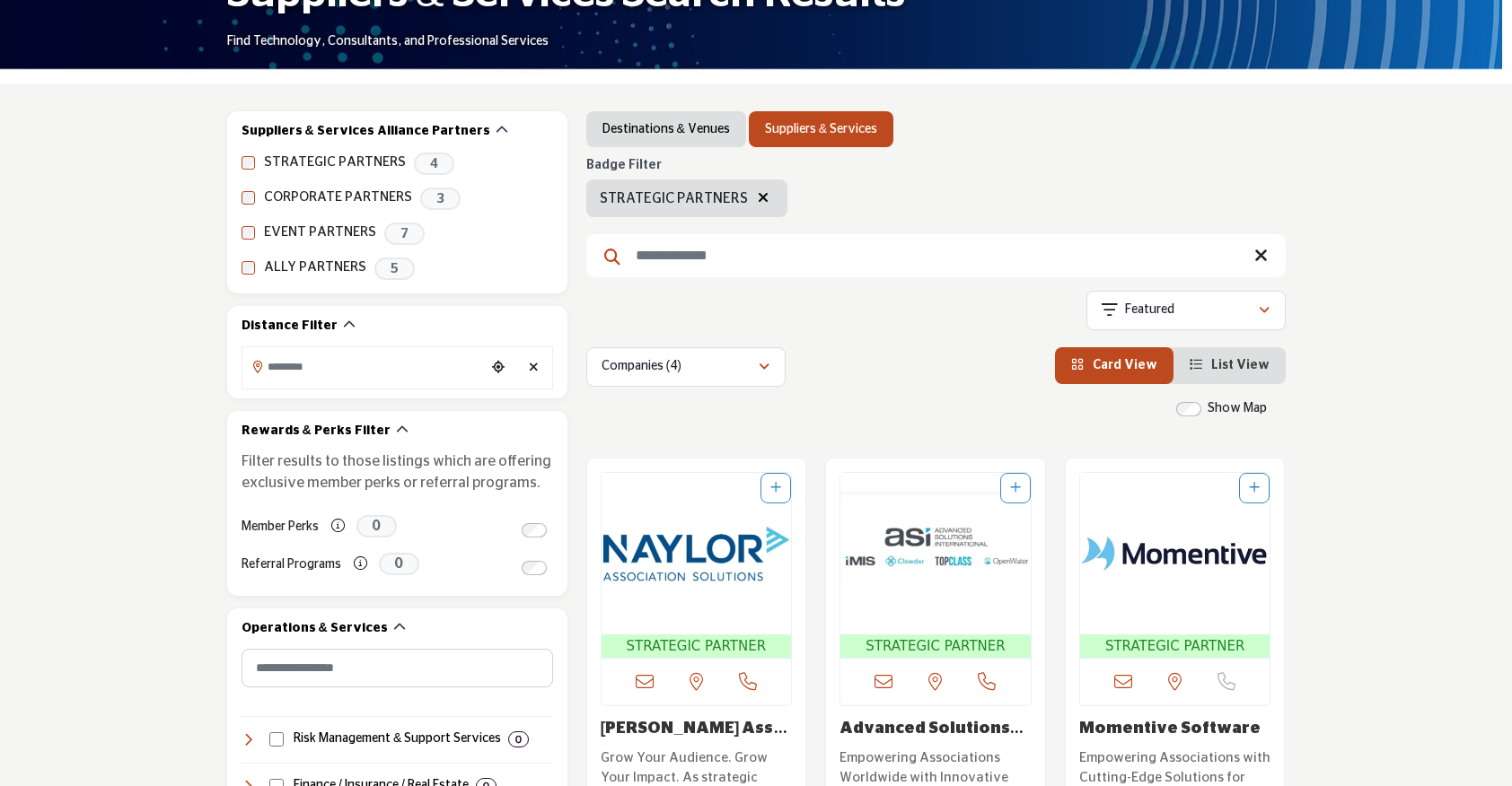
scroll to position [179, 0]
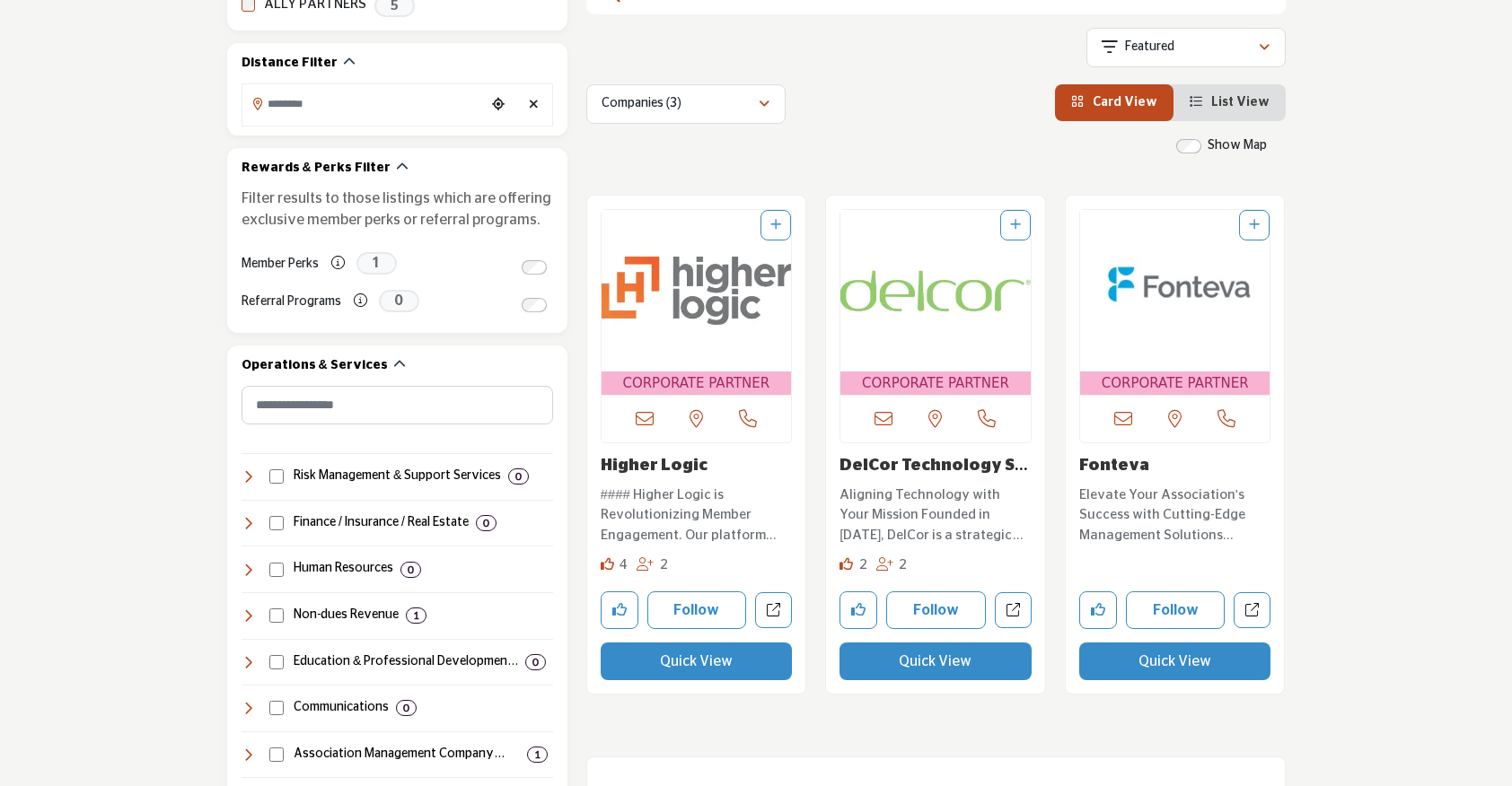
scroll to position [192, 0]
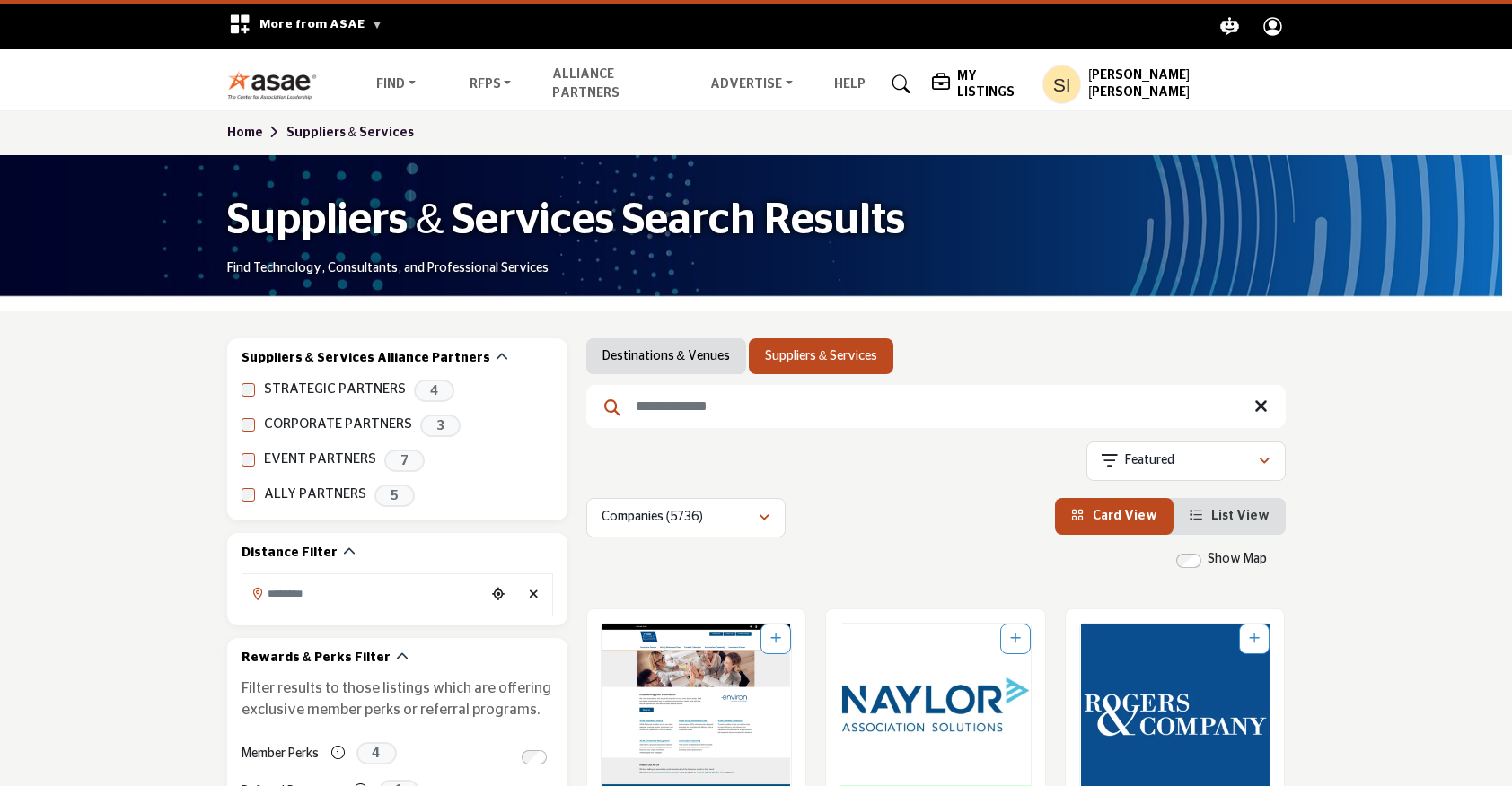
click at [674, 360] on link "Destinations & Venues" at bounding box center [665, 356] width 127 height 18
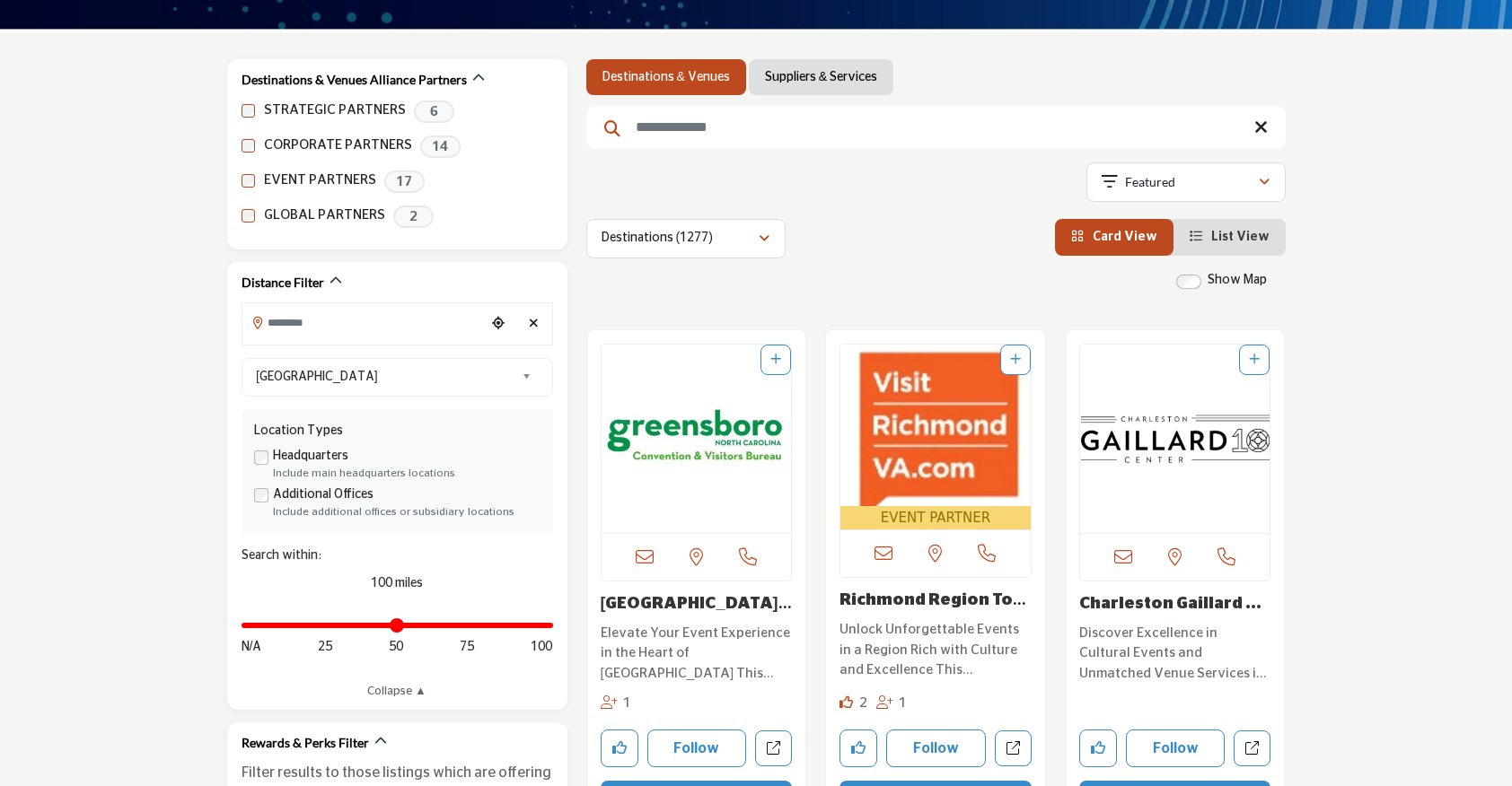
scroll to position [296, 0]
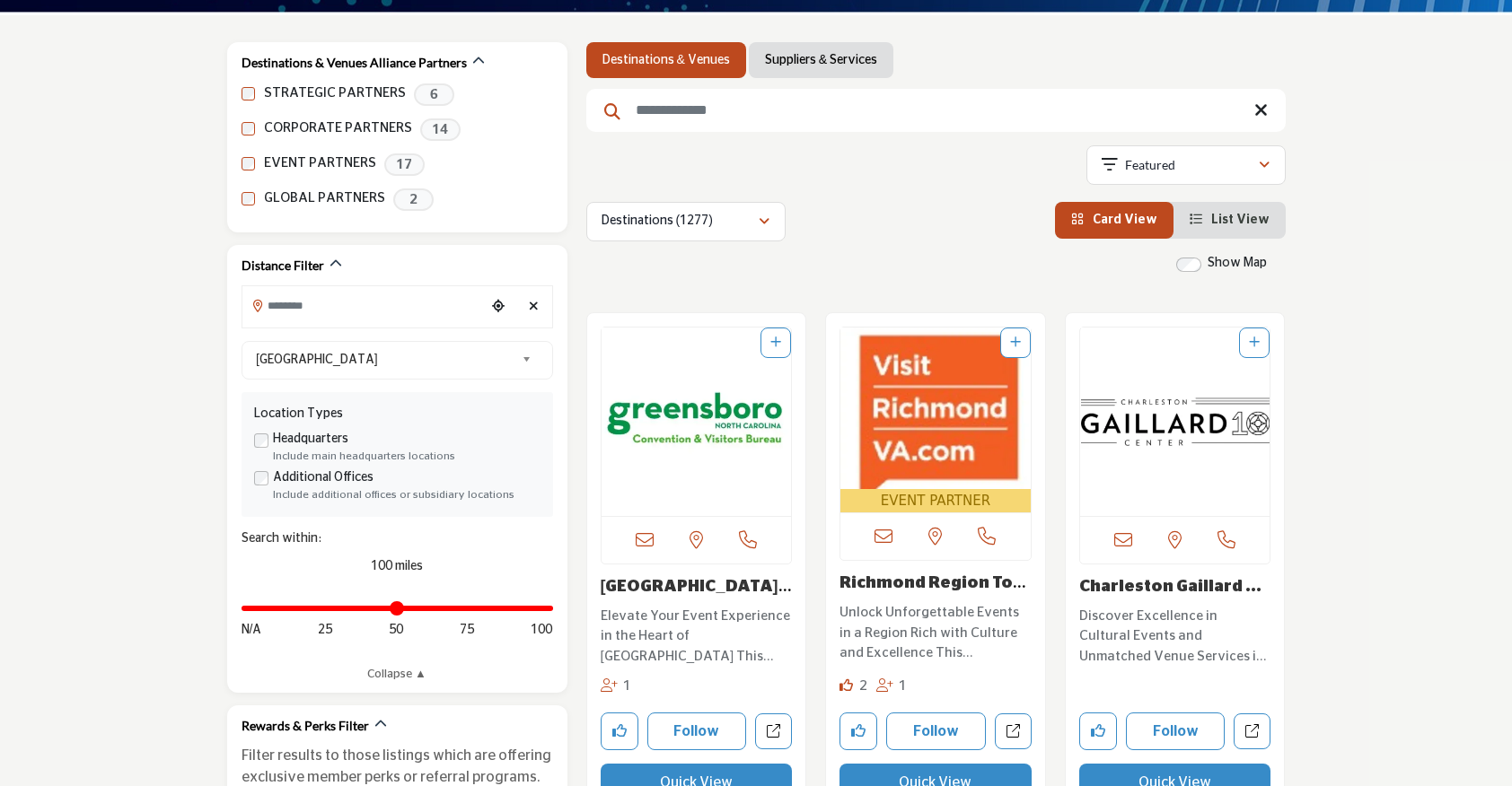
click at [783, 65] on link "Suppliers & Services" at bounding box center [821, 60] width 112 height 18
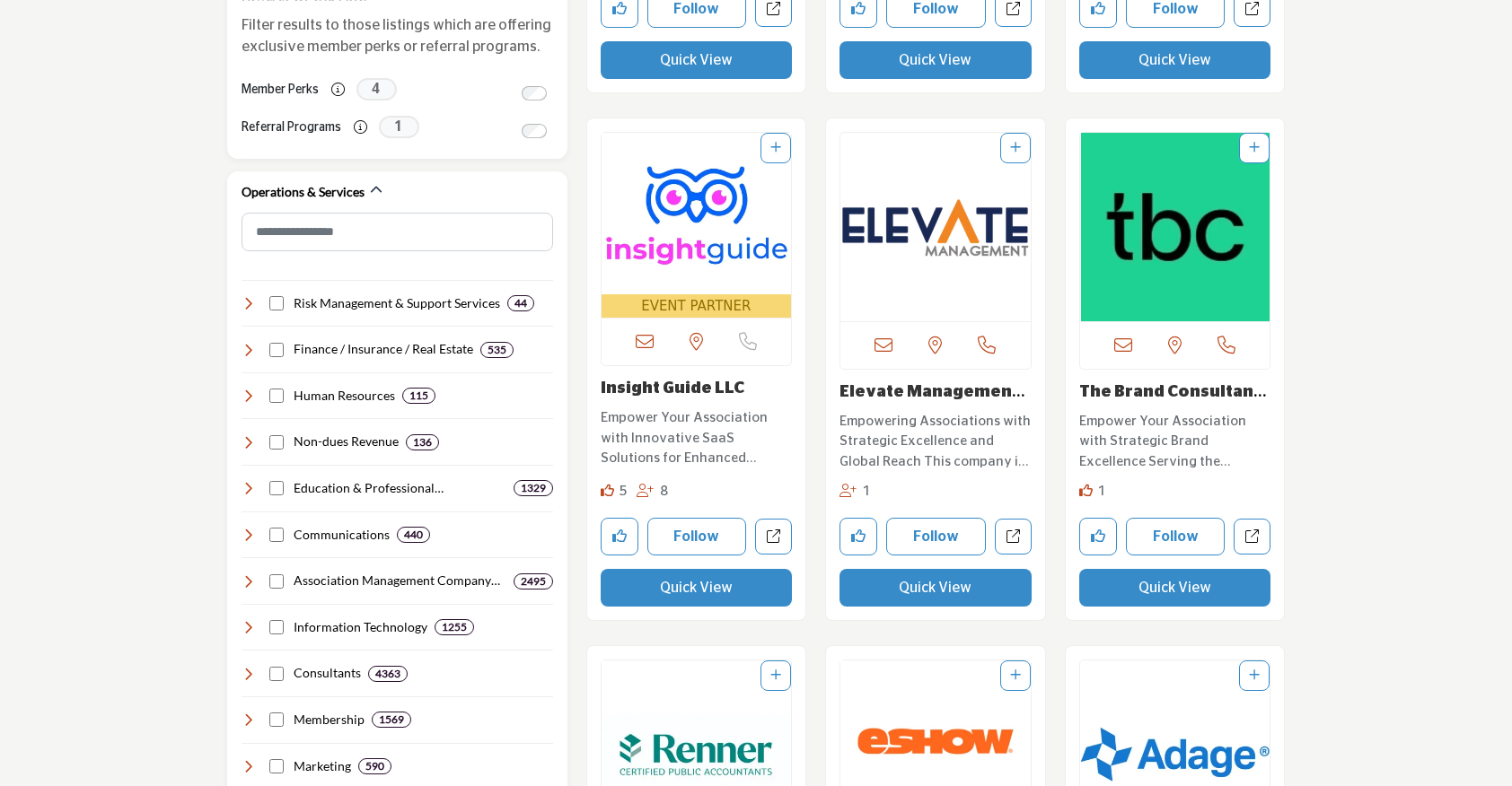
scroll to position [988, 0]
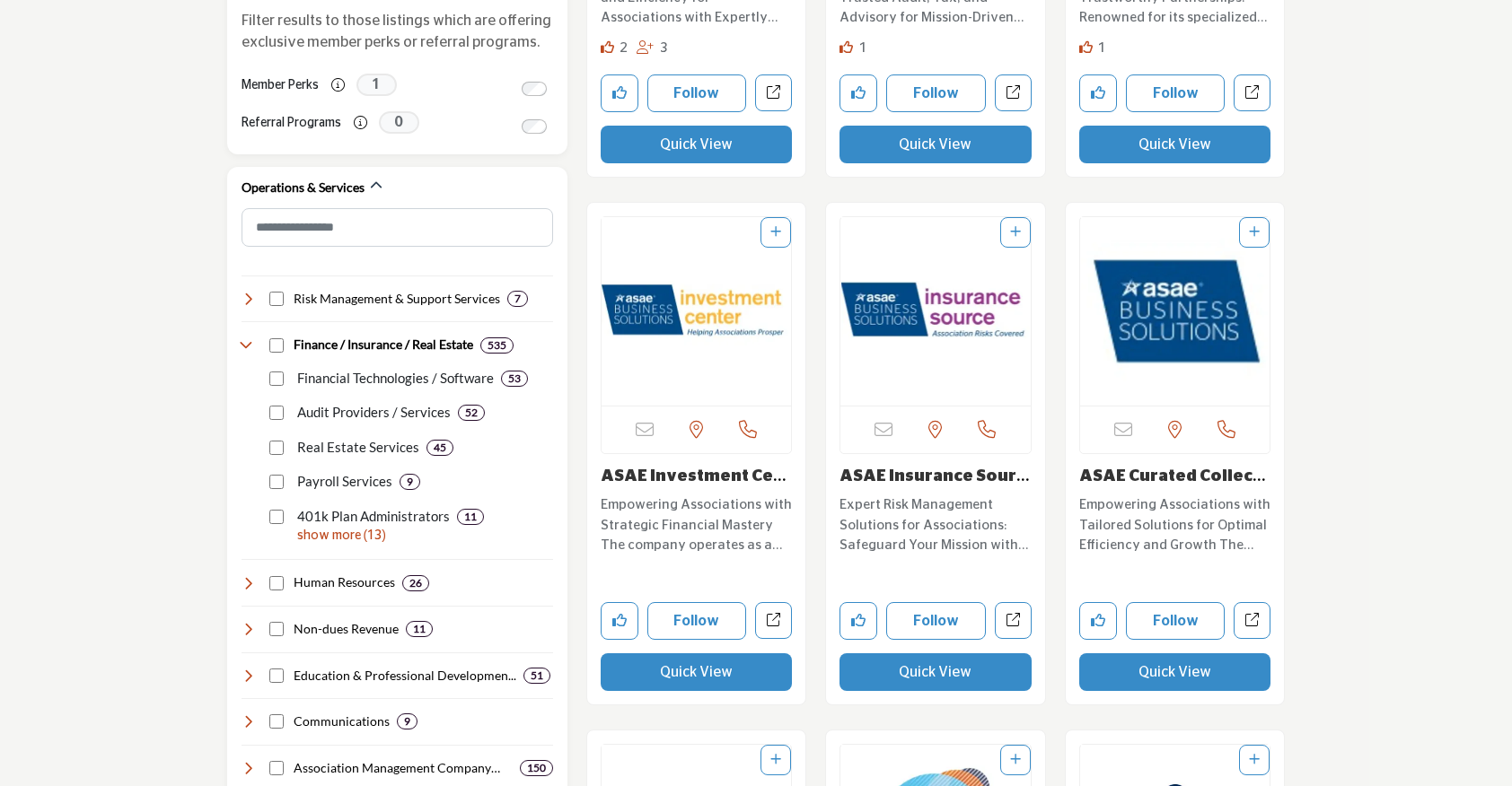
scroll to position [1035, 0]
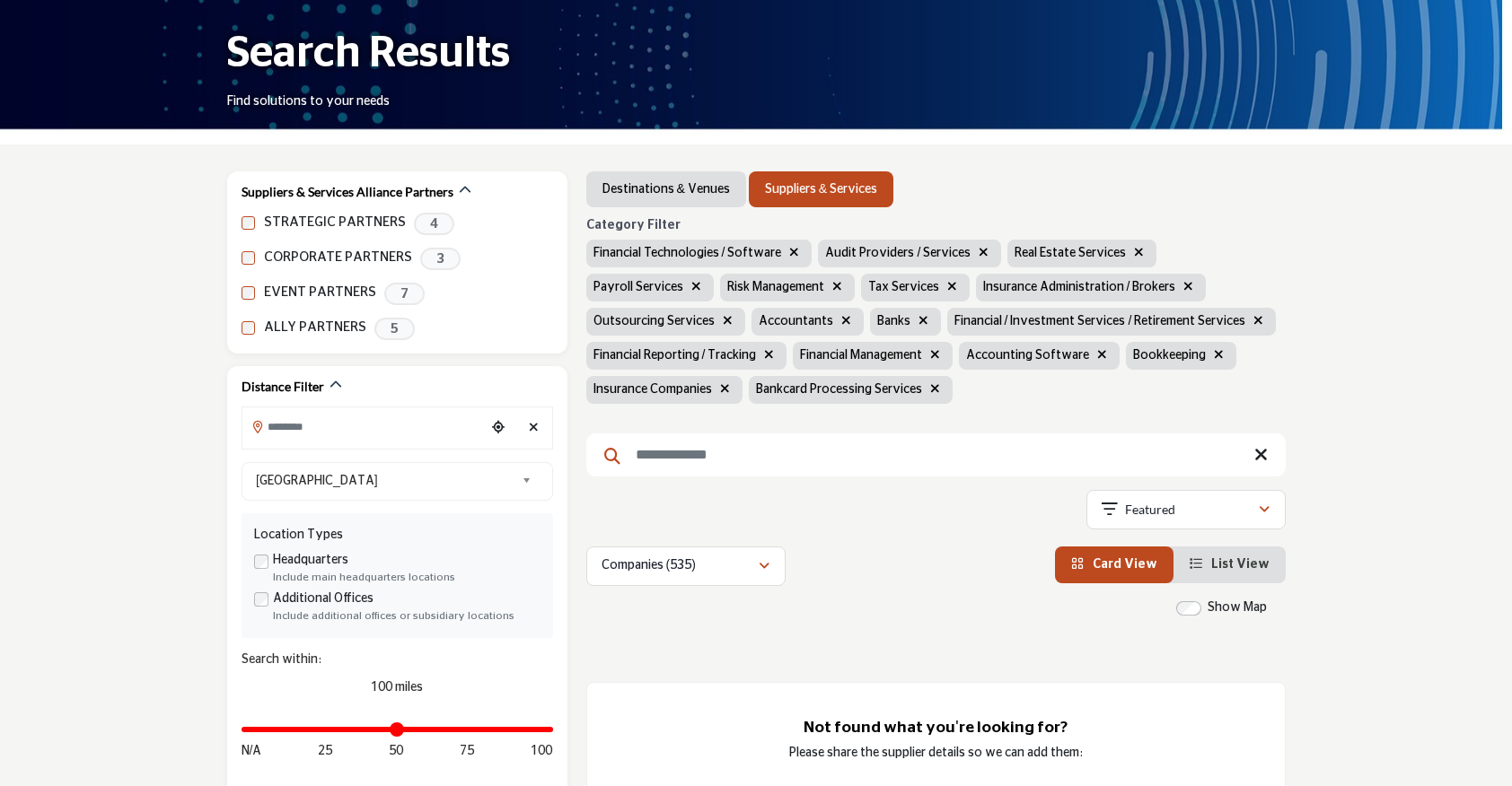
scroll to position [165, 0]
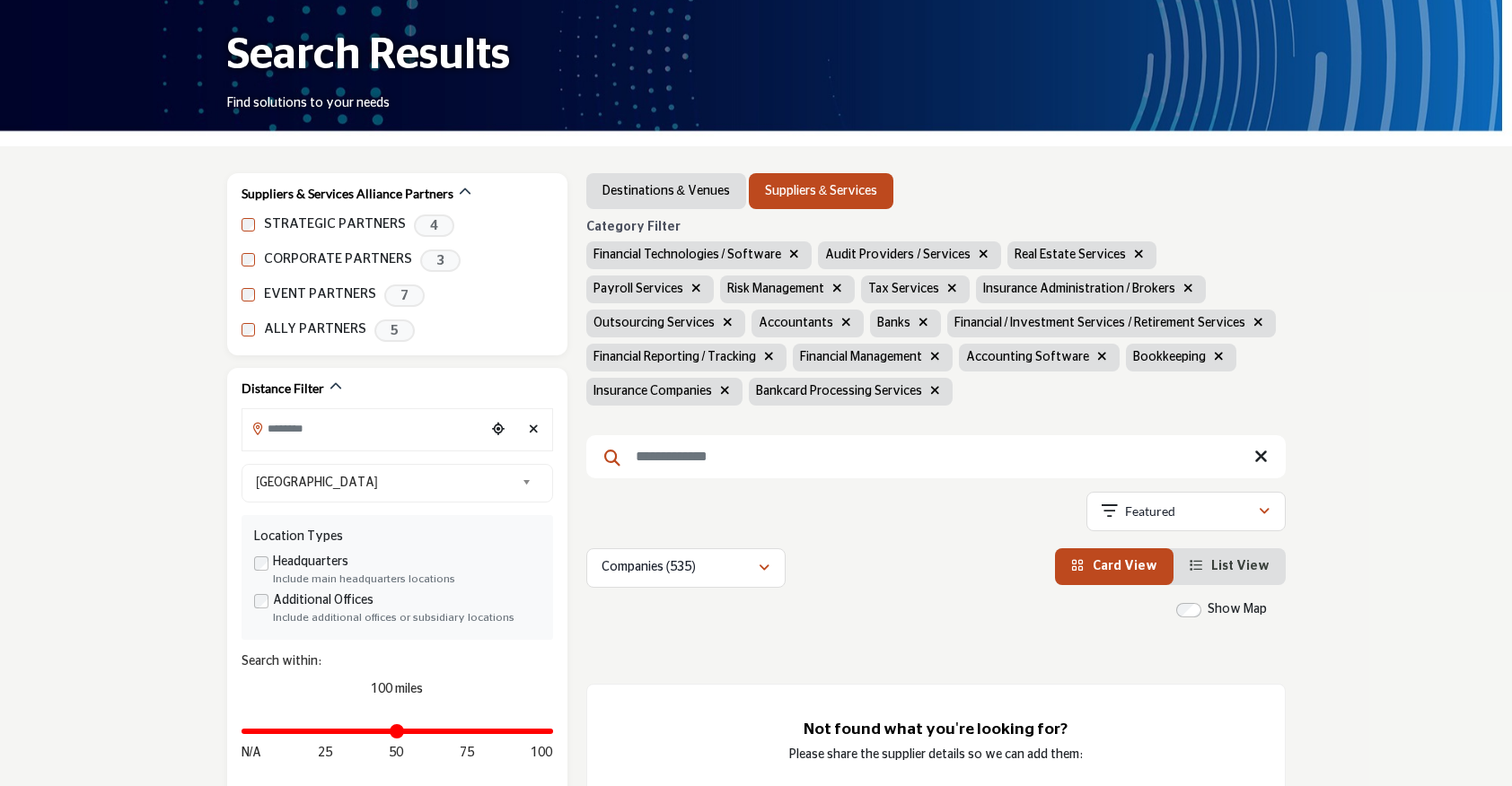
click at [931, 393] on icon "button" at bounding box center [935, 390] width 10 height 13
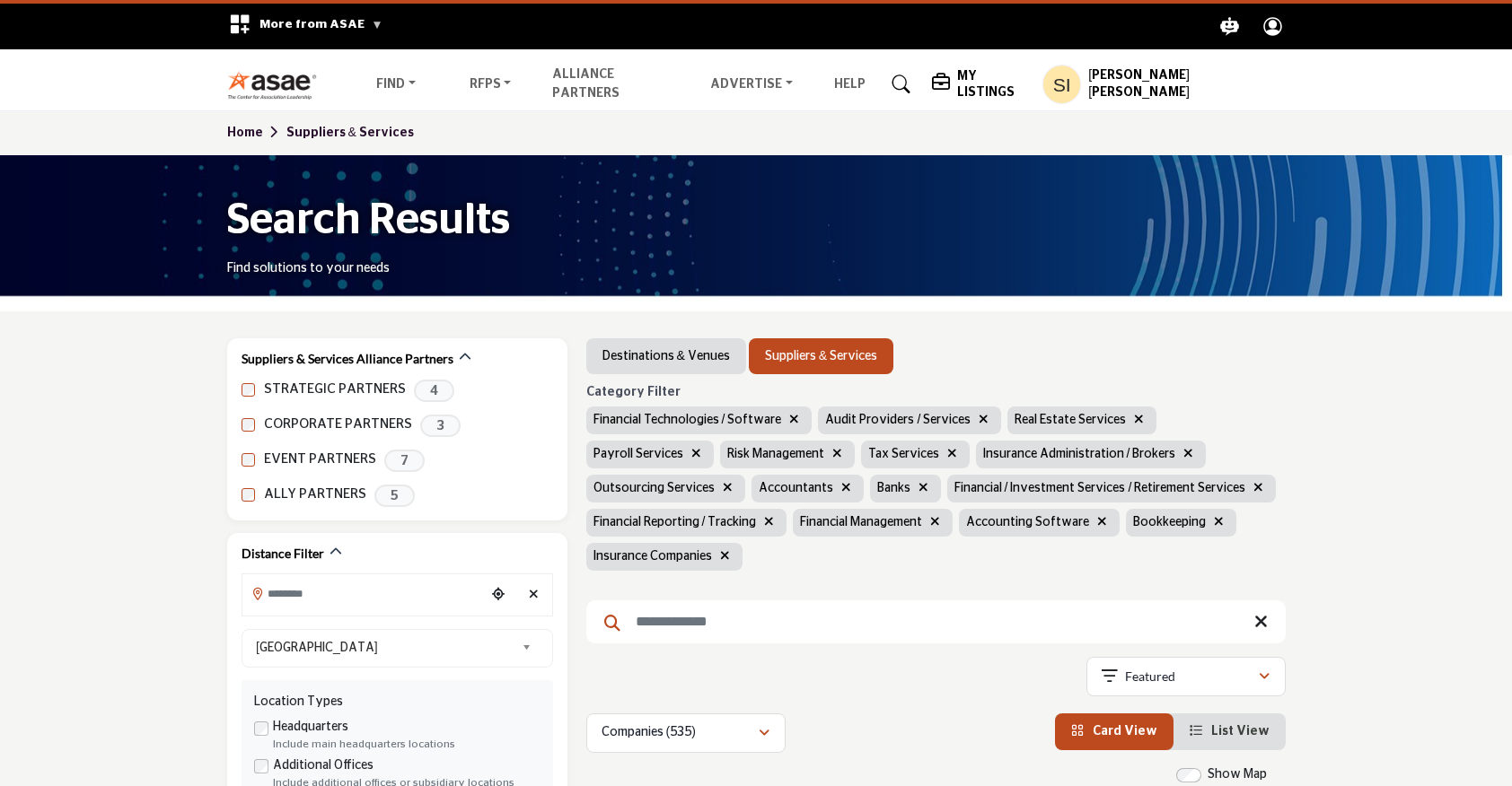
click at [721, 551] on icon "button" at bounding box center [725, 555] width 10 height 13
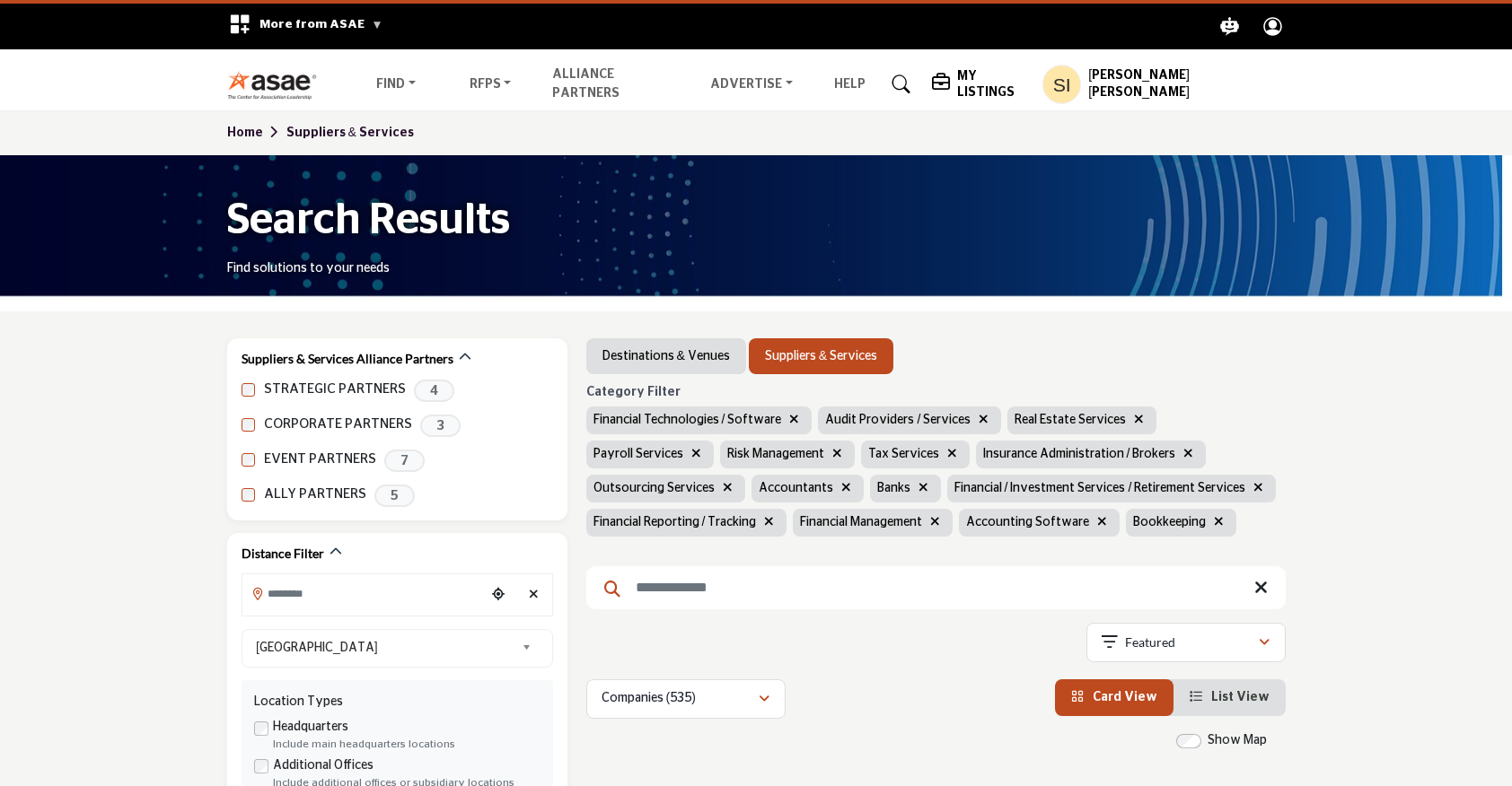
click at [1214, 521] on icon "button" at bounding box center [1219, 521] width 10 height 13
click at [1096, 514] on button "button" at bounding box center [1102, 523] width 21 height 21
click at [944, 520] on button "button" at bounding box center [935, 523] width 21 height 21
click at [773, 525] on icon "button" at bounding box center [769, 521] width 10 height 13
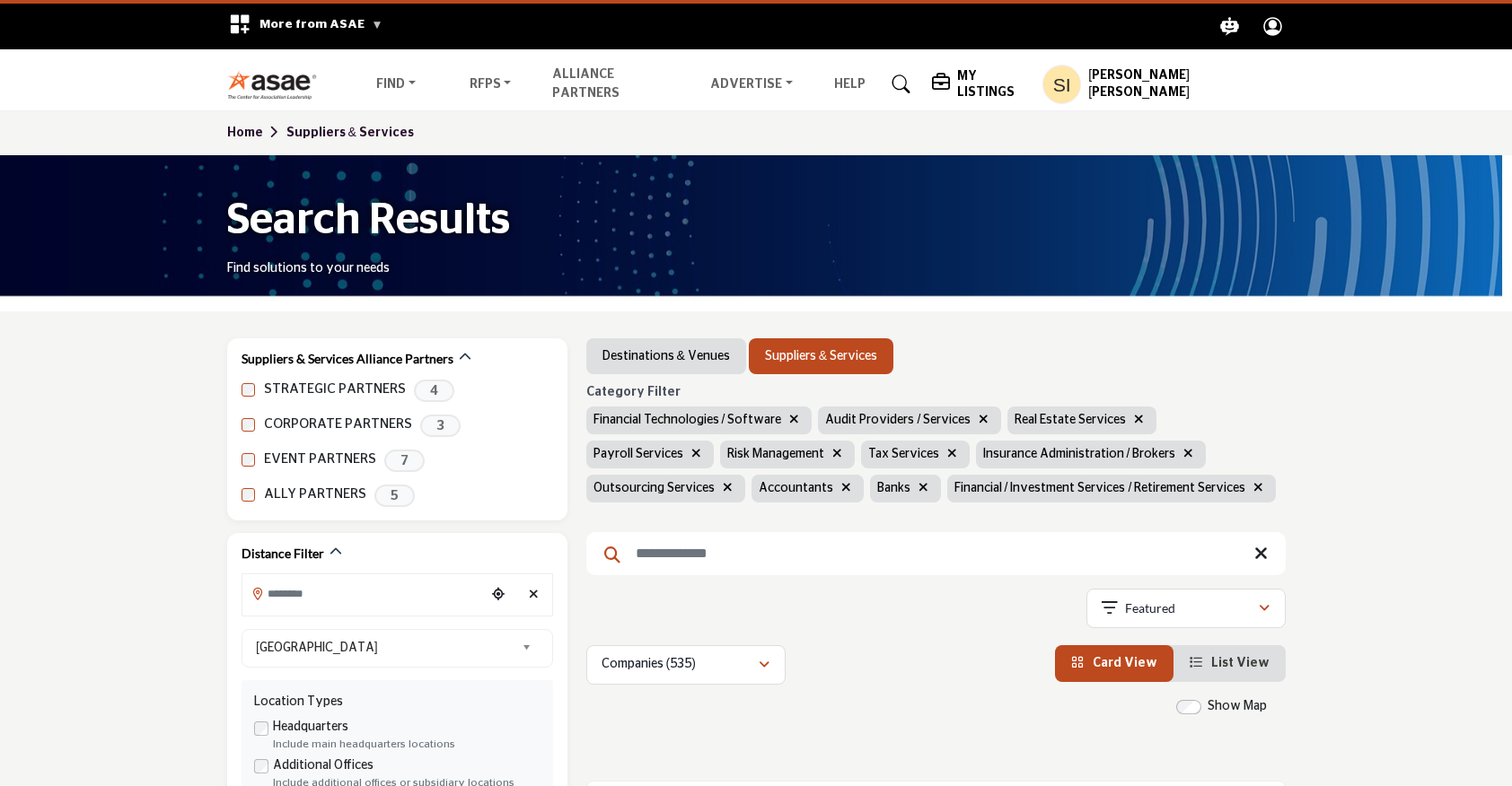
click at [1084, 475] on div "Financial / Investment Services / Retirement Services" at bounding box center [1111, 489] width 329 height 28
click at [1253, 487] on icon "button" at bounding box center [1258, 487] width 10 height 13
click at [918, 489] on icon "button" at bounding box center [923, 487] width 10 height 13
click at [942, 452] on button "button" at bounding box center [952, 454] width 21 height 21
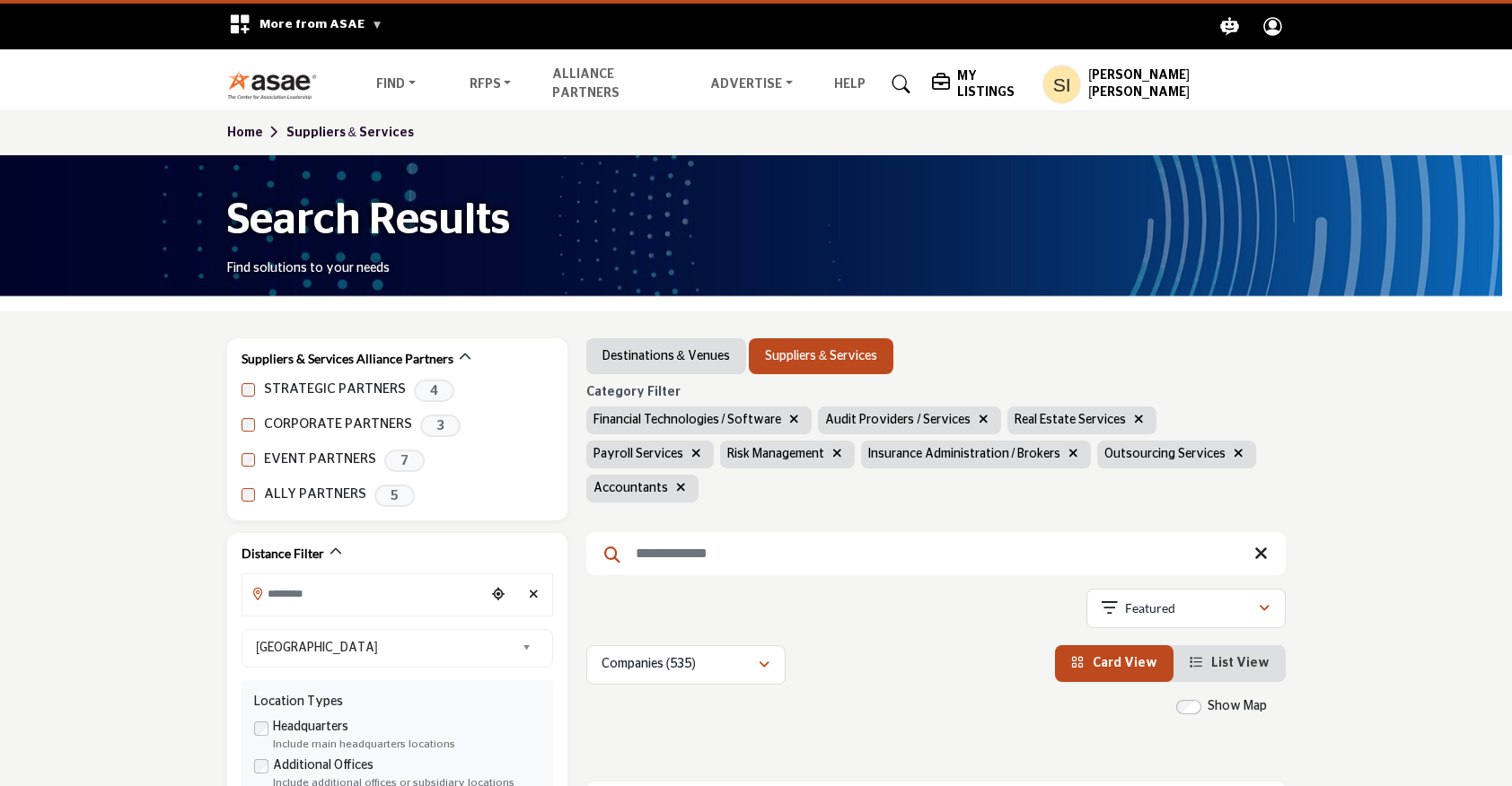
click at [1068, 447] on icon "button" at bounding box center [1073, 453] width 10 height 13
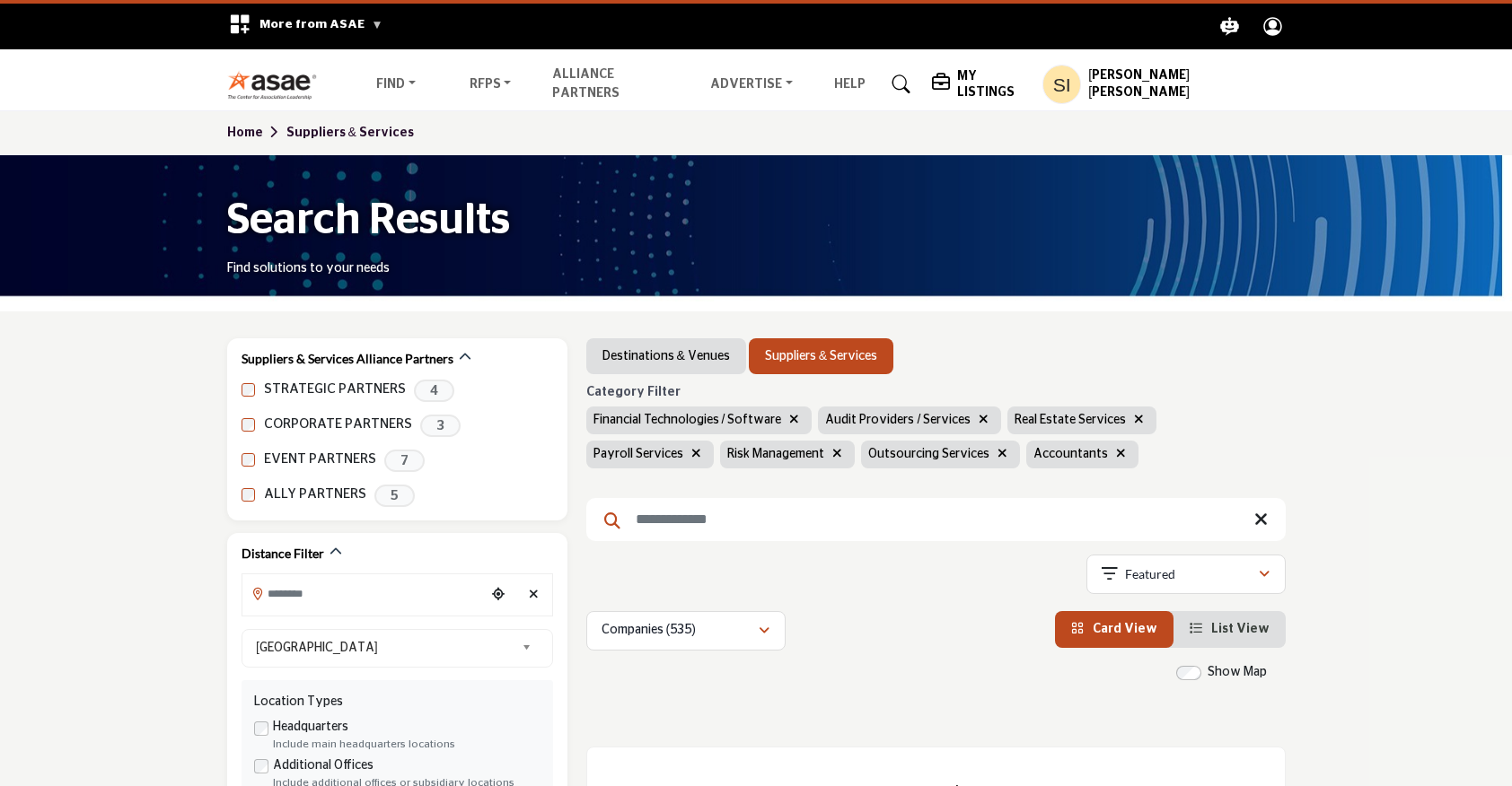
click at [997, 457] on icon "button" at bounding box center [1002, 453] width 10 height 13
click at [832, 451] on icon "button" at bounding box center [837, 453] width 10 height 13
click at [792, 421] on icon "button" at bounding box center [794, 419] width 10 height 13
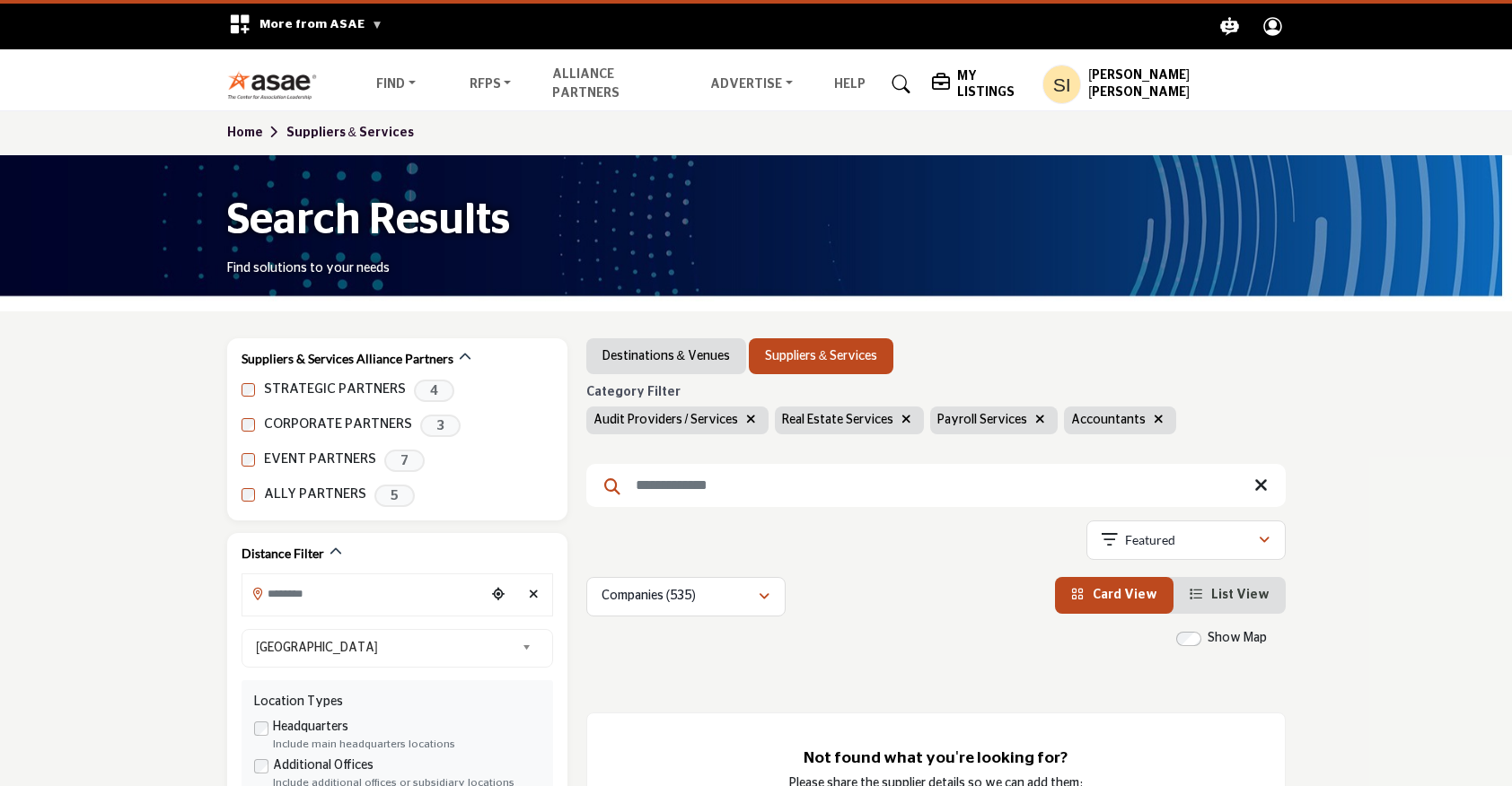
click at [901, 421] on icon "button" at bounding box center [906, 419] width 10 height 13
click at [880, 420] on icon "button" at bounding box center [885, 419] width 10 height 13
click at [746, 421] on icon "button" at bounding box center [751, 419] width 10 height 13
click at [681, 416] on button "button" at bounding box center [681, 420] width 21 height 21
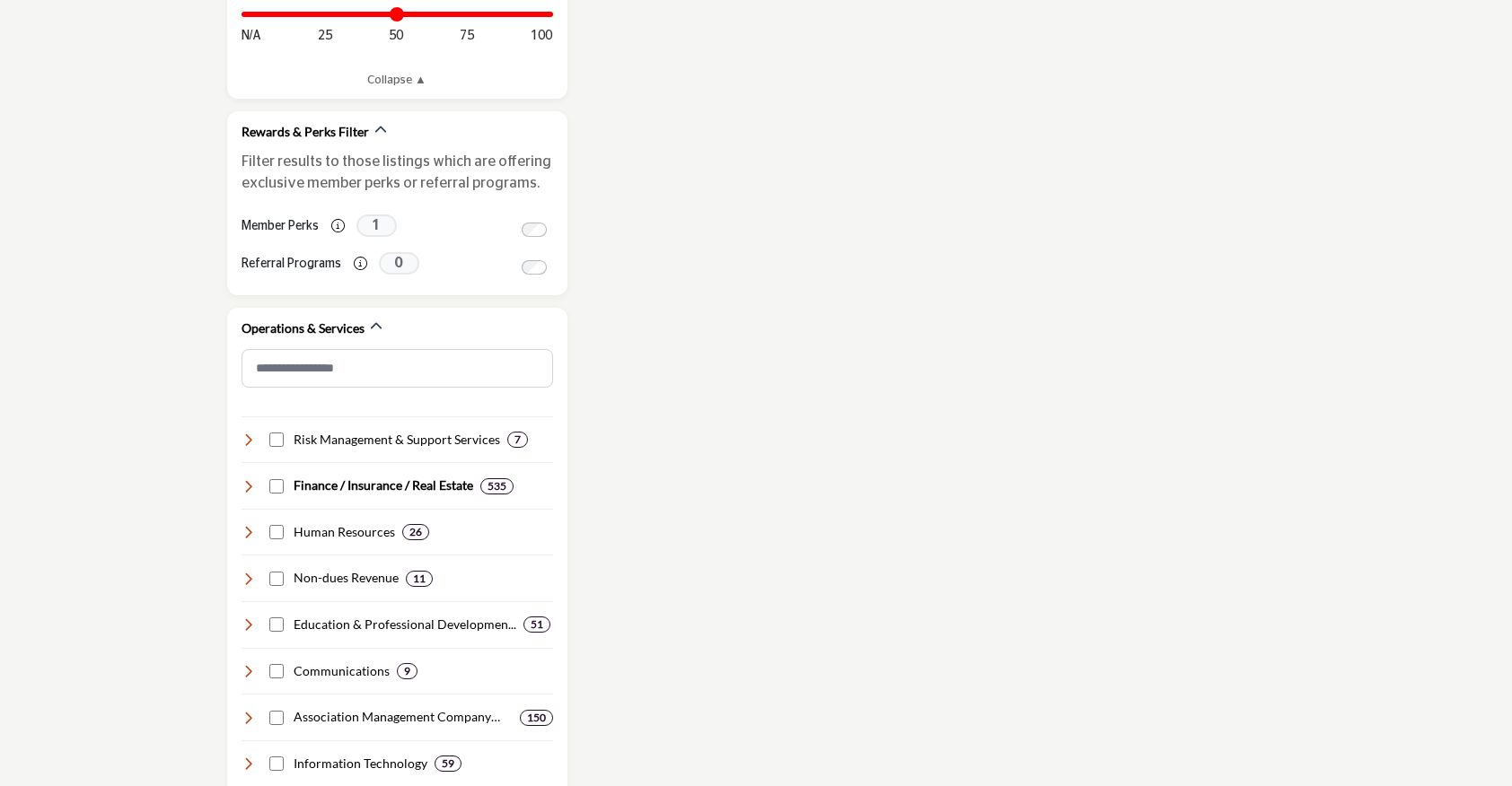
scroll to position [886, 0]
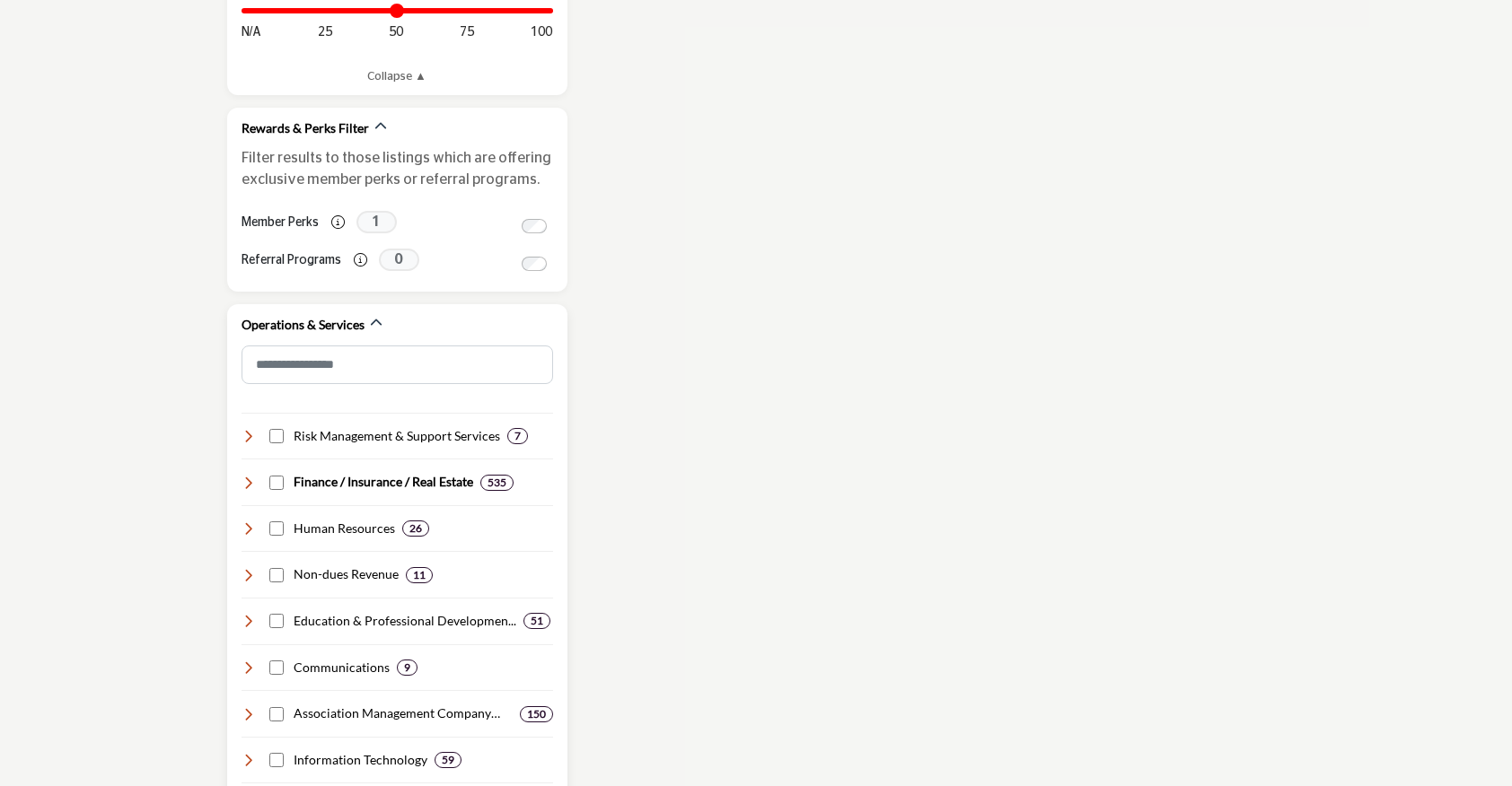
click at [255, 482] on div "Finance / Insurance / Real Estate 535" at bounding box center [377, 482] width 273 height 19
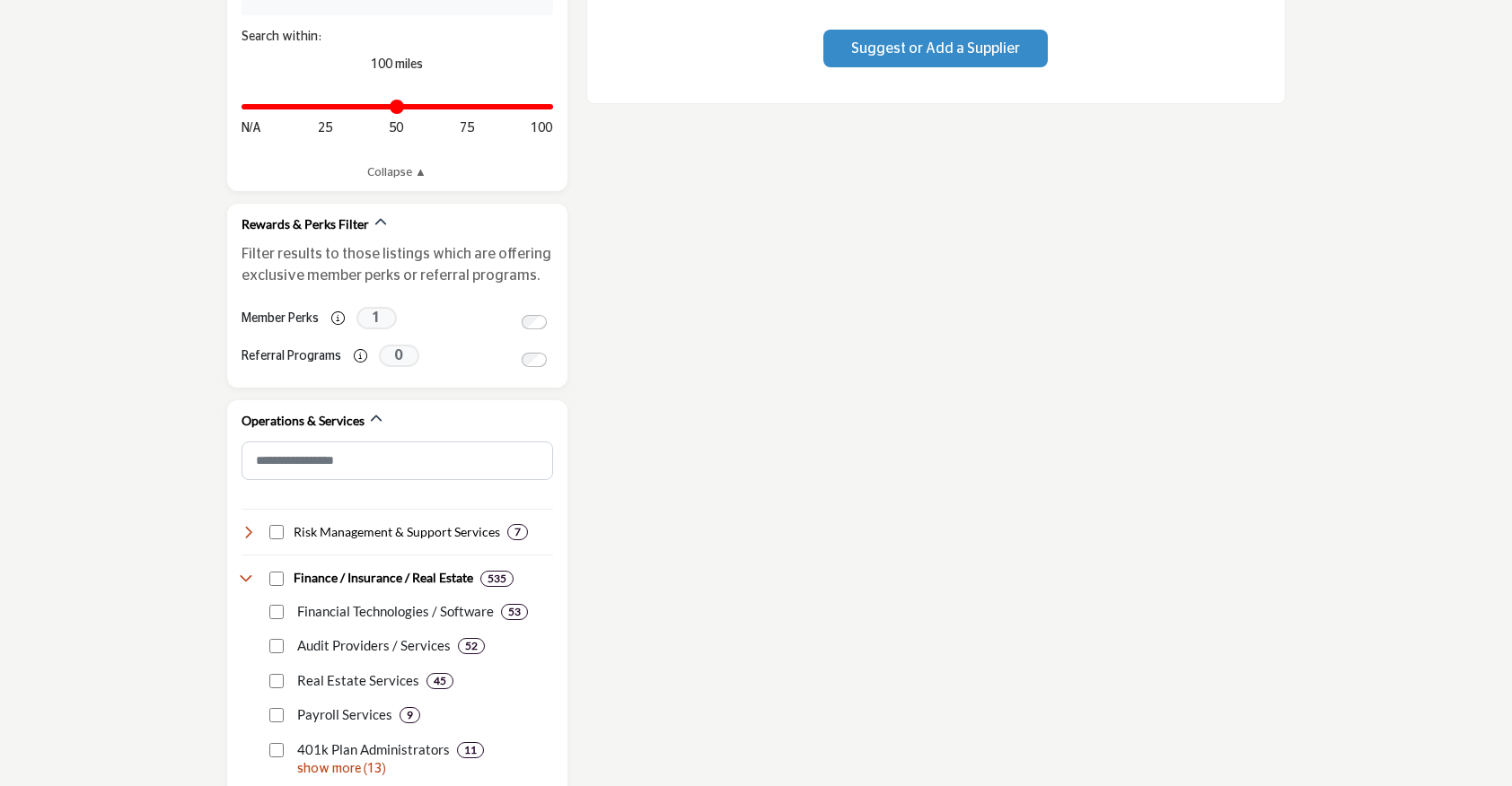
scroll to position [825, 0]
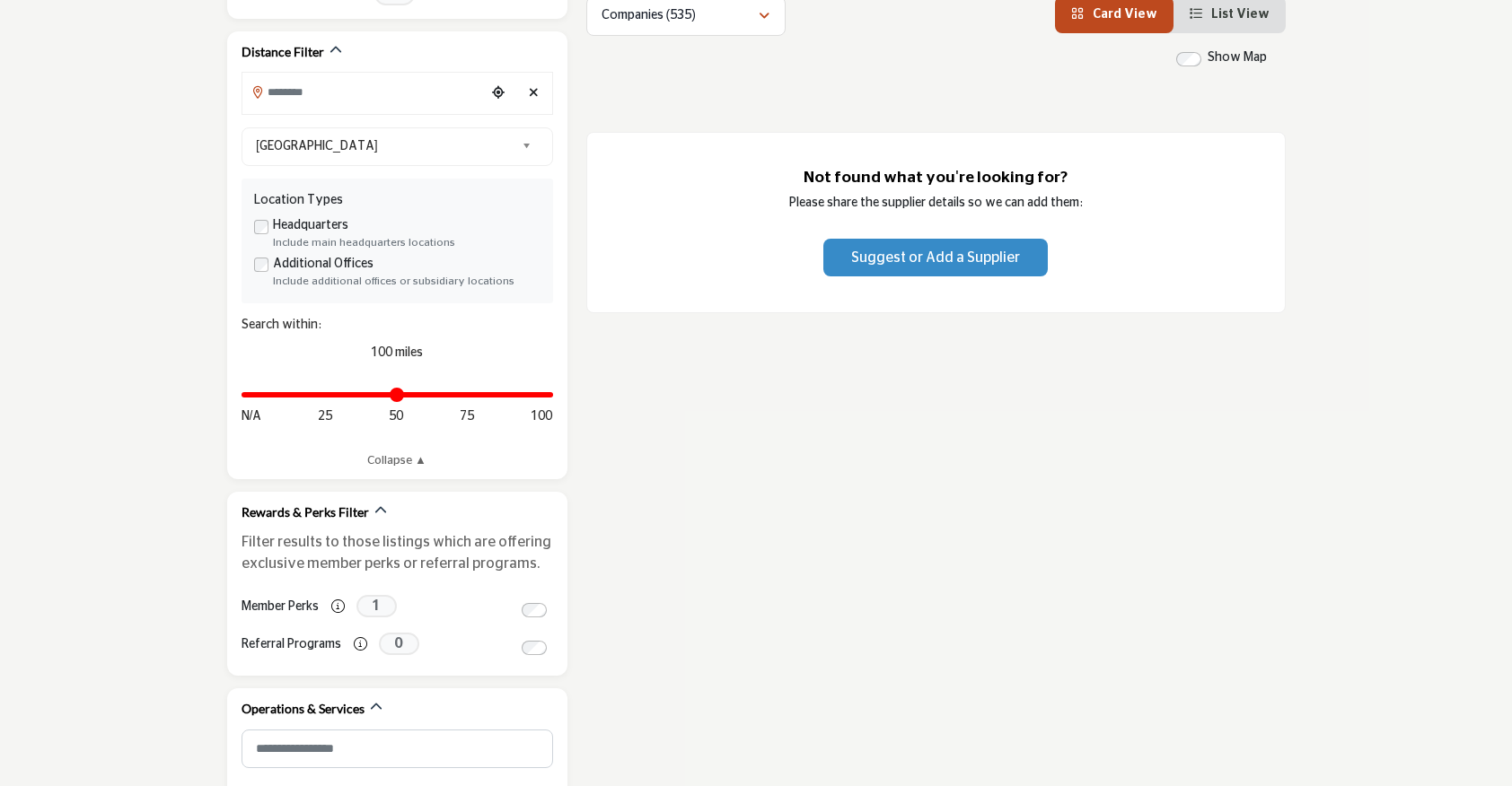
scroll to position [440, 0]
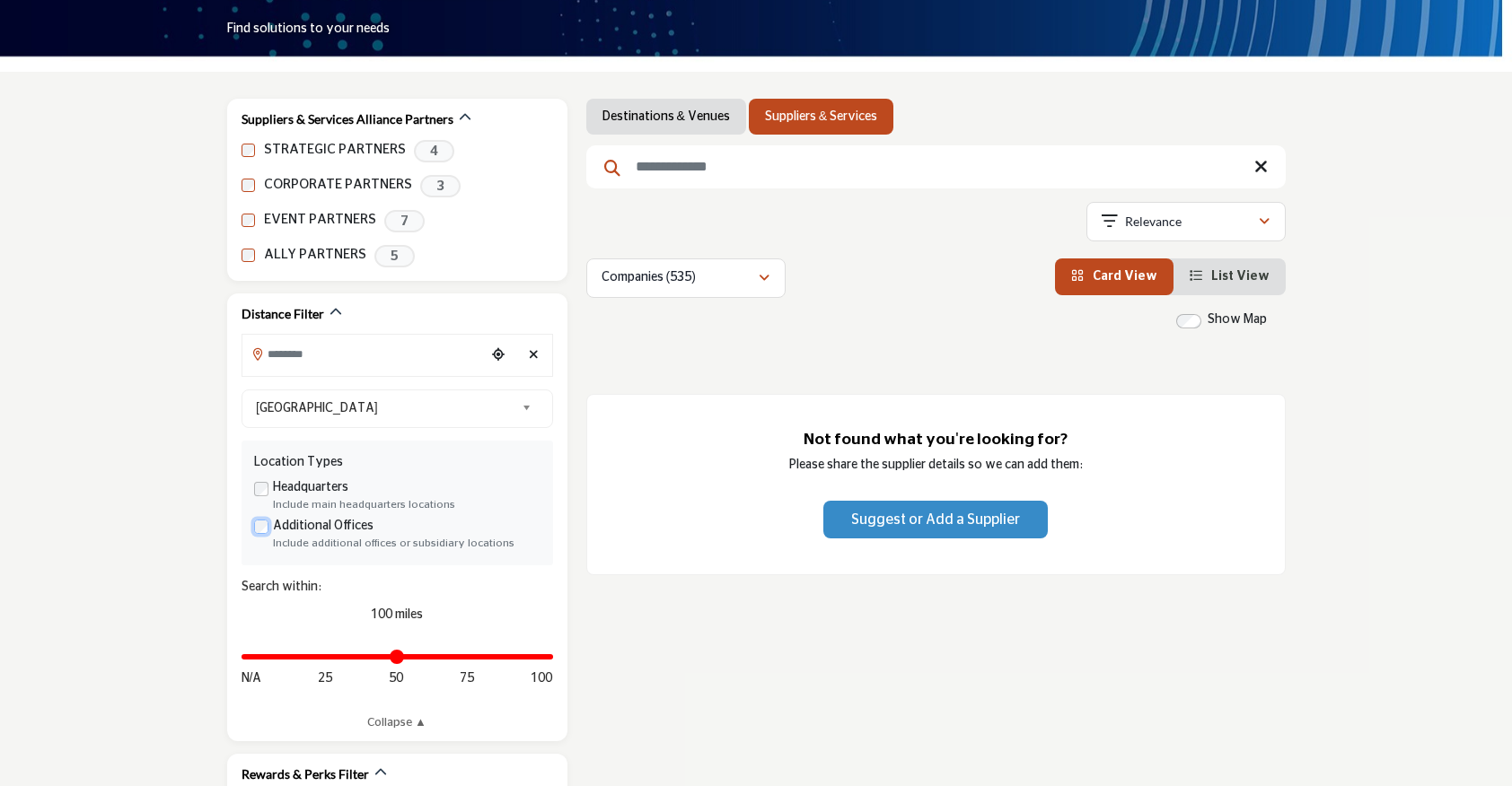
scroll to position [245, 0]
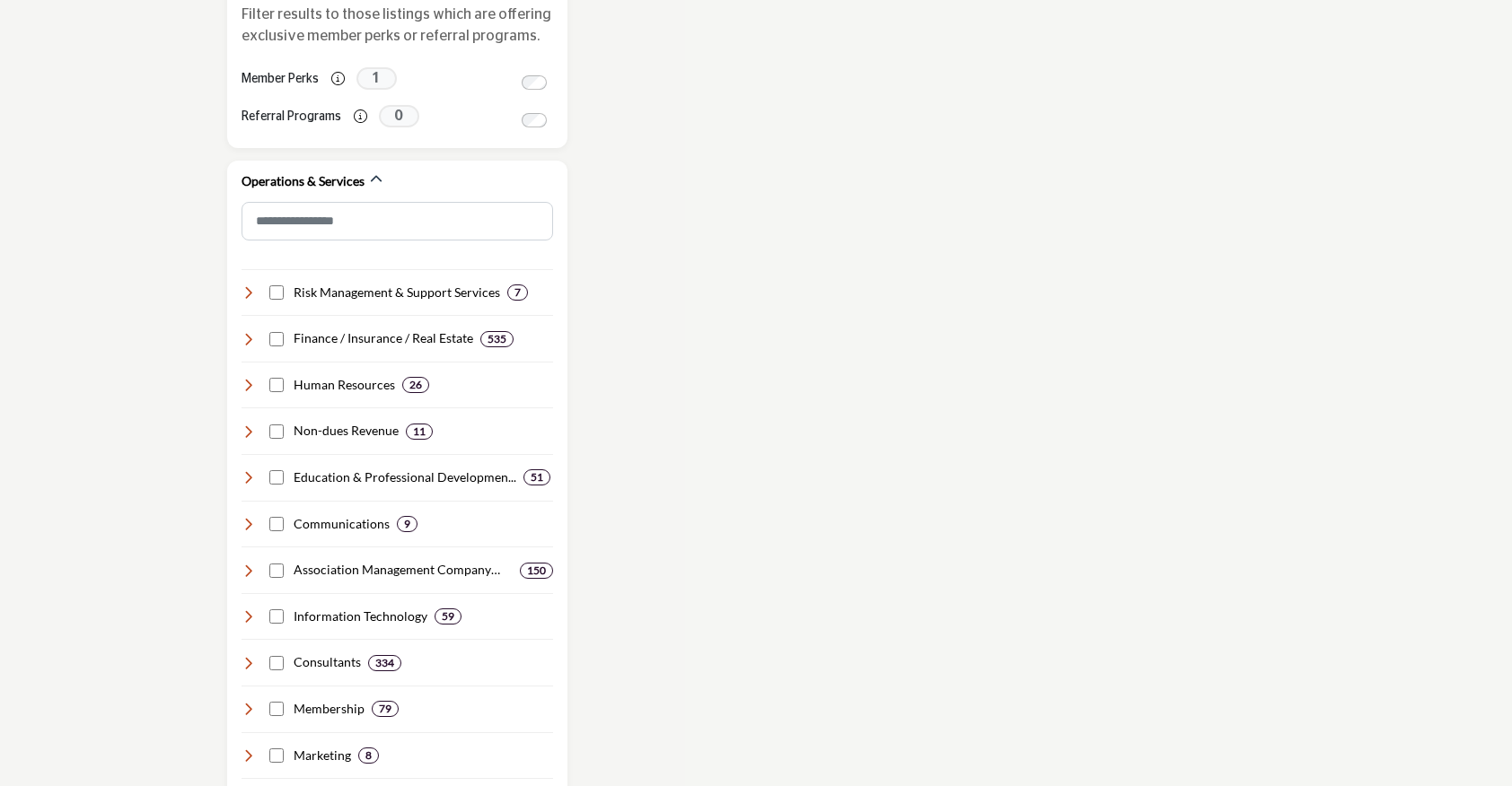
scroll to position [1028, 0]
click at [342, 342] on h4 "Finance / Insurance / Real Estate" at bounding box center [384, 340] width 180 height 18
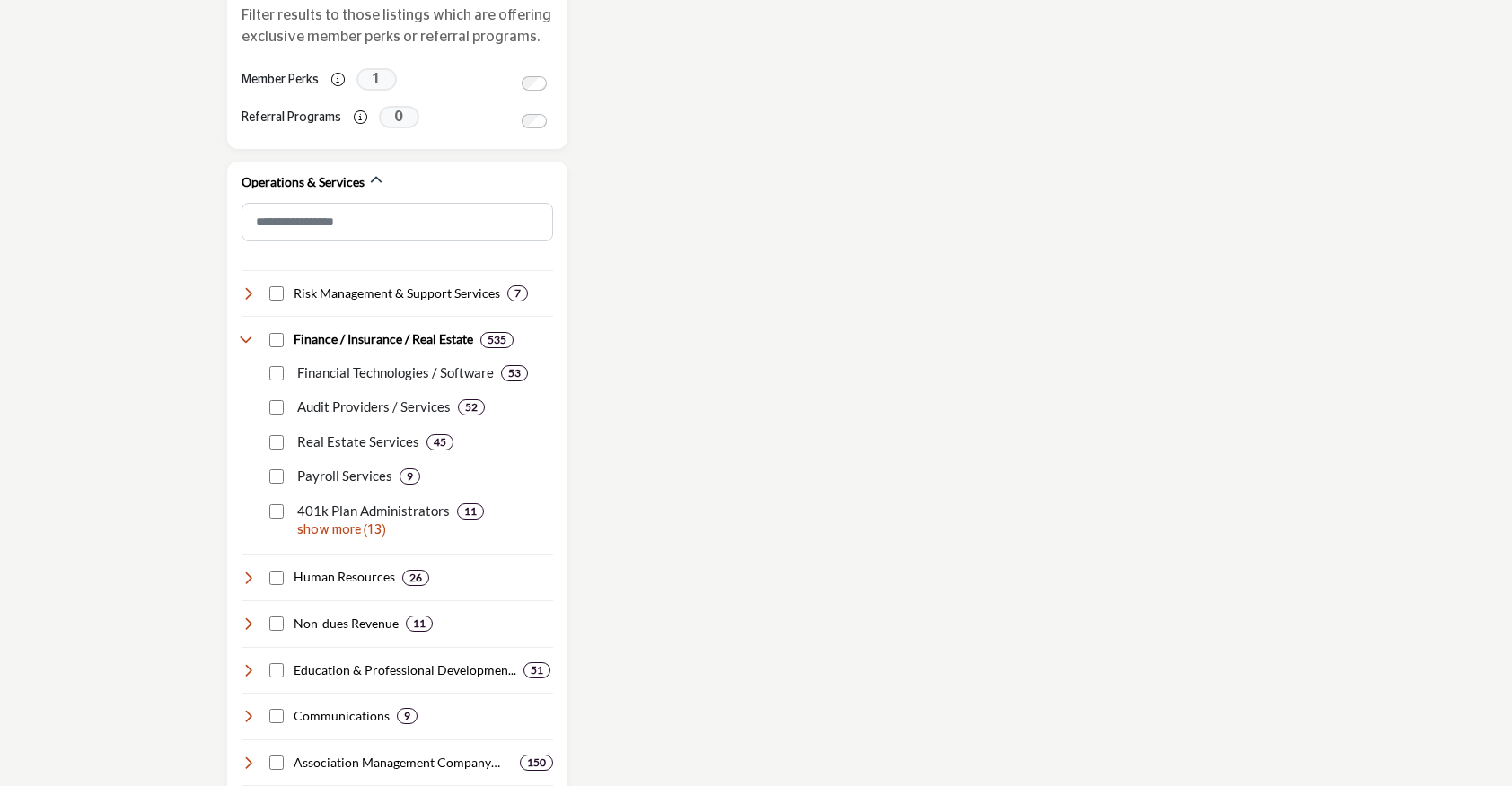
scroll to position [1059, 0]
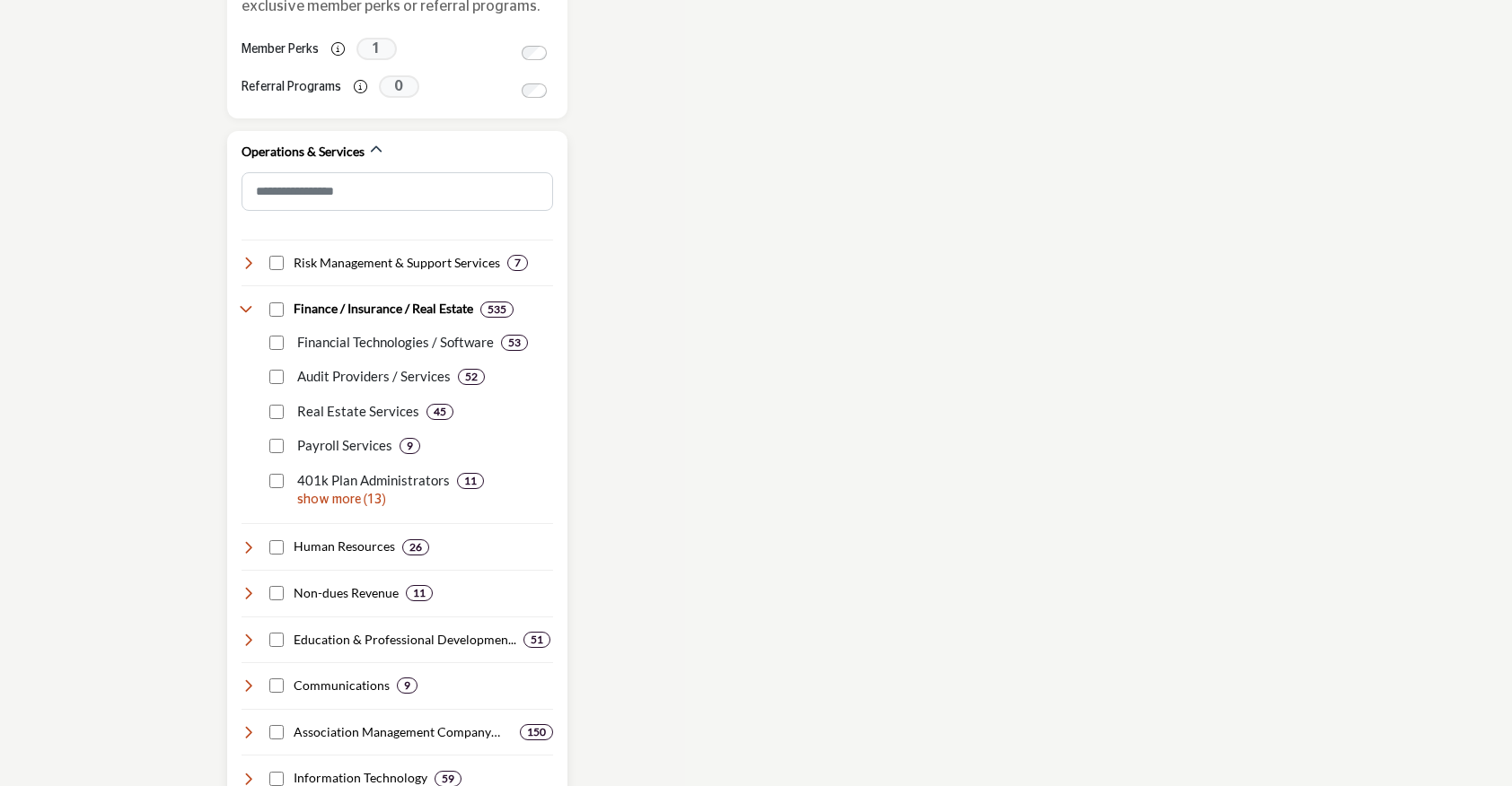
click at [365, 499] on p "show more (13)" at bounding box center [425, 500] width 256 height 19
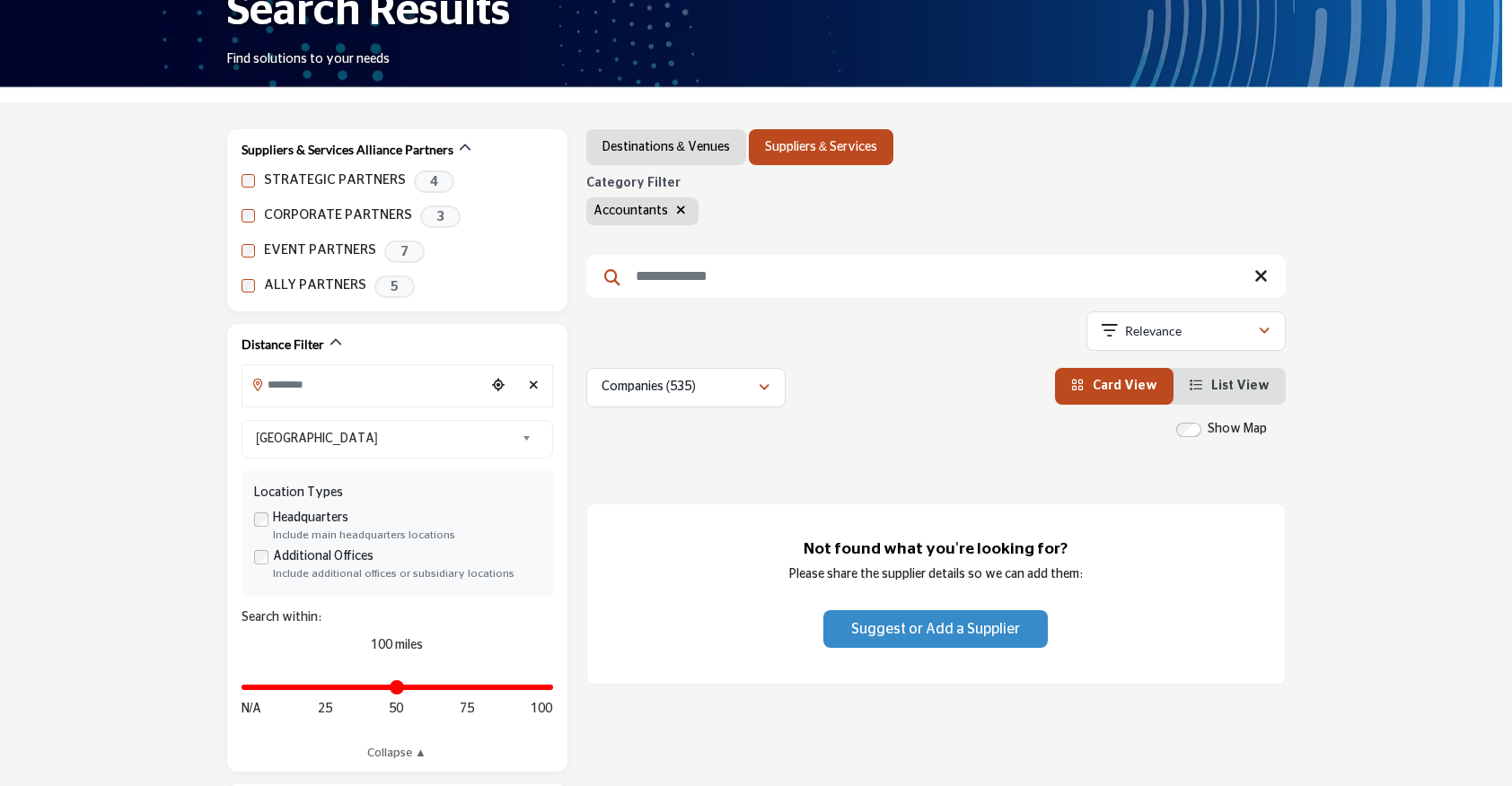
scroll to position [230, 0]
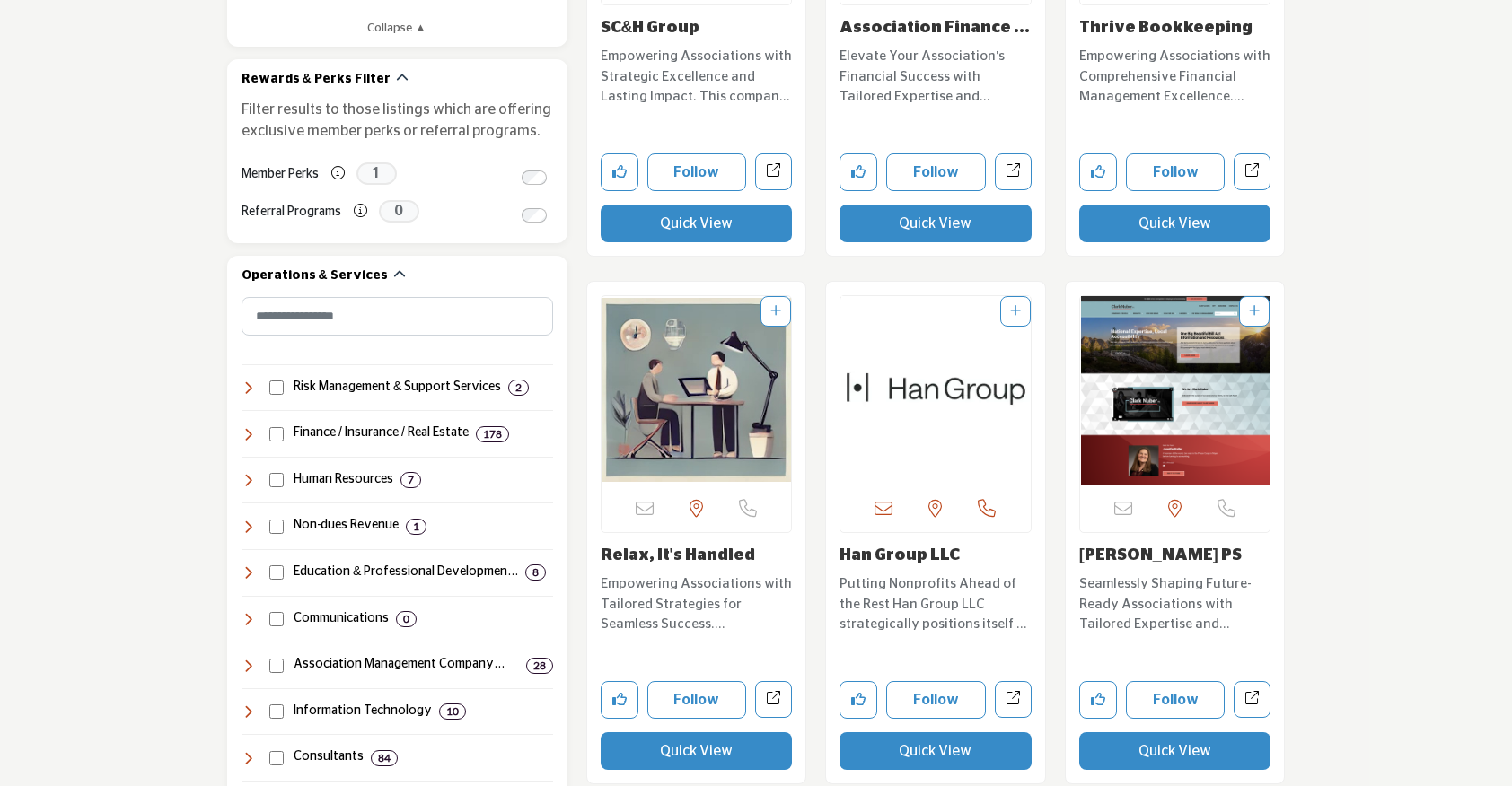
scroll to position [964, 0]
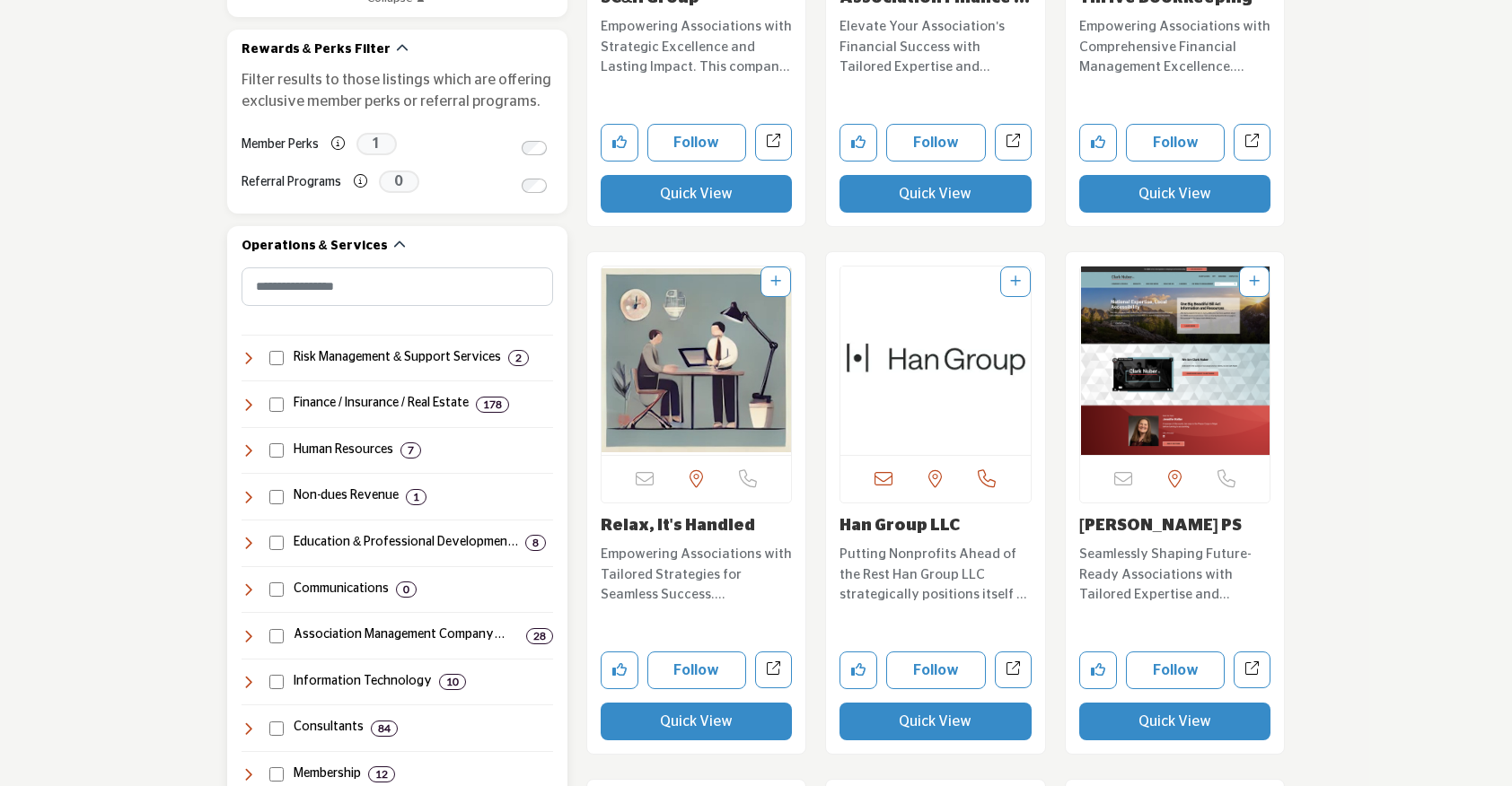
click at [251, 401] on icon at bounding box center [248, 405] width 14 height 14
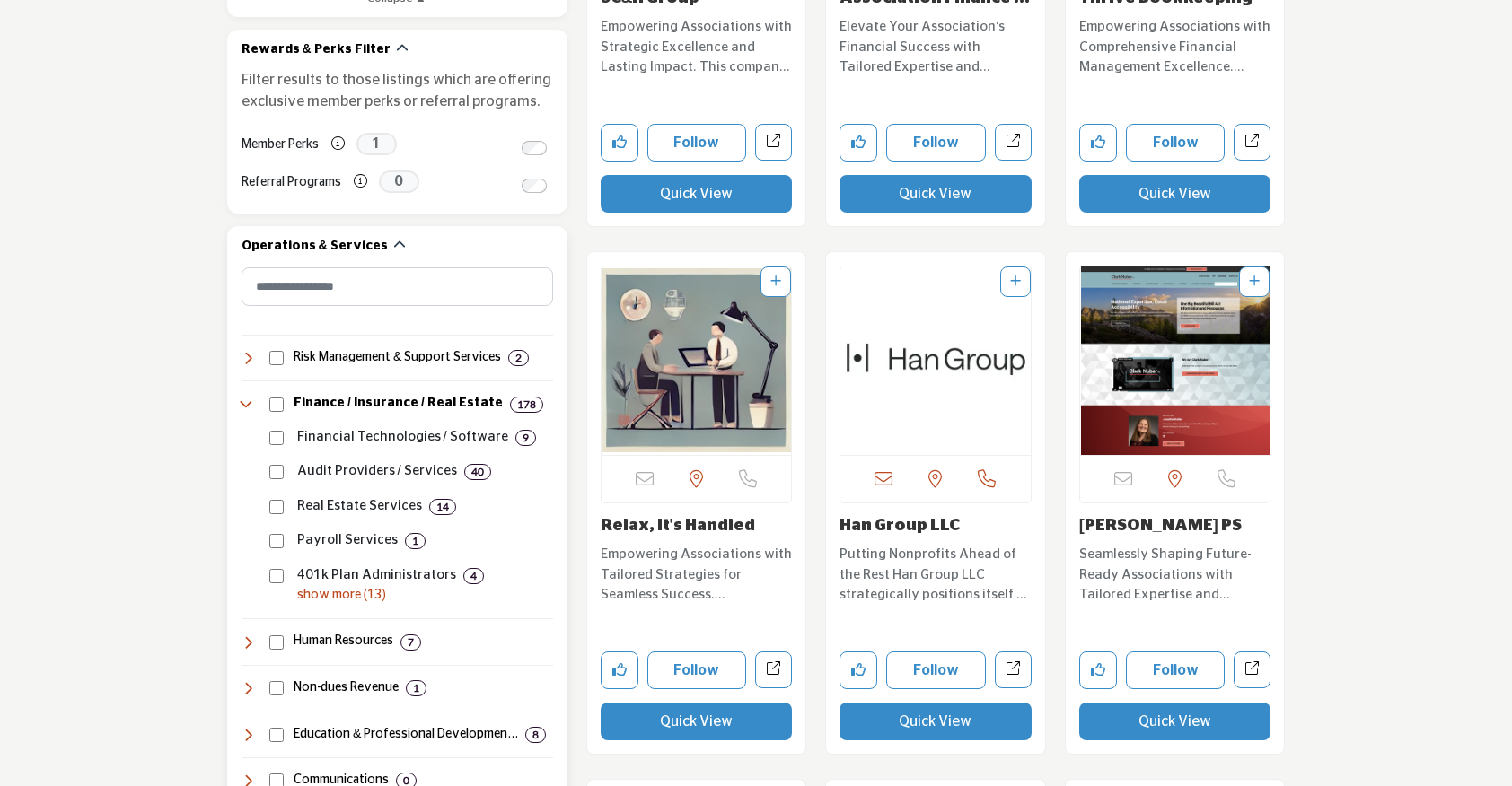
click at [312, 599] on p "show more (13)" at bounding box center [425, 595] width 256 height 19
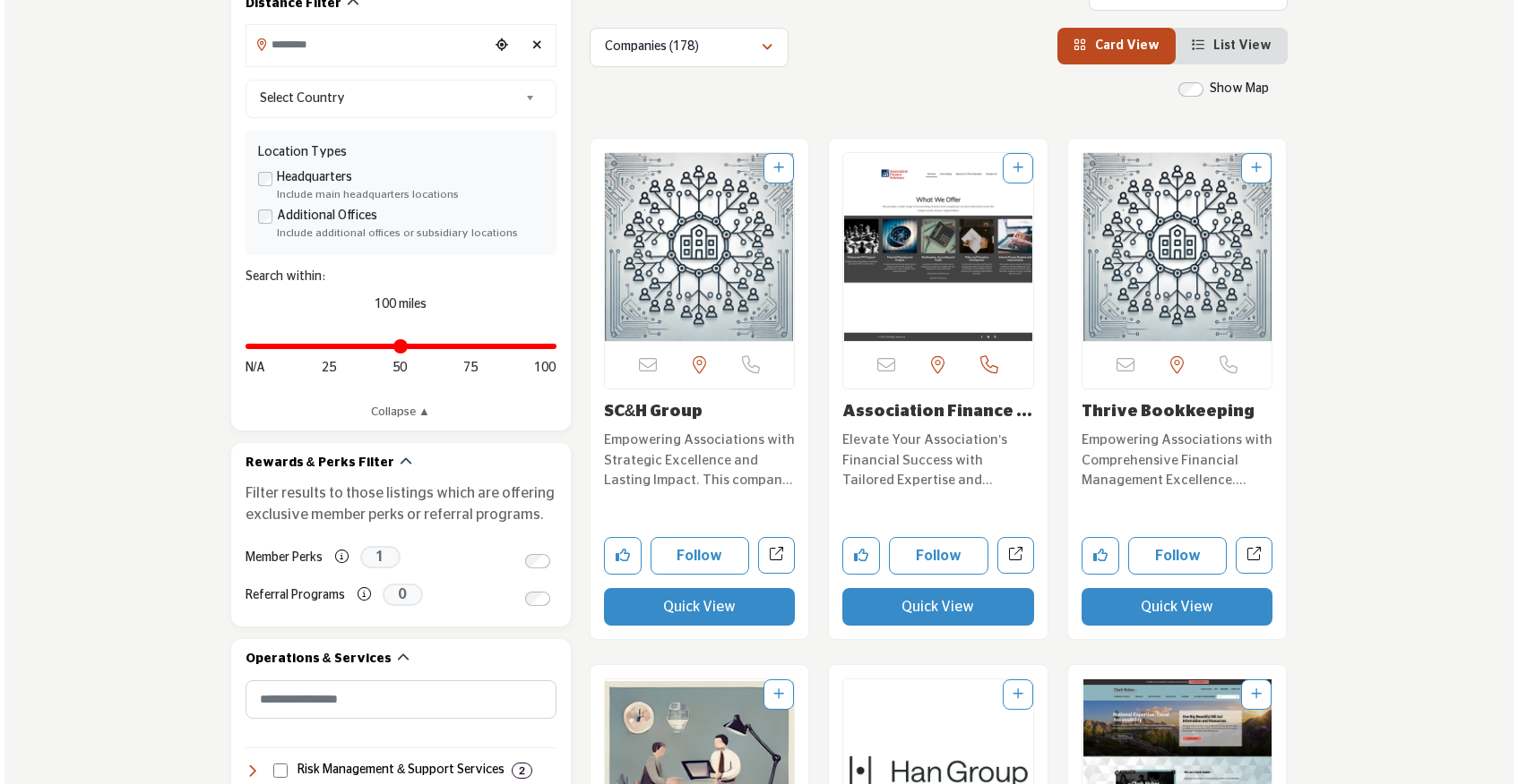
scroll to position [551, 0]
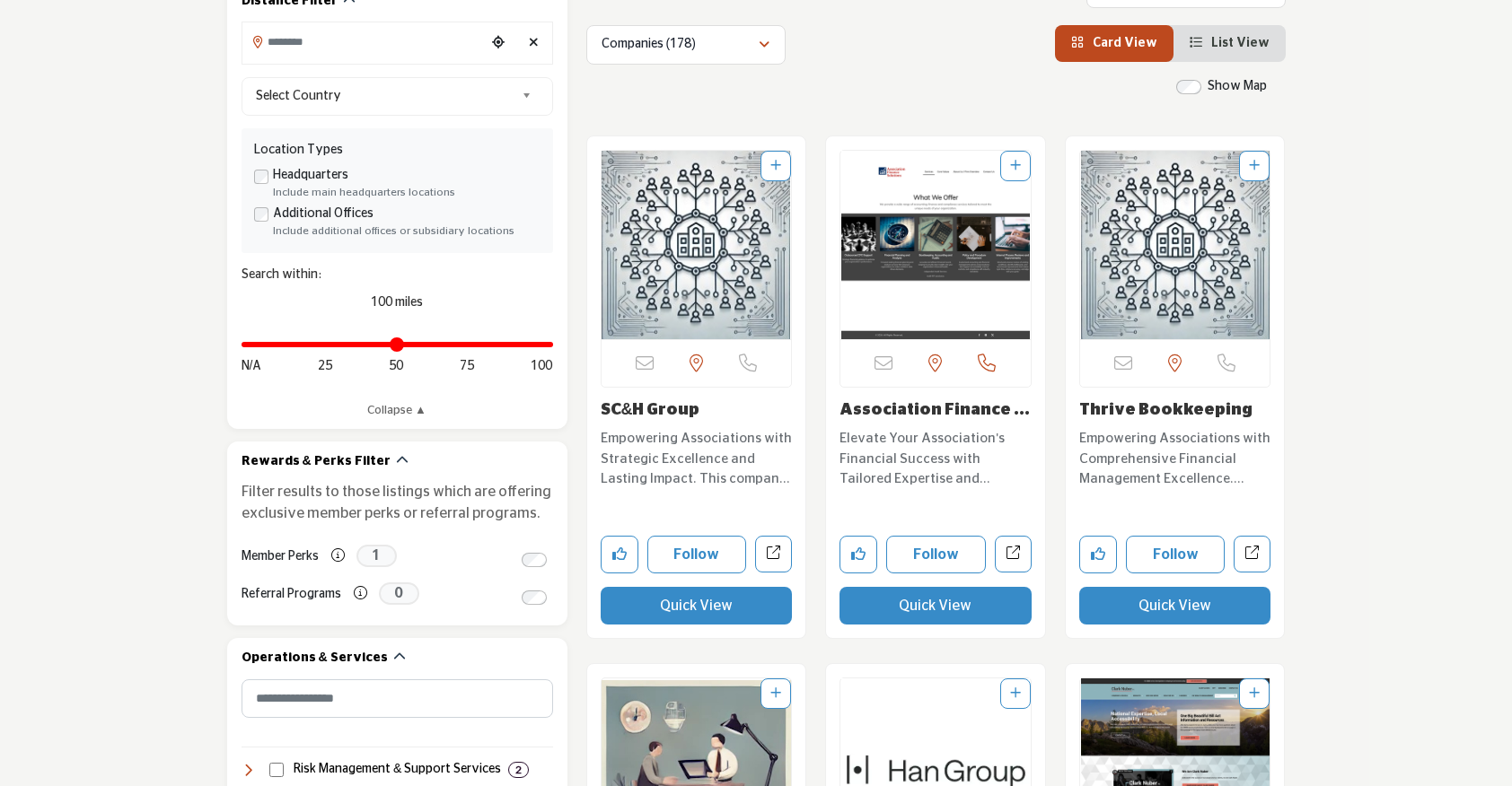
click at [902, 607] on button "Quick View" at bounding box center [935, 606] width 192 height 38
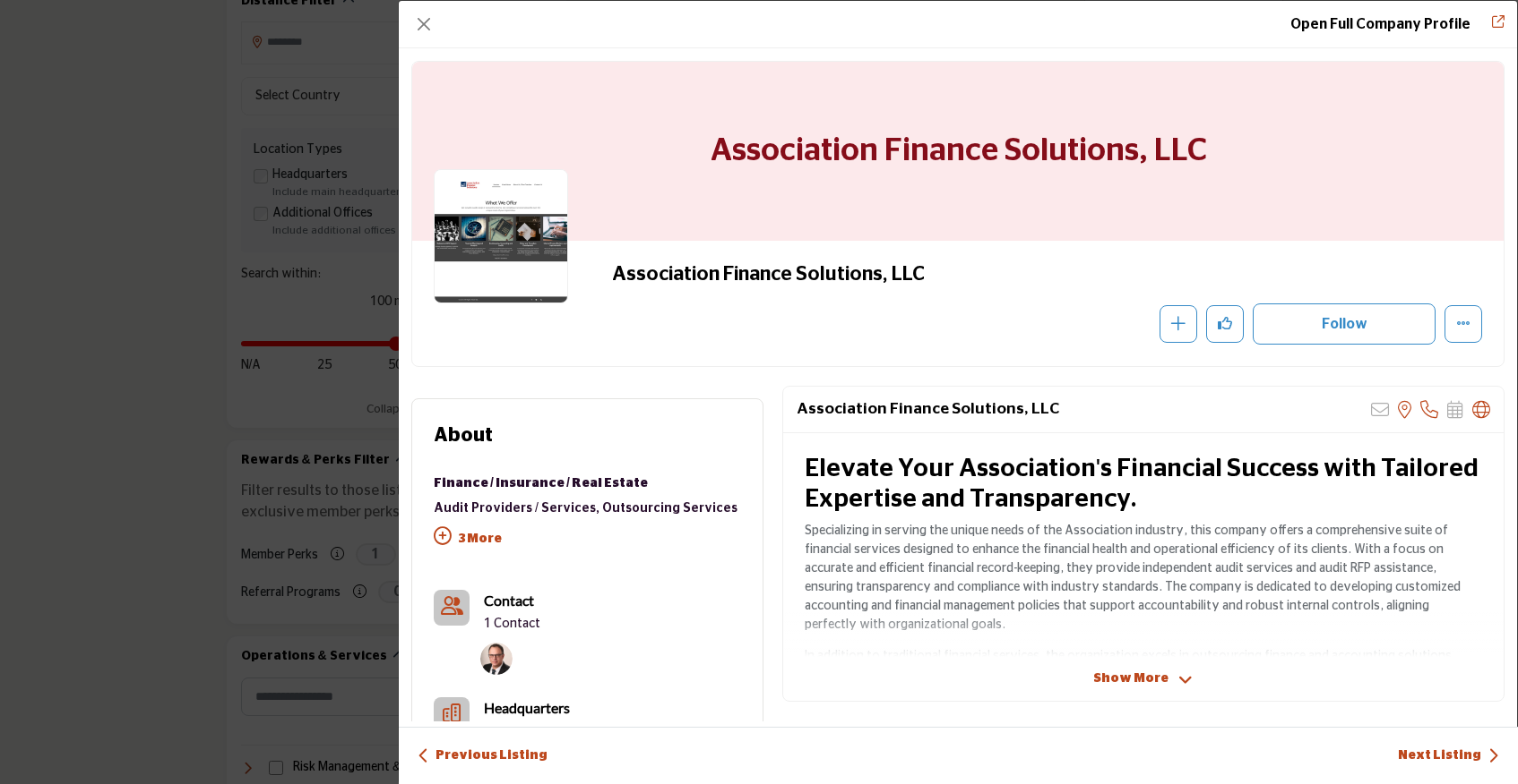
click at [512, 626] on p "1 Contact" at bounding box center [512, 625] width 57 height 18
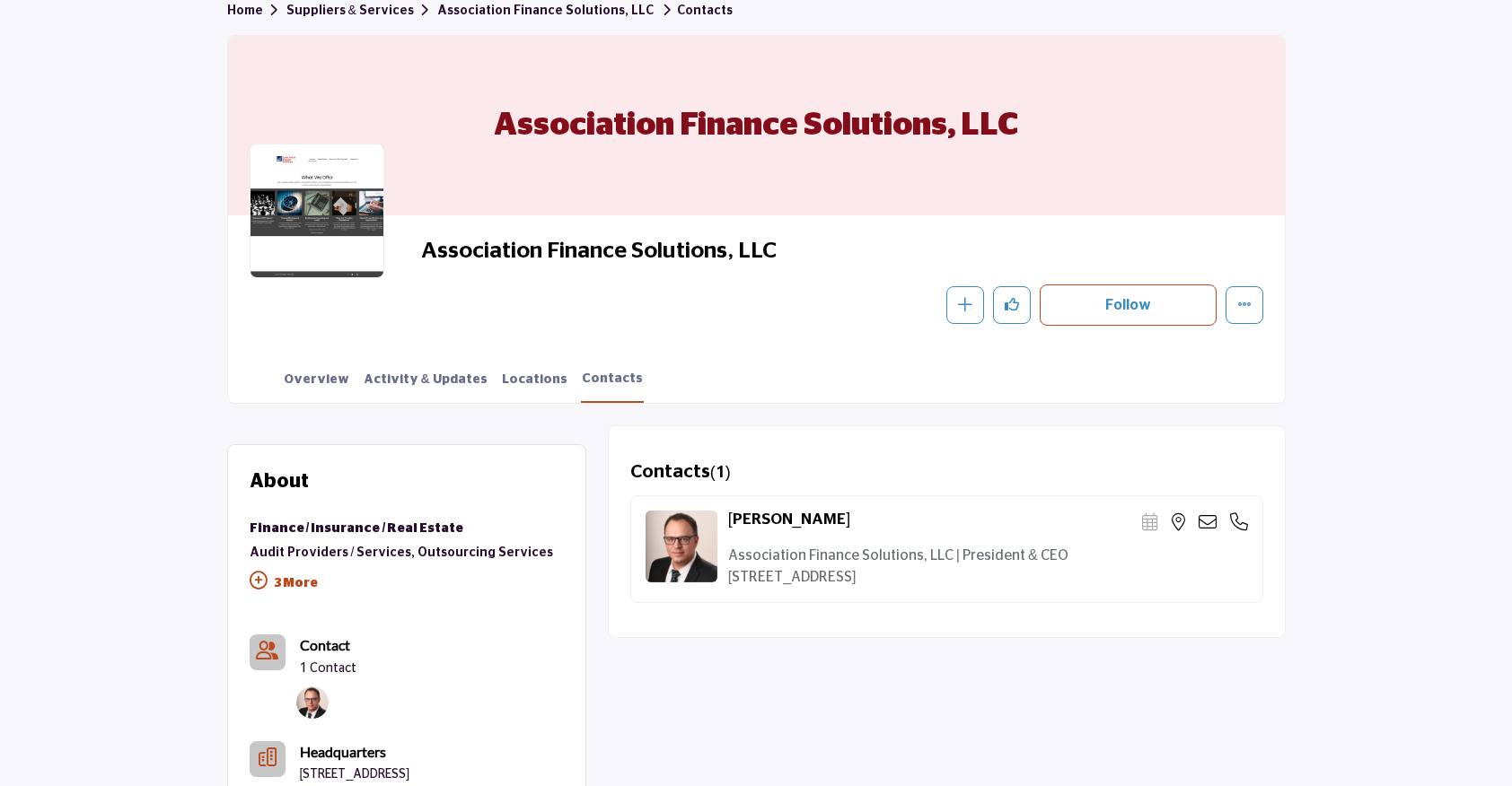
scroll to position [145, 0]
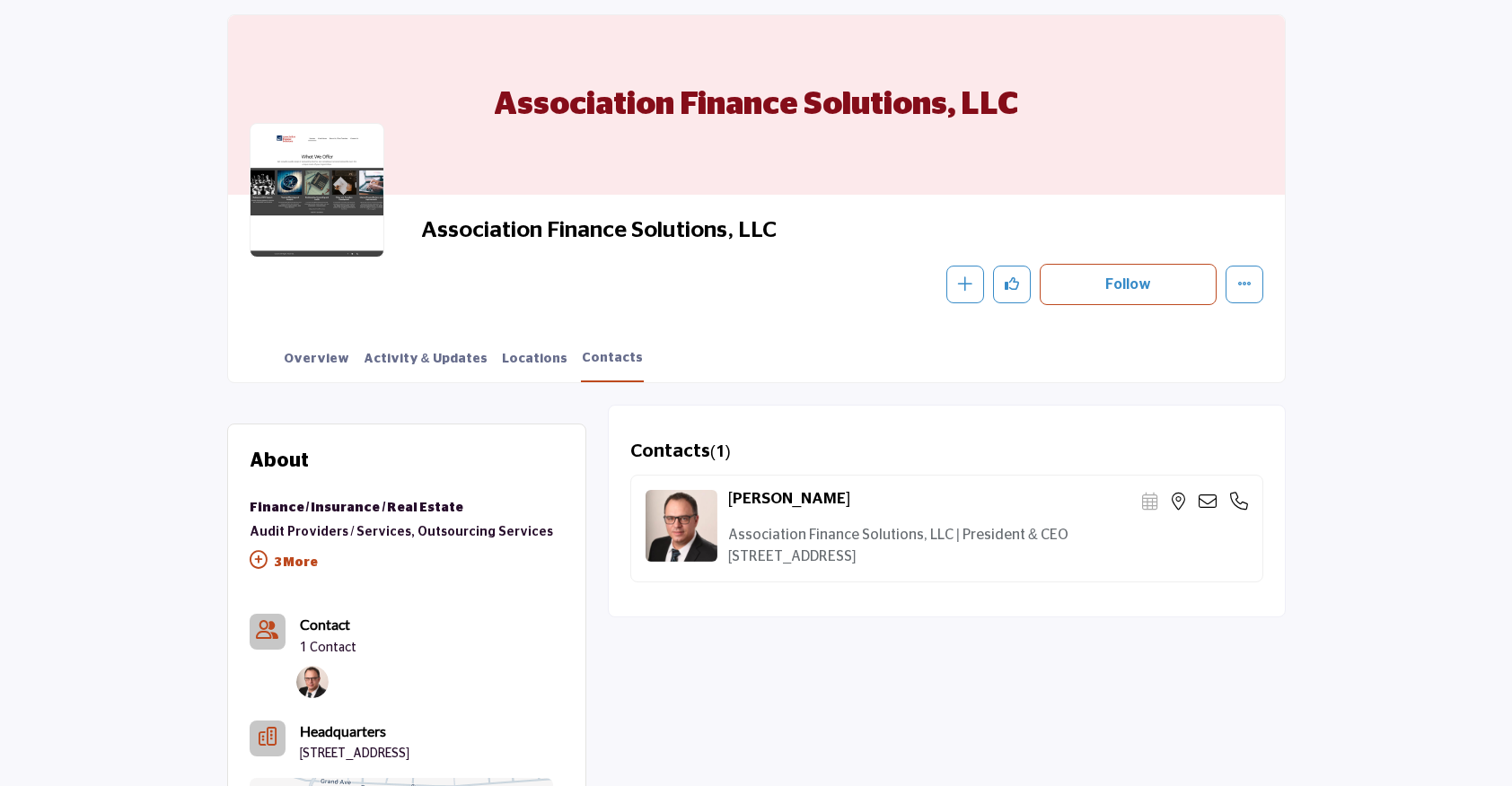
click at [1207, 503] on icon at bounding box center [1208, 502] width 18 height 18
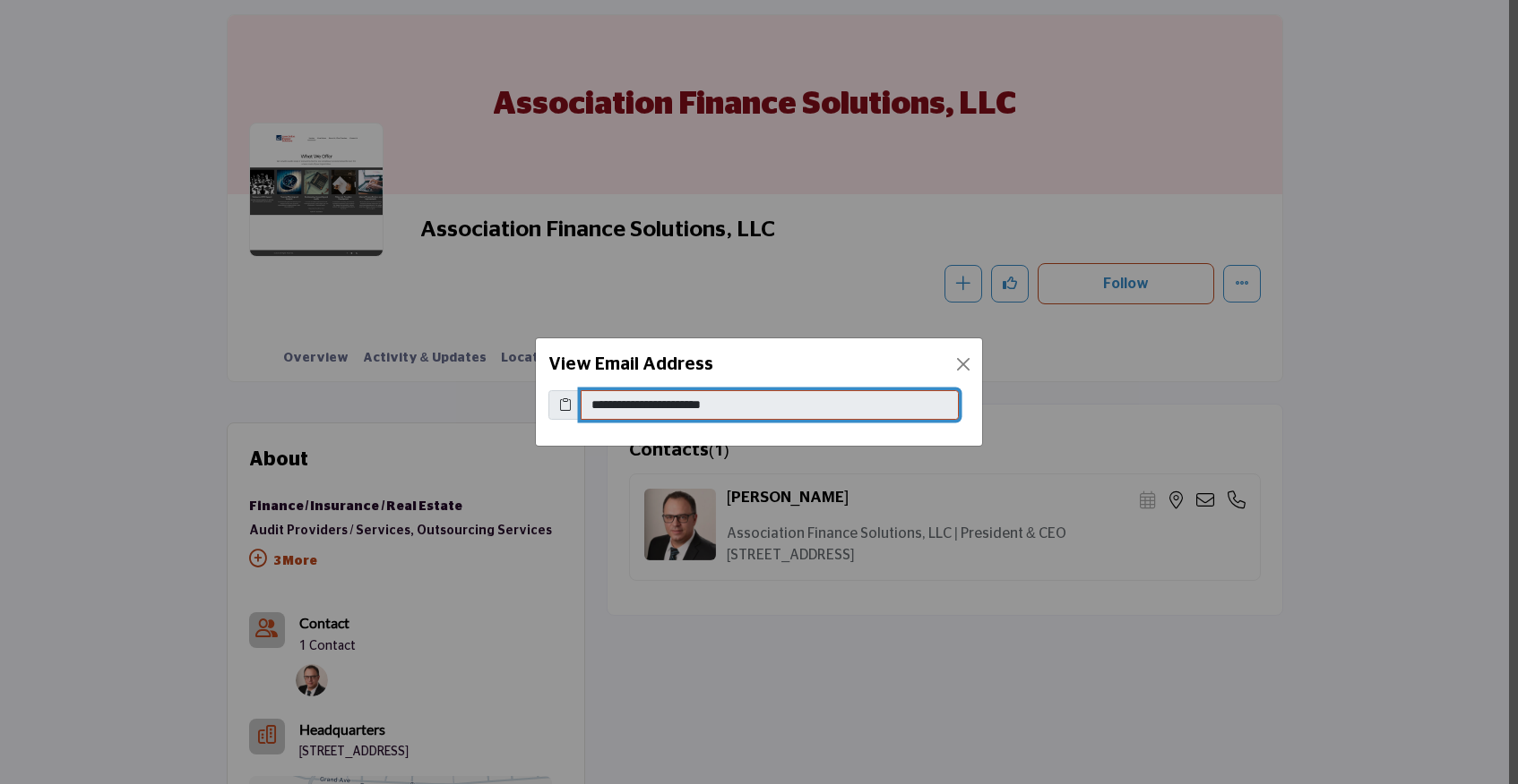
drag, startPoint x: 747, startPoint y: 407, endPoint x: 574, endPoint y: 400, distance: 173.1
click at [574, 400] on div "**********" at bounding box center [759, 405] width 421 height 31
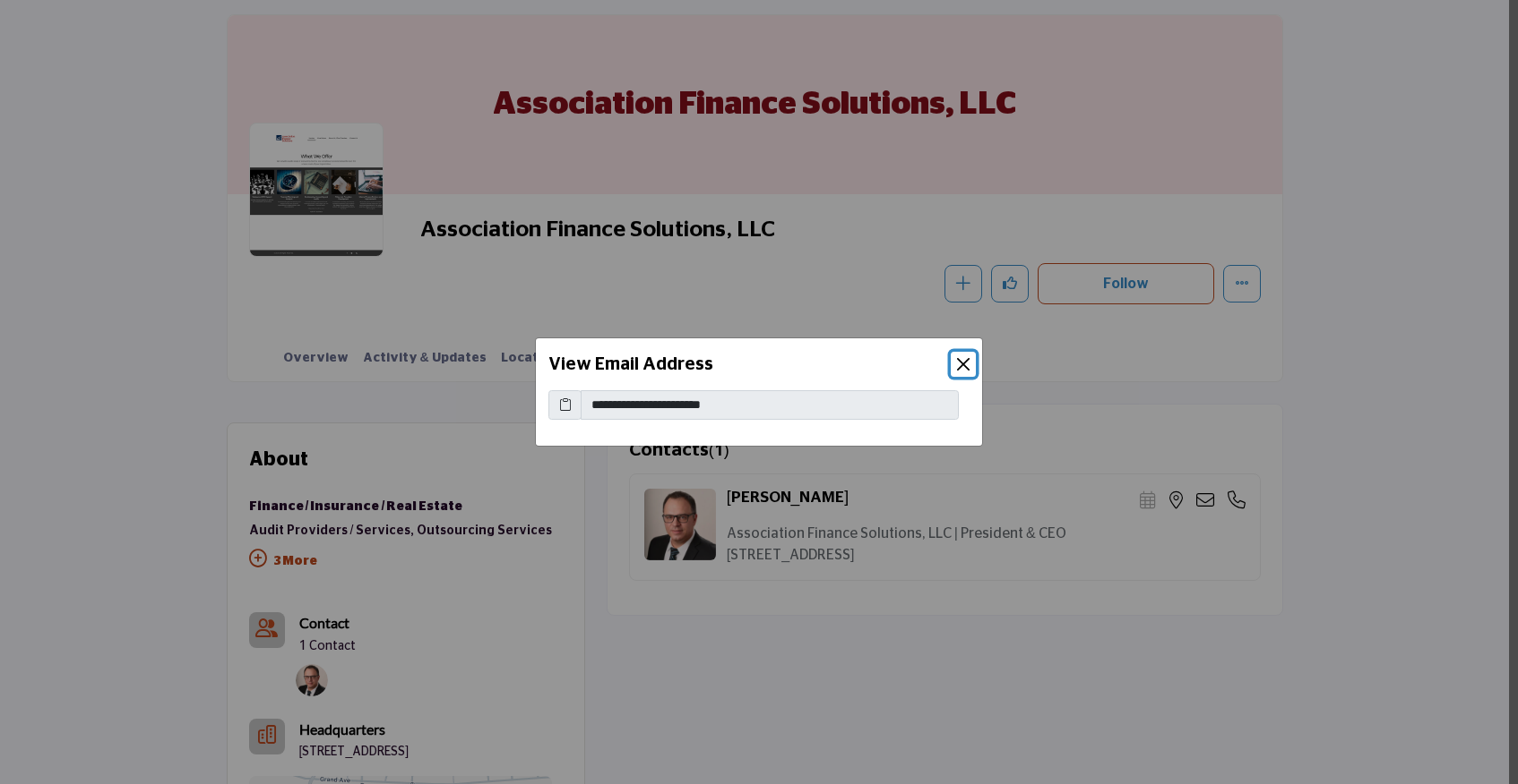
click at [968, 363] on button "Close" at bounding box center [963, 364] width 25 height 25
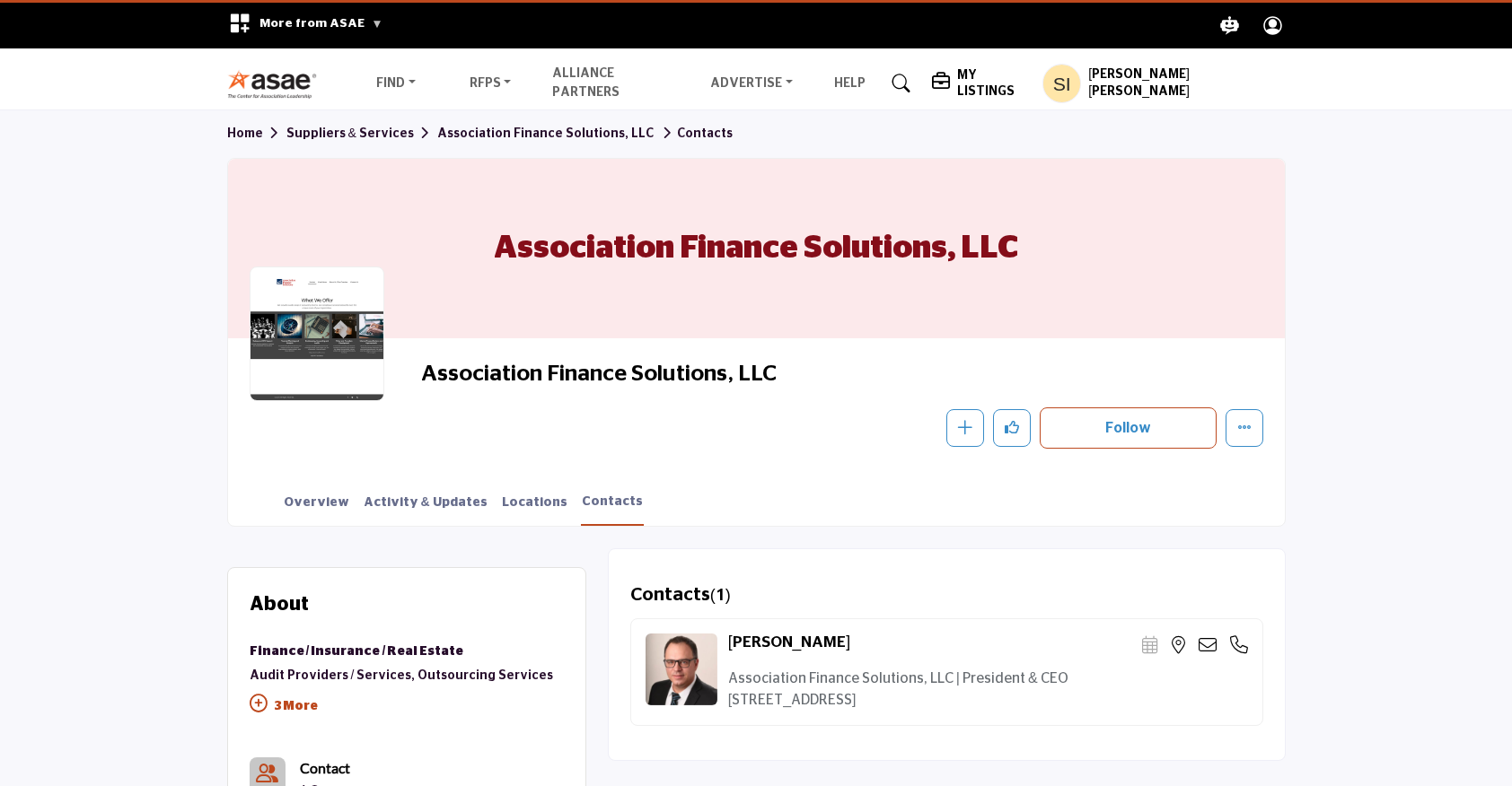
scroll to position [0, 0]
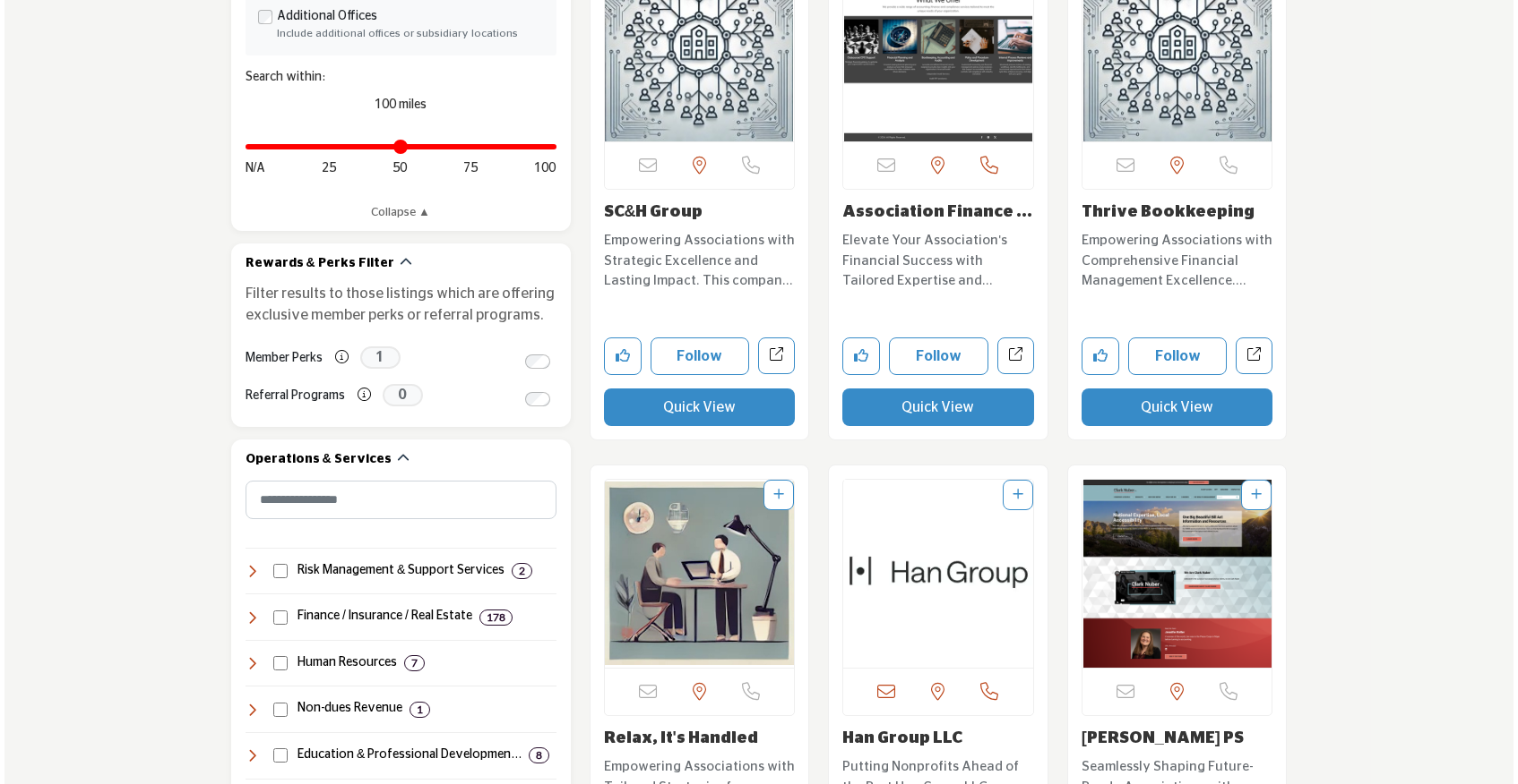
scroll to position [754, 0]
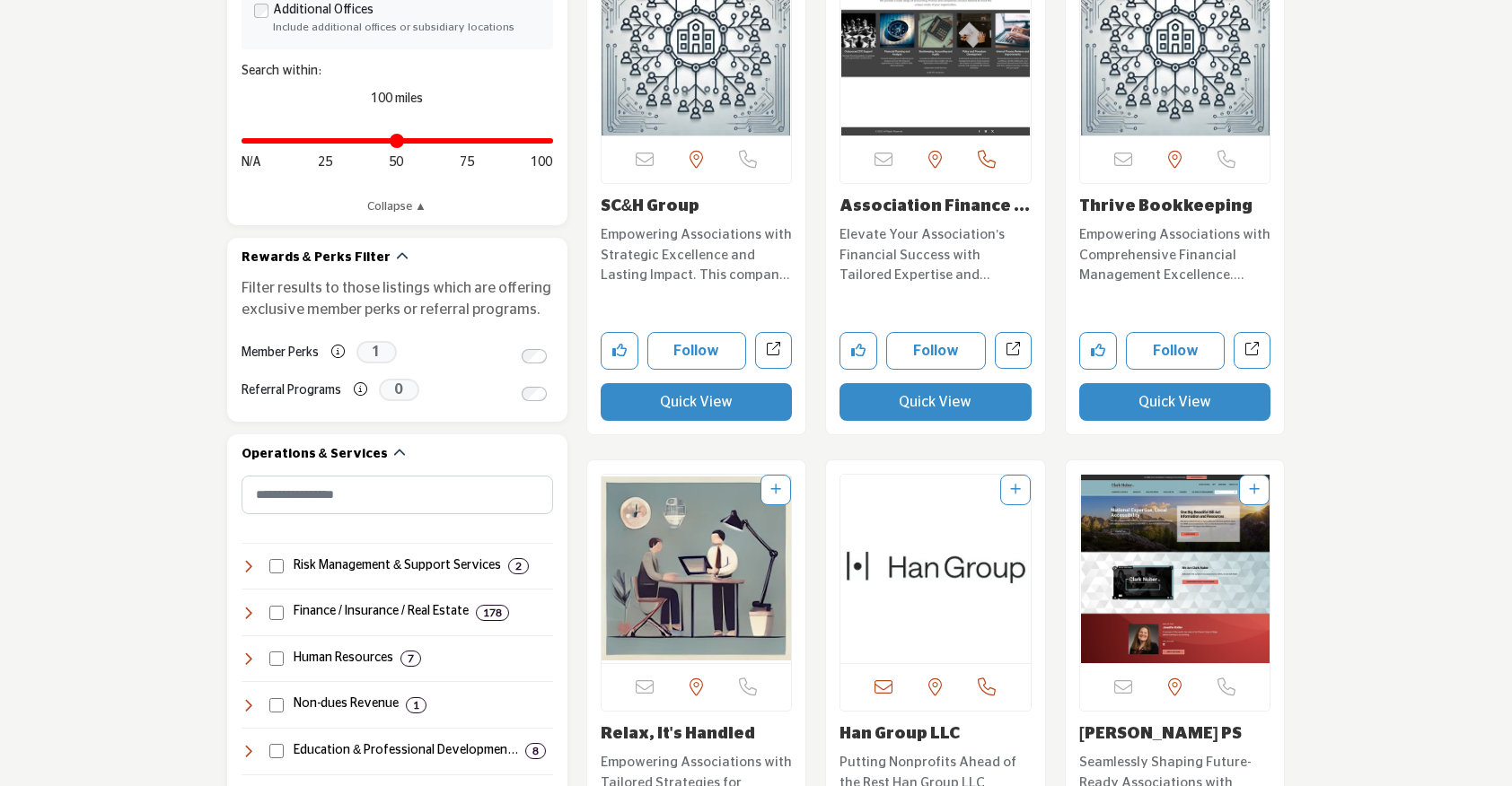
click at [1189, 407] on button "Quick View" at bounding box center [1175, 402] width 192 height 38
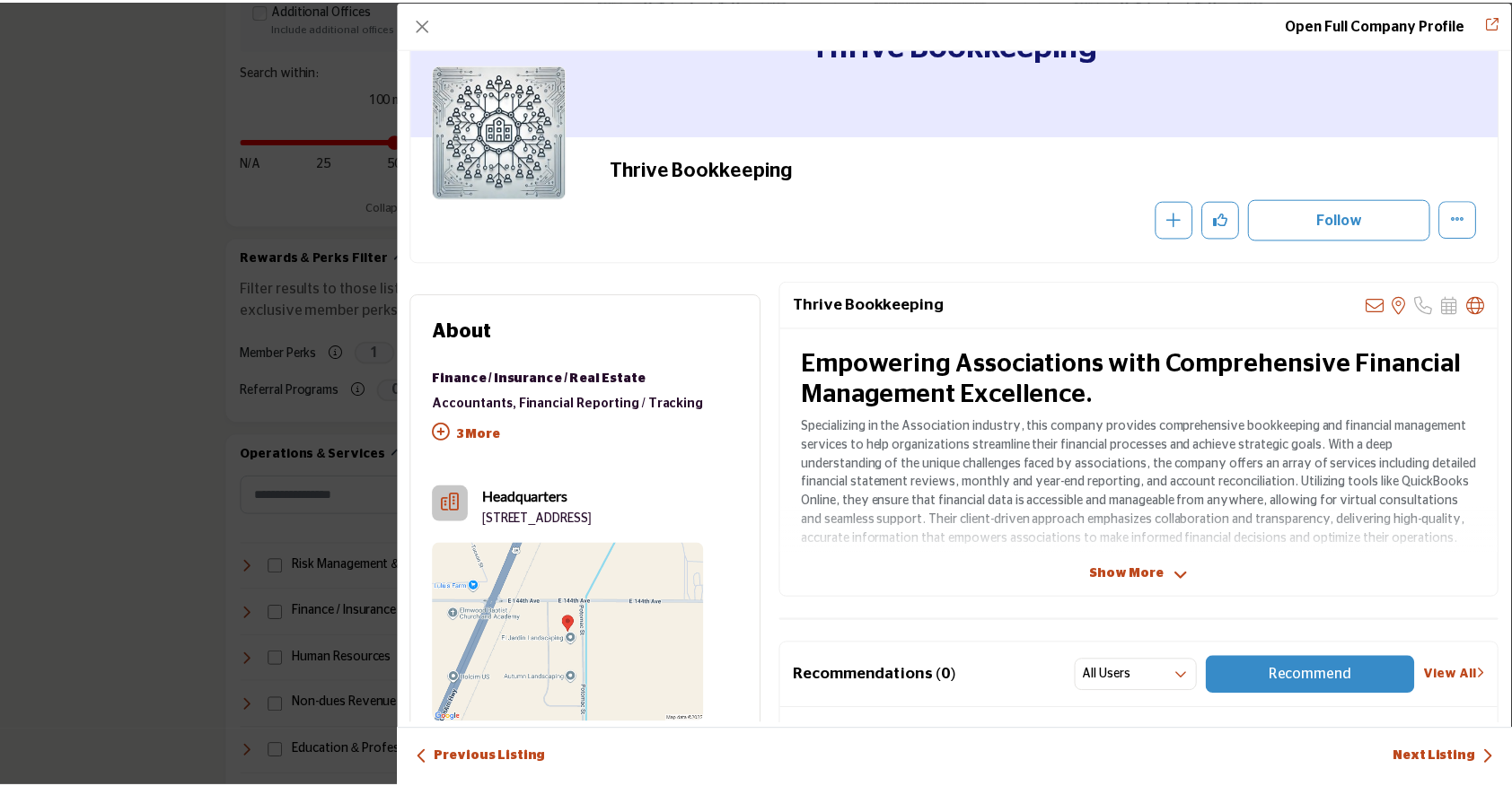
scroll to position [127, 0]
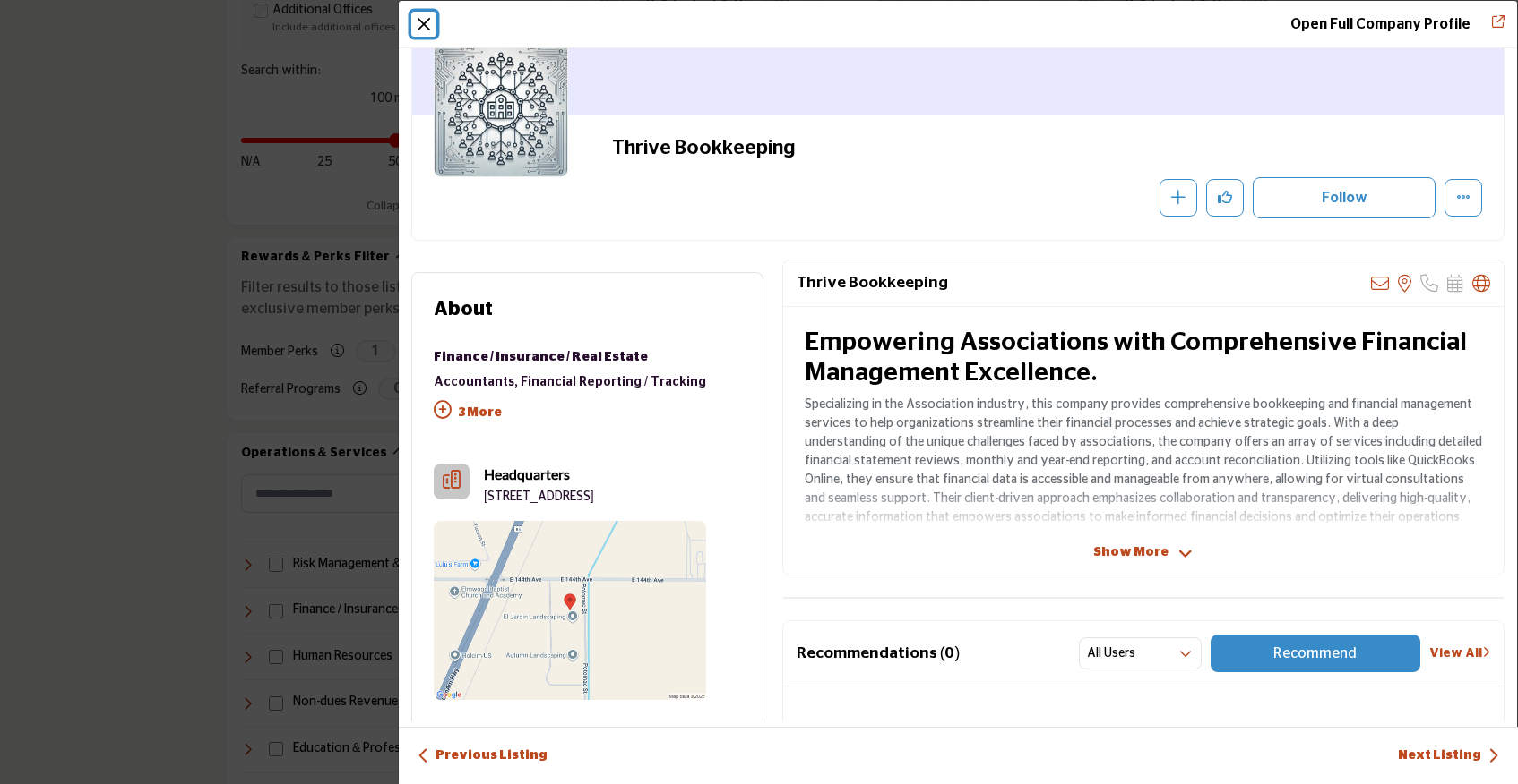
click at [420, 21] on button "Close" at bounding box center [423, 24] width 25 height 25
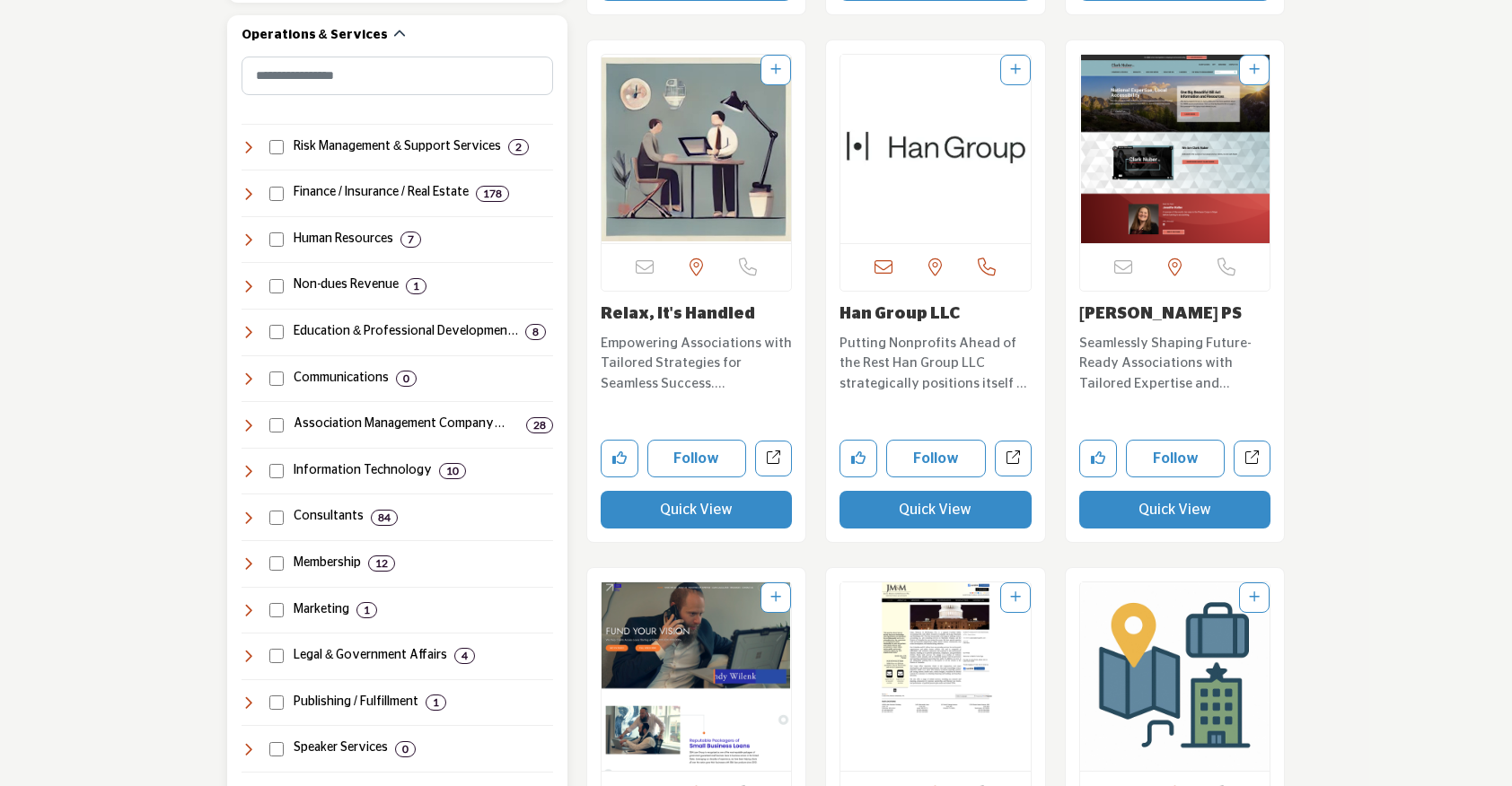
scroll to position [1213, 0]
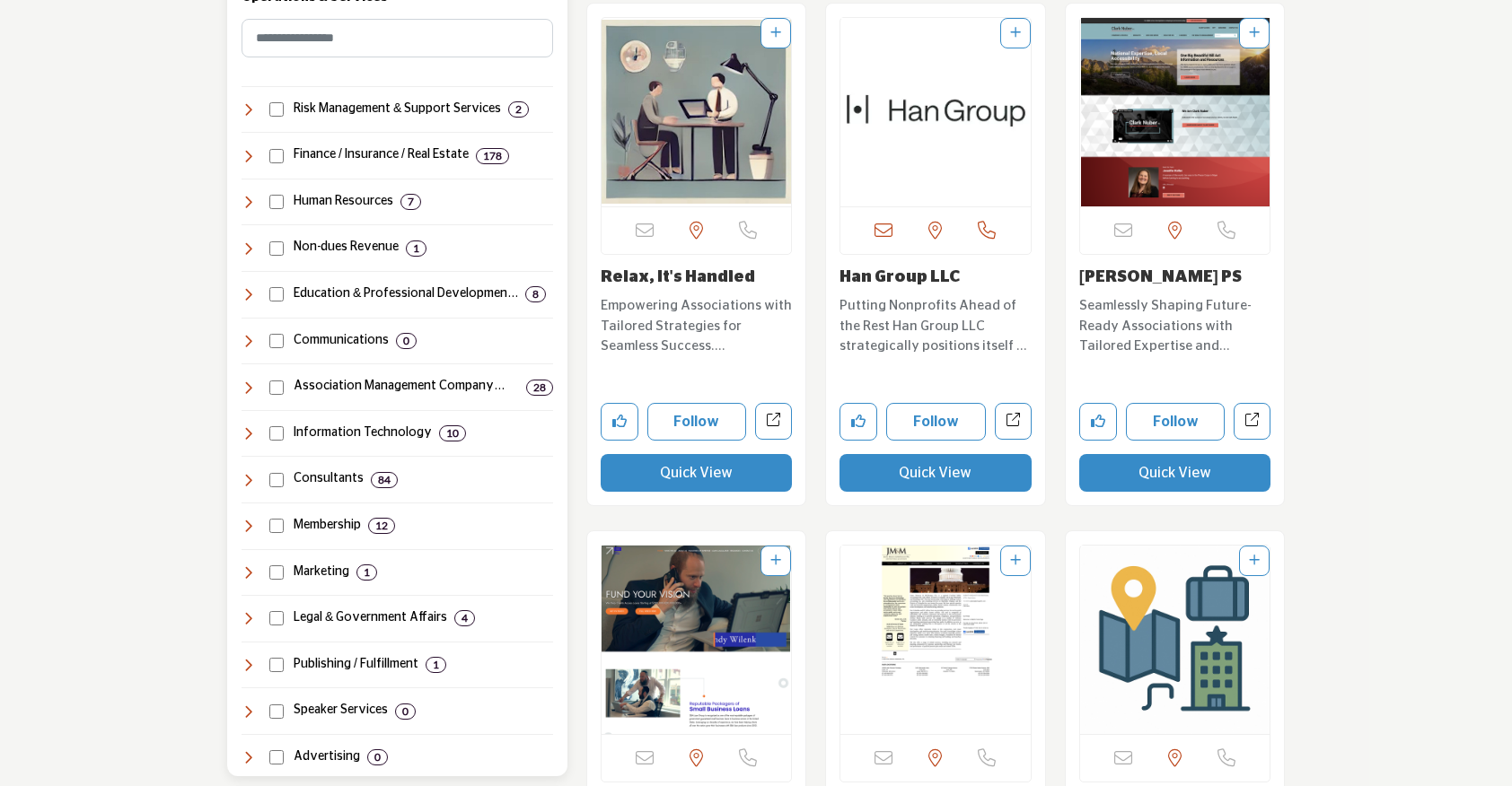
click at [251, 155] on icon at bounding box center [248, 156] width 14 height 14
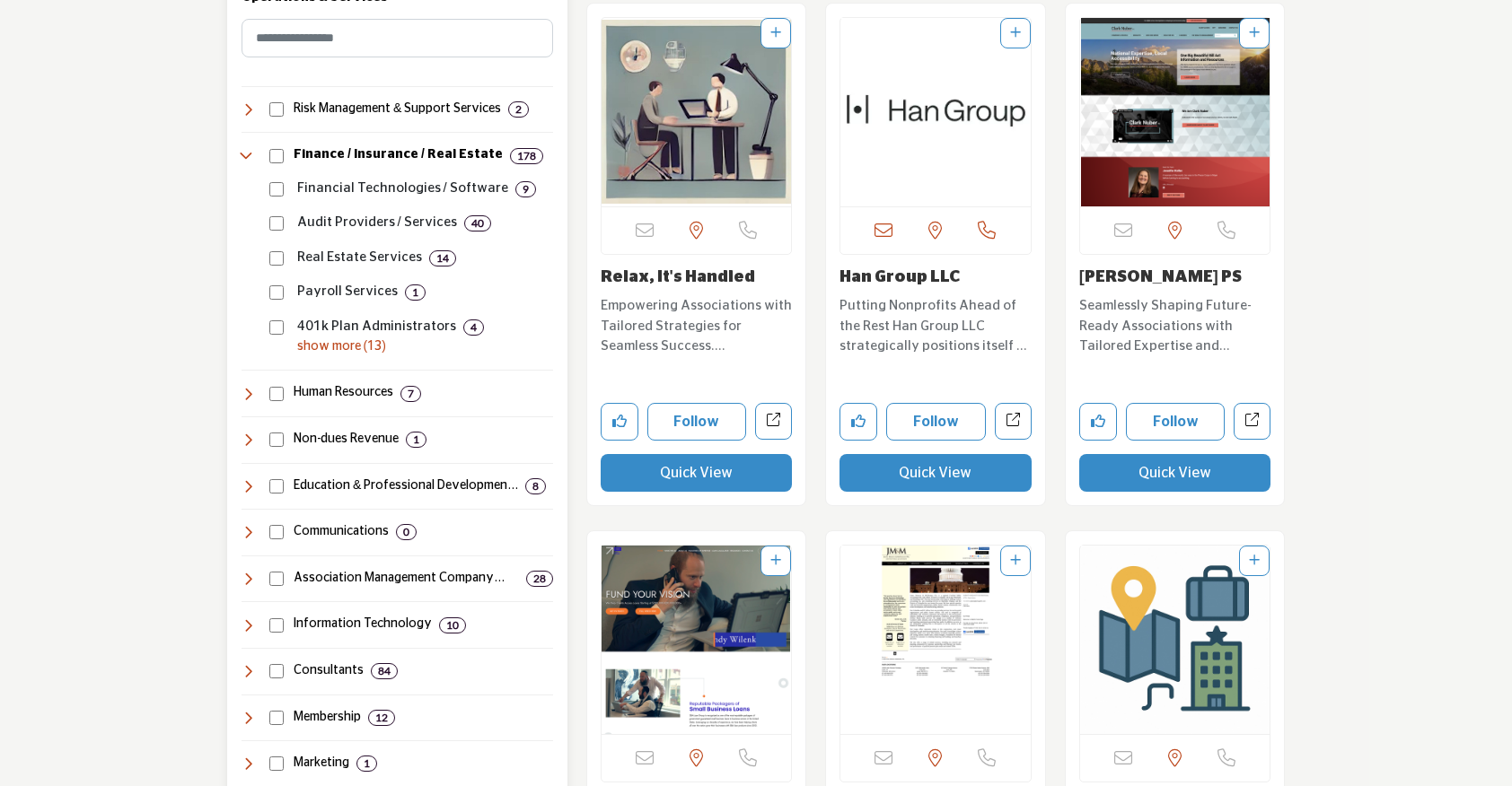
click at [305, 350] on p "show more (13)" at bounding box center [425, 347] width 256 height 19
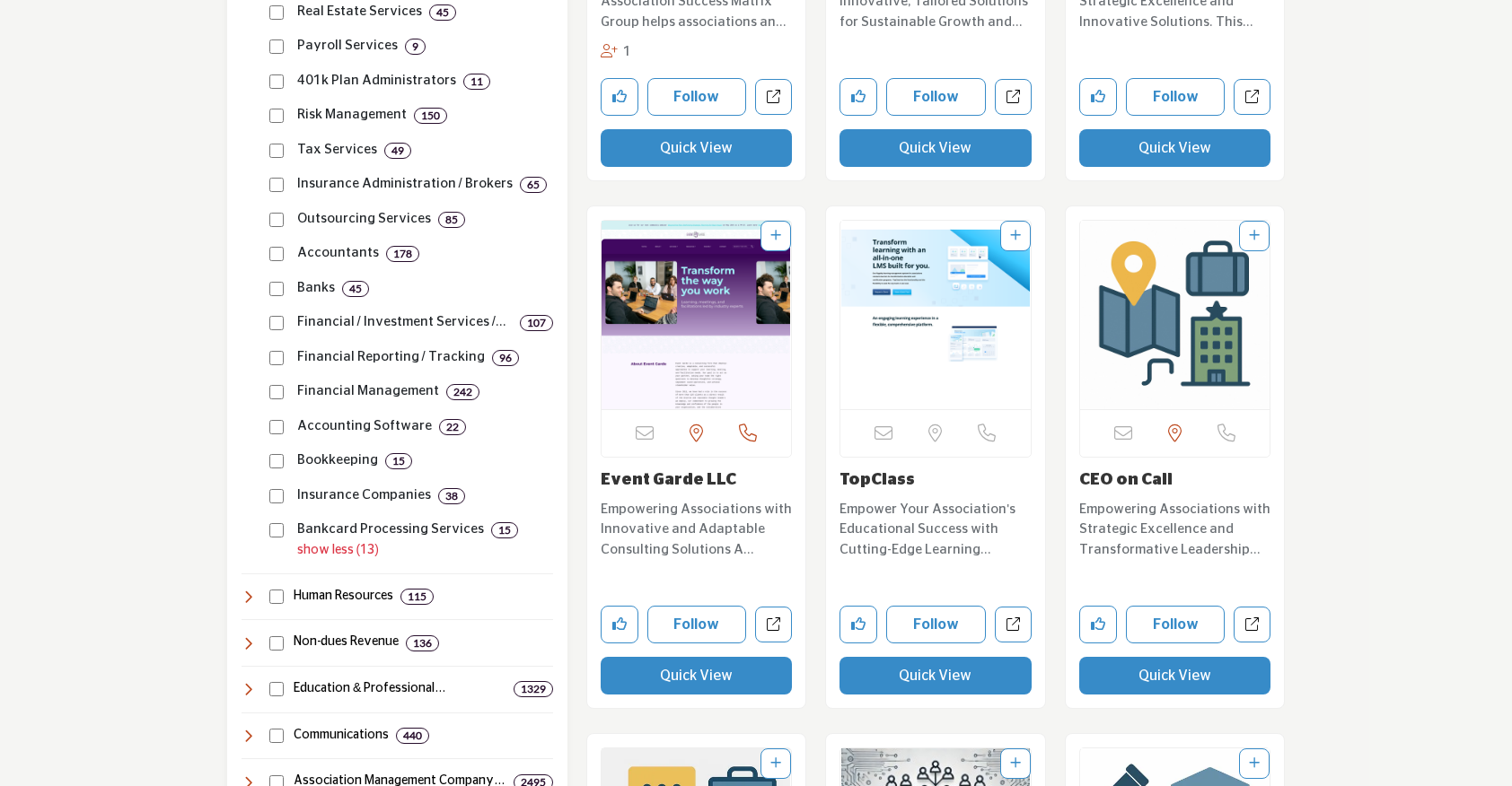
scroll to position [1506, 0]
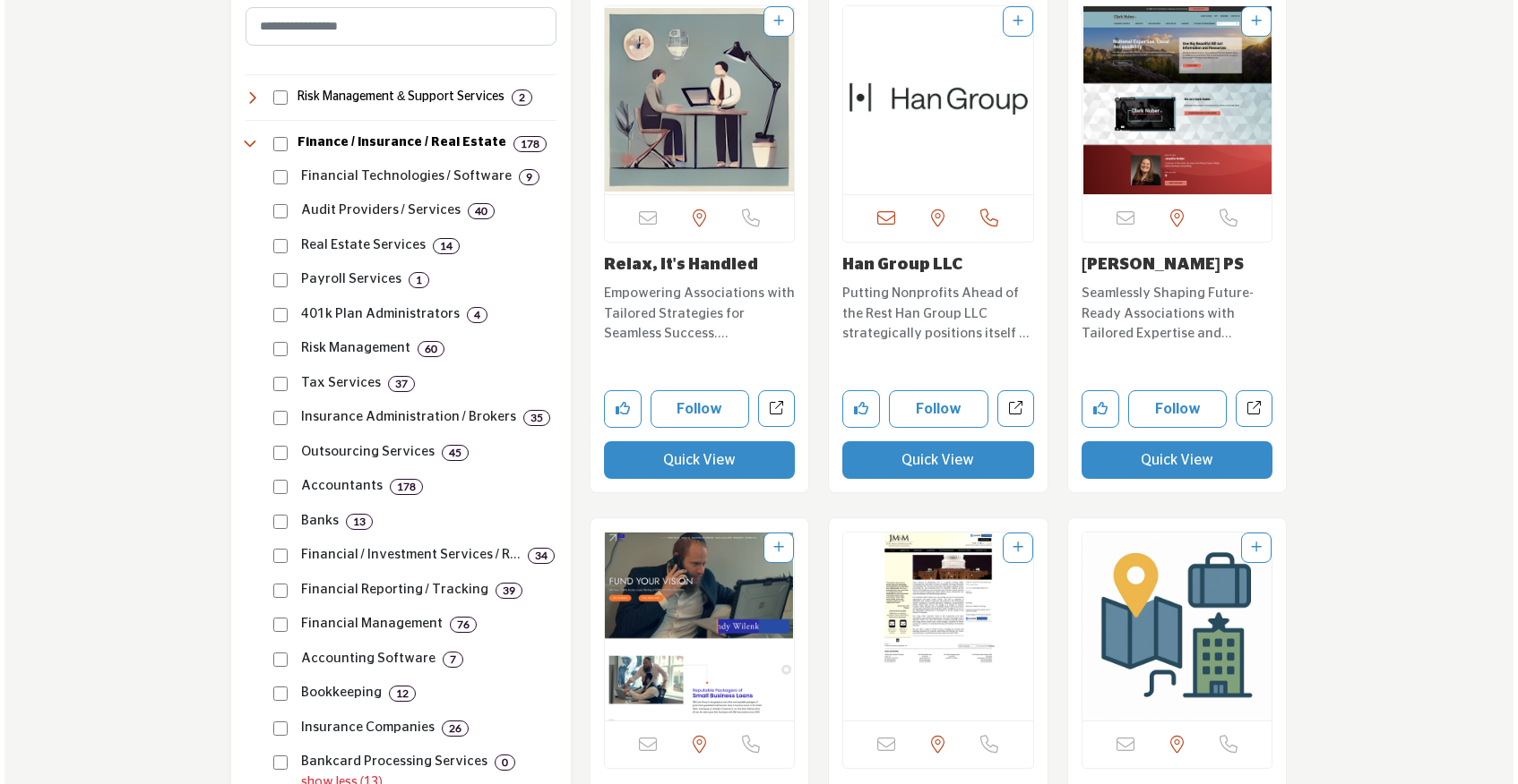
scroll to position [1223, 0]
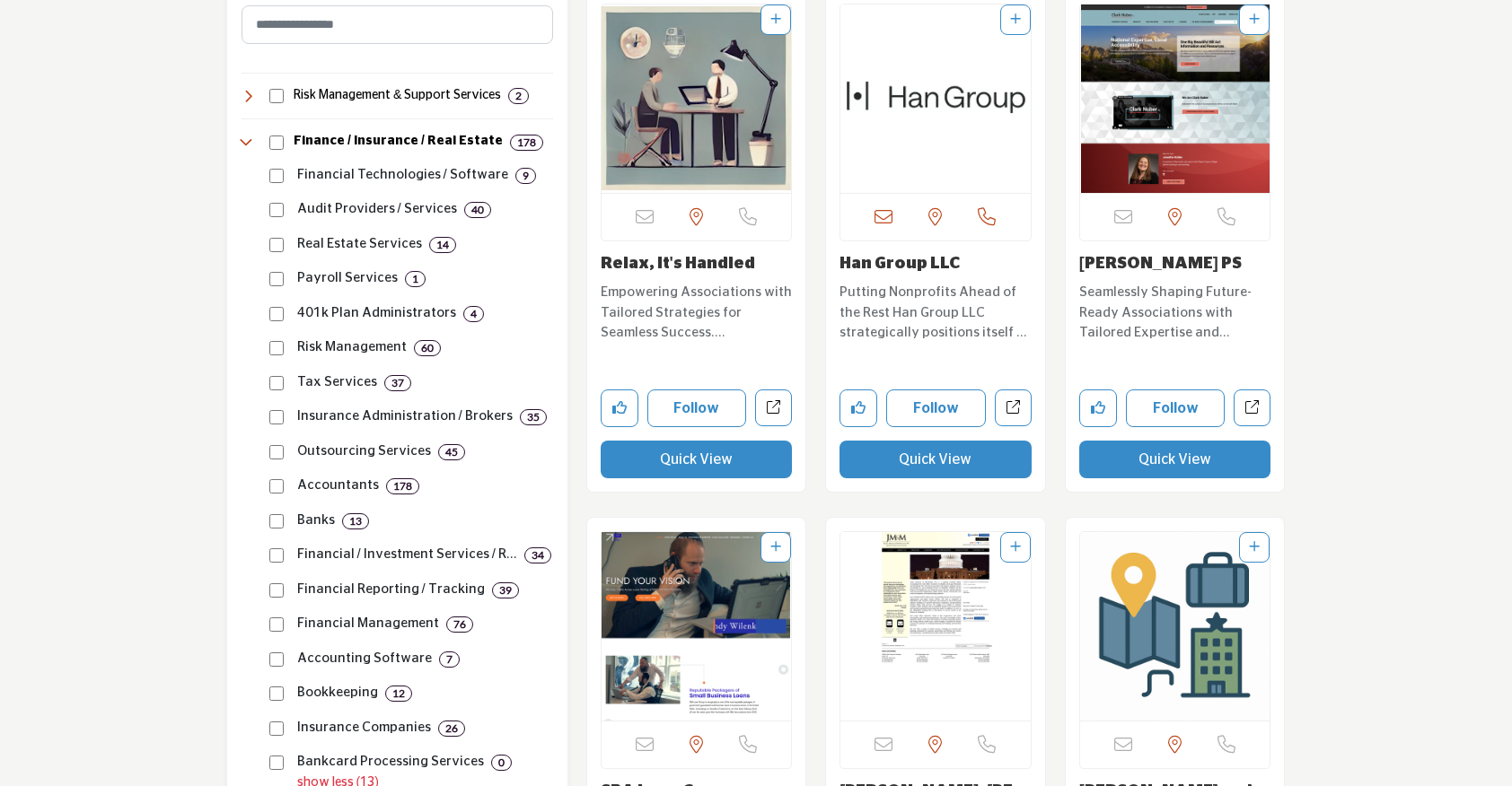
click at [922, 457] on button "Quick View" at bounding box center [935, 460] width 192 height 38
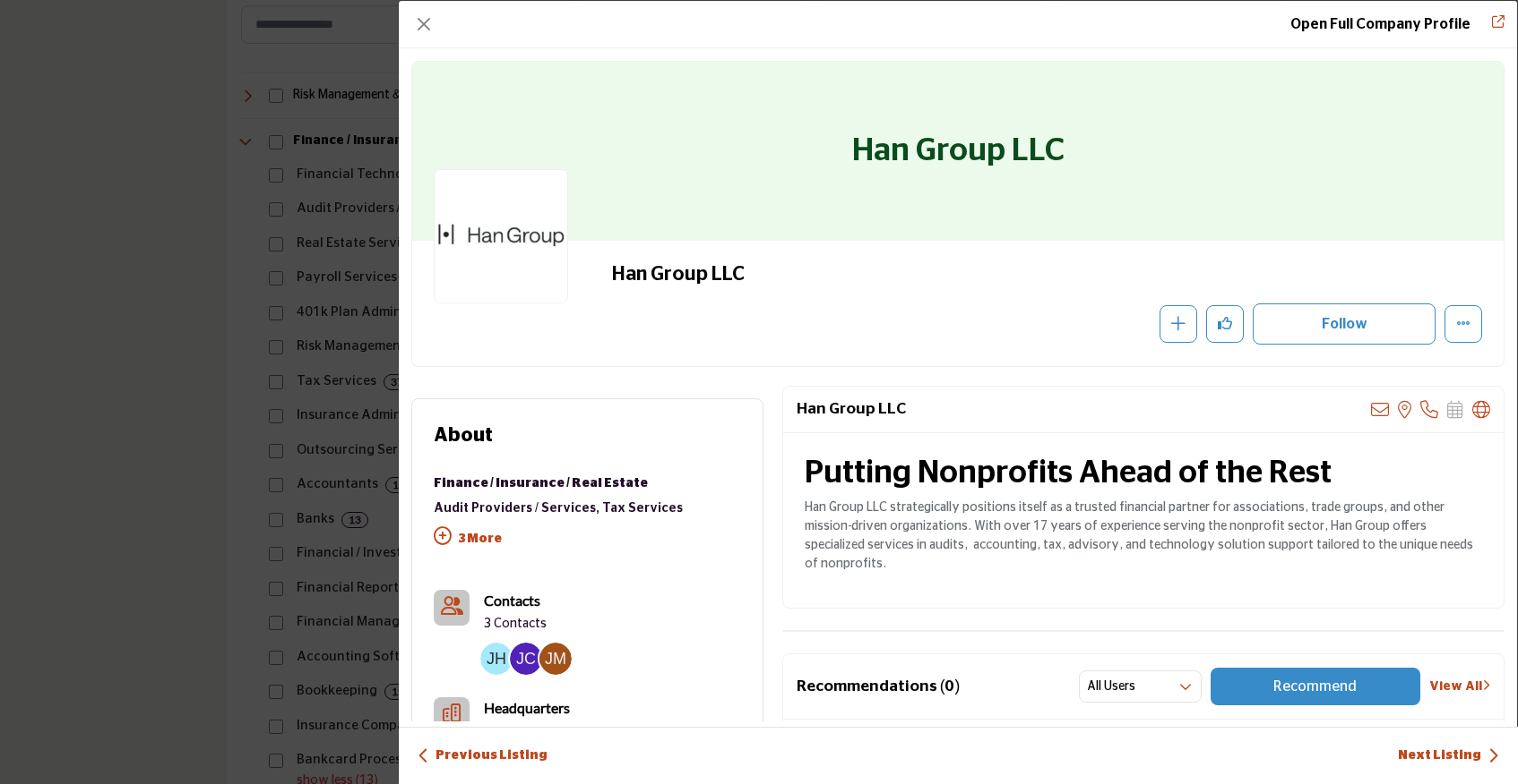
click at [486, 661] on img "Company Data Modal" at bounding box center [496, 659] width 32 height 32
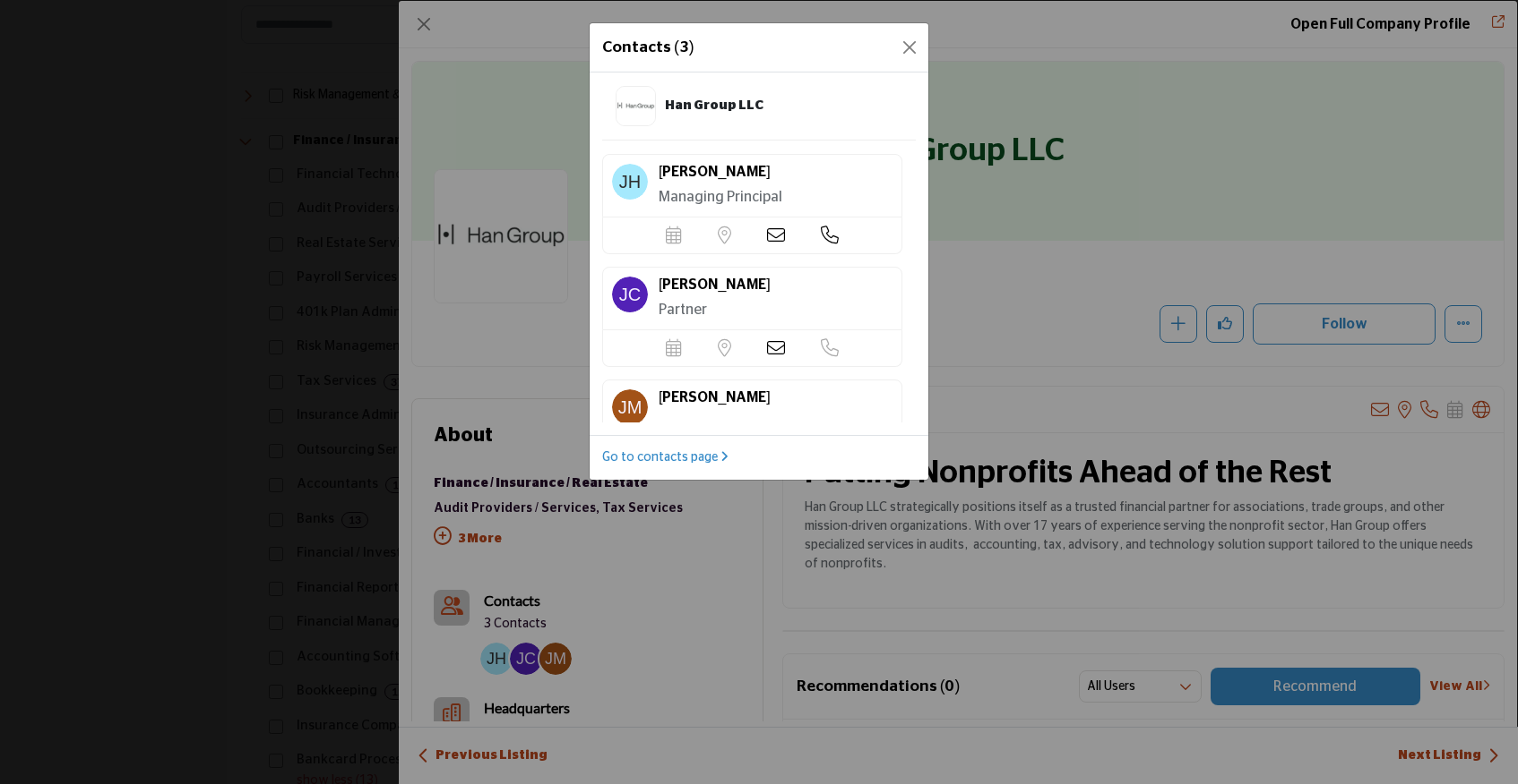
click at [768, 236] on icon at bounding box center [775, 235] width 18 height 18
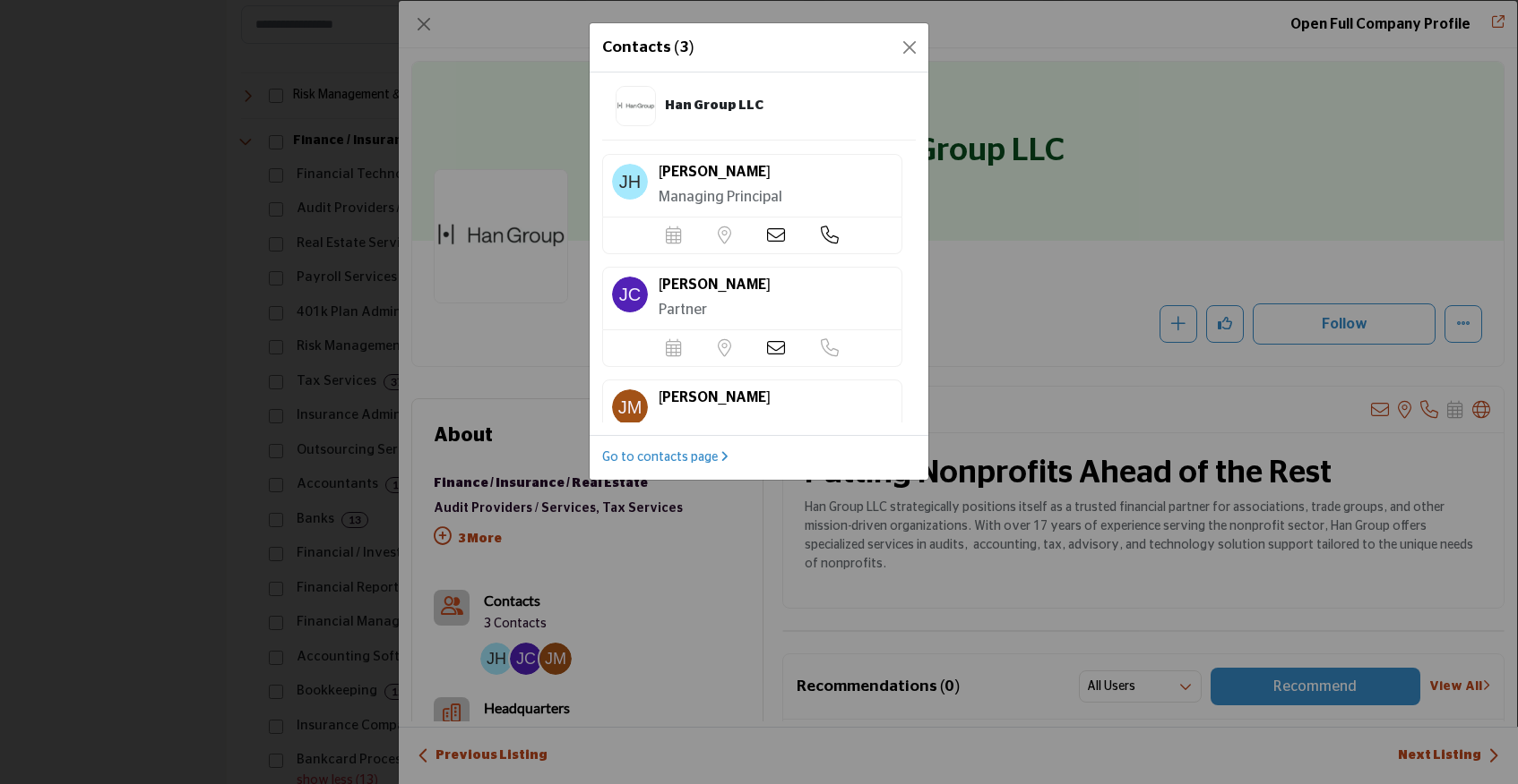
click at [771, 232] on icon at bounding box center [775, 235] width 18 height 18
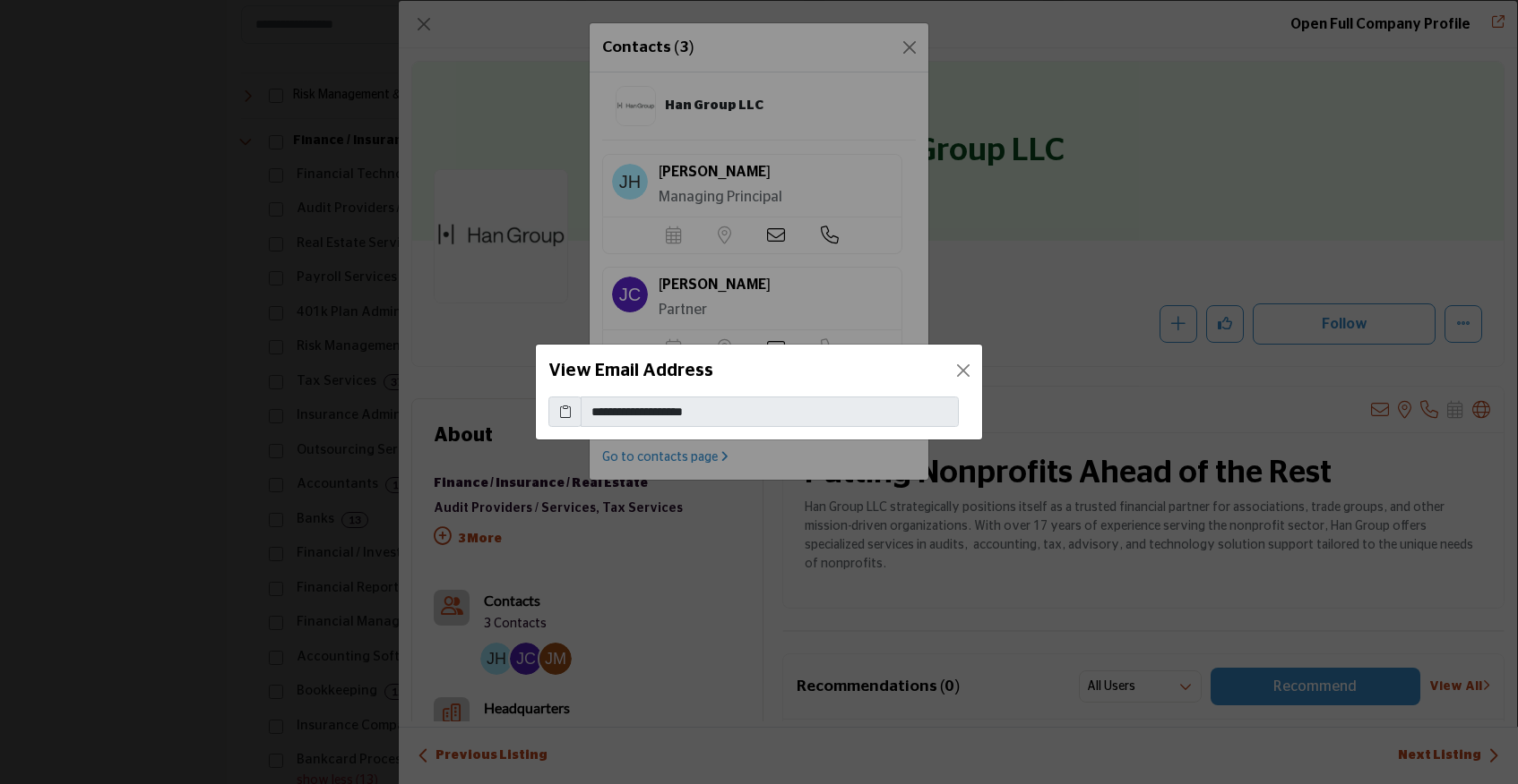
drag, startPoint x: 746, startPoint y: 413, endPoint x: 580, endPoint y: 408, distance: 166.1
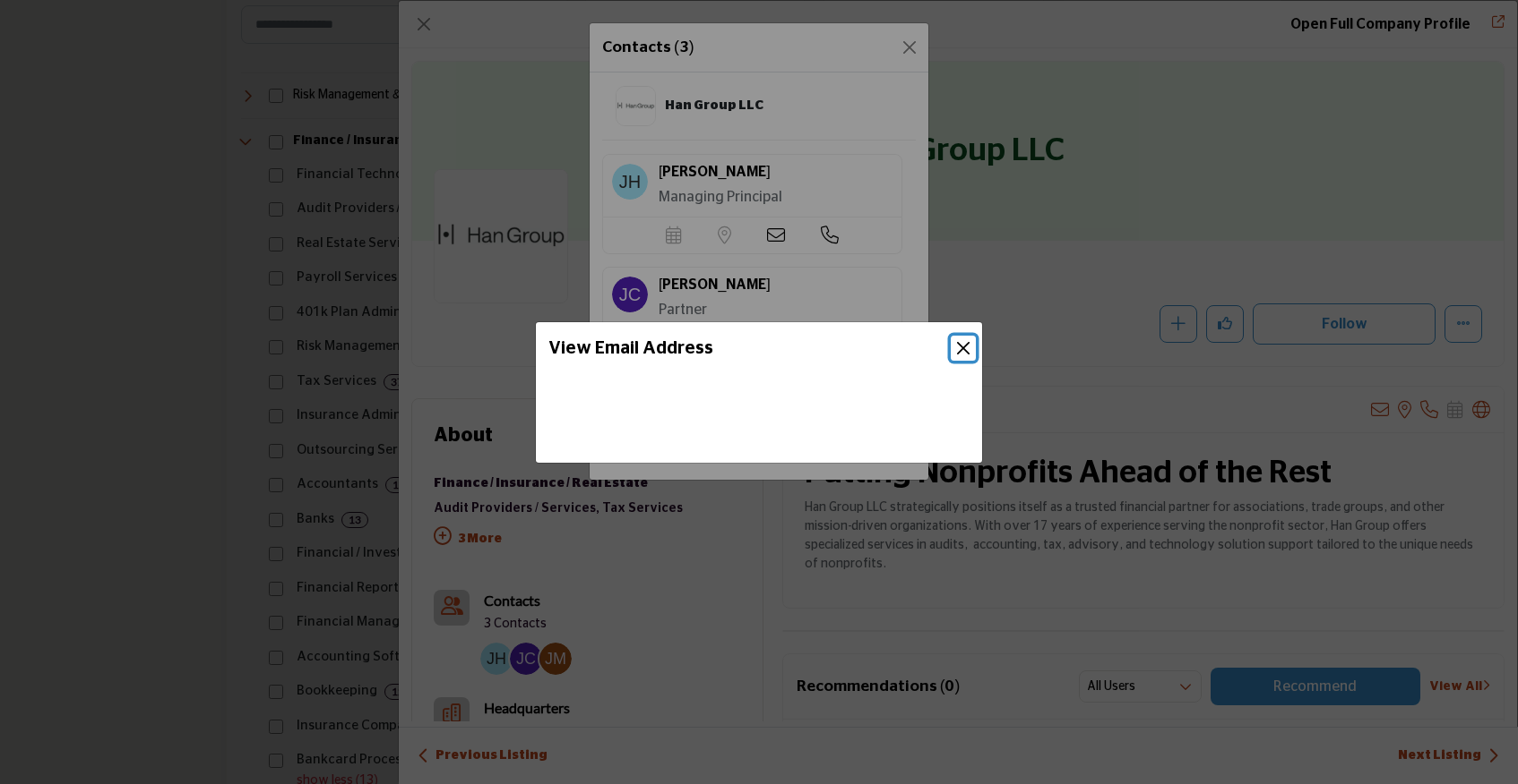
click at [962, 344] on button "Close" at bounding box center [963, 348] width 25 height 25
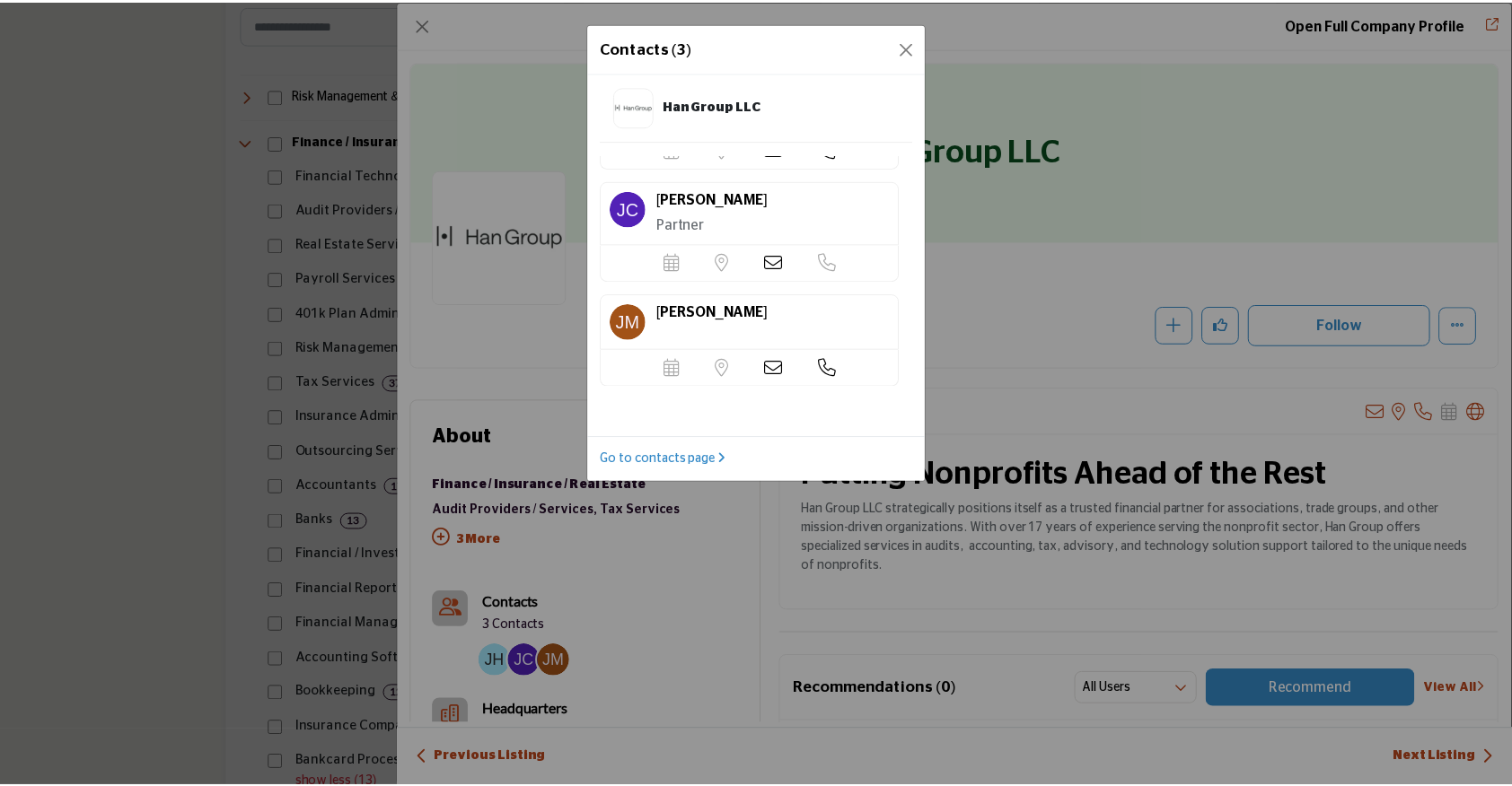
scroll to position [106, 0]
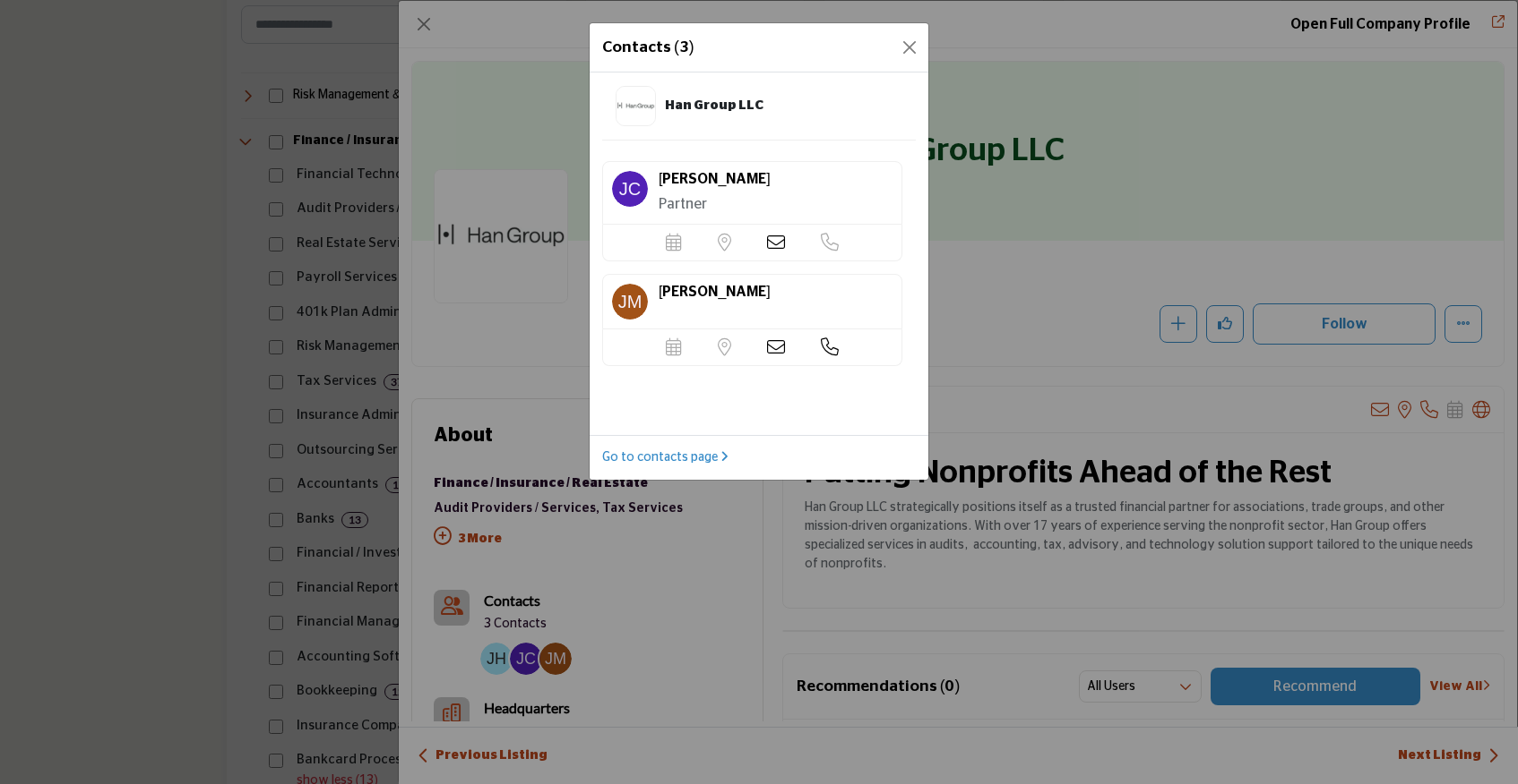
click at [773, 240] on icon at bounding box center [775, 242] width 18 height 18
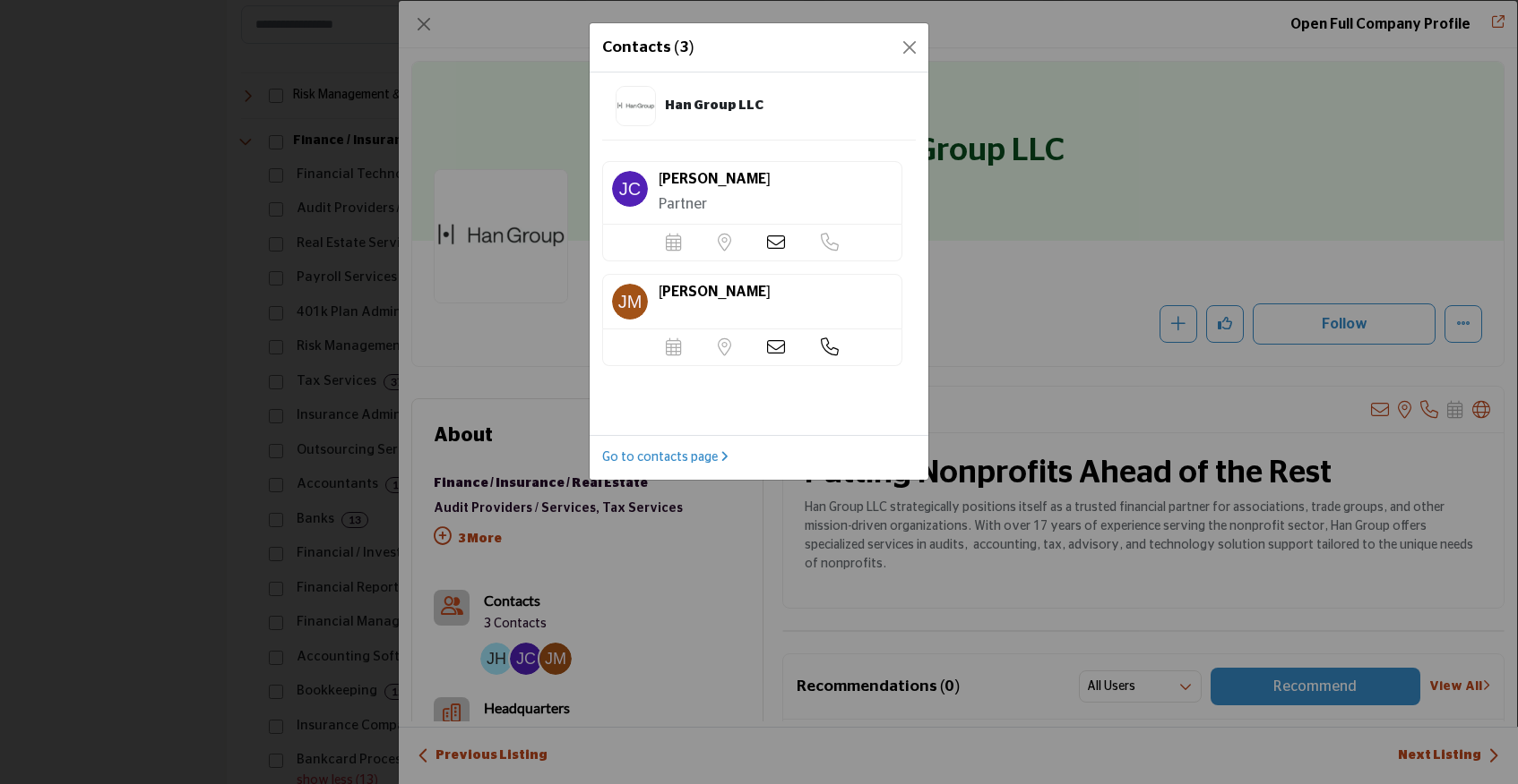
click at [773, 240] on icon at bounding box center [775, 242] width 18 height 18
click at [0, 0] on div "**********" at bounding box center [0, 0] width 0 height 0
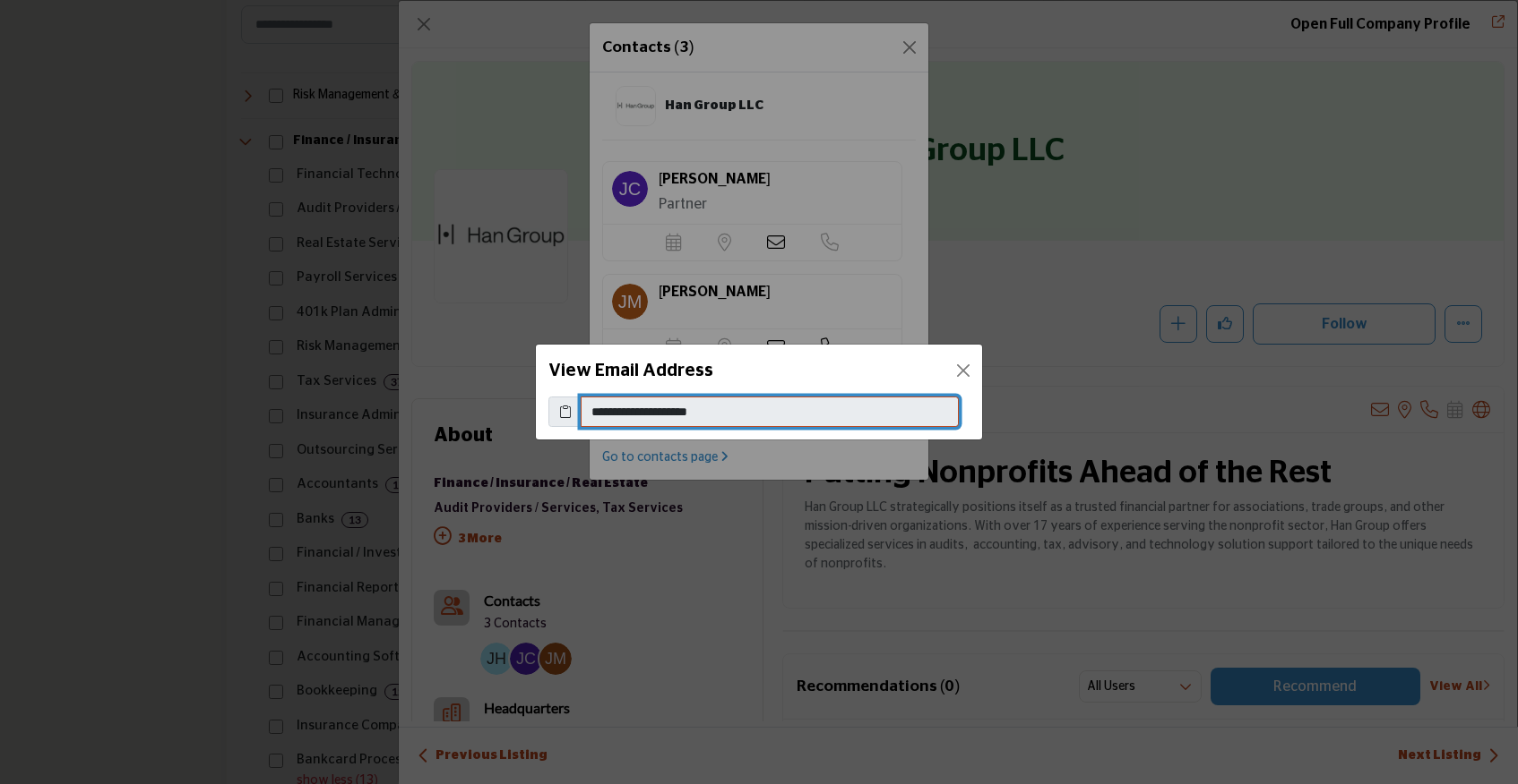
drag, startPoint x: 755, startPoint y: 399, endPoint x: 761, endPoint y: 407, distance: 10.0
click at [761, 407] on input "**********" at bounding box center [769, 412] width 378 height 31
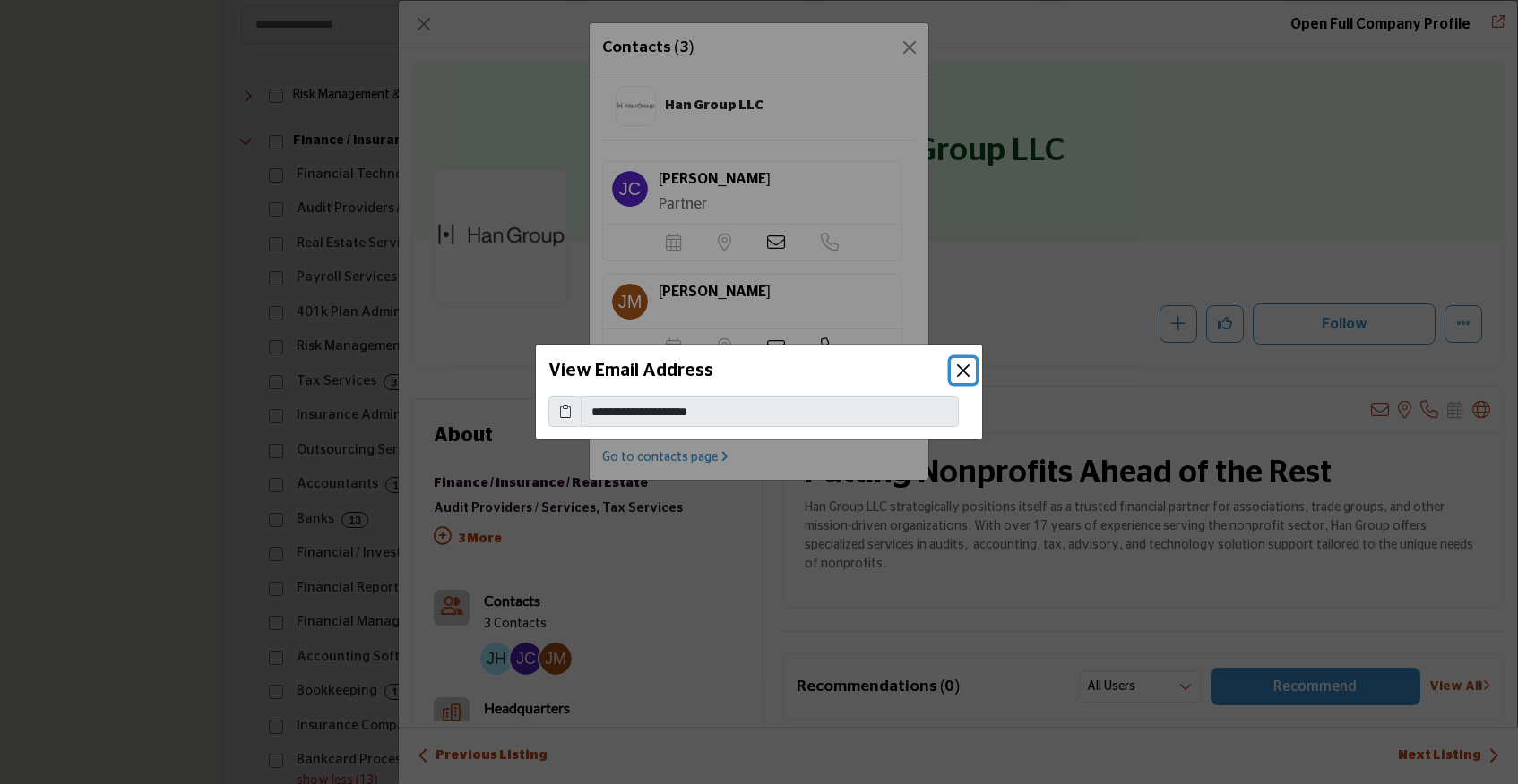
click at [965, 369] on button "Close" at bounding box center [963, 370] width 25 height 25
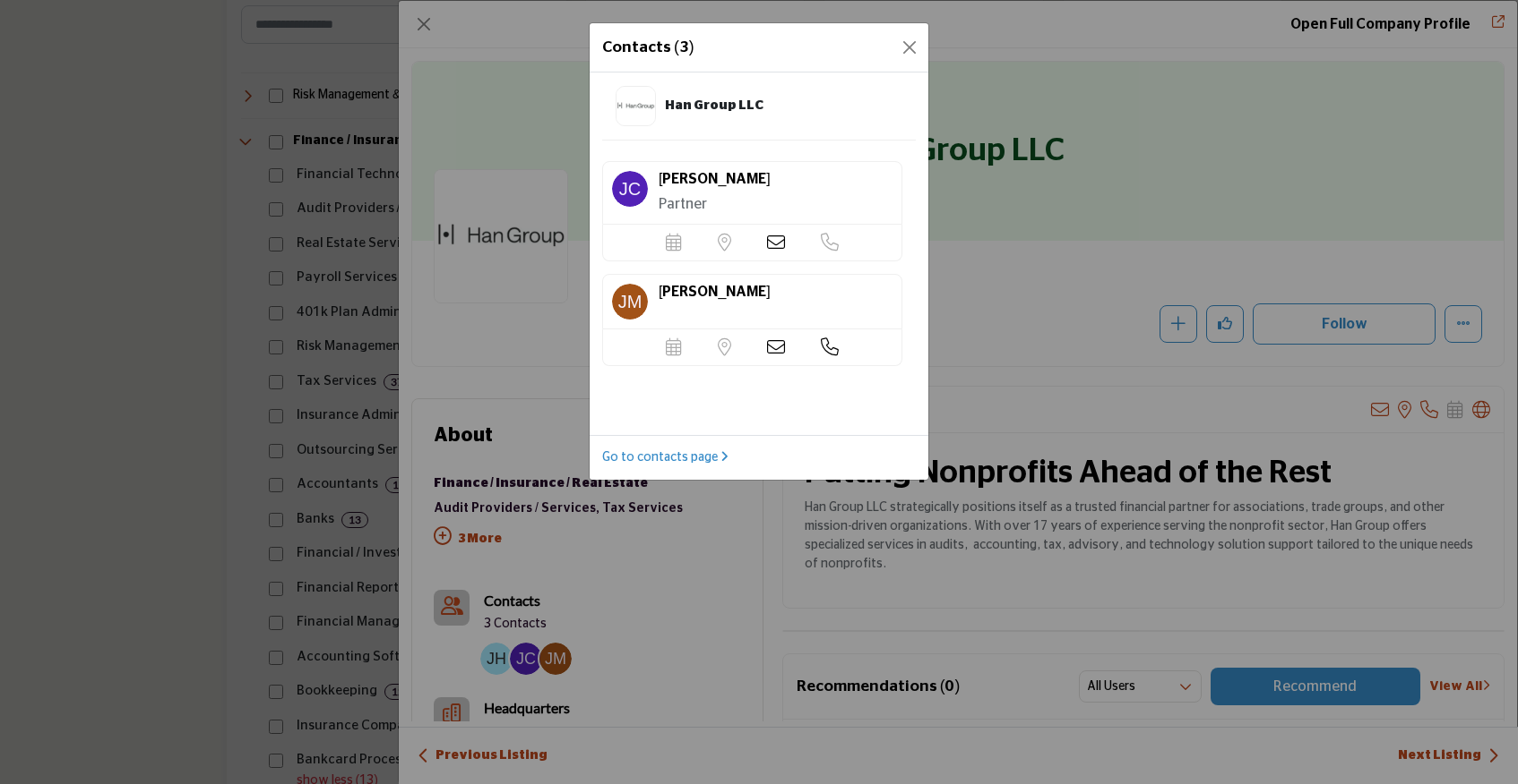
click at [770, 346] on icon at bounding box center [775, 347] width 18 height 18
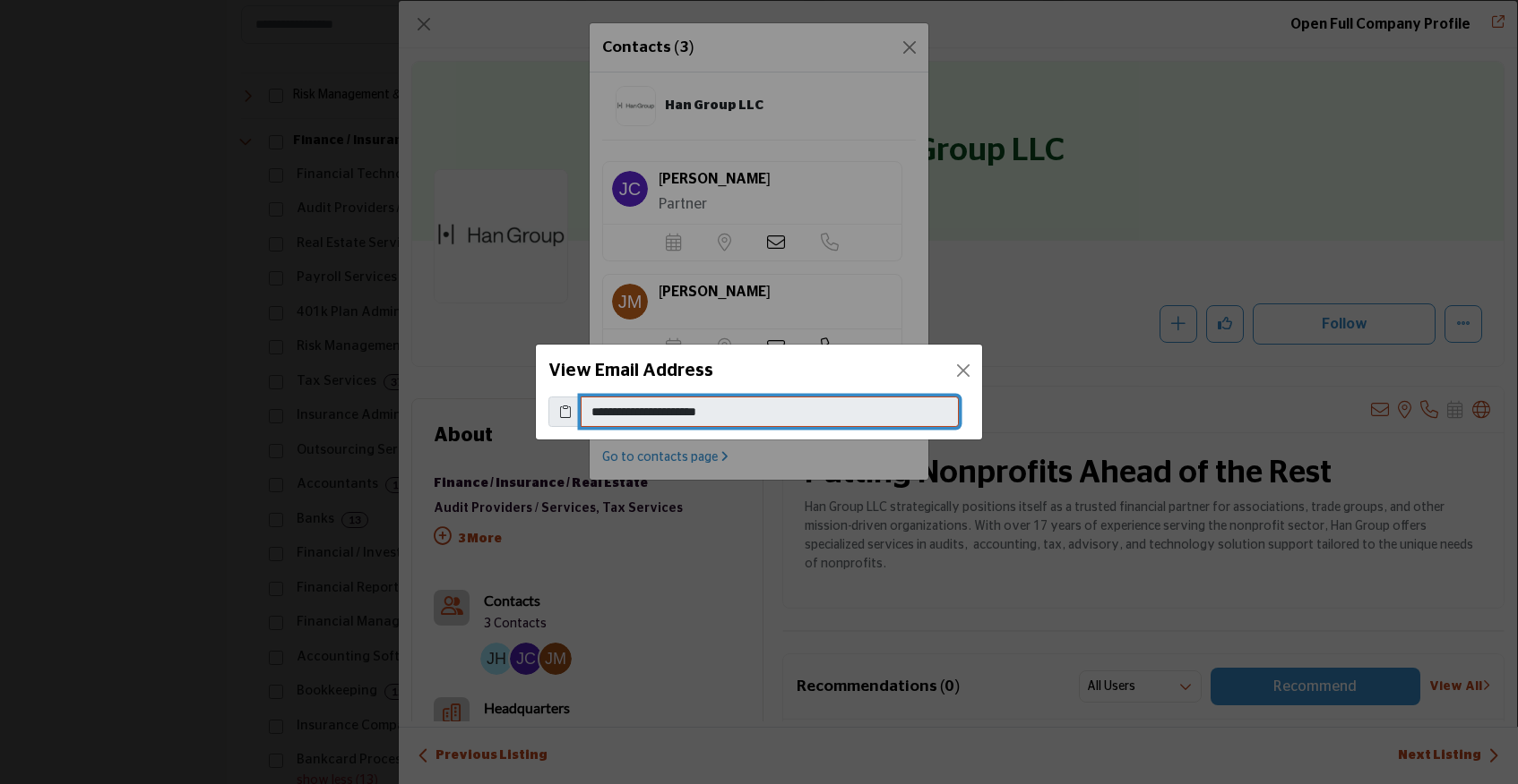
drag, startPoint x: 784, startPoint y: 418, endPoint x: 590, endPoint y: 412, distance: 194.1
click at [590, 412] on input "**********" at bounding box center [769, 412] width 378 height 31
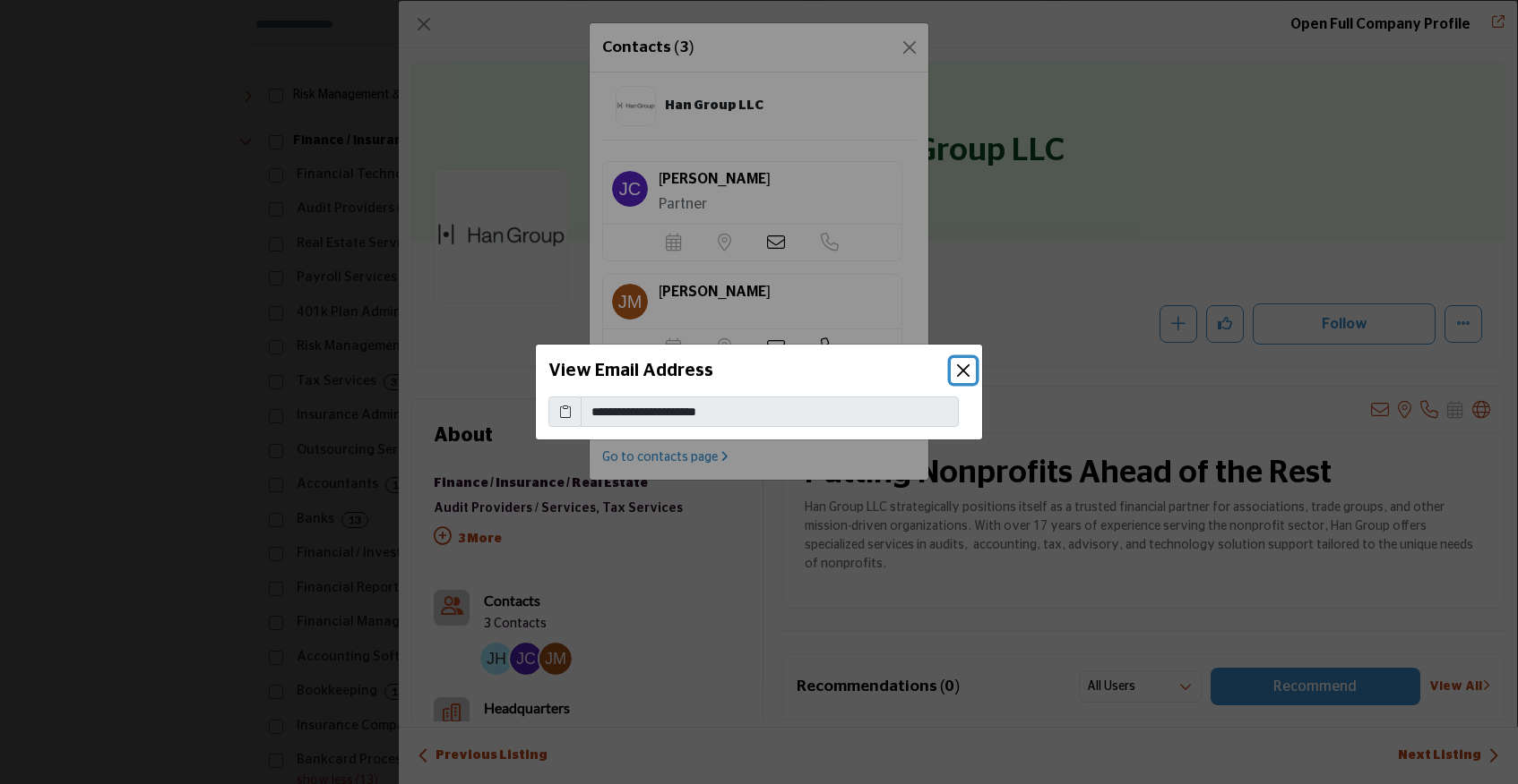
click at [964, 372] on button "Close" at bounding box center [963, 370] width 25 height 25
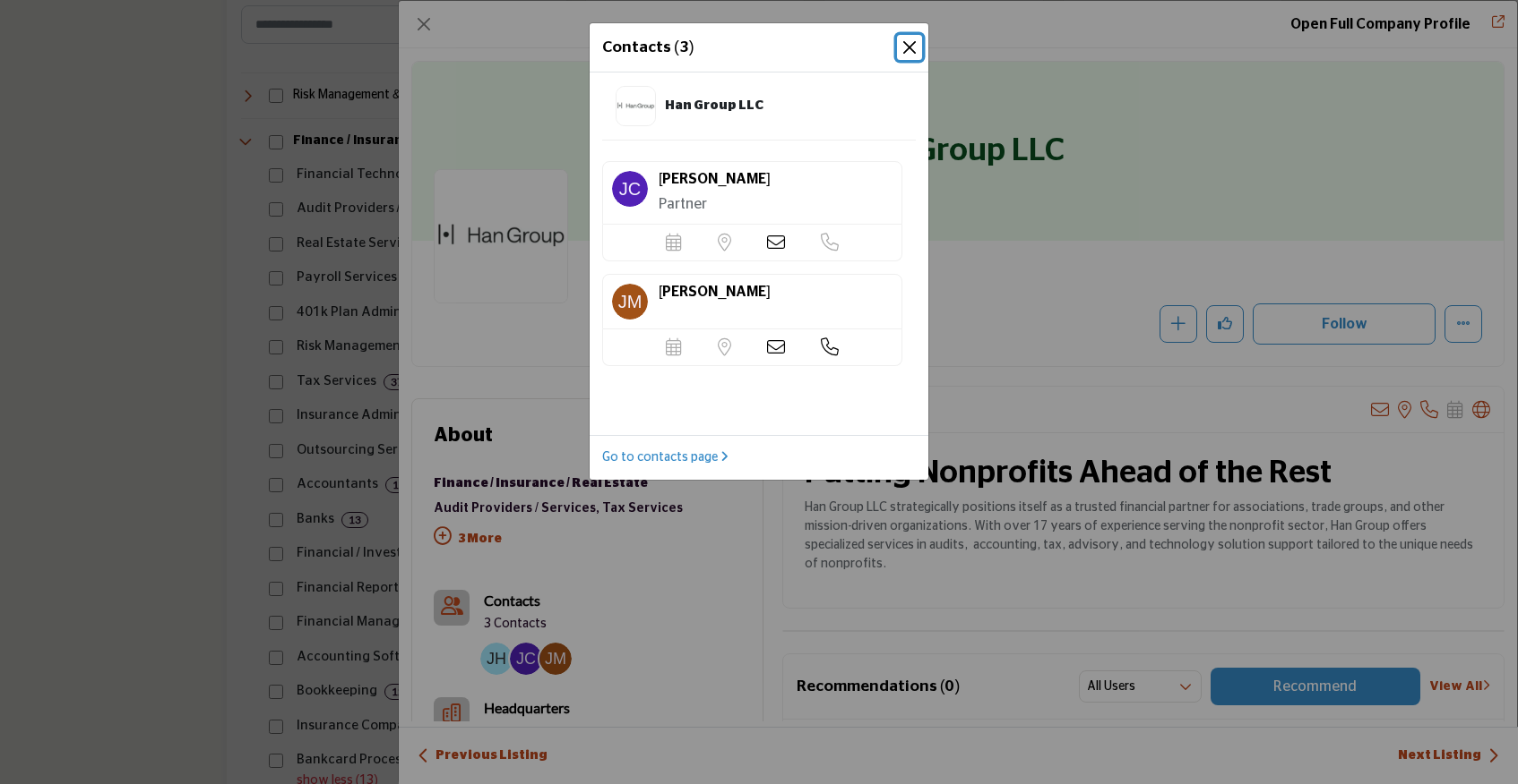
click at [911, 46] on button "Close" at bounding box center [909, 47] width 25 height 25
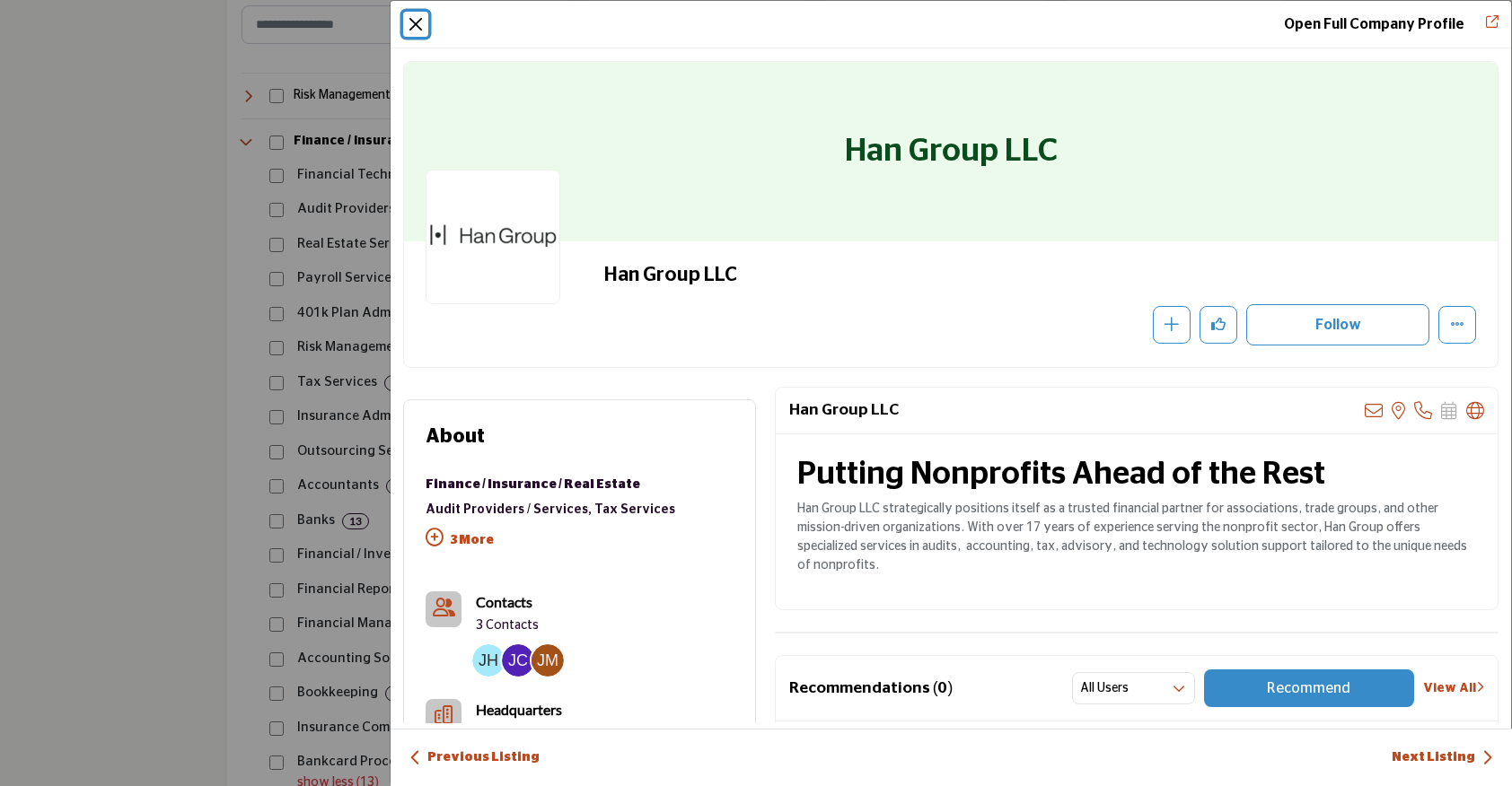
click at [412, 21] on button "Close" at bounding box center [415, 24] width 25 height 25
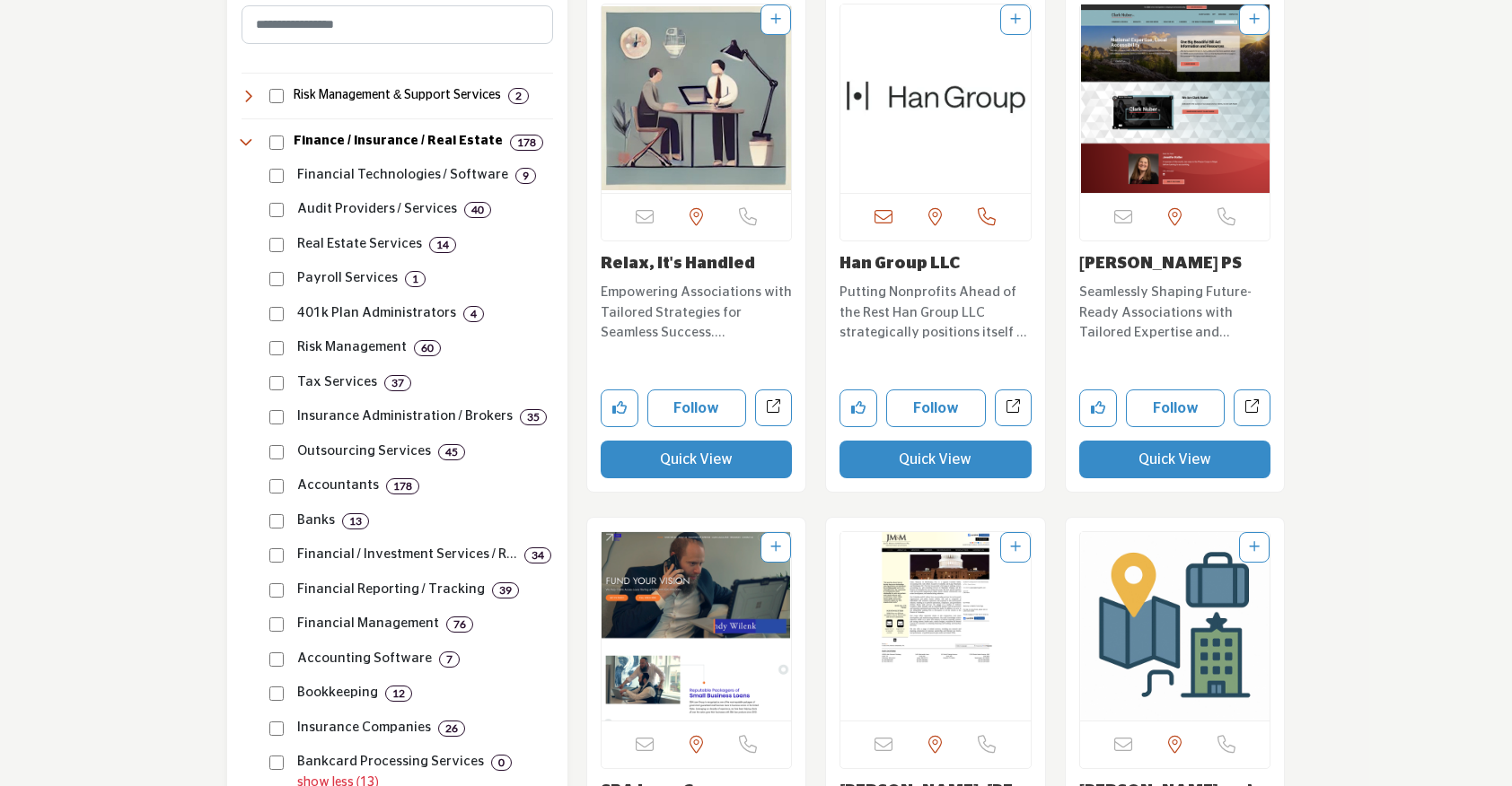
click at [1169, 467] on button "Quick View" at bounding box center [1175, 460] width 192 height 38
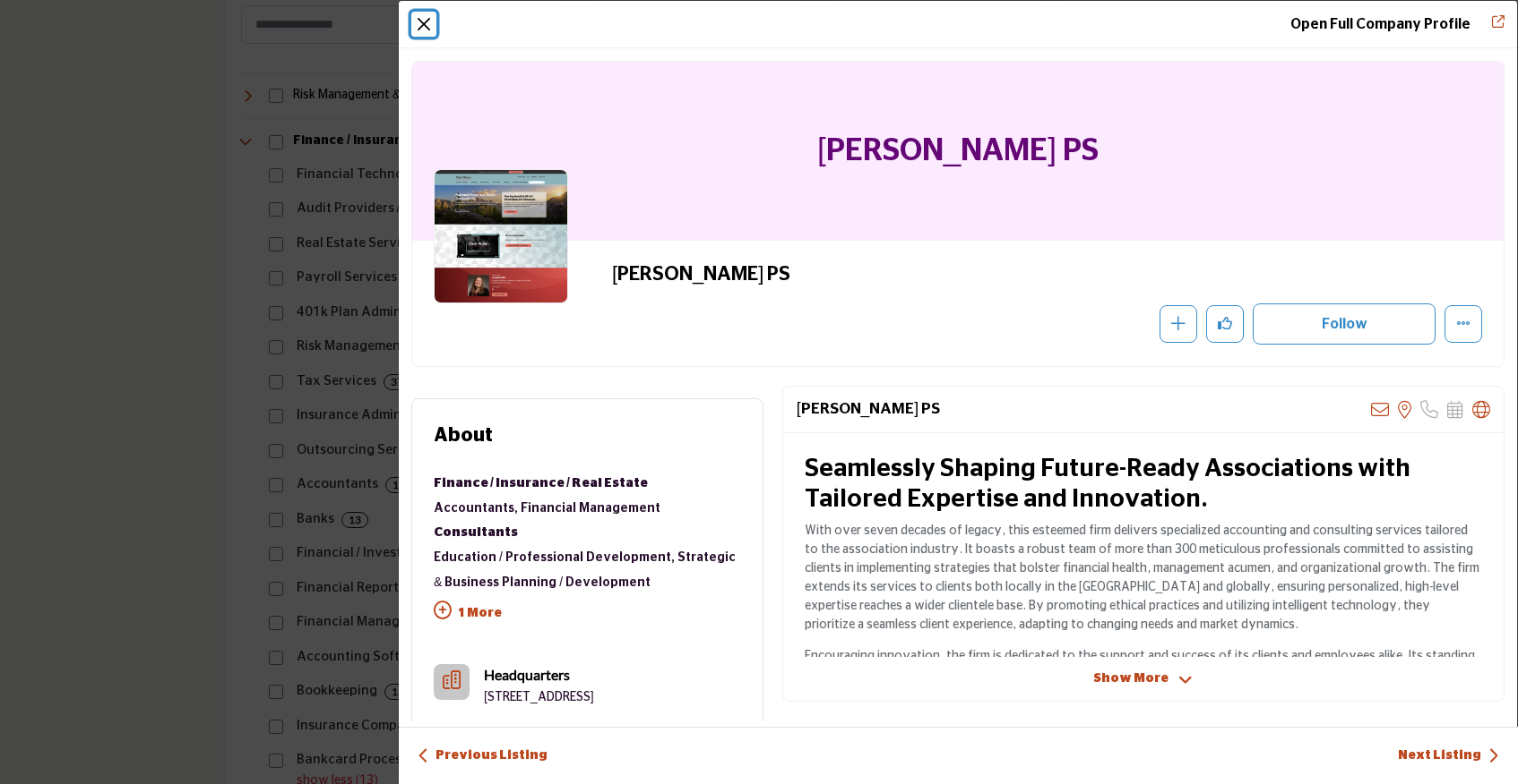
click at [422, 32] on button "Close" at bounding box center [423, 24] width 25 height 25
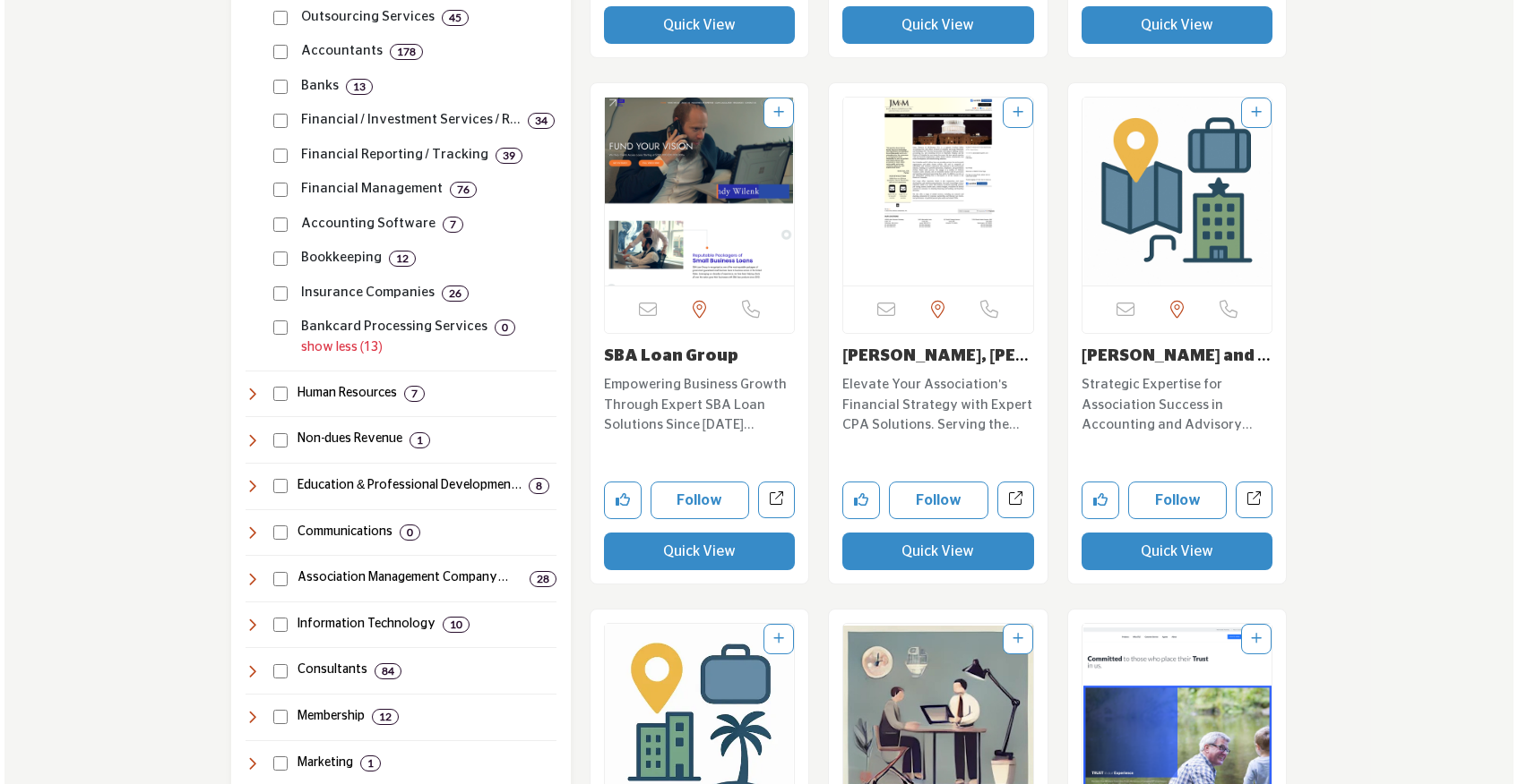
scroll to position [1658, 0]
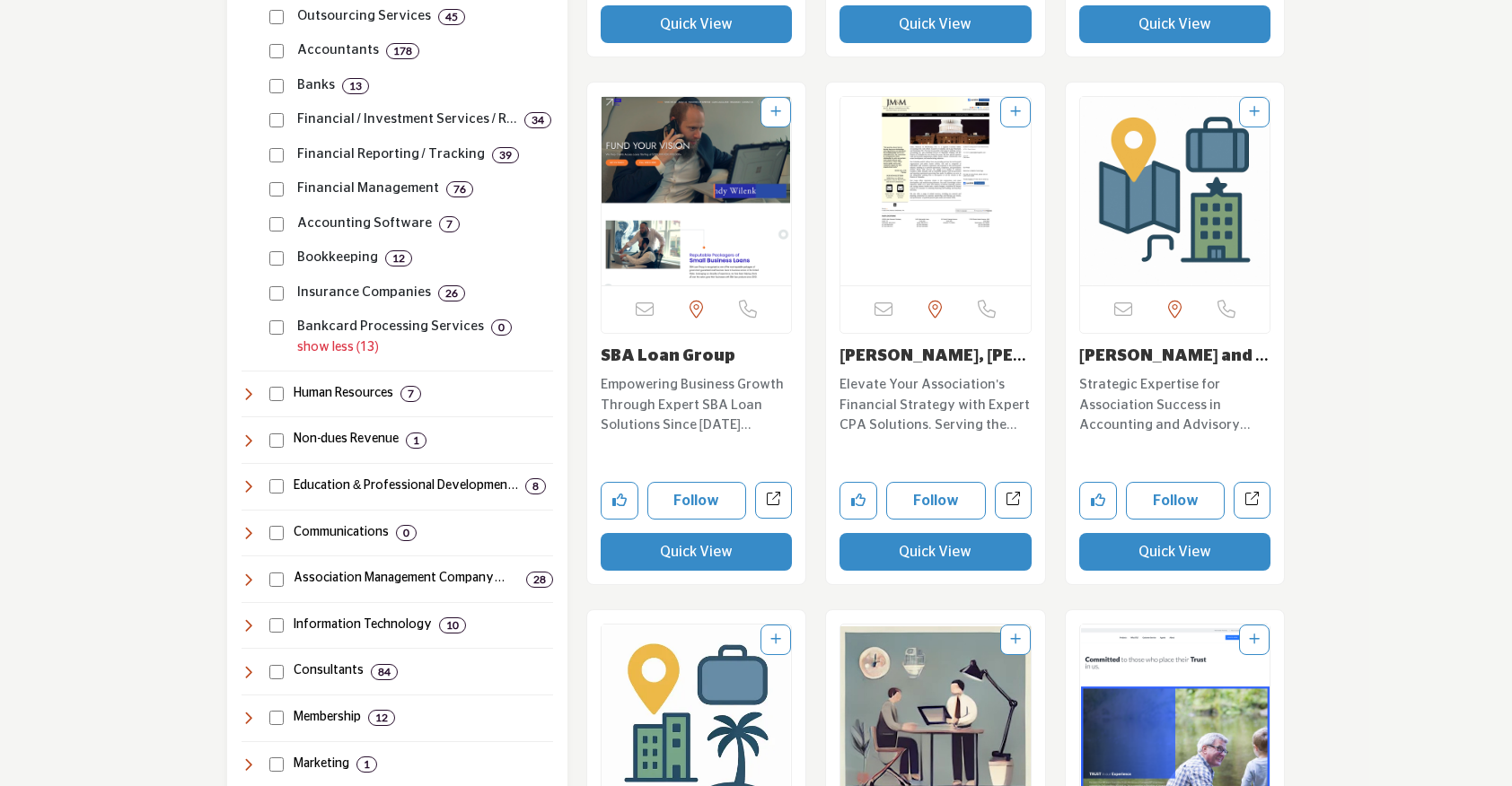
click at [941, 558] on button "Quick View" at bounding box center [935, 552] width 192 height 38
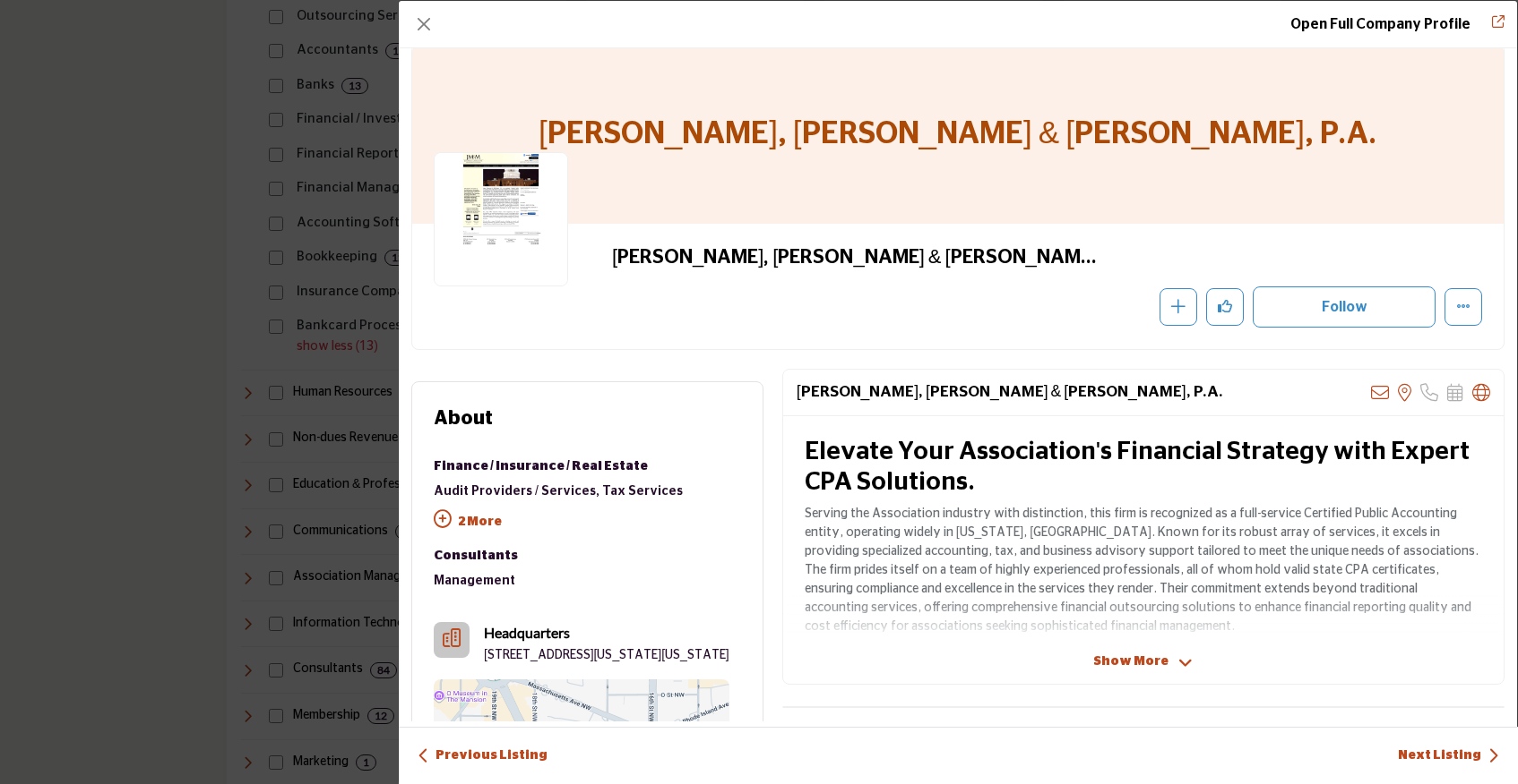
scroll to position [0, 0]
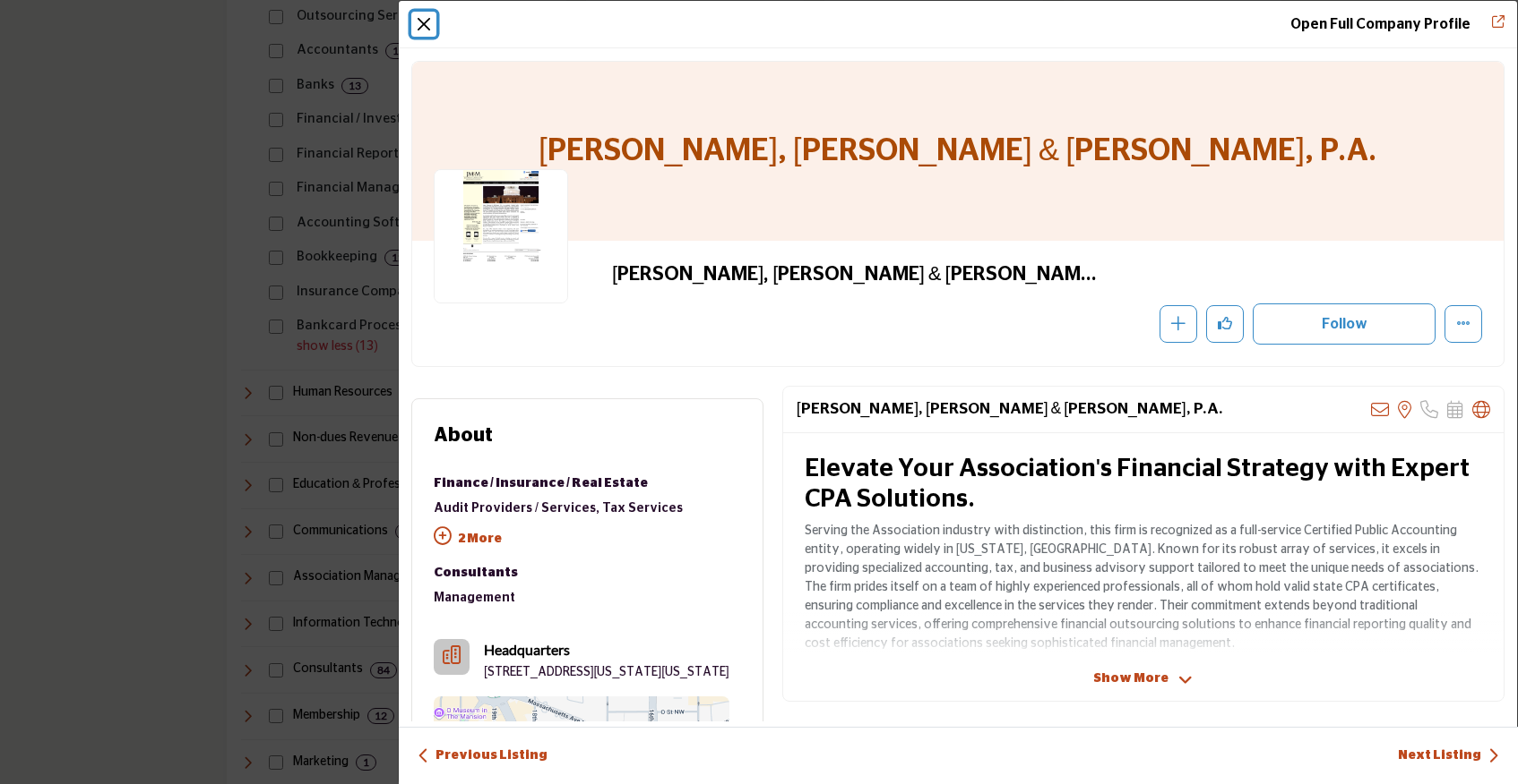
click at [428, 31] on button "Close" at bounding box center [423, 24] width 25 height 25
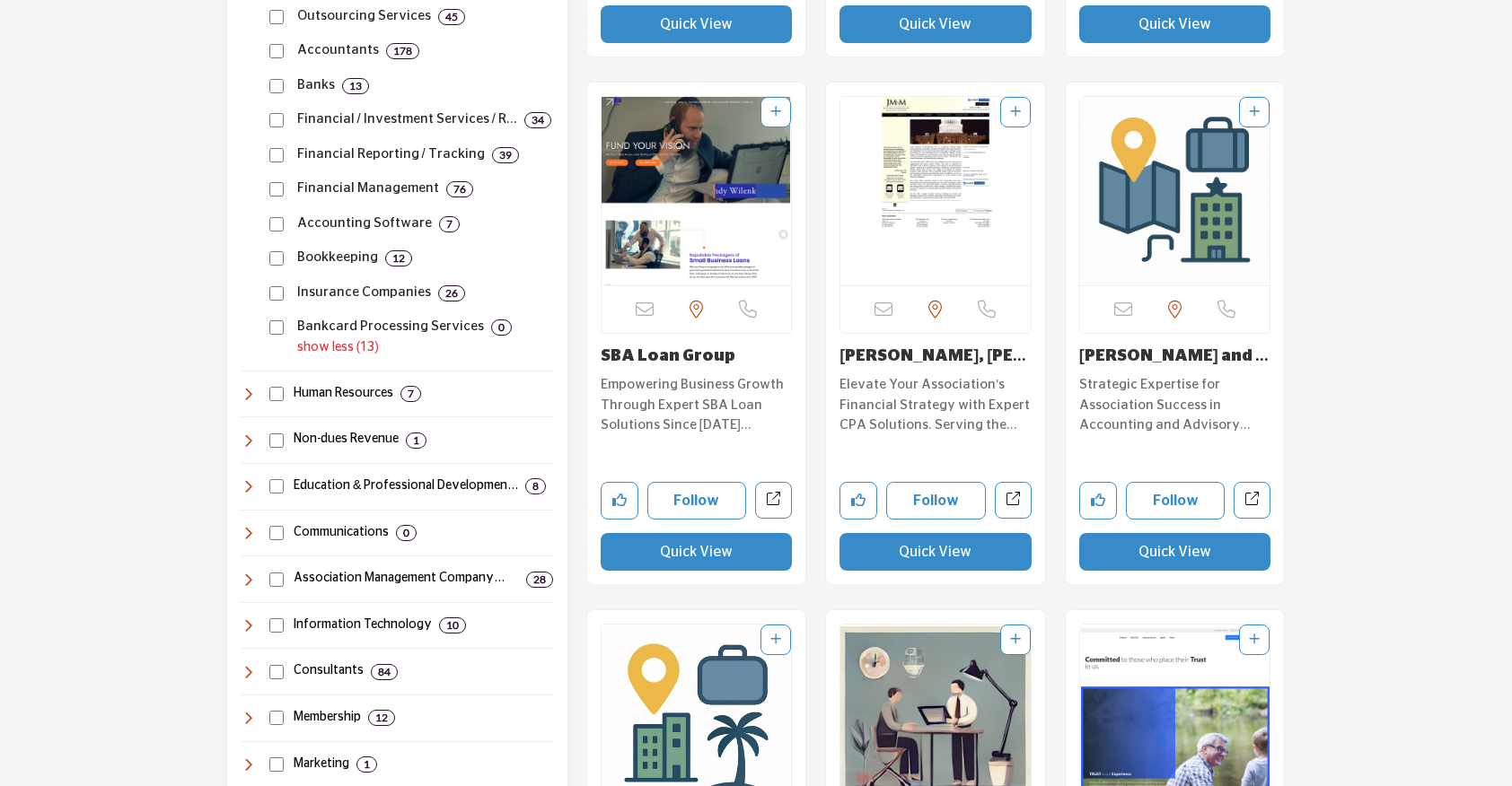
click at [1124, 560] on button "Quick View" at bounding box center [1175, 552] width 192 height 38
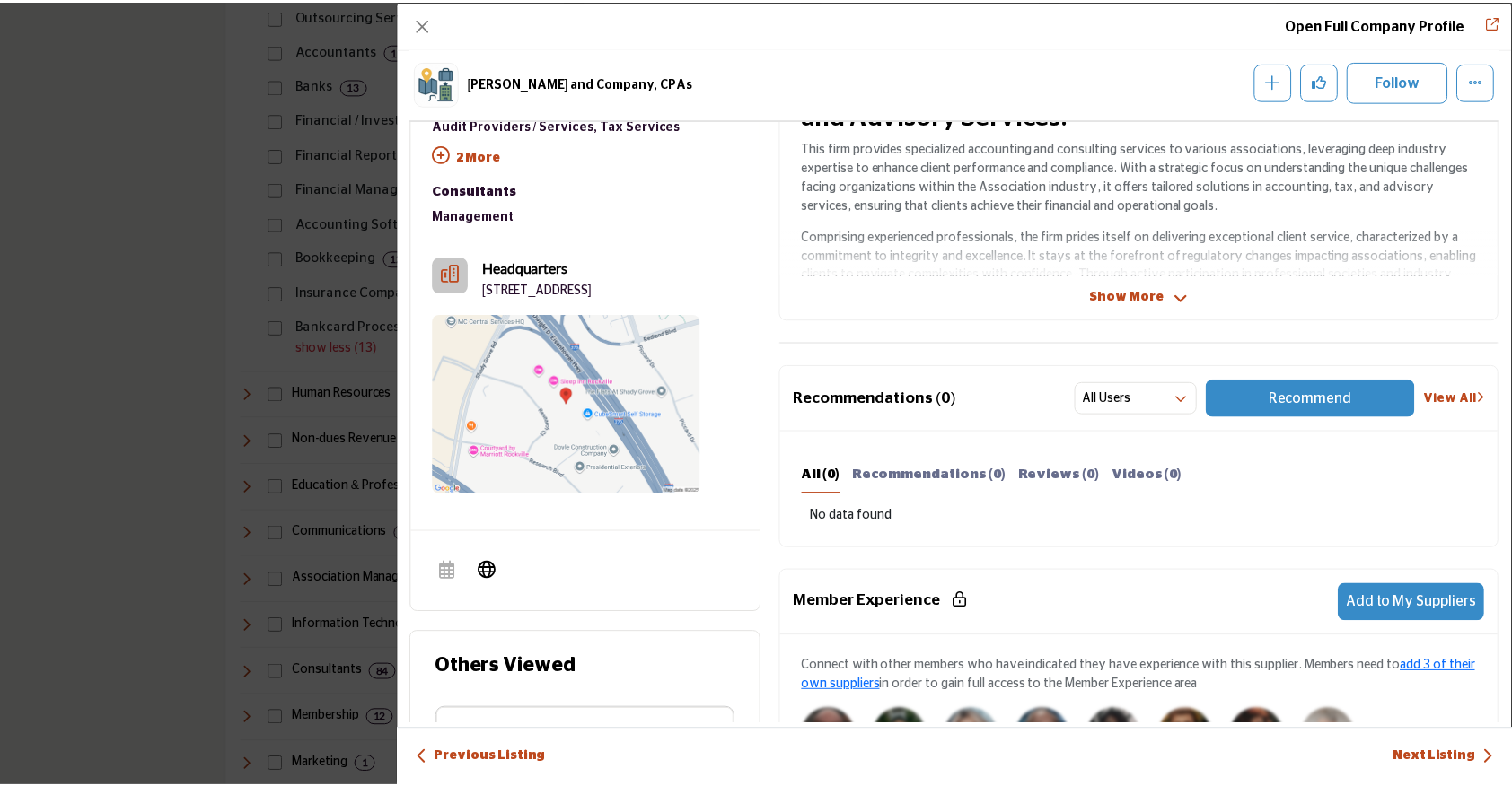
scroll to position [458, 0]
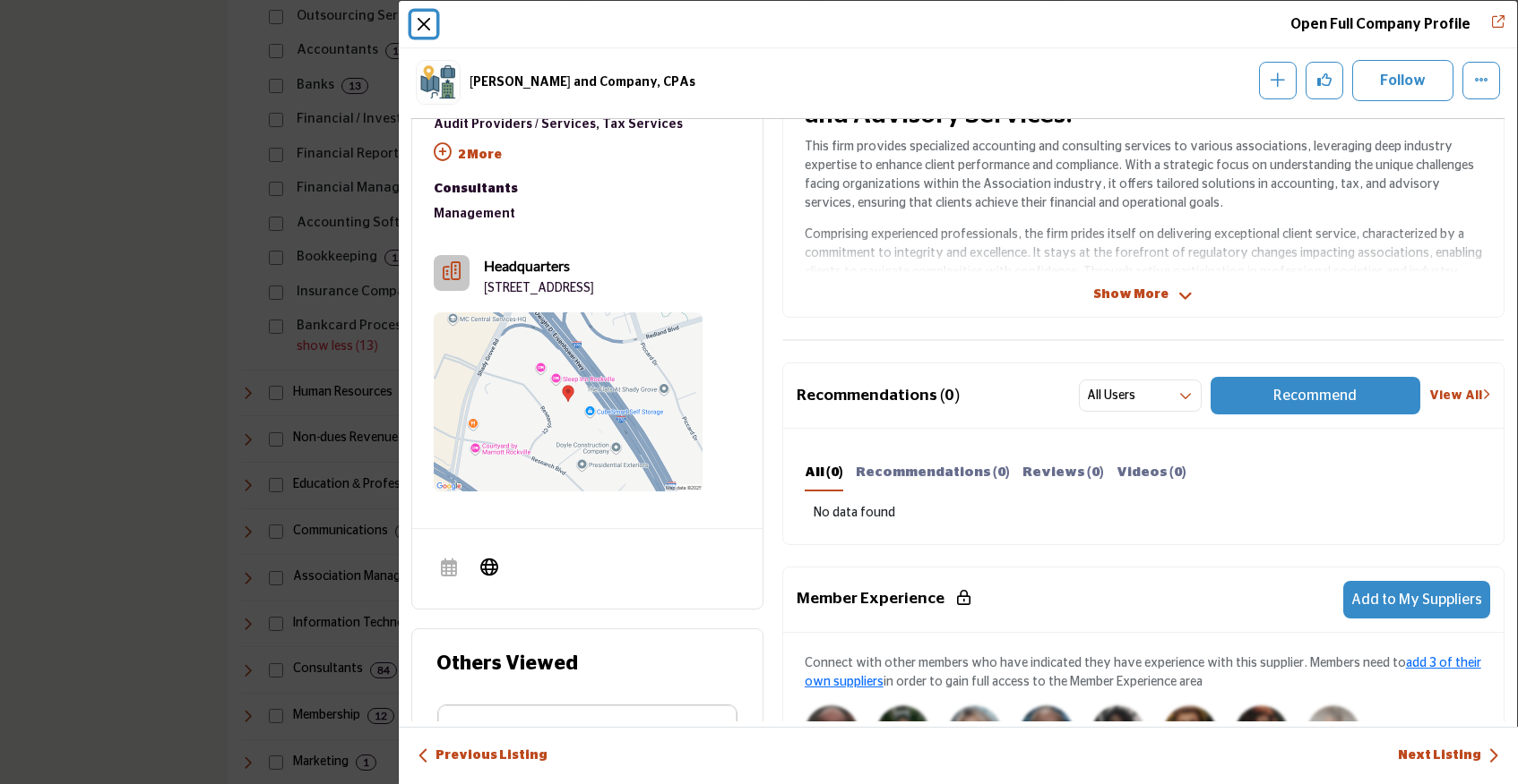
click at [426, 22] on button "Close" at bounding box center [423, 24] width 25 height 25
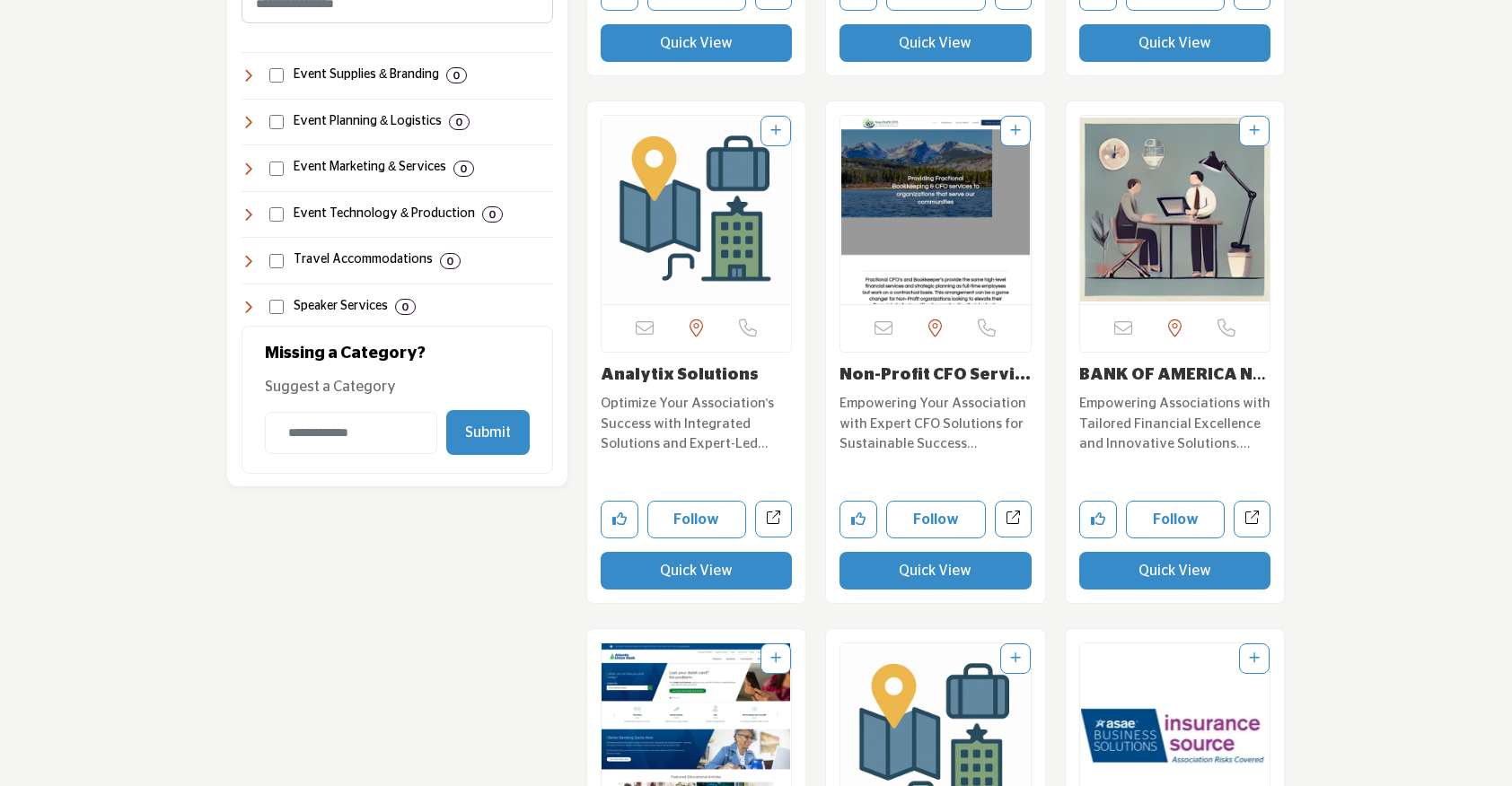
scroll to position [2700, 0]
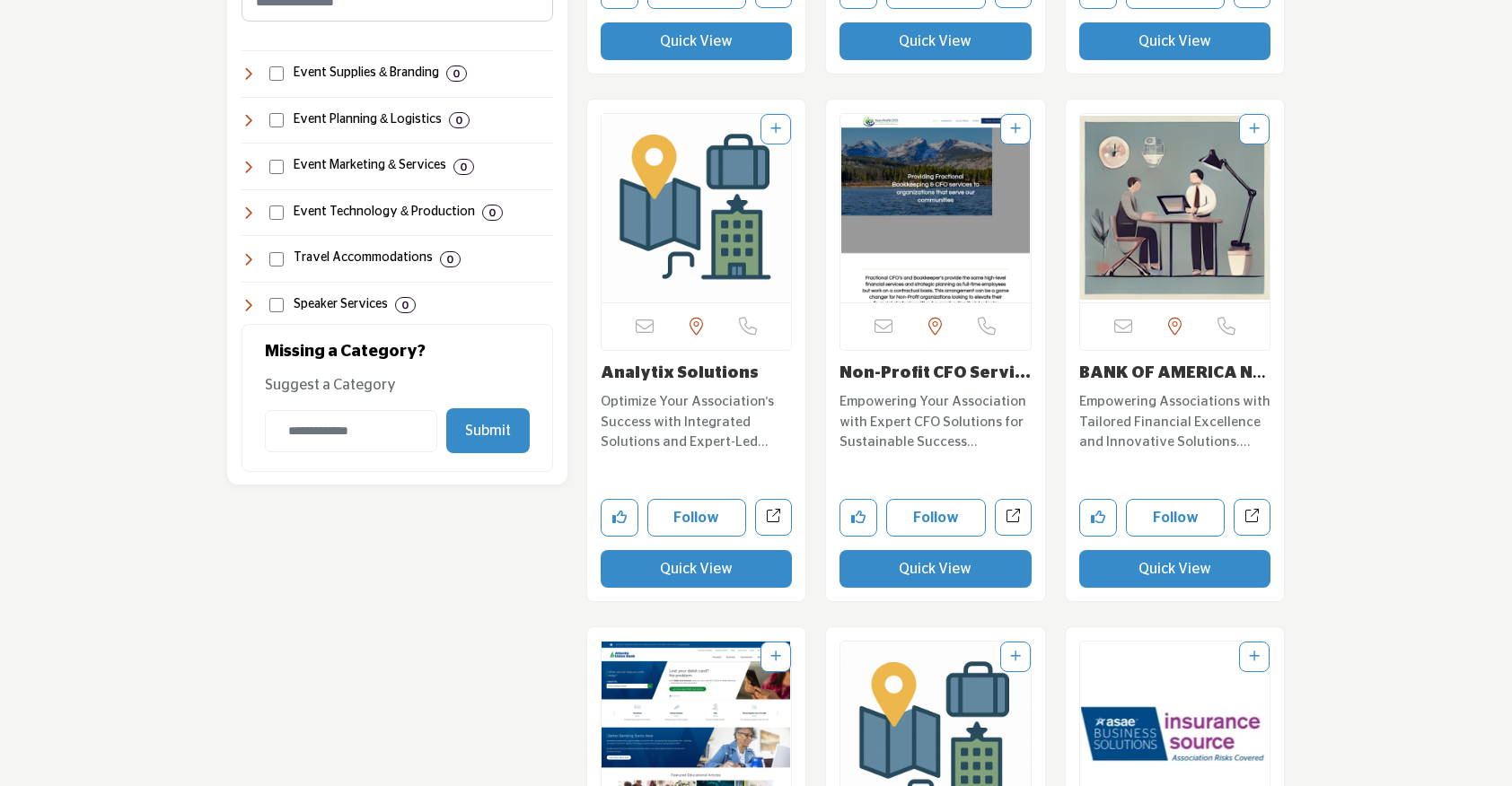
click at [738, 573] on button "Quick View" at bounding box center [697, 569] width 192 height 38
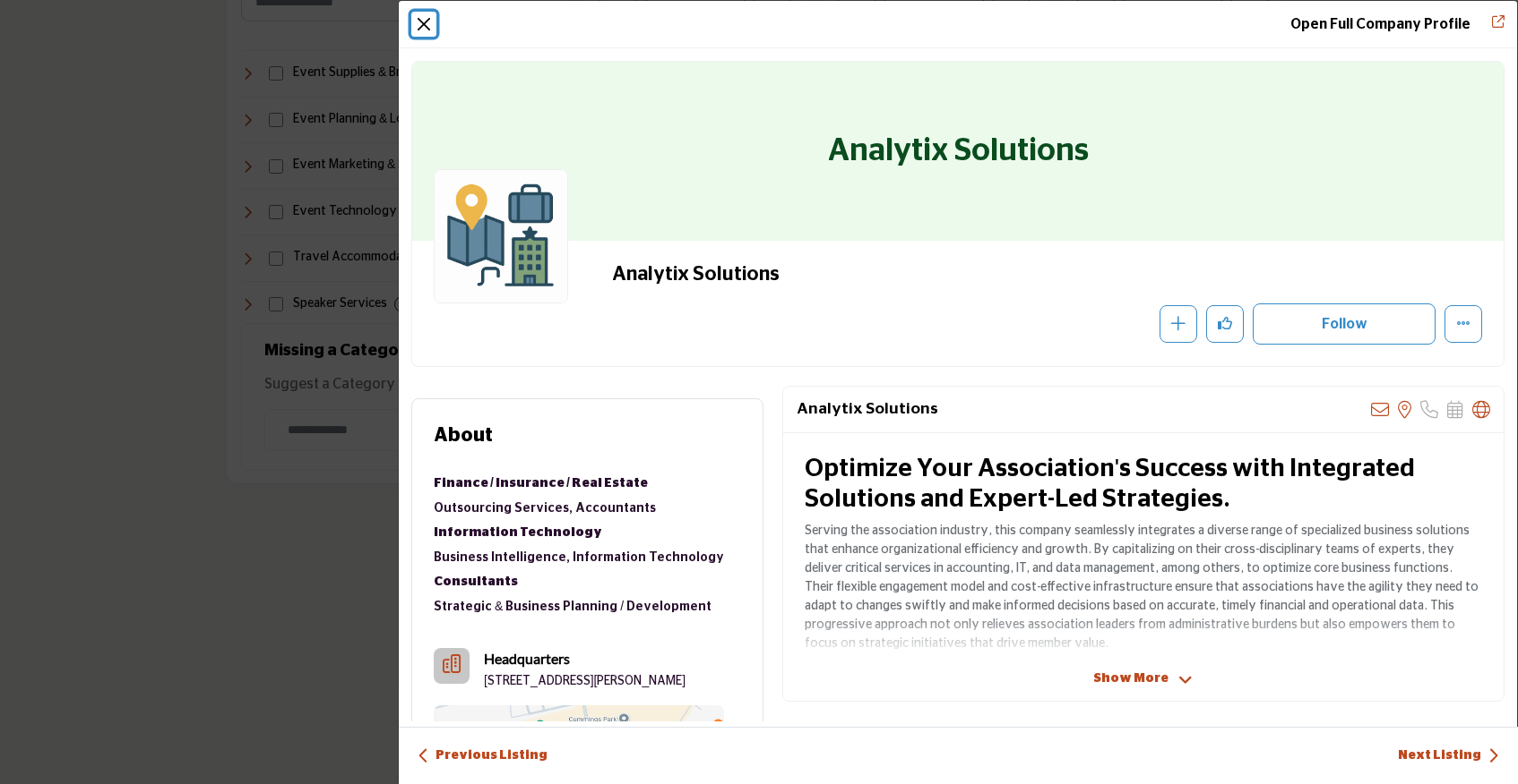
click at [428, 26] on button "Close" at bounding box center [423, 24] width 25 height 25
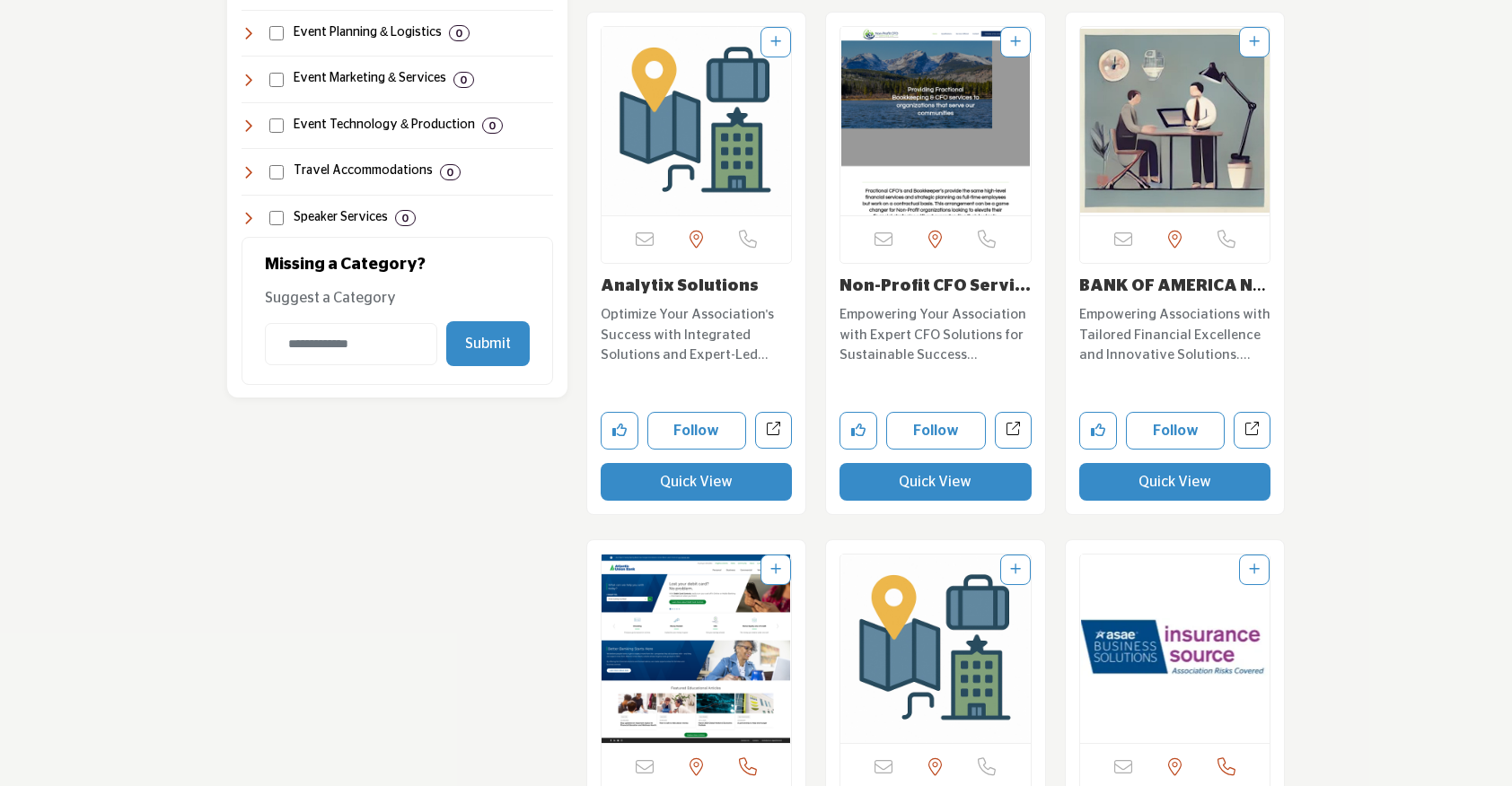
scroll to position [2789, 0]
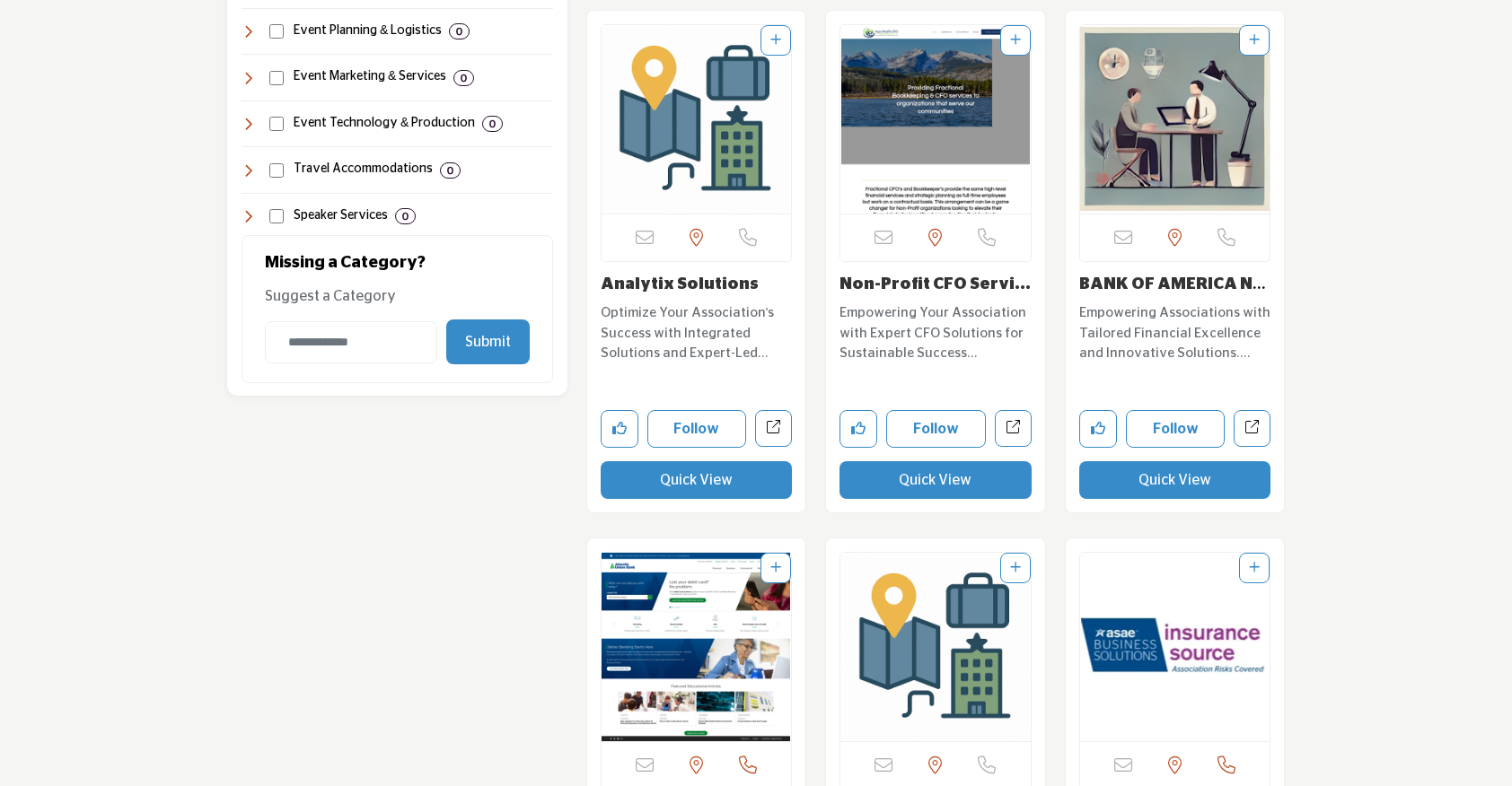
click at [965, 487] on button "Quick View" at bounding box center [935, 480] width 192 height 38
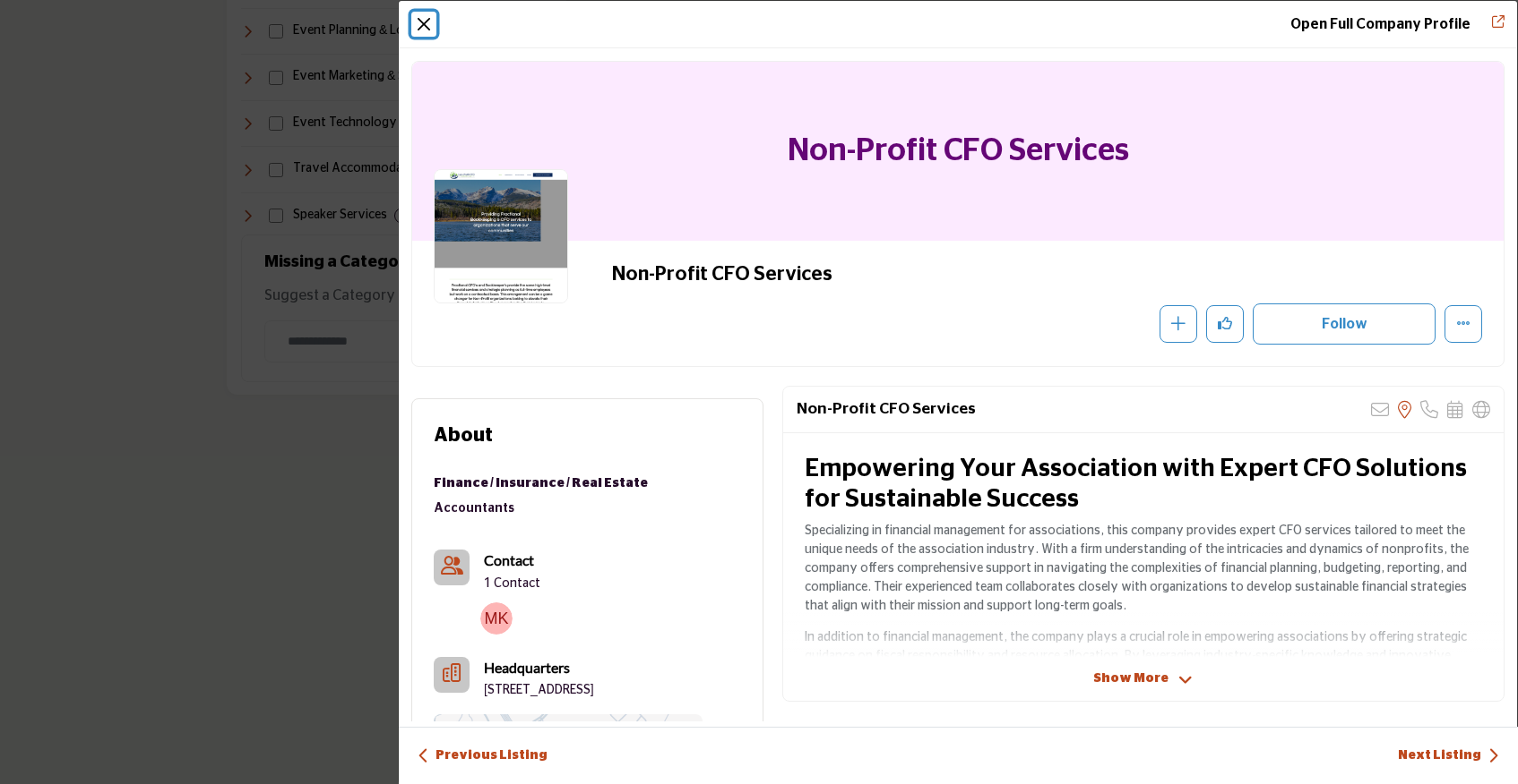
click at [417, 27] on button "Close" at bounding box center [423, 24] width 25 height 25
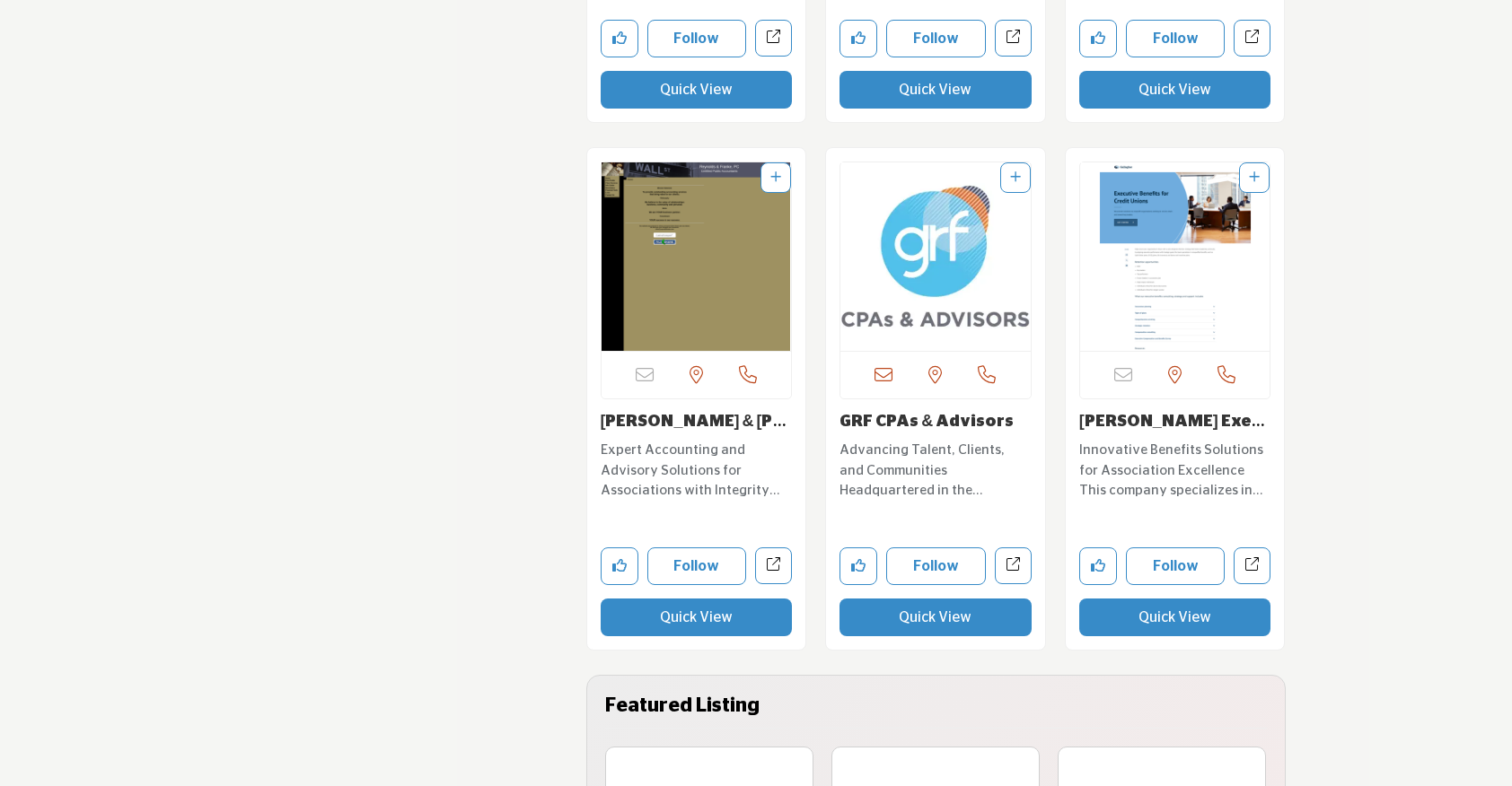
scroll to position [3752, 0]
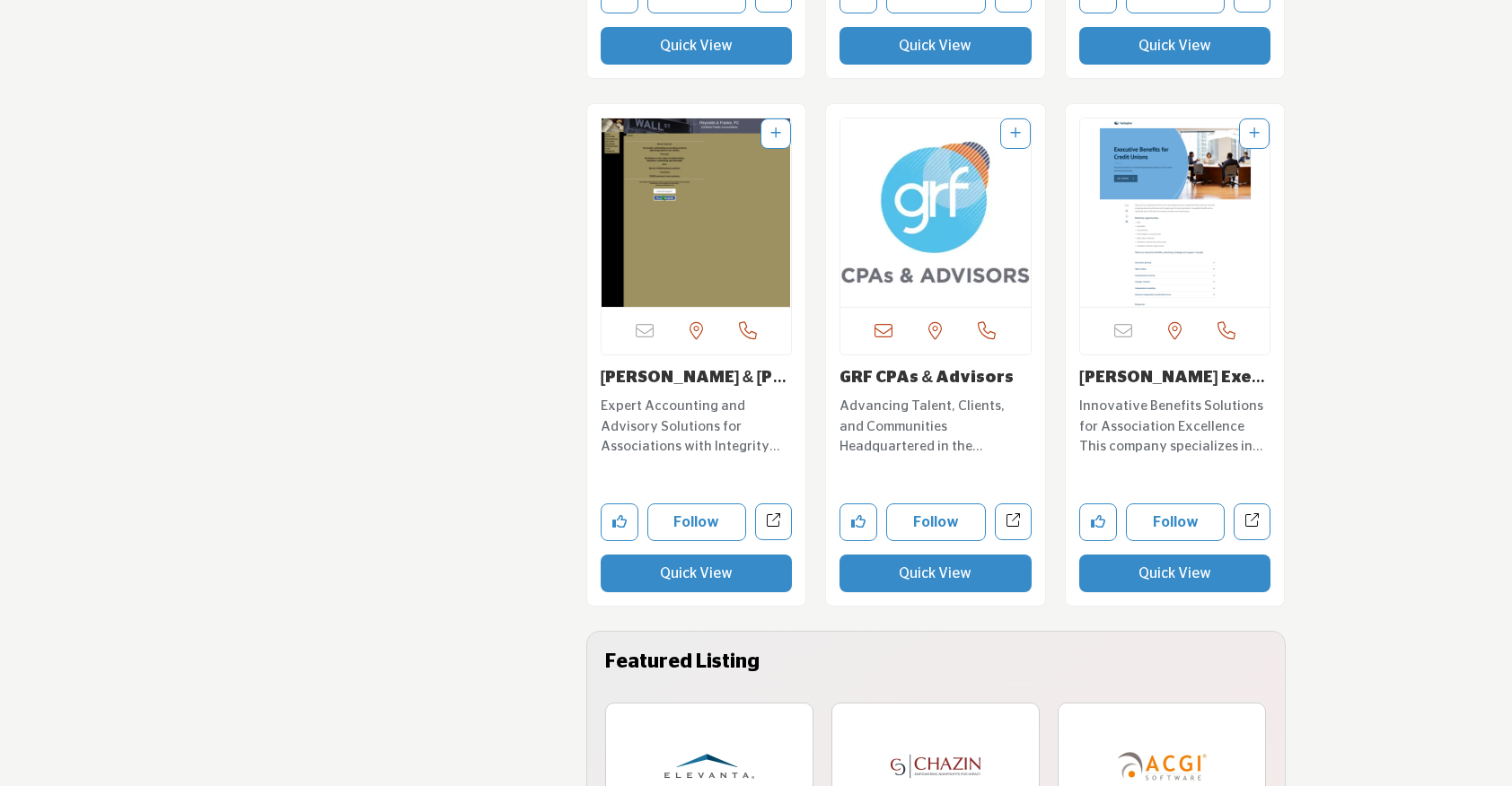
click at [701, 576] on button "Quick View" at bounding box center [697, 574] width 192 height 38
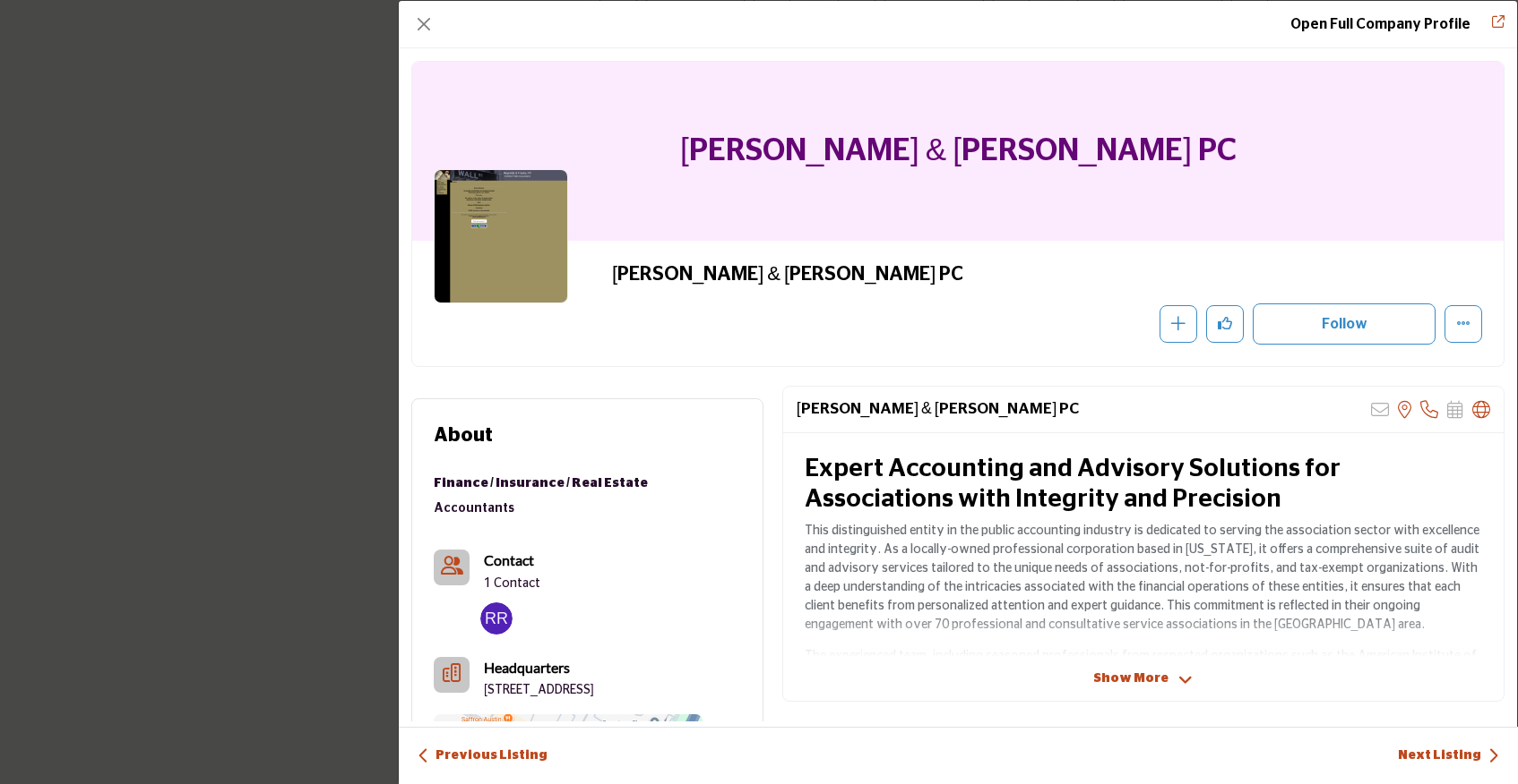
click at [504, 614] on img "Company Data Modal" at bounding box center [496, 618] width 32 height 32
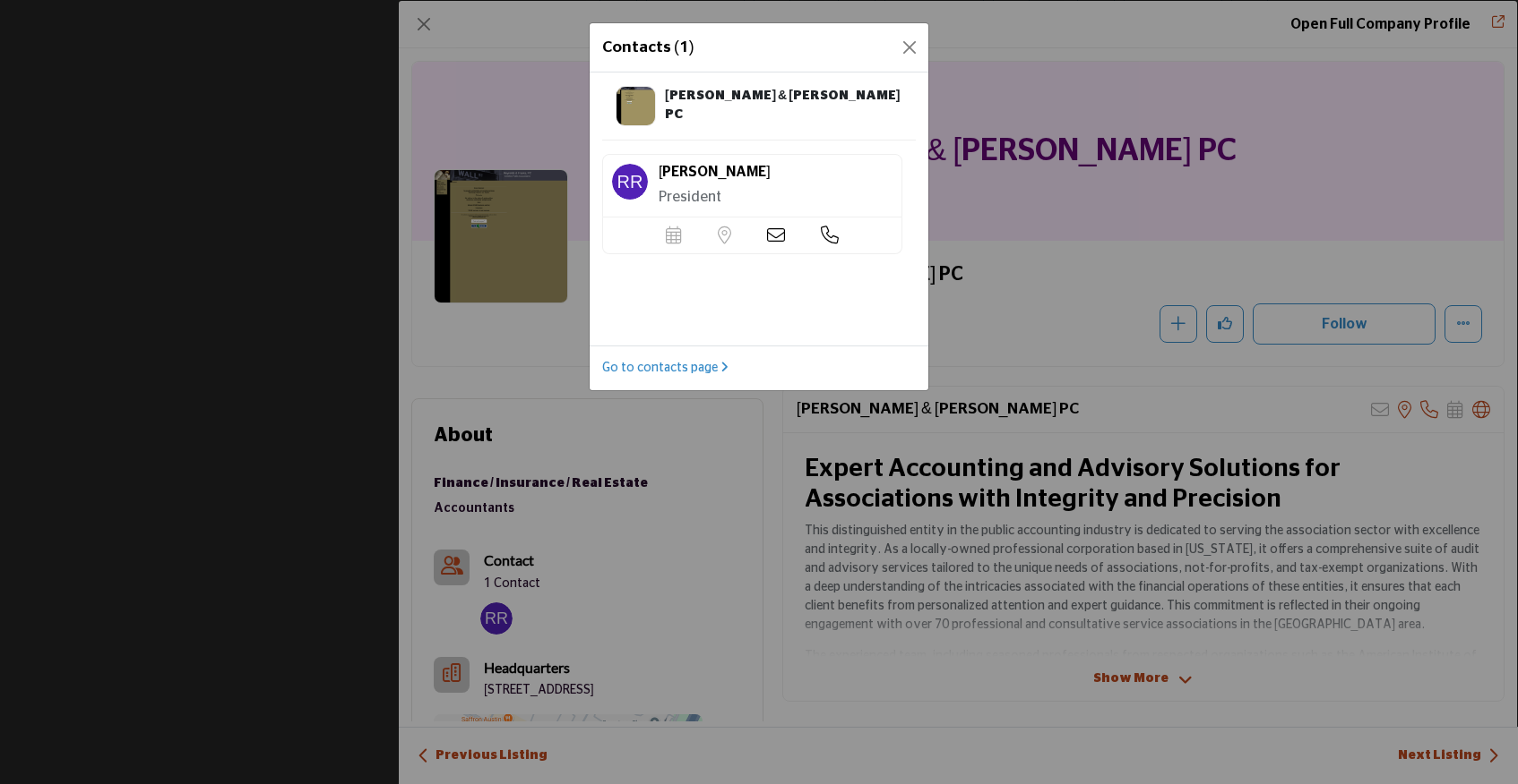
click at [777, 238] on icon at bounding box center [775, 235] width 18 height 18
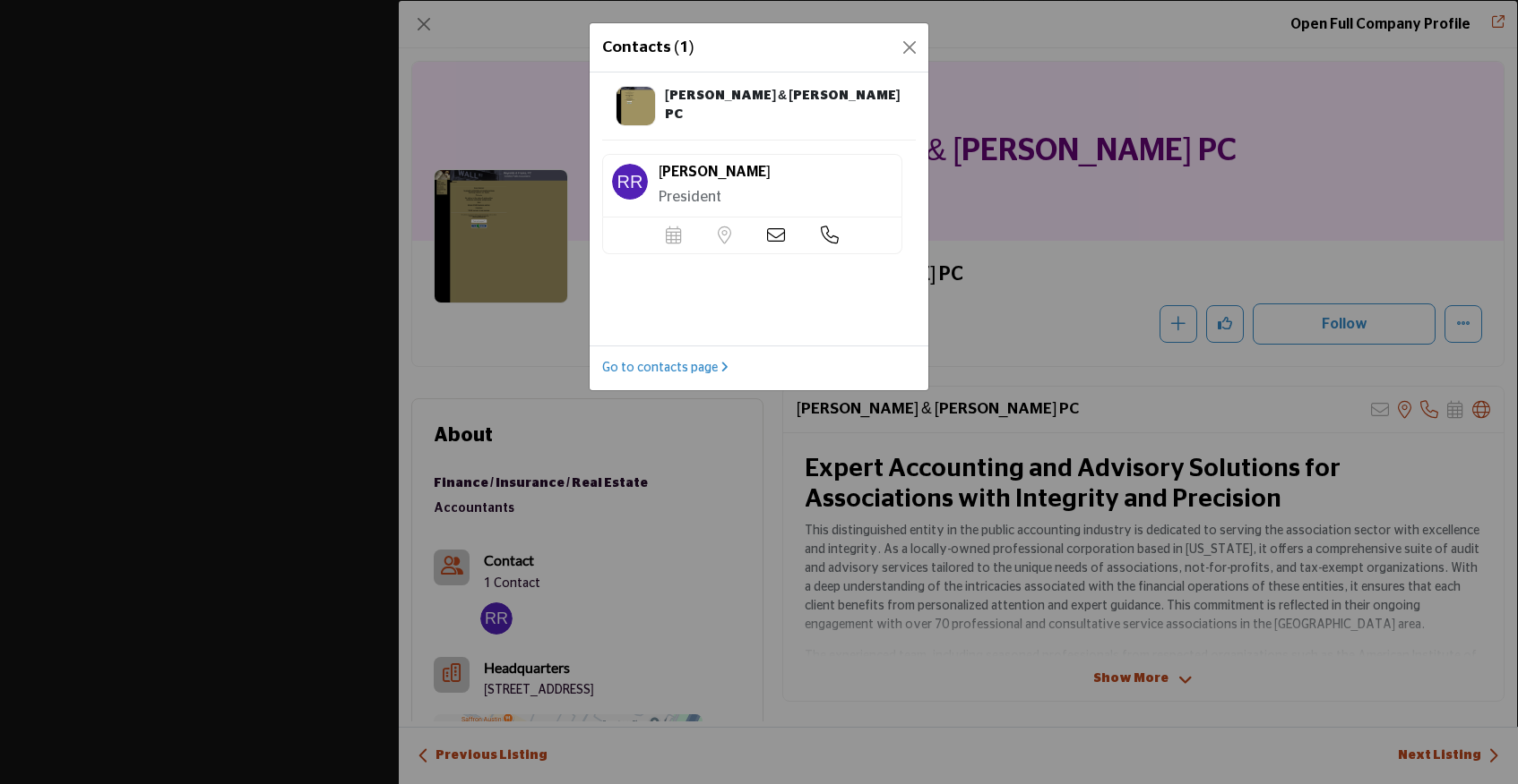
click at [773, 239] on icon at bounding box center [775, 235] width 18 height 18
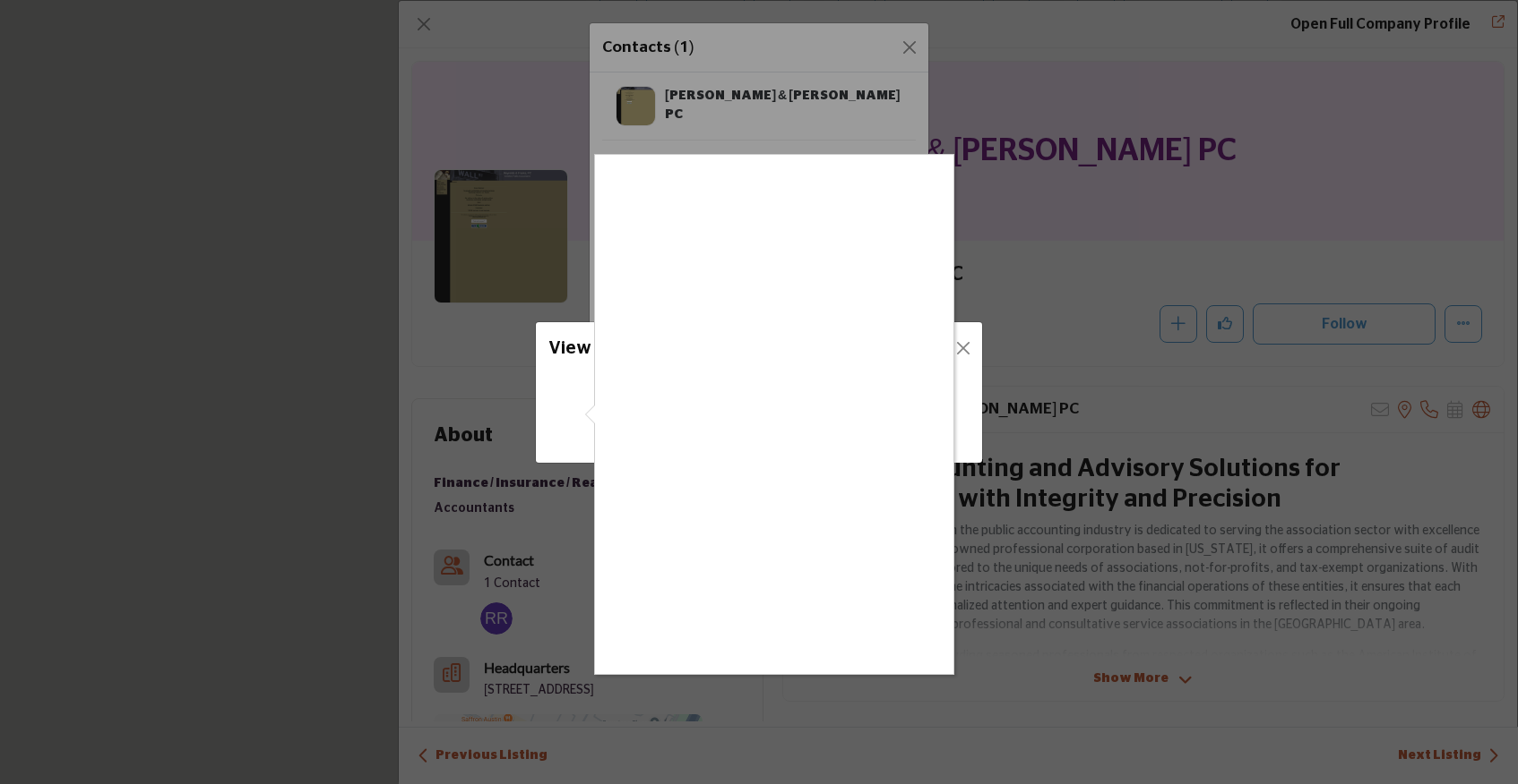
click at [757, 101] on div at bounding box center [759, 392] width 1518 height 784
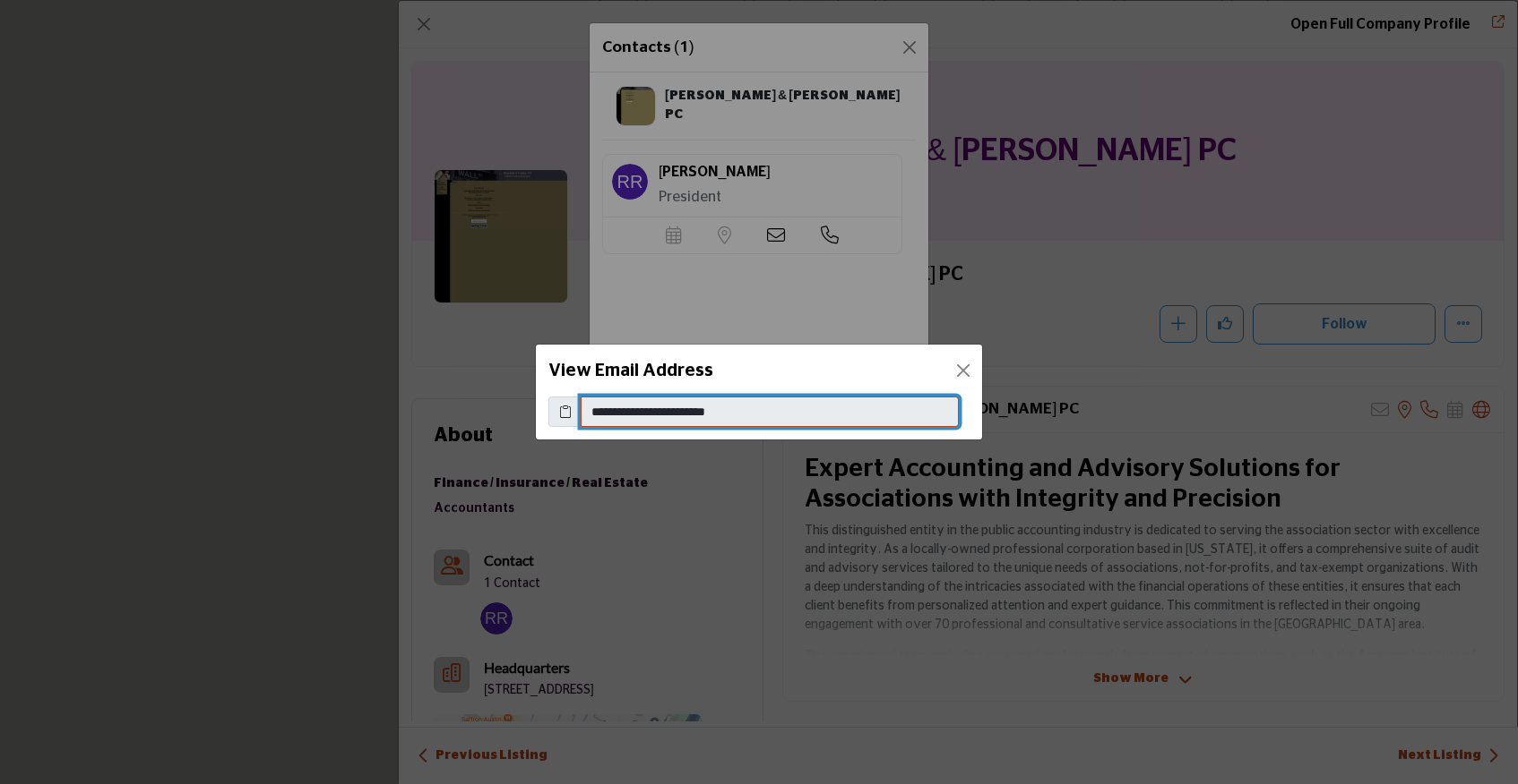
drag, startPoint x: 759, startPoint y: 415, endPoint x: 562, endPoint y: 422, distance: 197.1
click at [562, 422] on div "**********" at bounding box center [759, 412] width 421 height 31
drag, startPoint x: 588, startPoint y: 409, endPoint x: 802, endPoint y: 404, distance: 214.1
click at [802, 404] on input "**********" at bounding box center [769, 412] width 378 height 31
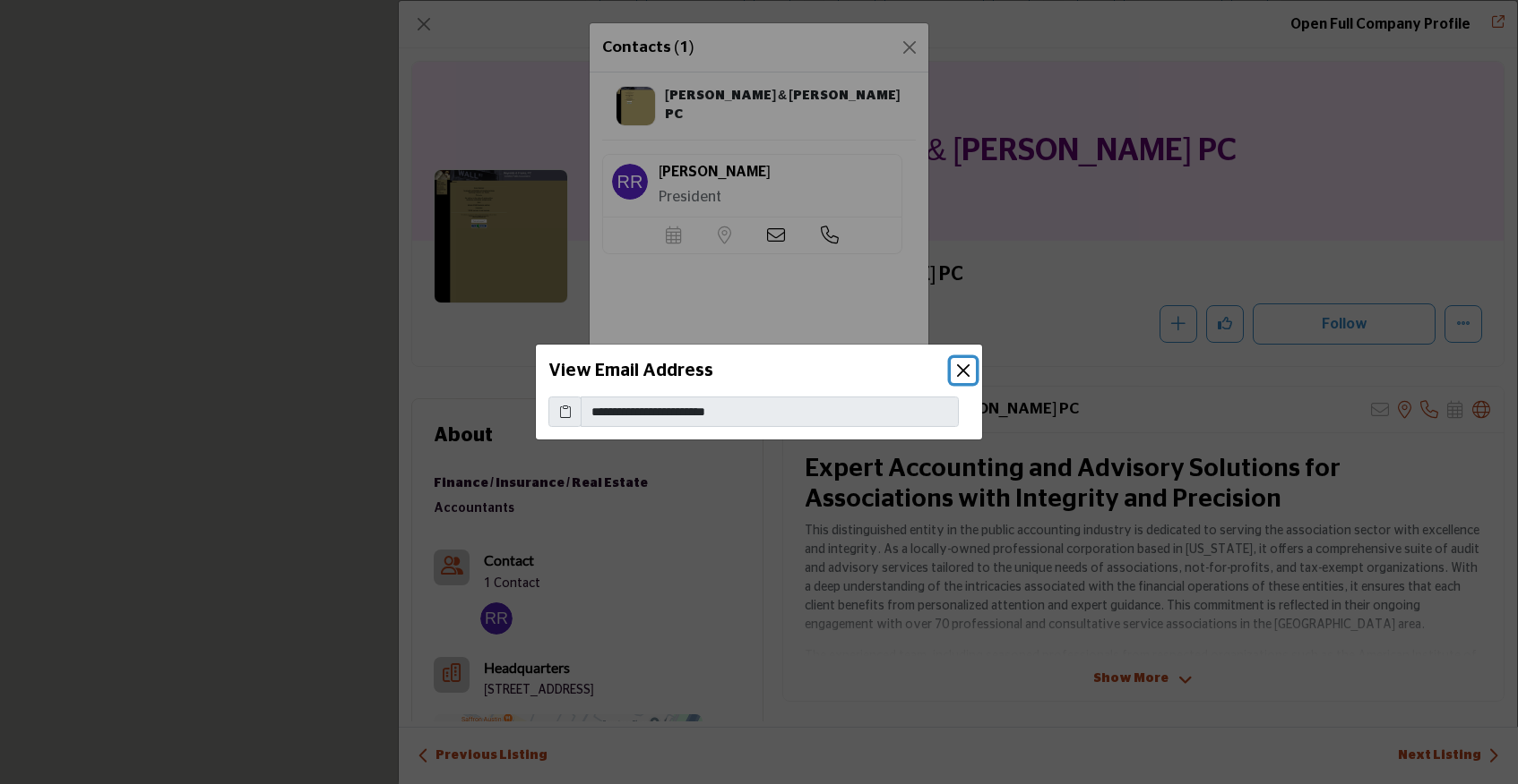
click at [964, 372] on button "Close" at bounding box center [963, 370] width 25 height 25
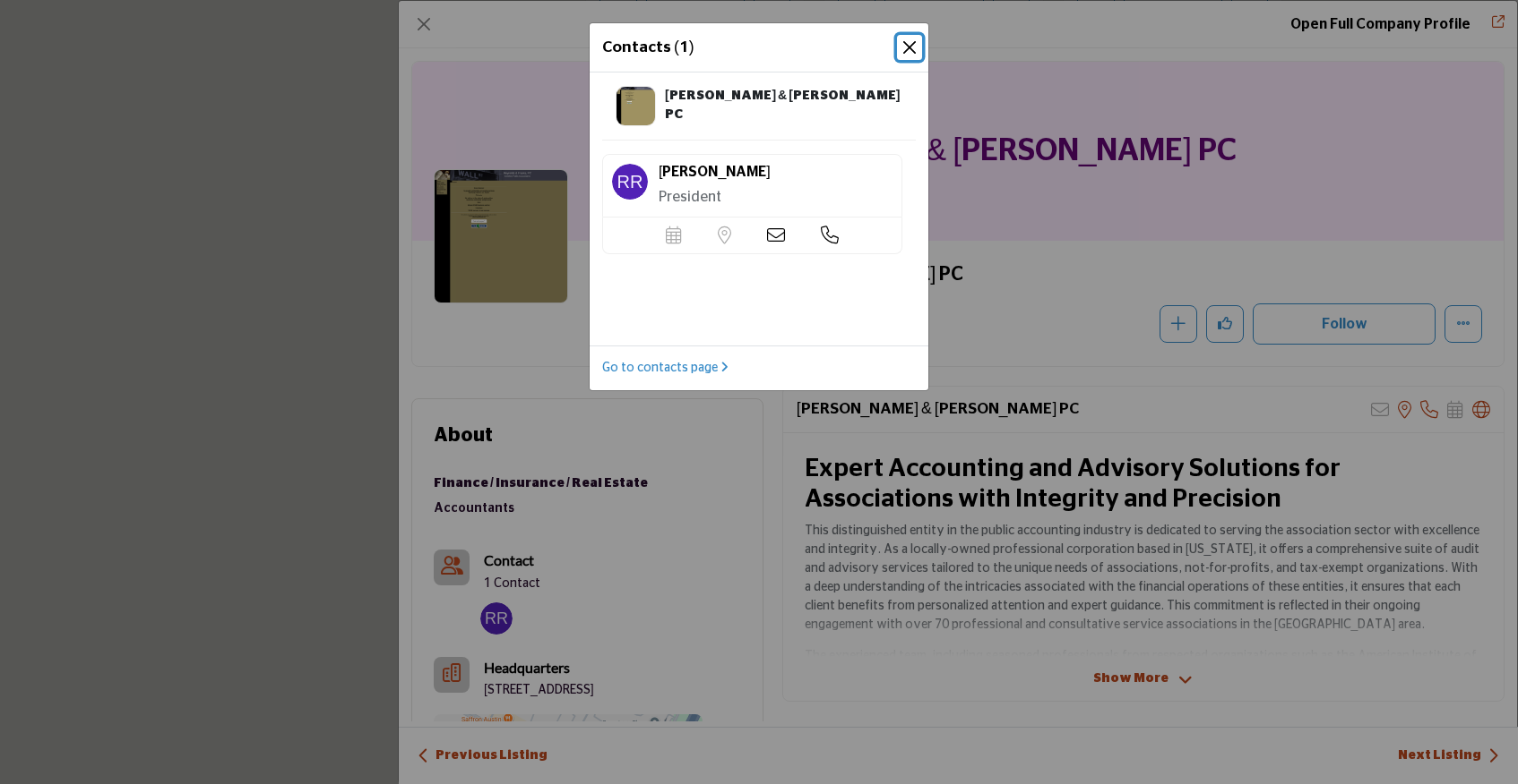
click at [905, 39] on button "Close" at bounding box center [909, 47] width 25 height 25
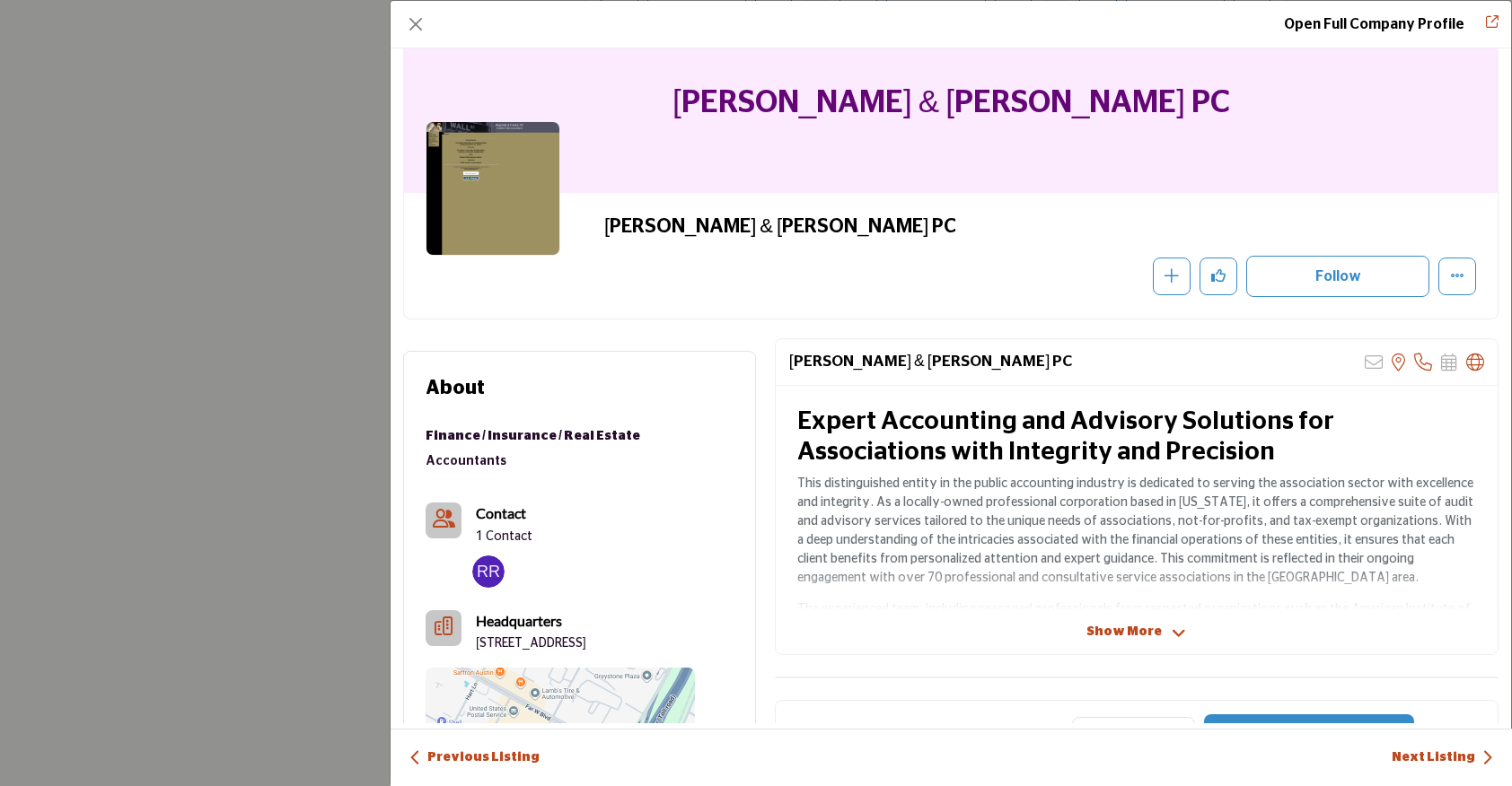
scroll to position [0, 0]
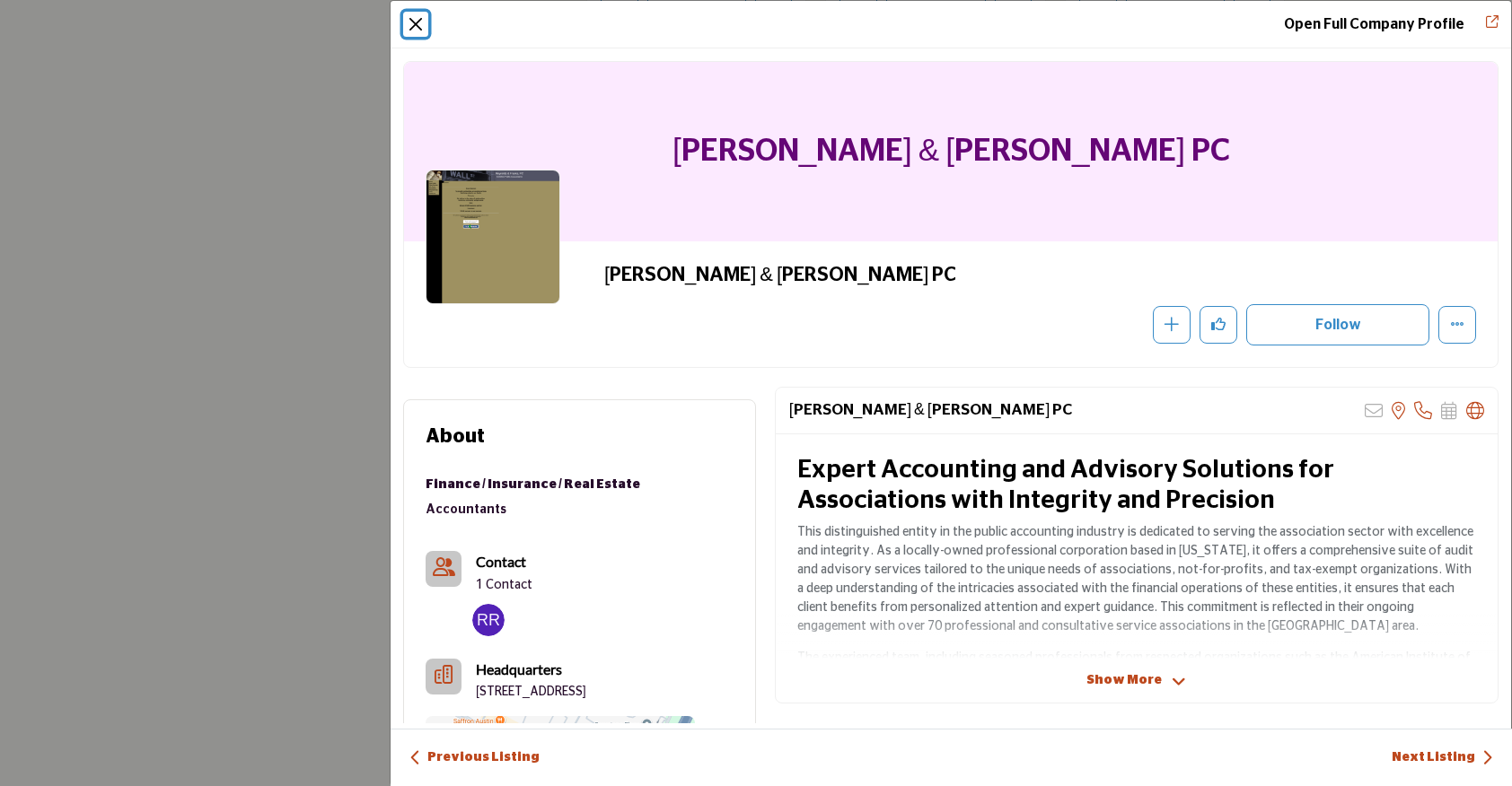
click at [417, 21] on button "Close" at bounding box center [415, 24] width 25 height 25
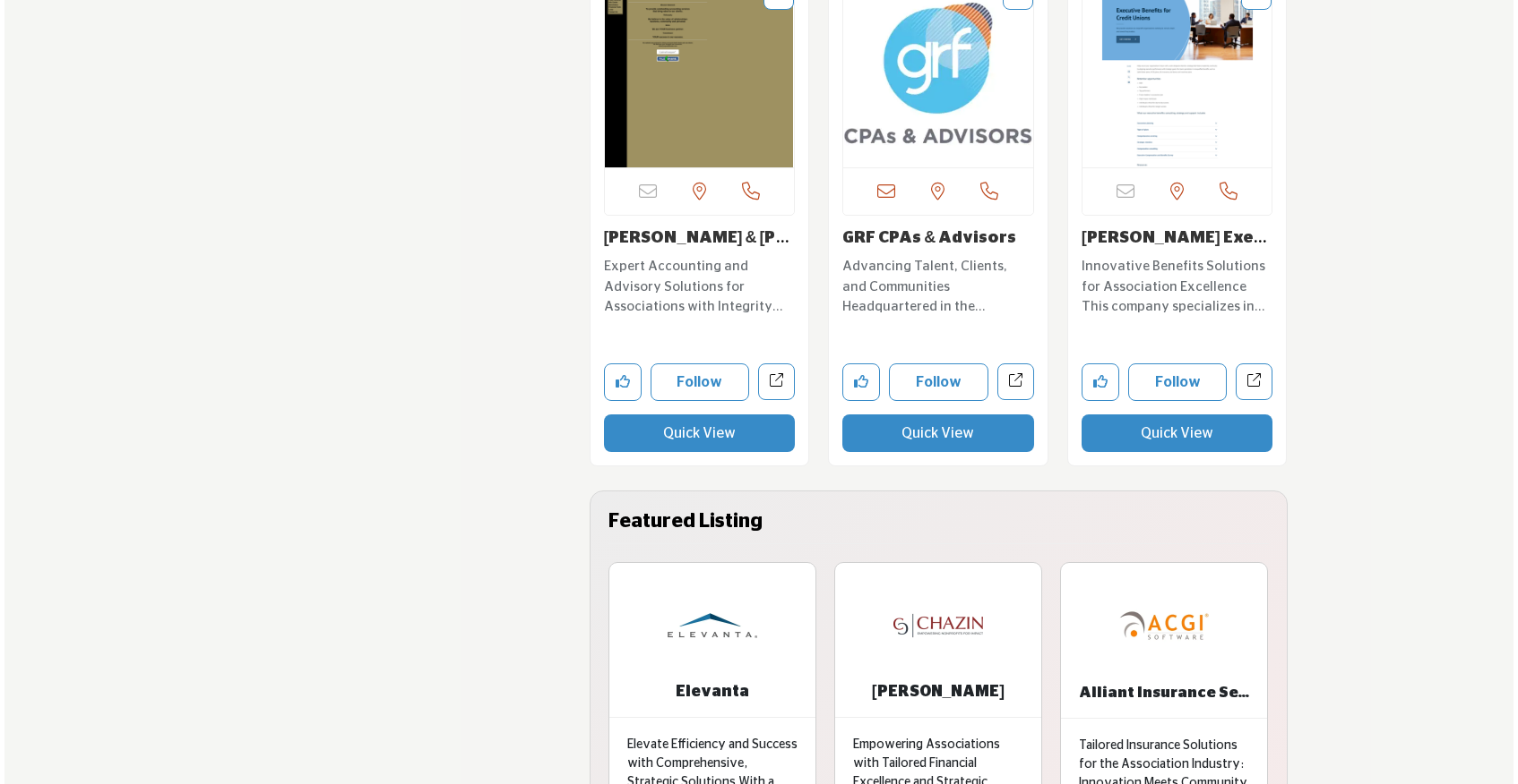
scroll to position [3884, 0]
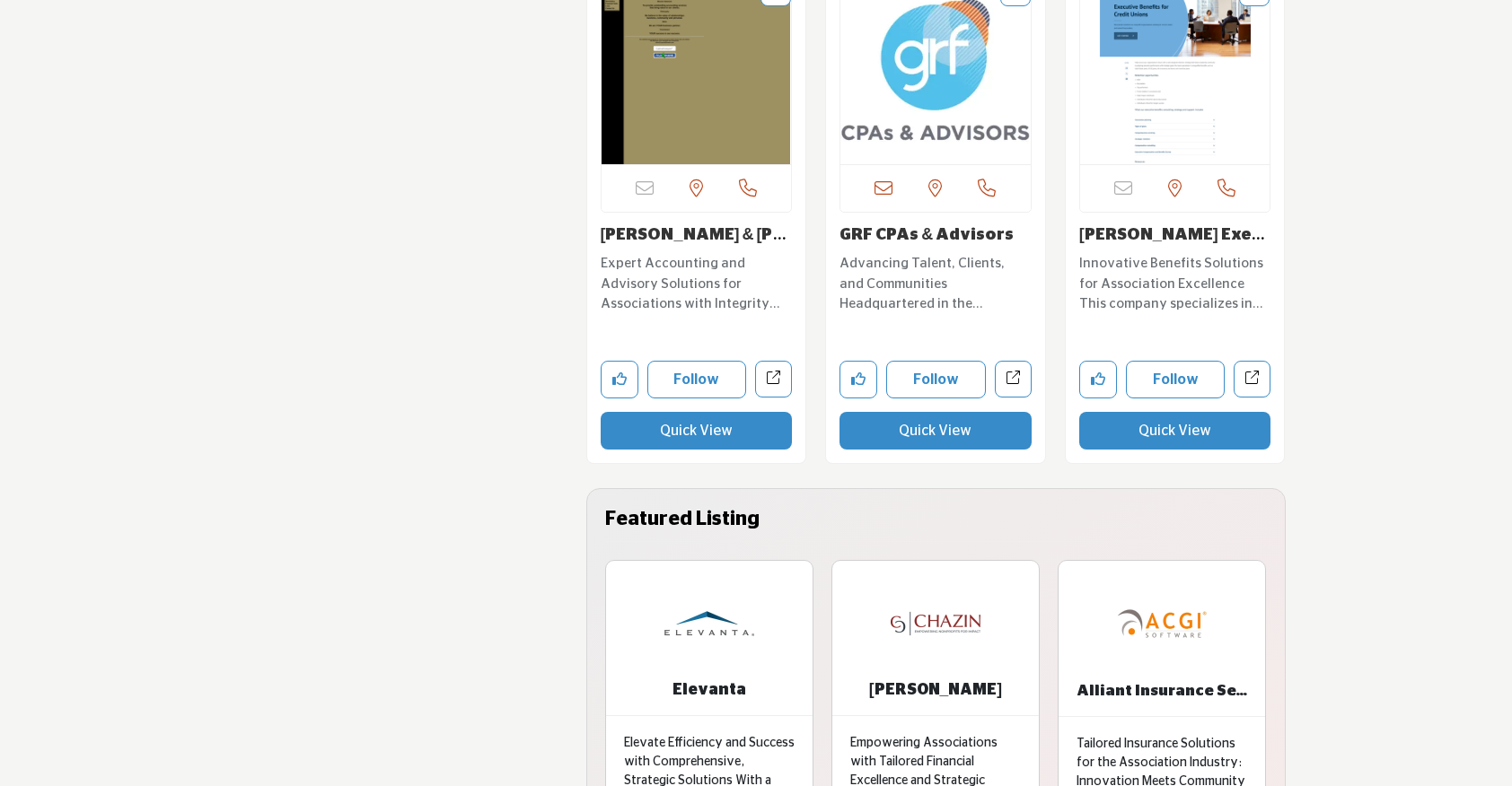
click at [966, 433] on button "Quick View" at bounding box center [935, 431] width 192 height 38
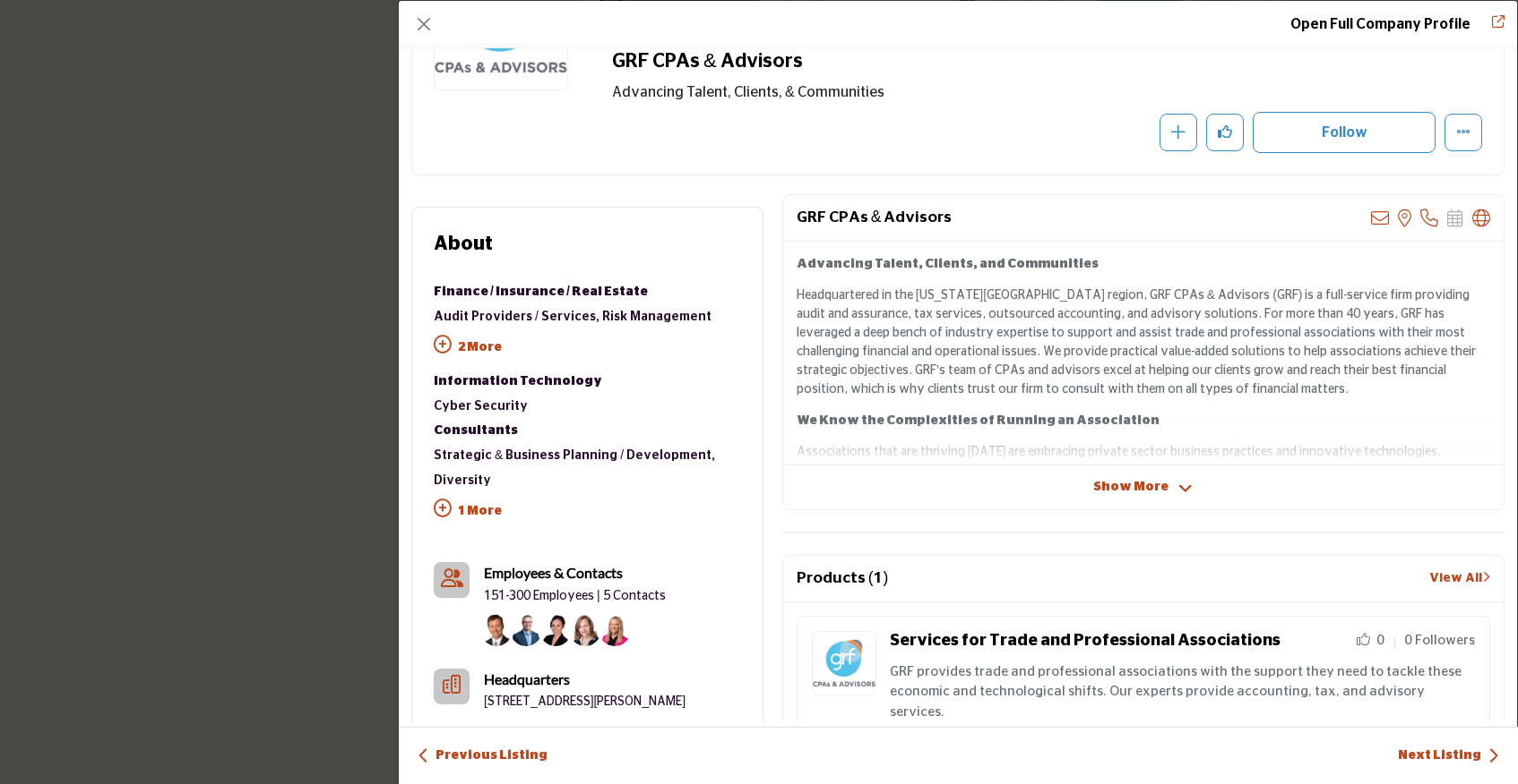
scroll to position [214, 0]
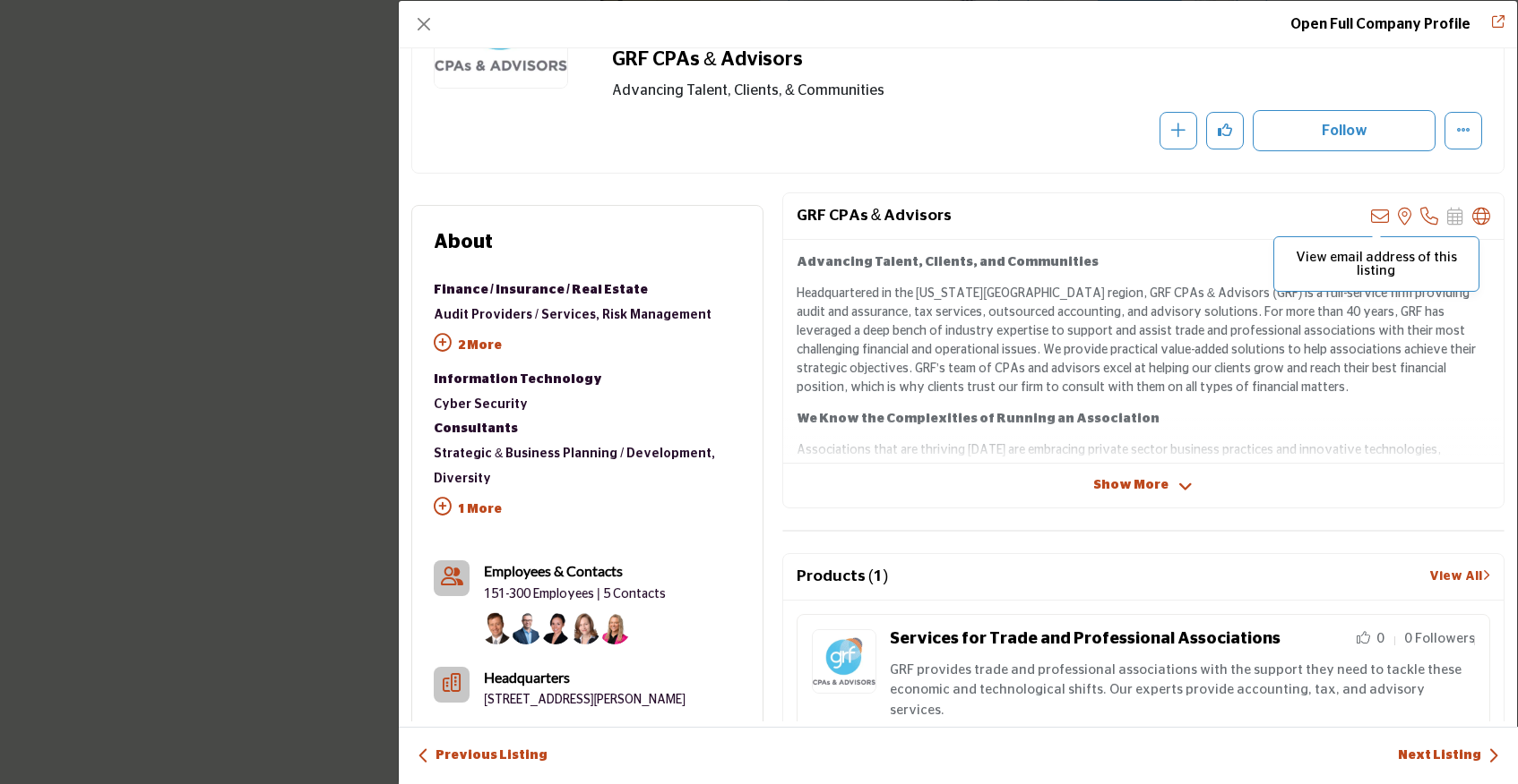
click at [1371, 213] on icon "Company Data Modal" at bounding box center [1380, 216] width 18 height 18
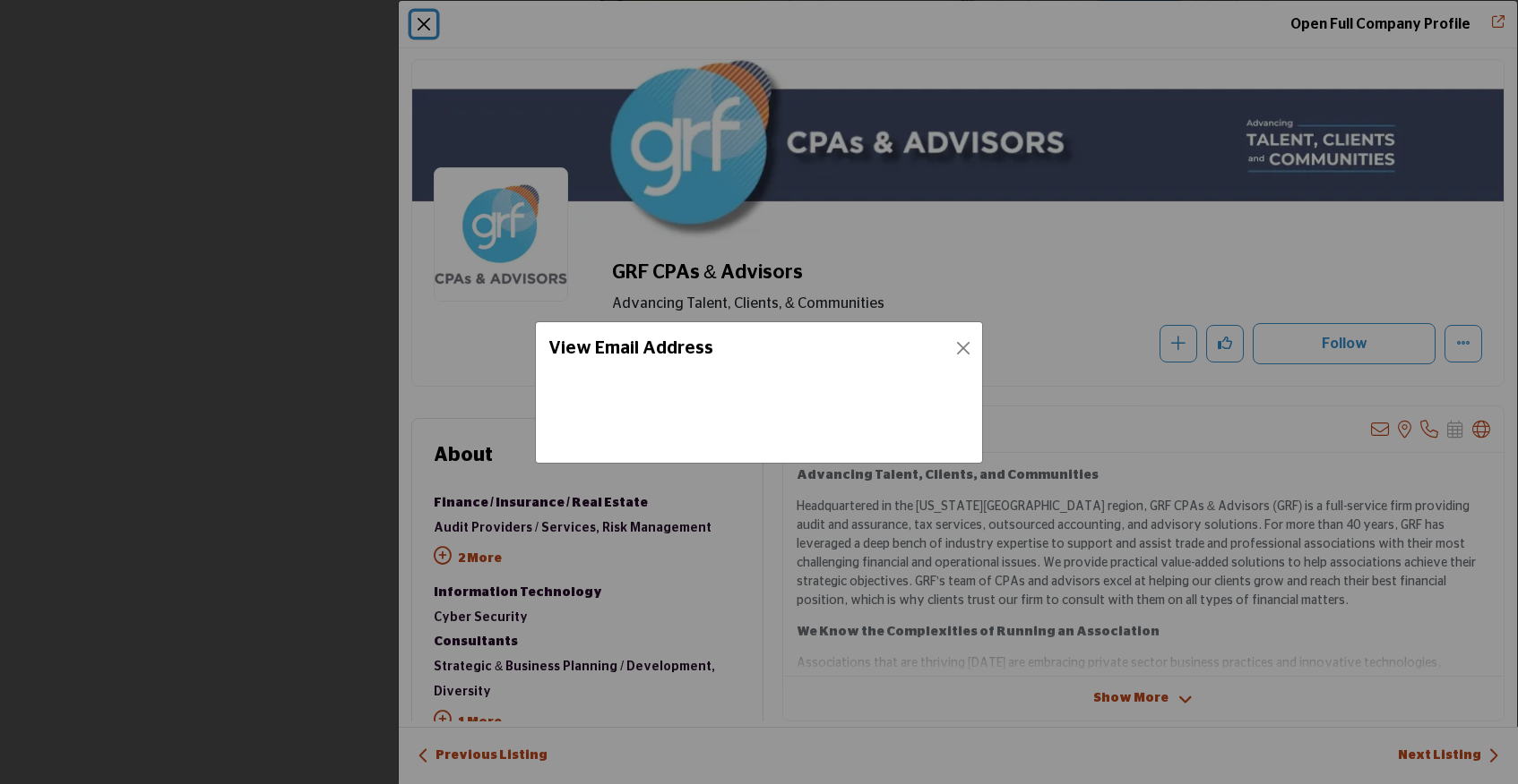
scroll to position [0, 0]
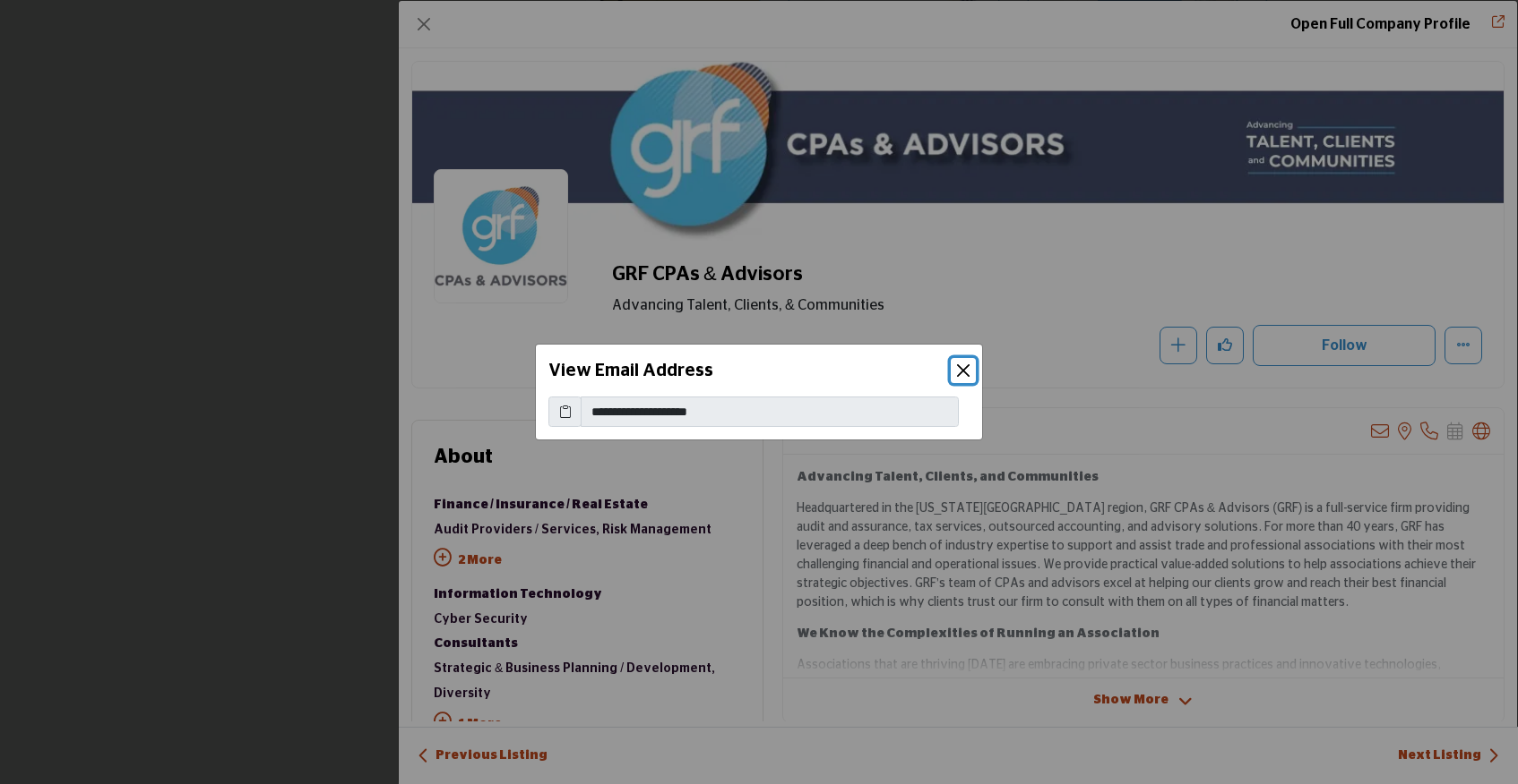
click at [964, 363] on button "Close" at bounding box center [963, 370] width 25 height 25
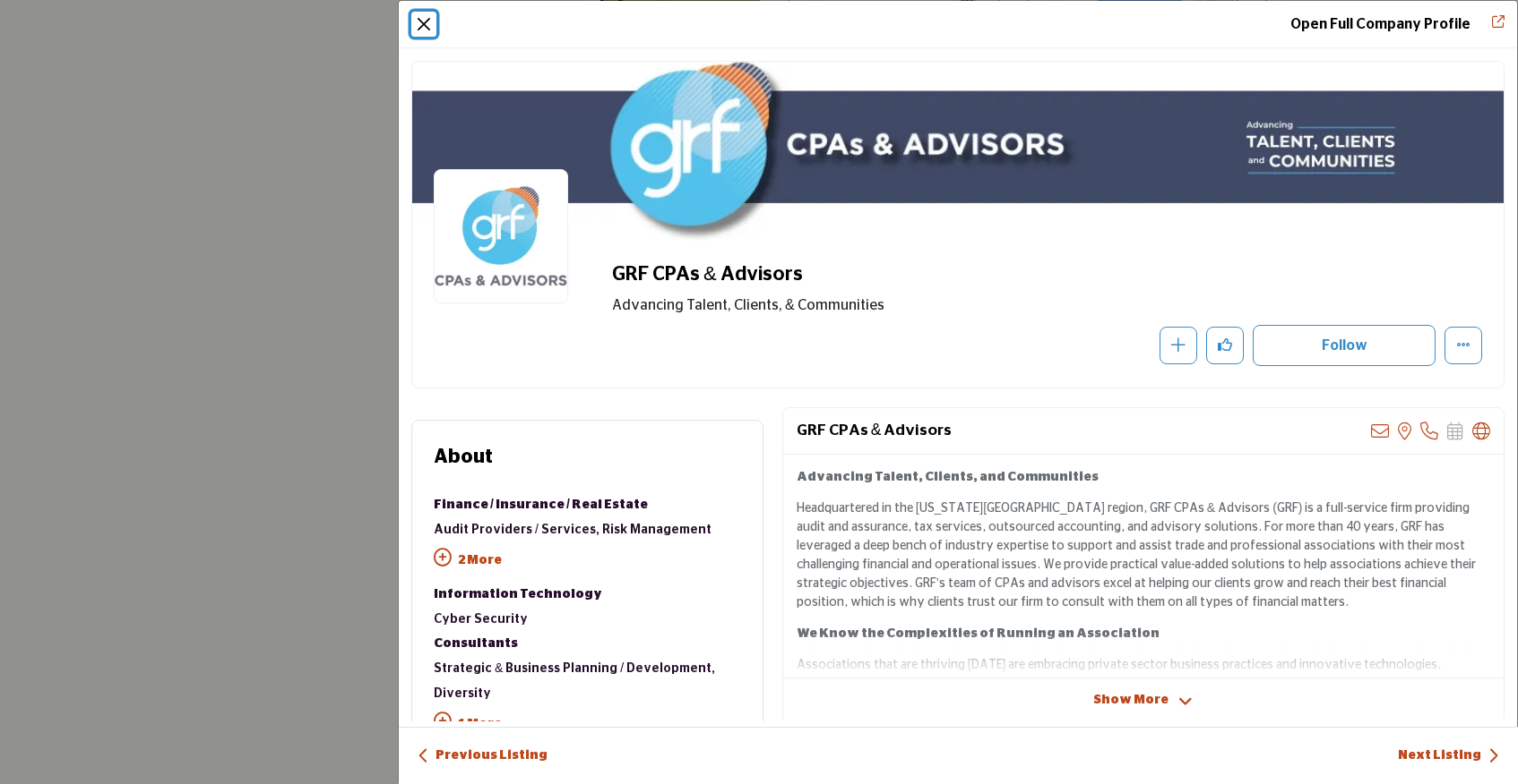
click at [422, 23] on button "Close" at bounding box center [423, 24] width 25 height 25
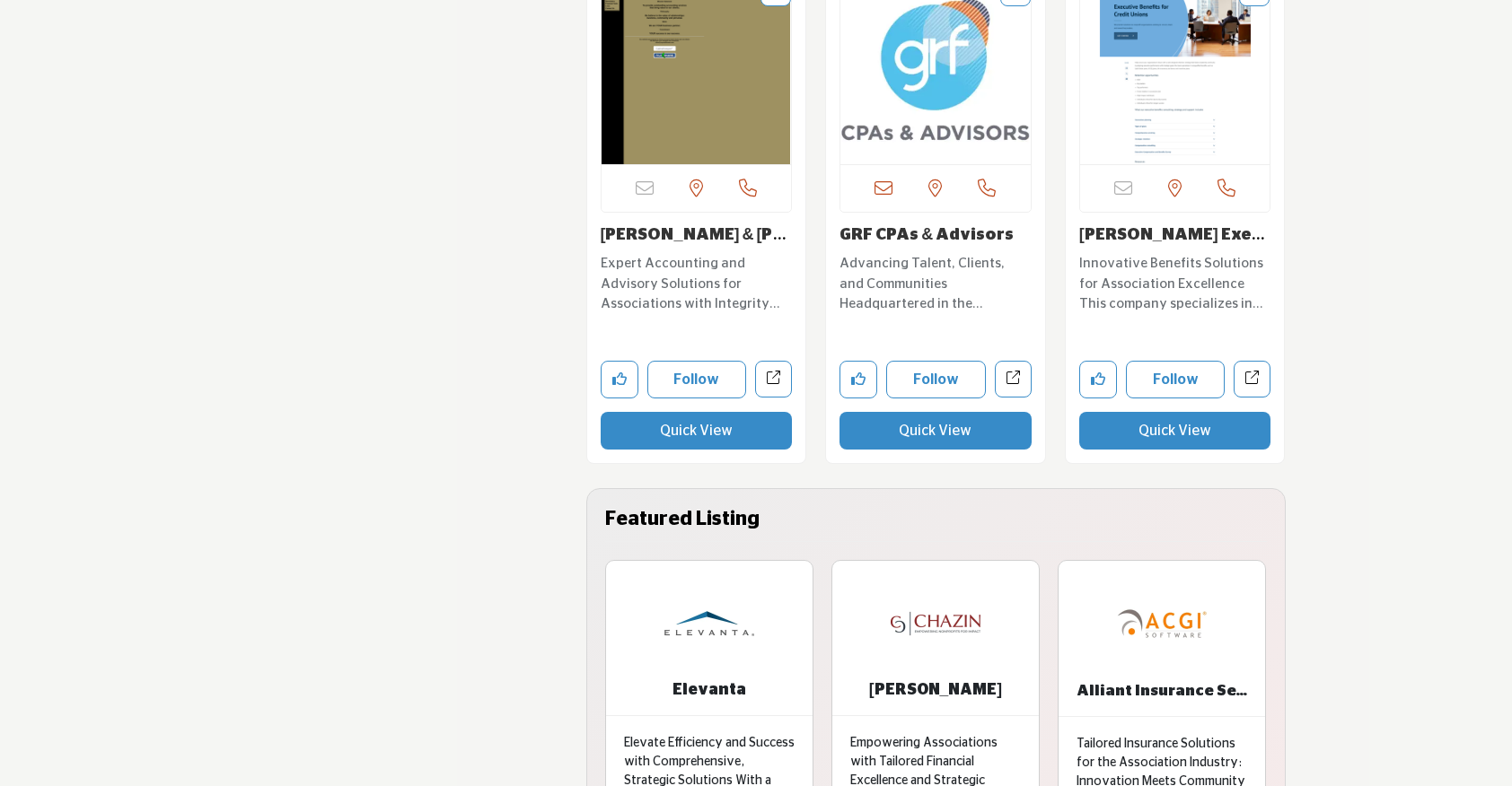
click at [889, 147] on img "Open Listing in new tab" at bounding box center [935, 70] width 190 height 189
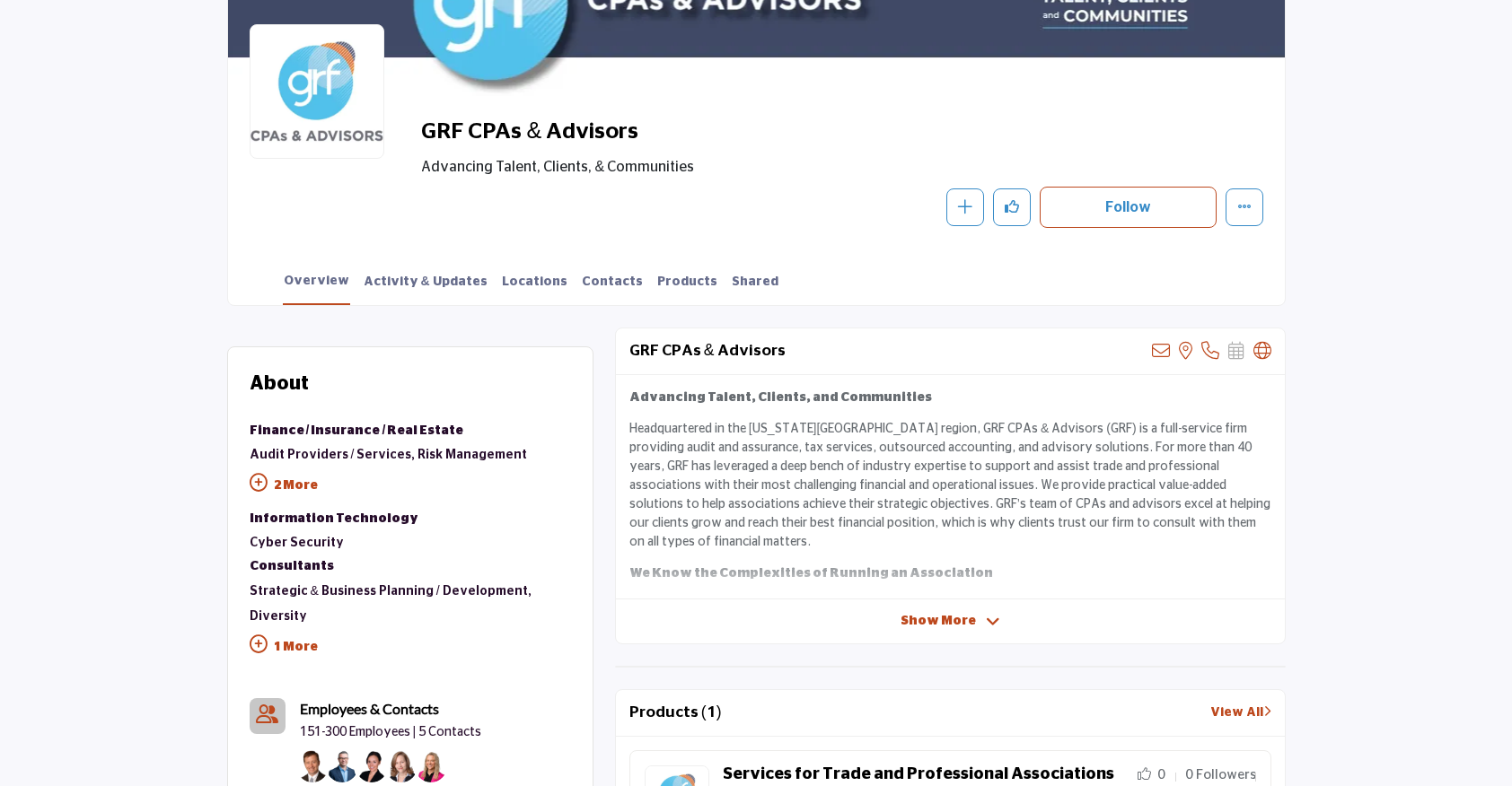
scroll to position [241, 0]
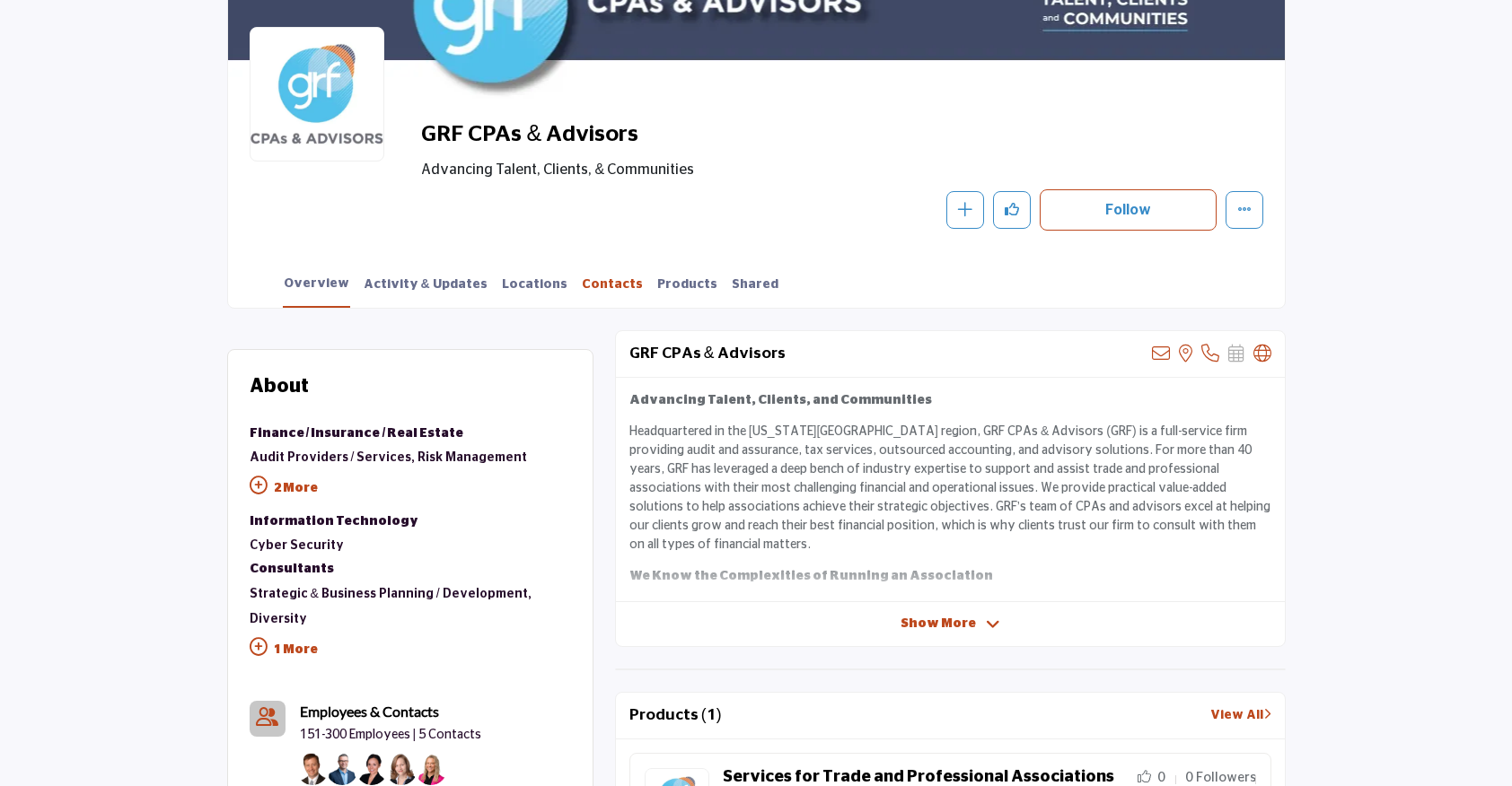
click at [581, 285] on link "Contacts" at bounding box center [612, 291] width 63 height 31
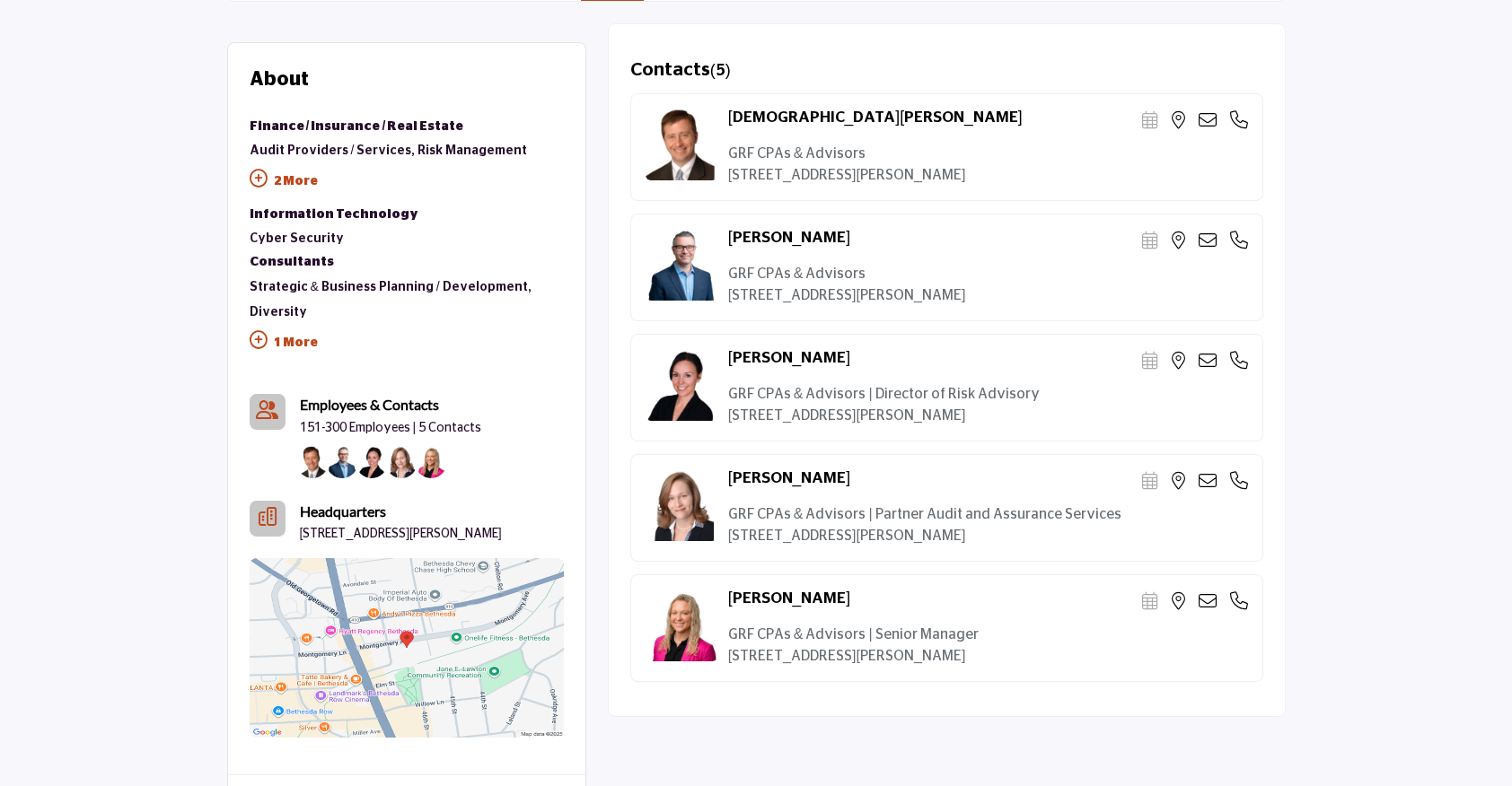
scroll to position [433, 0]
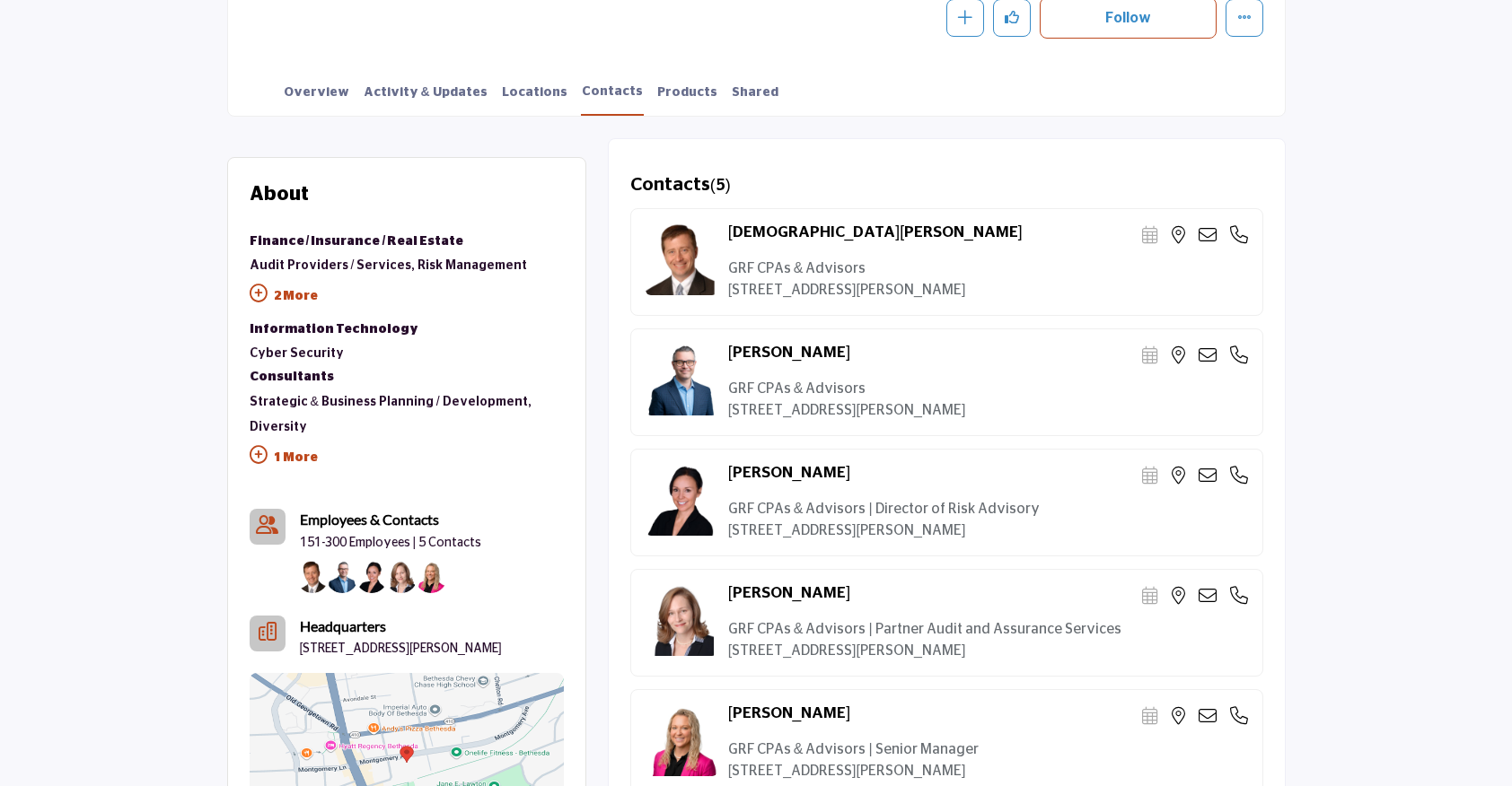
click at [1203, 240] on icon at bounding box center [1208, 235] width 18 height 18
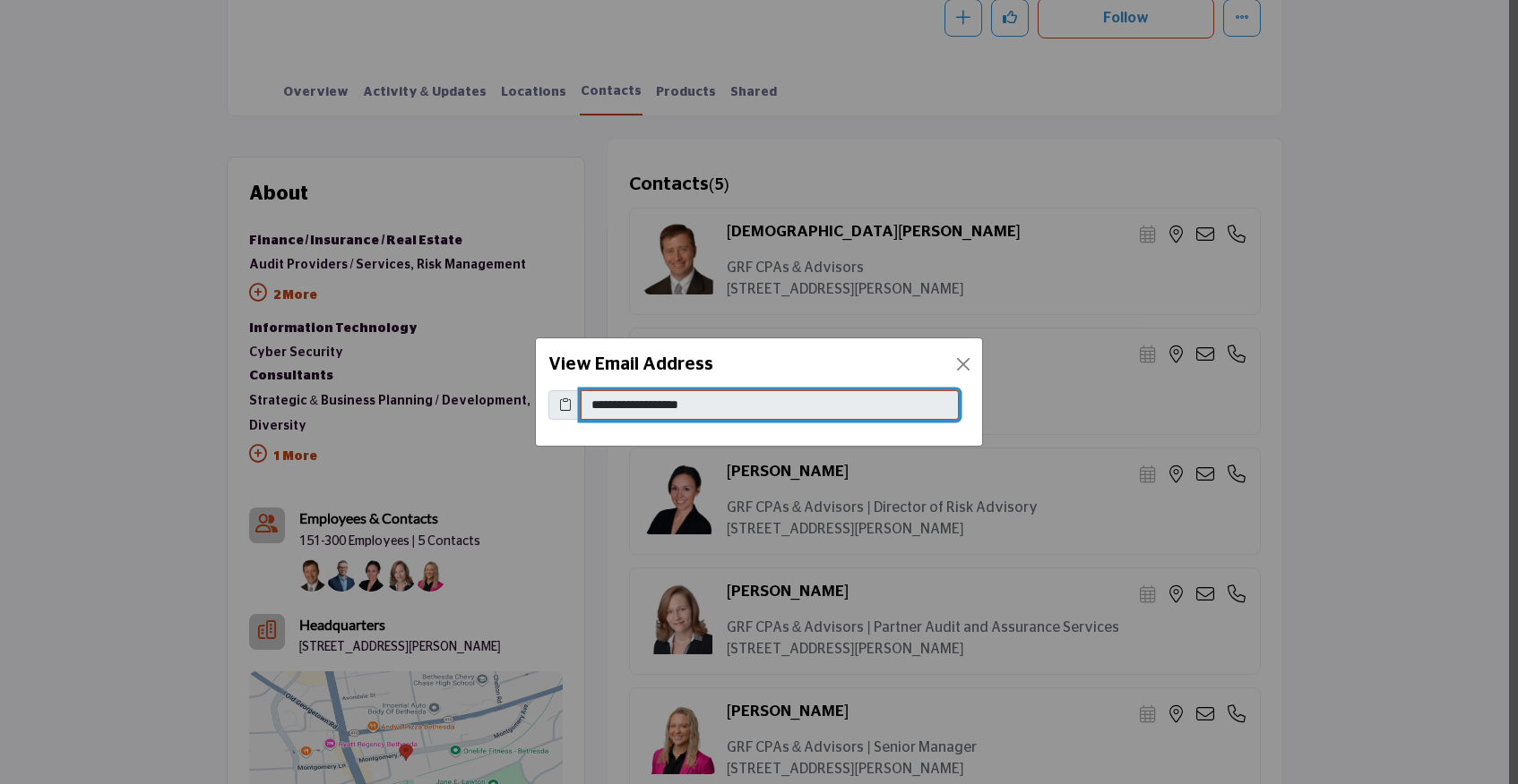
drag, startPoint x: 736, startPoint y: 406, endPoint x: 551, endPoint y: 399, distance: 185.1
click at [551, 399] on div "**********" at bounding box center [759, 405] width 421 height 31
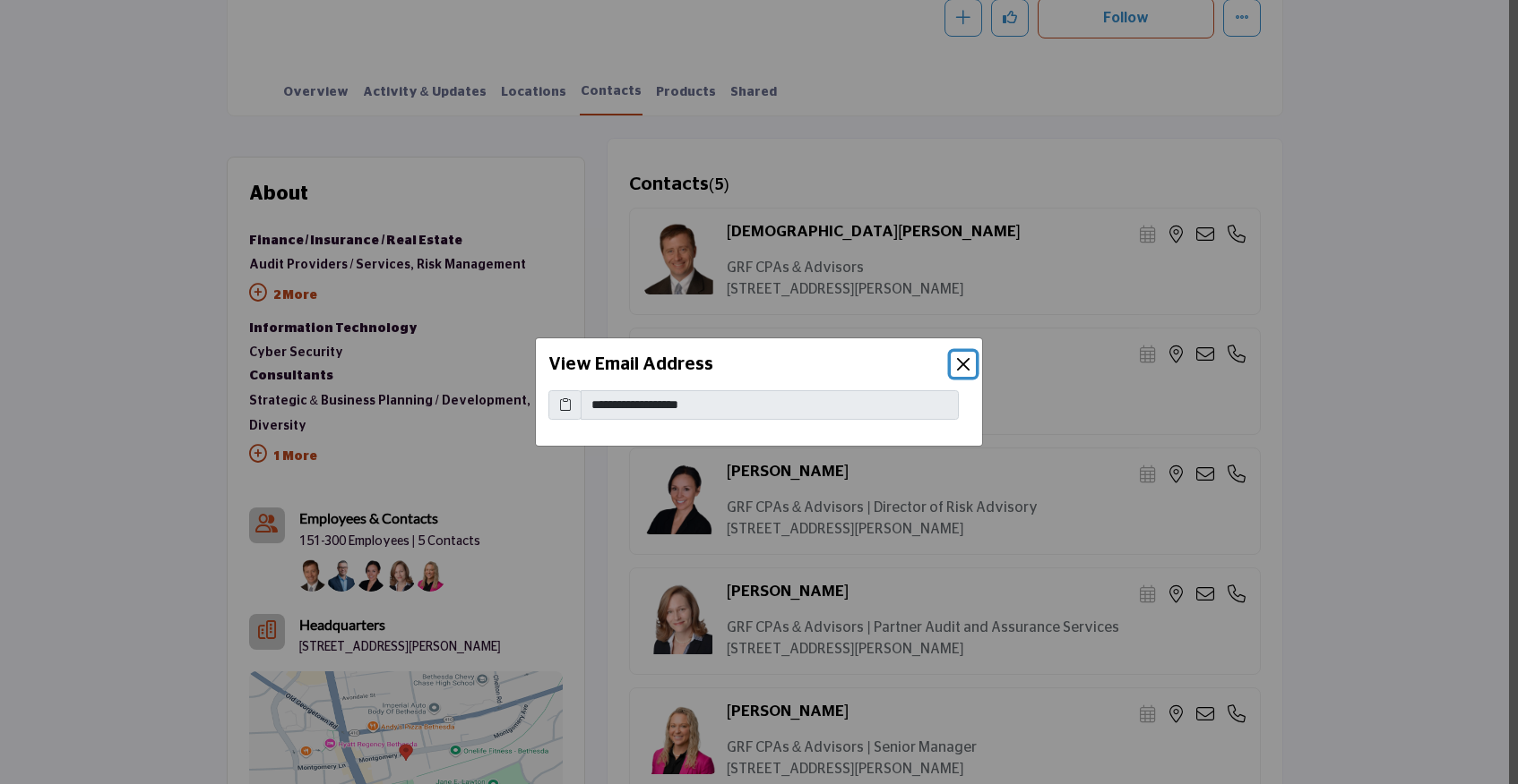
click at [963, 363] on button "Close" at bounding box center [963, 364] width 25 height 25
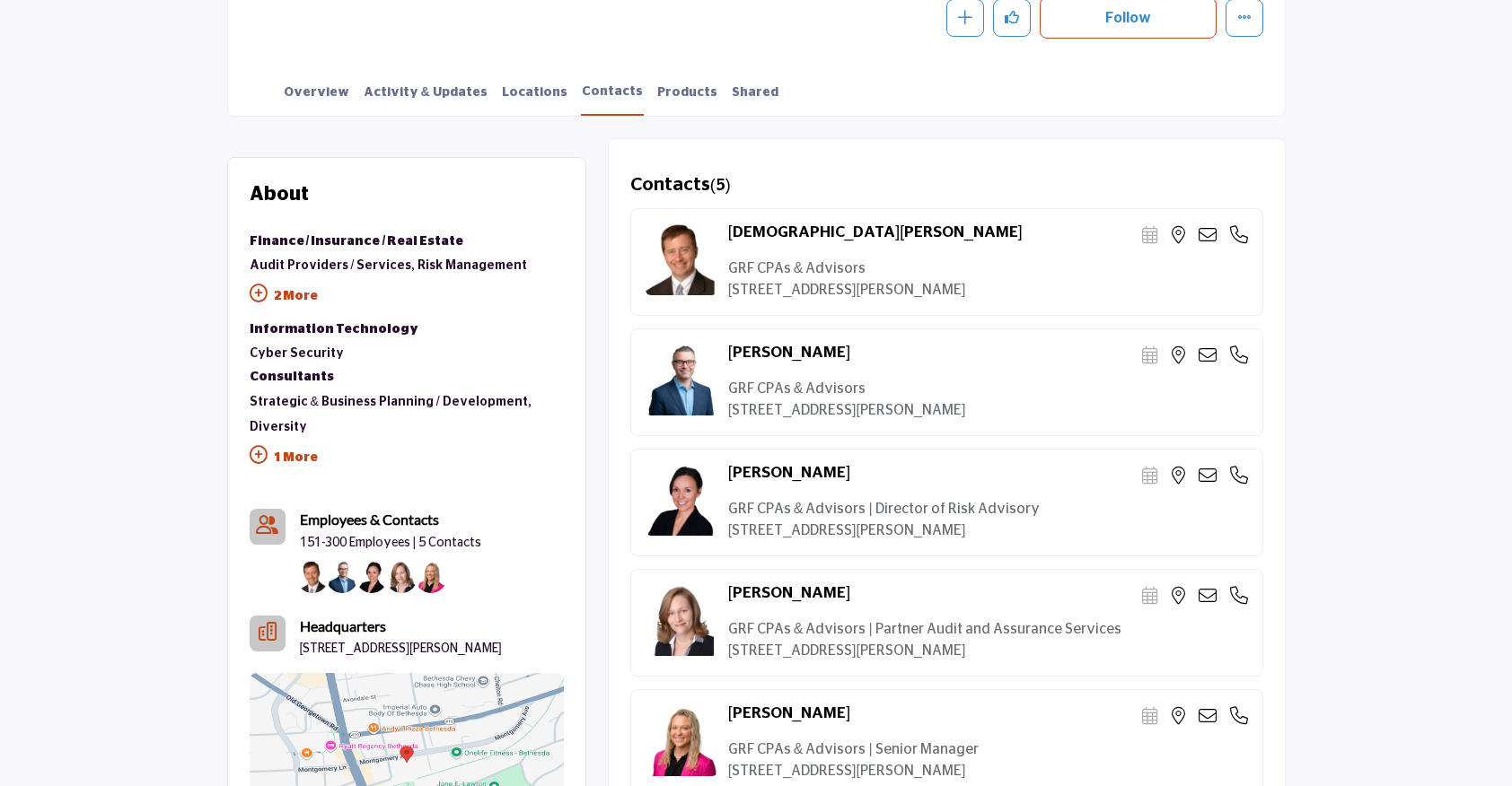
click at [1212, 358] on icon at bounding box center [1208, 356] width 18 height 18
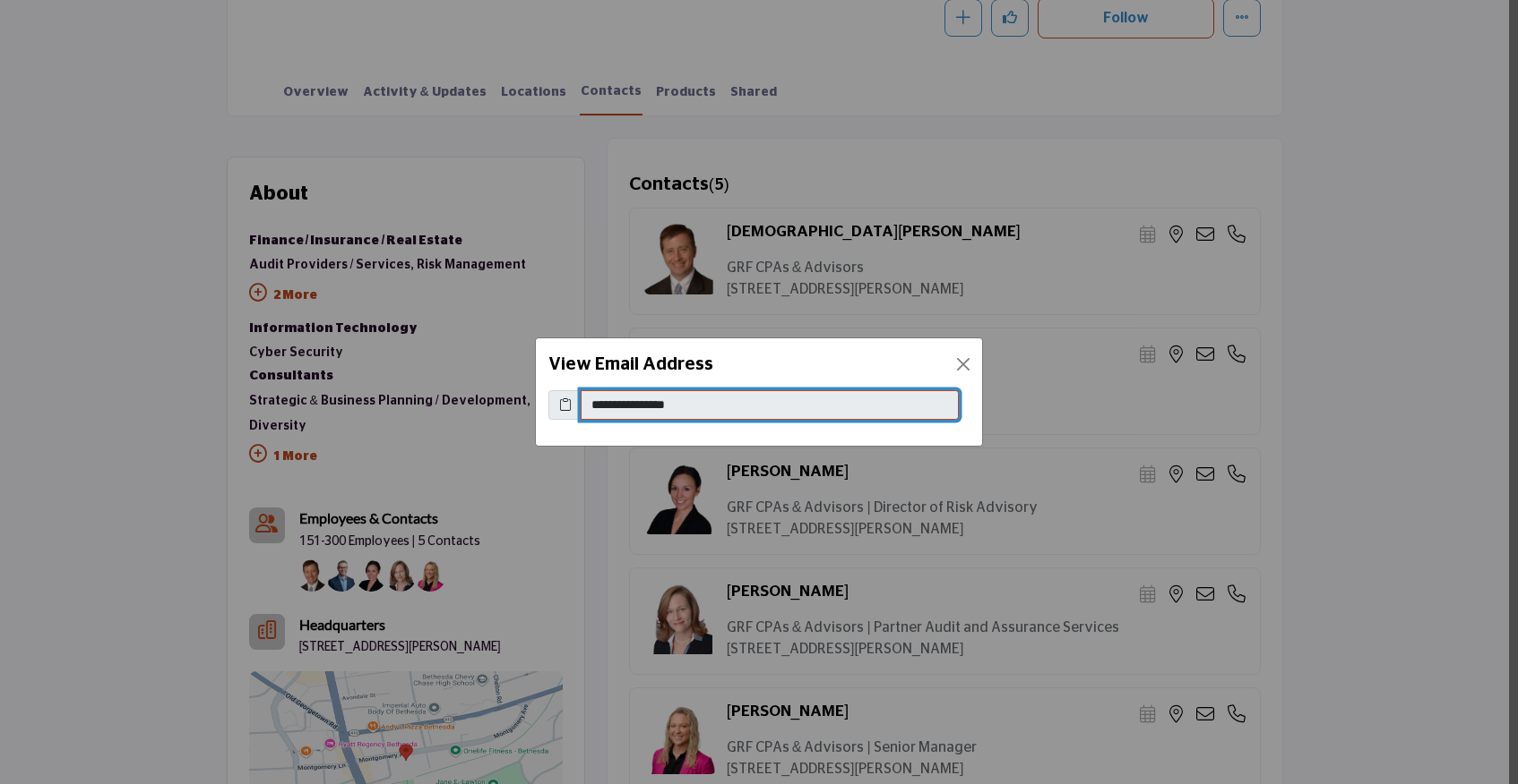
drag, startPoint x: 710, startPoint y: 400, endPoint x: 583, endPoint y: 398, distance: 127.0
click at [583, 398] on input "**********" at bounding box center [769, 405] width 378 height 31
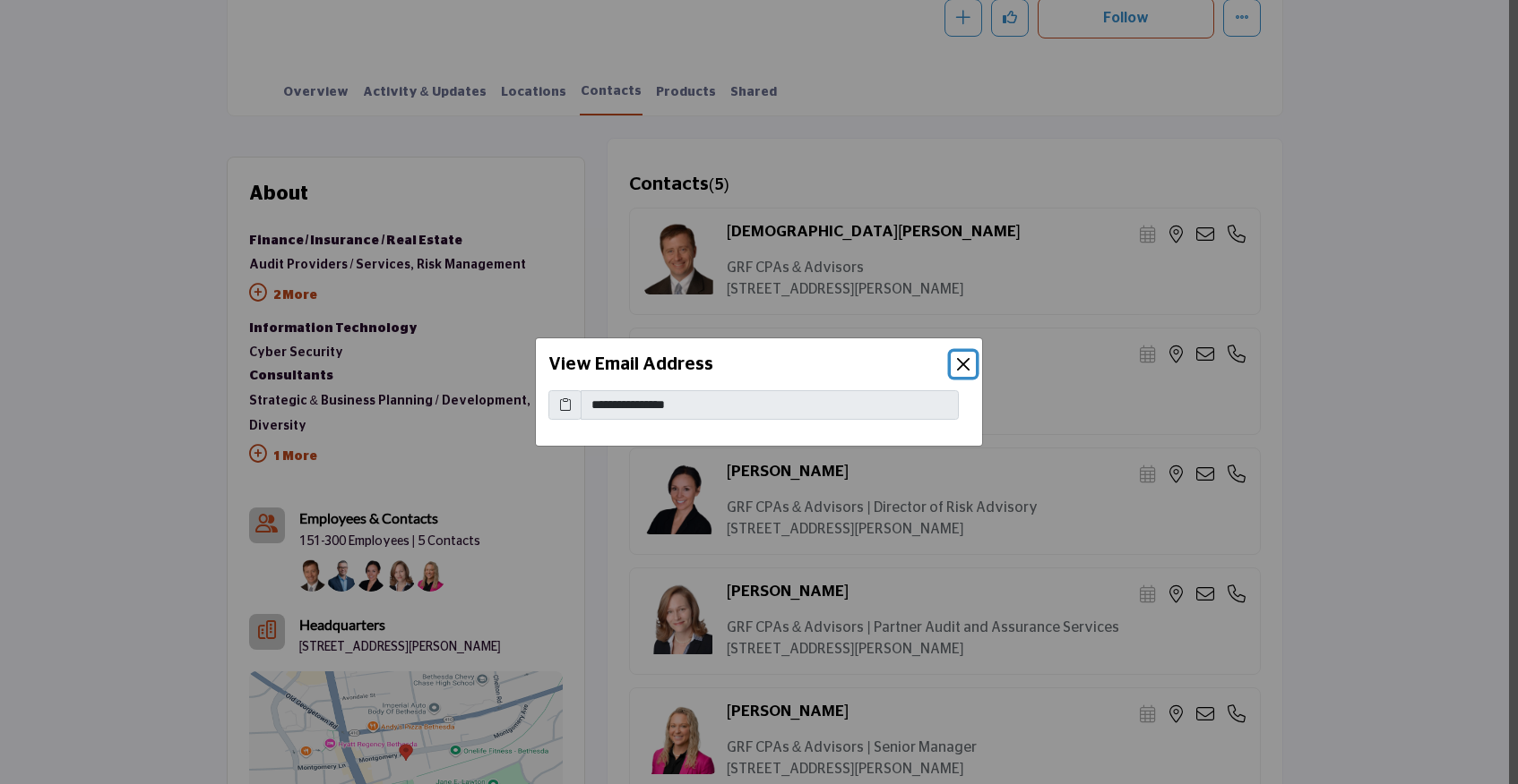
click at [963, 363] on button "Close" at bounding box center [963, 364] width 25 height 25
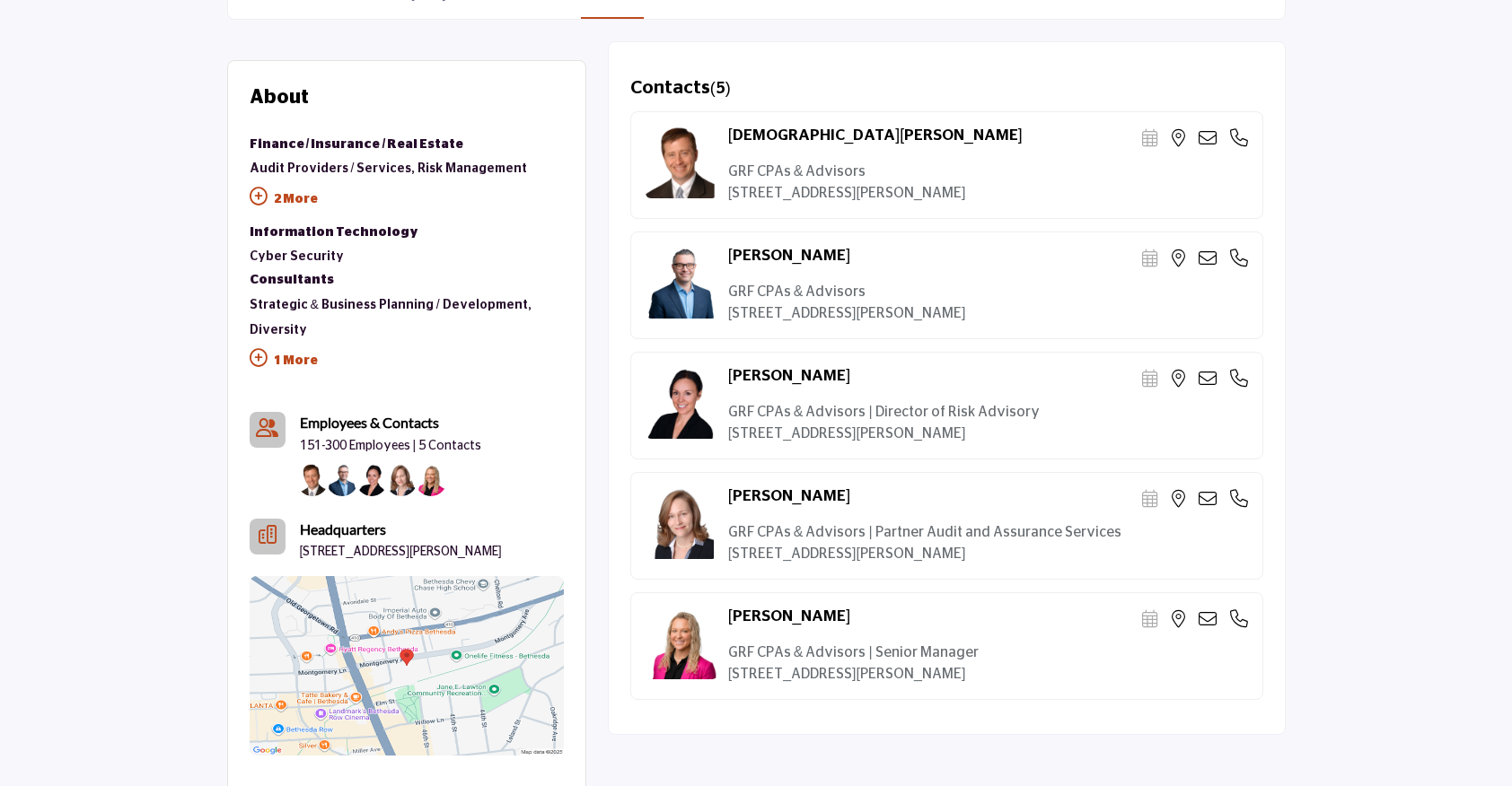
scroll to position [531, 0]
click at [1207, 620] on icon at bounding box center [1208, 619] width 18 height 18
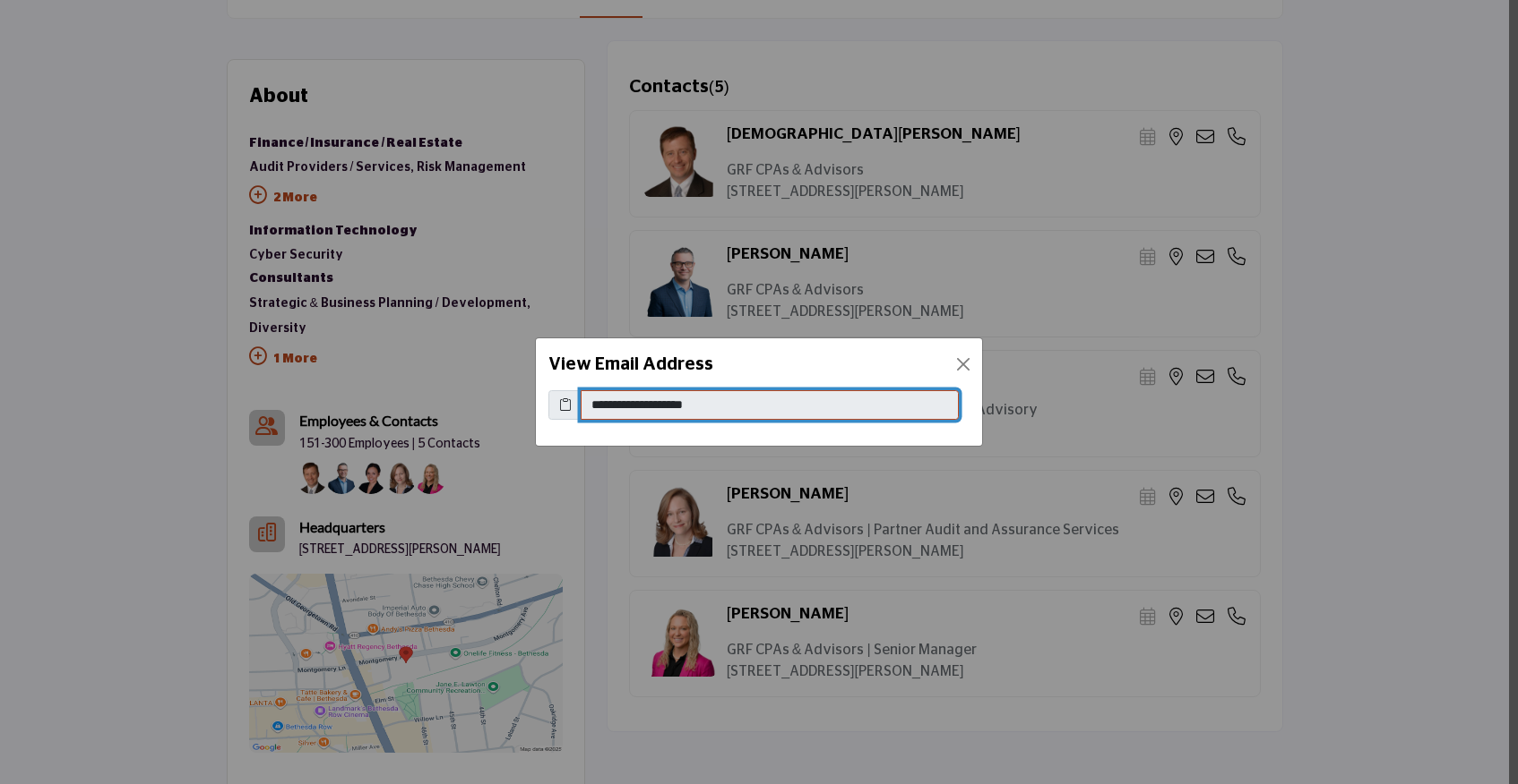
drag, startPoint x: 737, startPoint y: 410, endPoint x: 580, endPoint y: 399, distance: 157.4
click at [581, 399] on input "**********" at bounding box center [769, 405] width 378 height 31
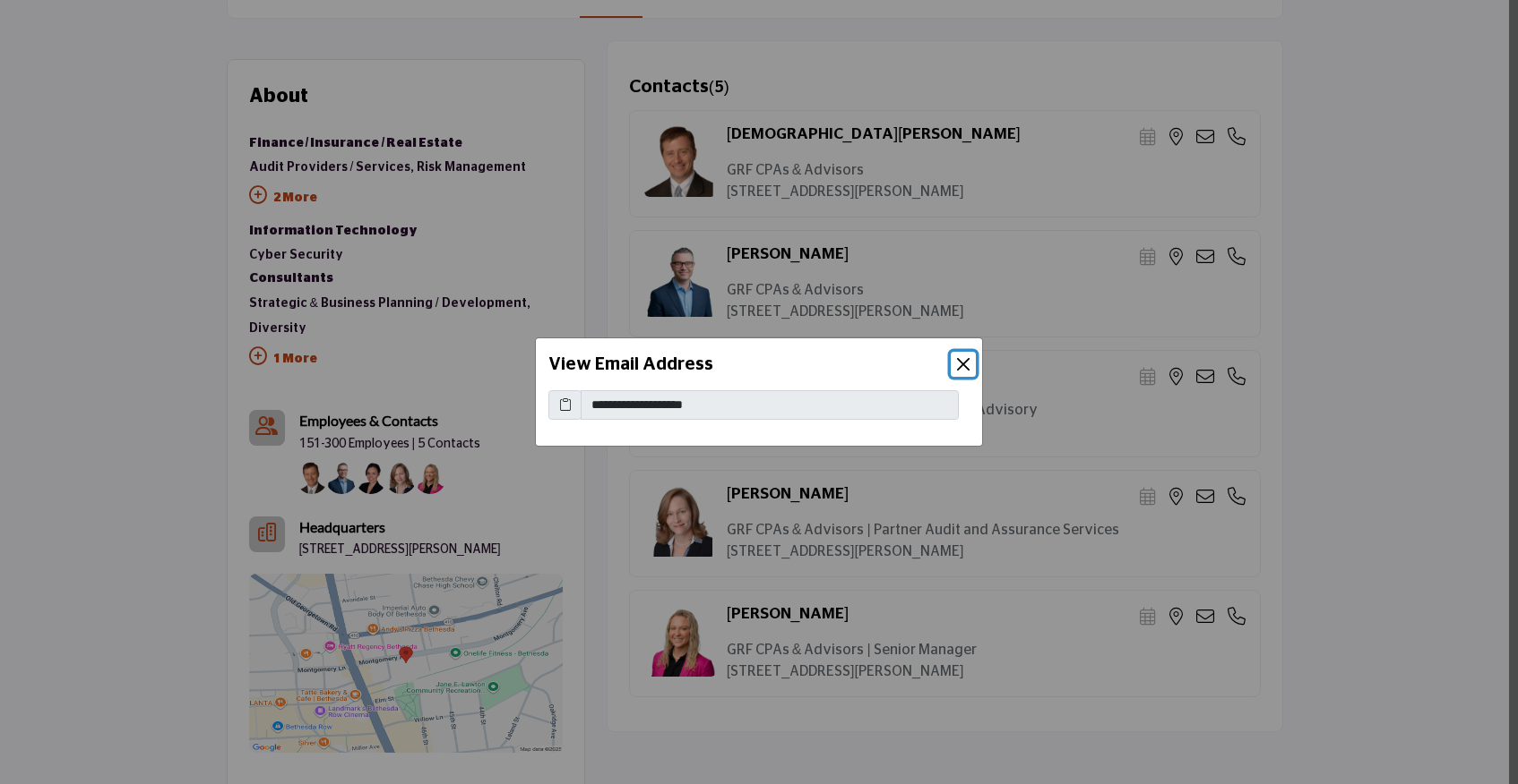
click at [968, 369] on button "Close" at bounding box center [963, 364] width 25 height 25
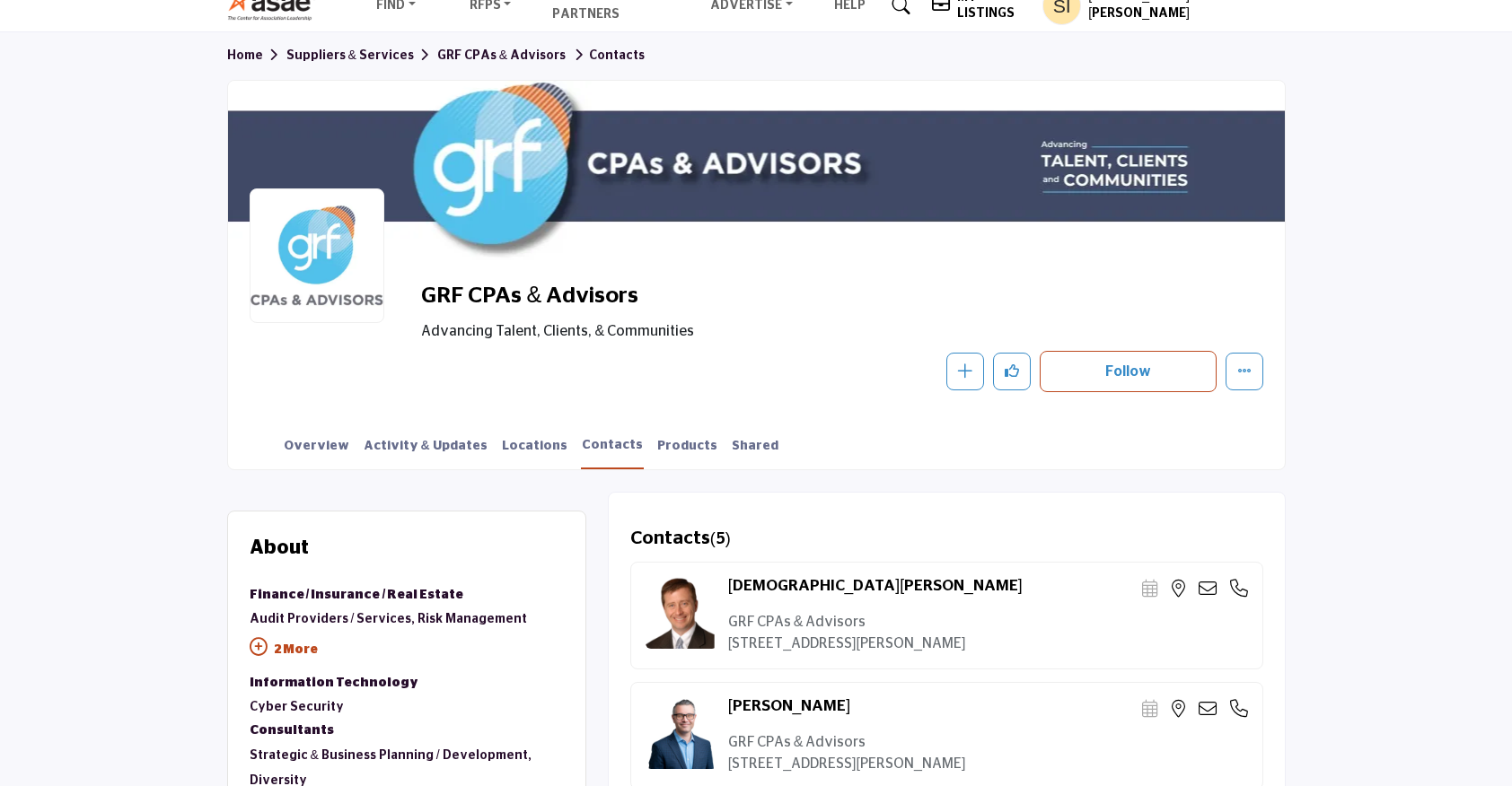
scroll to position [0, 0]
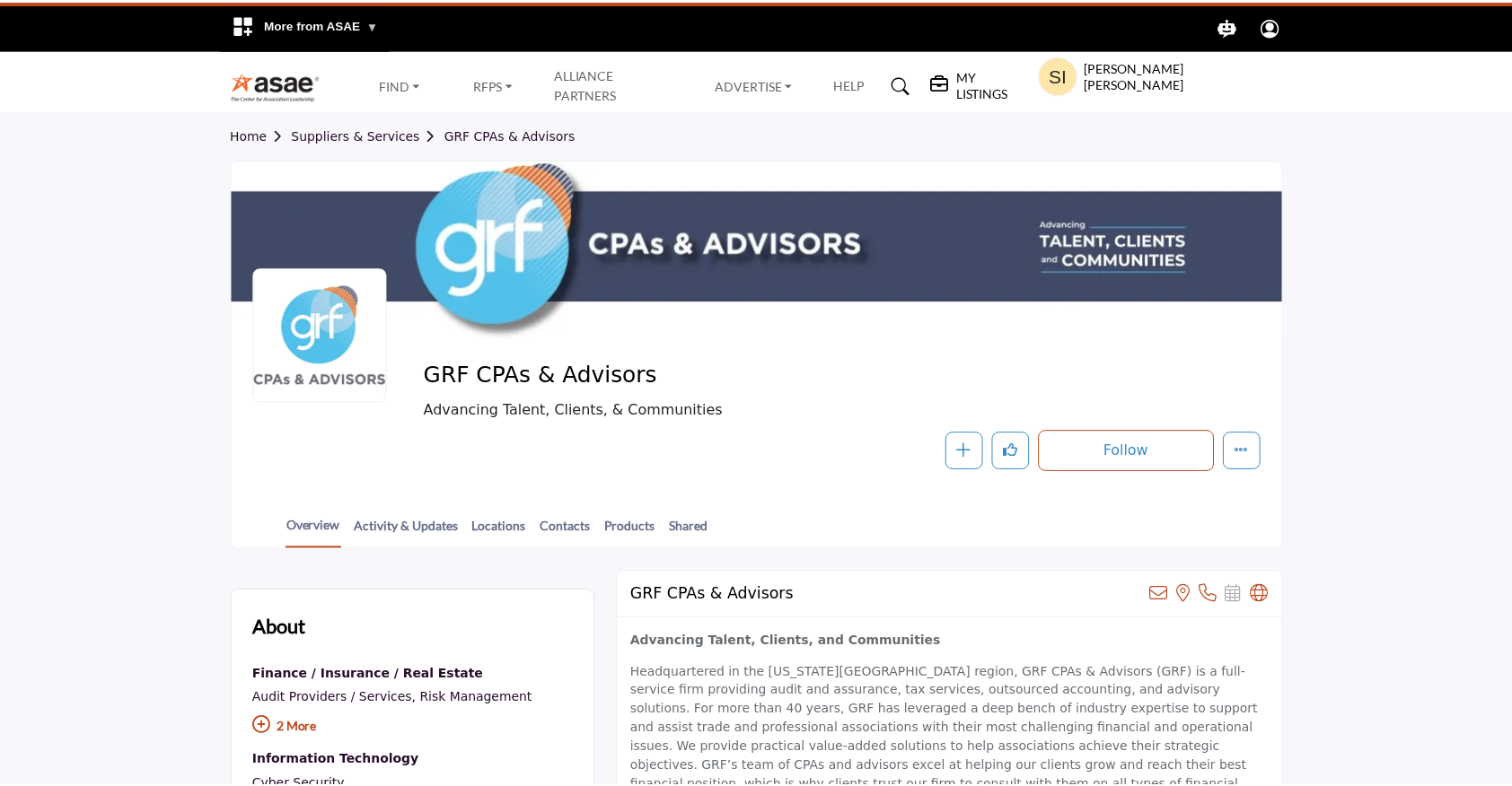
scroll to position [241, 0]
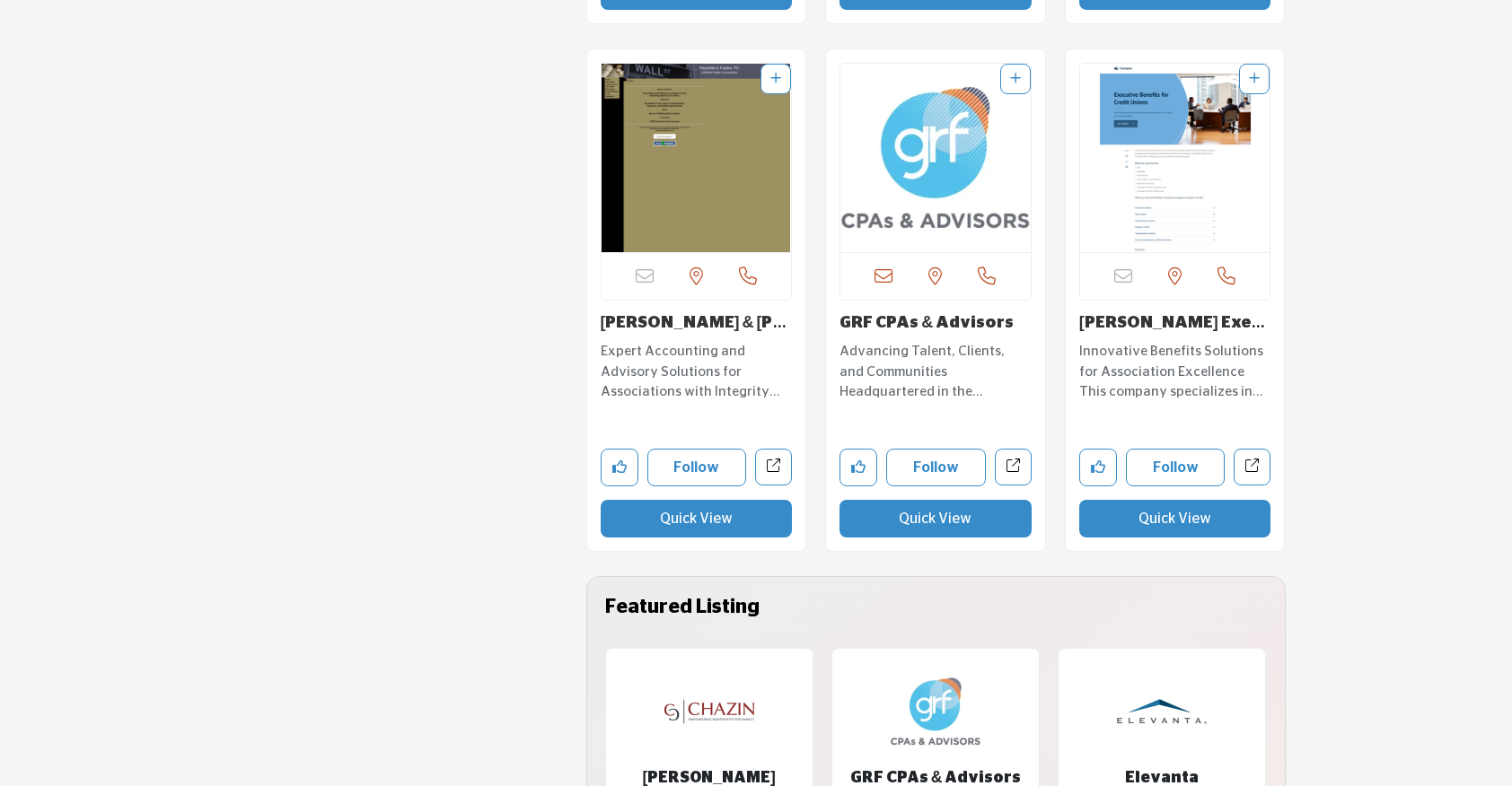
scroll to position [3812, 0]
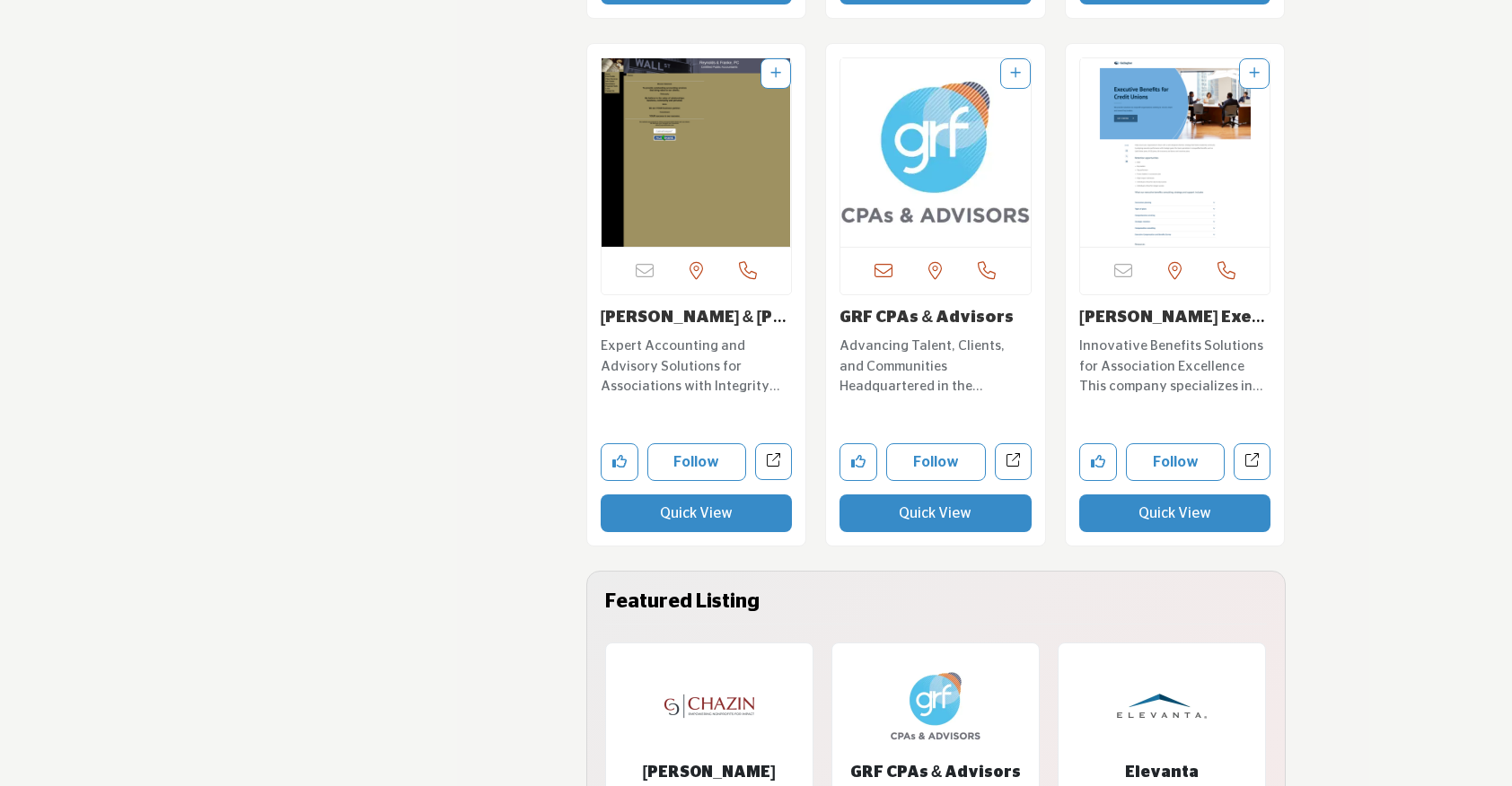
click at [1185, 517] on button "Quick View" at bounding box center [1175, 514] width 192 height 38
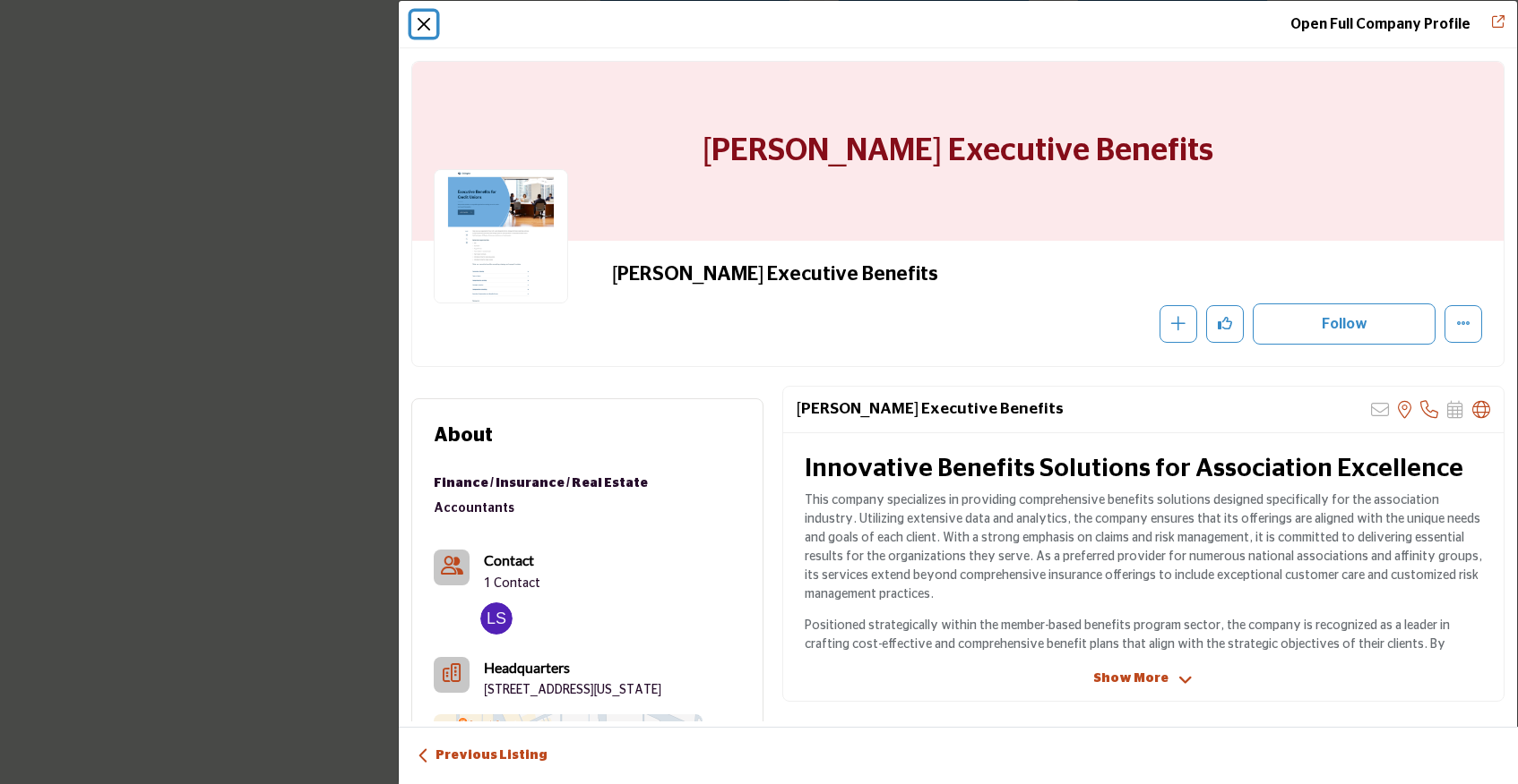
click at [423, 27] on button "Close" at bounding box center [423, 24] width 25 height 25
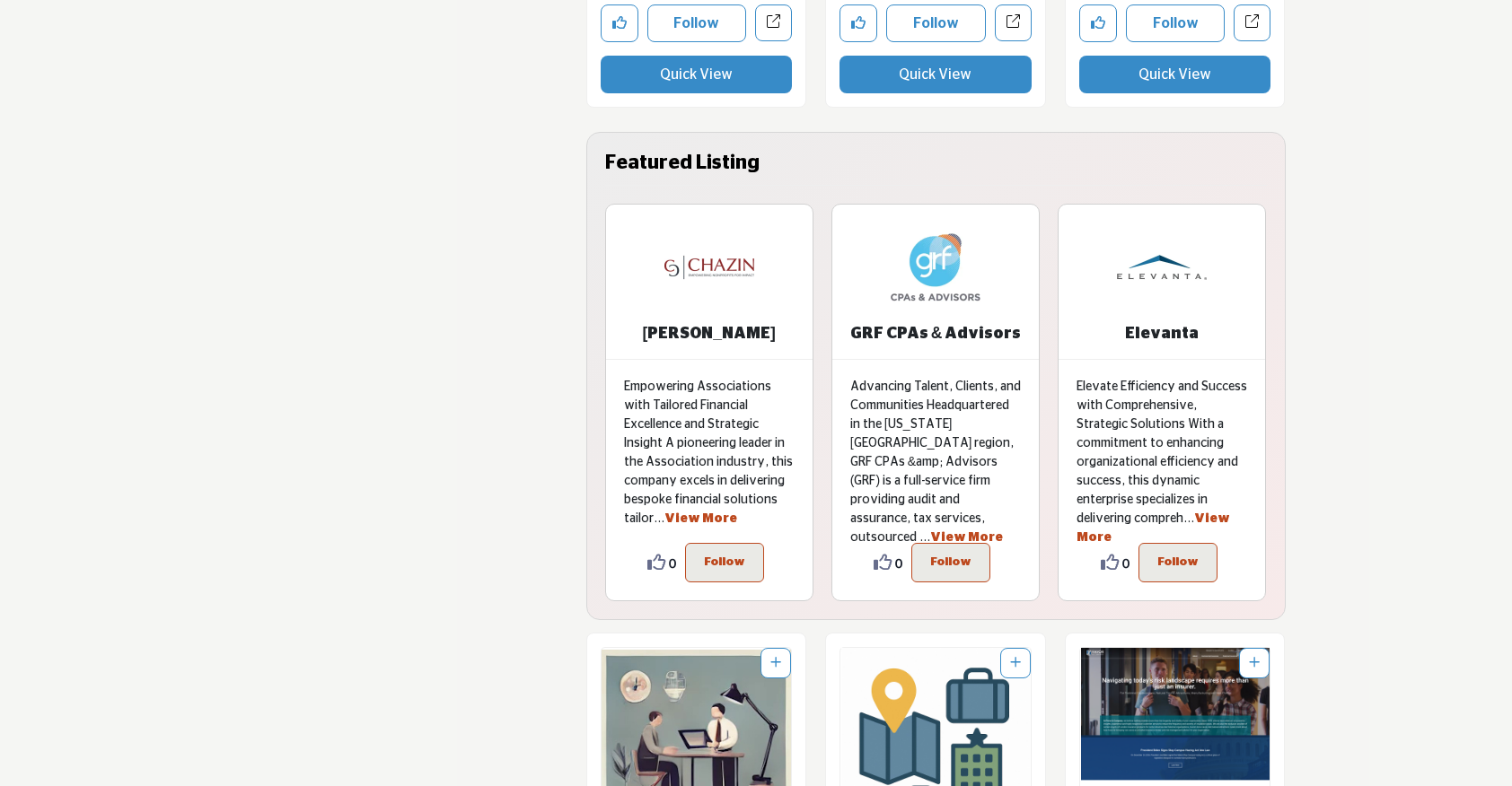
scroll to position [4253, 0]
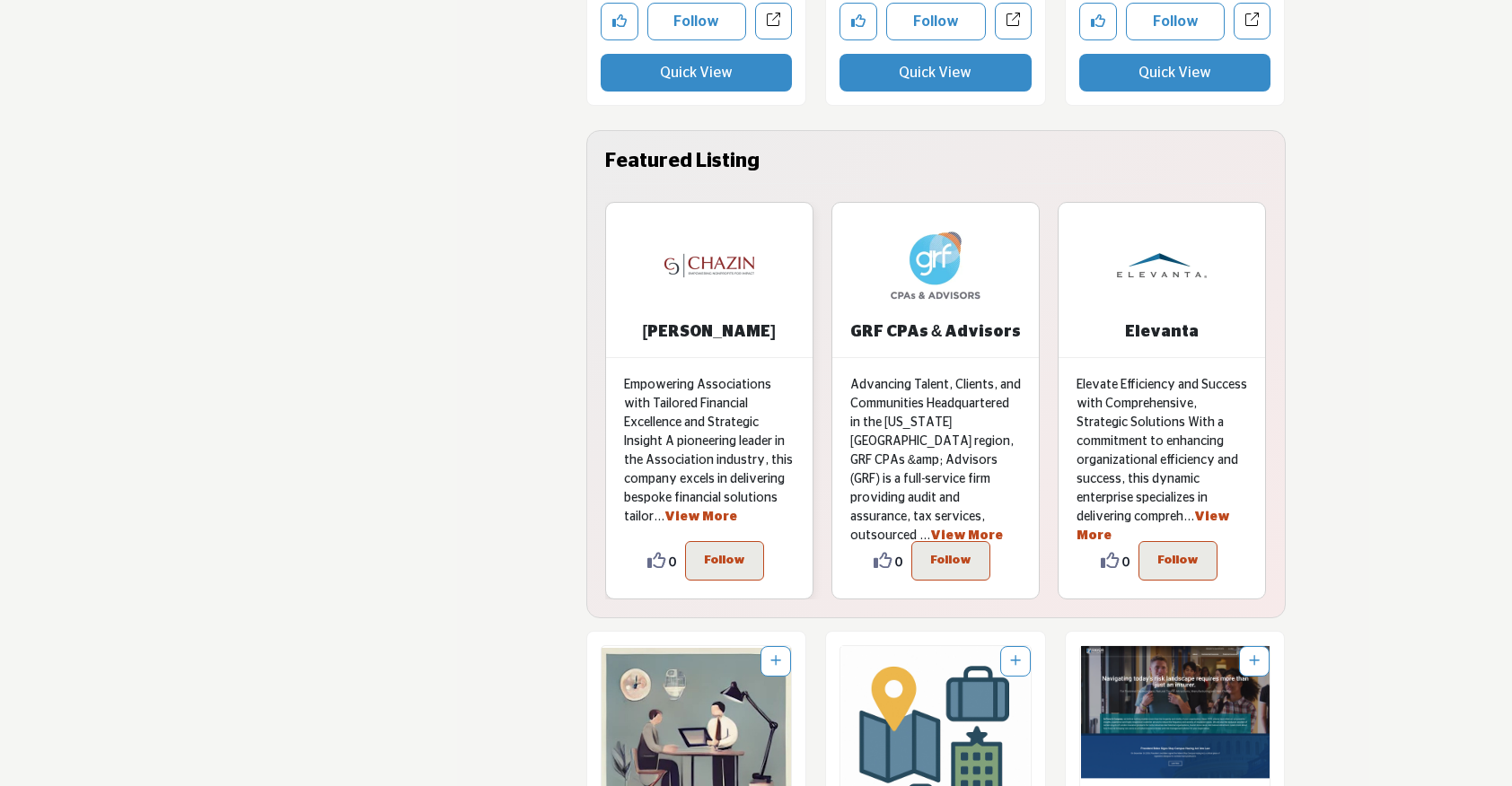
click at [724, 258] on img at bounding box center [709, 266] width 90 height 90
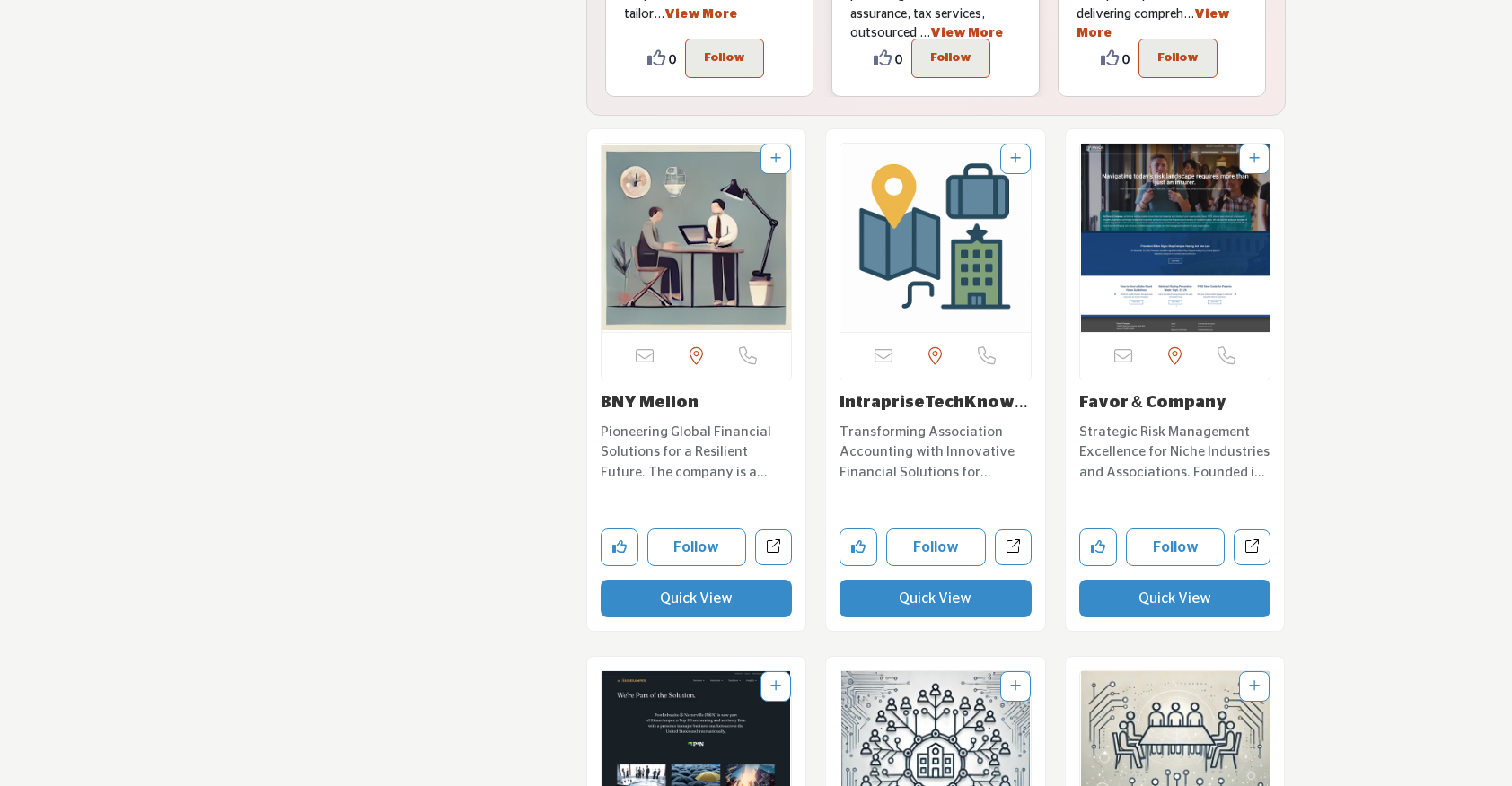
scroll to position [4760, 0]
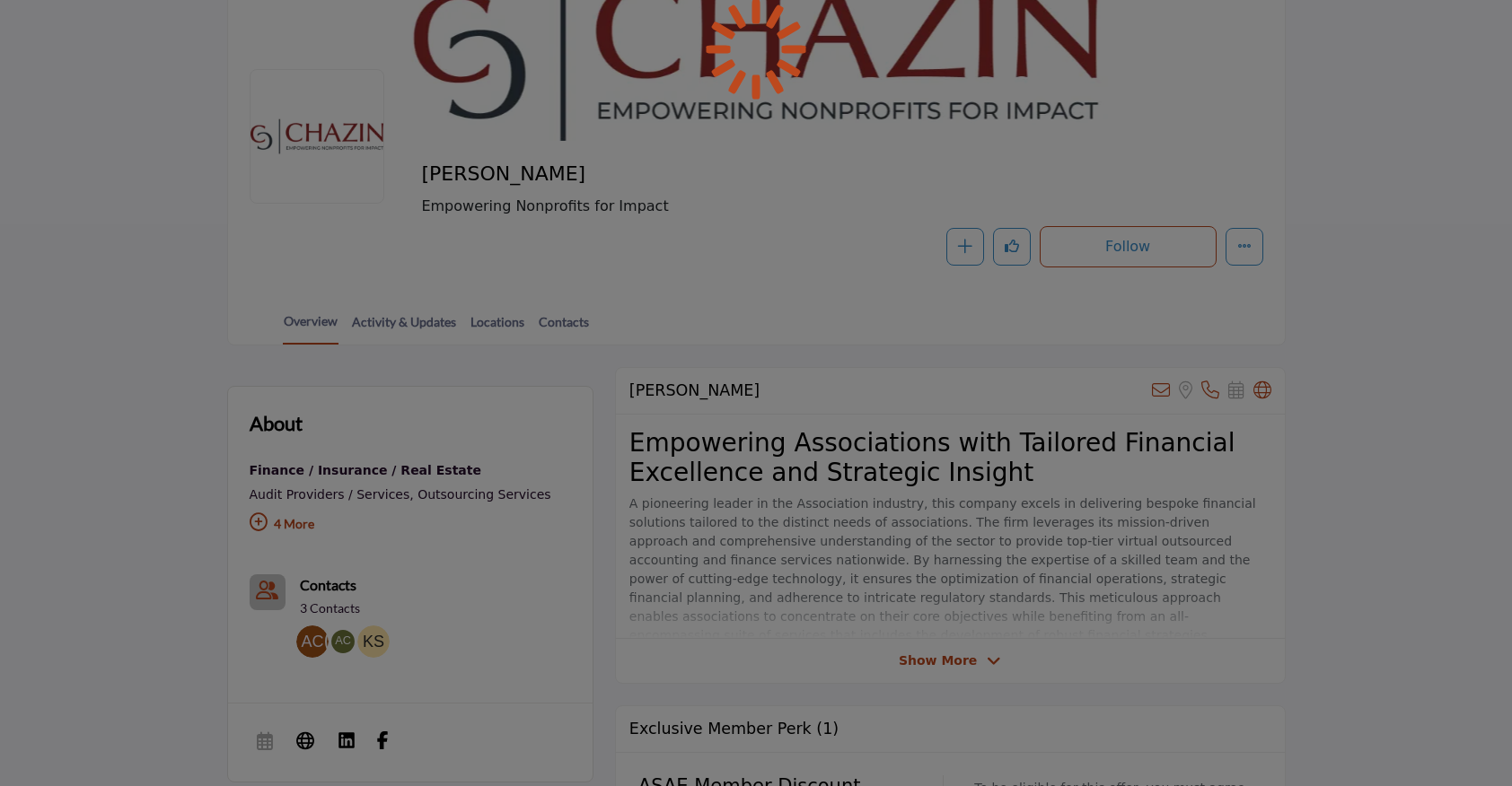
scroll to position [200, 0]
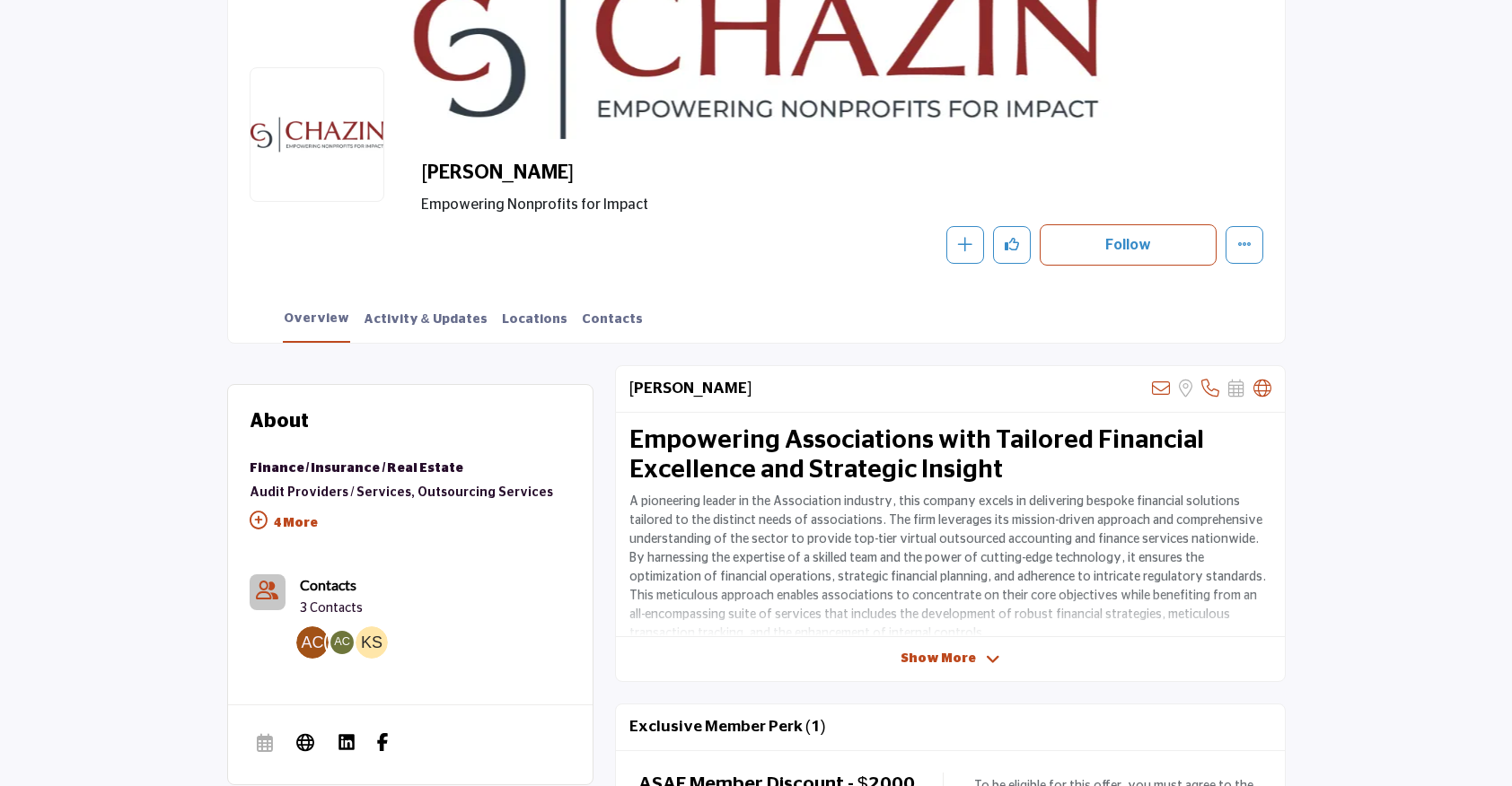
click at [953, 655] on span "Show More" at bounding box center [937, 659] width 75 height 19
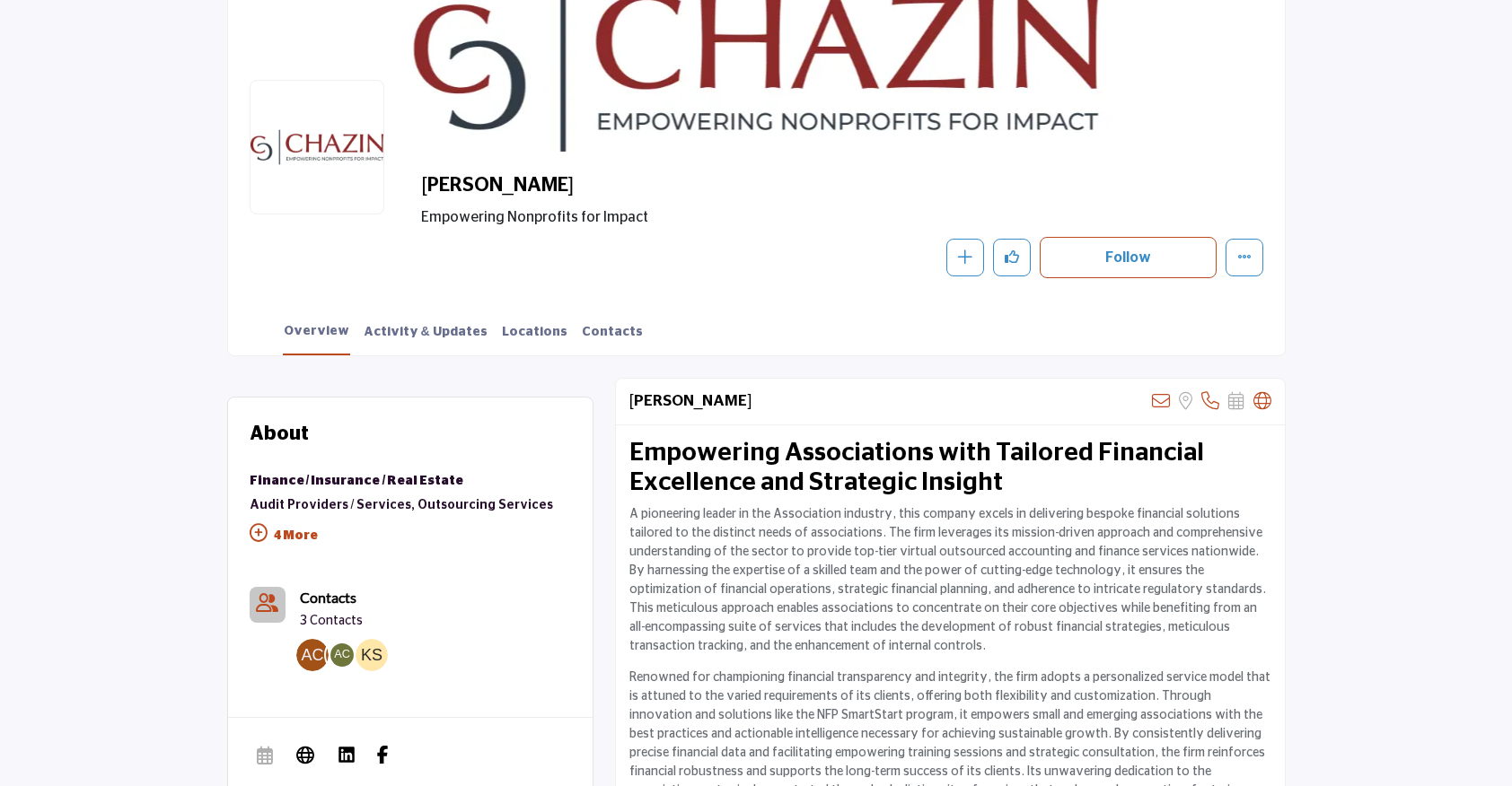
scroll to position [176, 0]
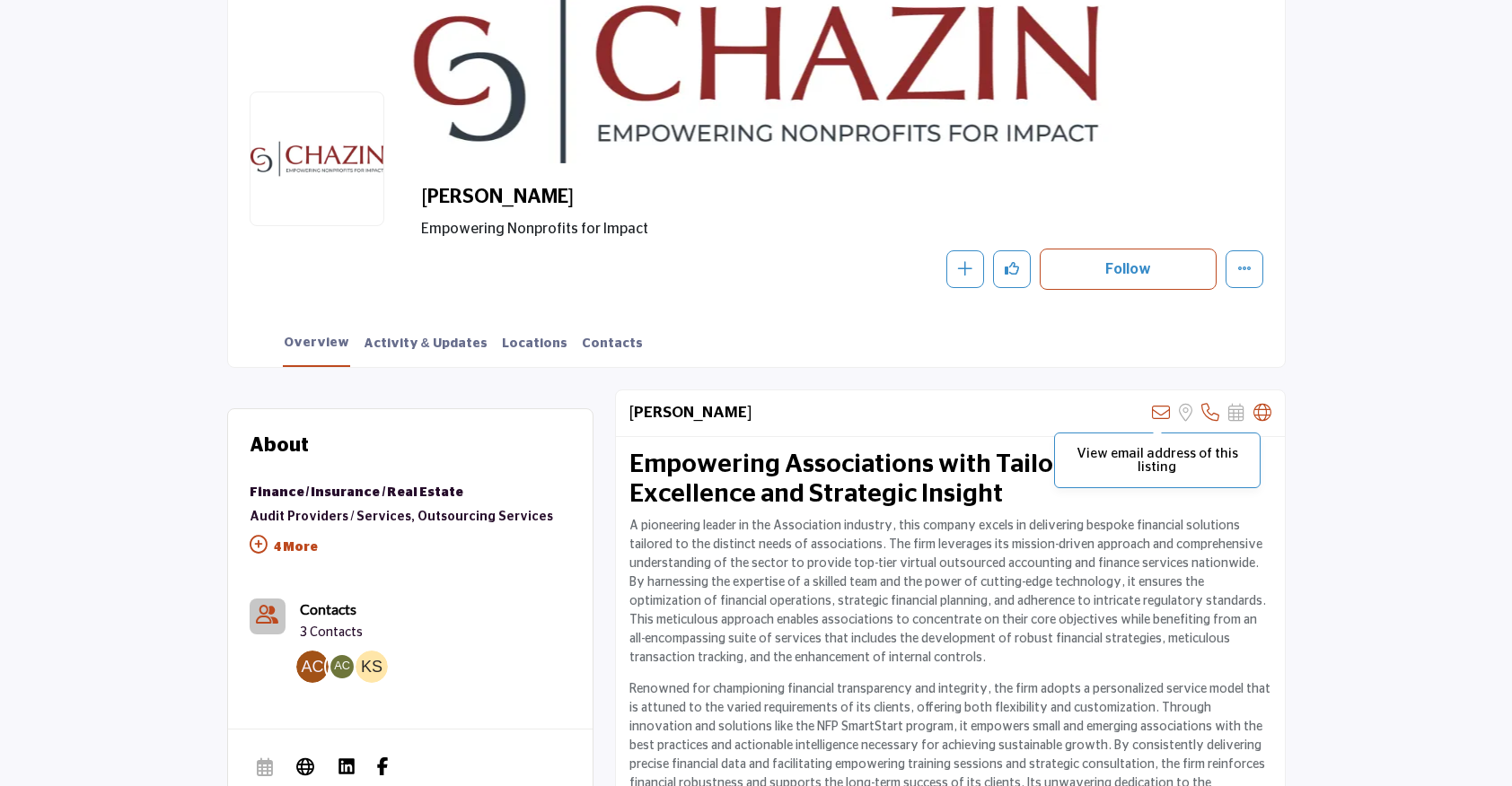
click at [1163, 408] on icon at bounding box center [1161, 413] width 18 height 18
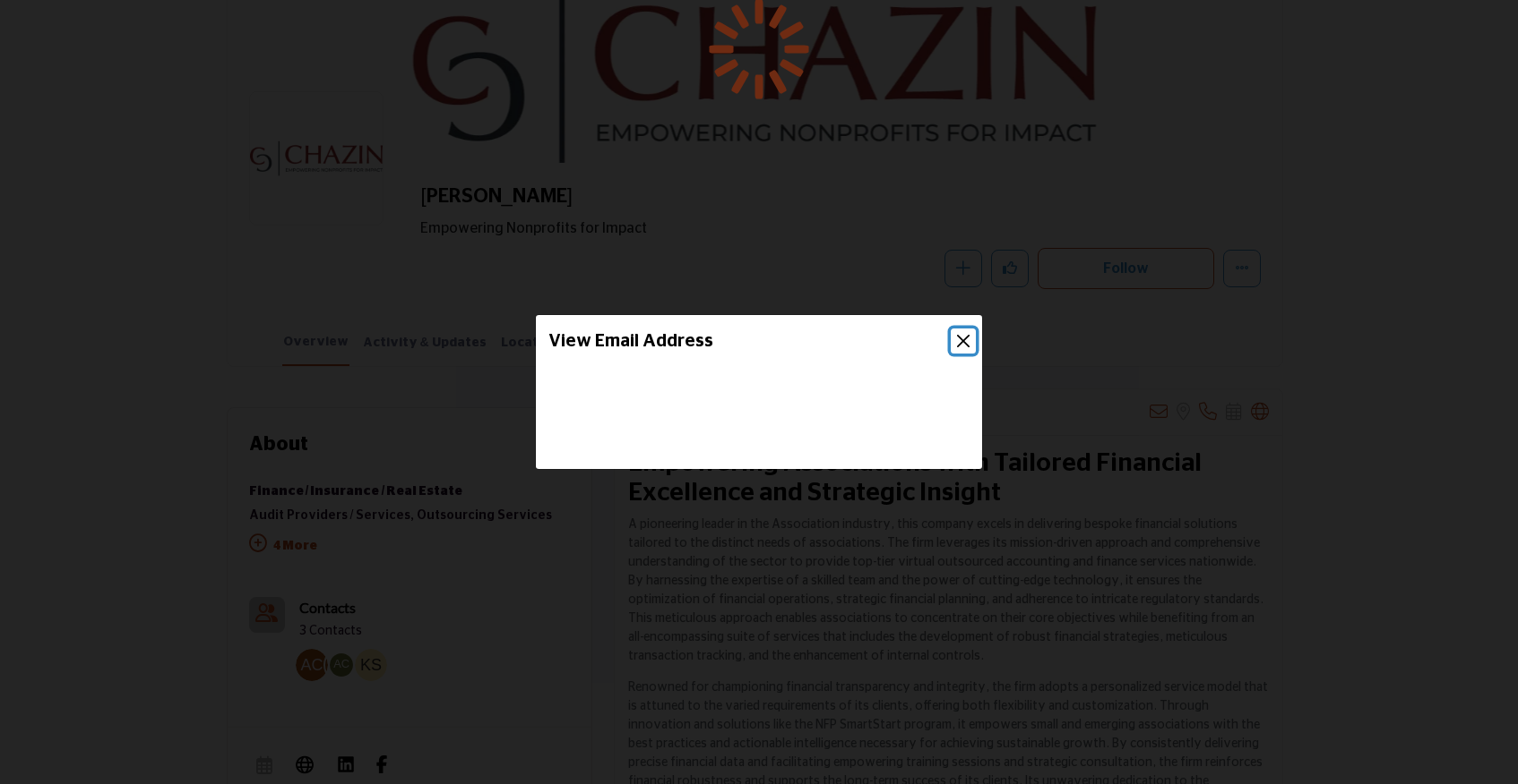
click at [960, 337] on button "Close" at bounding box center [963, 340] width 25 height 25
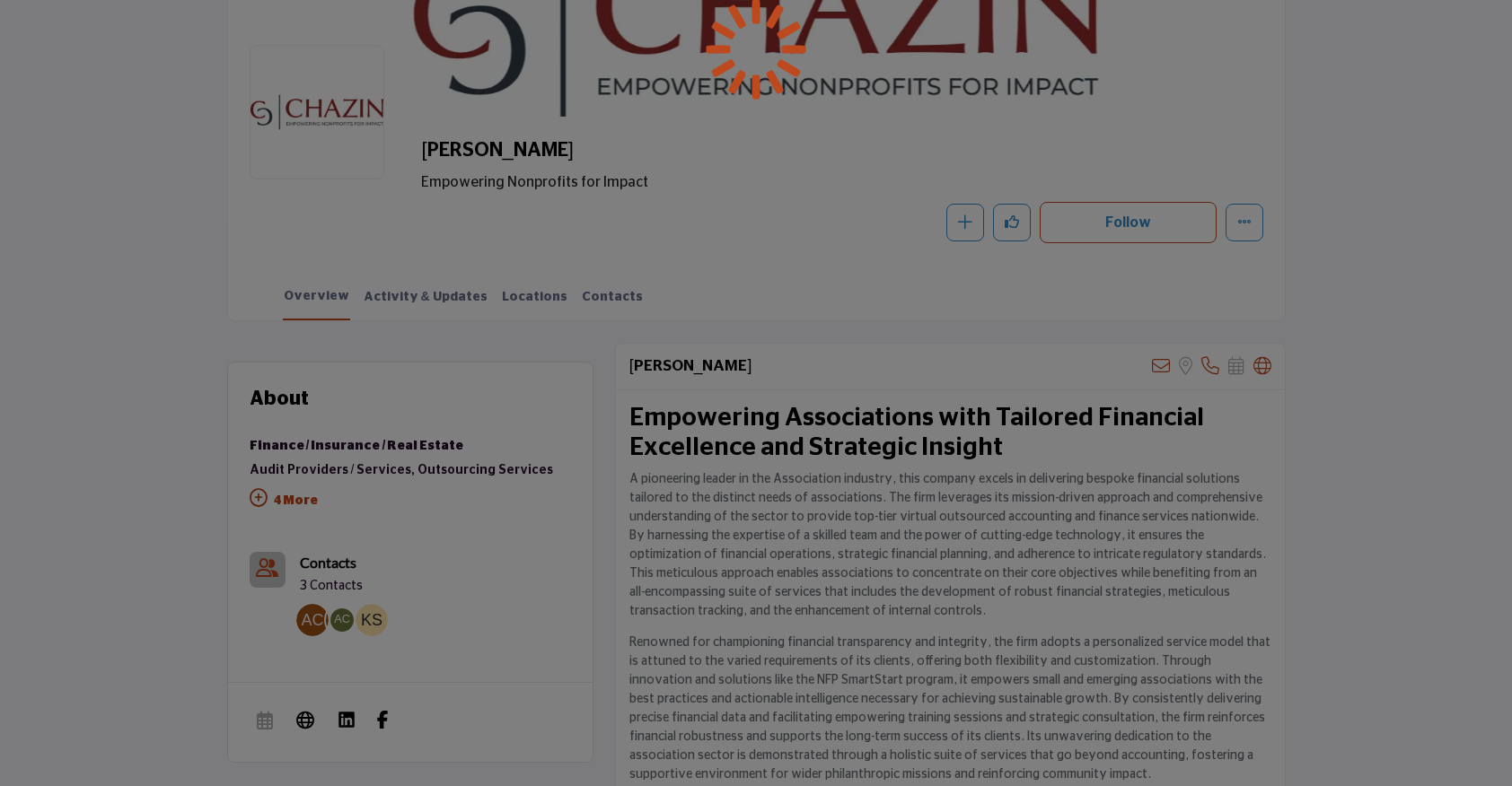
scroll to position [225, 0]
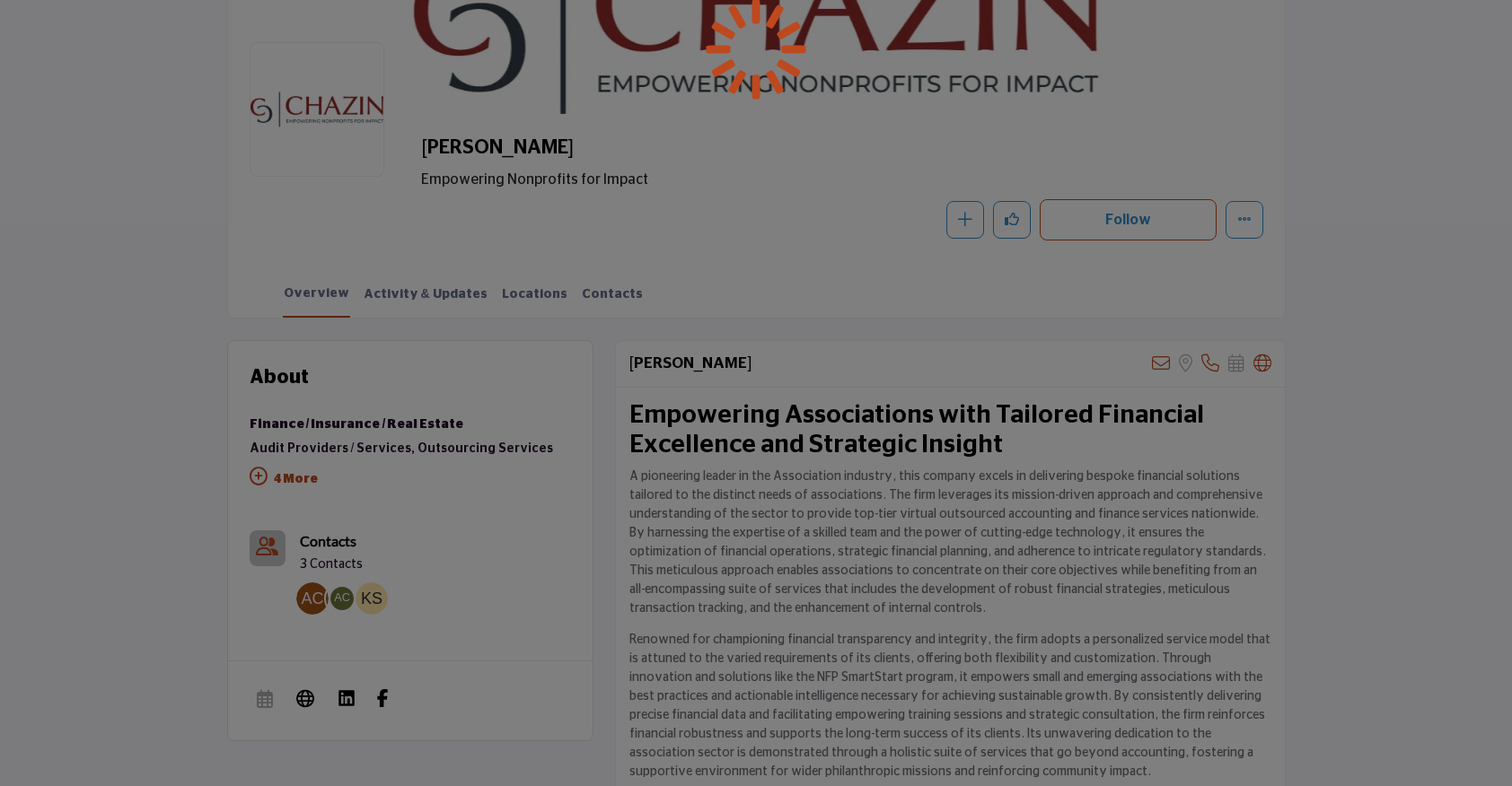
click at [314, 588] on div at bounding box center [756, 393] width 1512 height 786
click at [312, 602] on div at bounding box center [756, 393] width 1512 height 786
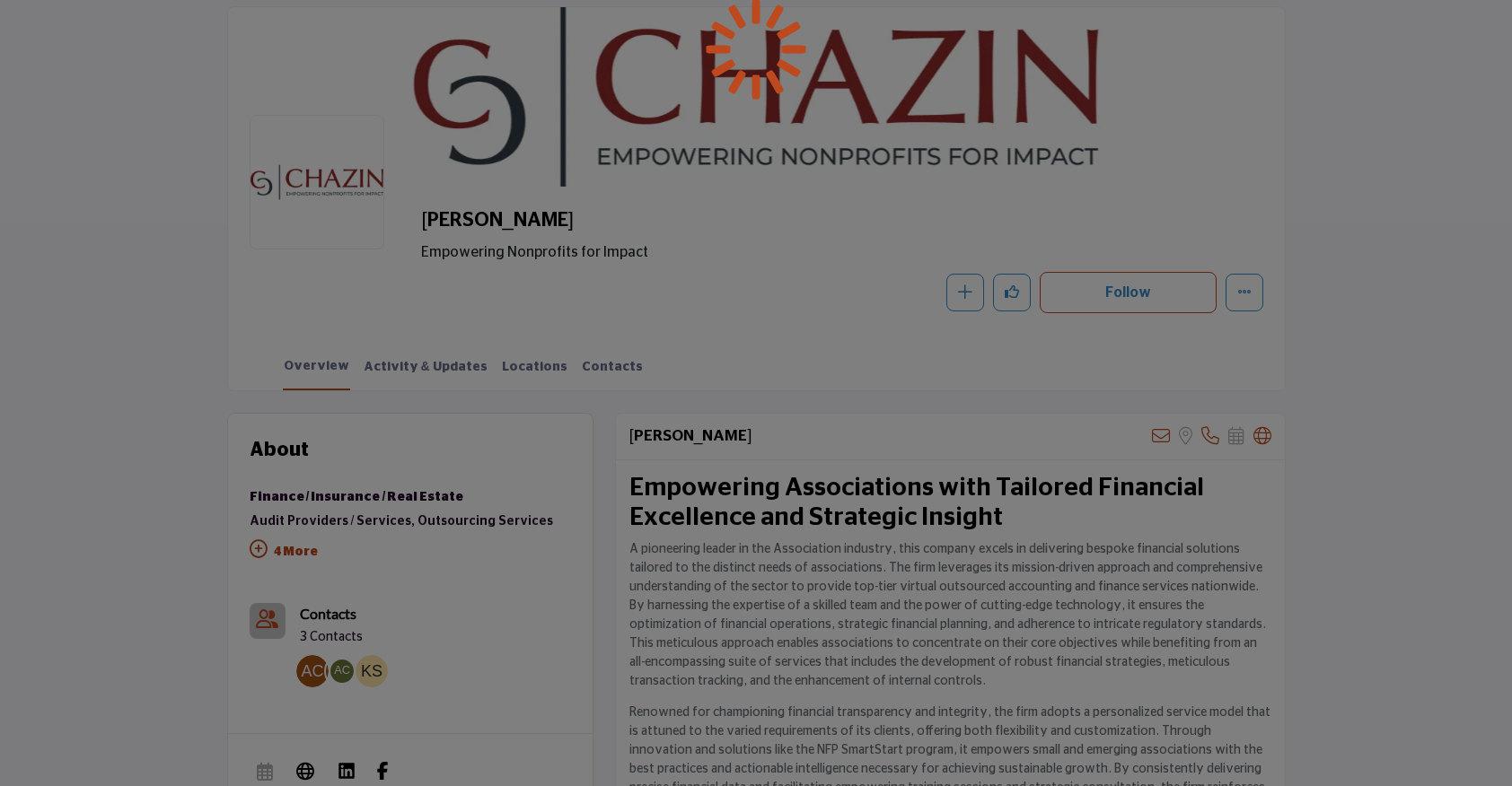
scroll to position [0, 0]
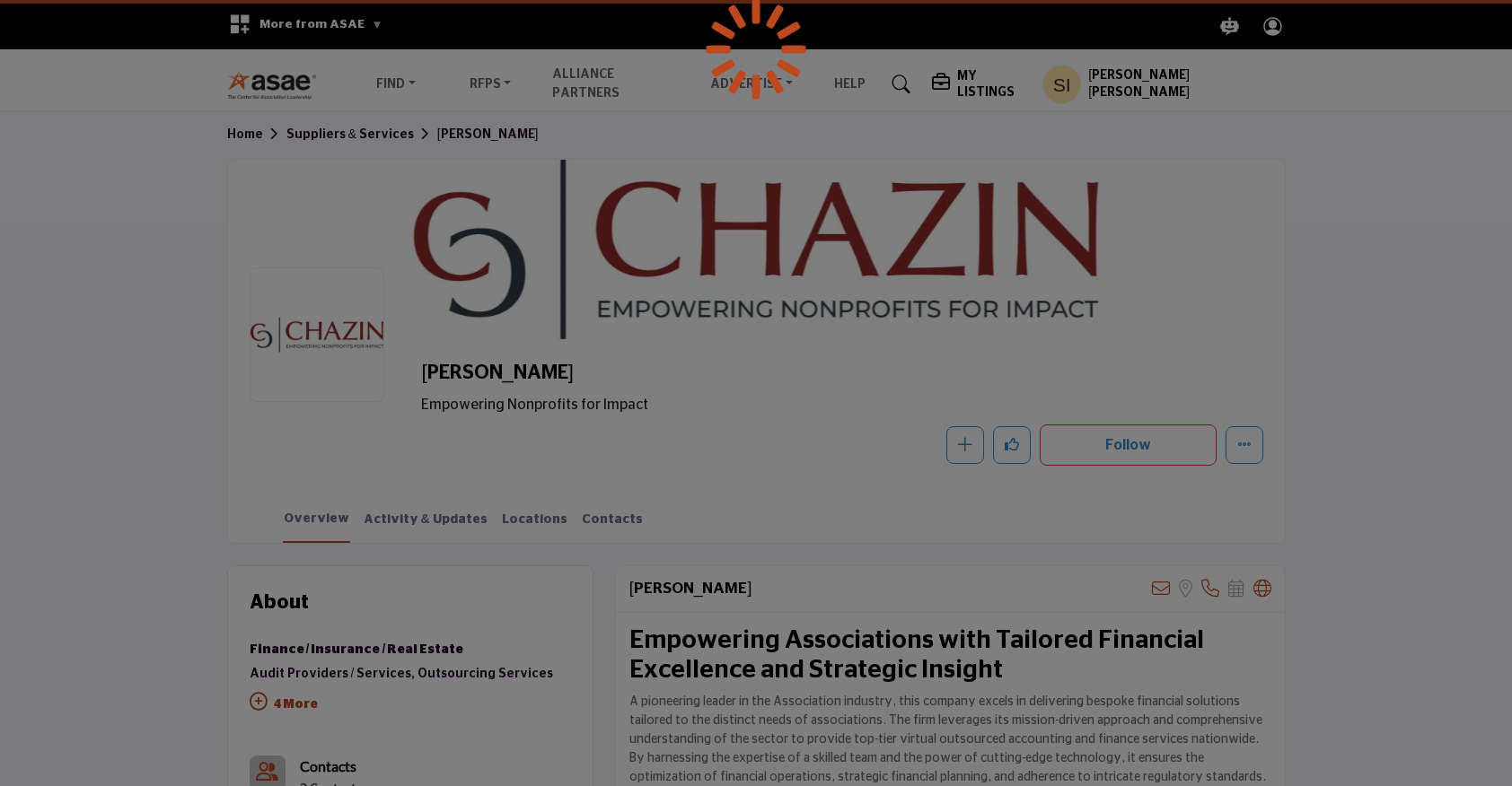
click at [930, 393] on div at bounding box center [756, 393] width 1512 height 786
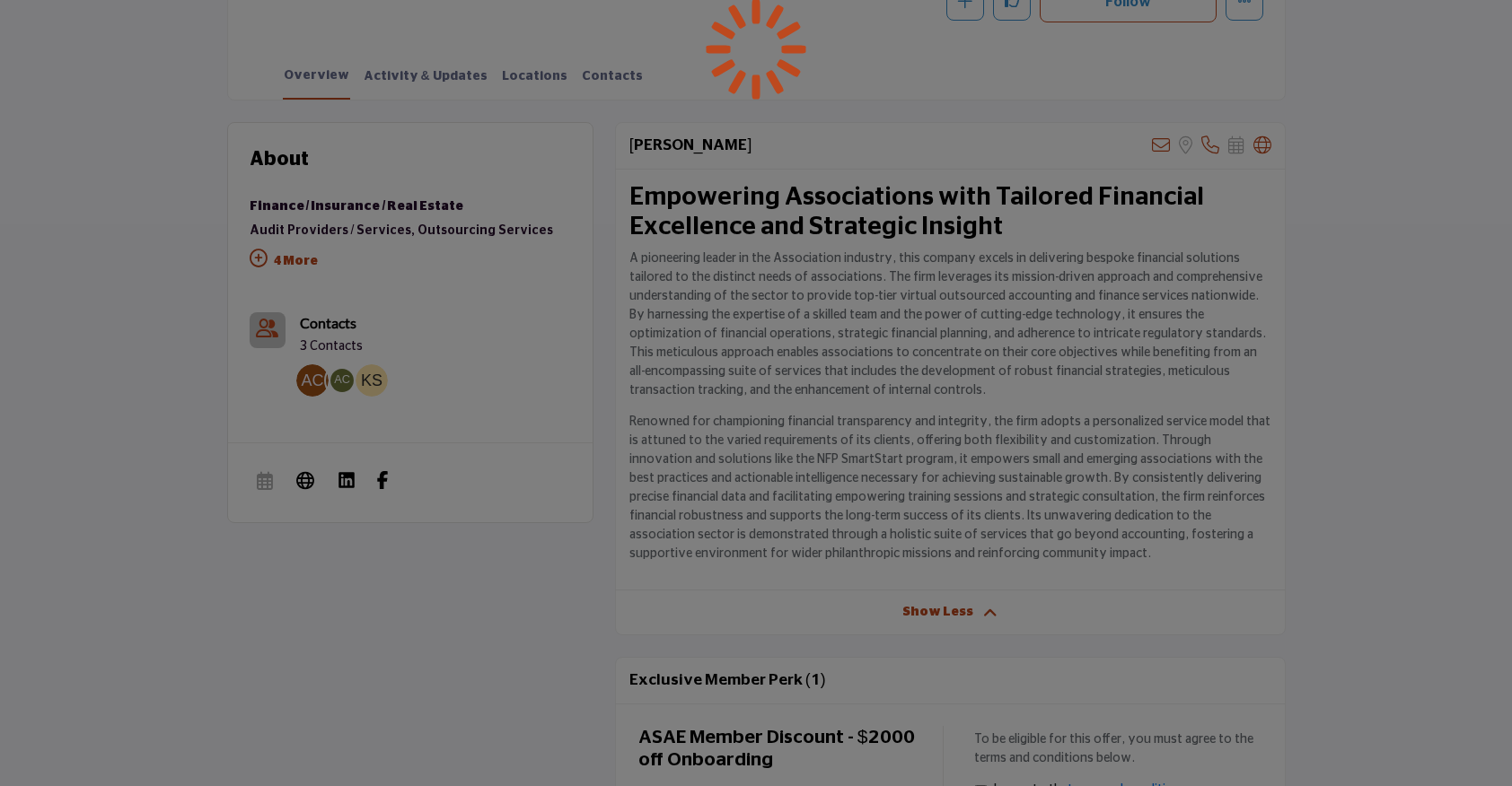
scroll to position [445, 0]
click at [488, 261] on div at bounding box center [756, 393] width 1512 height 786
